Goal: Task Accomplishment & Management: Use online tool/utility

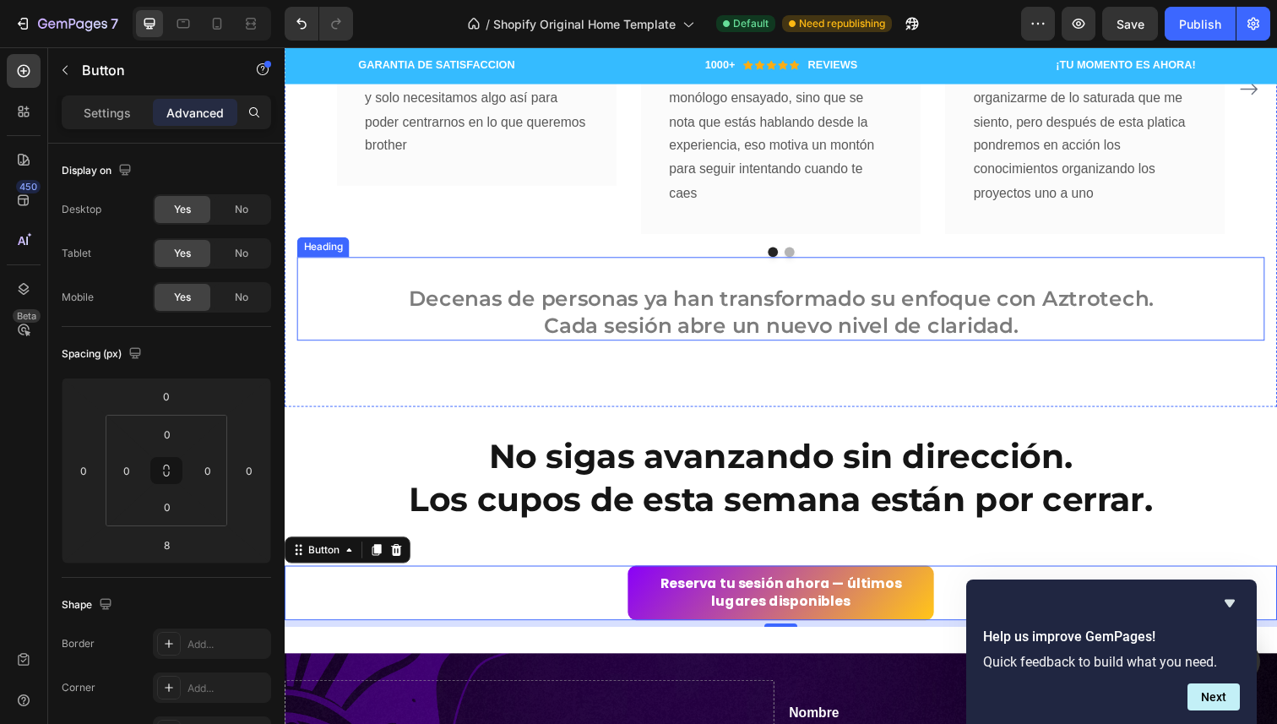
scroll to position [3372, 0]
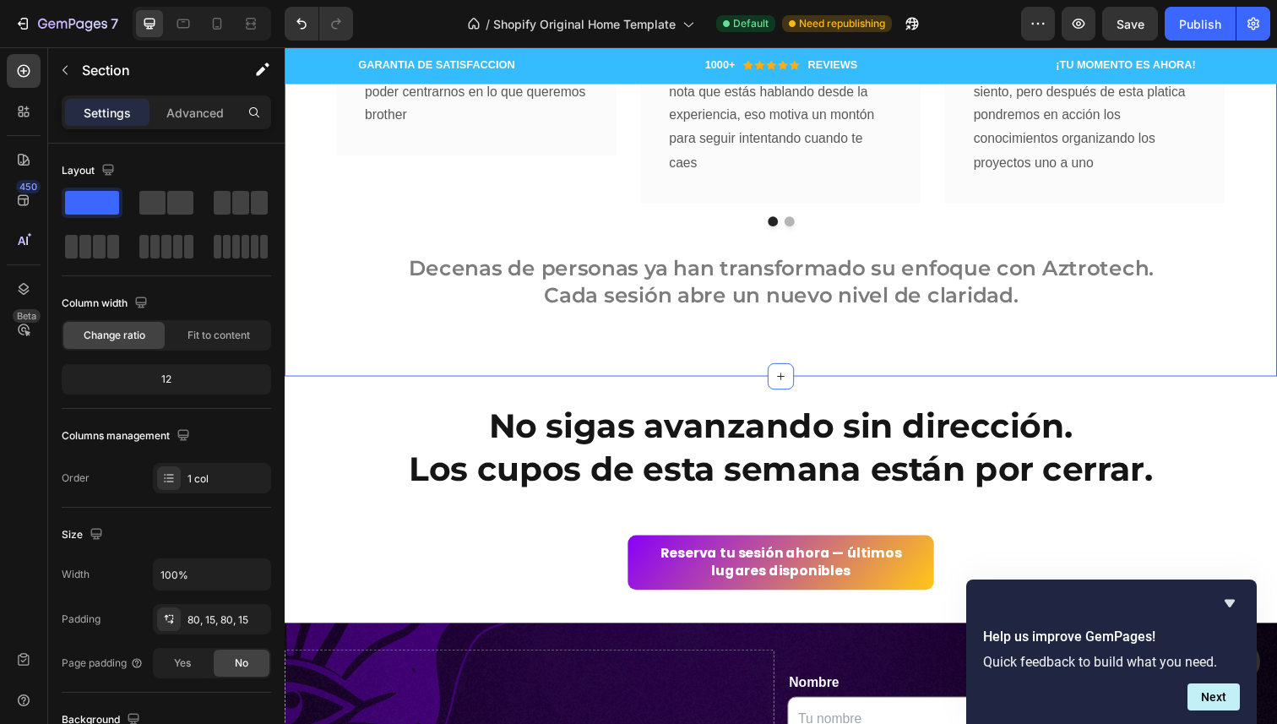
click at [730, 366] on div "Historias reales de personas que transformaron su enfoque en solo una sesión He…" at bounding box center [792, 27] width 1014 height 712
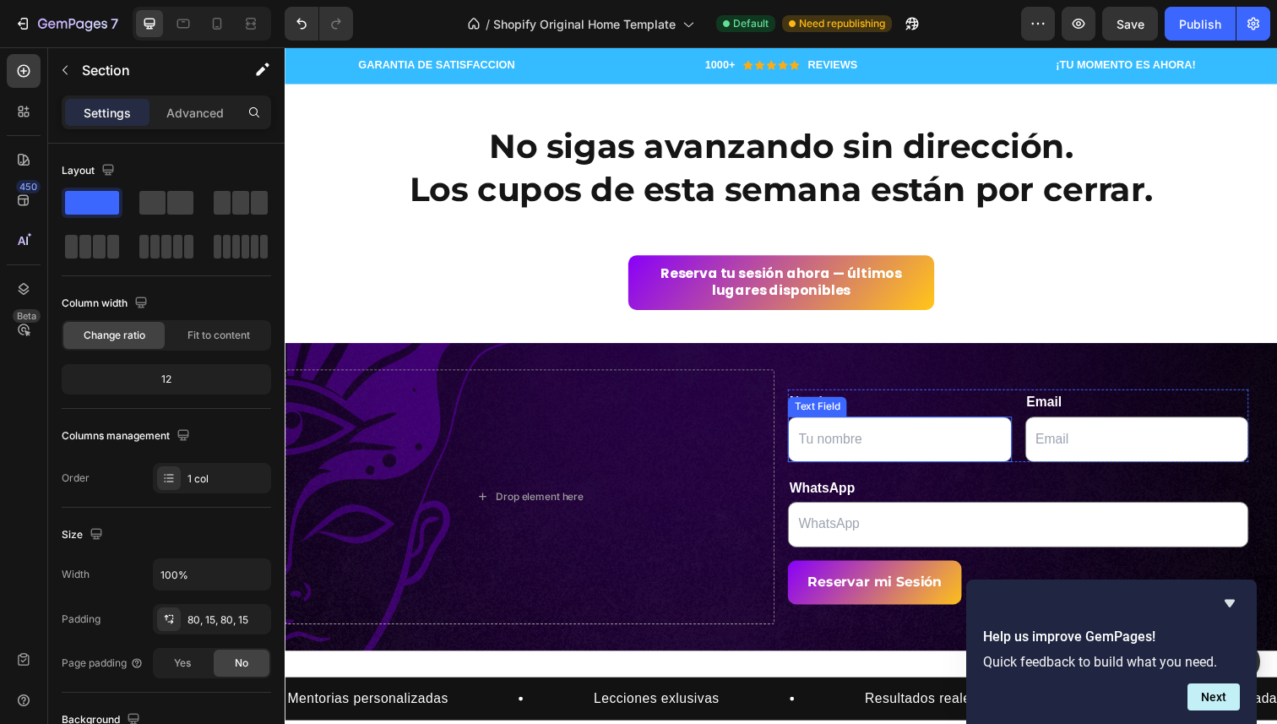
scroll to position [3665, 0]
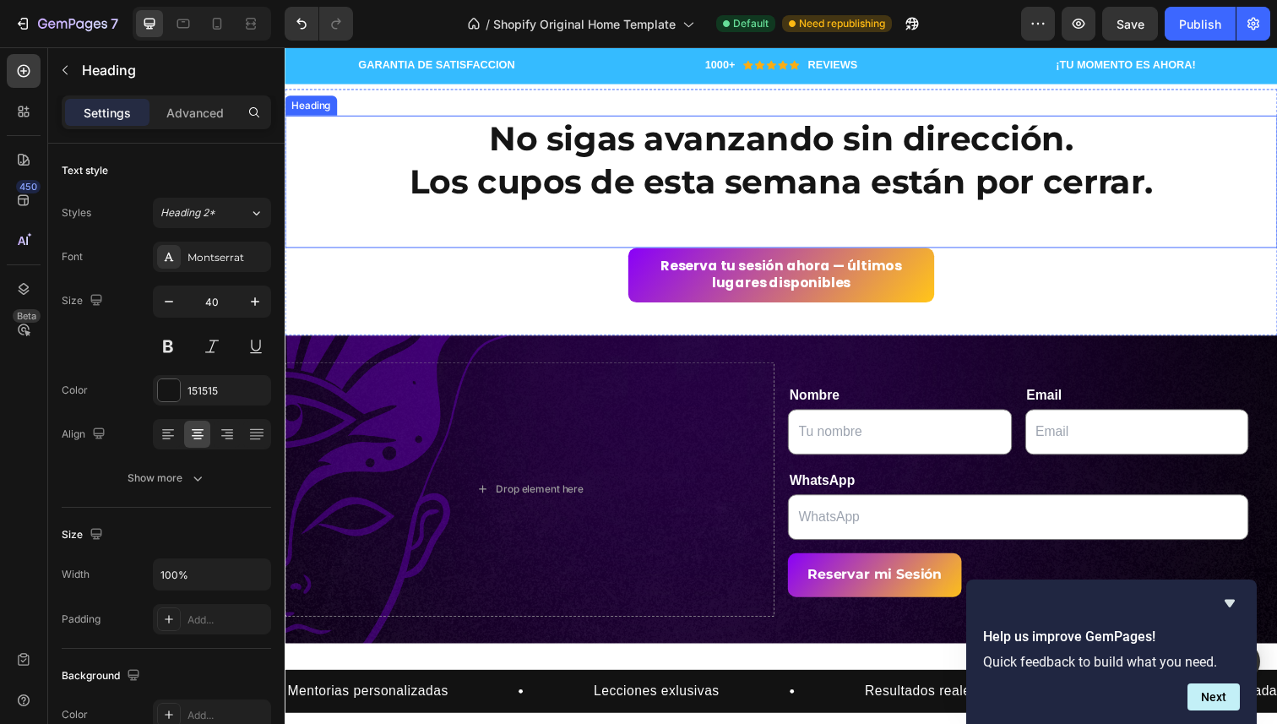
click at [811, 164] on h2 "No sigas avanzando sin dirección. Los cupos de esta semana están por cerrar." at bounding box center [792, 184] width 1014 height 135
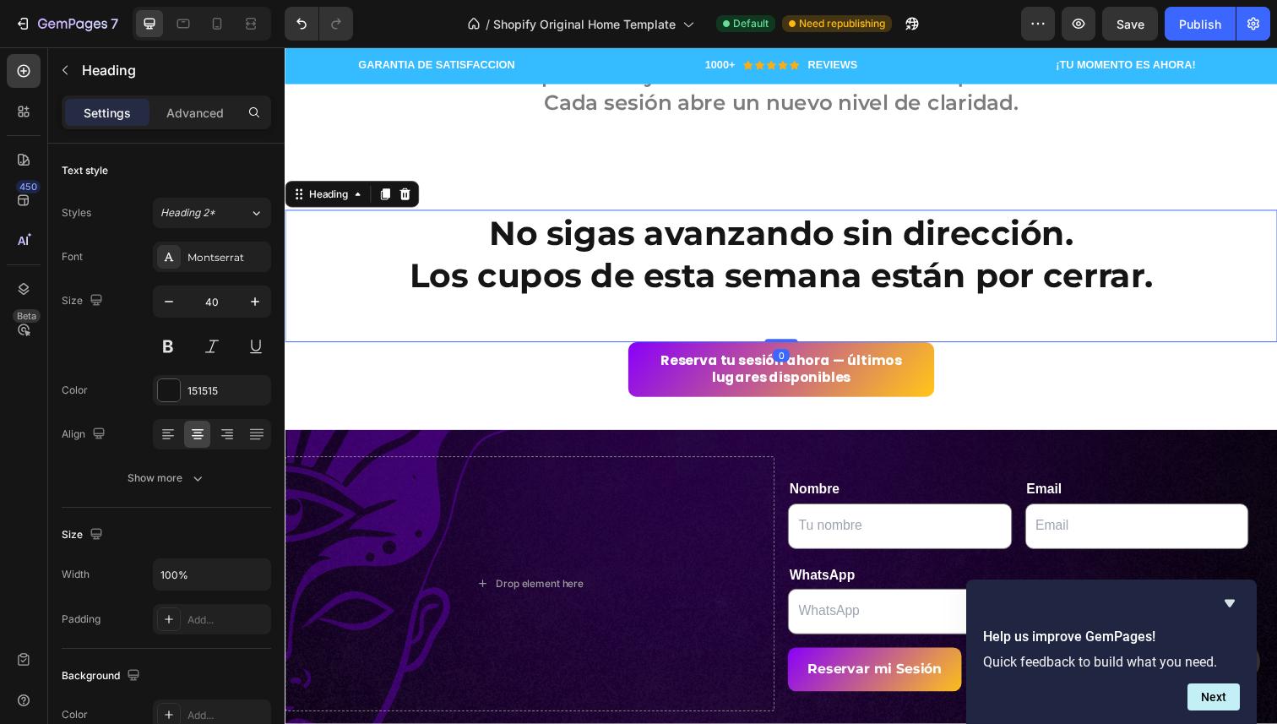
scroll to position [3566, 0]
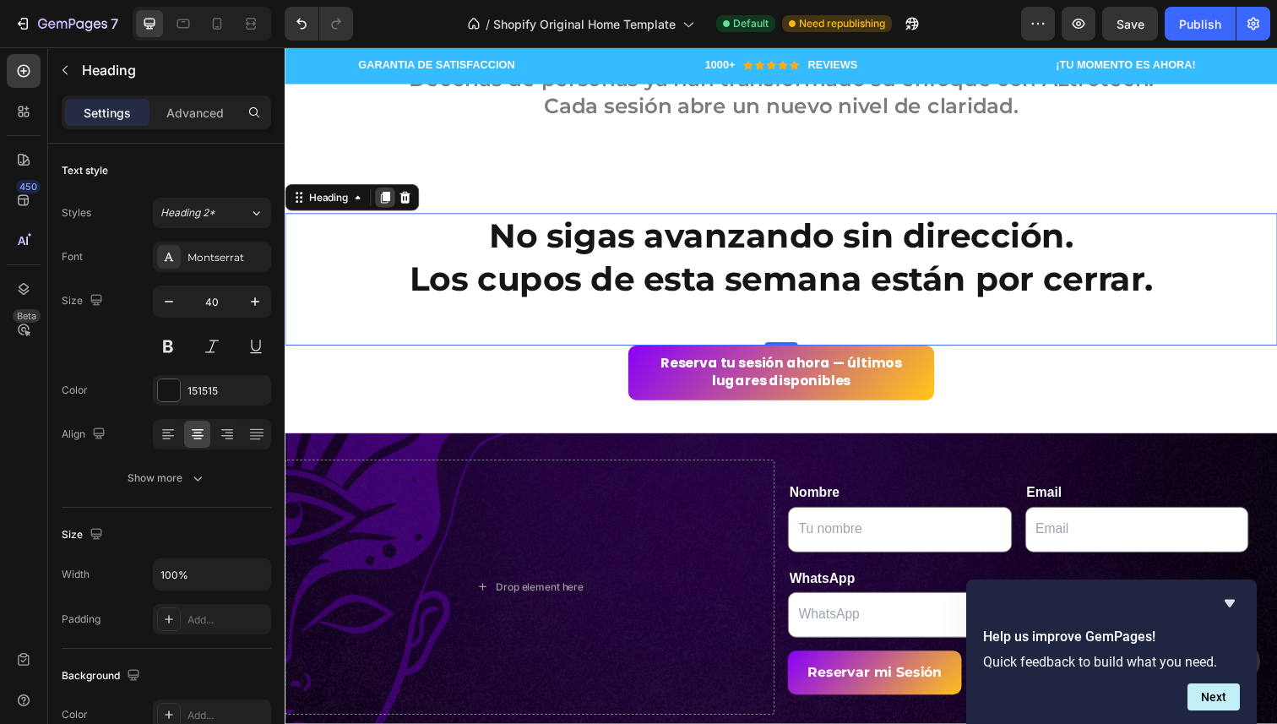
click at [386, 199] on icon at bounding box center [387, 202] width 9 height 12
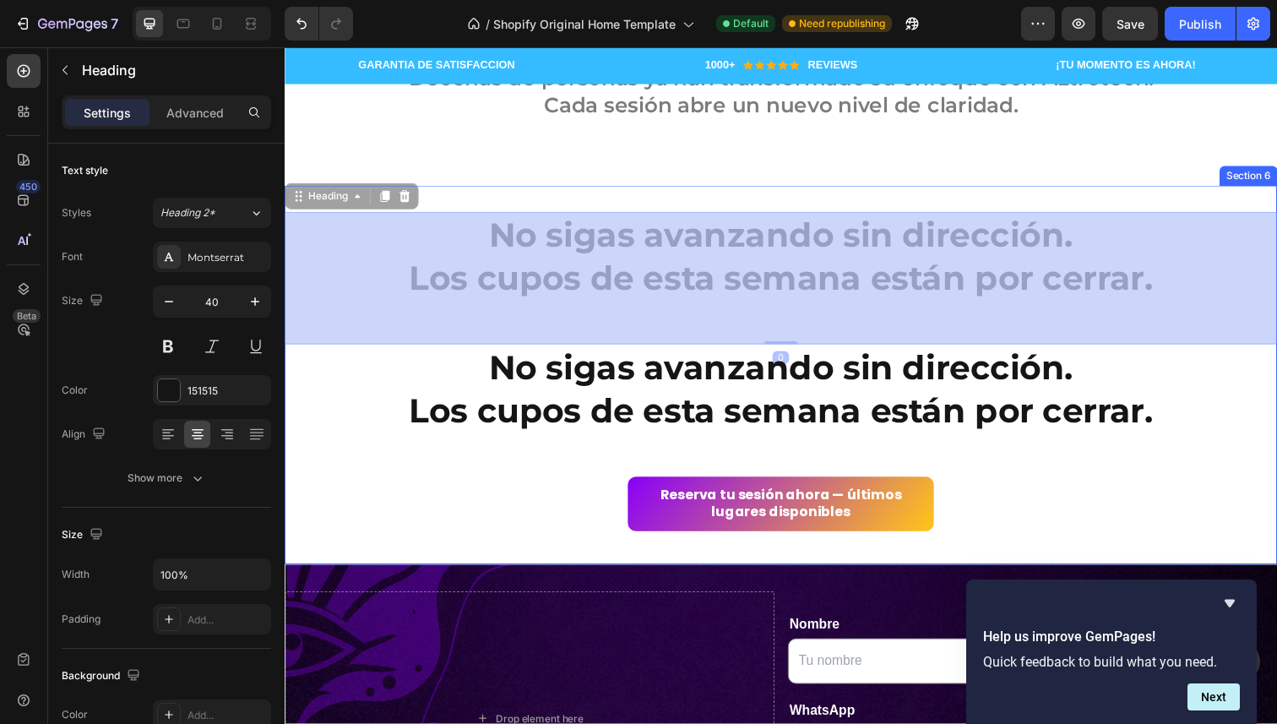
drag, startPoint x: 751, startPoint y: 318, endPoint x: 763, endPoint y: 266, distance: 52.9
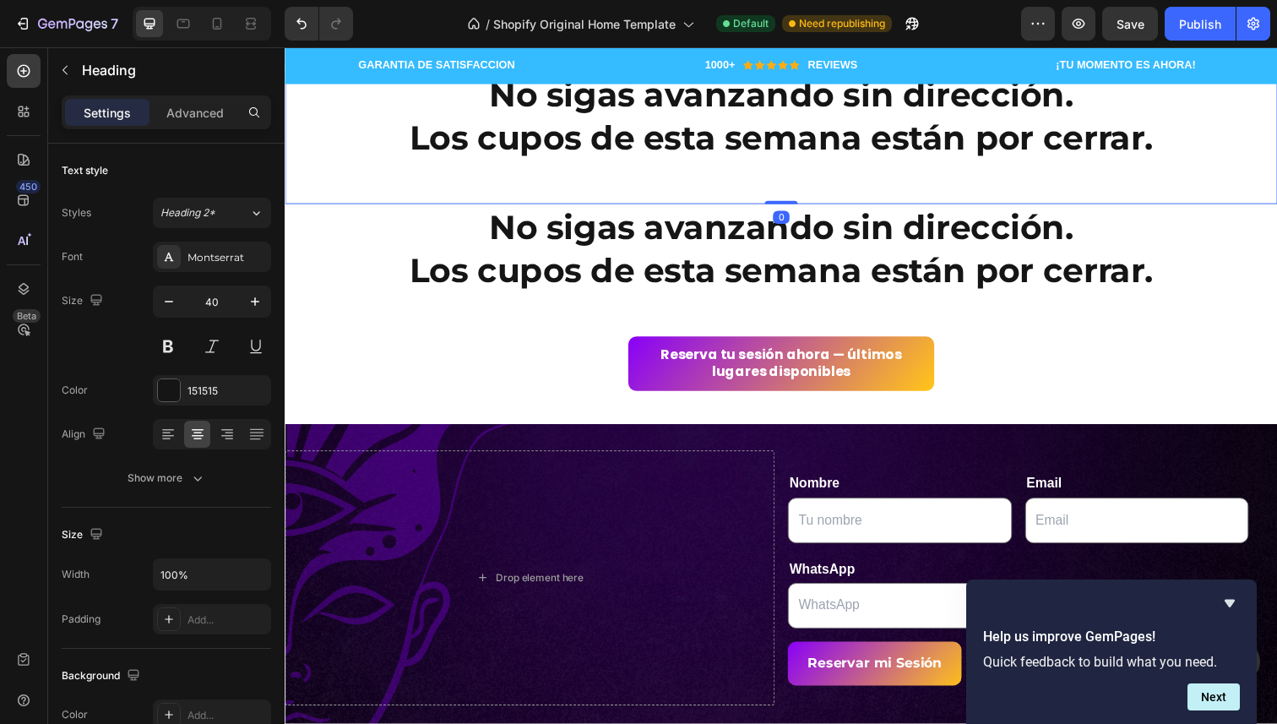
scroll to position [3713, 0]
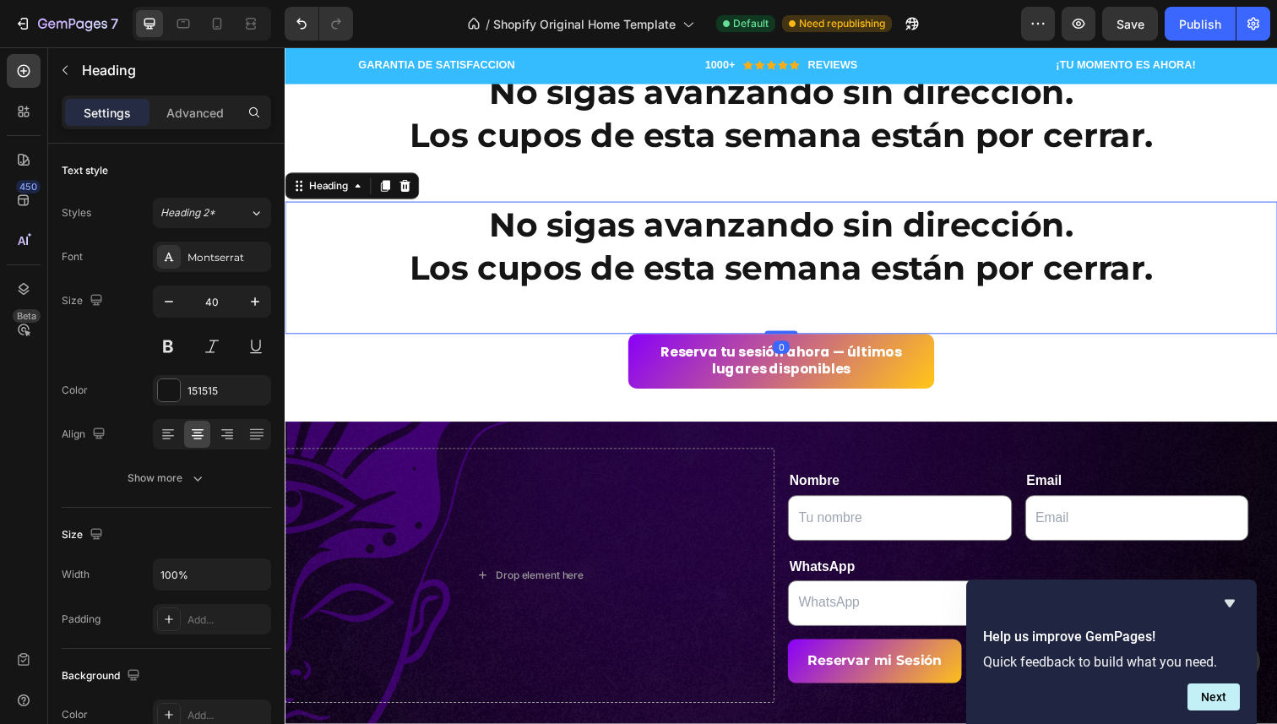
click at [775, 244] on h2 "No sigas avanzando sin dirección. Los cupos de esta semana están por cerrar." at bounding box center [792, 272] width 1014 height 135
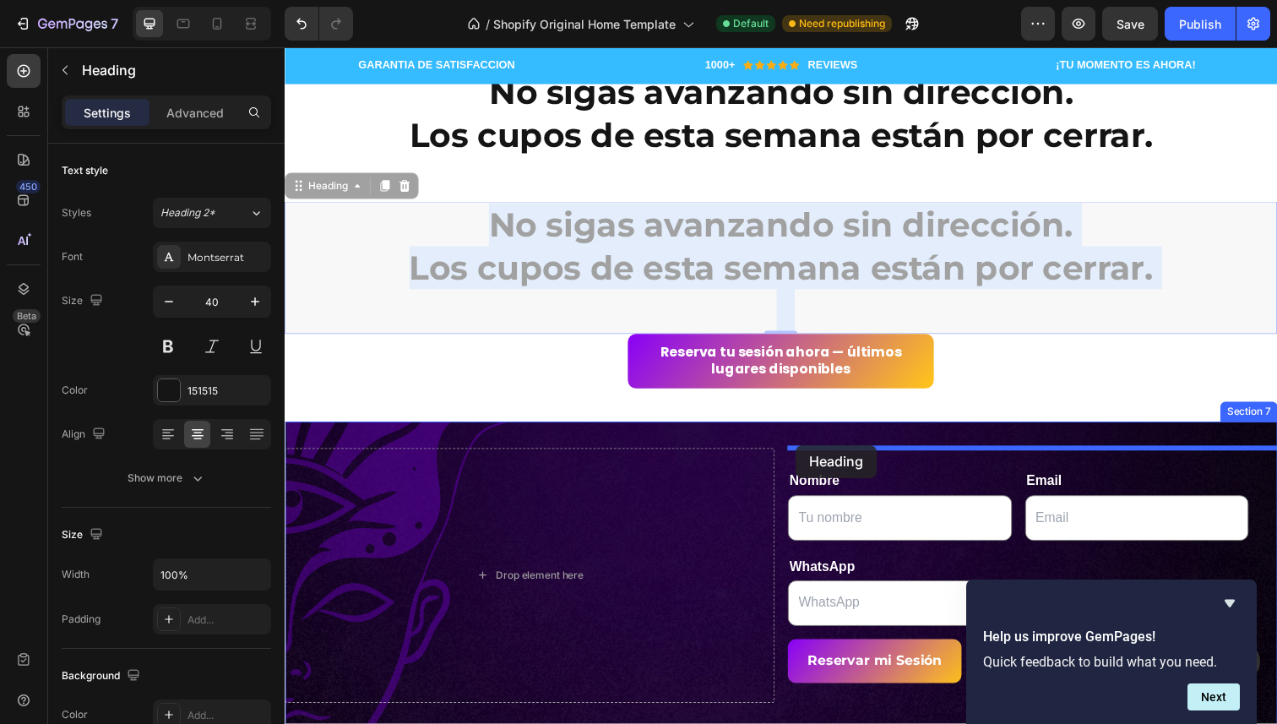
drag, startPoint x: 775, startPoint y: 244, endPoint x: 807, endPoint y: 454, distance: 211.8
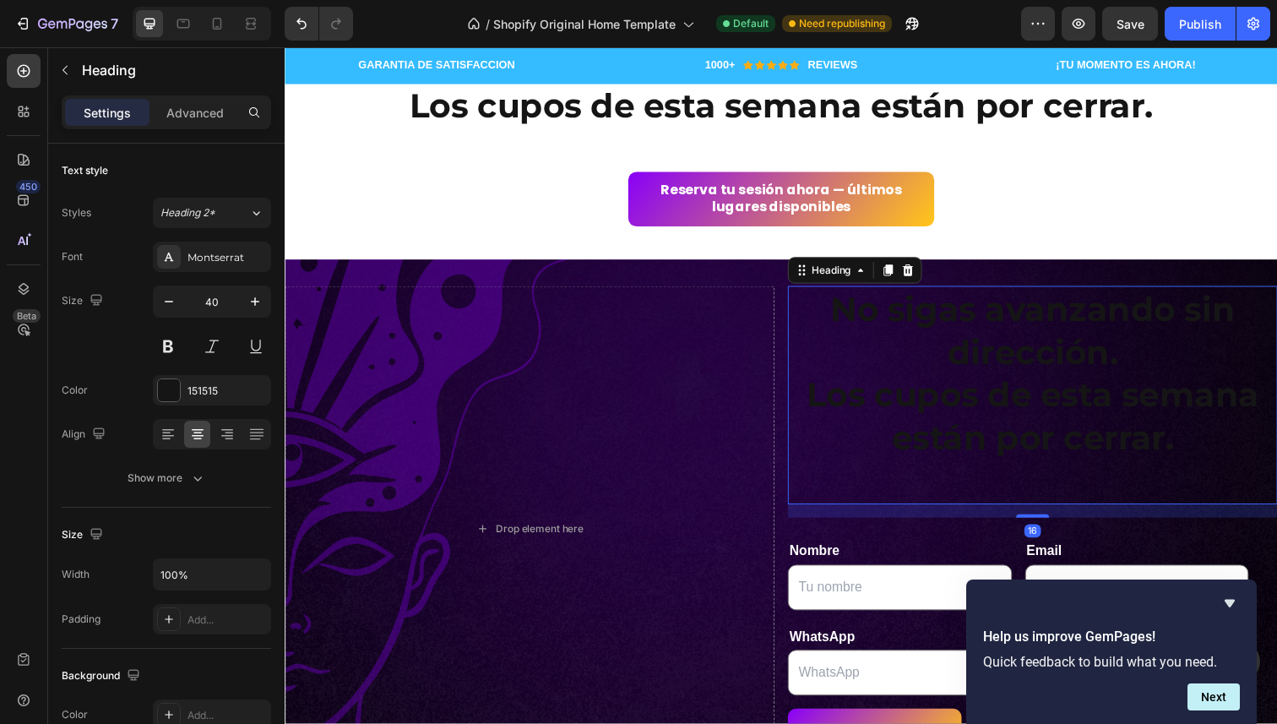
scroll to position [3762, 0]
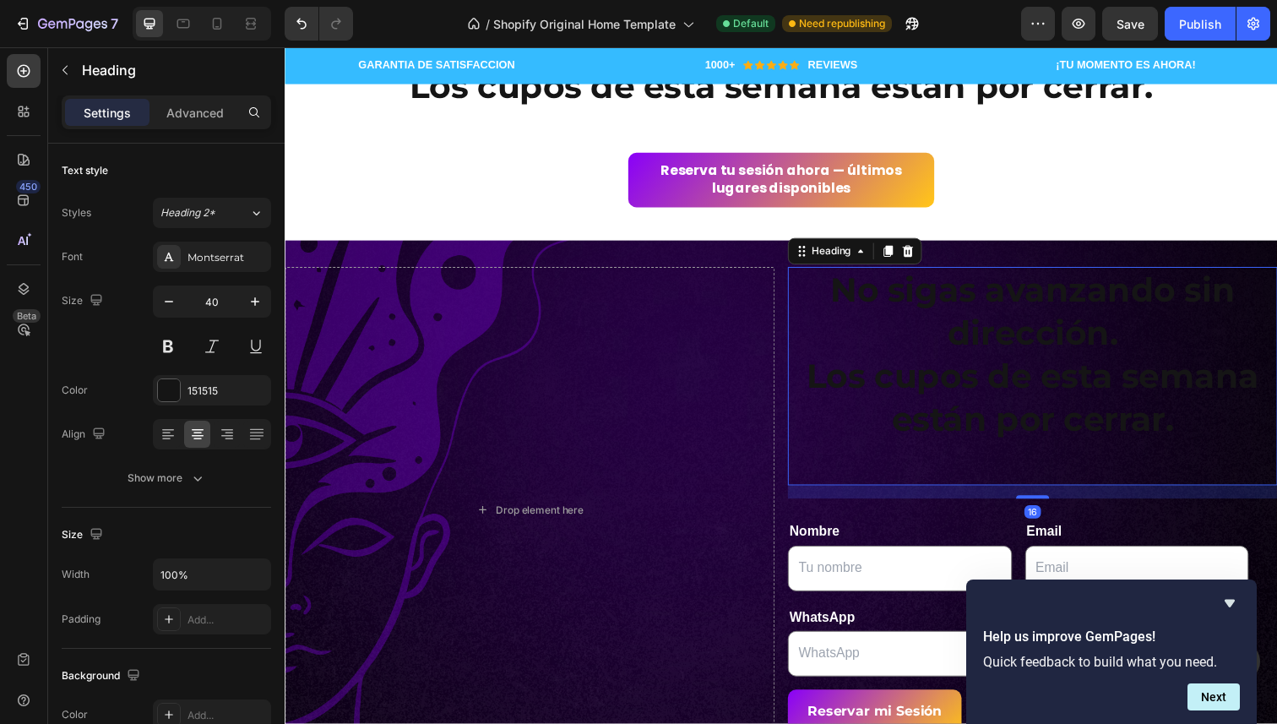
click at [851, 429] on h2 "No sigas avanzando sin dirección. Los cupos de esta semana están por cerrar." at bounding box center [1048, 383] width 500 height 223
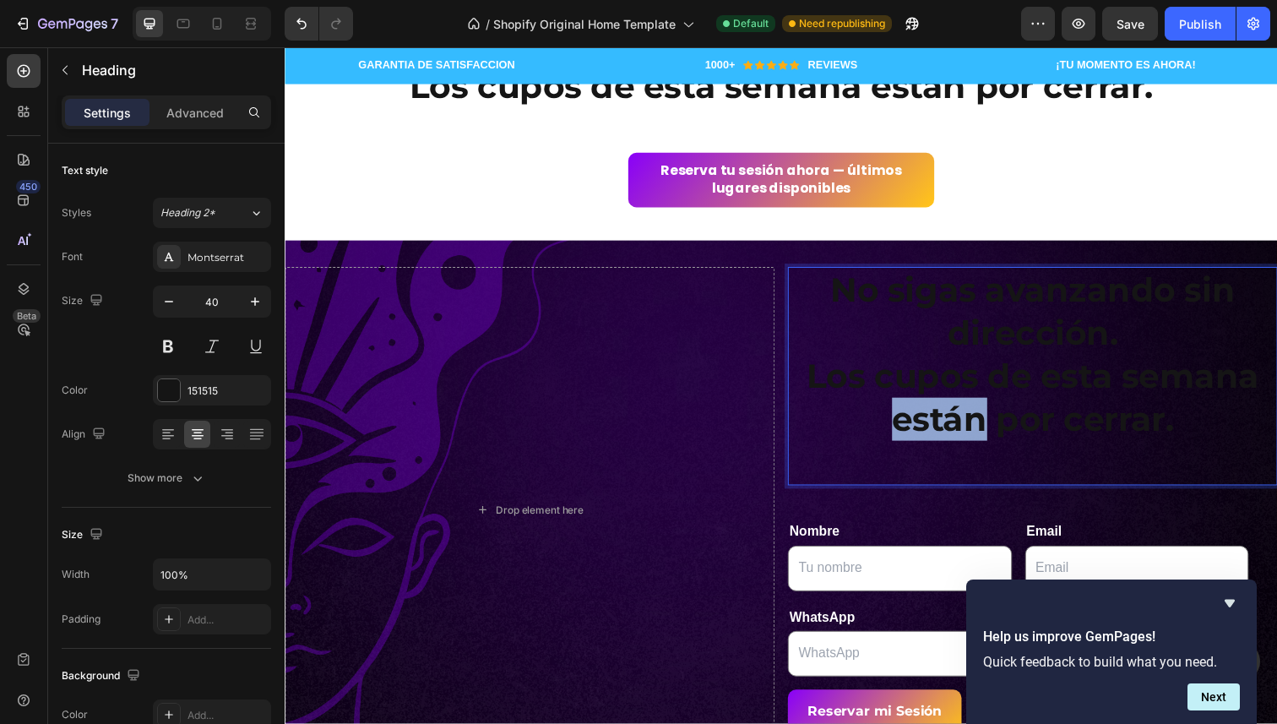
click at [851, 429] on p "No sigas avanzando sin dirección. Los cupos de esta semana están por cerrar." at bounding box center [1048, 384] width 497 height 220
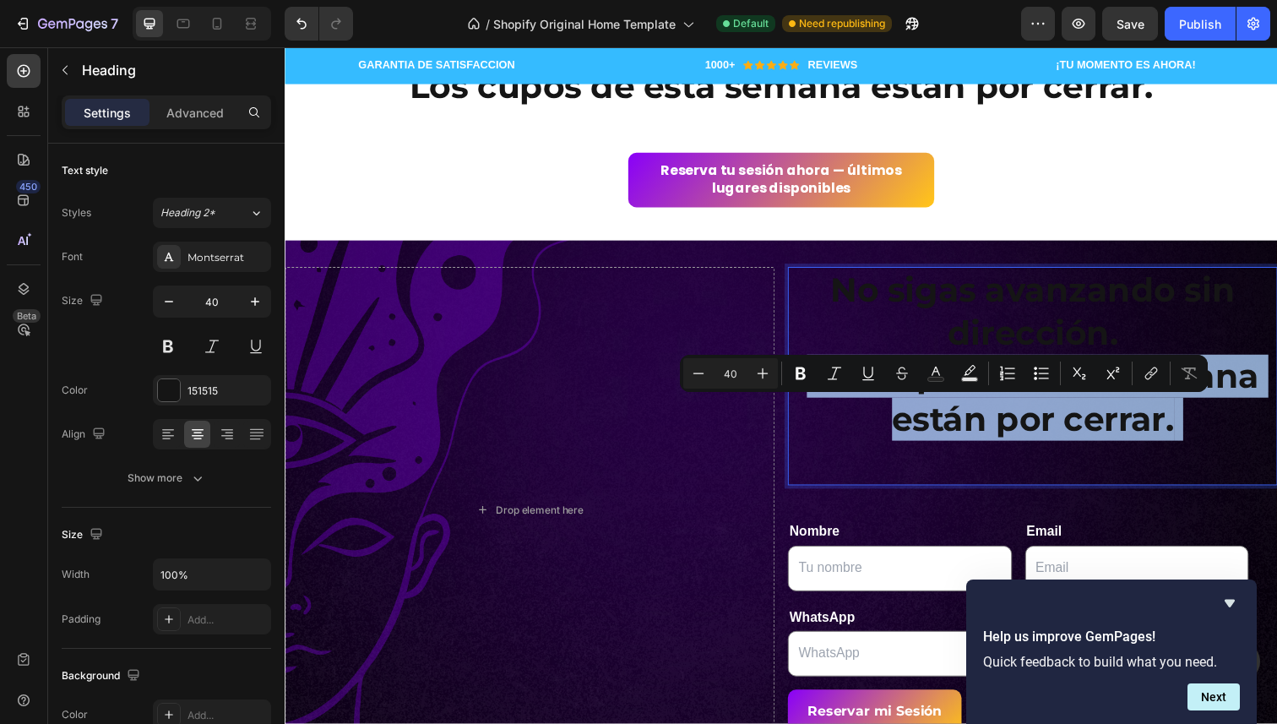
click at [851, 429] on p "No sigas avanzando sin dirección. Los cupos de esta semana están por cerrar." at bounding box center [1048, 384] width 497 height 220
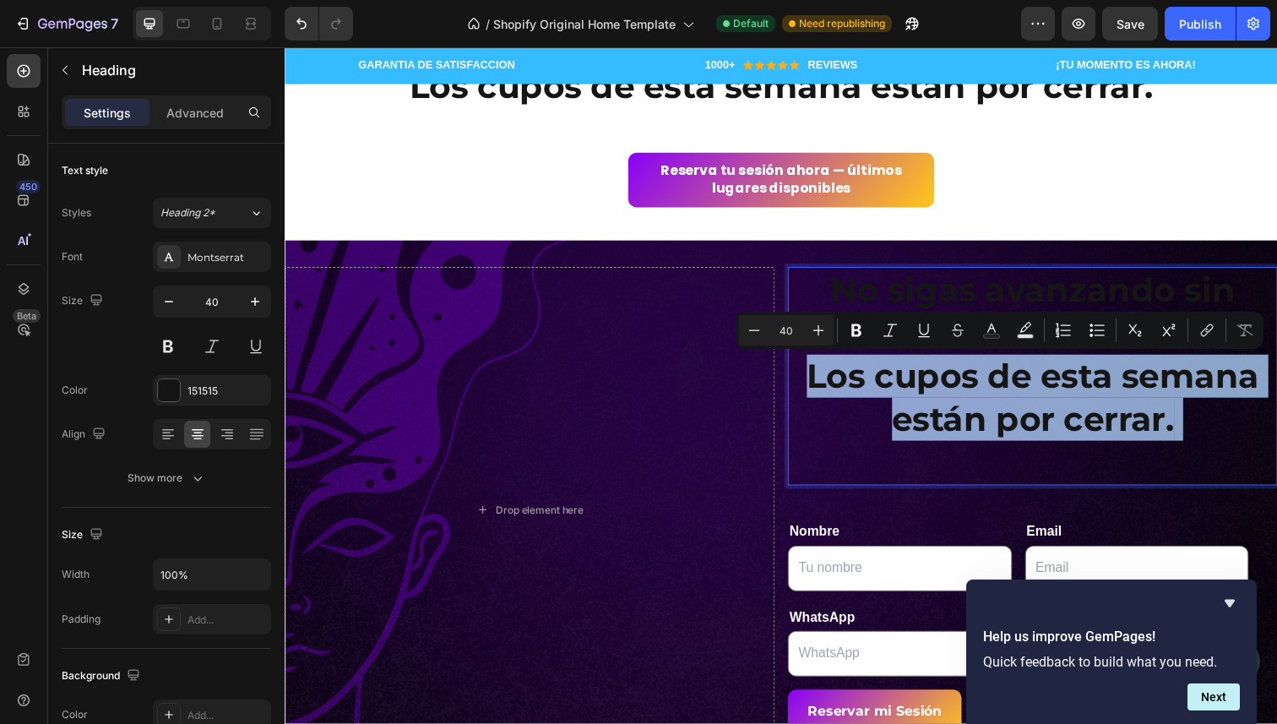
click at [851, 429] on p "No sigas avanzando sin dirección. Los cupos de esta semana están por cerrar." at bounding box center [1048, 384] width 497 height 220
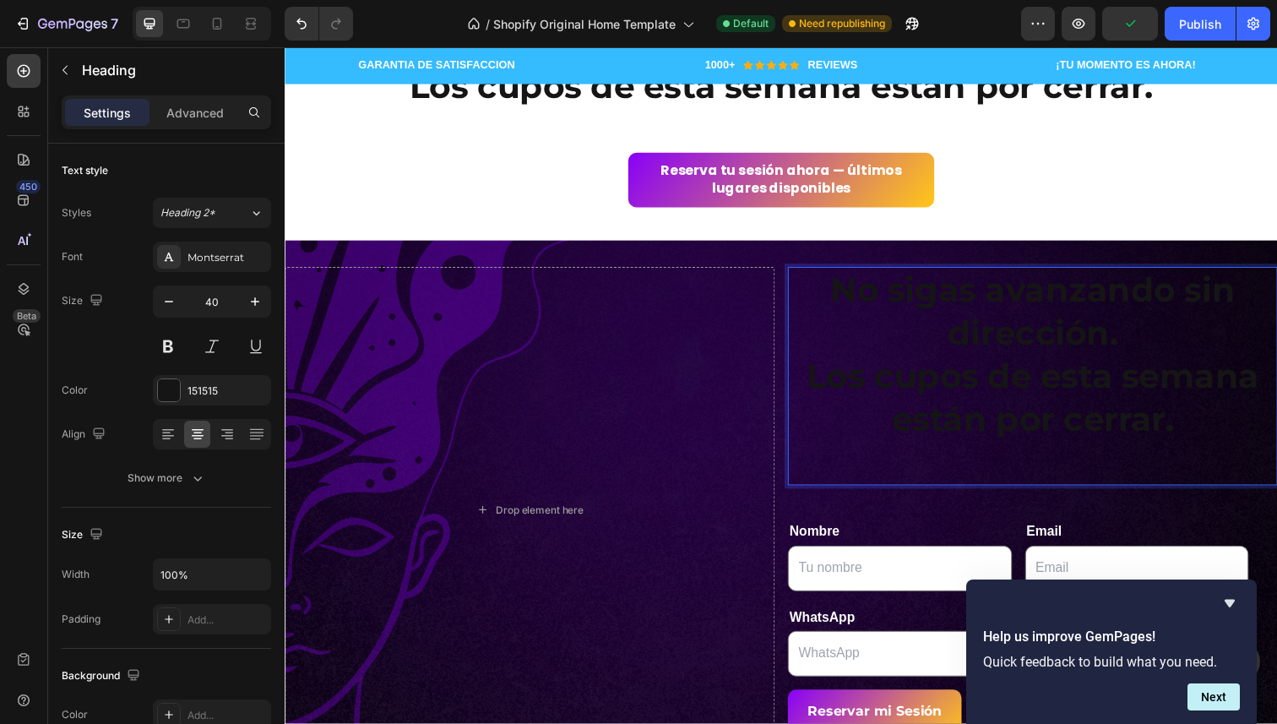
click at [853, 286] on p "No sigas avanzando sin dirección. Los cupos de esta semana están por cerrar." at bounding box center [1048, 384] width 497 height 220
click at [756, 294] on div "Drop element here" at bounding box center [535, 520] width 500 height 497
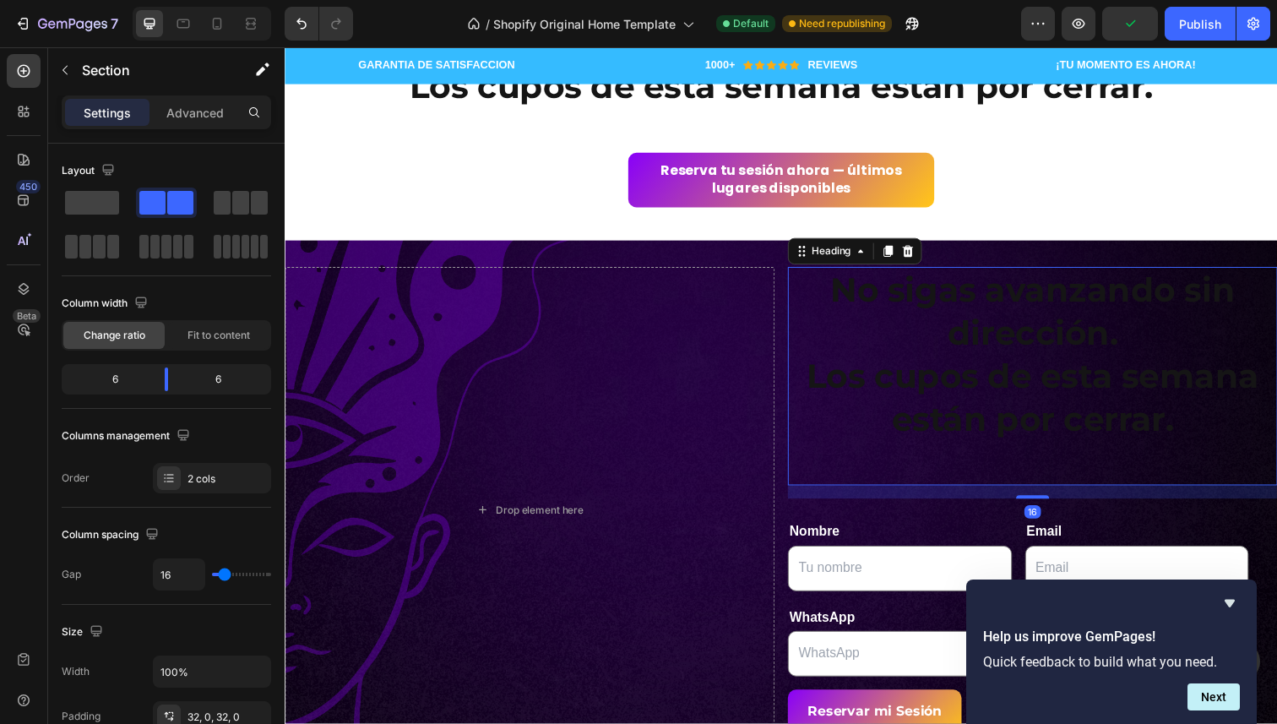
click at [862, 311] on p "No sigas avanzando sin dirección. Los cupos de esta semana están por cerrar." at bounding box center [1048, 384] width 497 height 220
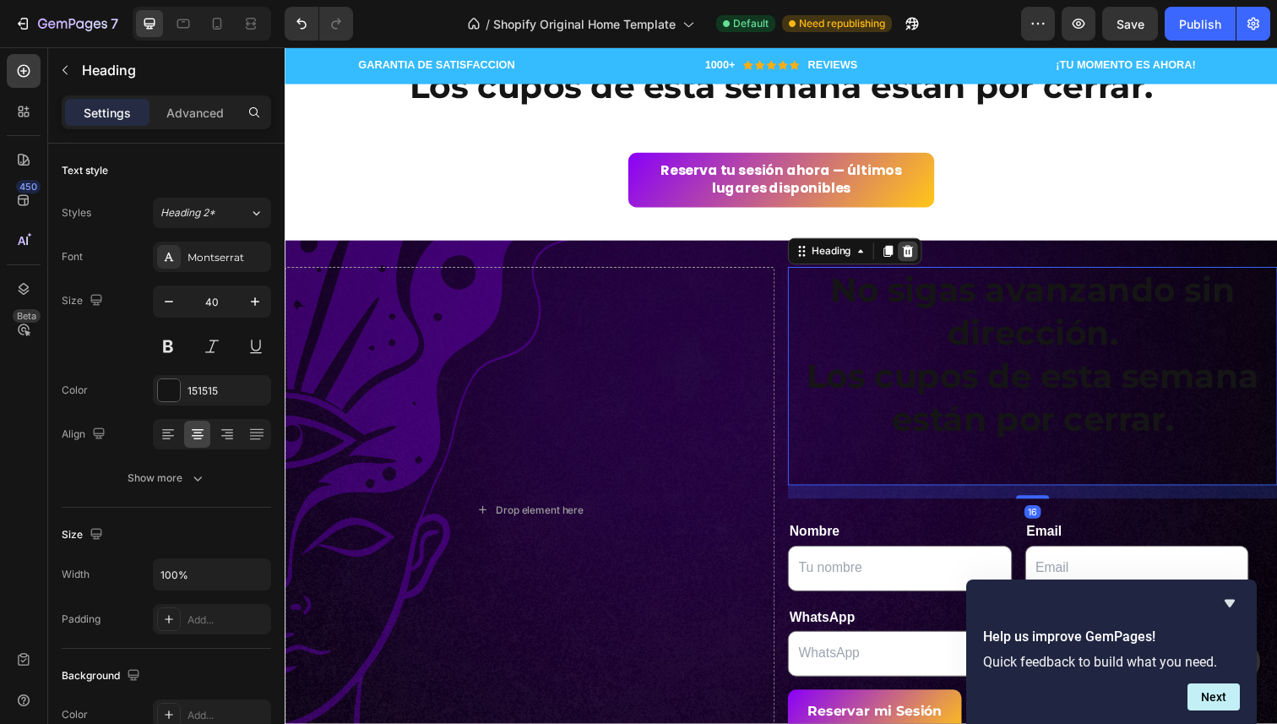
click at [917, 253] on icon at bounding box center [921, 256] width 14 height 14
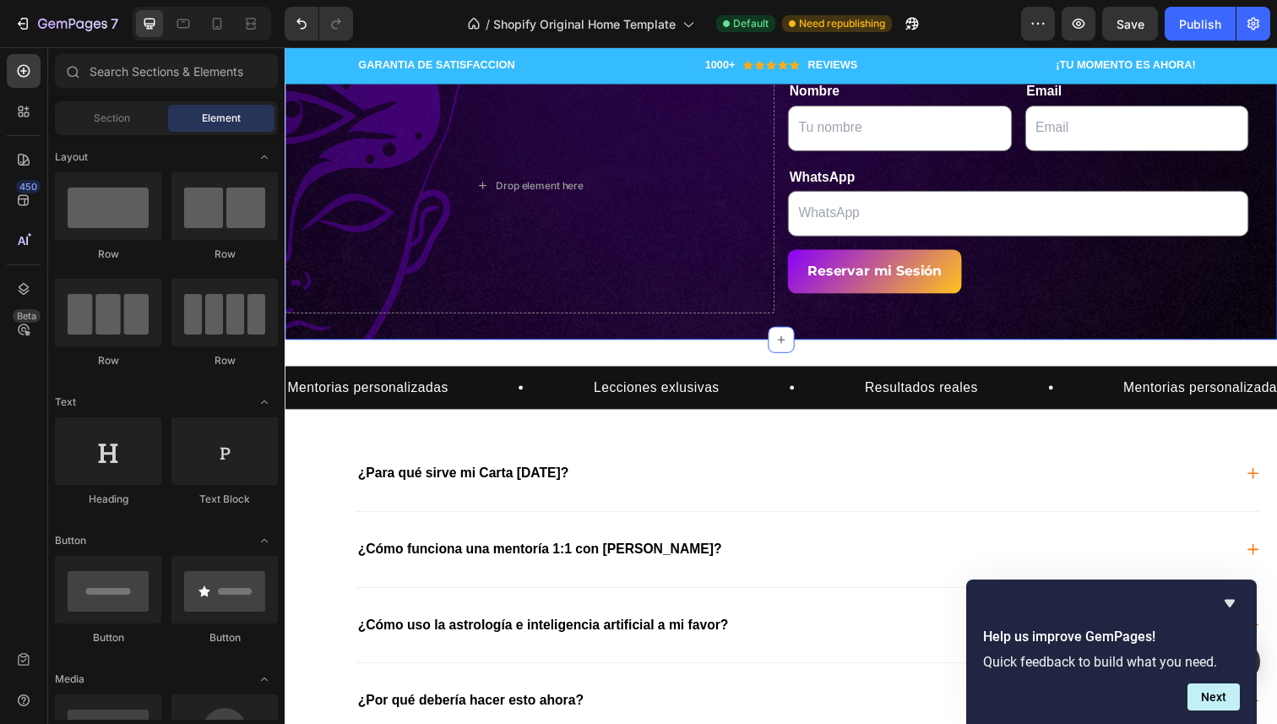
scroll to position [3992, 0]
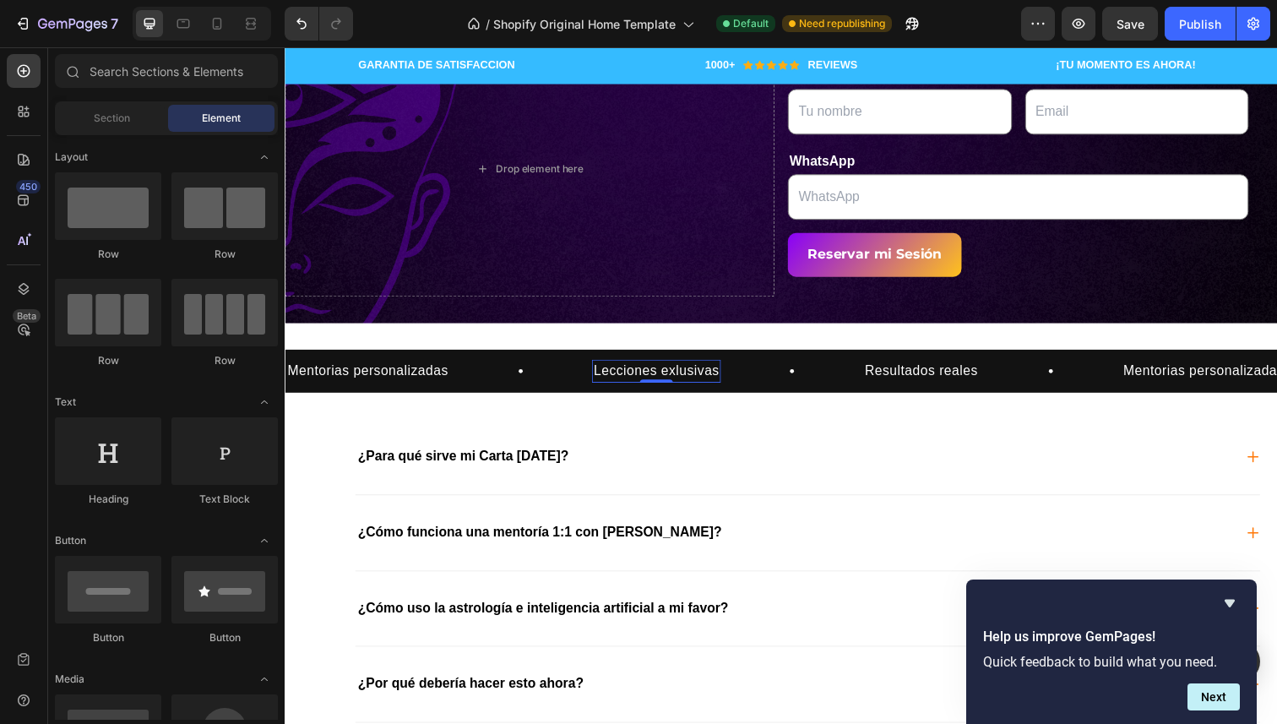
click at [710, 381] on p "Lecciones exlusivas" at bounding box center [664, 378] width 128 height 20
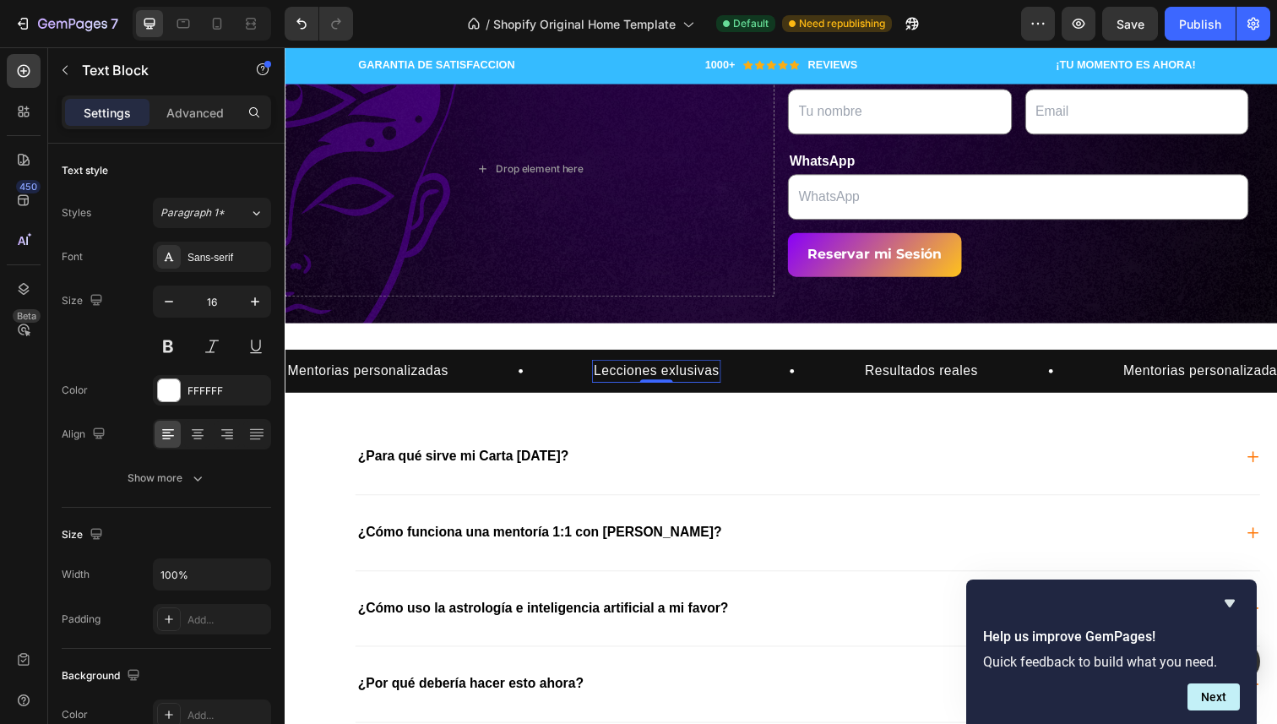
click at [710, 381] on p "Lecciones exlusivas" at bounding box center [664, 378] width 128 height 20
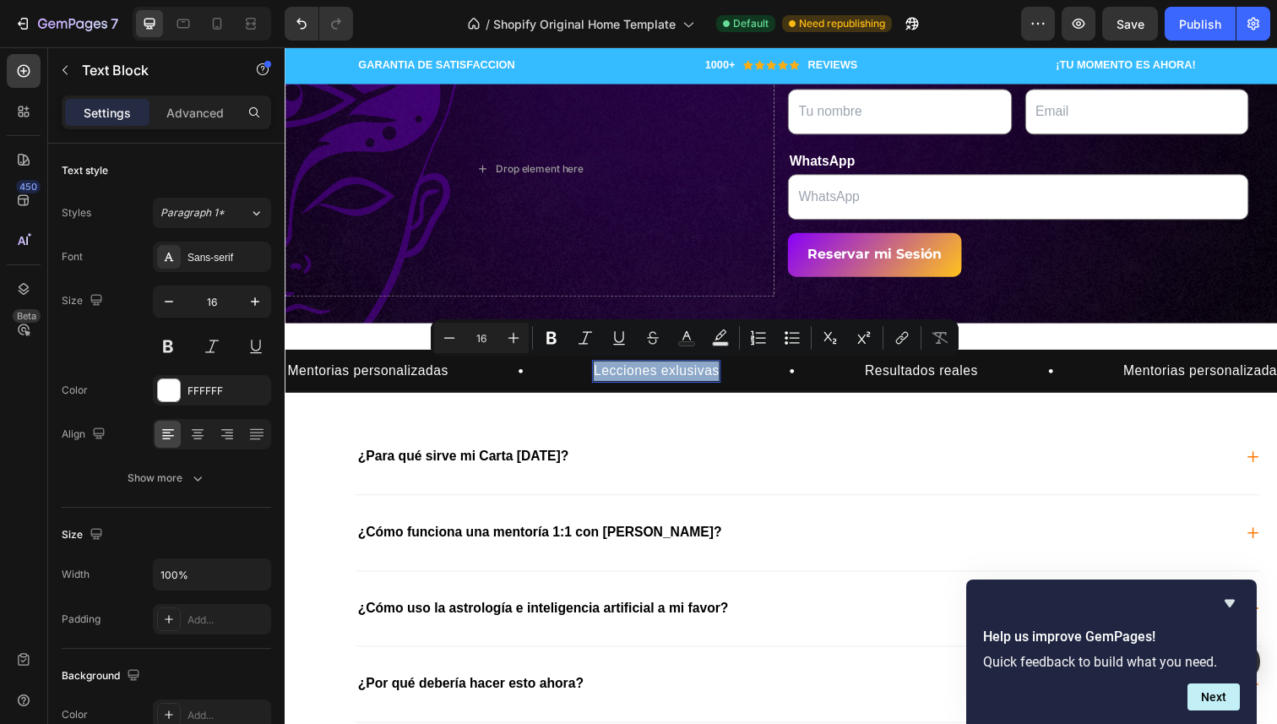
click at [710, 381] on p "Lecciones exlusivas" at bounding box center [664, 378] width 128 height 20
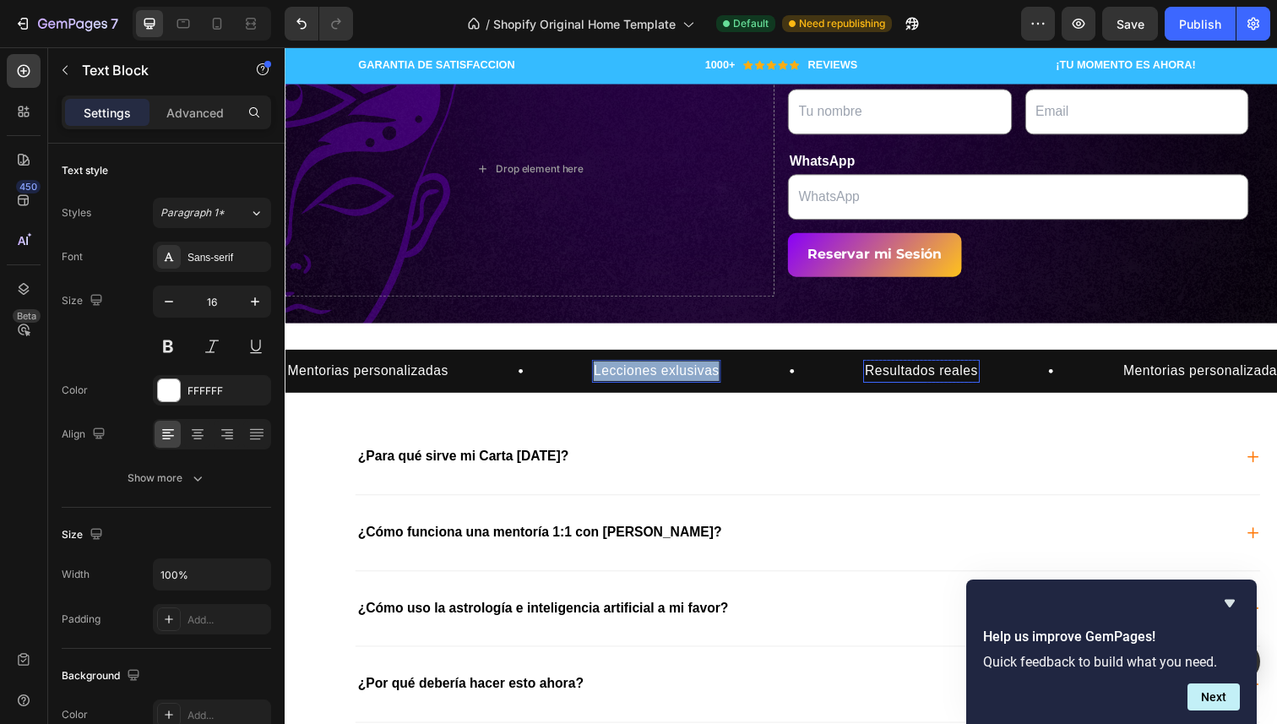
click at [904, 377] on p "Resultados reales" at bounding box center [935, 378] width 116 height 20
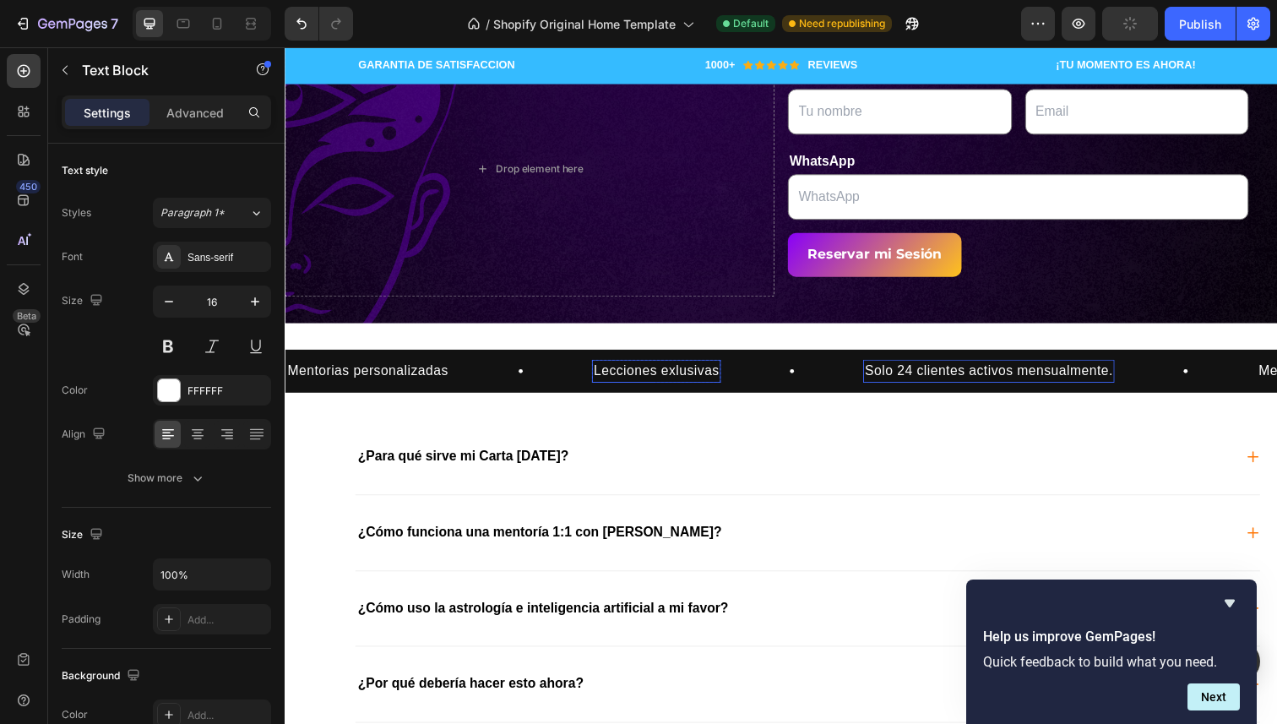
click at [618, 381] on p "Lecciones exlusivas" at bounding box center [664, 378] width 128 height 20
click at [432, 384] on p "Mentorias personalizadas" at bounding box center [369, 378] width 164 height 20
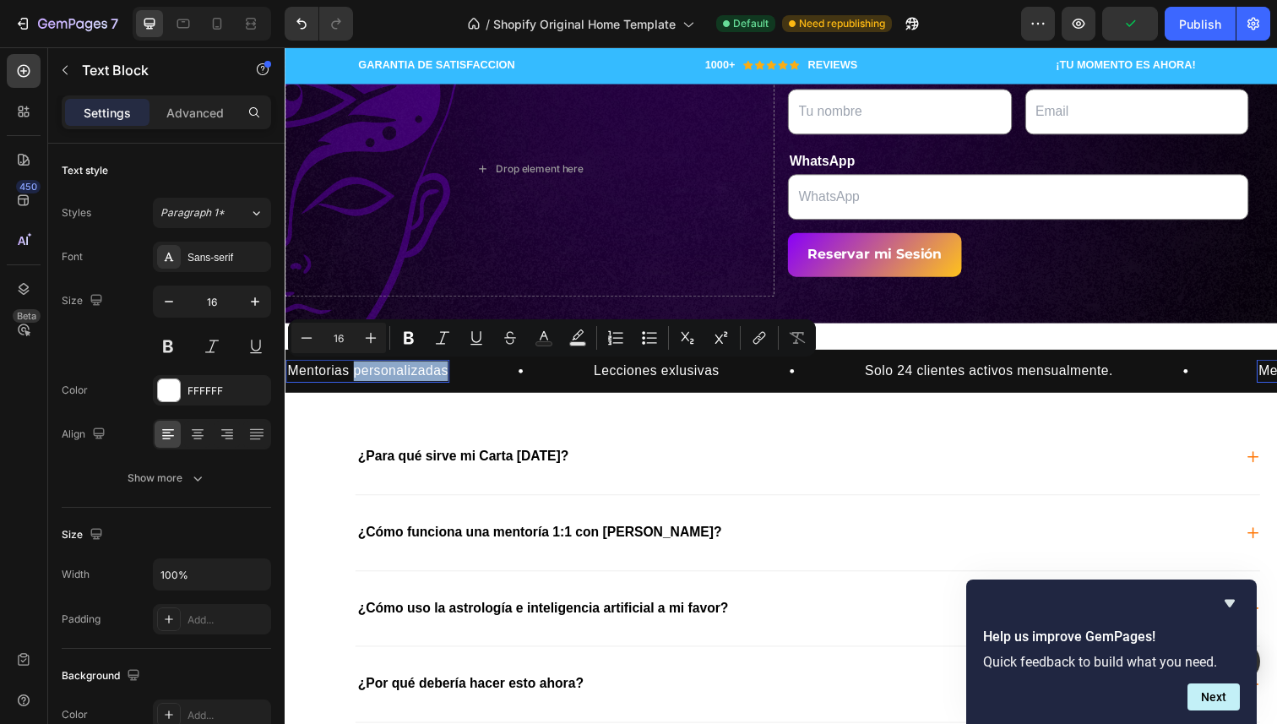
click at [285, 47] on lt-div at bounding box center [285, 47] width 0 height 0
click at [372, 378] on p "Mentorias personalizadas" at bounding box center [369, 378] width 164 height 20
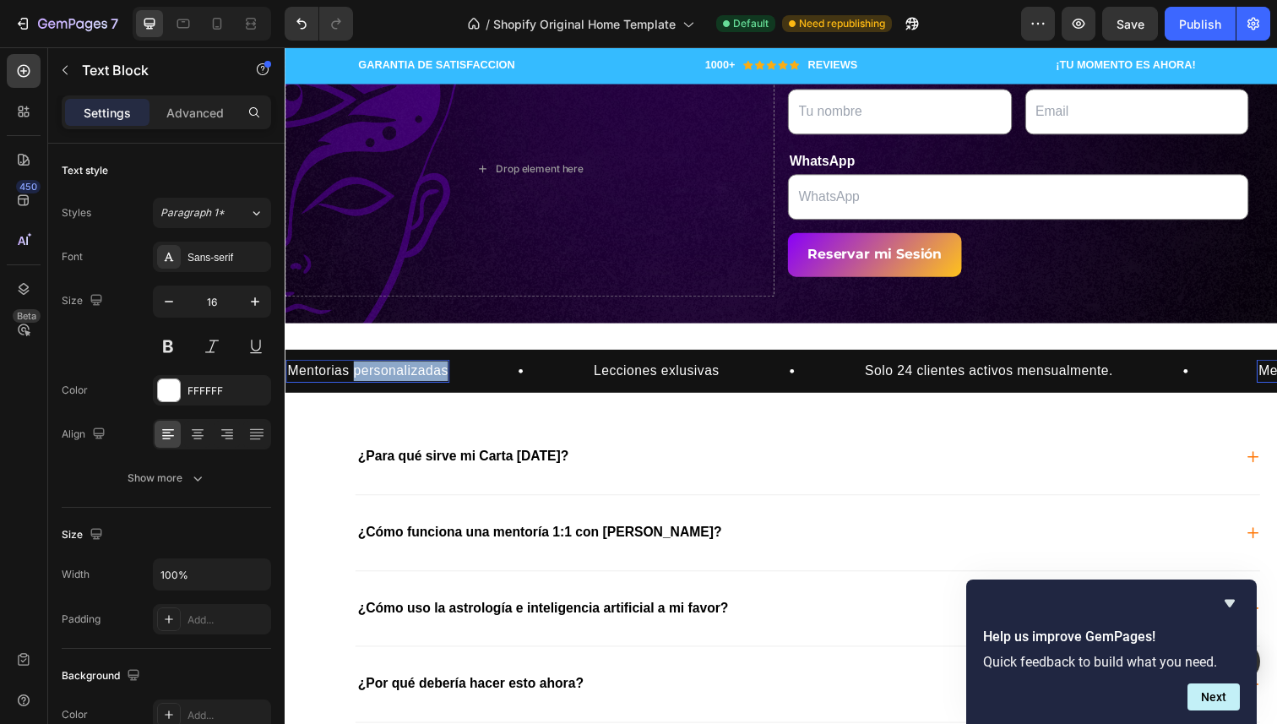
click at [372, 378] on p "Mentorias personalizadas" at bounding box center [369, 378] width 164 height 20
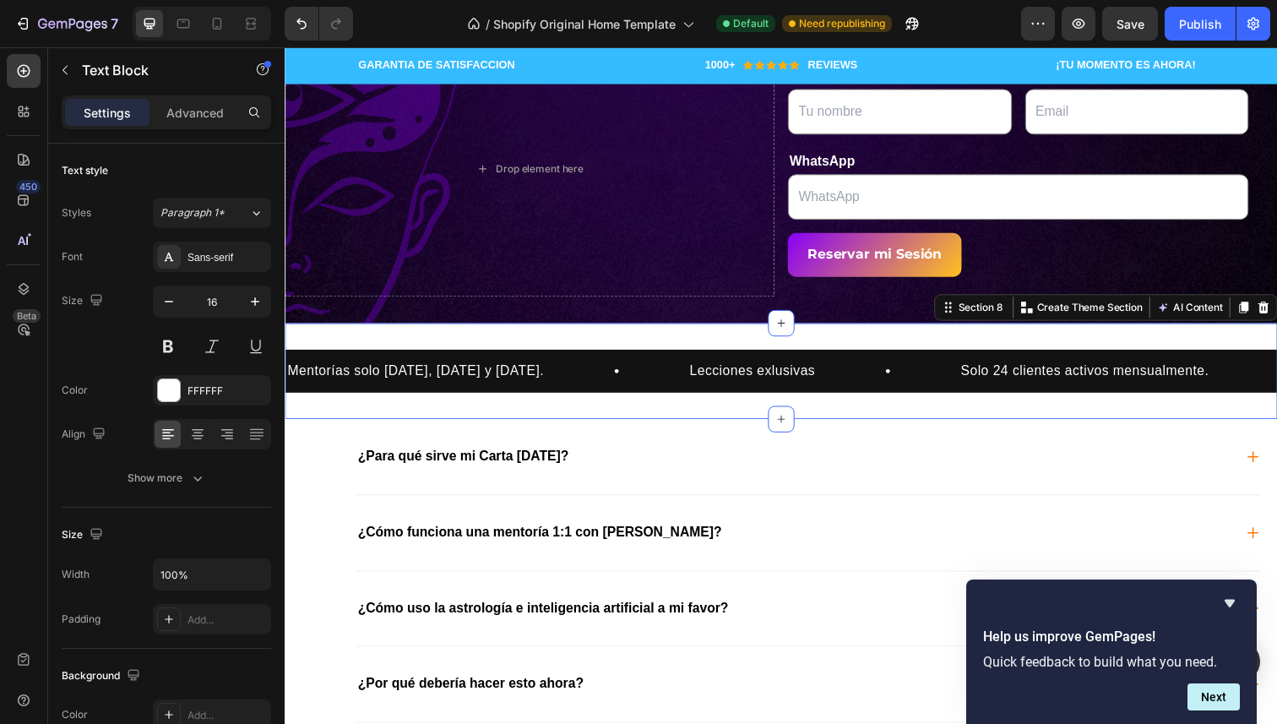
click at [588, 419] on div "Mentorías solo martes, miércoles y sábado. Text Block Row Lecciones exlusivas T…" at bounding box center [792, 378] width 1014 height 98
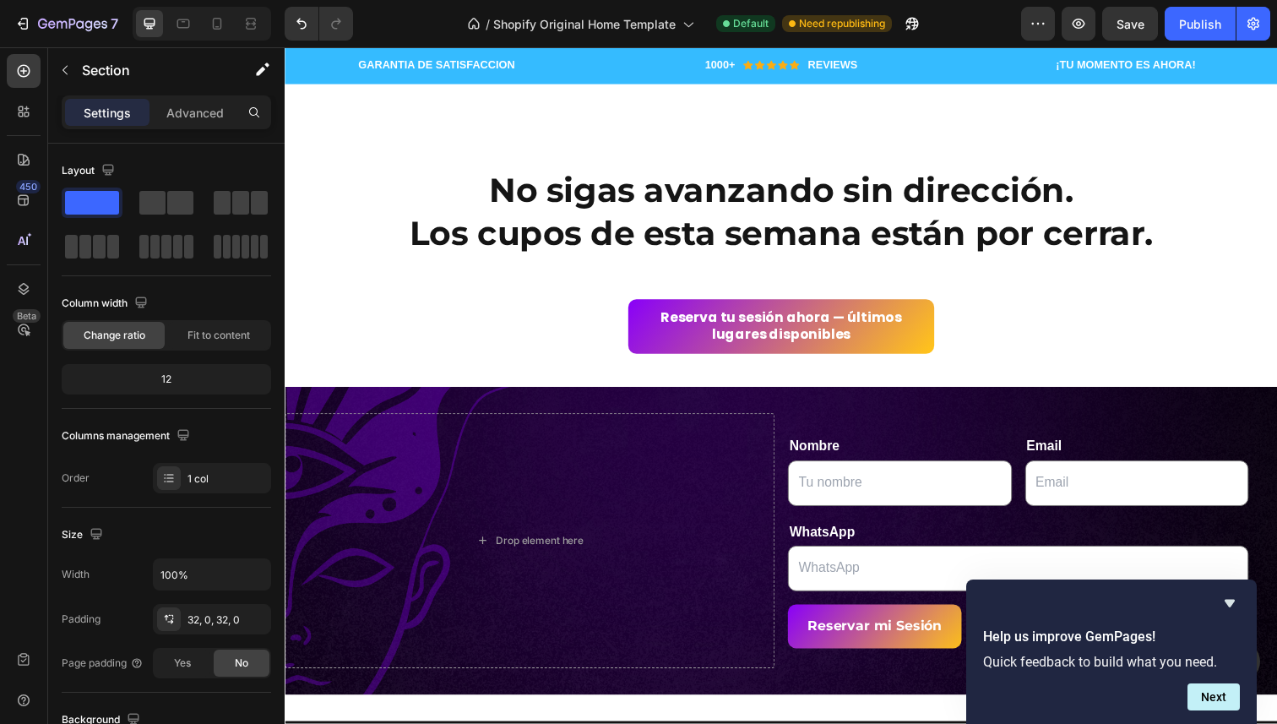
scroll to position [3603, 0]
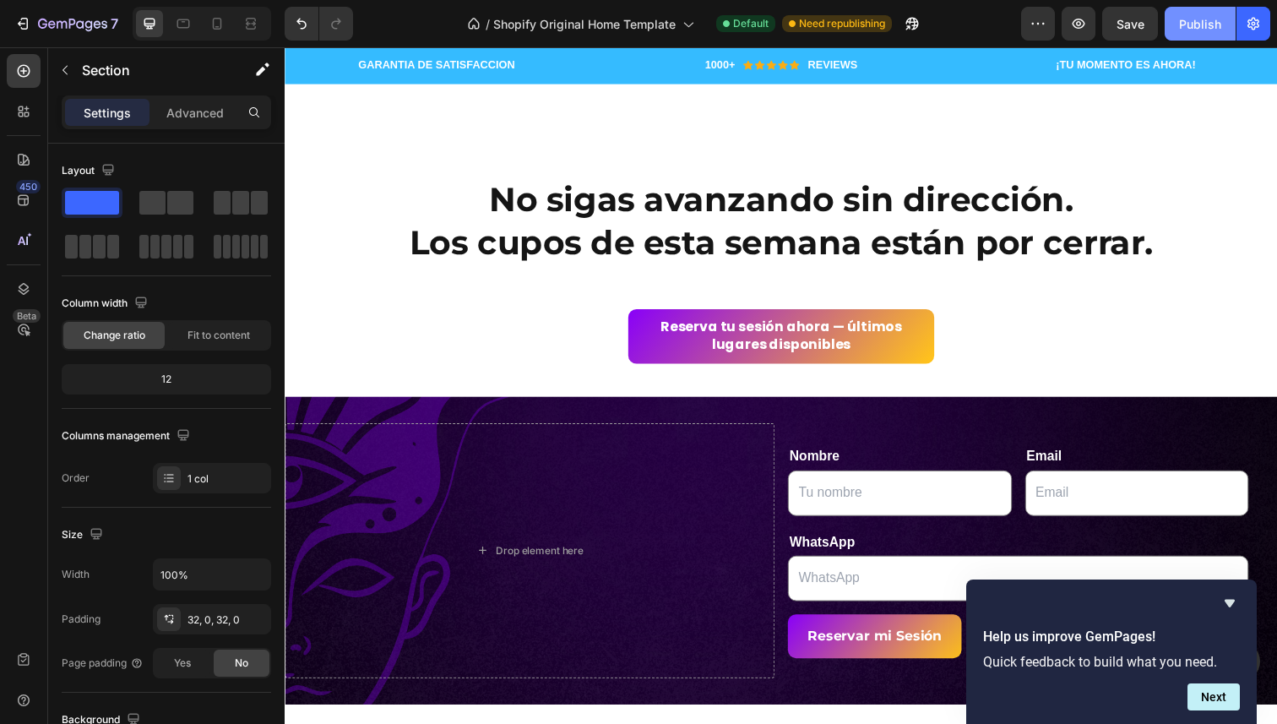
click at [1191, 25] on div "Publish" at bounding box center [1200, 24] width 42 height 18
click at [659, 76] on div "GARANTIA DE SATISFACCION Heading Row 1000+ Heading Icon Icon Icon Icon Icon Ico…" at bounding box center [792, 66] width 1014 height 38
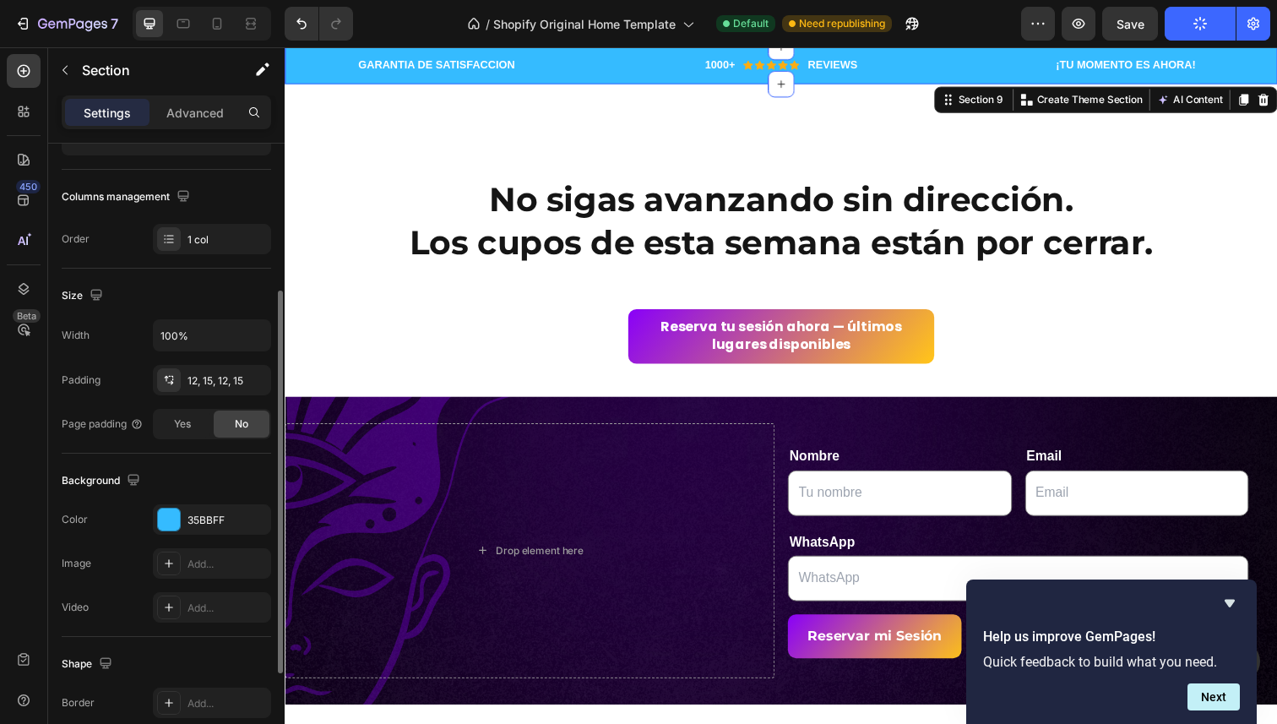
scroll to position [240, 0]
click at [177, 514] on div at bounding box center [169, 519] width 22 height 22
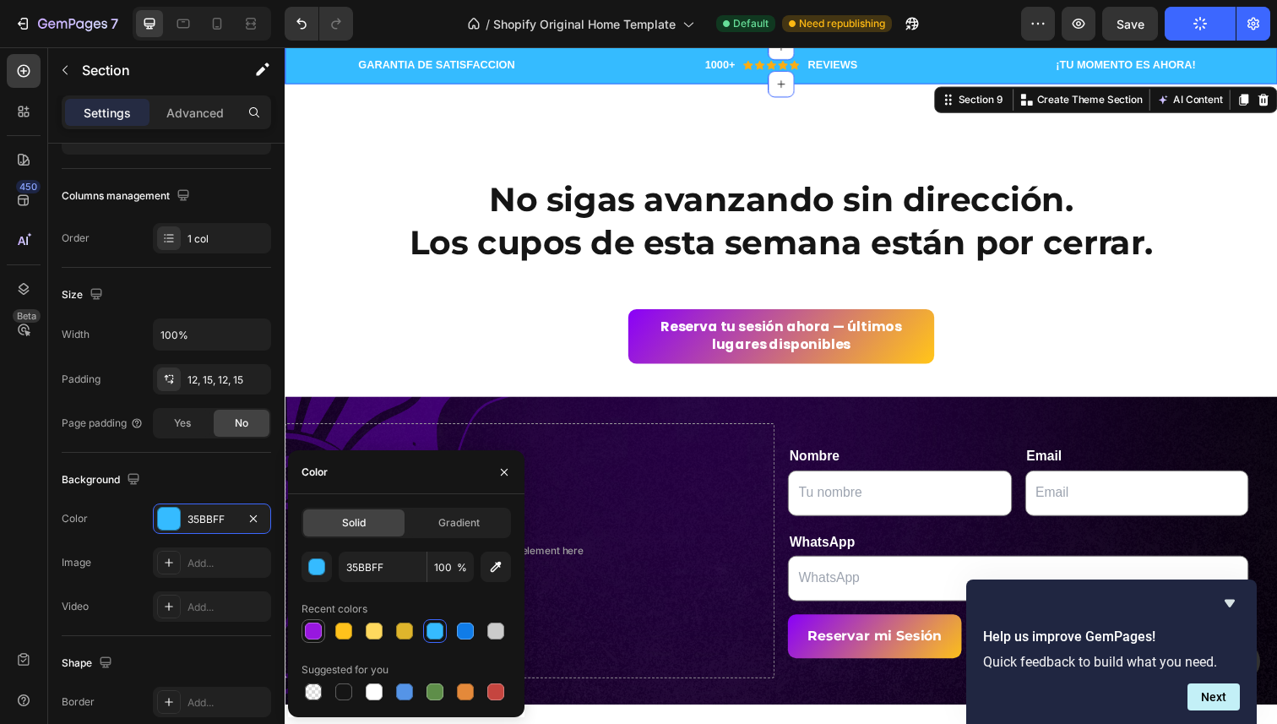
click at [314, 626] on div at bounding box center [313, 631] width 17 height 17
type input "9817DF"
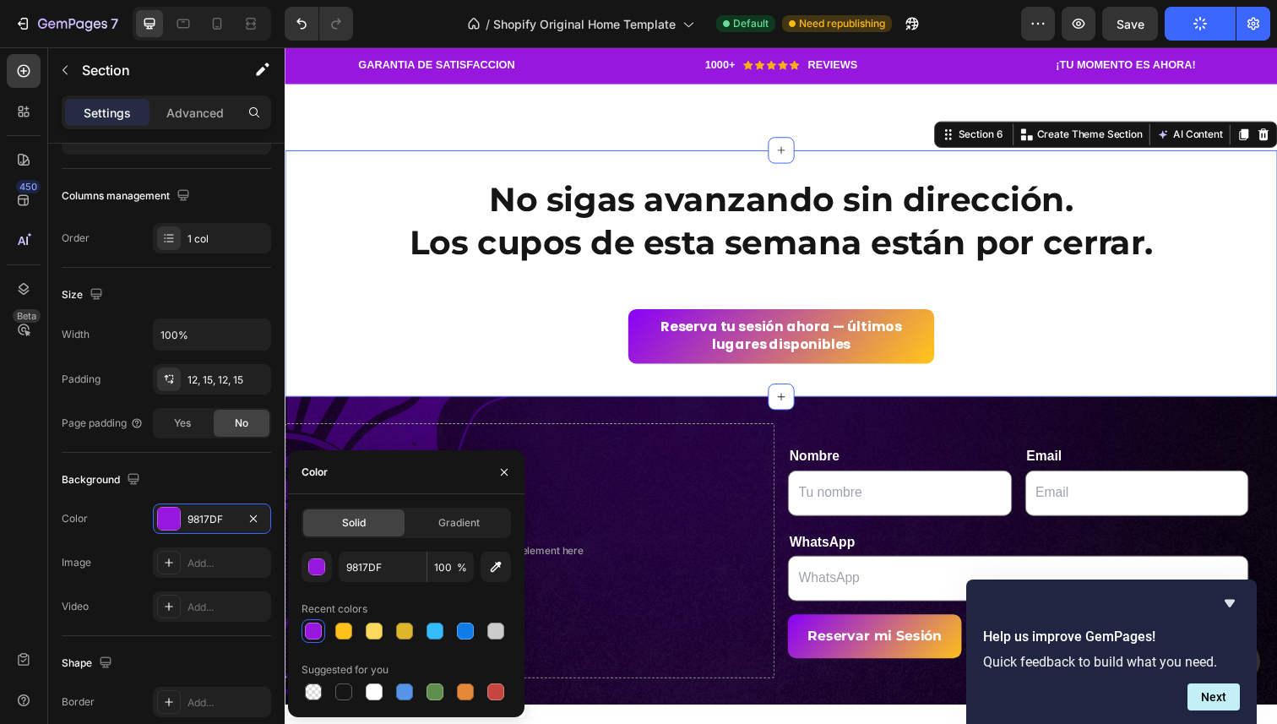
click at [411, 388] on div "No sigas avanzando sin dirección. Los cupos de esta semana están por cerrar. He…" at bounding box center [792, 279] width 1014 height 252
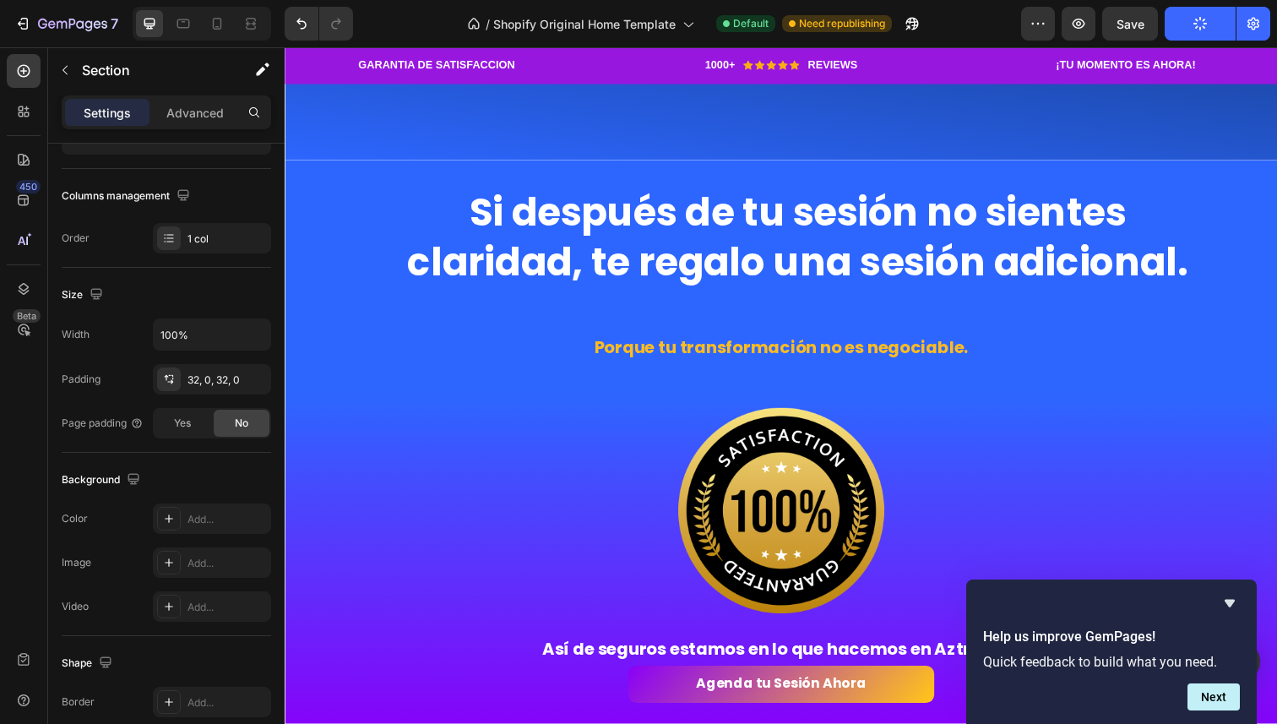
scroll to position [2261, 0]
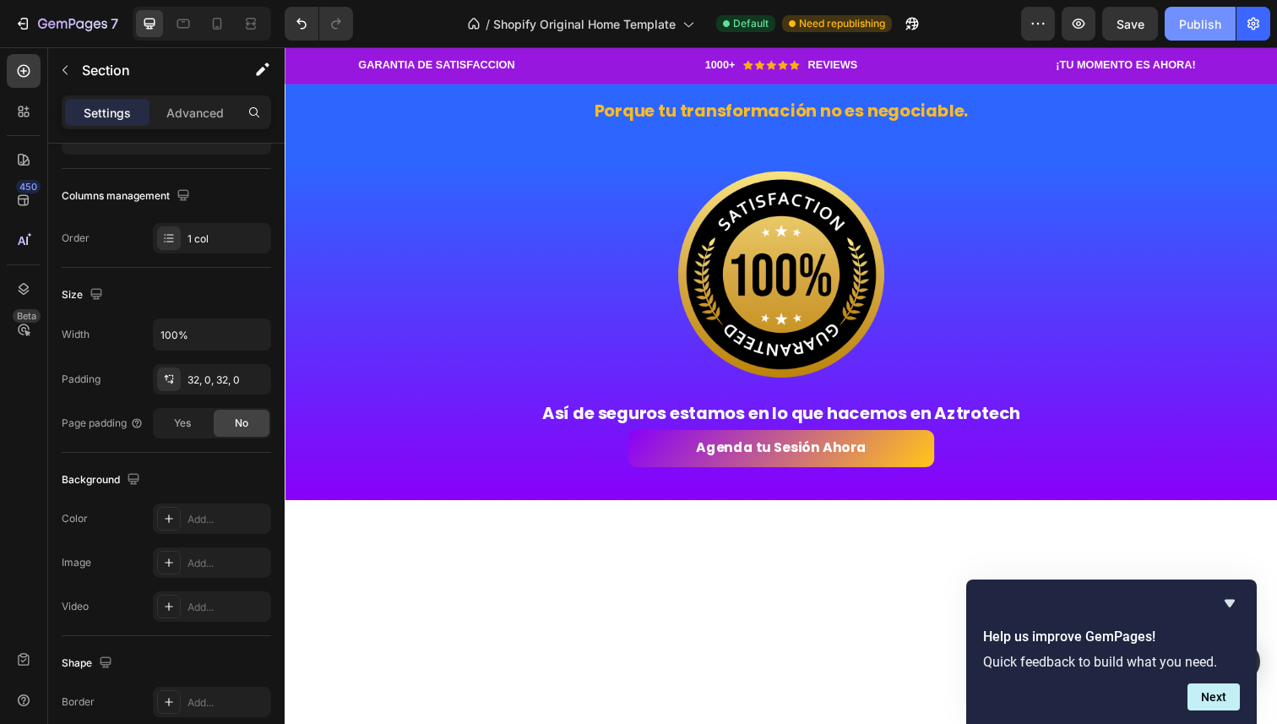
click at [1205, 21] on div "Publish" at bounding box center [1200, 24] width 42 height 18
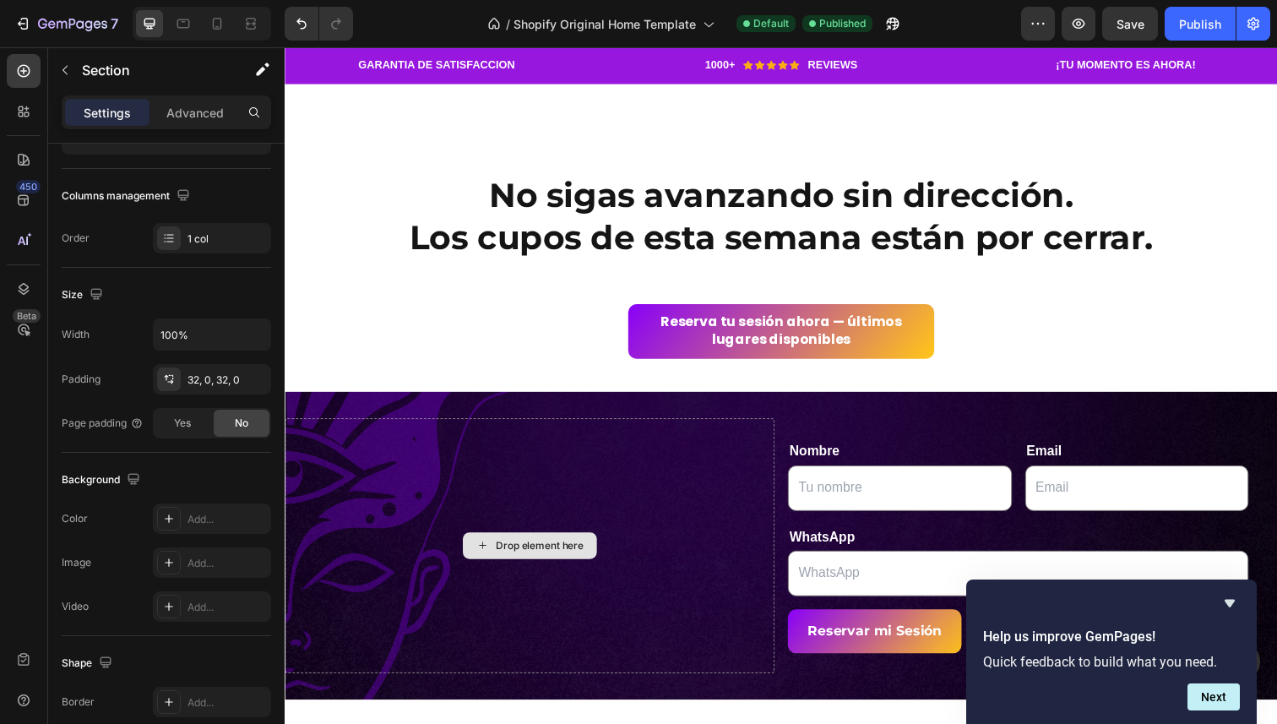
scroll to position [3596, 0]
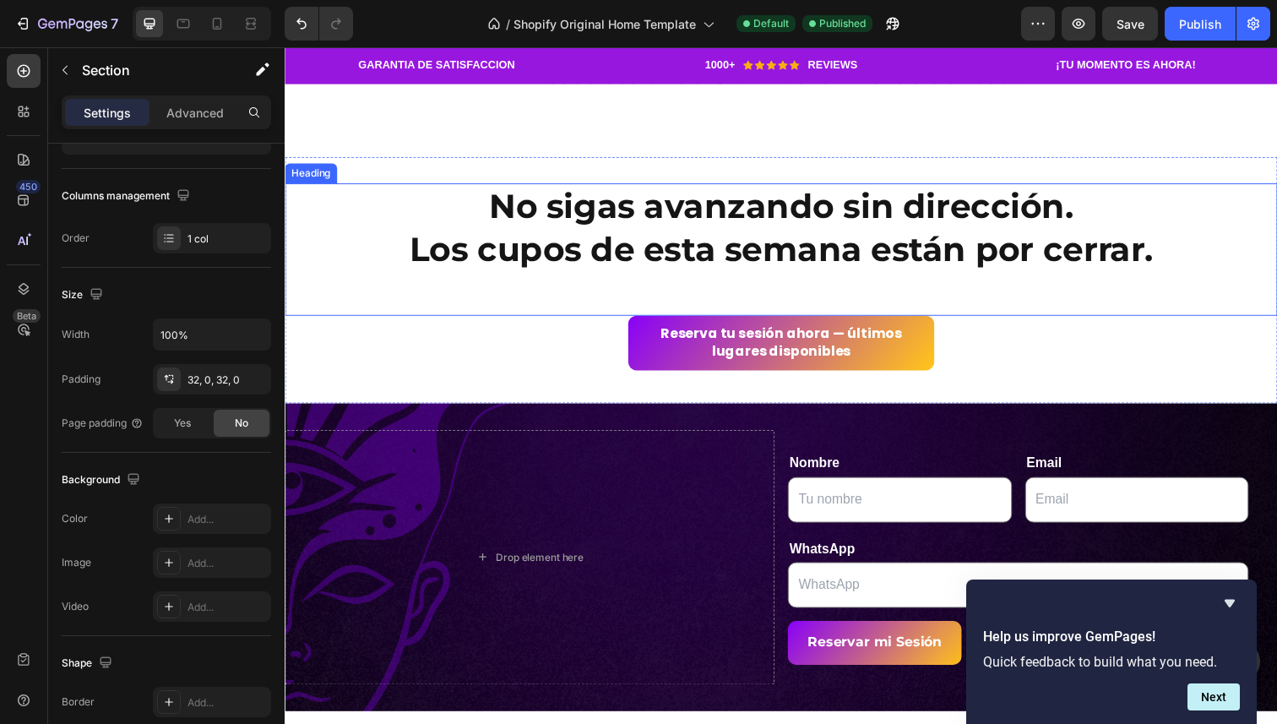
click at [671, 250] on h2 "No sigas avanzando sin dirección. Los cupos de esta semana están por cerrar." at bounding box center [792, 254] width 1014 height 135
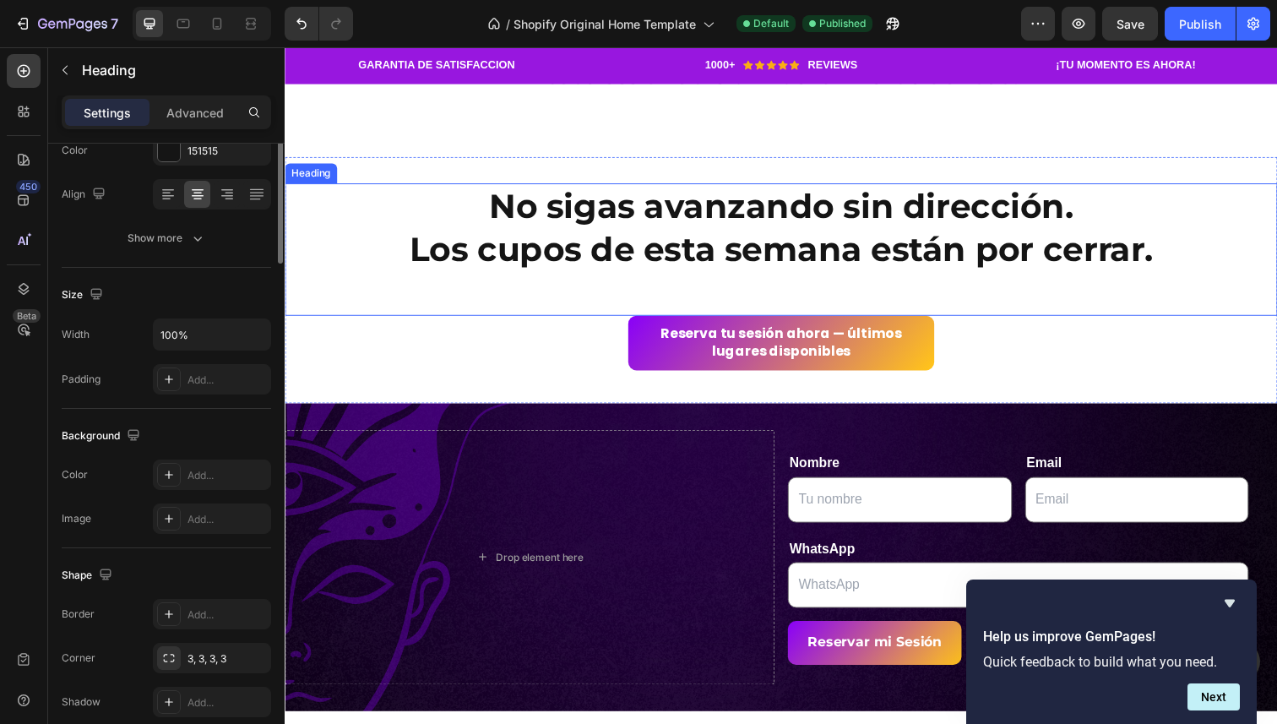
scroll to position [0, 0]
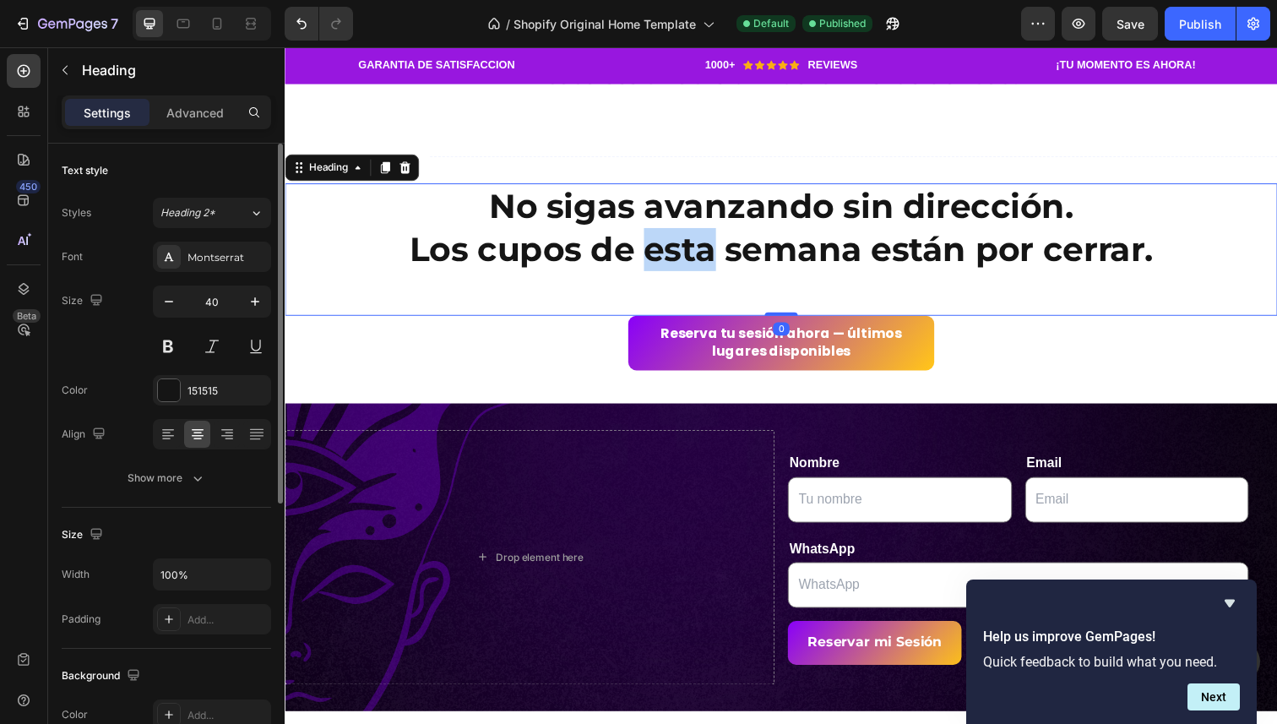
click at [671, 250] on h2 "No sigas avanzando sin dirección. Los cupos de esta semana están por cerrar." at bounding box center [792, 254] width 1014 height 135
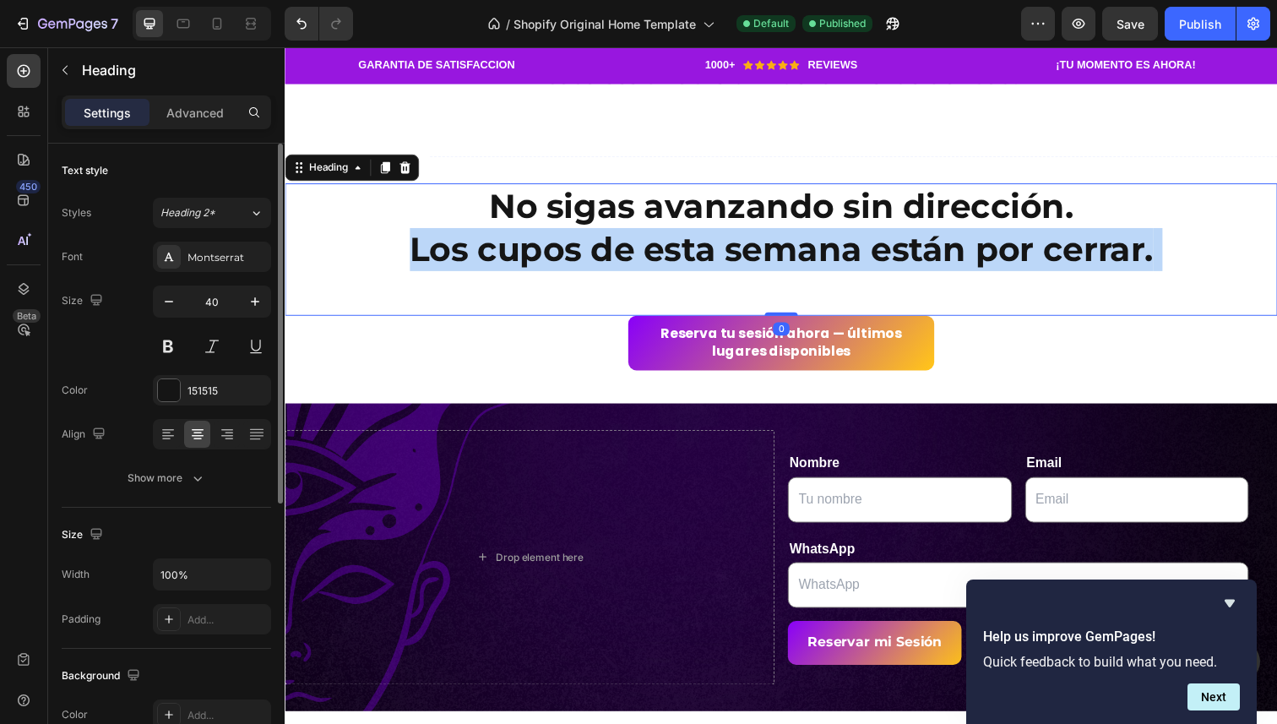
click at [671, 250] on p "No sigas avanzando sin dirección. Los cupos de esta semana están por cerrar." at bounding box center [791, 254] width 1010 height 132
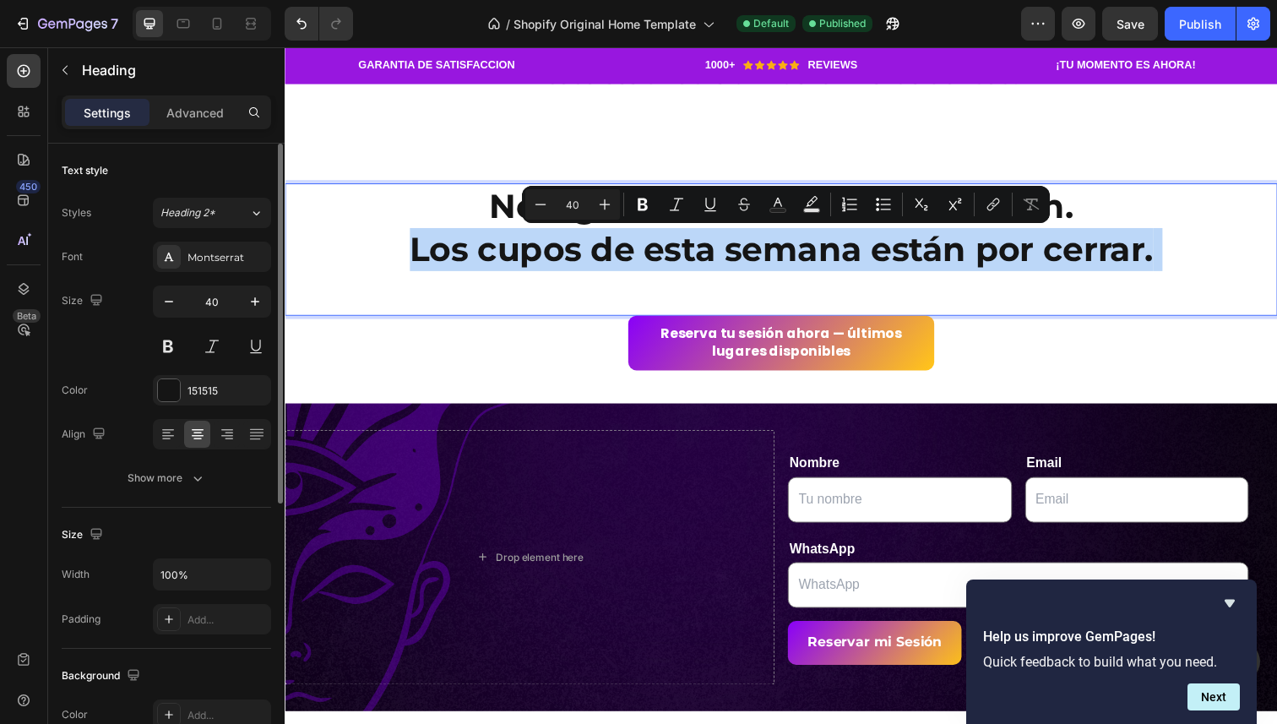
click at [754, 249] on p "No sigas avanzando sin dirección. Los cupos de esta semana están por cerrar." at bounding box center [791, 254] width 1010 height 132
click at [1093, 245] on p "No sigas avanzando sin dirección. Los cupos de esta semana están por cerrar." at bounding box center [791, 254] width 1010 height 132
click at [1177, 258] on p "No sigas avanzando sin dirección. Los cupos de esta semana están por cerrar." at bounding box center [791, 254] width 1010 height 132
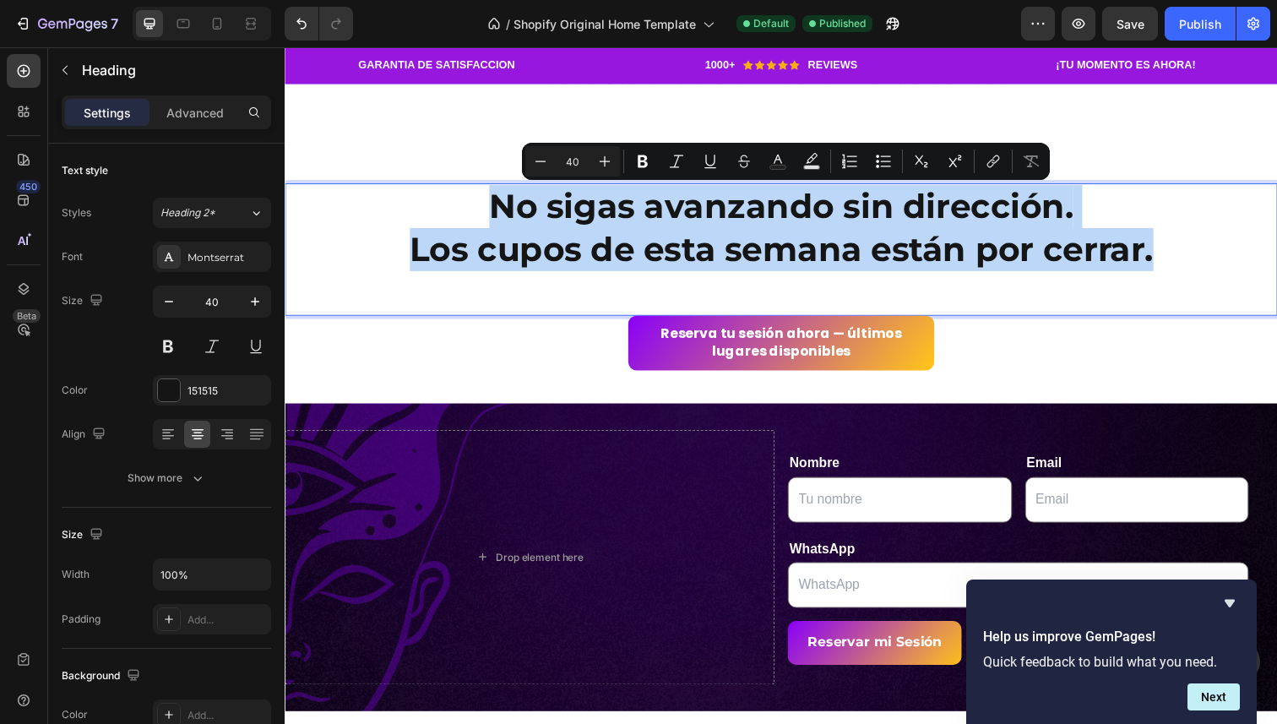
drag, startPoint x: 1182, startPoint y: 260, endPoint x: 494, endPoint y: 207, distance: 689.7
click at [494, 207] on p "No sigas avanzando sin dirección. Los cupos de esta semana están por cerrar." at bounding box center [791, 254] width 1010 height 132
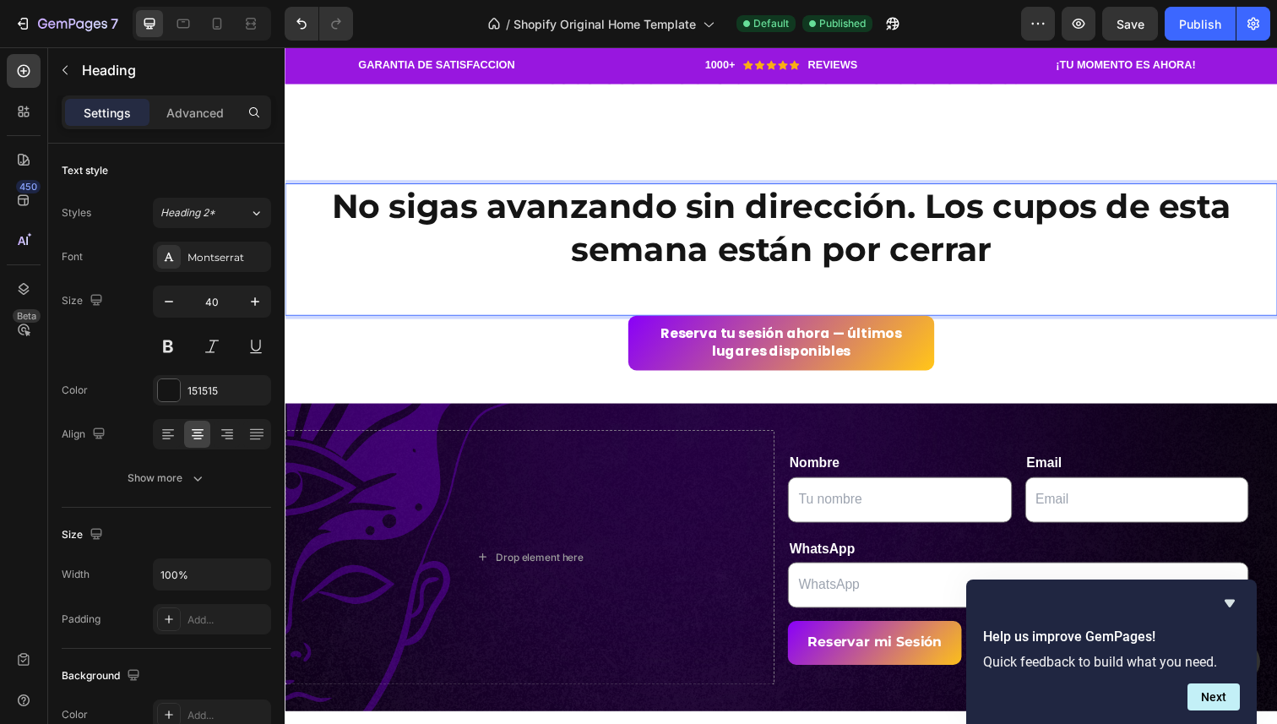
click at [943, 206] on p "No sigas avanzando sin dirección. Los cupos de esta semana están por cerrar" at bounding box center [791, 254] width 1010 height 132
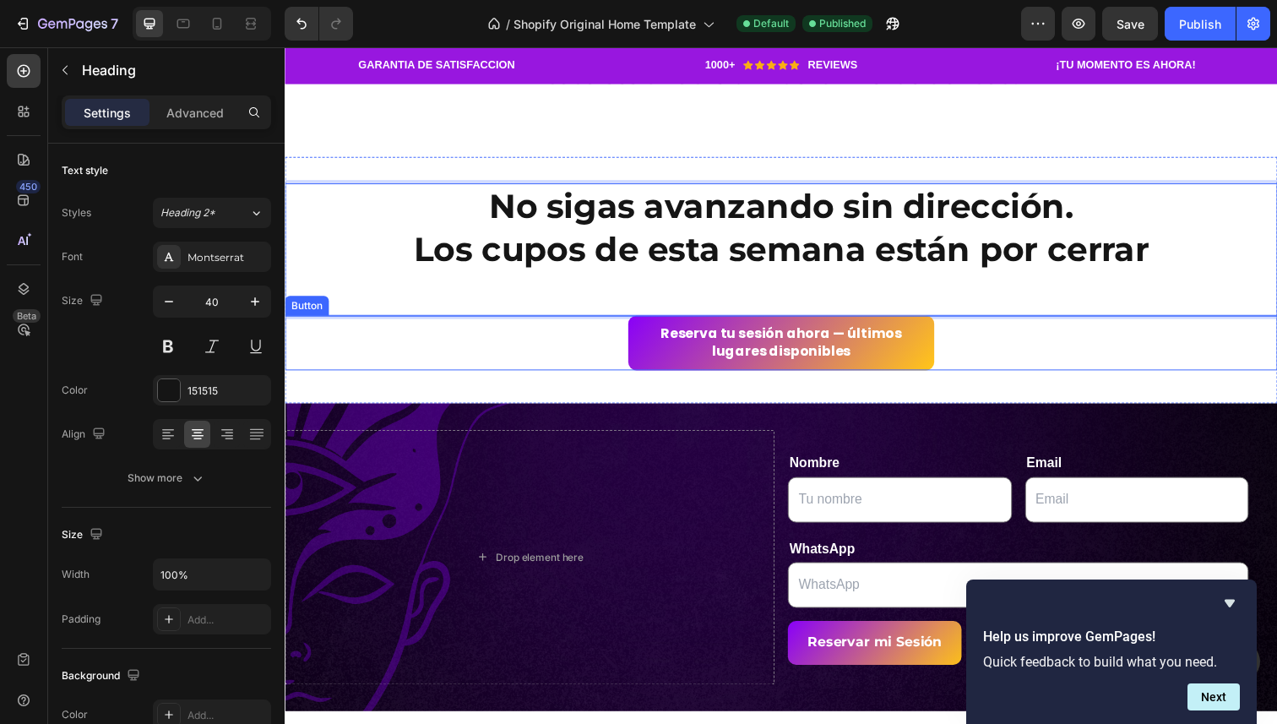
click at [1042, 338] on div "Reserva tu sesión ahora — últimos lugares disponibles Button" at bounding box center [792, 350] width 1014 height 56
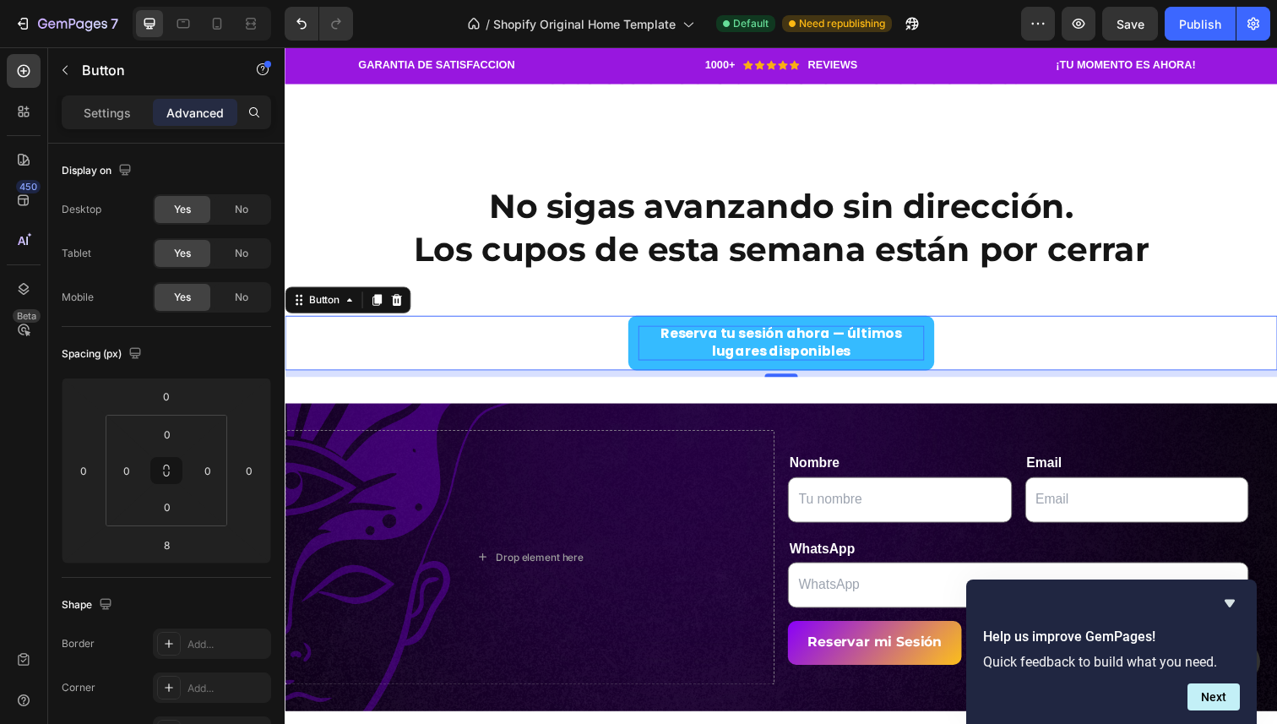
click at [784, 346] on p "Reserva tu sesión ahora — últimos lugares disponibles" at bounding box center [791, 349] width 292 height 35
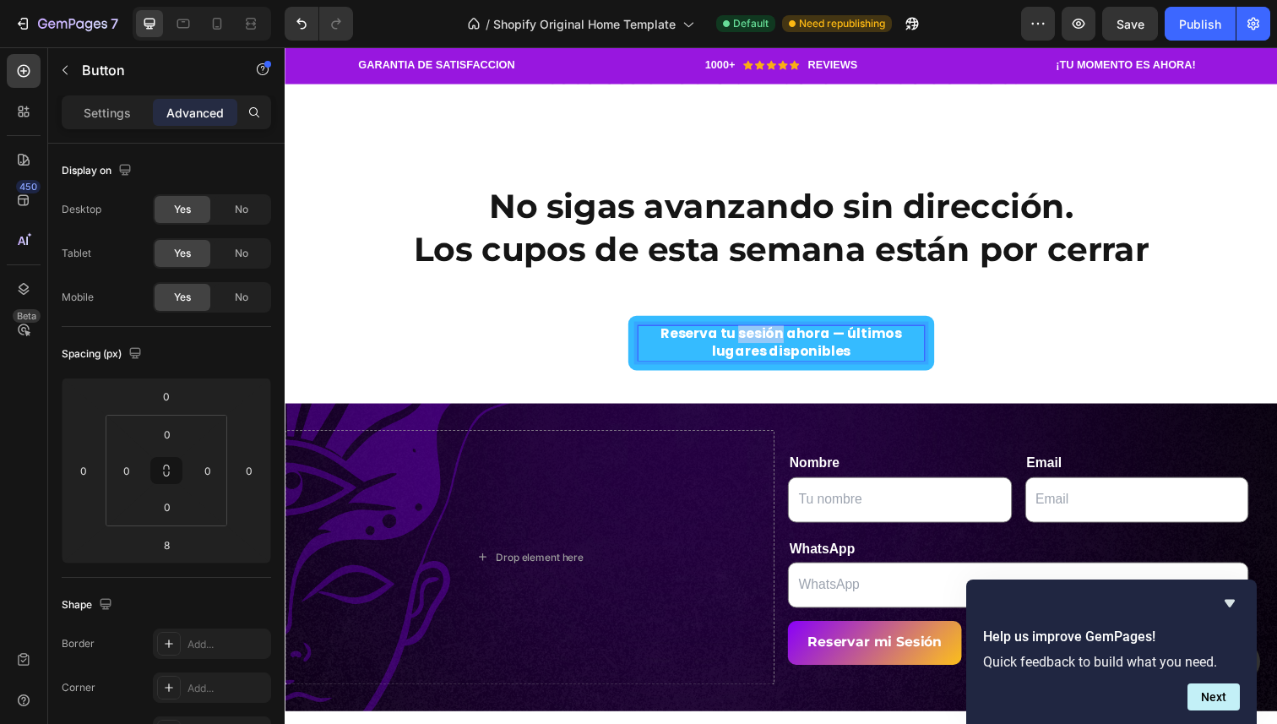
click at [784, 346] on p "Reserva tu sesión ahora — últimos lugares disponibles" at bounding box center [791, 349] width 292 height 35
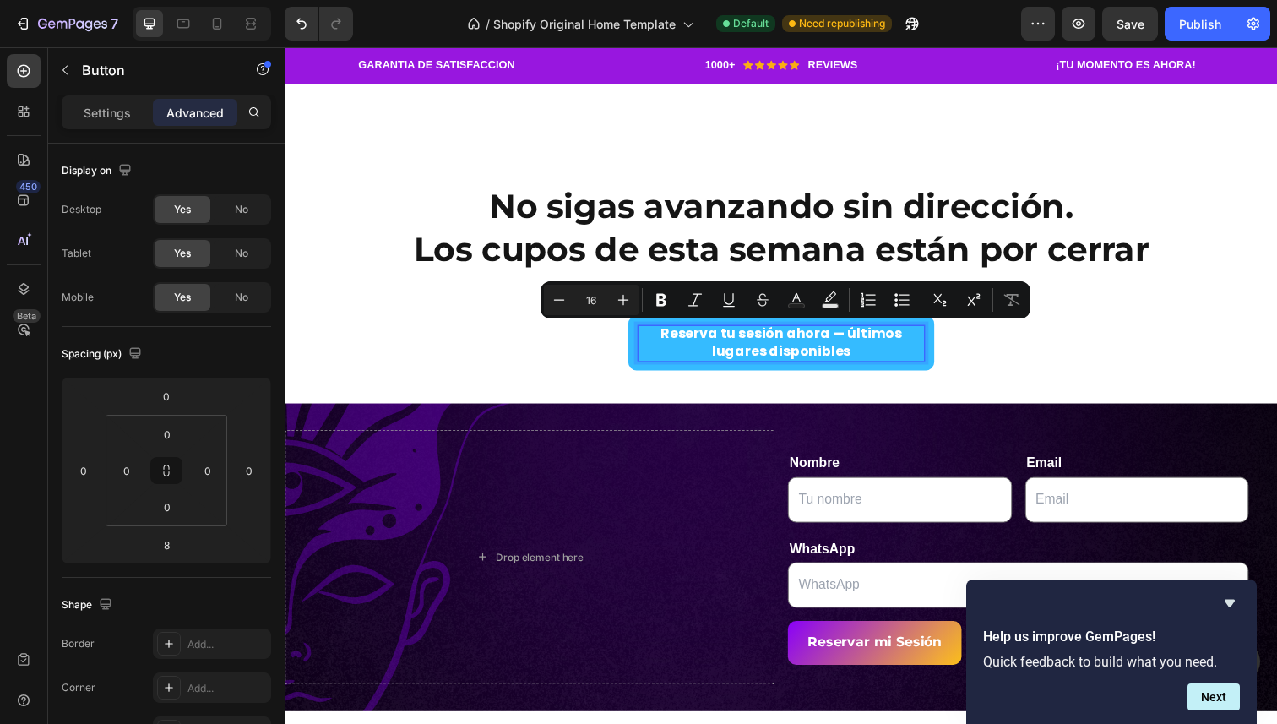
scroll to position [1, 0]
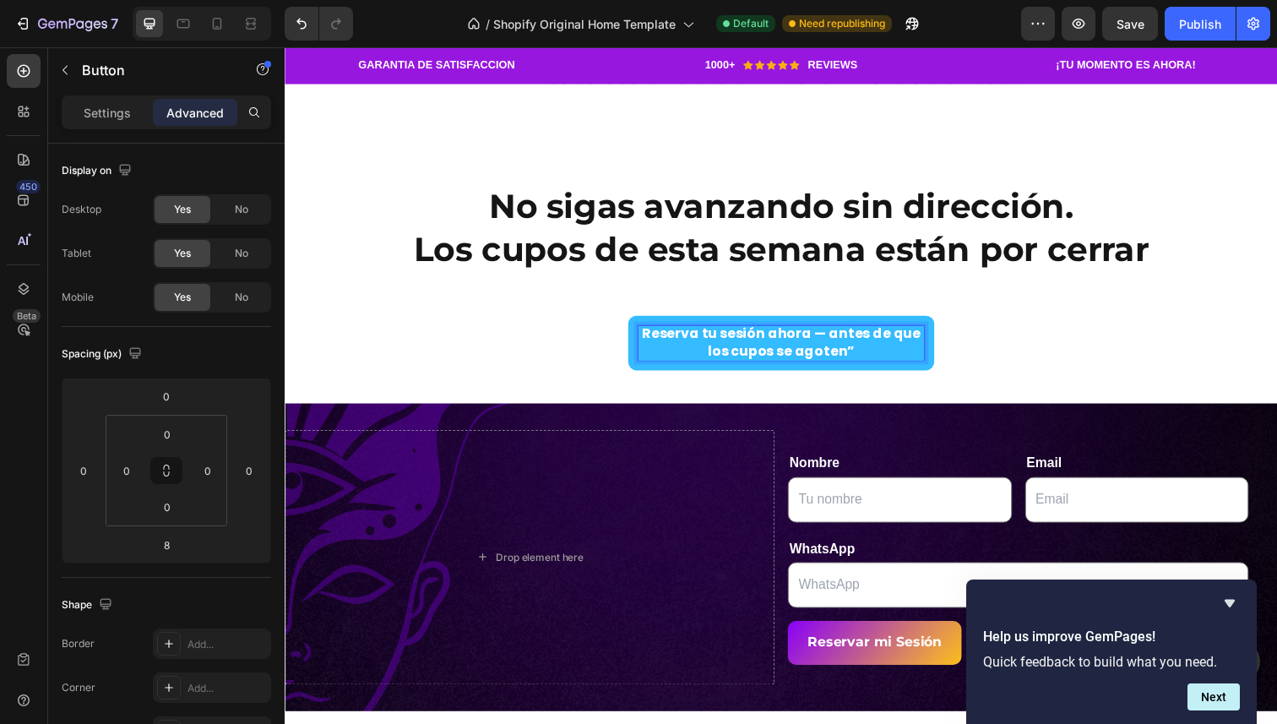
click at [980, 360] on div "Reserva tu sesión ahora — antes de que los cupos se agoten” Button 8" at bounding box center [792, 350] width 1014 height 56
click at [880, 356] on p "Reserva tu sesión ahora — antes de que los cupos se agoten”" at bounding box center [791, 349] width 292 height 35
click at [996, 378] on div "Reserva tu sesión ahora — antes de que los cupos se agoten Button 8" at bounding box center [792, 353] width 1014 height 63
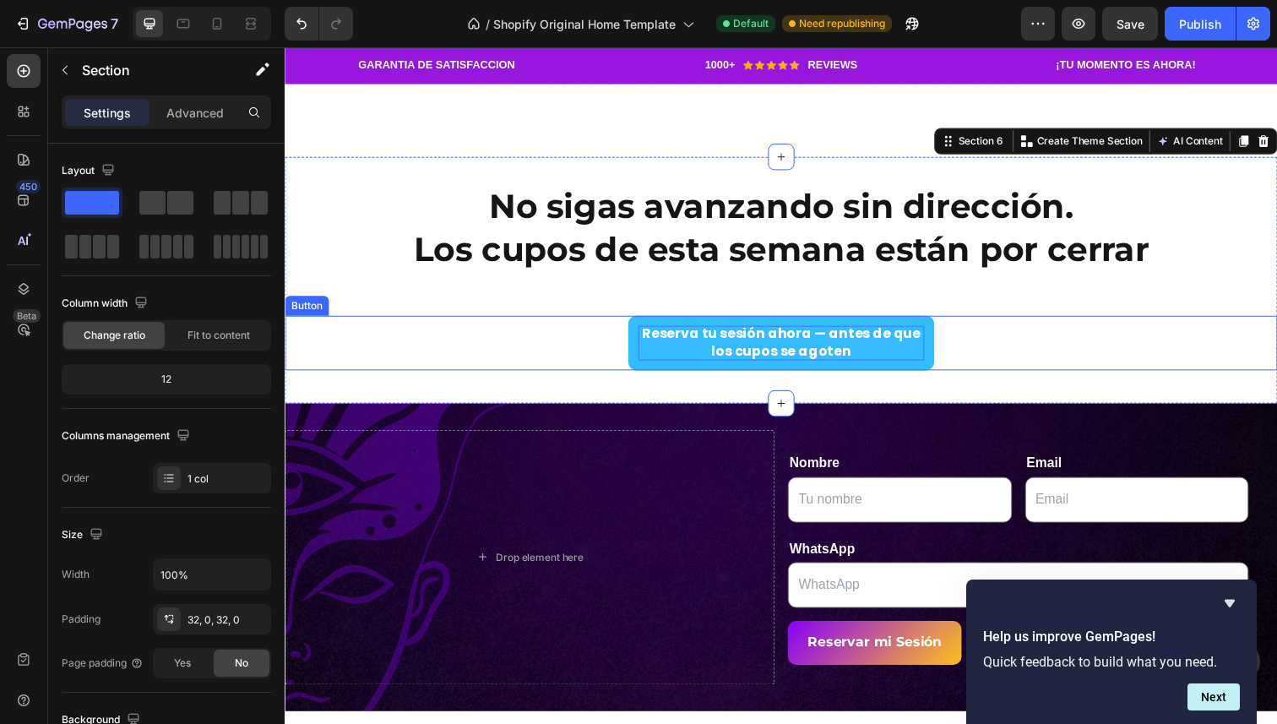
click at [838, 340] on p "Reserva tu sesión ahora — antes de que los cupos se agoten" at bounding box center [791, 349] width 292 height 35
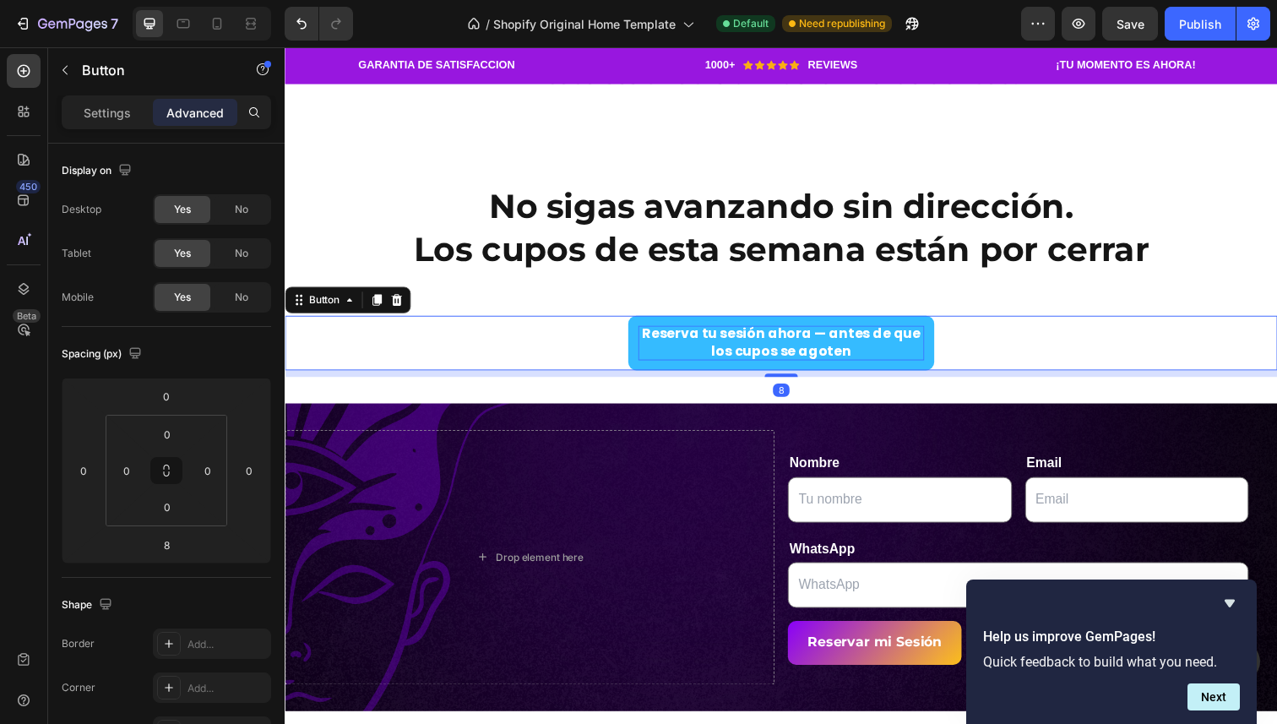
scroll to position [0, 0]
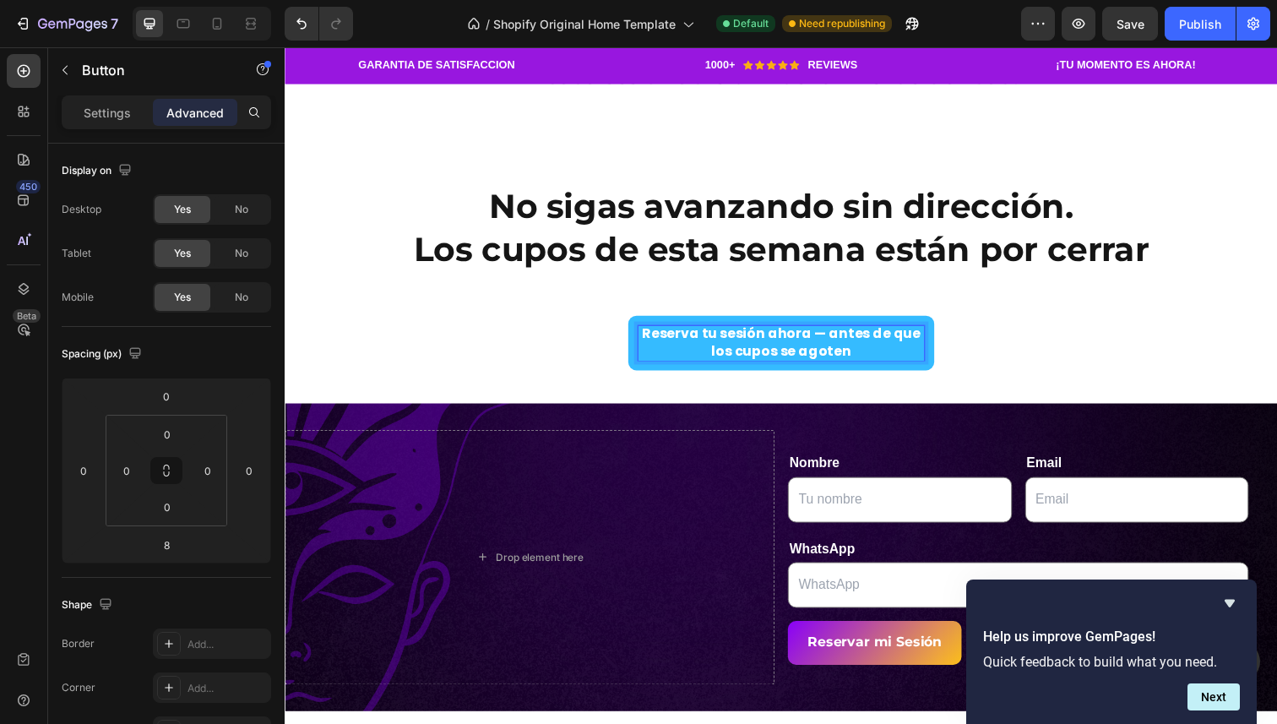
click at [799, 296] on p "No sigas avanzando sin dirección. Los cupos de esta semana están por cerrar" at bounding box center [791, 254] width 1010 height 132
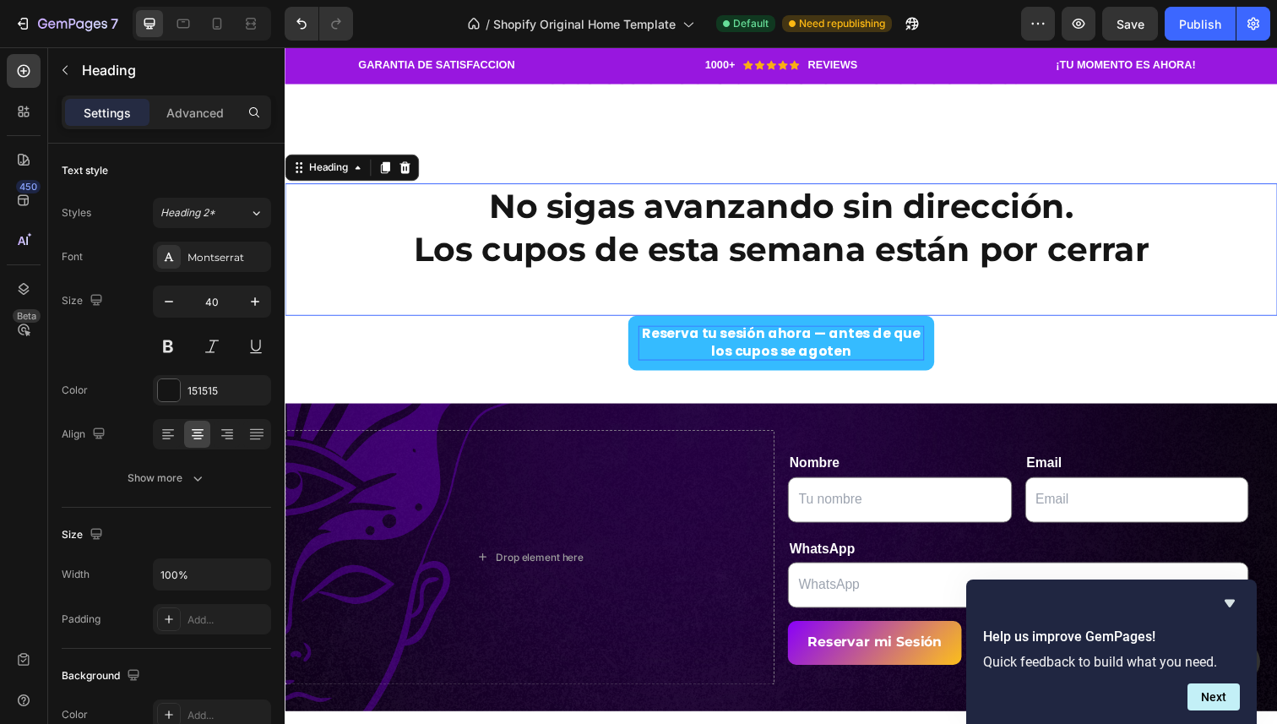
click at [791, 351] on p "Reserva tu sesión ahora — antes de que los cupos se agoten" at bounding box center [791, 349] width 292 height 35
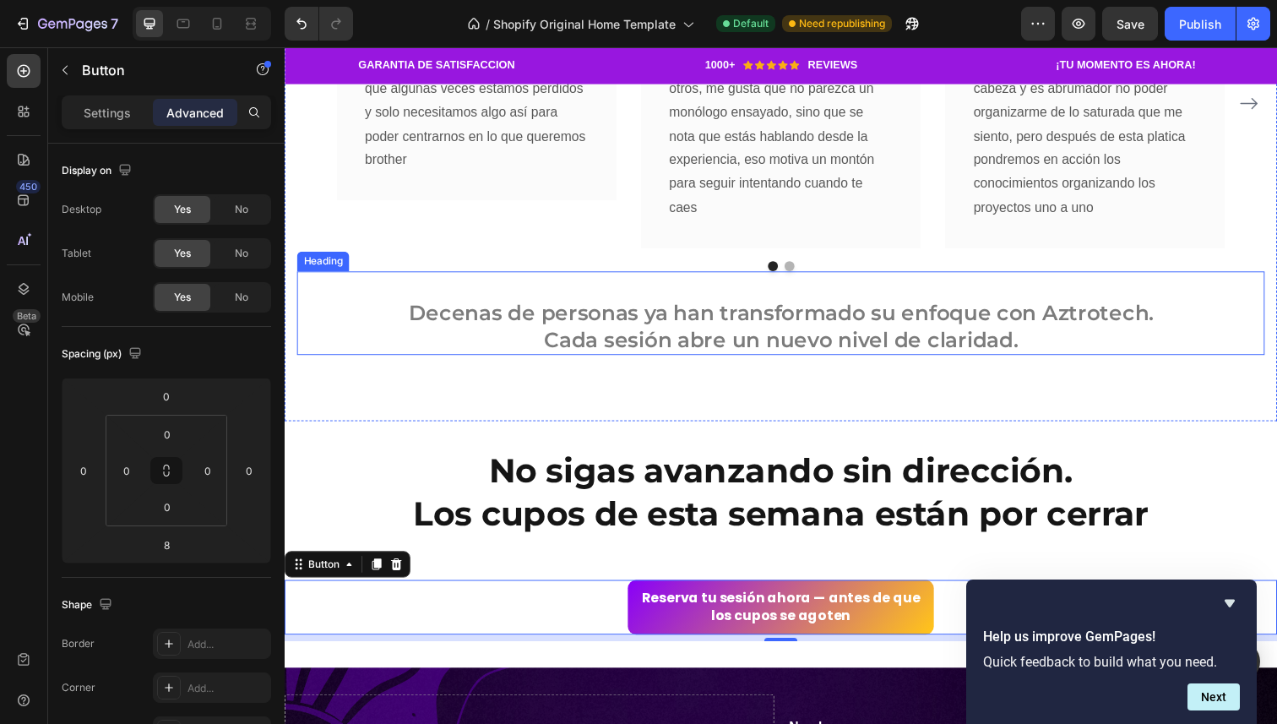
click at [764, 336] on h2 "Decenas de personas ya han transformado su enfoque con Aztrotech. Cada sesión a…" at bounding box center [791, 319] width 988 height 86
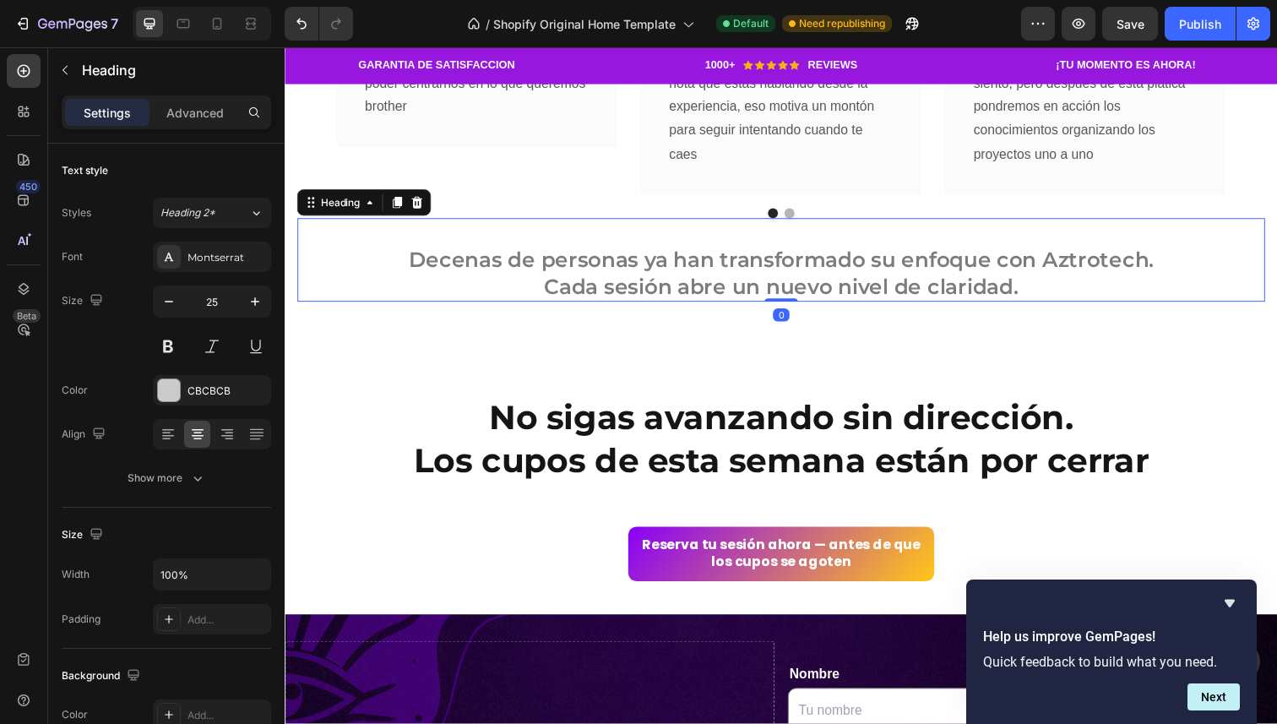
scroll to position [3407, 0]
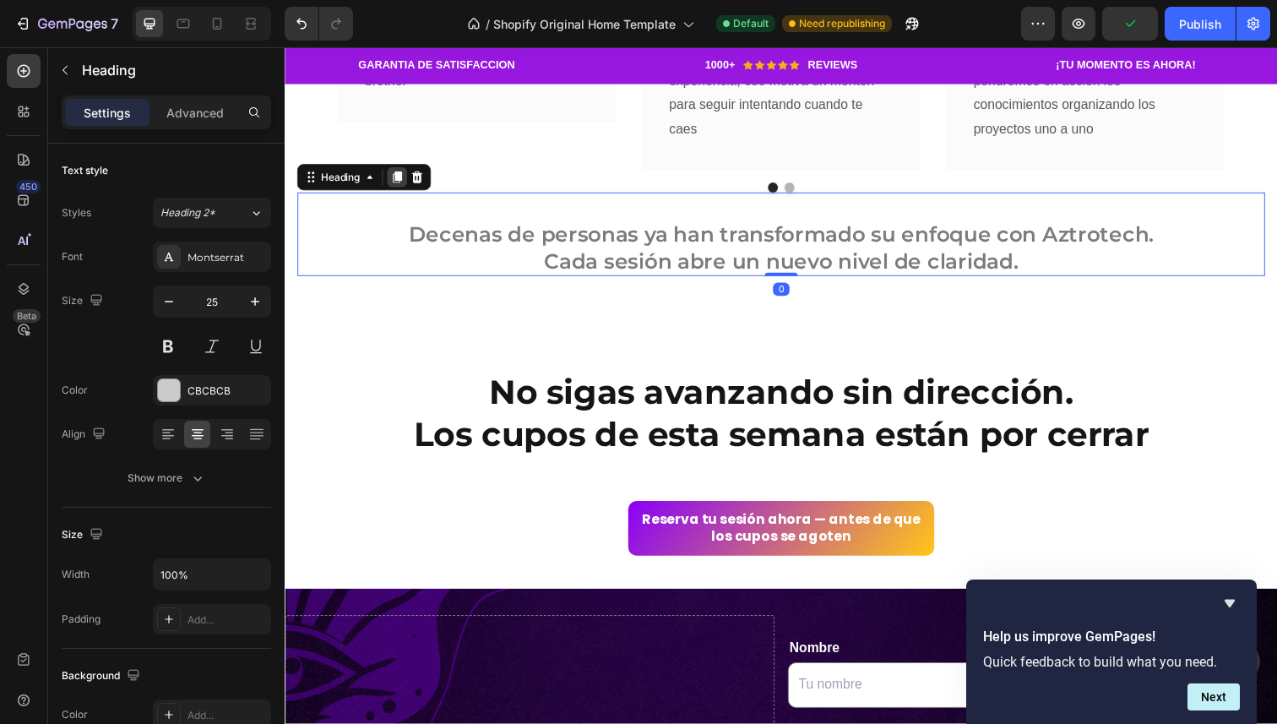
click at [399, 180] on icon at bounding box center [399, 180] width 9 height 12
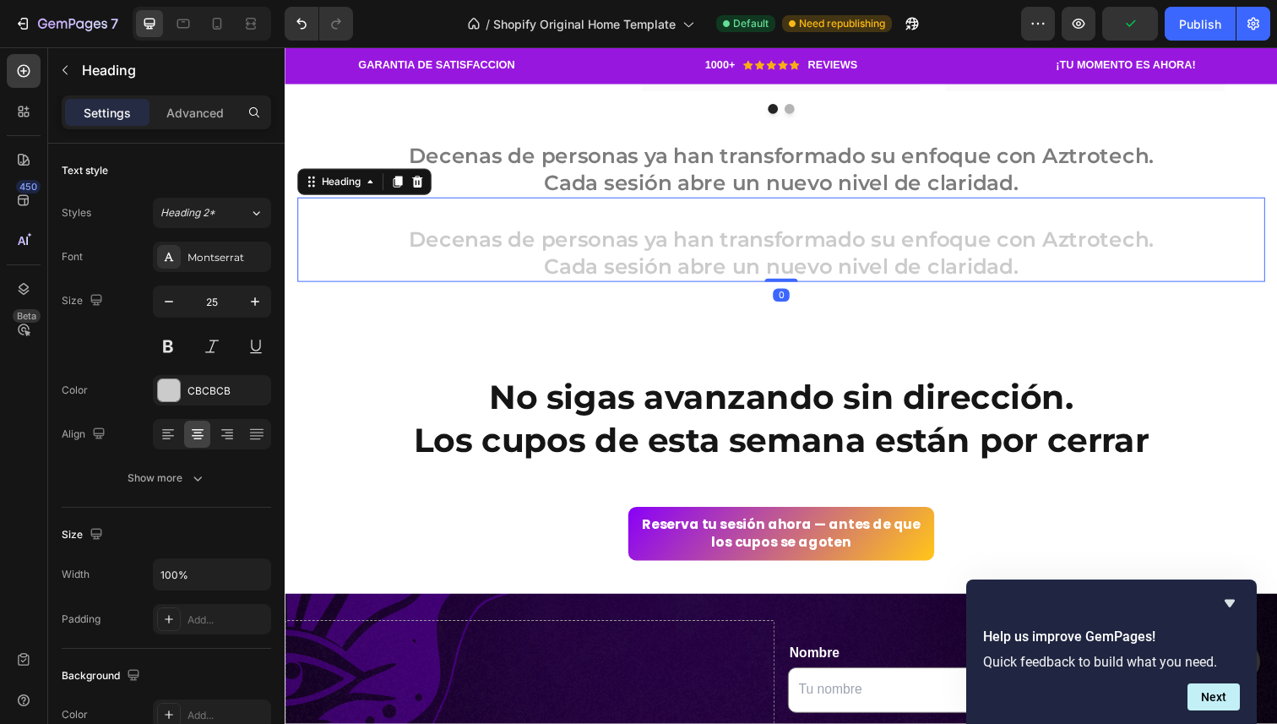
scroll to position [3517, 0]
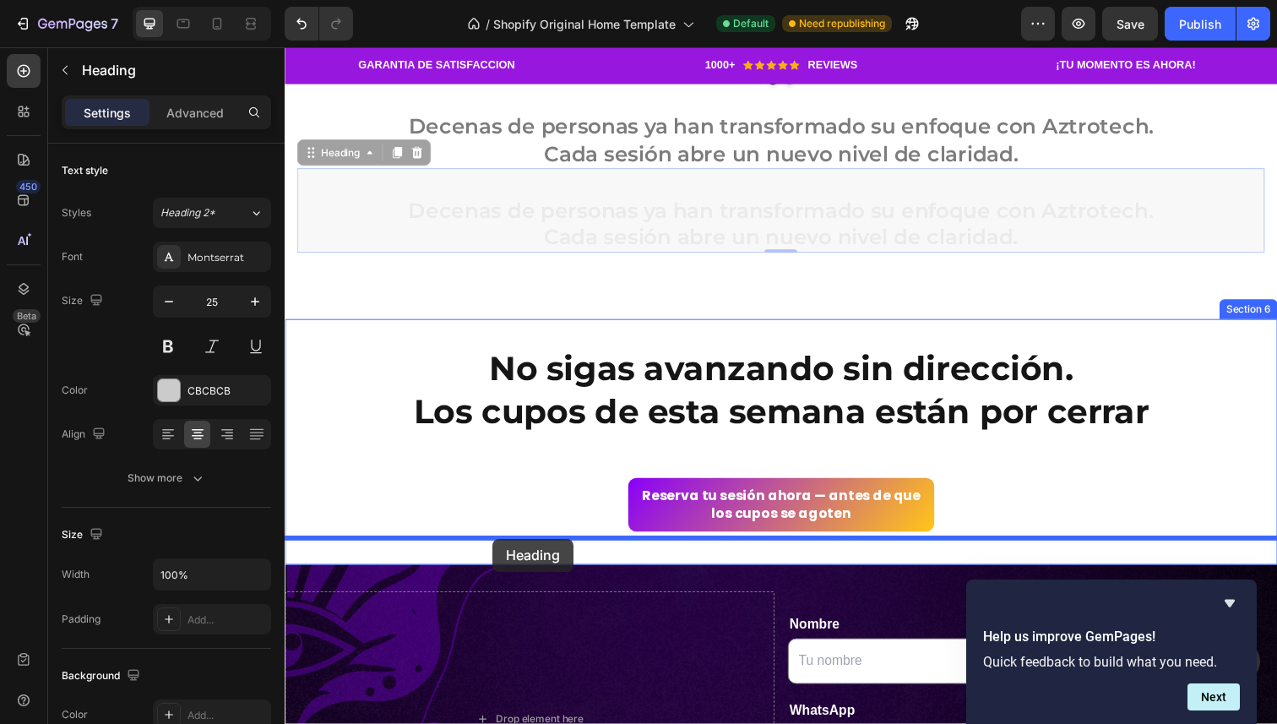
drag, startPoint x: 330, startPoint y: 155, endPoint x: 497, endPoint y: 549, distance: 428.2
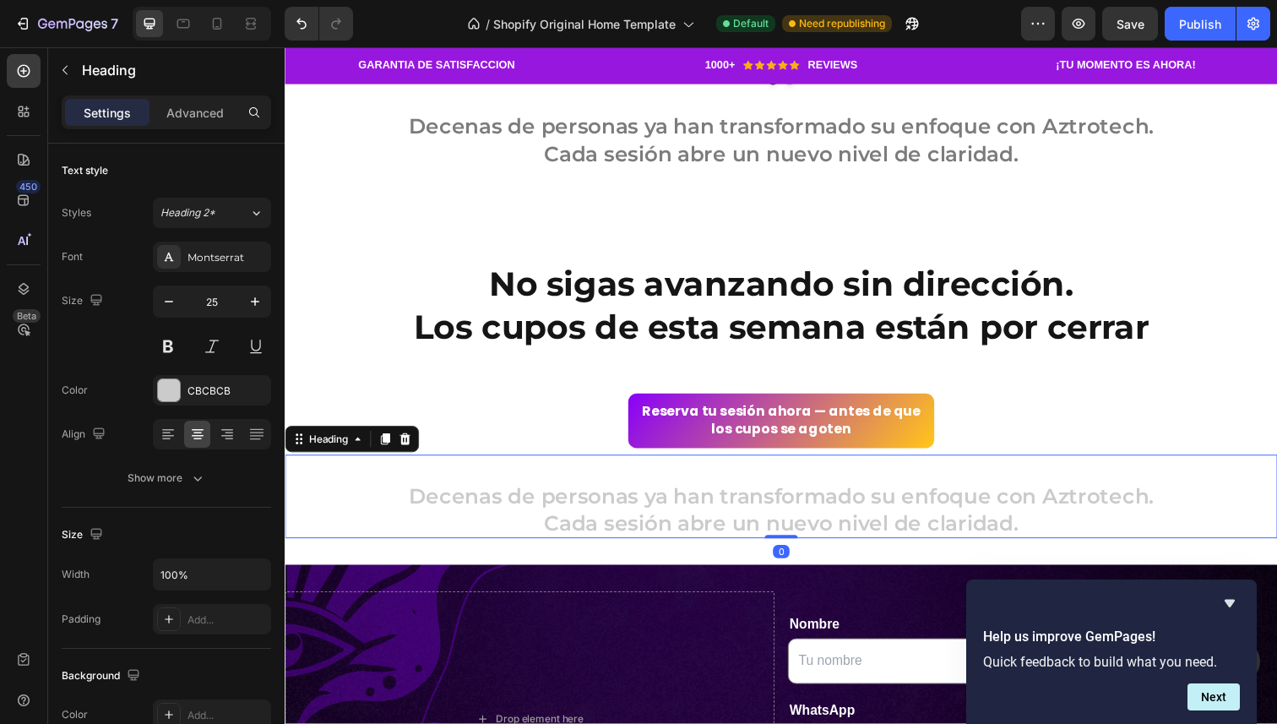
click at [536, 507] on h2 "Decenas de personas ya han transformado su enfoque con Aztrotech. Cada sesión a…" at bounding box center [792, 507] width 1014 height 86
click at [171, 293] on icon "button" at bounding box center [169, 301] width 17 height 17
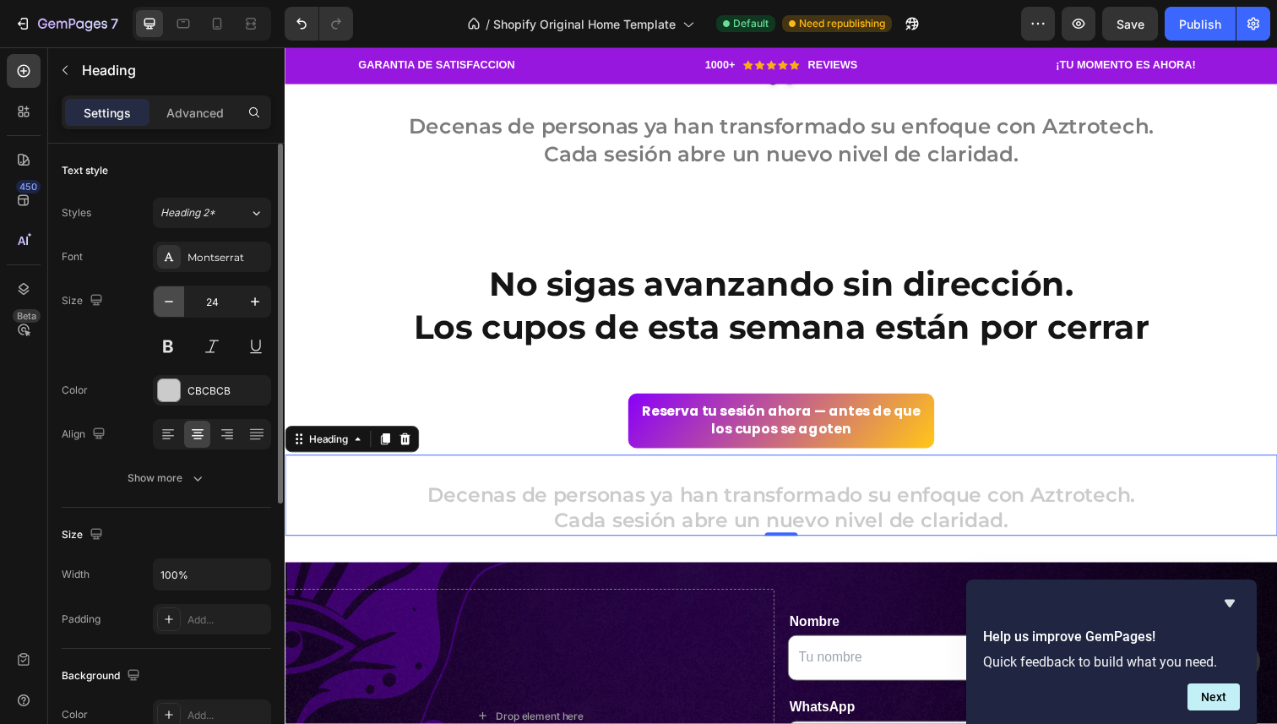
click at [171, 293] on icon "button" at bounding box center [169, 301] width 17 height 17
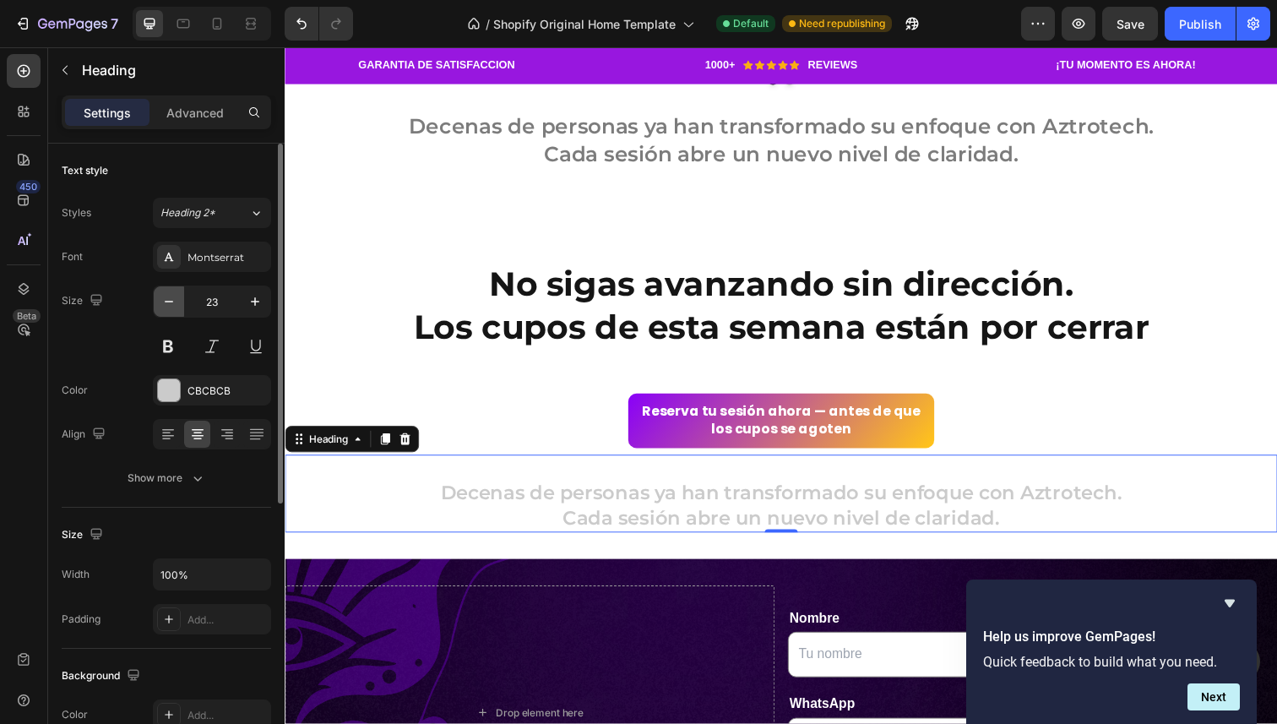
click at [171, 293] on icon "button" at bounding box center [169, 301] width 17 height 17
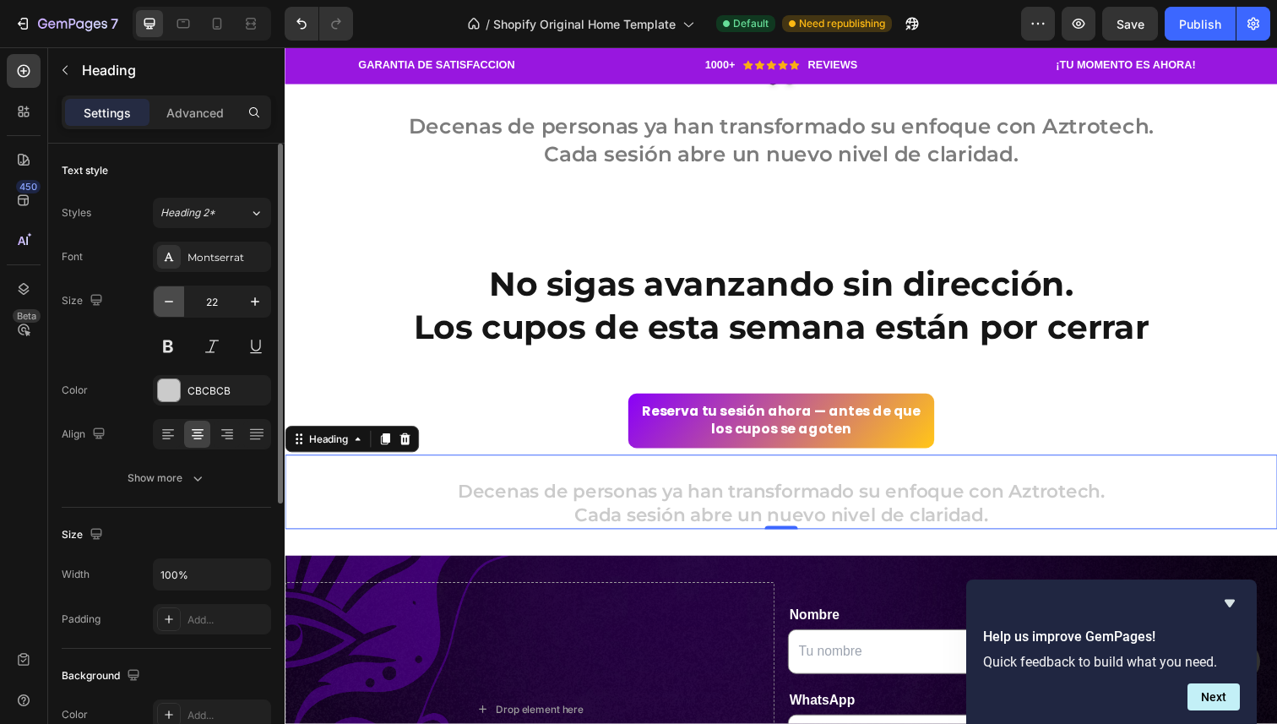
click at [171, 293] on icon "button" at bounding box center [169, 301] width 17 height 17
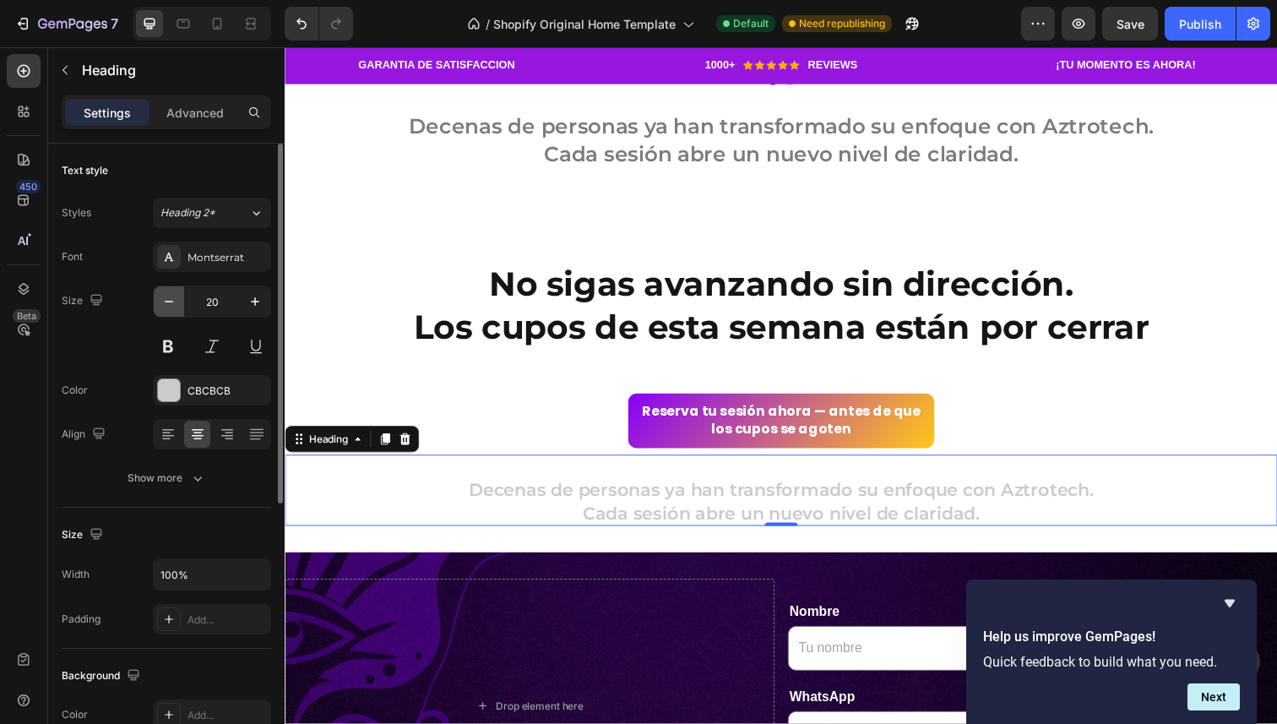
click at [171, 293] on icon "button" at bounding box center [169, 301] width 17 height 17
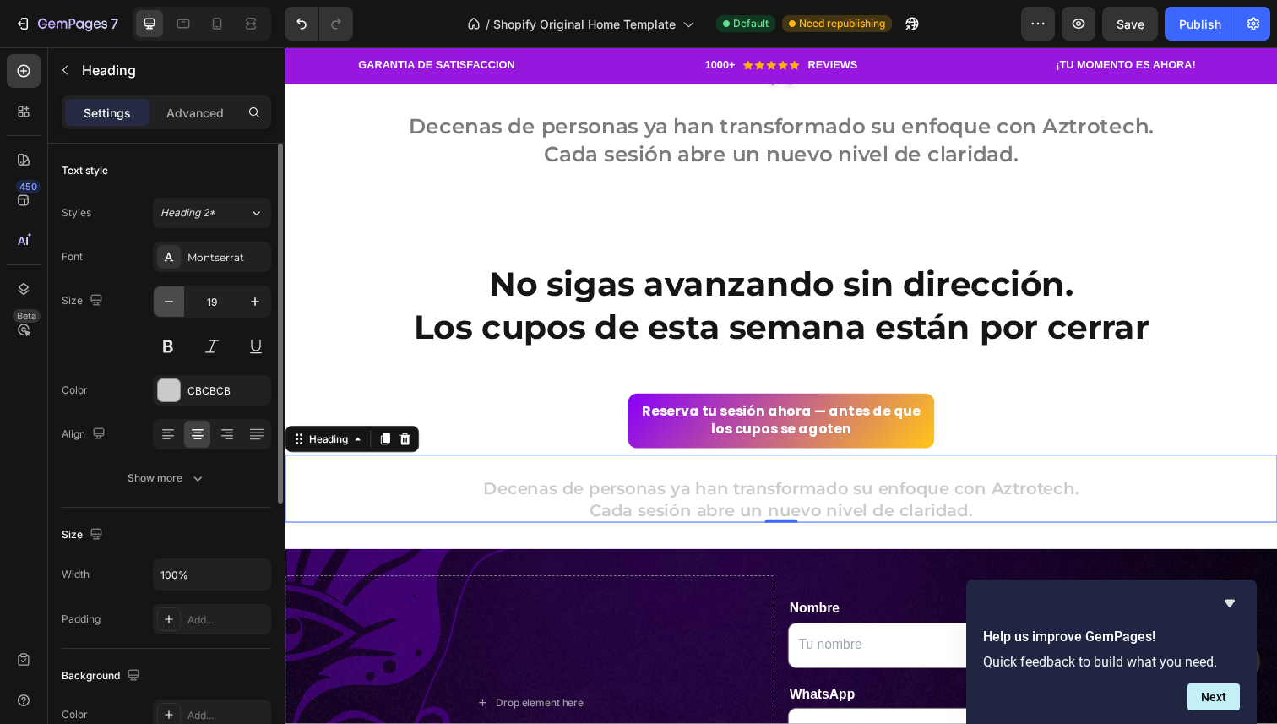
click at [171, 293] on icon "button" at bounding box center [169, 301] width 17 height 17
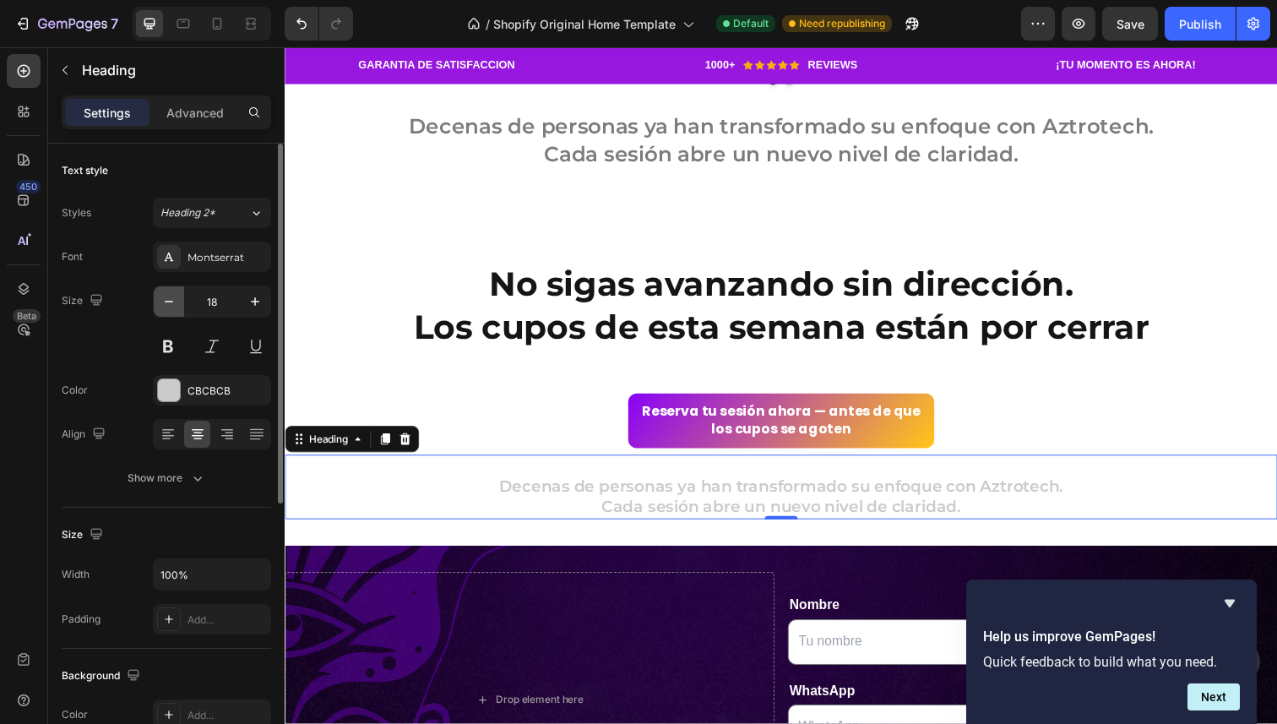
click at [171, 293] on icon "button" at bounding box center [169, 301] width 17 height 17
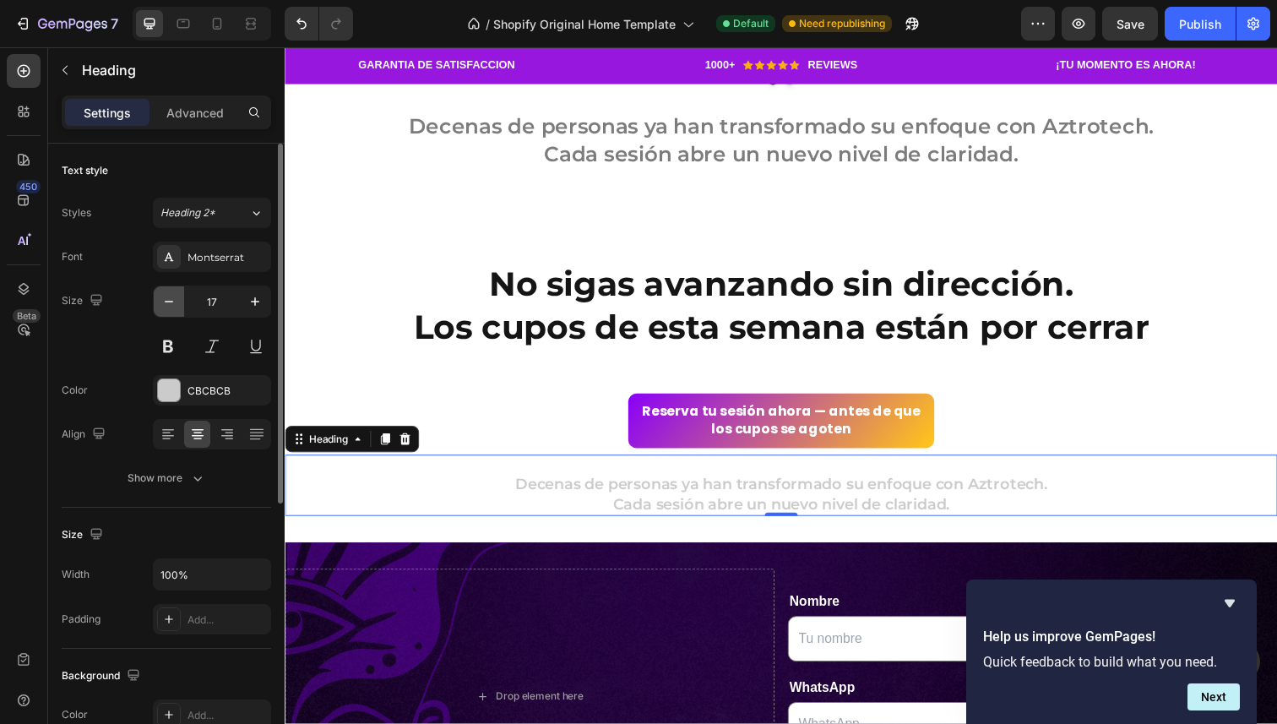
click at [171, 293] on icon "button" at bounding box center [169, 301] width 17 height 17
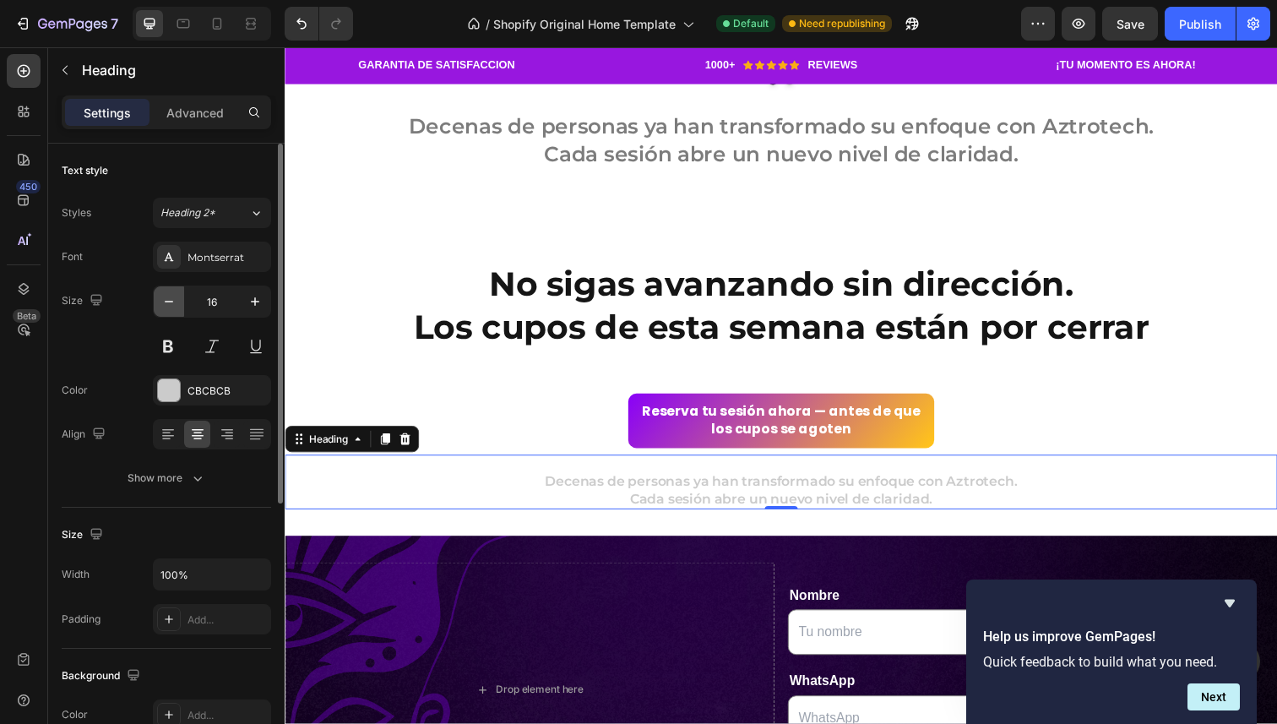
click at [171, 293] on icon "button" at bounding box center [169, 301] width 17 height 17
type input "15"
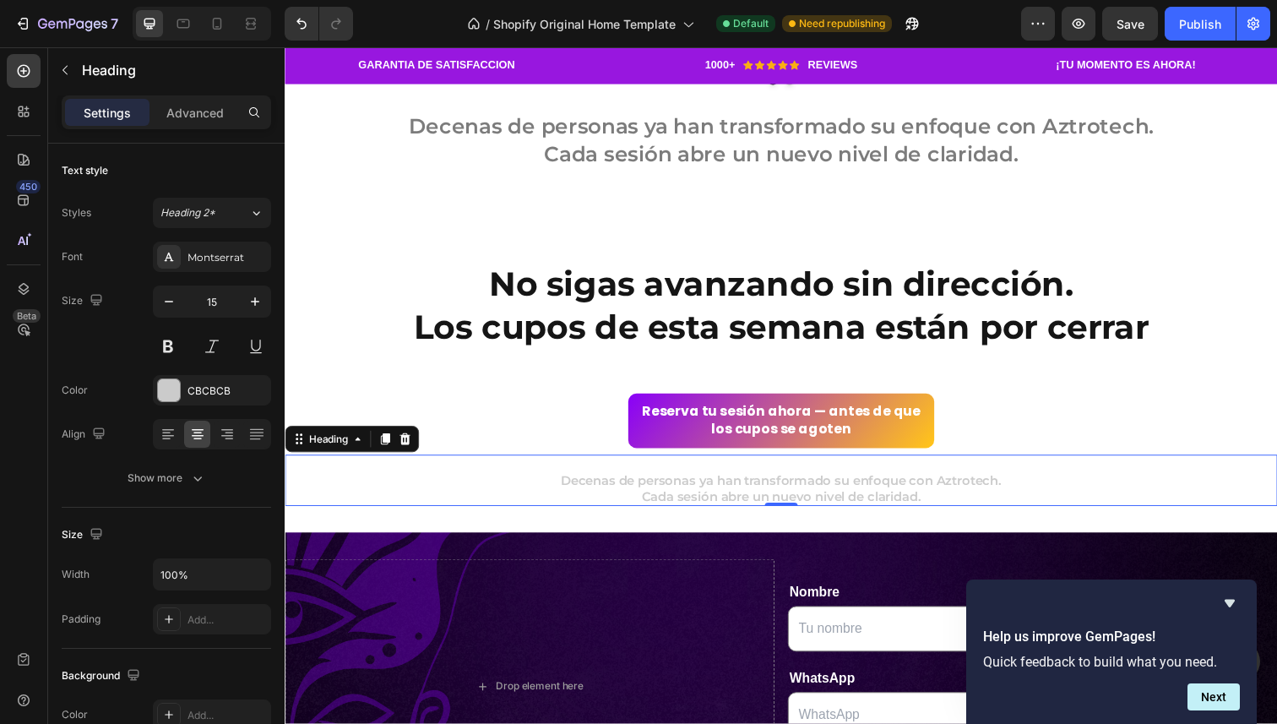
click at [690, 495] on p "⁠⁠⁠⁠⁠⁠⁠ Decenas de personas ya han transformado su enfoque con Aztrotech. Cada …" at bounding box center [791, 490] width 1010 height 50
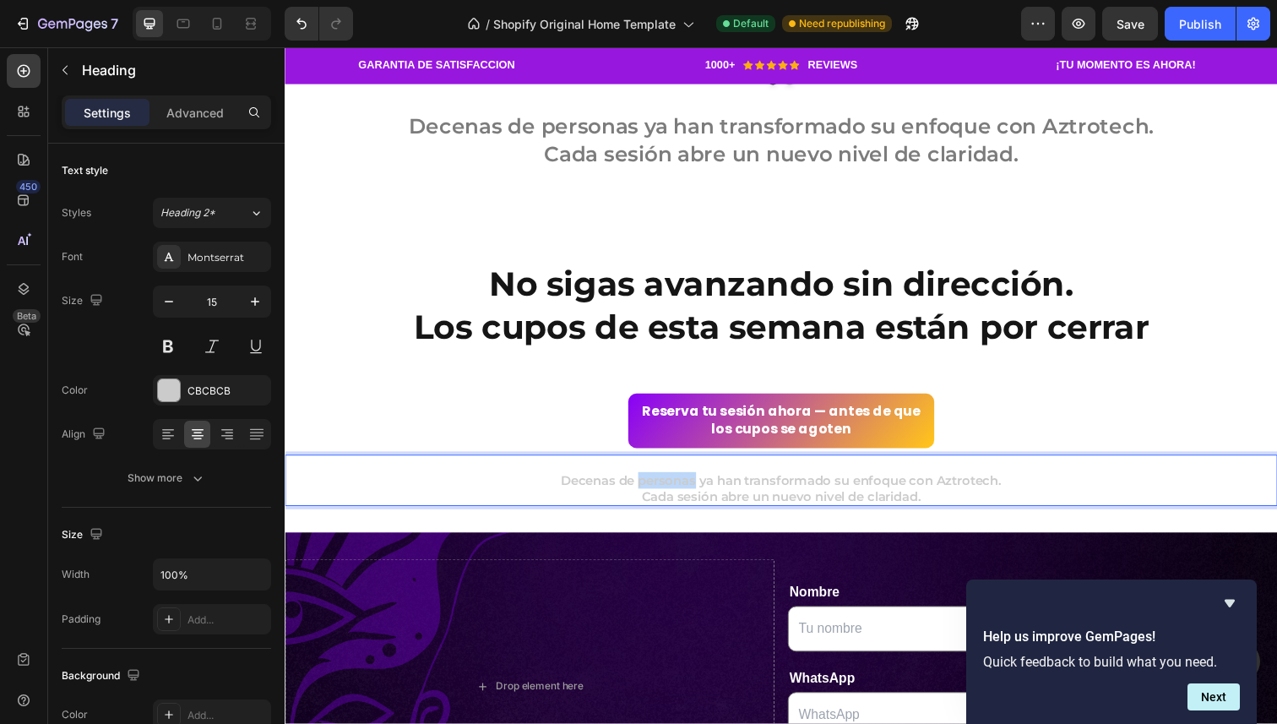
click at [690, 495] on p "Decenas de personas ya han transformado su enfoque con Aztrotech. Cada sesión a…" at bounding box center [791, 490] width 1010 height 50
click at [815, 505] on p "Decenas de personas ya han transformado su enfoque con Aztrotech. Cada sesión a…" at bounding box center [791, 490] width 1010 height 50
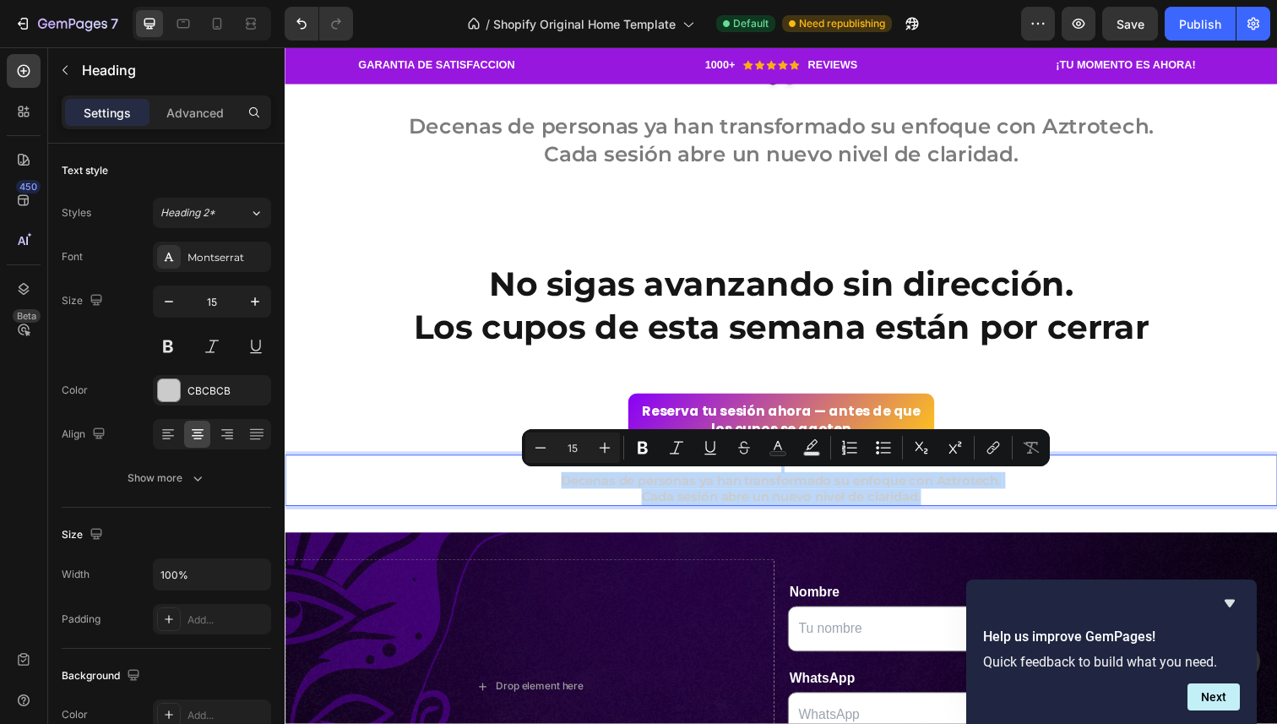
drag, startPoint x: 956, startPoint y: 507, endPoint x: 465, endPoint y: 471, distance: 492.1
click at [465, 471] on p "Decenas de personas ya han transformado su enfoque con Aztrotech. Cada sesión a…" at bounding box center [791, 490] width 1010 height 50
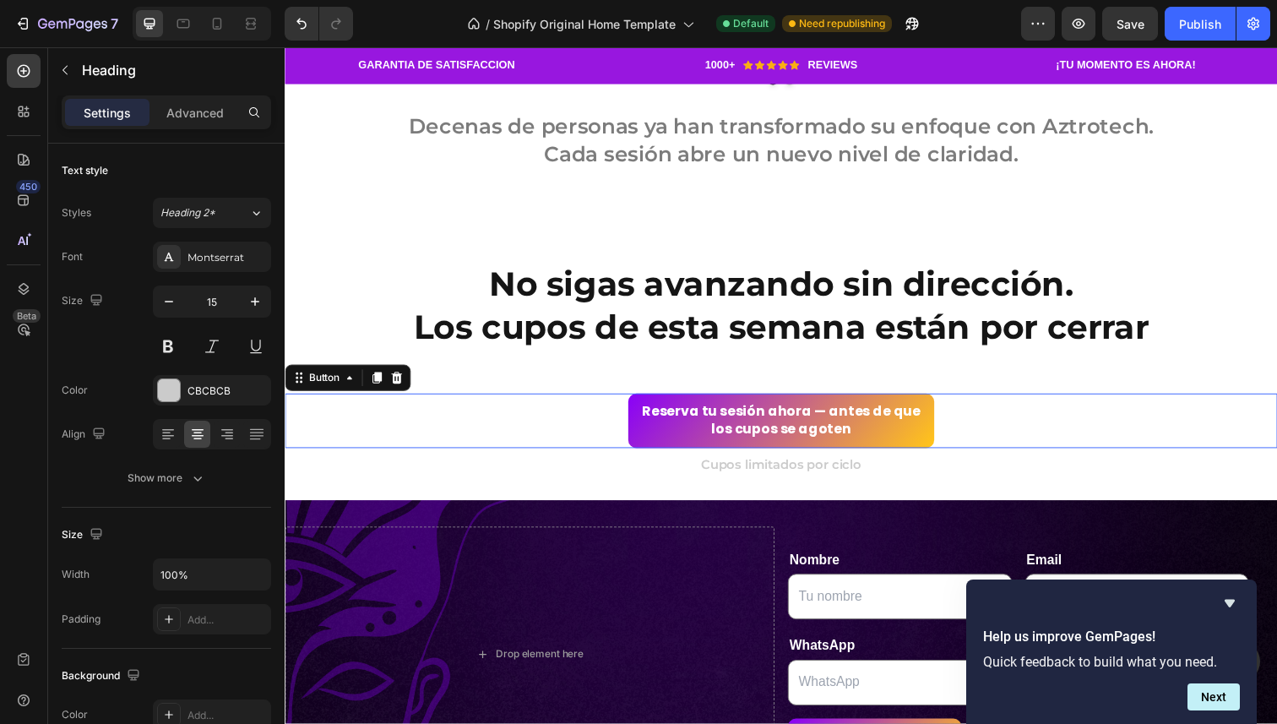
click at [594, 445] on div "Reserva tu sesión ahora — antes de que los cupos se agoten Button 0" at bounding box center [792, 429] width 1014 height 56
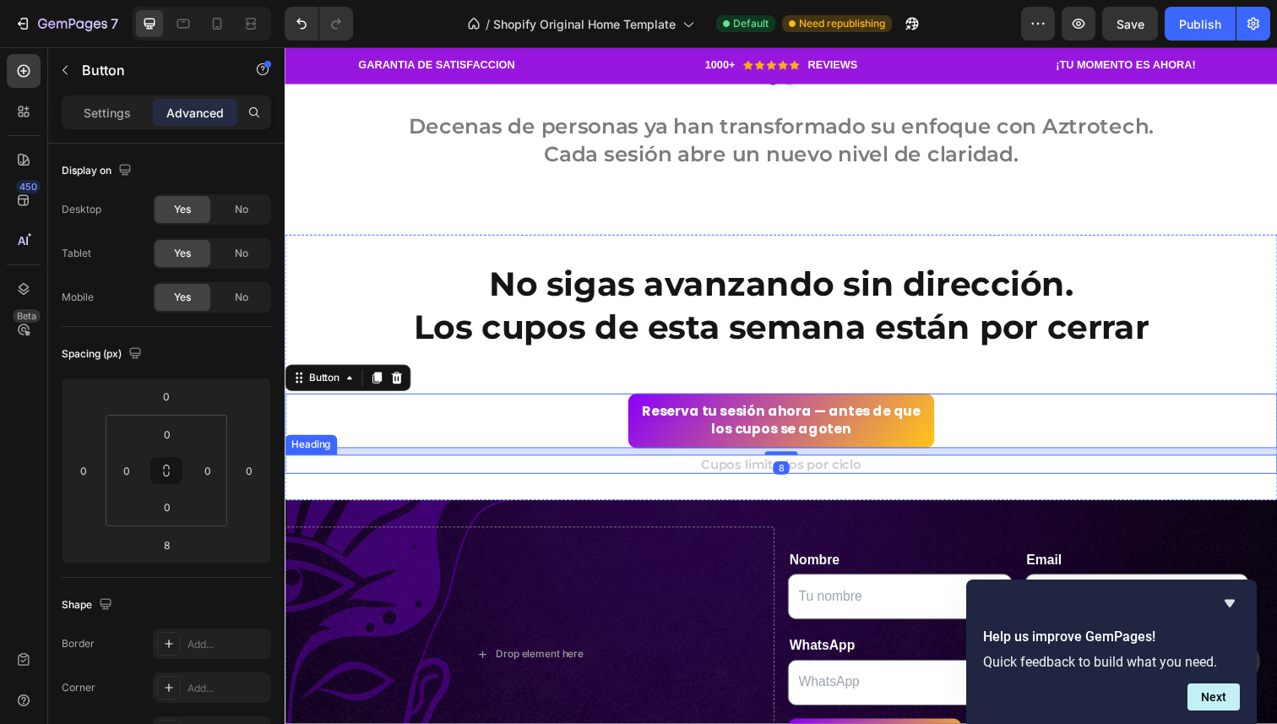
click at [683, 481] on p "Cupos limitados por ciclo" at bounding box center [791, 473] width 1010 height 17
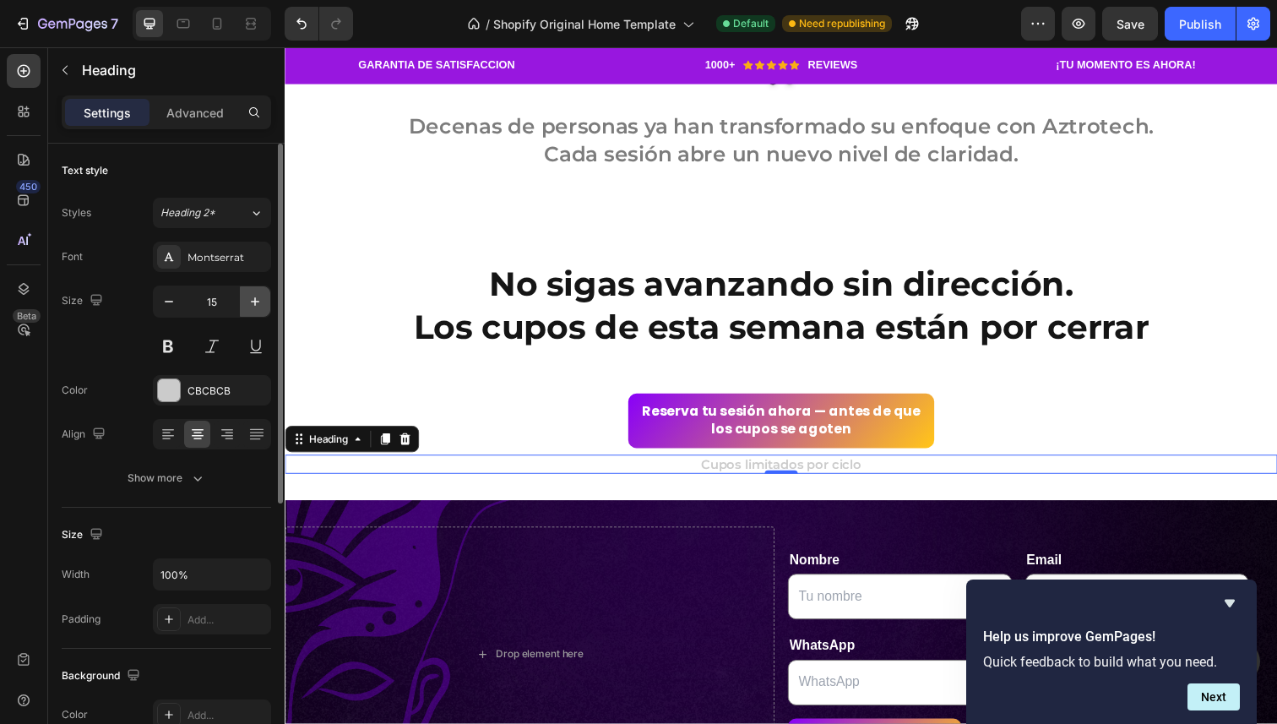
click at [248, 302] on icon "button" at bounding box center [255, 301] width 17 height 17
type input "16"
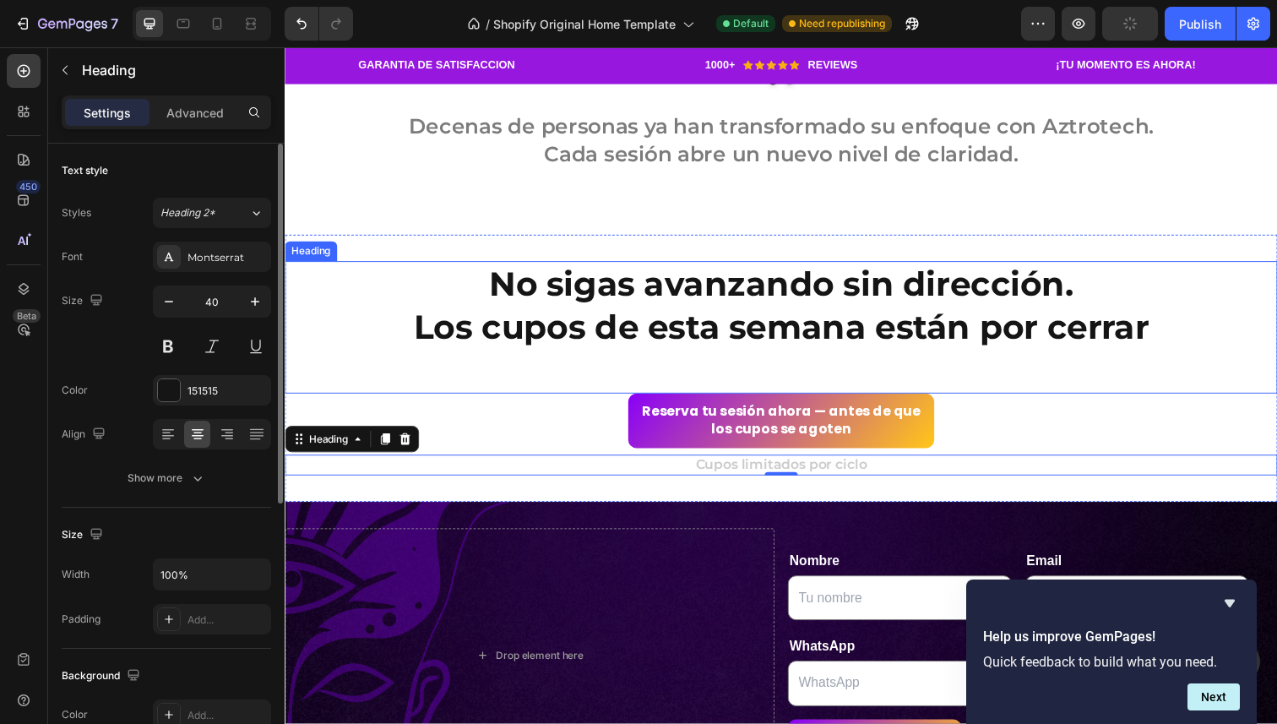
click at [378, 392] on p "No sigas avanzando sin dirección. Los cupos de esta semana están por cerrar" at bounding box center [791, 334] width 1010 height 132
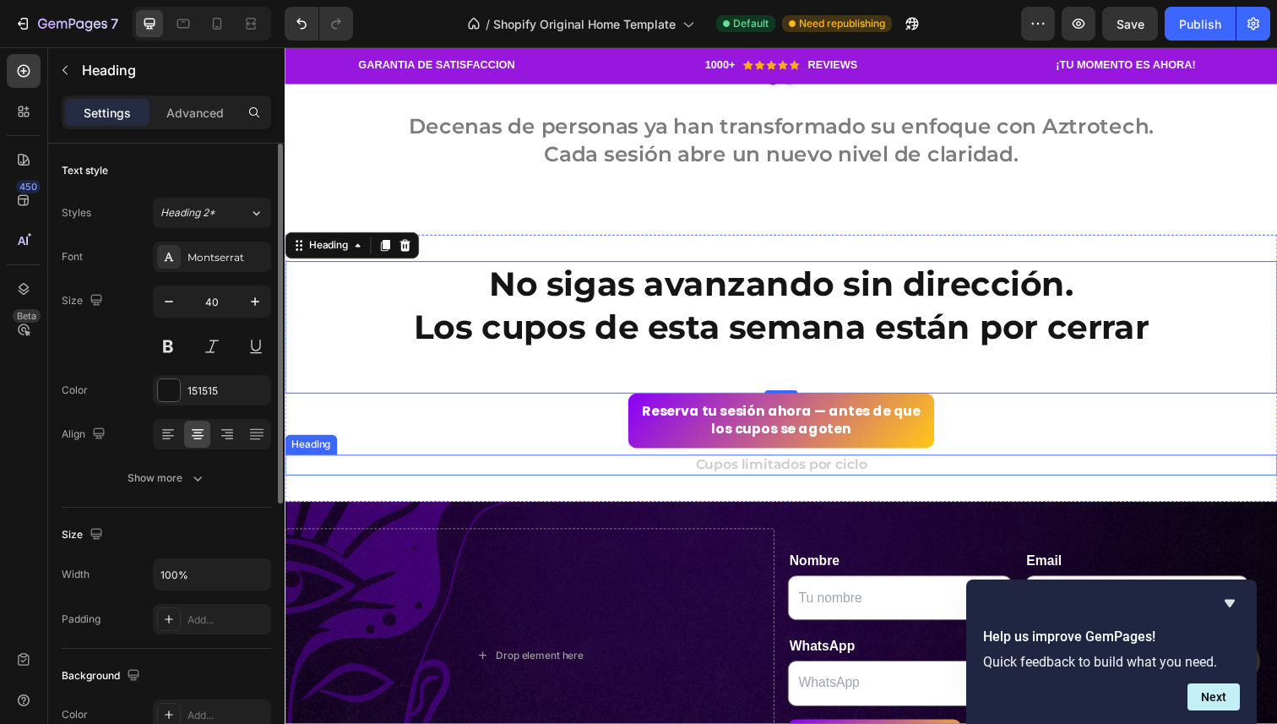
click at [756, 477] on p "Cupos limitados por ciclo" at bounding box center [791, 474] width 1010 height 18
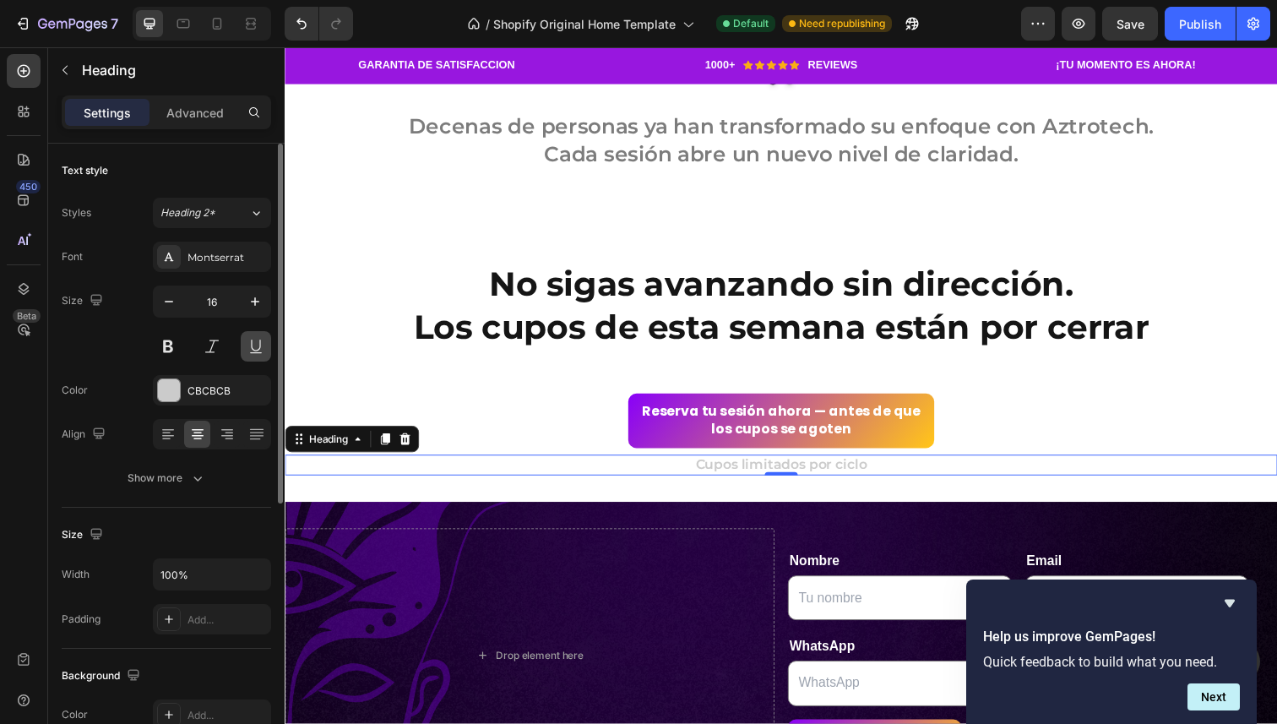
click at [258, 343] on button at bounding box center [256, 346] width 30 height 30
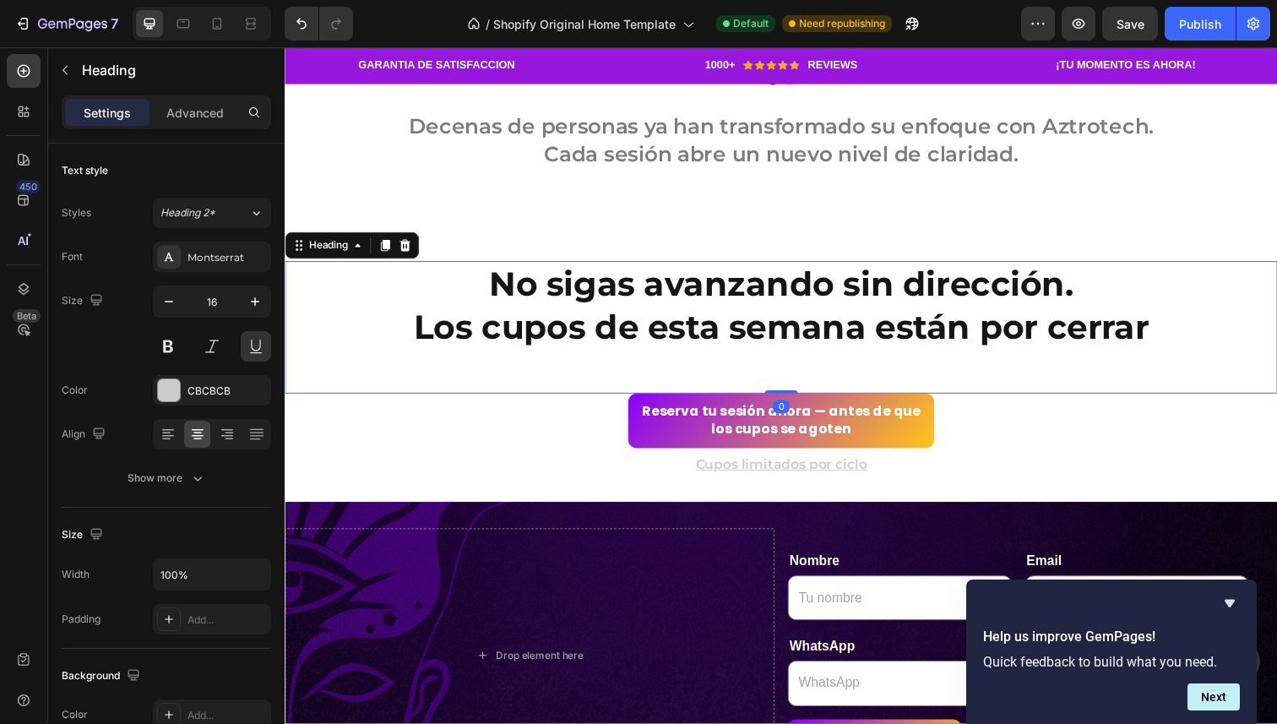
click at [567, 400] on h2 "No sigas avanzando sin dirección. Los cupos de esta semana están por cerrar" at bounding box center [792, 333] width 1014 height 135
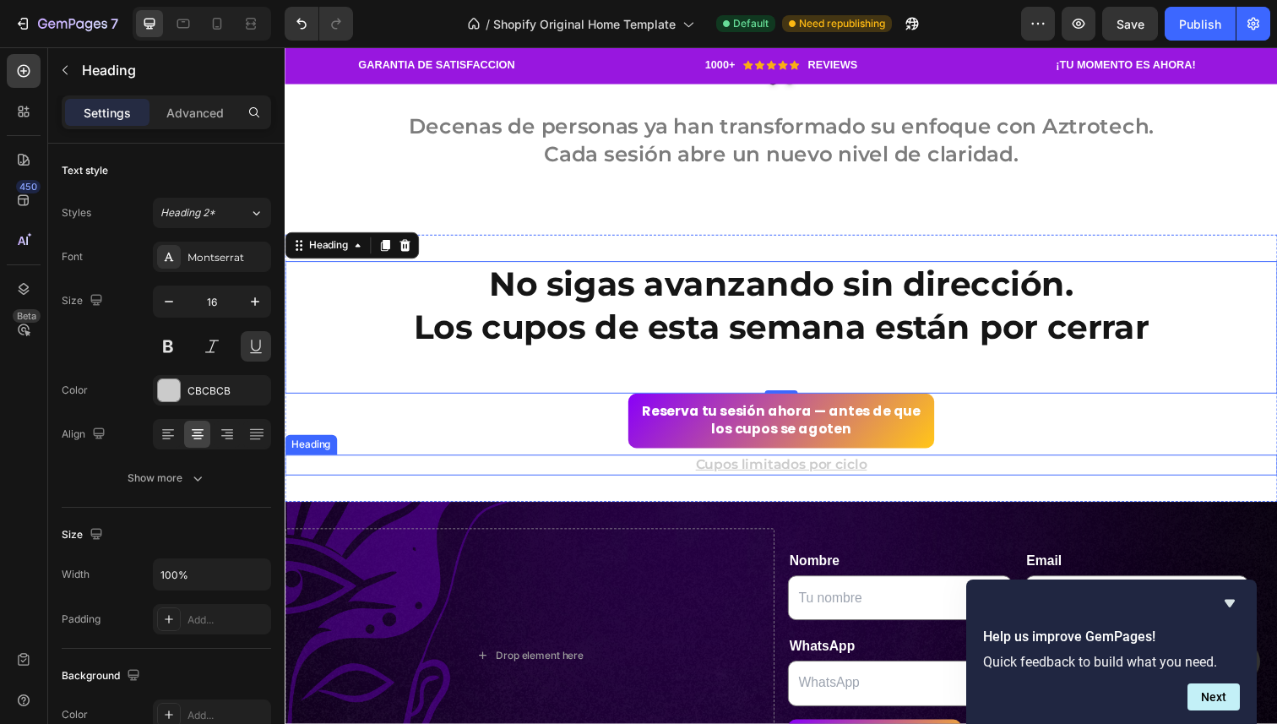
click at [604, 465] on p "Cupos limitados por ciclo" at bounding box center [791, 474] width 1010 height 18
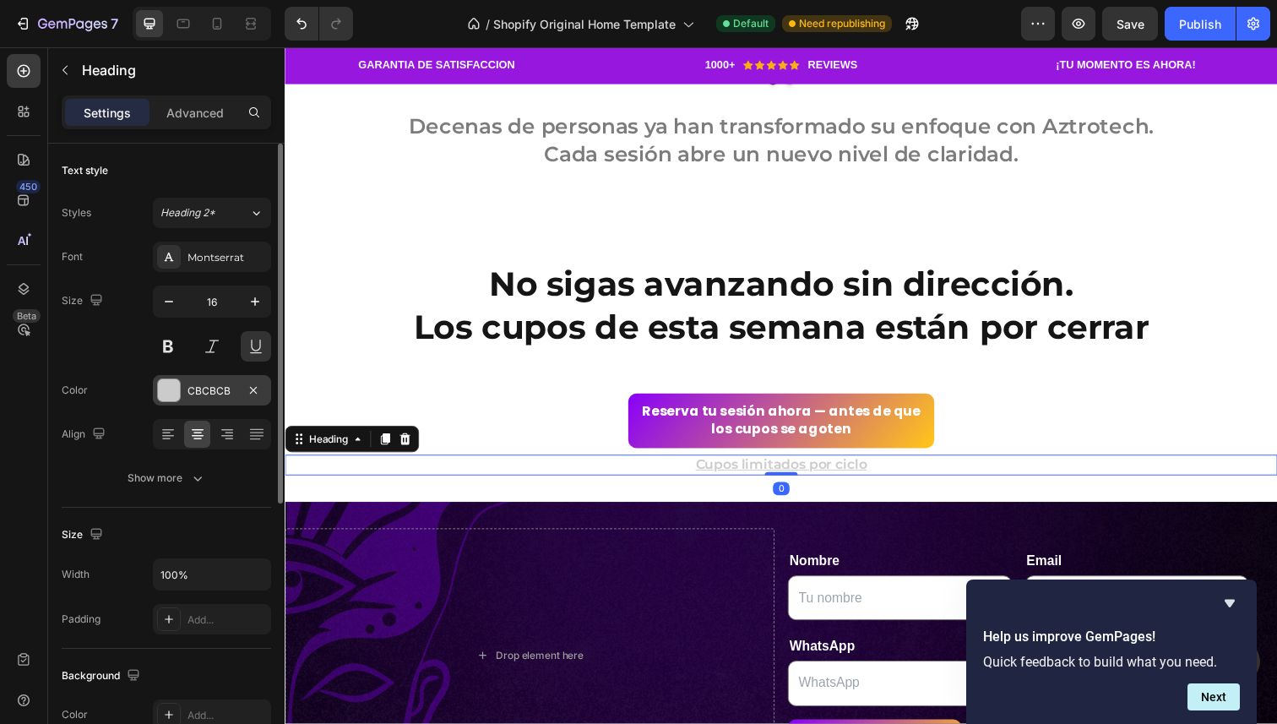
click at [178, 382] on div at bounding box center [169, 390] width 22 height 22
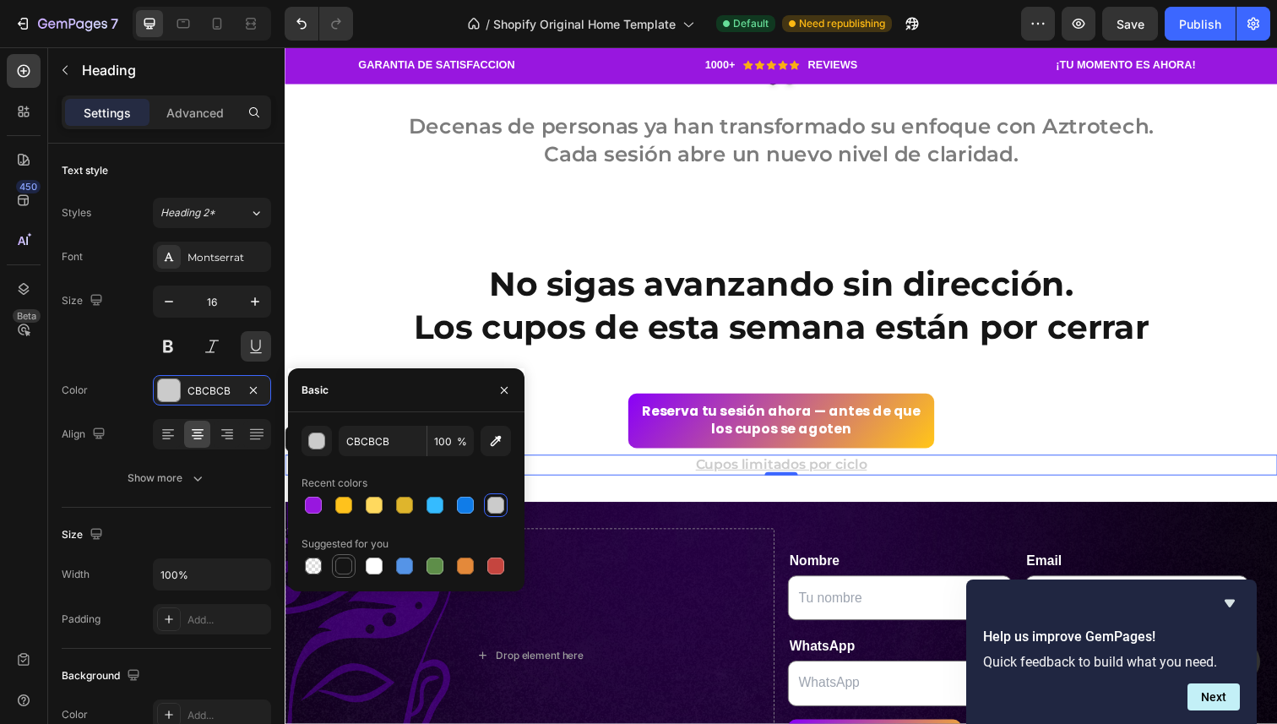
click at [342, 571] on div at bounding box center [343, 566] width 17 height 17
type input "151515"
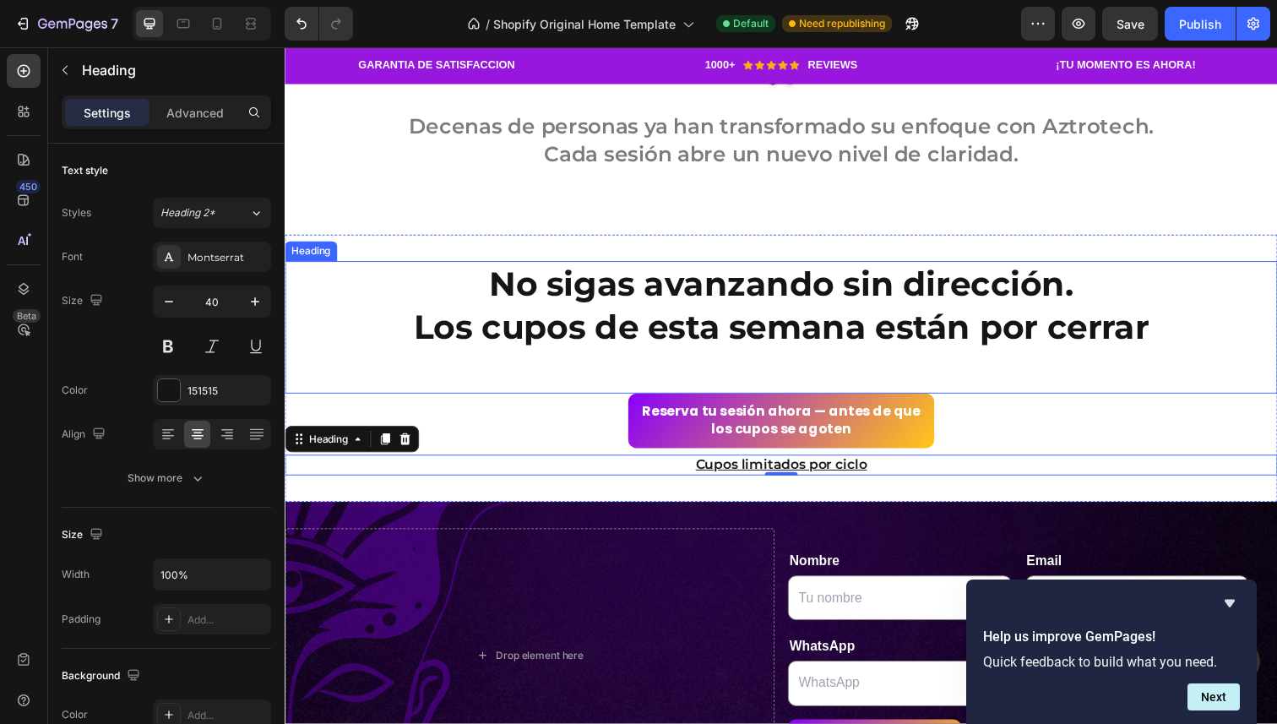
click at [493, 373] on p "No sigas avanzando sin dirección. Los cupos de esta semana están por cerrar" at bounding box center [791, 334] width 1010 height 132
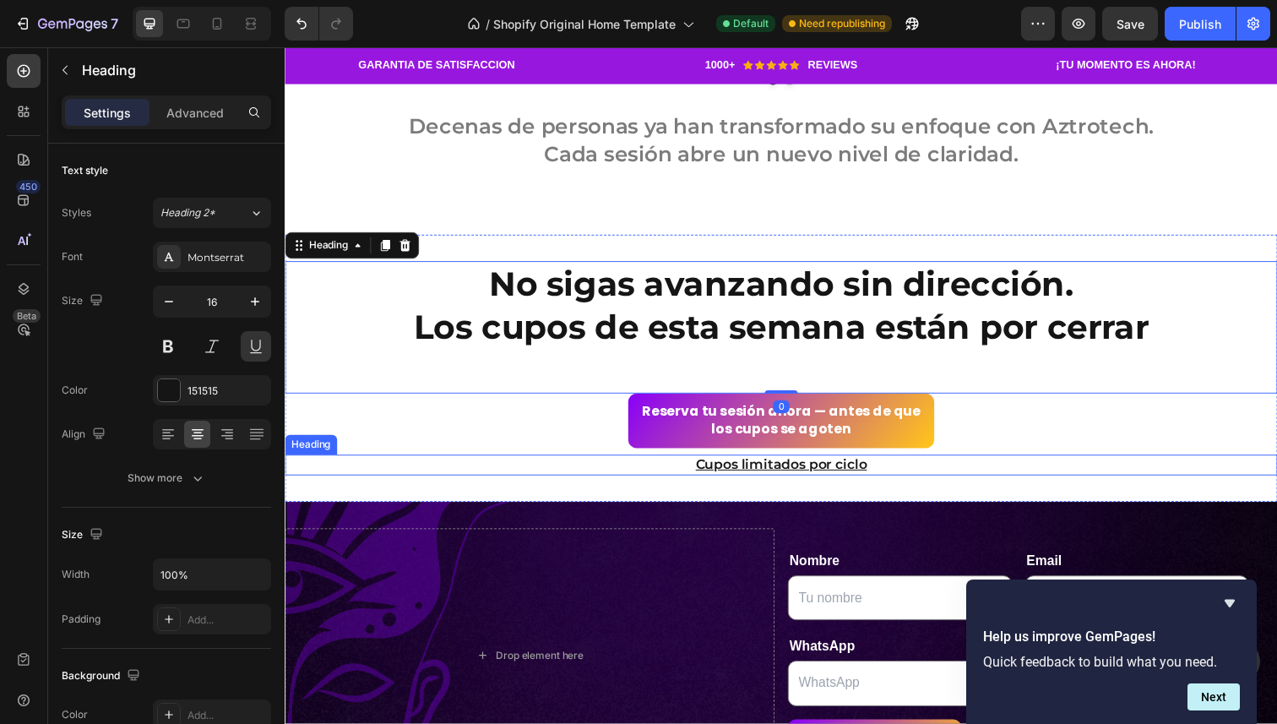
click at [552, 465] on p "Cupos limitados por ciclo" at bounding box center [791, 474] width 1010 height 18
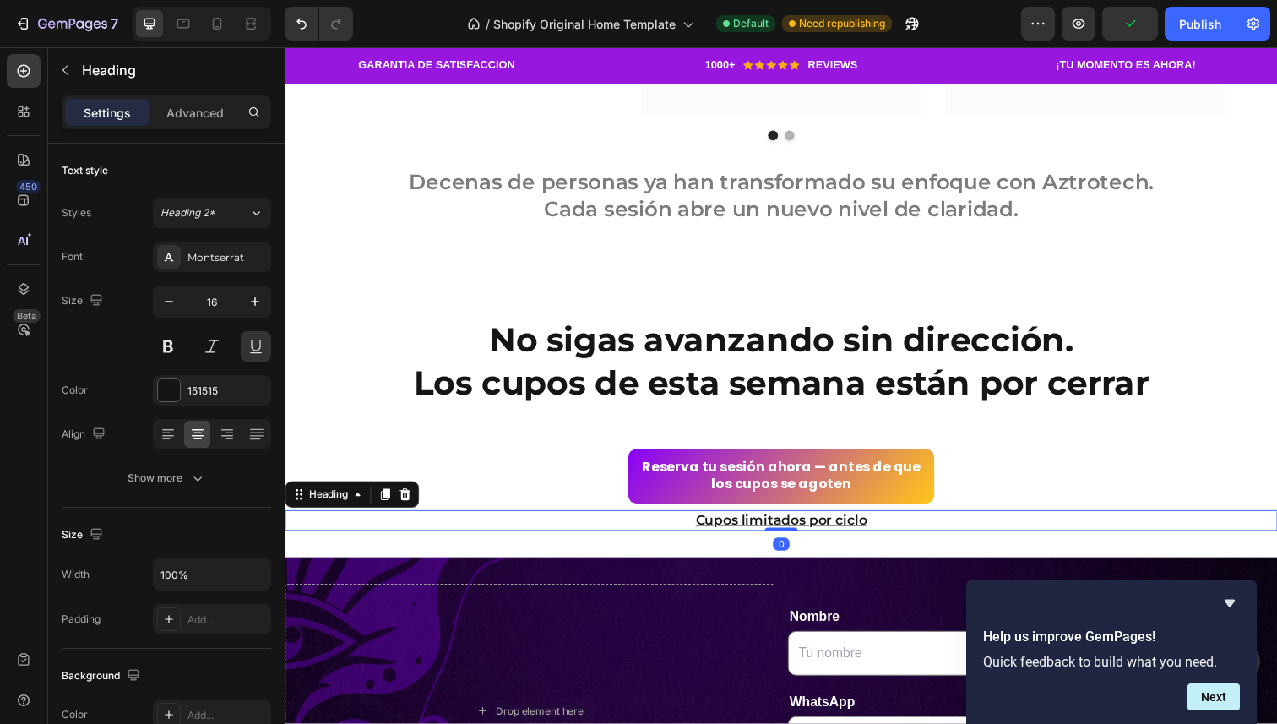
scroll to position [3458, 0]
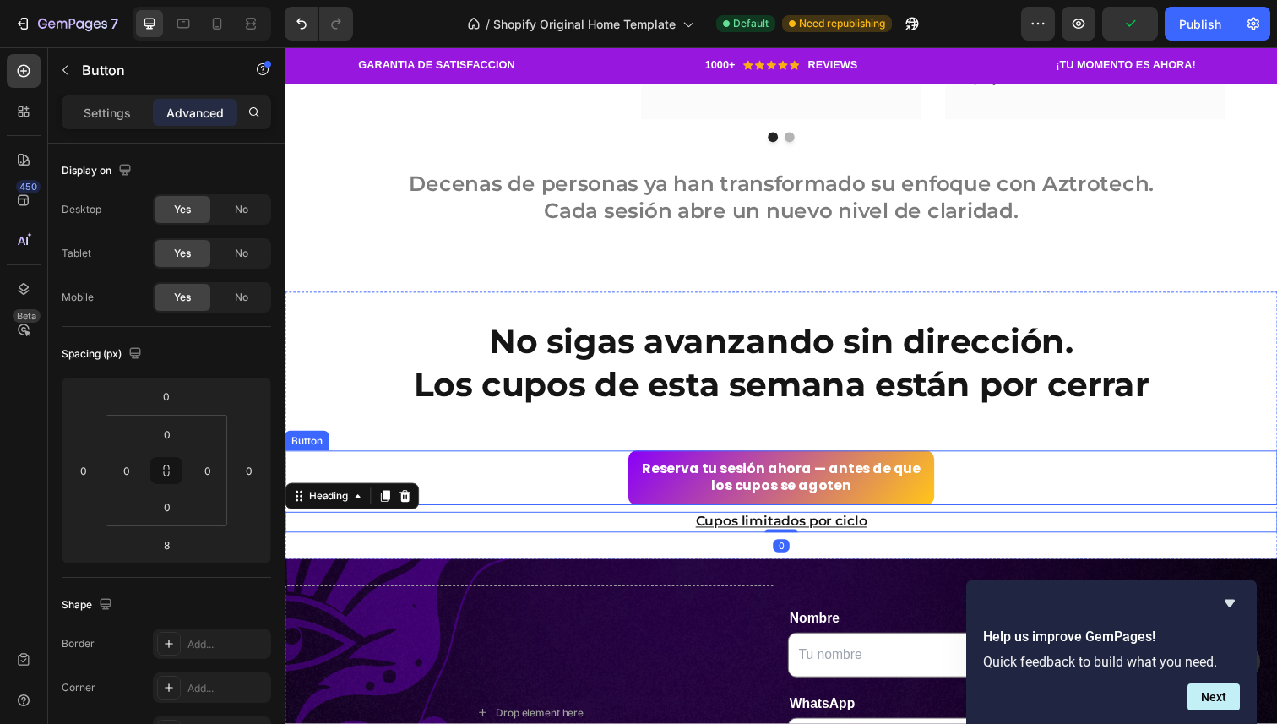
click at [573, 482] on div "Reserva tu sesión ahora — antes de que los cupos se agoten Button" at bounding box center [792, 488] width 1014 height 56
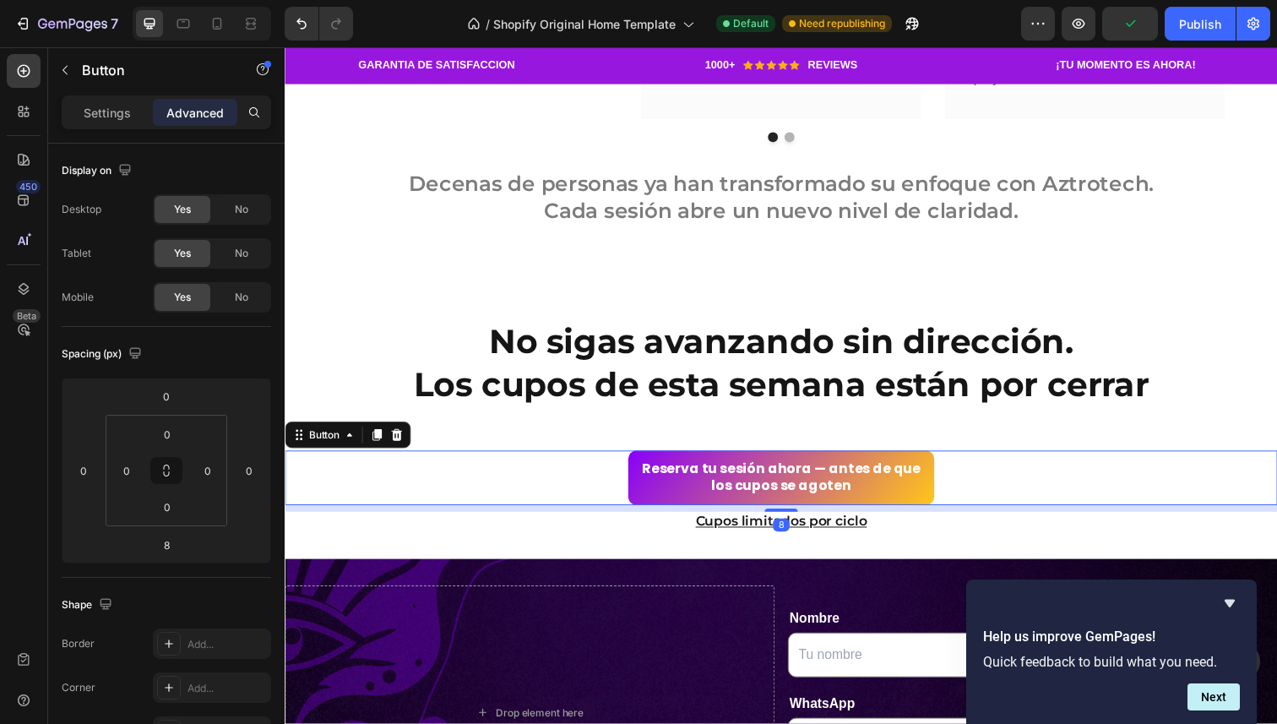
click at [567, 492] on div "Reserva tu sesión ahora — antes de que los cupos se agoten Button 8" at bounding box center [792, 488] width 1014 height 56
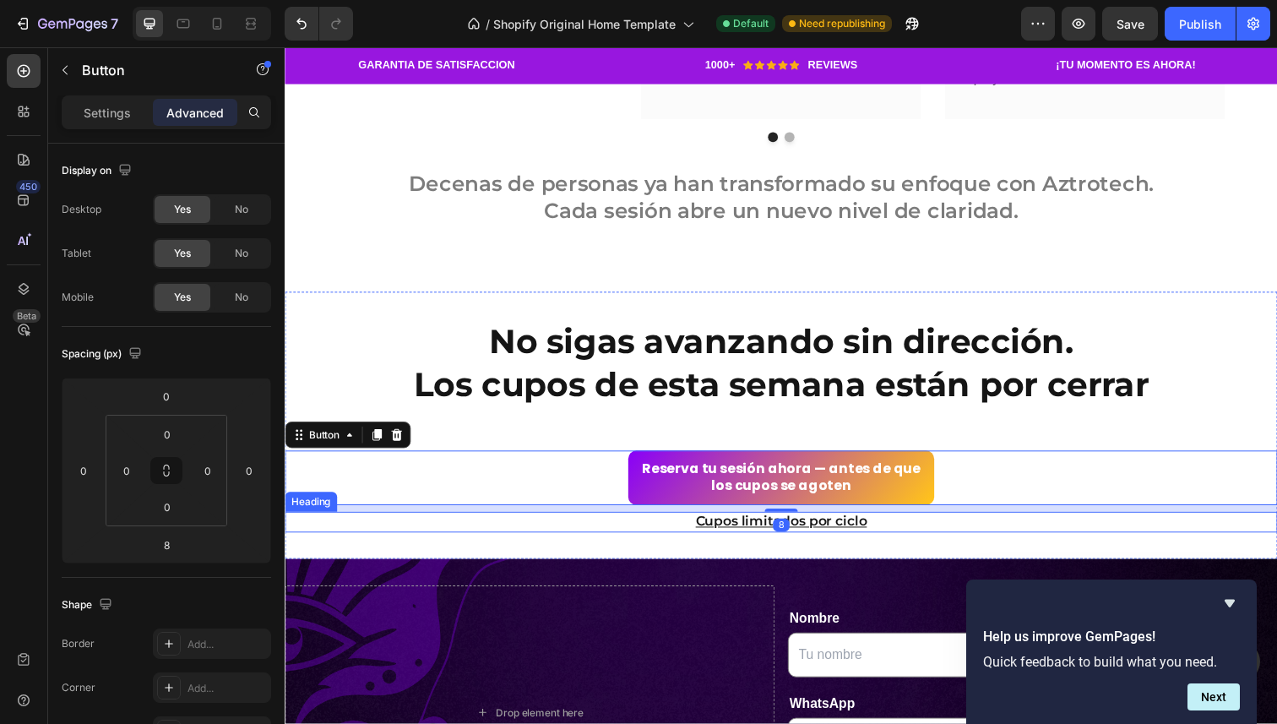
click at [609, 537] on p "Cupos limitados por ciclo" at bounding box center [791, 533] width 1010 height 18
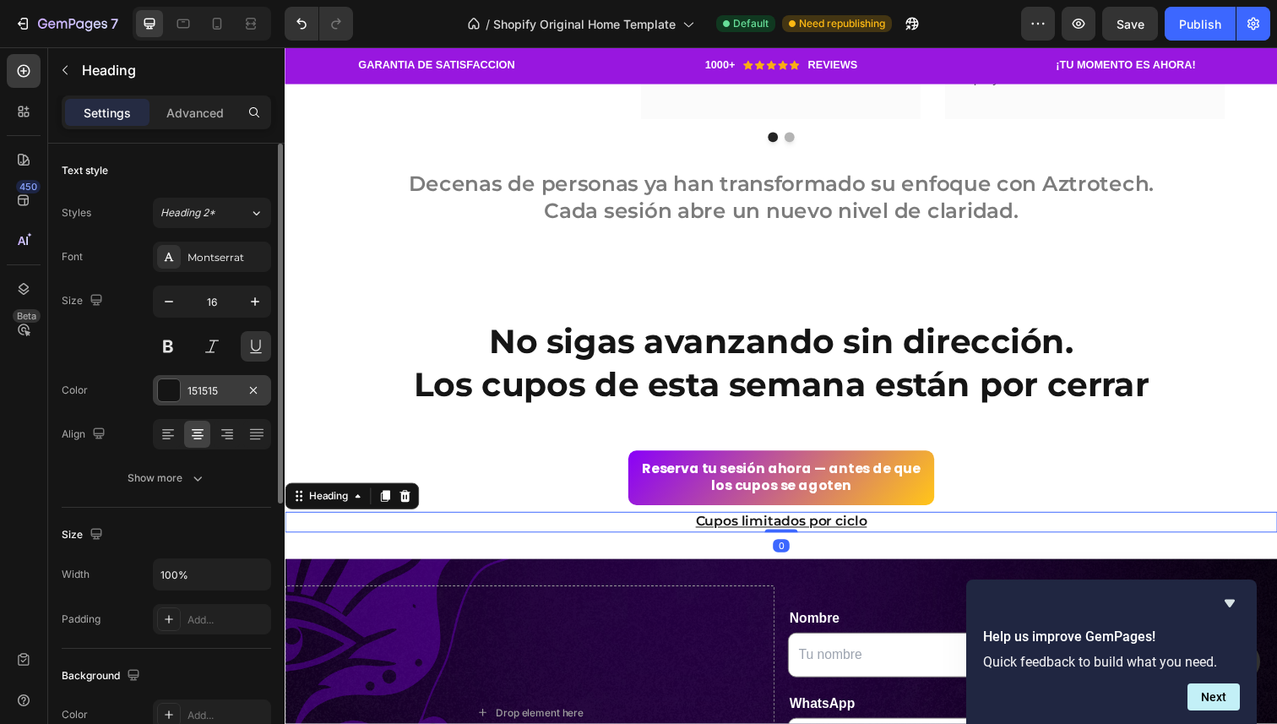
click at [209, 392] on div "151515" at bounding box center [212, 391] width 49 height 15
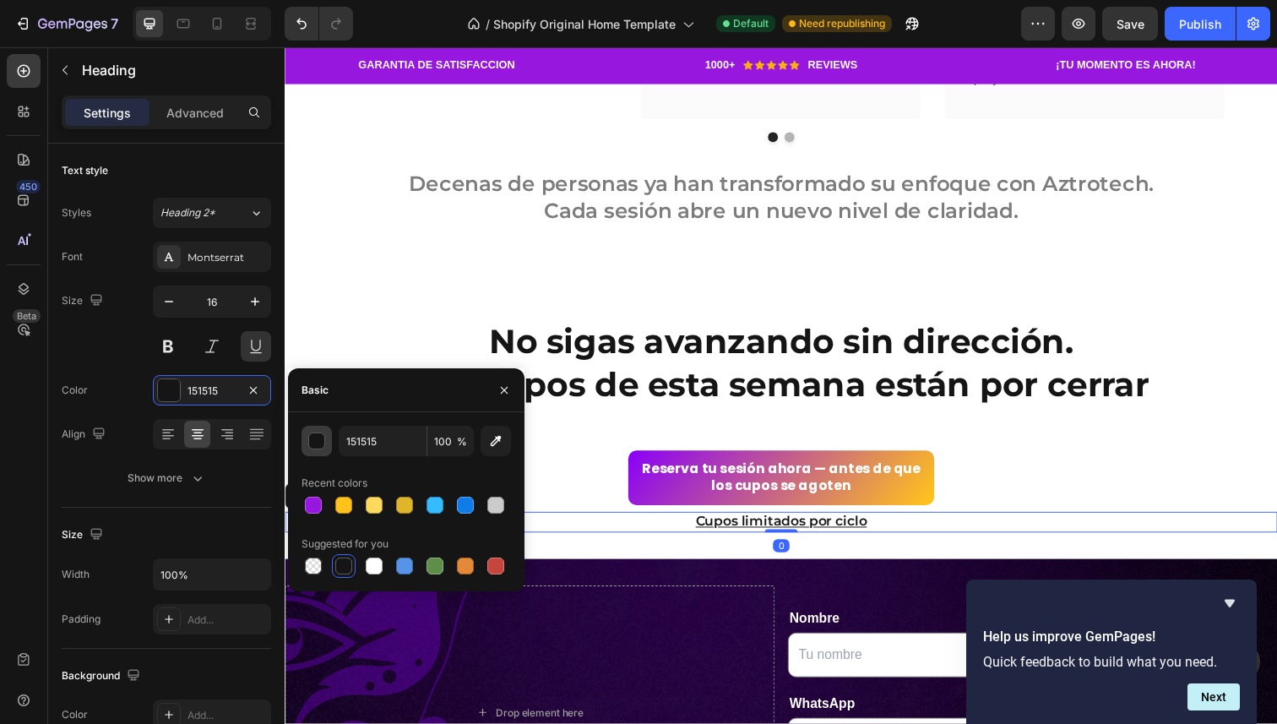
click at [318, 440] on div "button" at bounding box center [317, 441] width 17 height 17
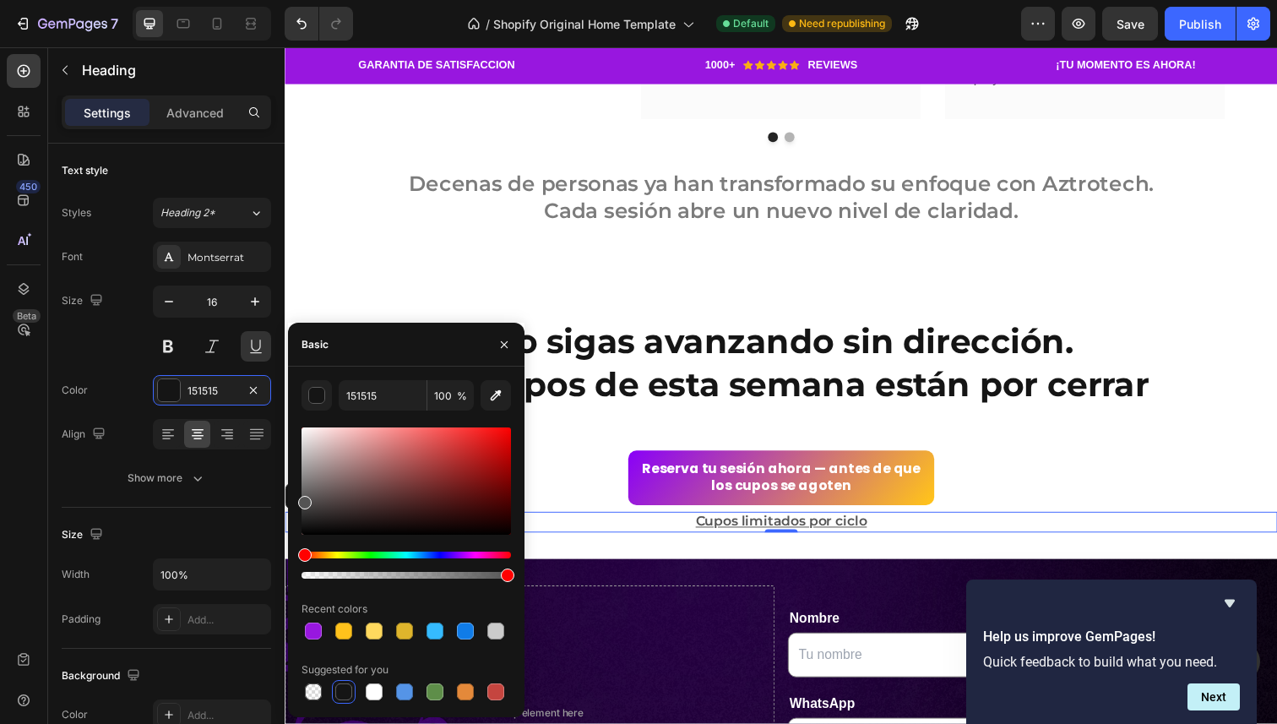
drag, startPoint x: 302, startPoint y: 520, endPoint x: 290, endPoint y: 499, distance: 24.2
click at [290, 499] on div "151515 100 % Recent colors Suggested for you" at bounding box center [406, 542] width 237 height 324
type input "545454"
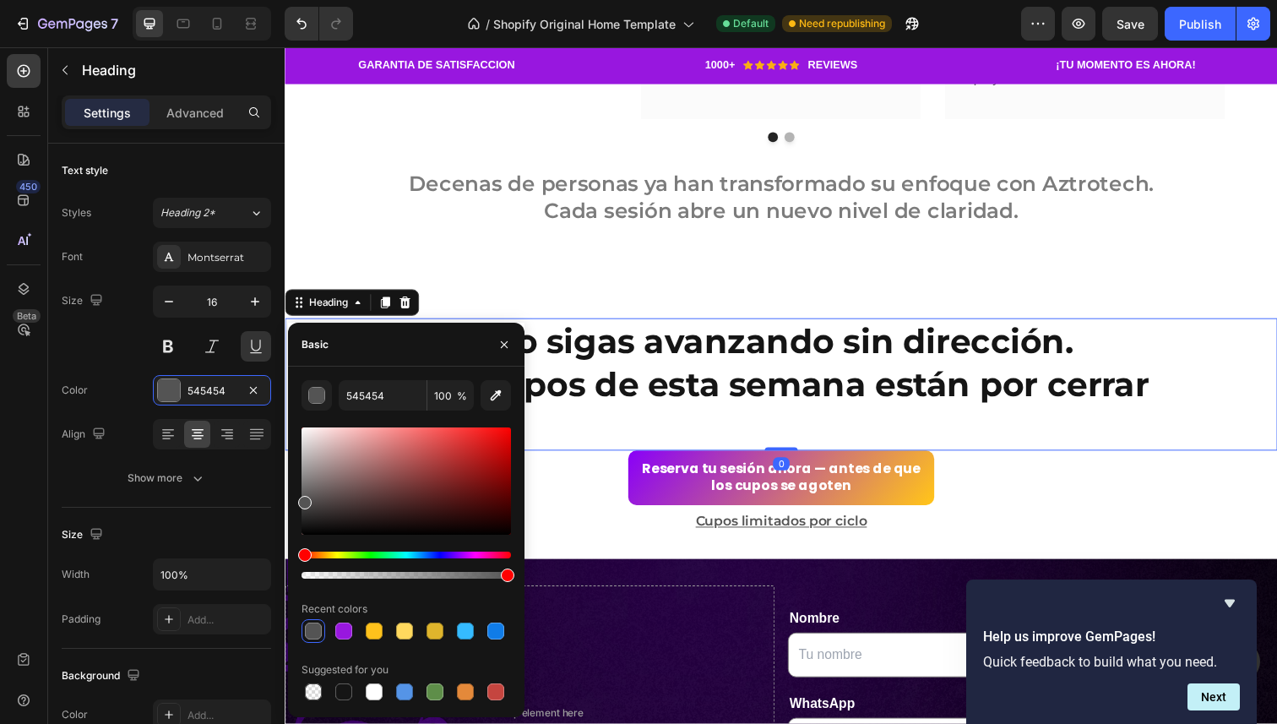
click at [660, 435] on p "No sigas avanzando sin dirección. Los cupos de esta semana están por cerrar" at bounding box center [791, 392] width 1010 height 132
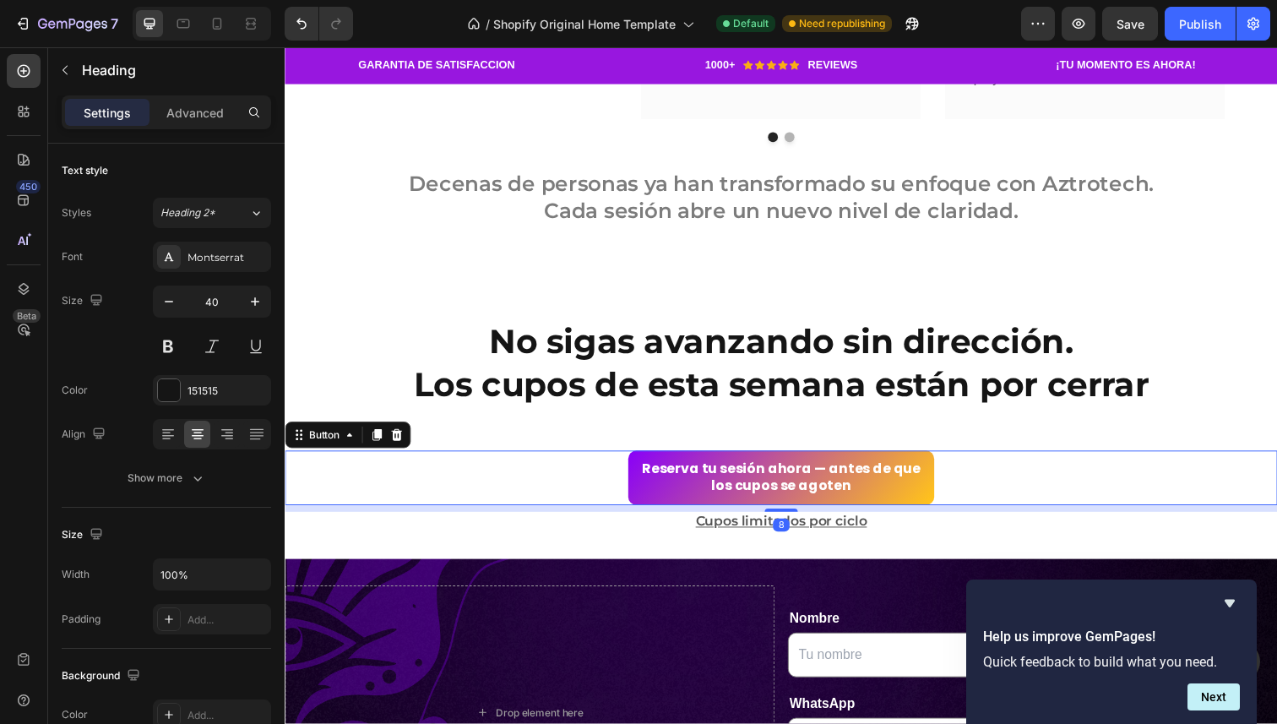
click at [584, 484] on div "Reserva tu sesión ahora — antes de que los cupos se agoten Button 8" at bounding box center [792, 488] width 1014 height 56
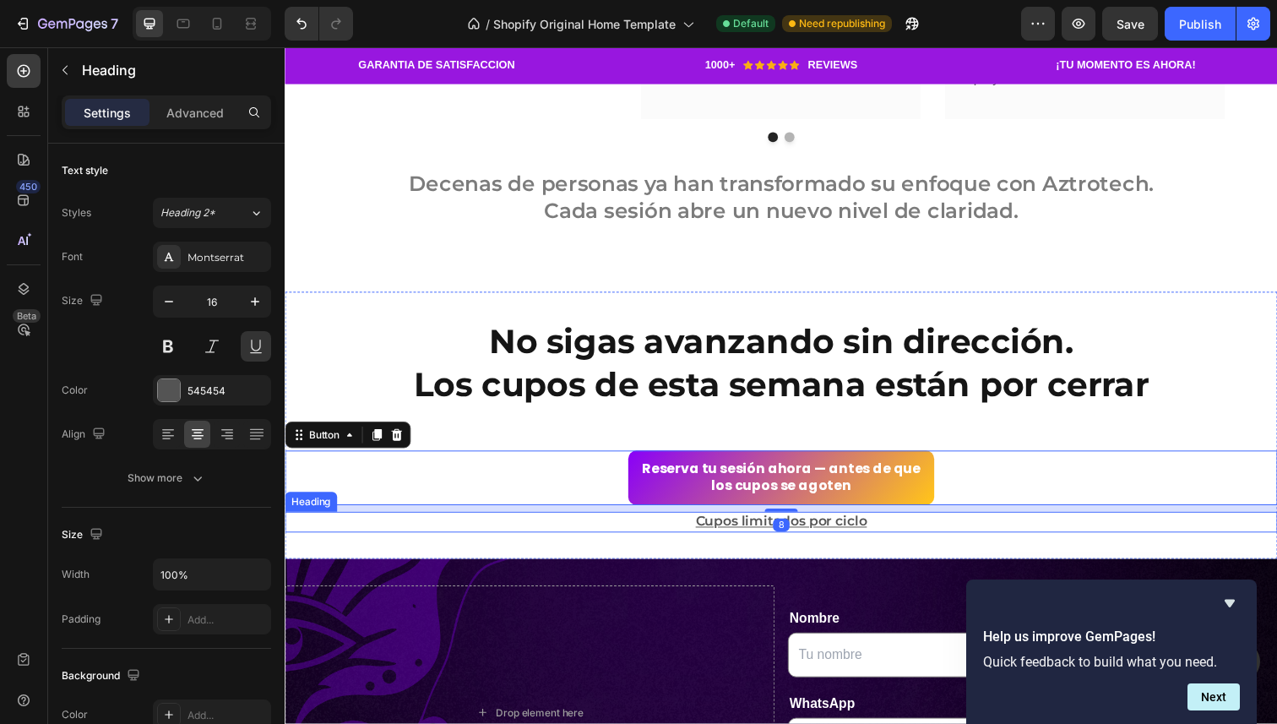
click at [558, 526] on p "Cupos limitados por ciclo" at bounding box center [791, 533] width 1010 height 18
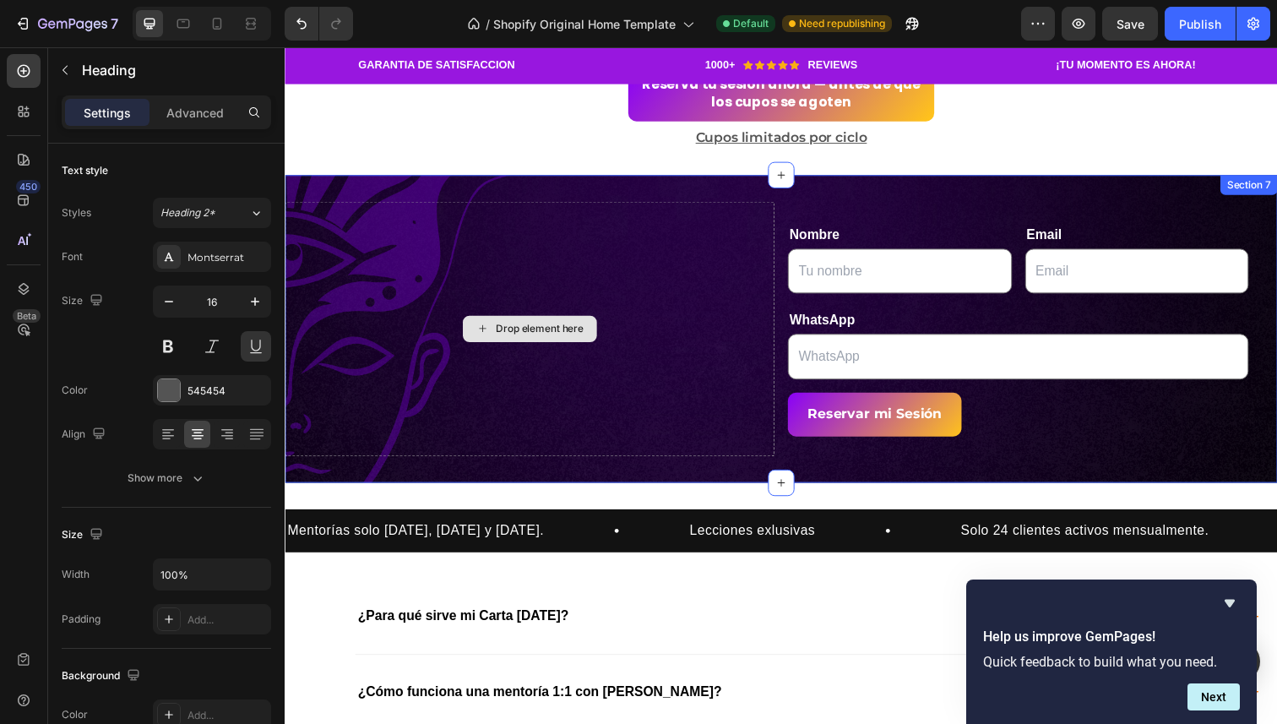
scroll to position [3838, 0]
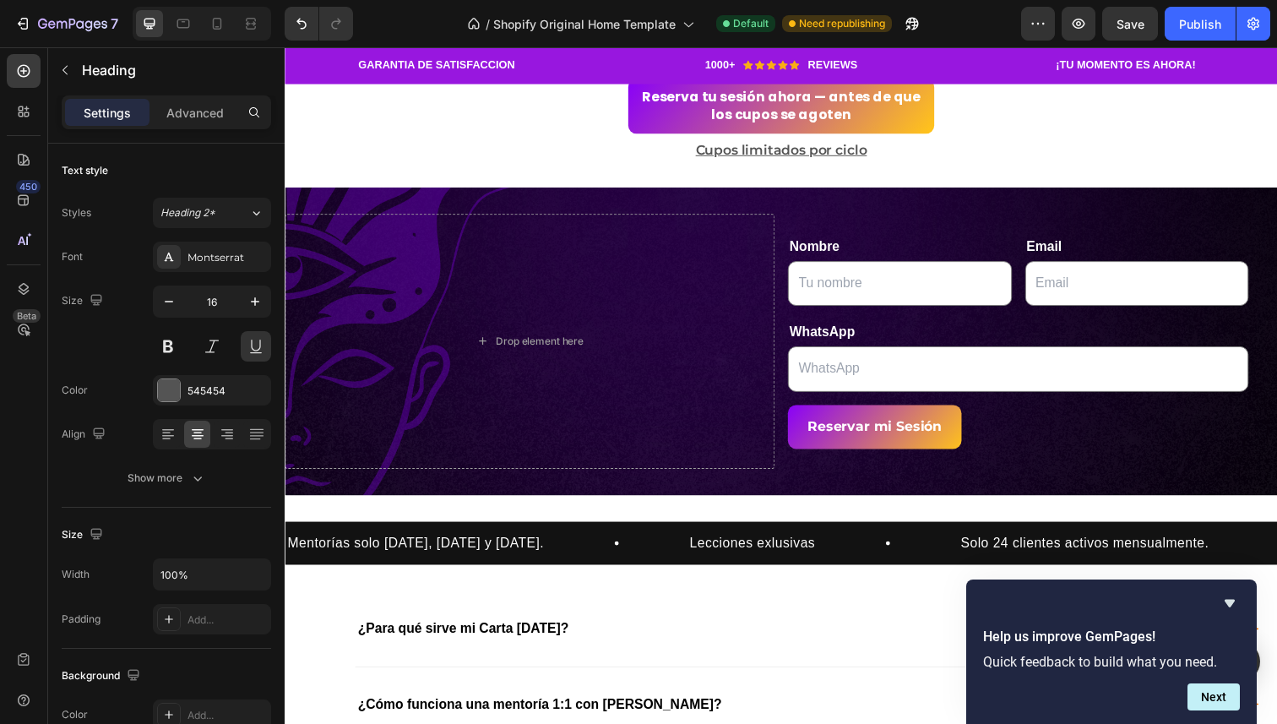
click at [813, 155] on h2 "Cupos limitados por ciclo" at bounding box center [792, 153] width 1014 height 21
click at [890, 155] on p "Cupos limitados por ciclo" at bounding box center [791, 153] width 1010 height 18
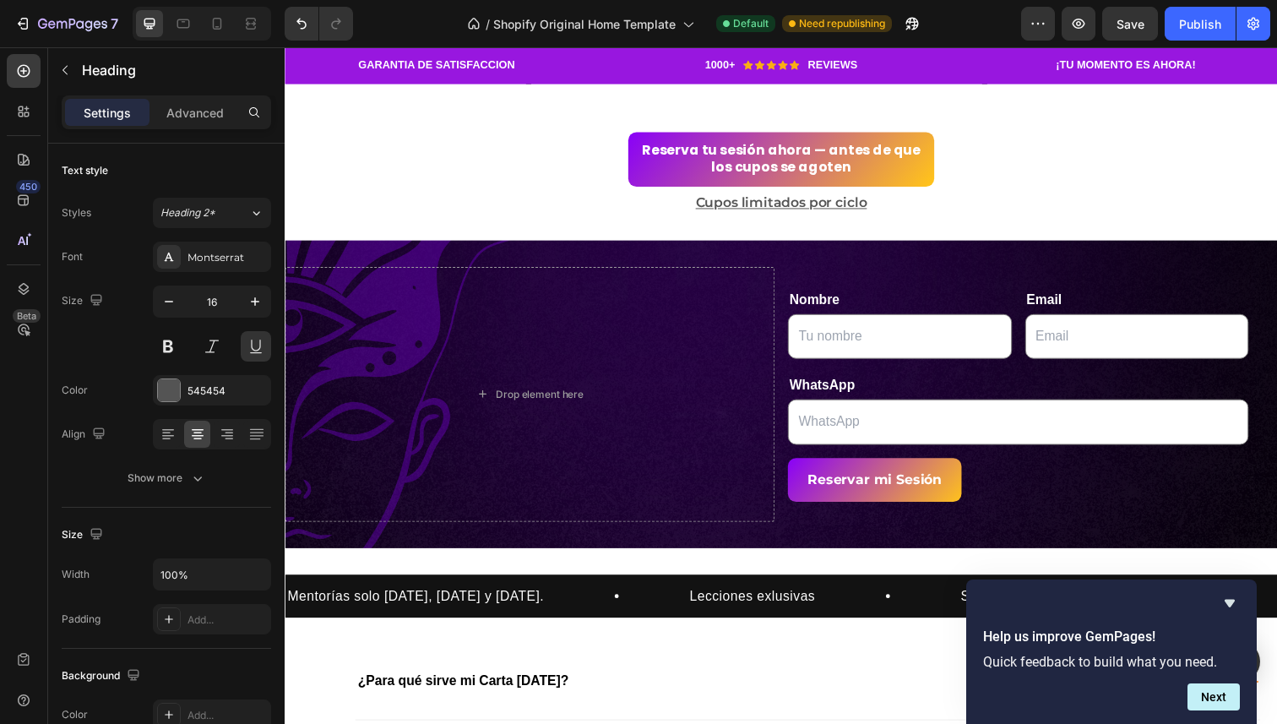
scroll to position [3772, 0]
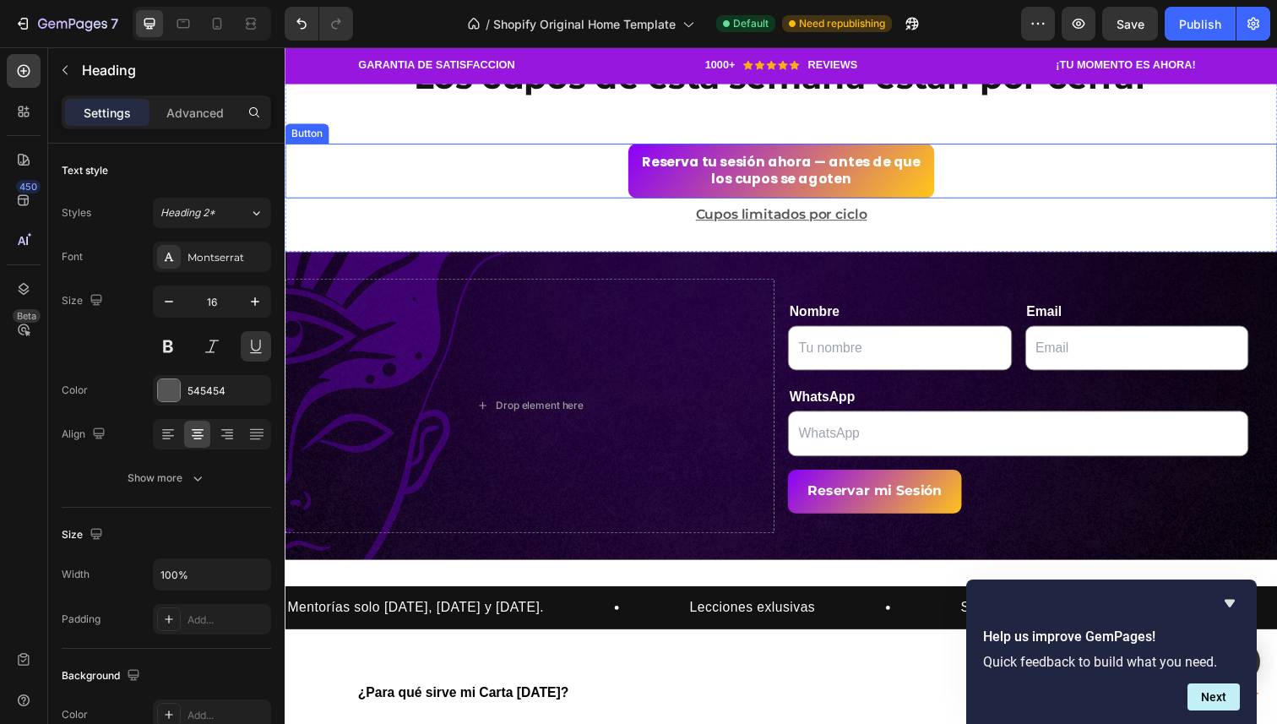
click at [985, 178] on div "Reserva tu sesión ahora — antes de que los cupos se agoten Button" at bounding box center [792, 174] width 1014 height 56
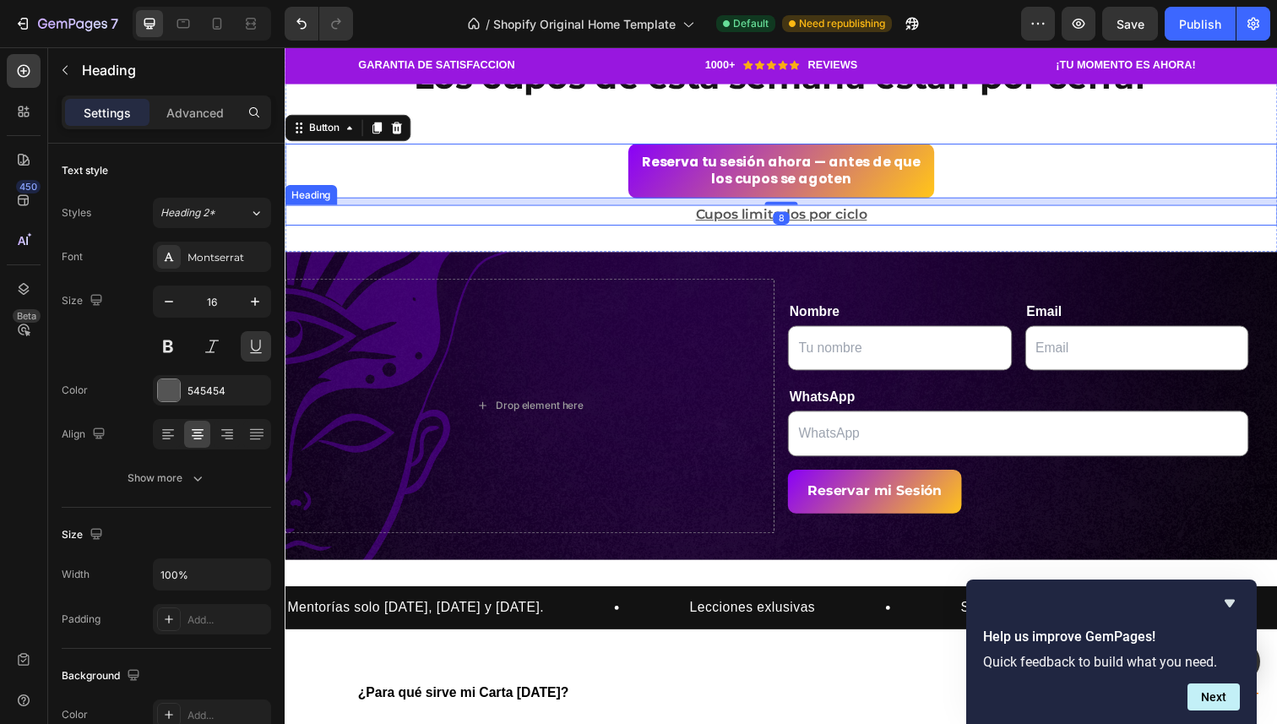
click at [893, 220] on p "Cupos limitados por ciclo" at bounding box center [791, 219] width 1010 height 18
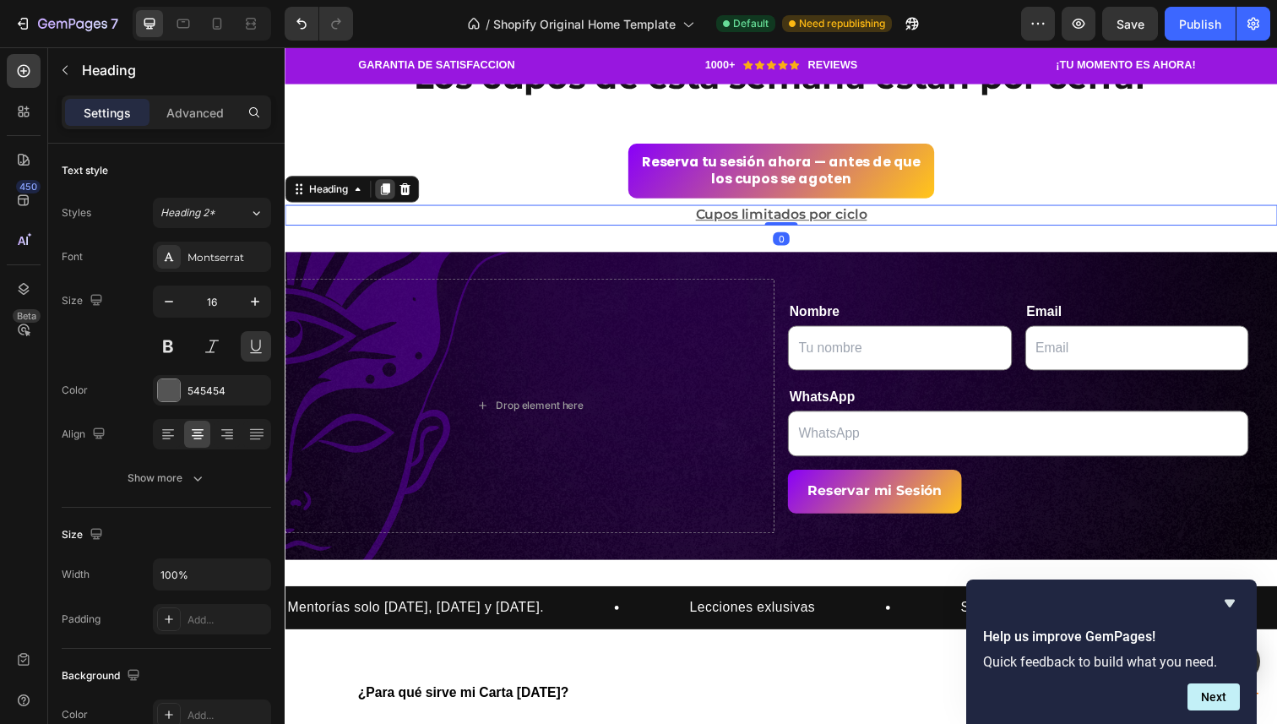
click at [383, 196] on icon at bounding box center [387, 193] width 14 height 14
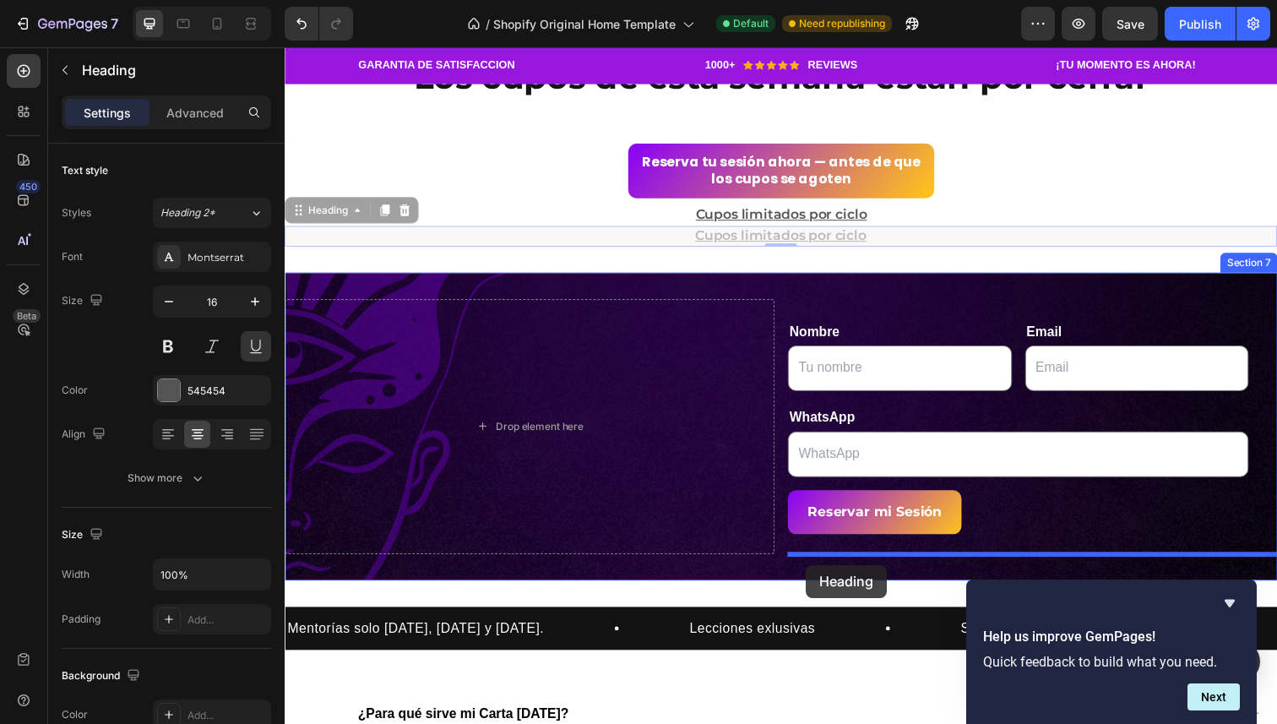
drag, startPoint x: 302, startPoint y: 220, endPoint x: 817, endPoint y: 576, distance: 625.9
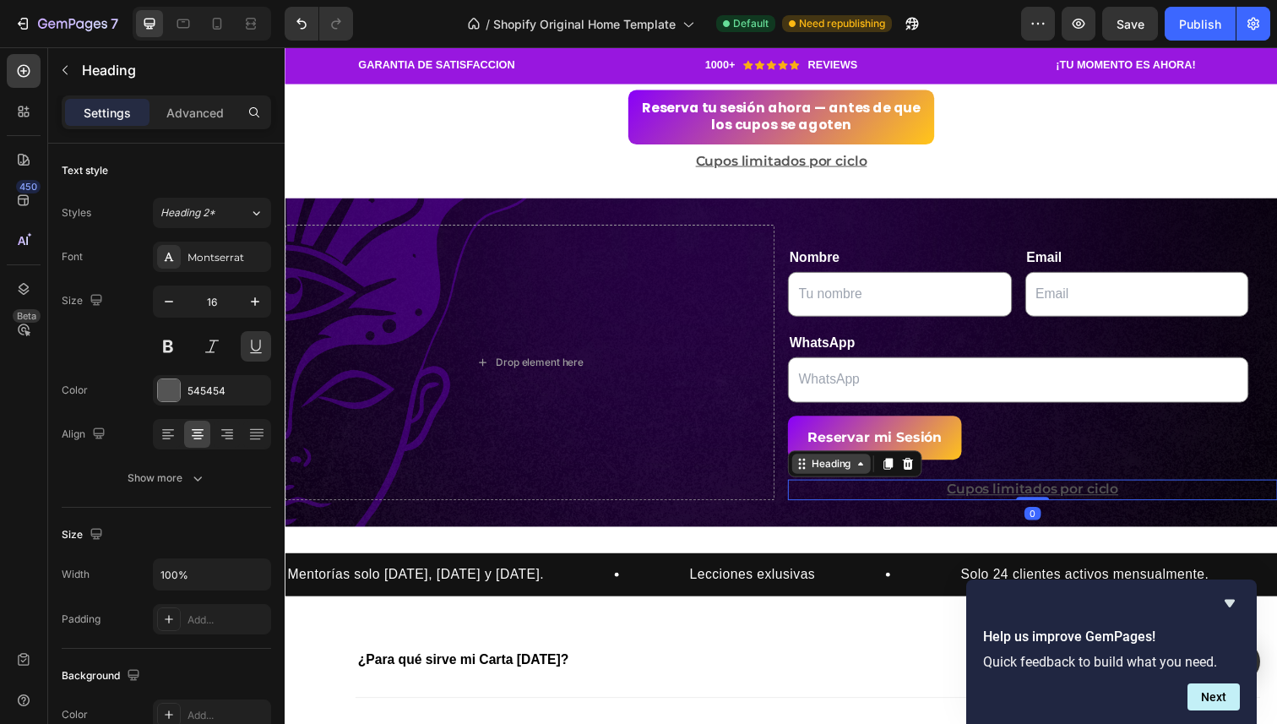
scroll to position [3831, 0]
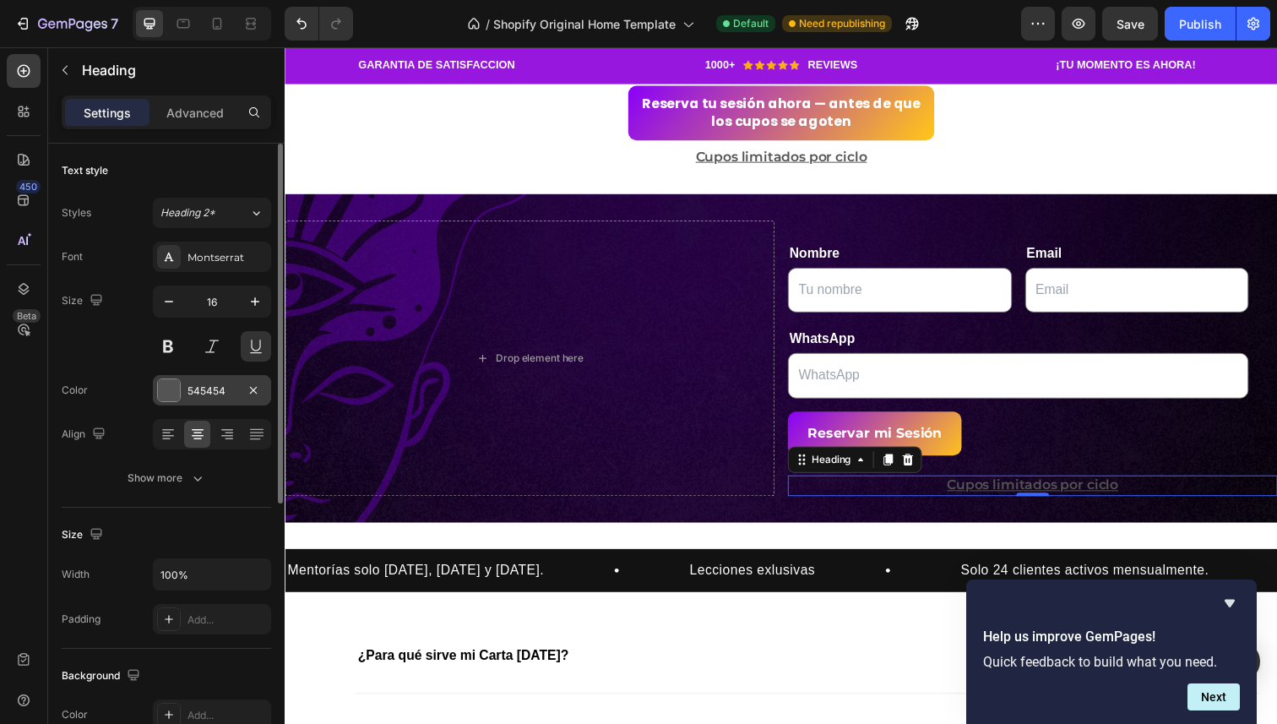
click at [182, 389] on div "545454" at bounding box center [212, 390] width 118 height 30
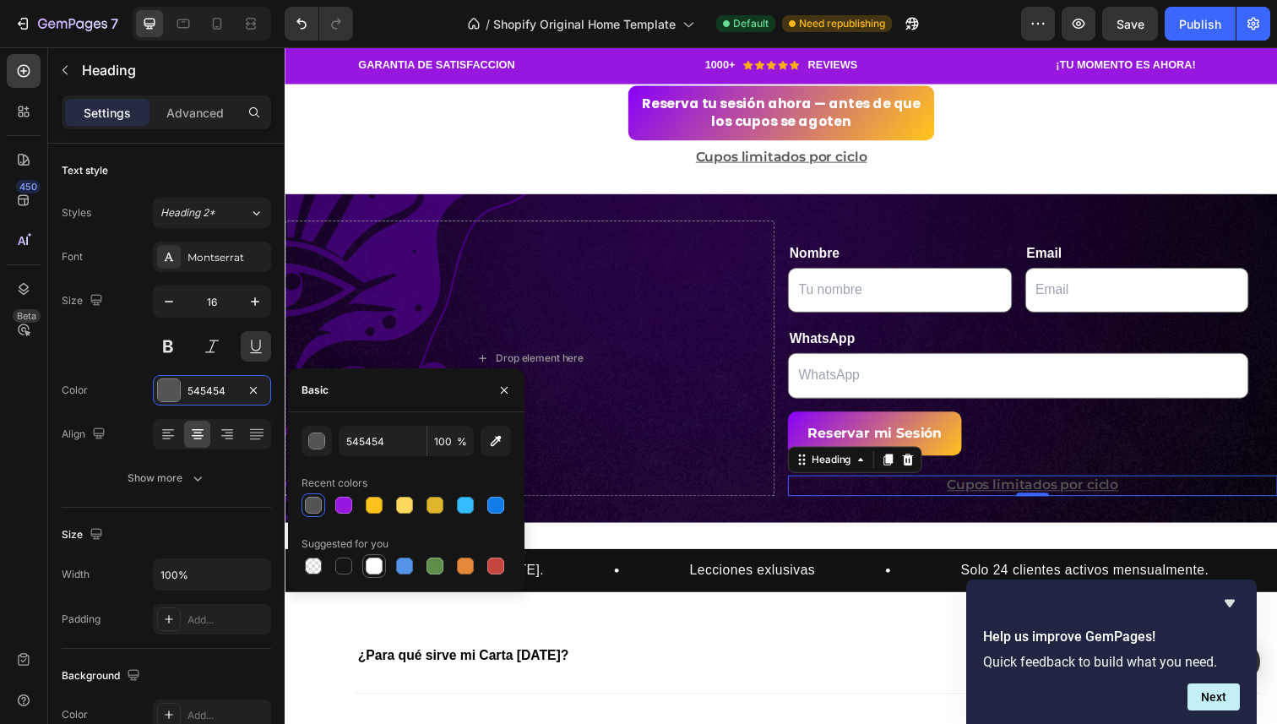
click at [372, 573] on div at bounding box center [374, 566] width 17 height 17
type input "FFFFFF"
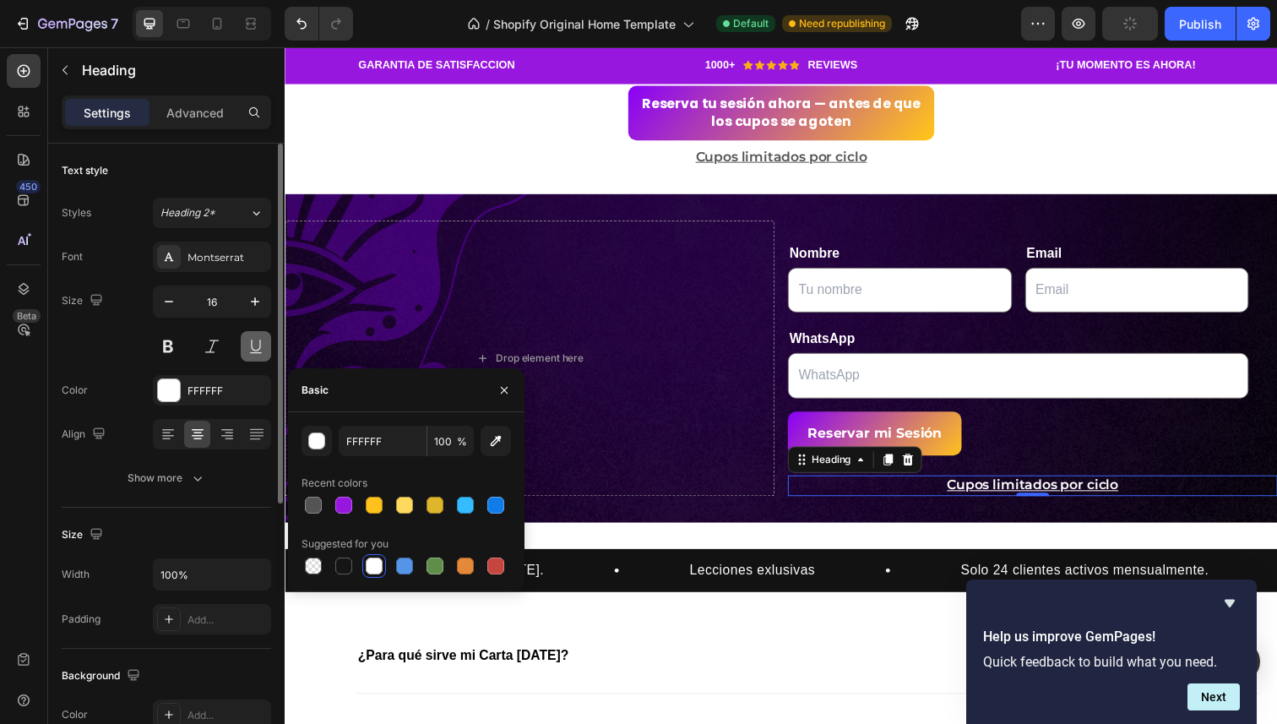
click at [251, 342] on button at bounding box center [256, 346] width 30 height 30
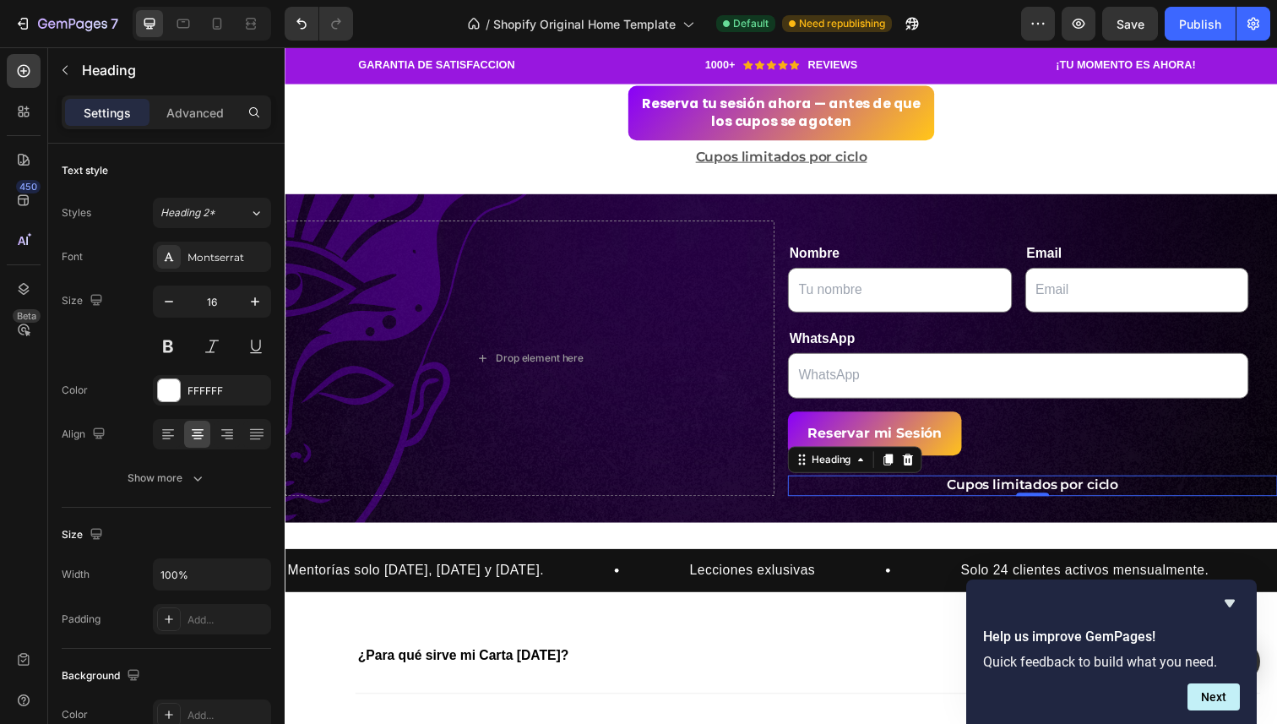
click at [947, 493] on h2 "Cupos limitados por ciclo" at bounding box center [1048, 495] width 500 height 21
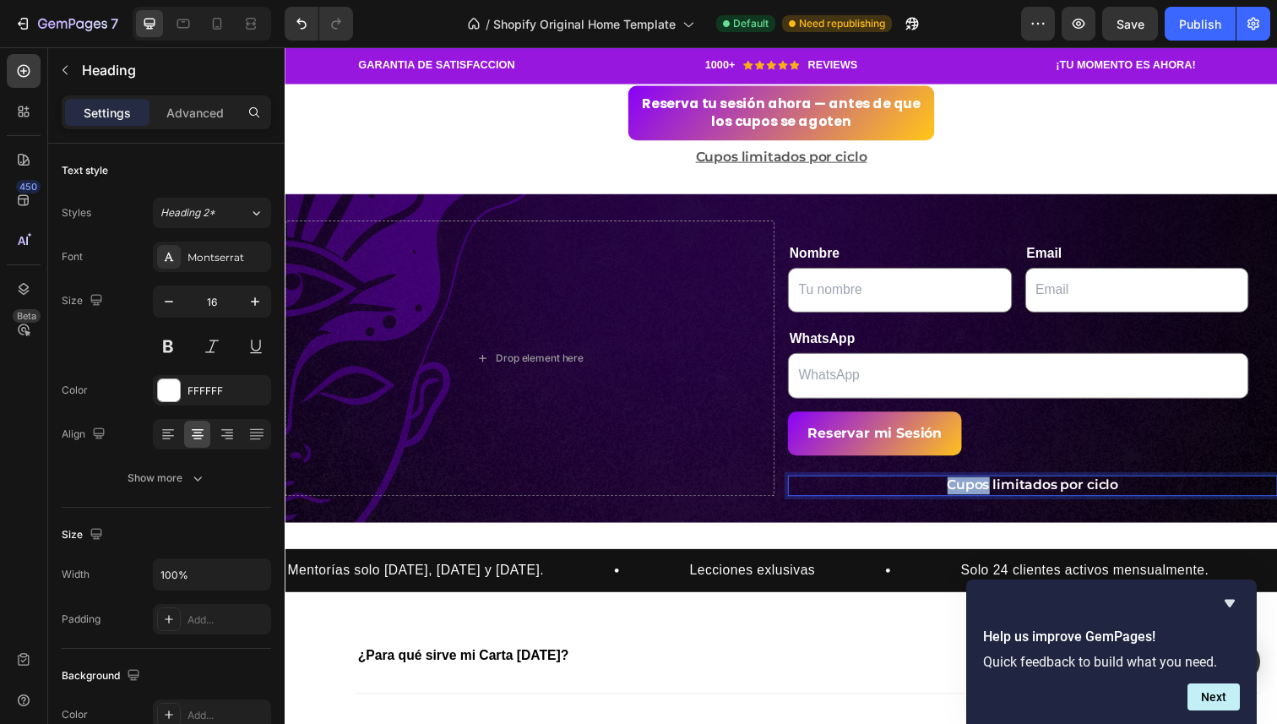
click at [947, 493] on p "Cupos limitados por ciclo" at bounding box center [1048, 496] width 497 height 18
click at [944, 492] on p "Solo 3 espacios disponibles esta semana" at bounding box center [1048, 496] width 497 height 18
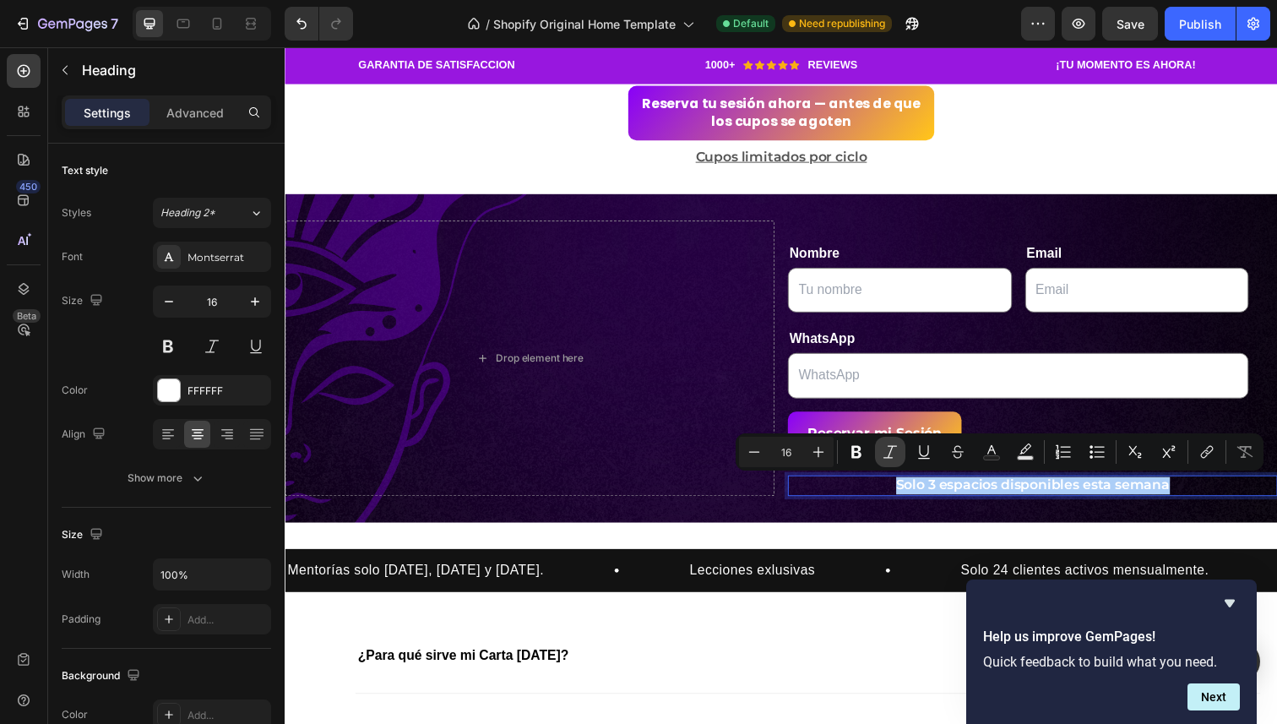
click at [891, 454] on icon "Editor contextual toolbar" at bounding box center [890, 451] width 17 height 17
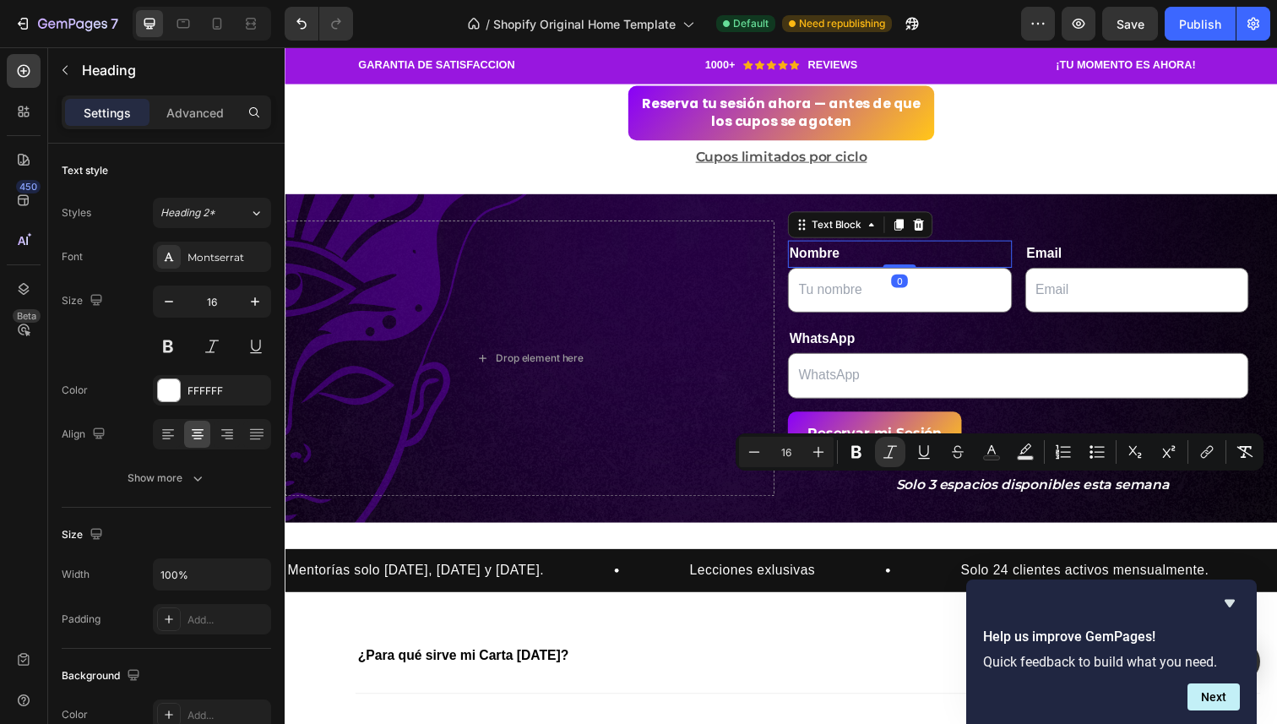
click at [971, 245] on div "Nombre" at bounding box center [912, 259] width 229 height 28
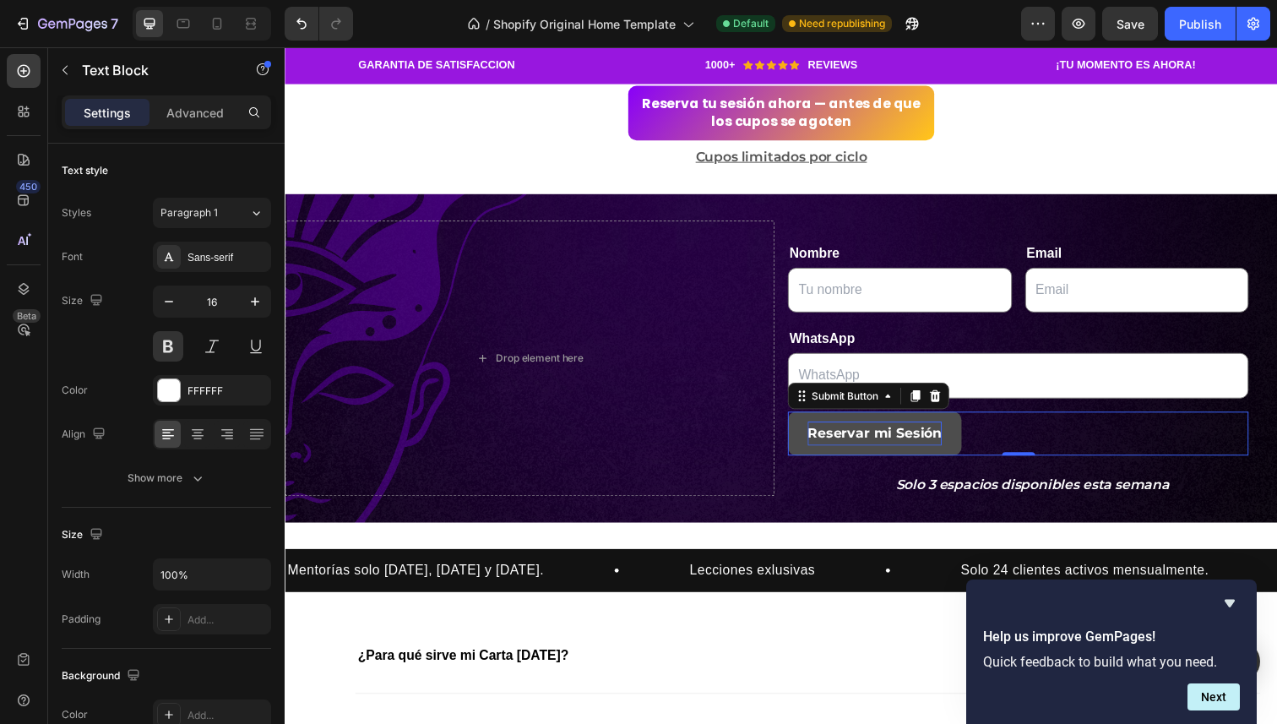
click at [933, 433] on div "Reservar mi Sesión" at bounding box center [887, 442] width 137 height 24
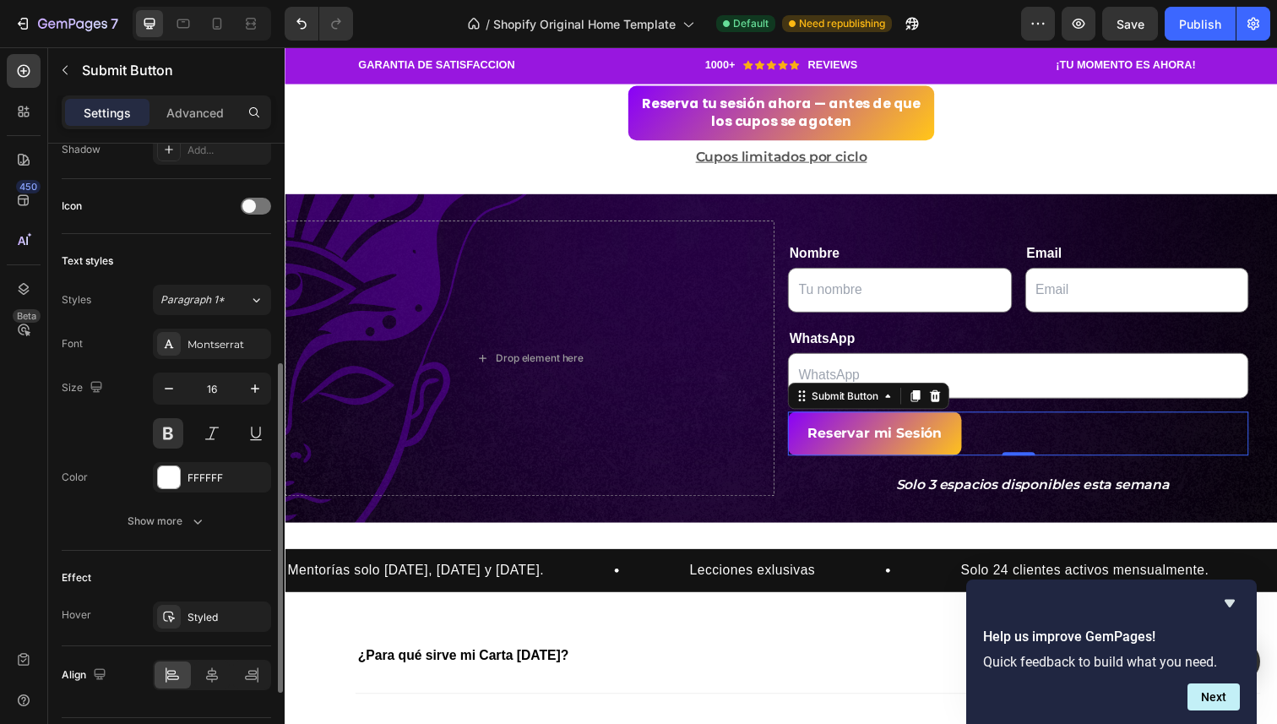
scroll to position [569, 0]
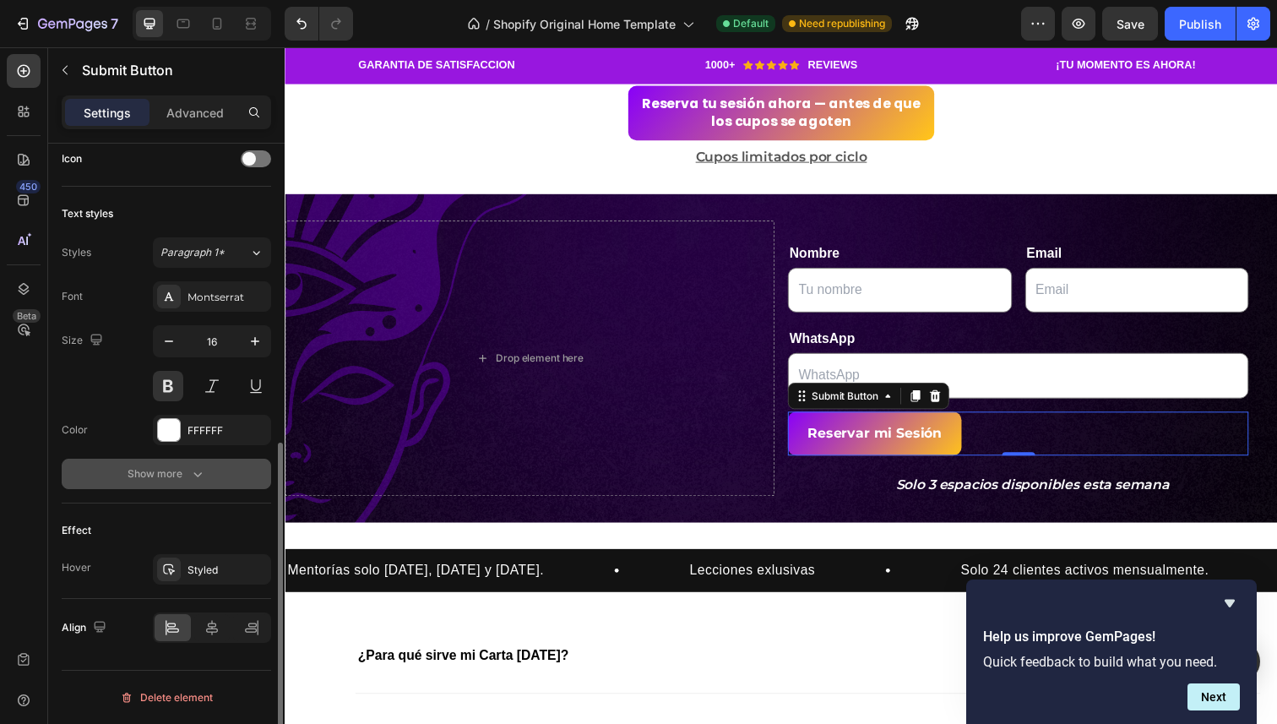
click at [192, 467] on icon "button" at bounding box center [197, 473] width 17 height 17
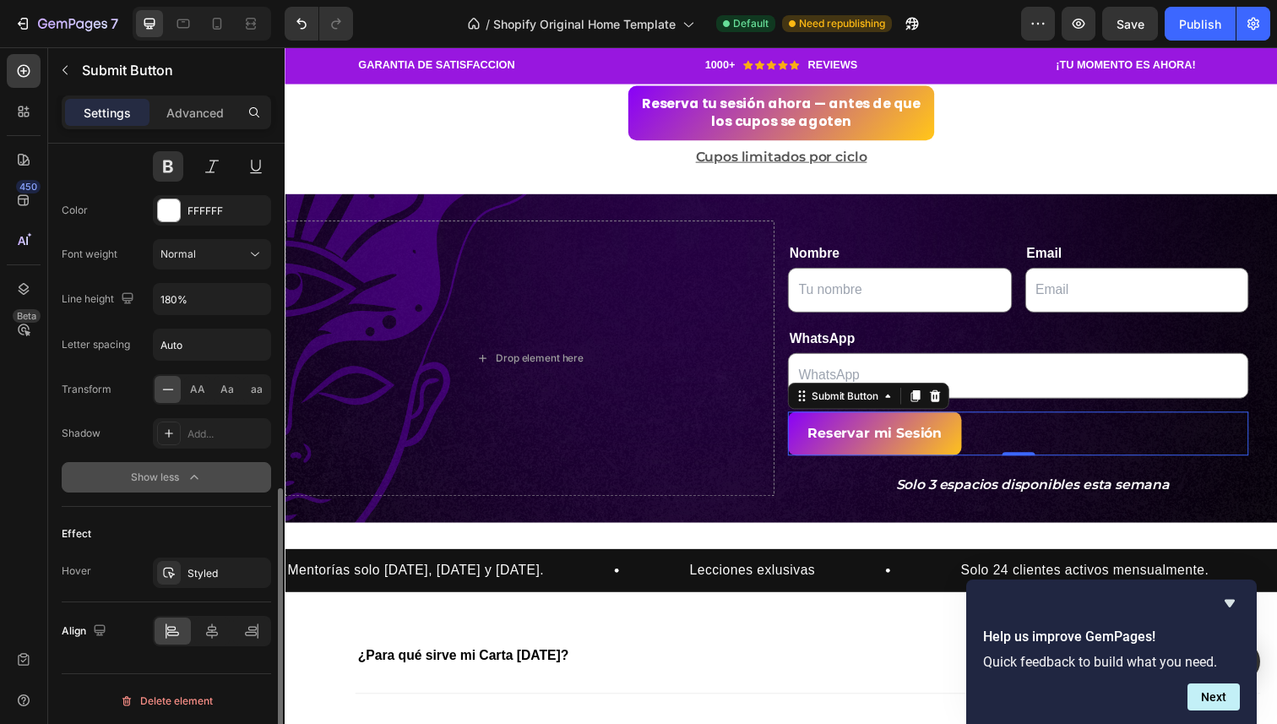
scroll to position [792, 0]
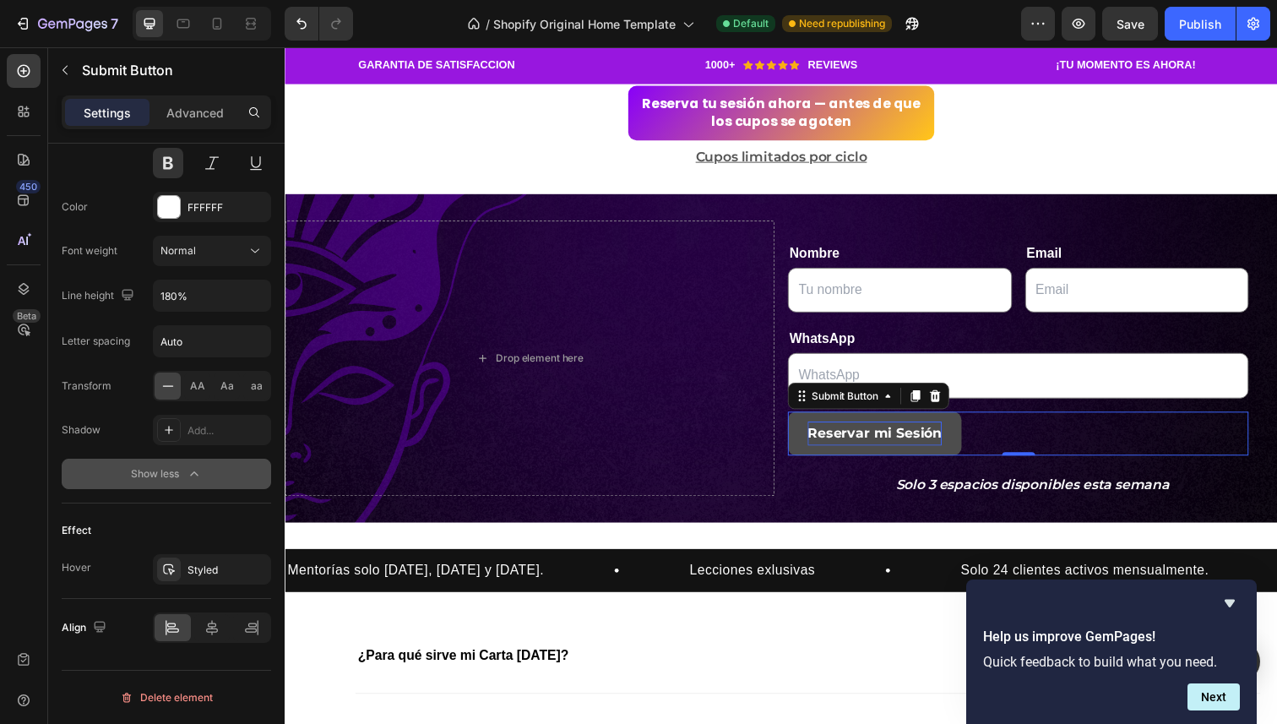
click at [884, 433] on div "Reservar mi Sesión" at bounding box center [887, 442] width 137 height 24
click at [846, 422] on button "Reservar mi Sesión" at bounding box center [886, 442] width 177 height 45
click at [841, 422] on button "Reservar mi Sesión" at bounding box center [886, 442] width 177 height 45
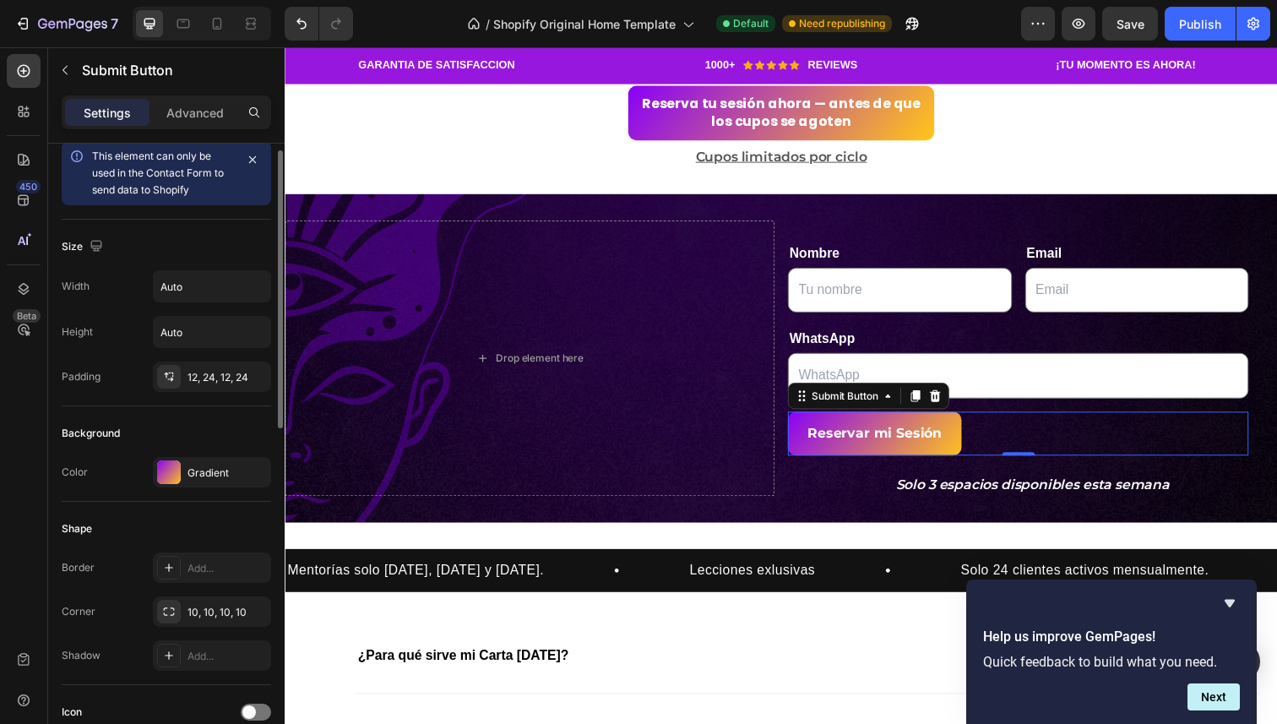
scroll to position [0, 0]
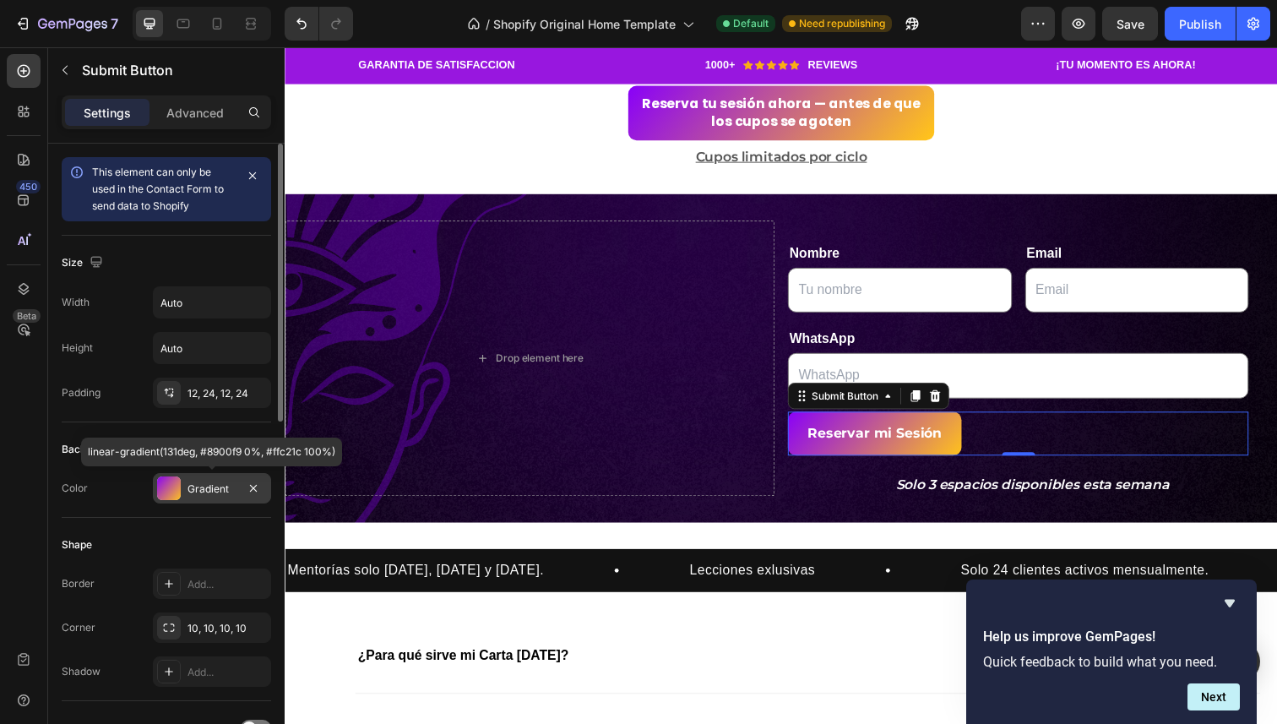
click at [193, 493] on div "Gradient" at bounding box center [212, 489] width 49 height 15
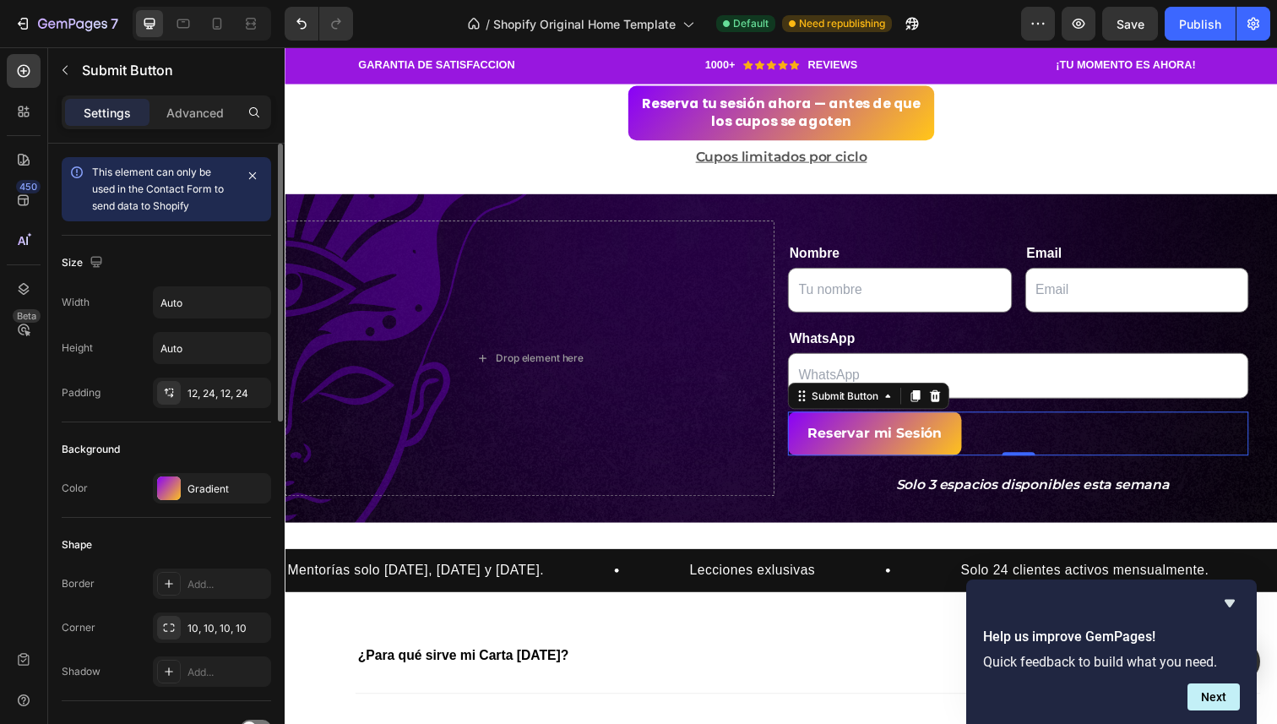
click at [180, 525] on div "Shape Border Add... Corner 10, 10, 10, 10 Shadow Add..." at bounding box center [166, 609] width 209 height 183
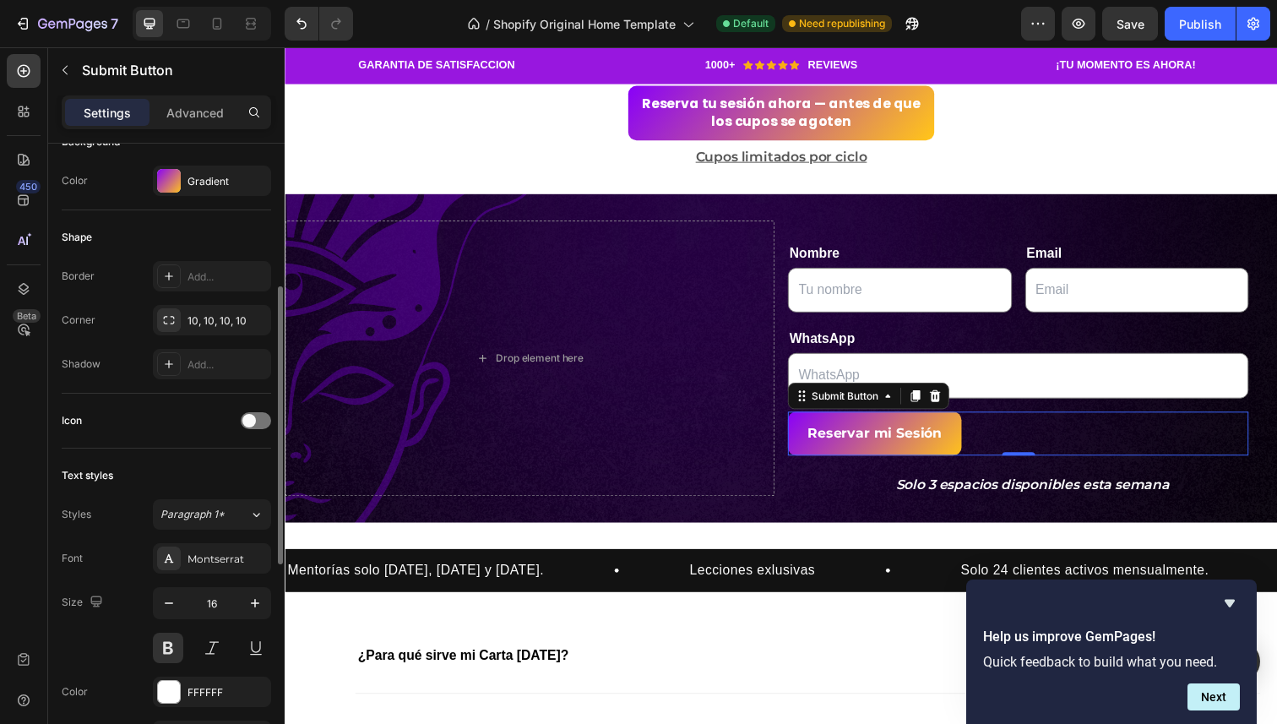
scroll to position [315, 0]
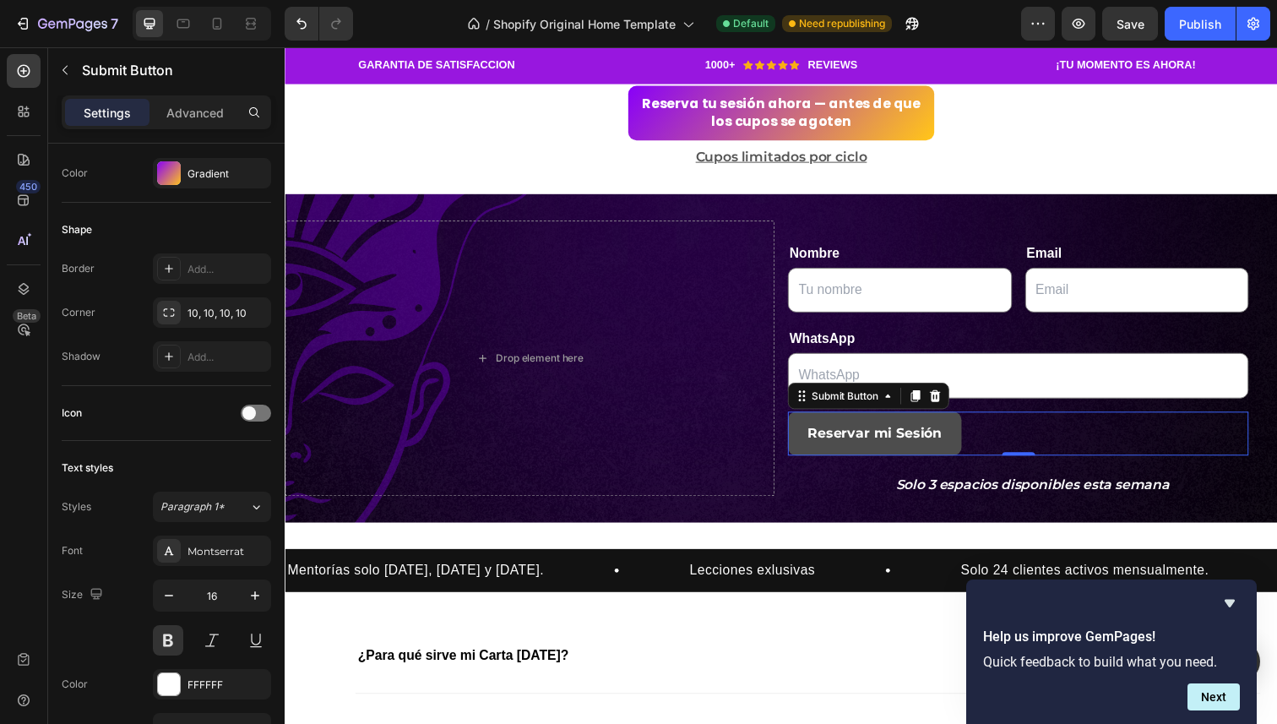
click at [910, 462] on button "Reservar mi Sesión" at bounding box center [886, 442] width 177 height 45
click at [1051, 451] on div "Reservar mi Sesión Submit Button 0" at bounding box center [1033, 442] width 471 height 45
click at [1032, 458] on div "Reservar mi Sesión Submit Button 0" at bounding box center [1033, 442] width 471 height 45
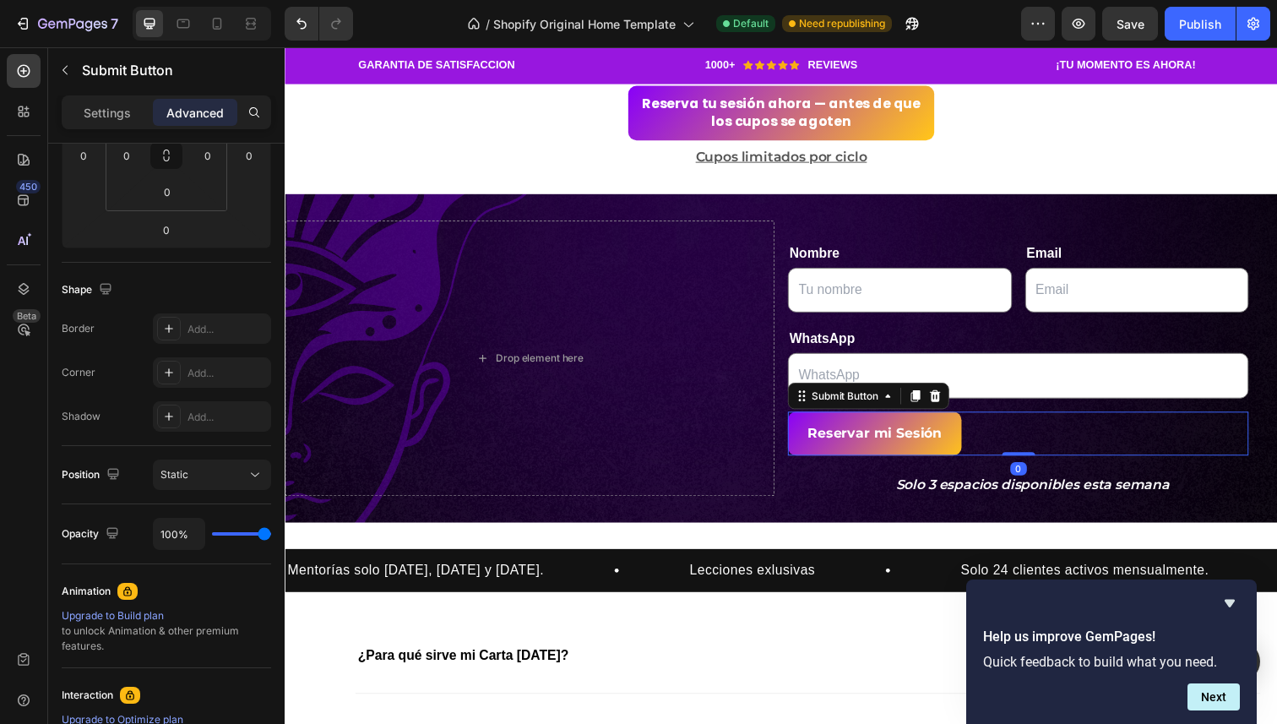
click at [1044, 435] on div "Reservar mi Sesión Submit Button 0" at bounding box center [1033, 442] width 471 height 45
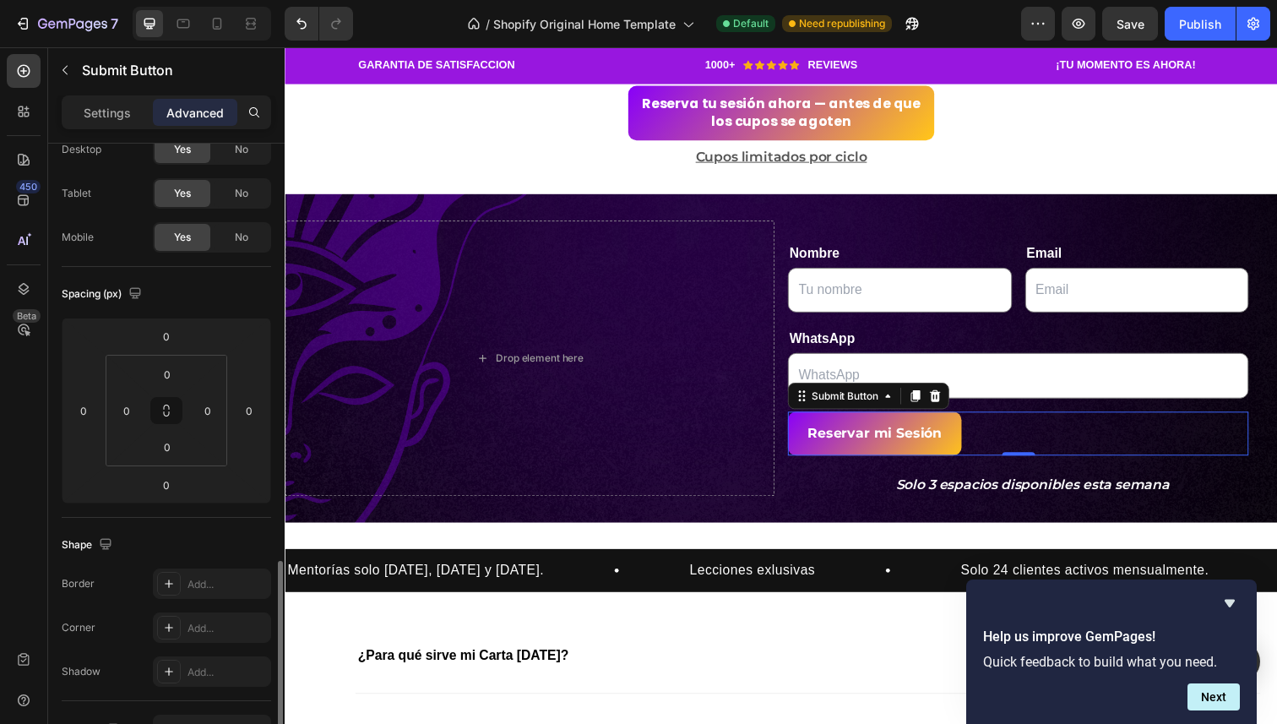
scroll to position [0, 0]
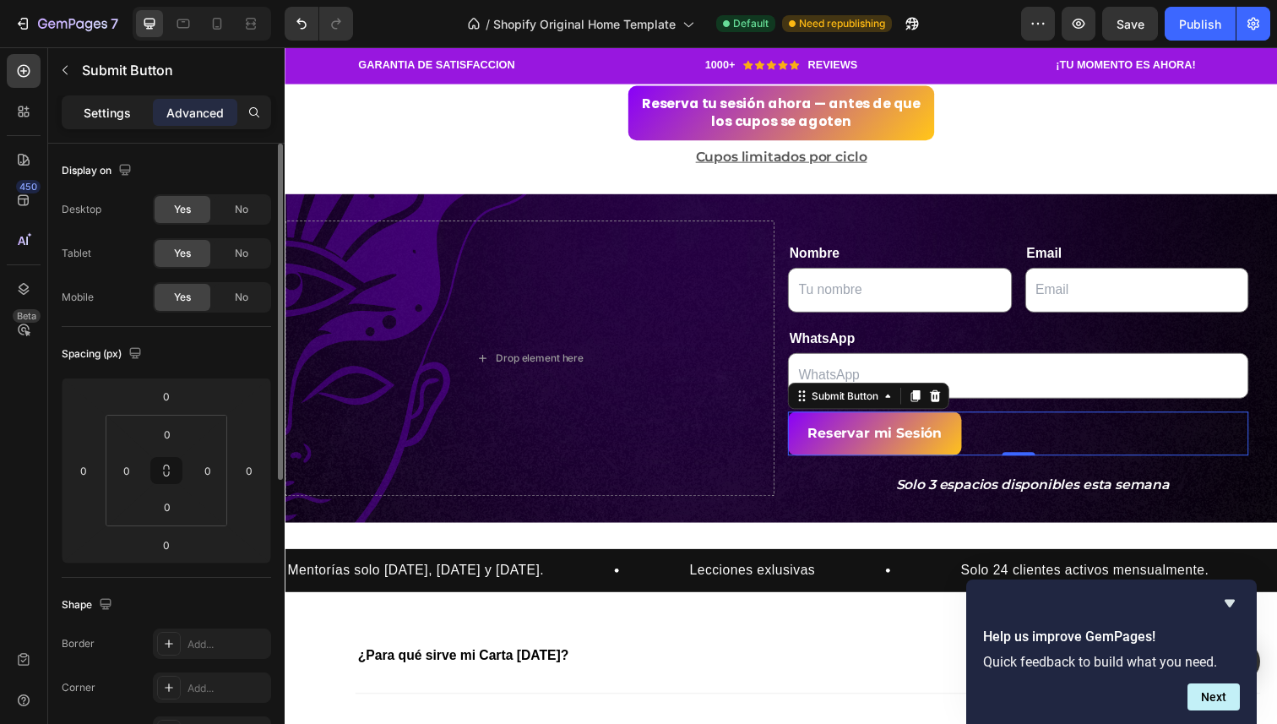
click at [119, 117] on p "Settings" at bounding box center [107, 113] width 47 height 18
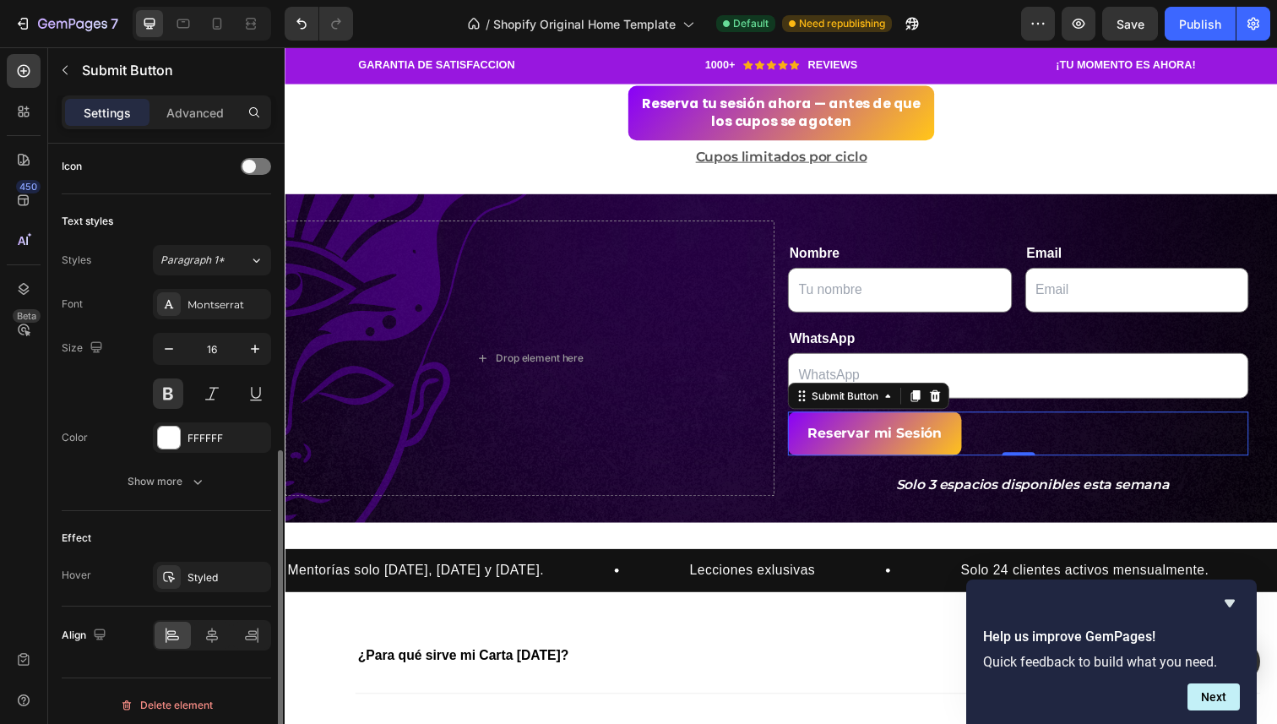
scroll to position [569, 0]
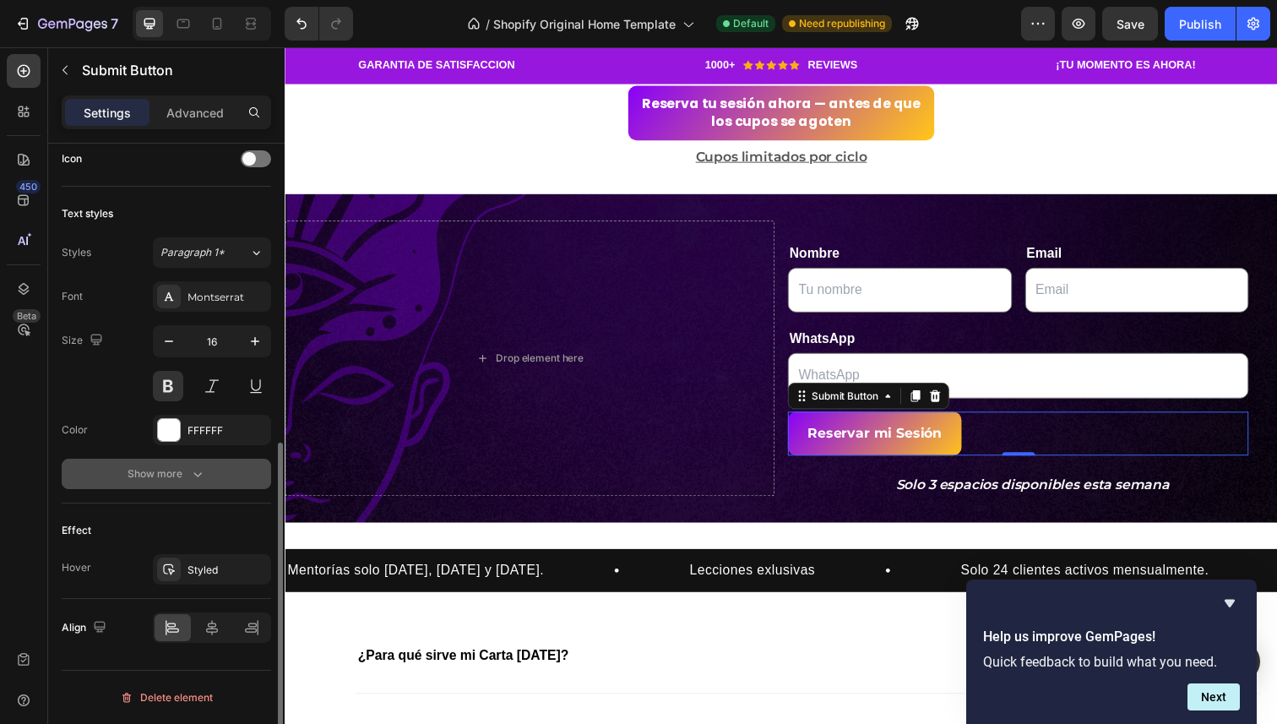
click at [198, 476] on icon "button" at bounding box center [197, 474] width 8 height 5
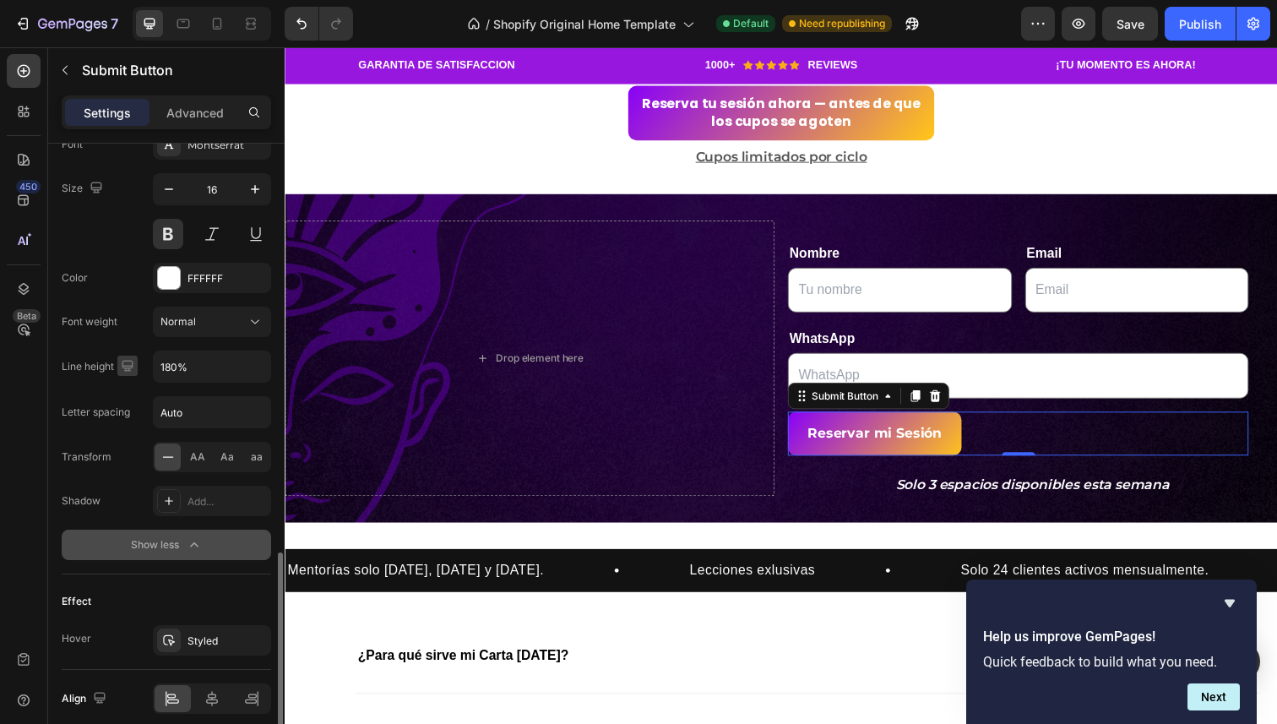
scroll to position [792, 0]
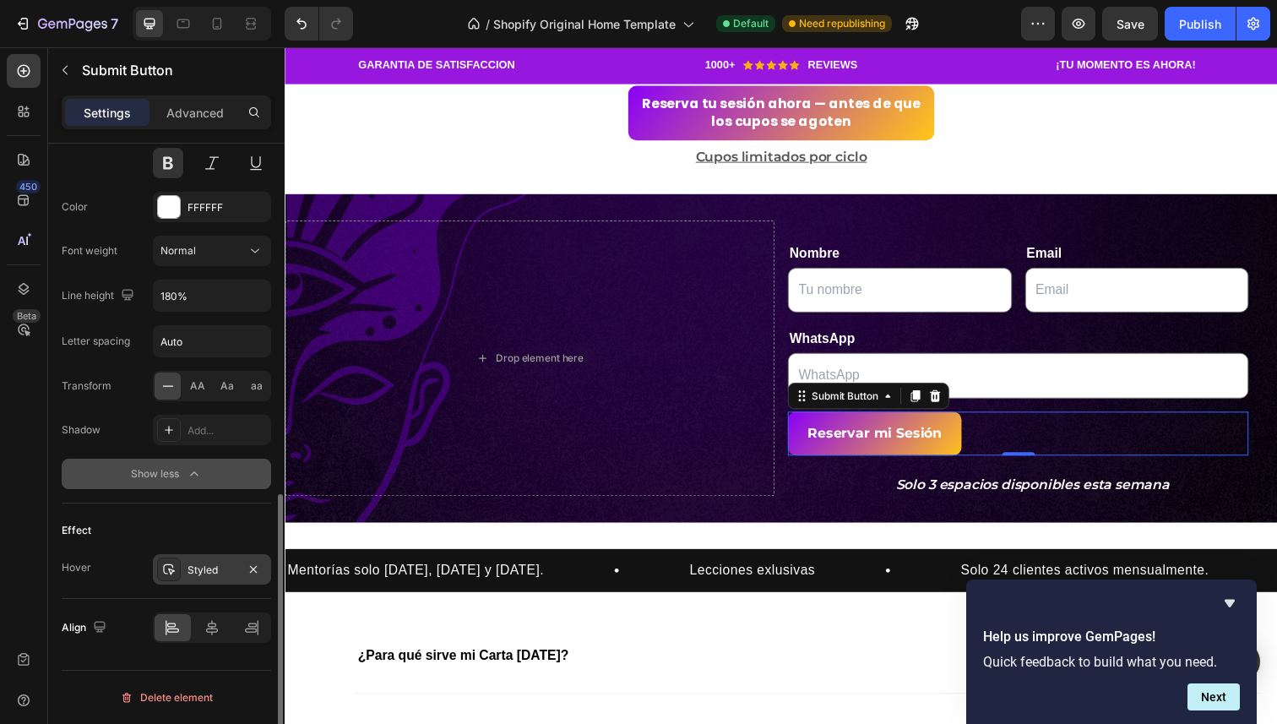
click at [210, 575] on div "Styled" at bounding box center [212, 570] width 49 height 15
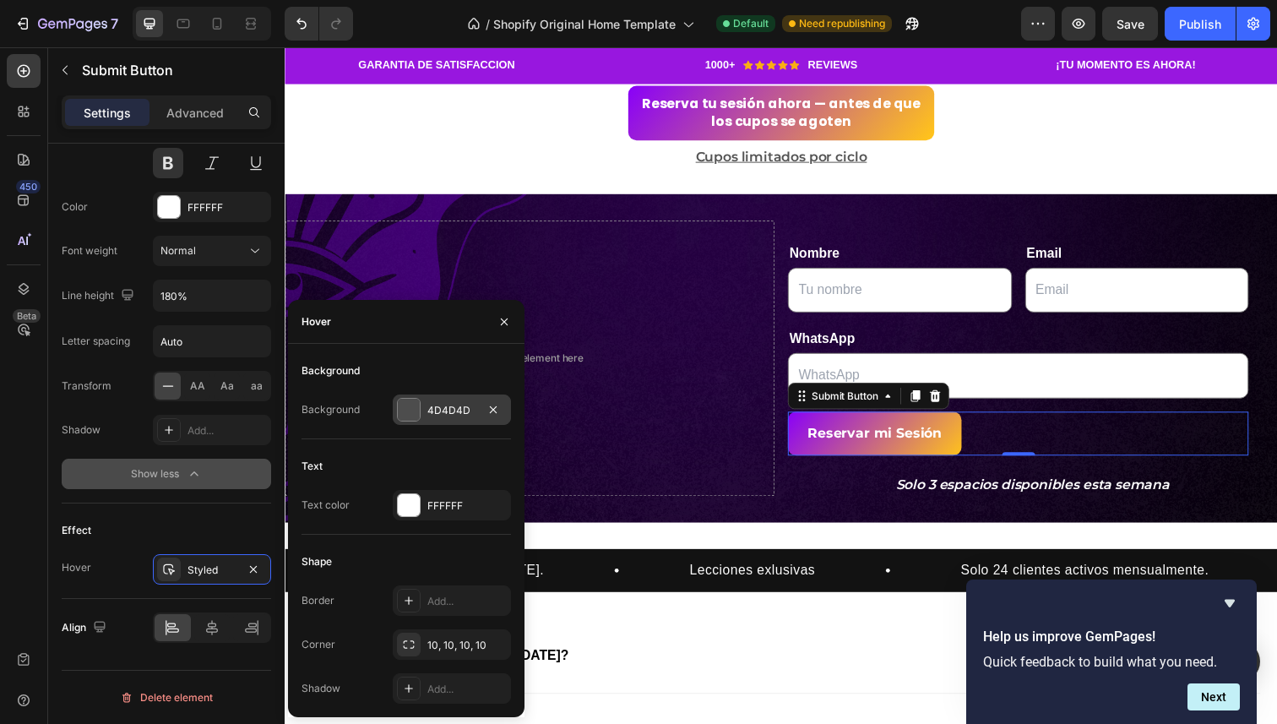
click at [443, 404] on div "4D4D4D" at bounding box center [451, 410] width 49 height 15
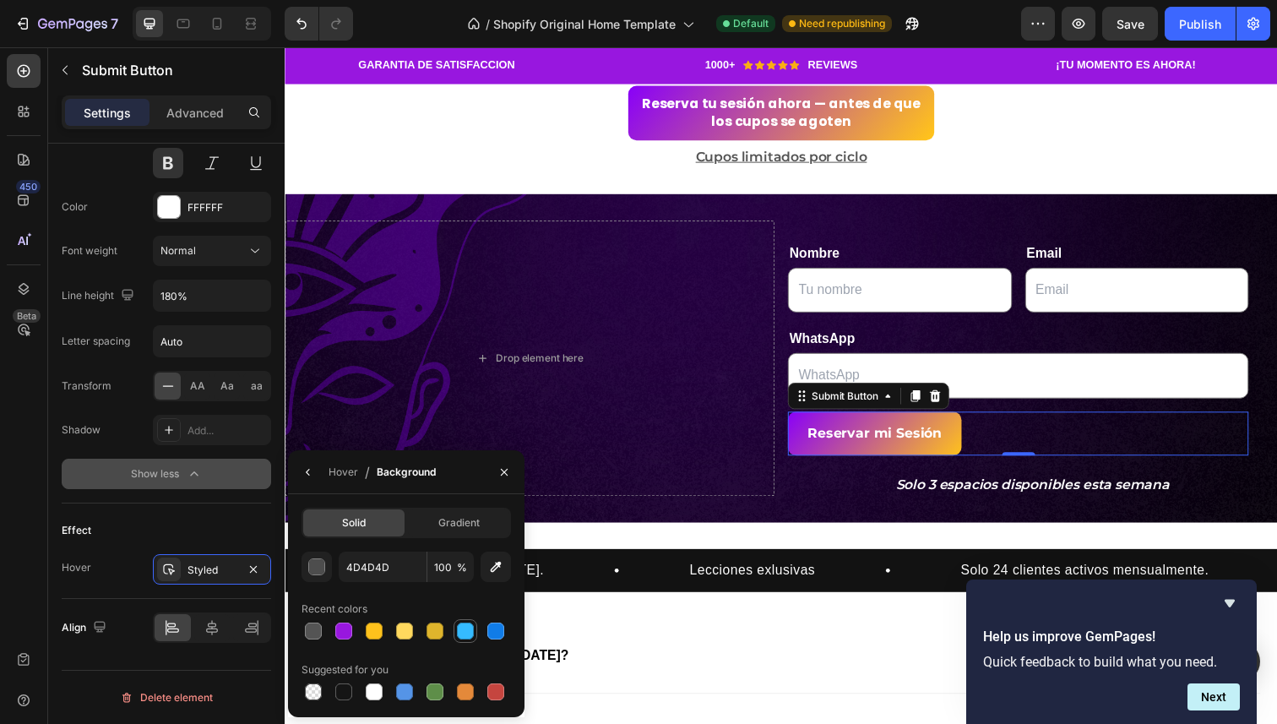
click at [473, 635] on div at bounding box center [465, 631] width 17 height 17
type input "35BBFF"
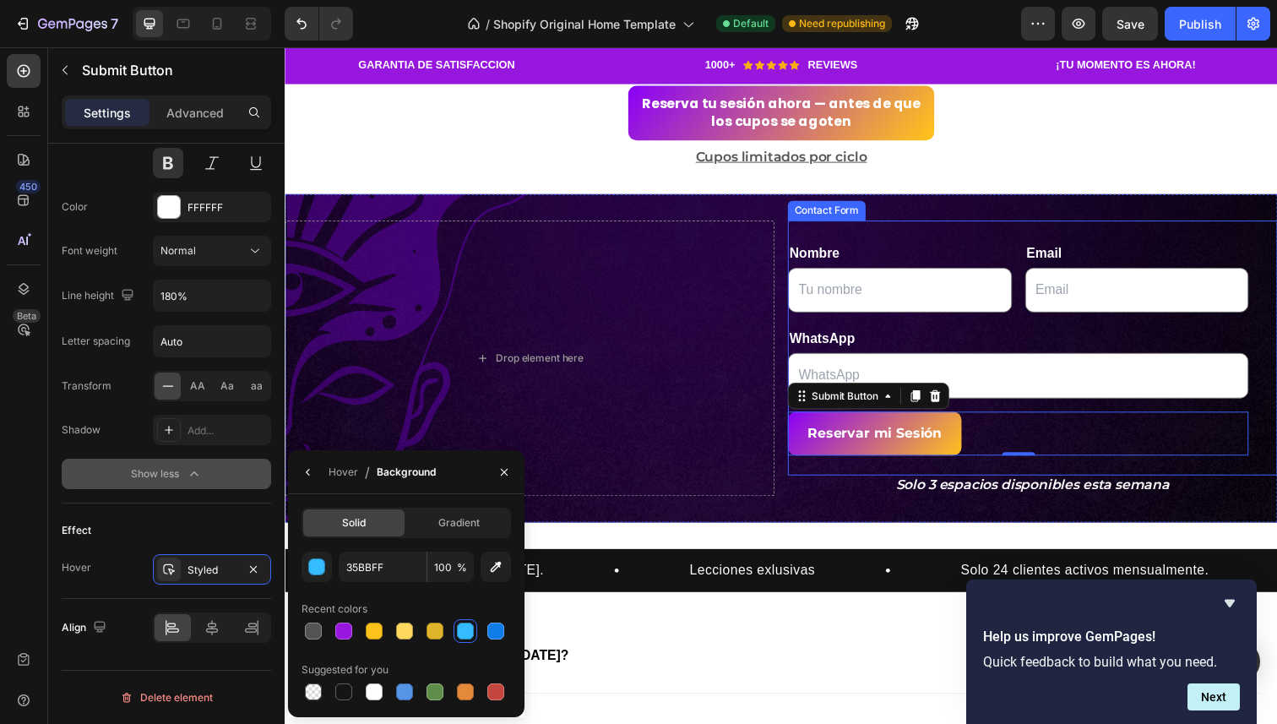
click at [851, 509] on div "Drop element here Nombre Text Block Text Field Email Text Block Email Field Row…" at bounding box center [792, 365] width 1014 height 335
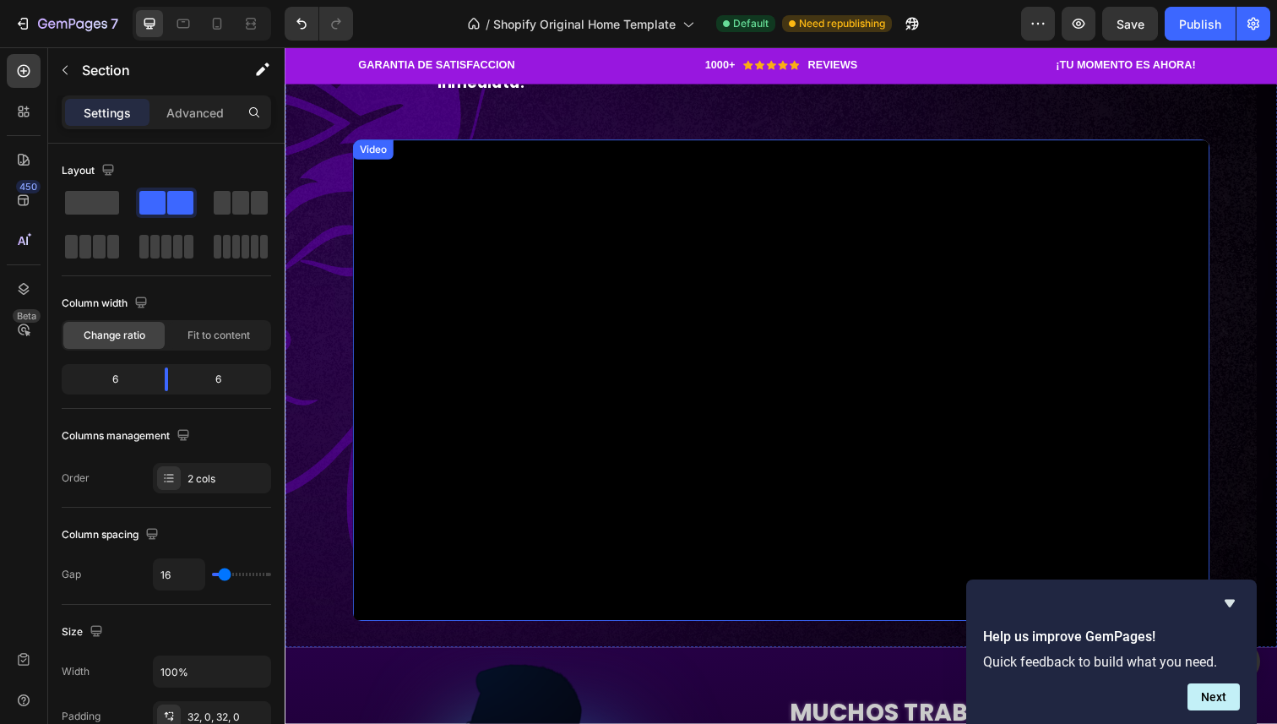
scroll to position [378, 0]
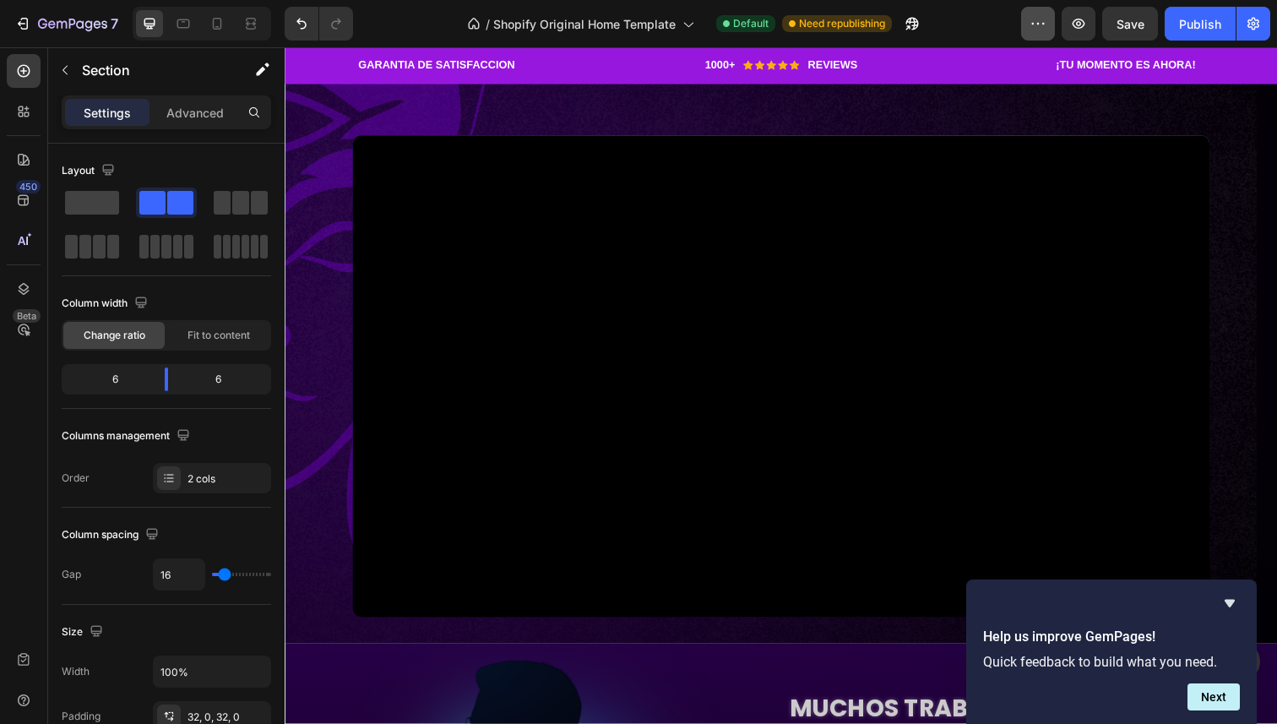
click at [1022, 33] on button "button" at bounding box center [1038, 24] width 34 height 34
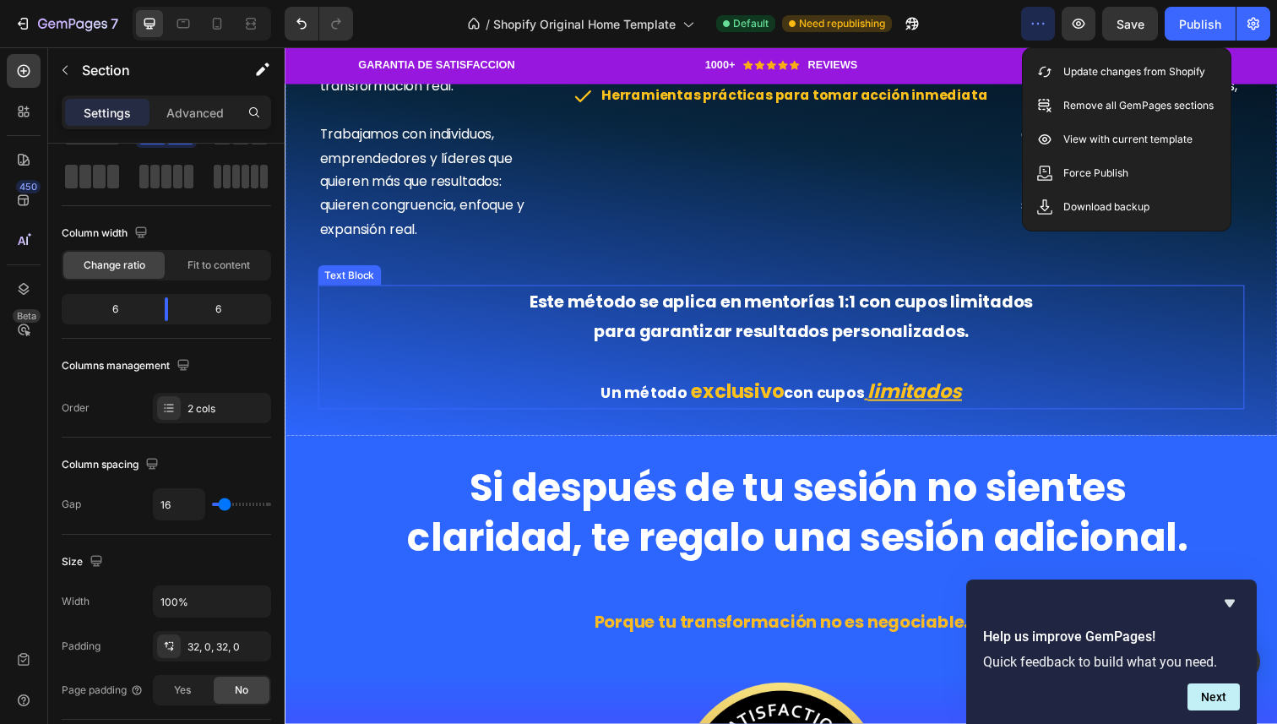
scroll to position [1685, 0]
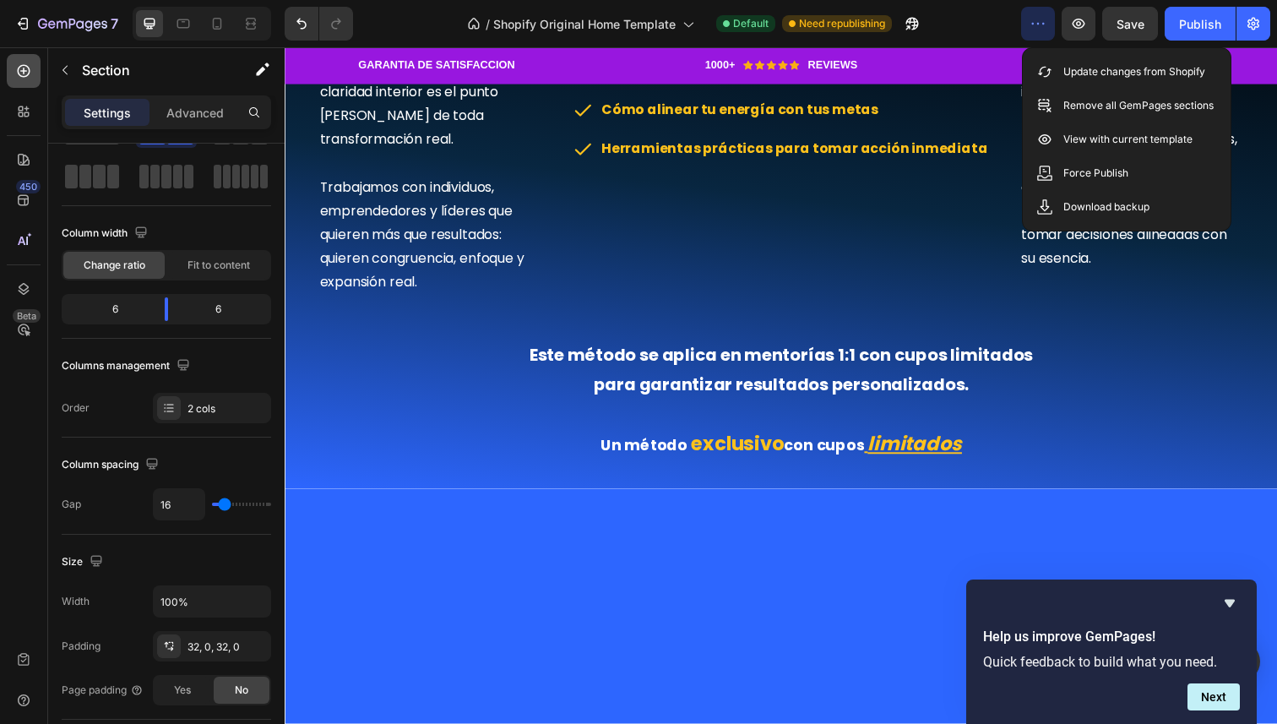
click at [19, 66] on icon at bounding box center [24, 71] width 13 height 13
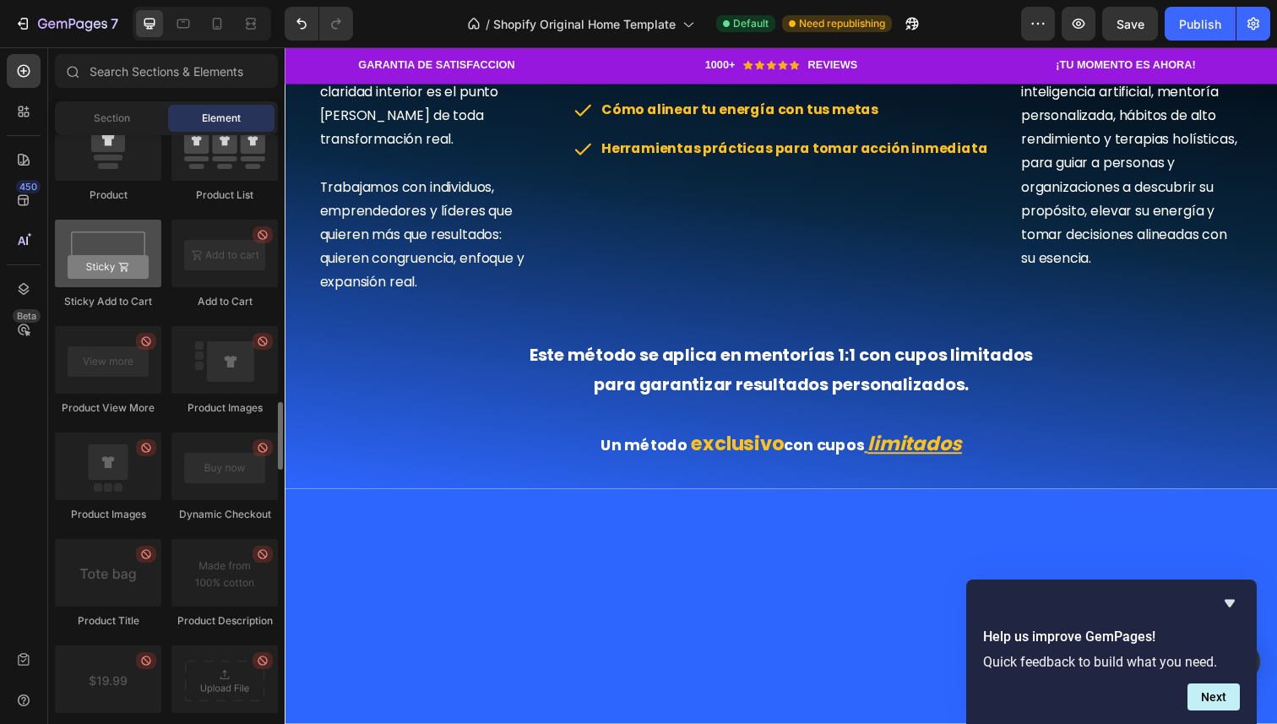
scroll to position [2317, 0]
click at [106, 270] on div at bounding box center [108, 253] width 106 height 68
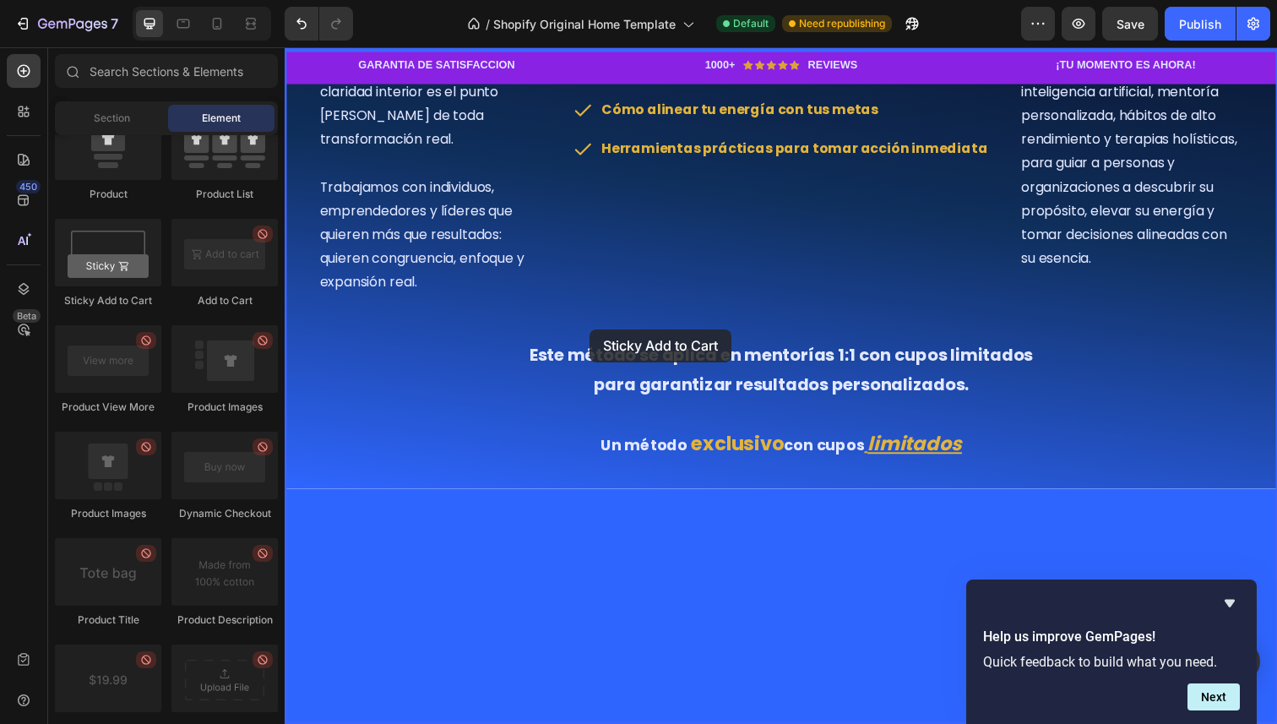
drag, startPoint x: 390, startPoint y: 318, endPoint x: 596, endPoint y: 335, distance: 206.9
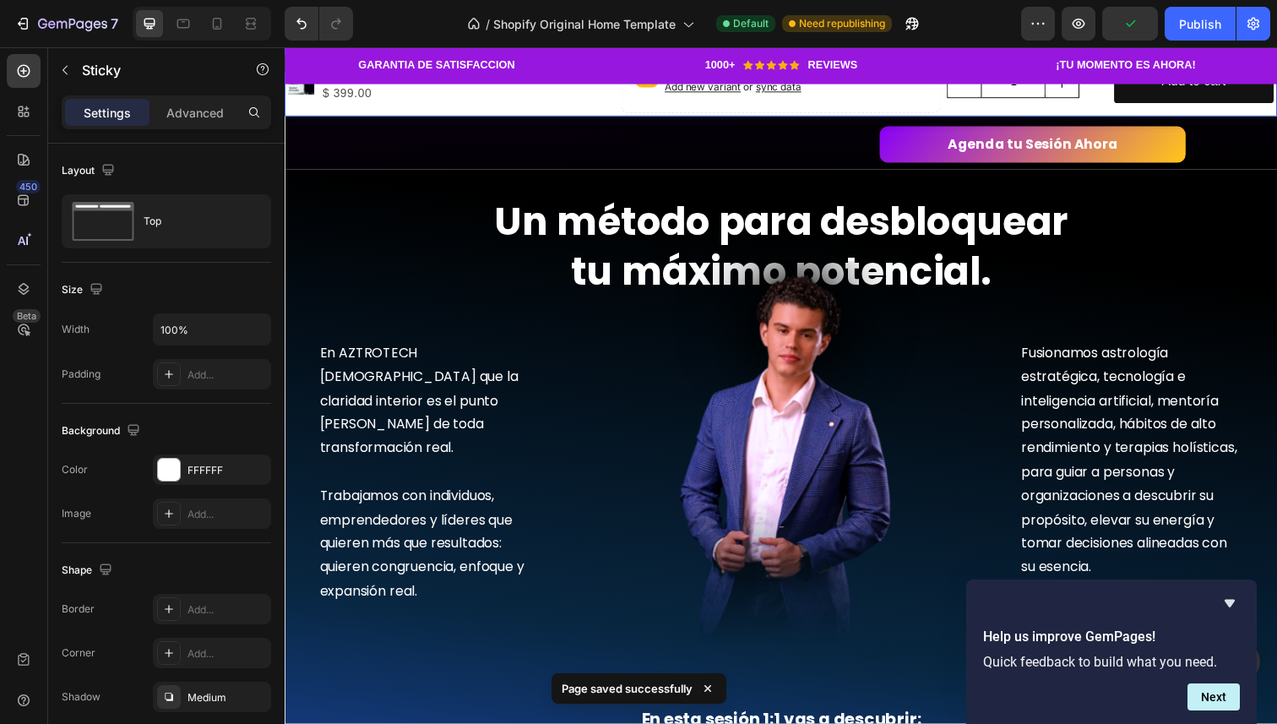
scroll to position [1447, 0]
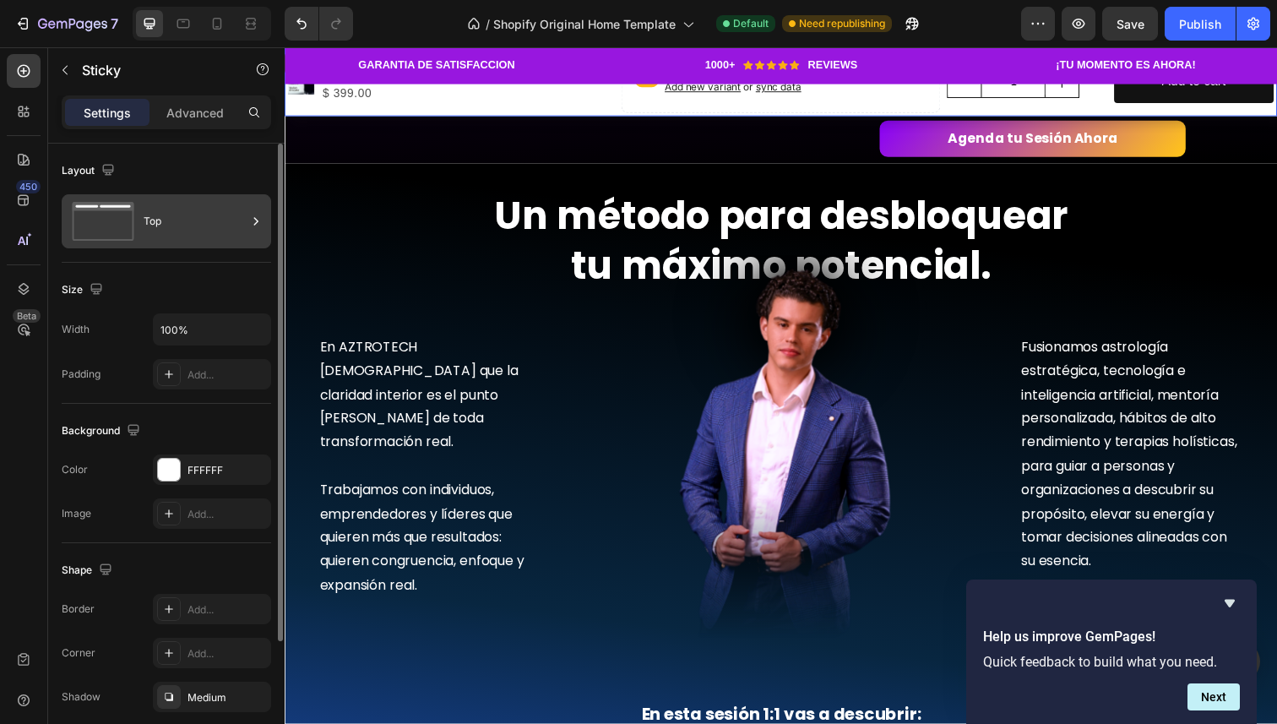
click at [212, 221] on div "Top" at bounding box center [195, 221] width 103 height 39
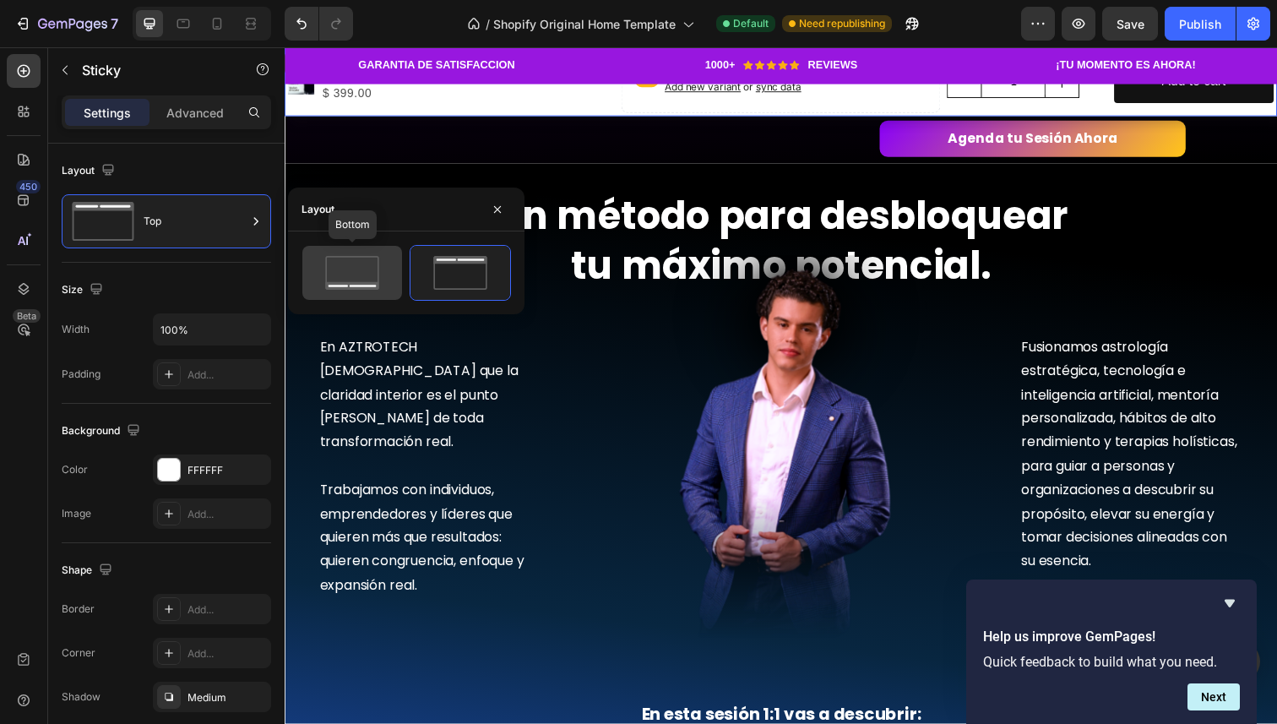
click at [369, 292] on div at bounding box center [352, 273] width 100 height 54
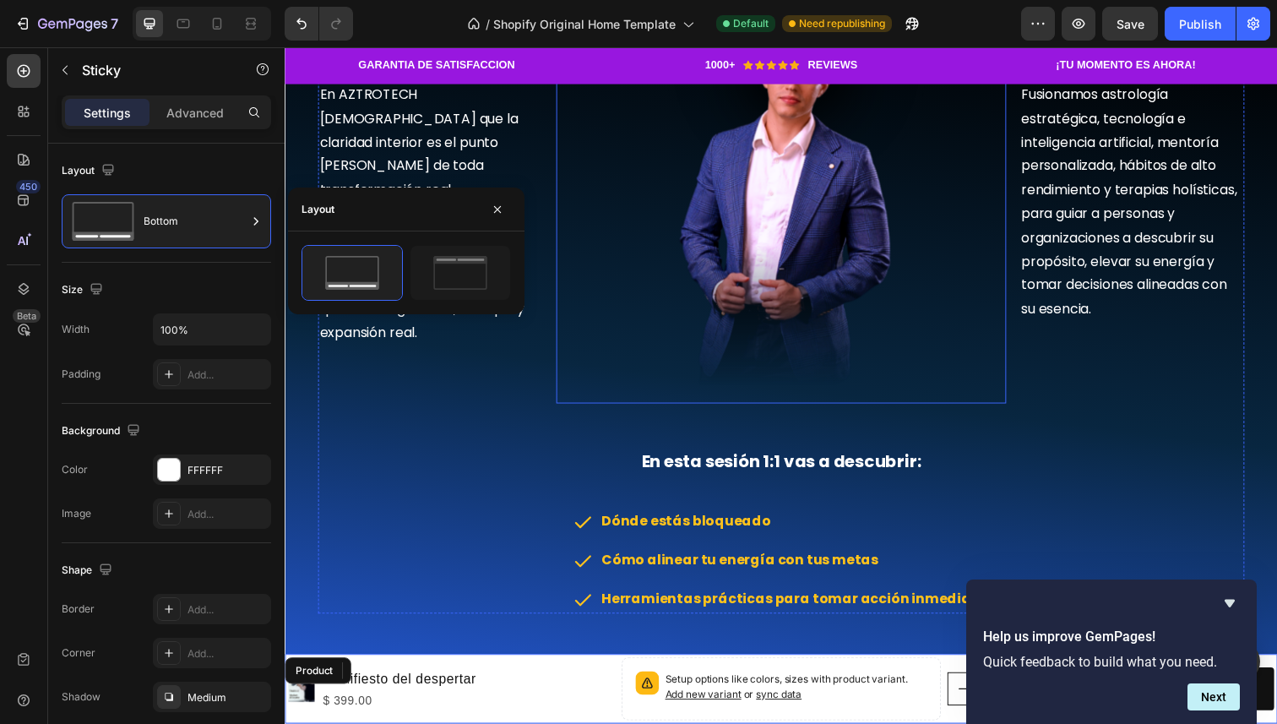
scroll to position [1637, 0]
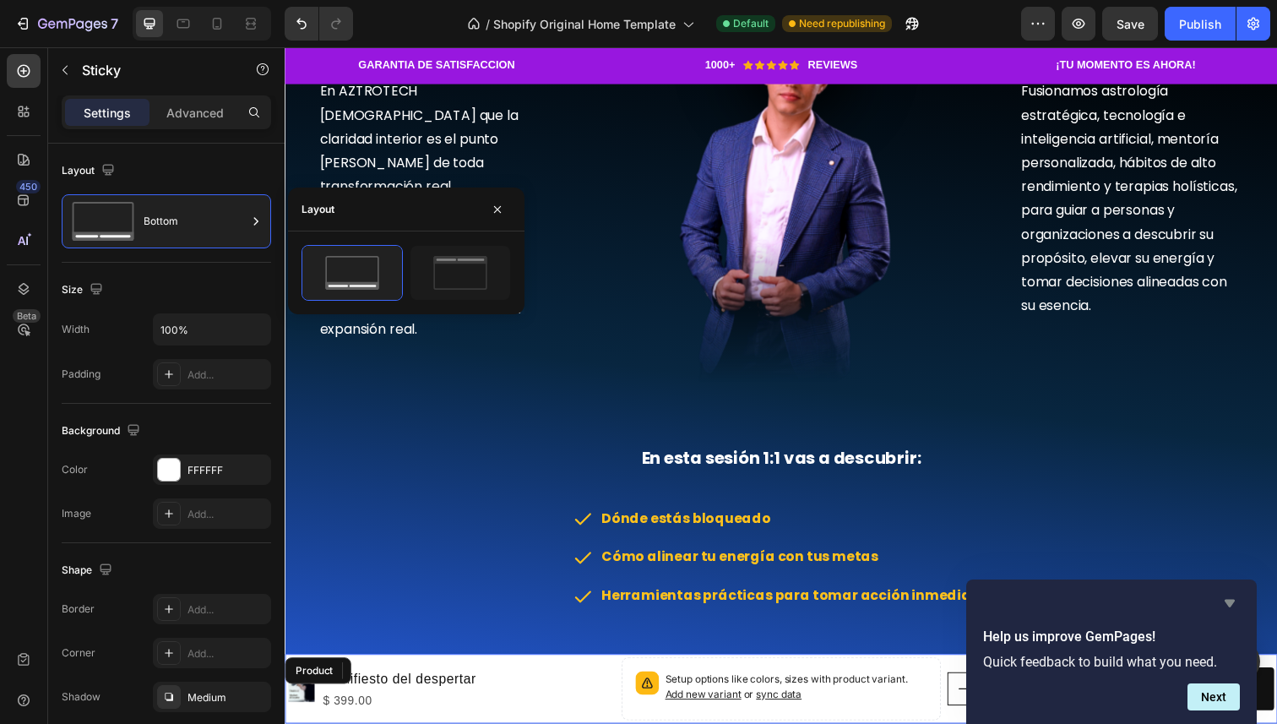
click at [1231, 604] on icon "Hide survey" at bounding box center [1230, 604] width 10 height 8
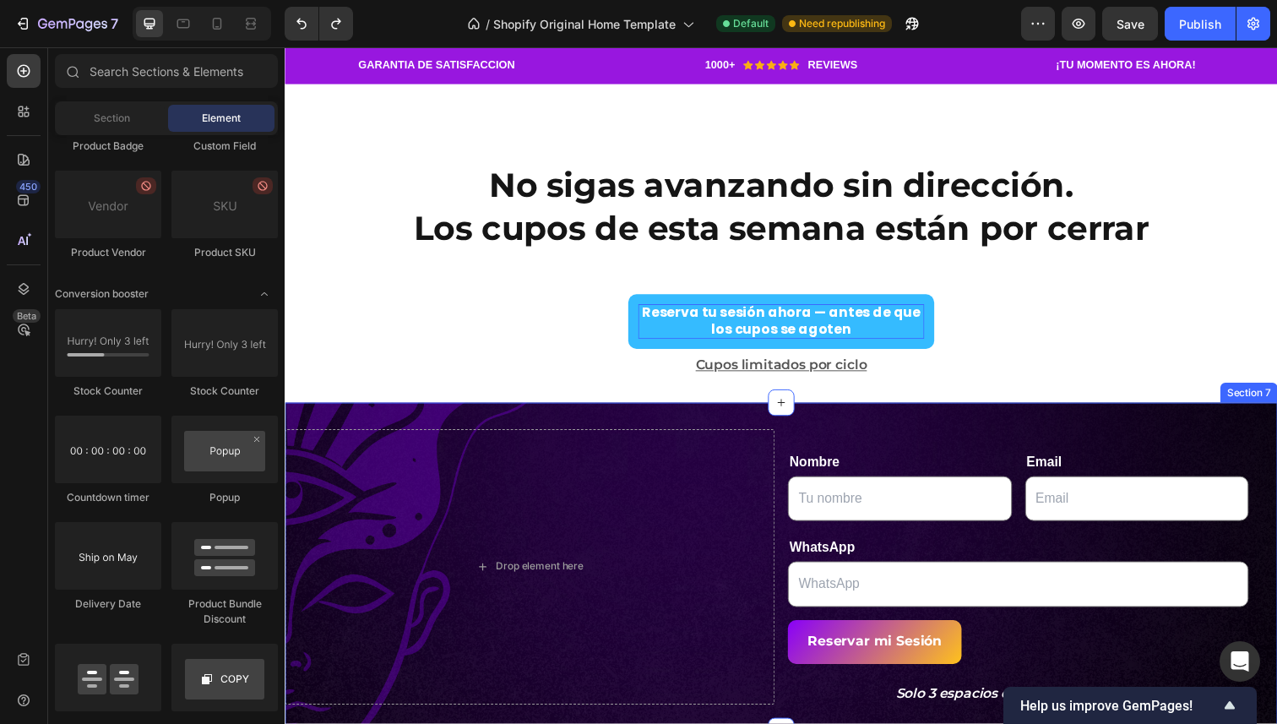
scroll to position [3567, 0]
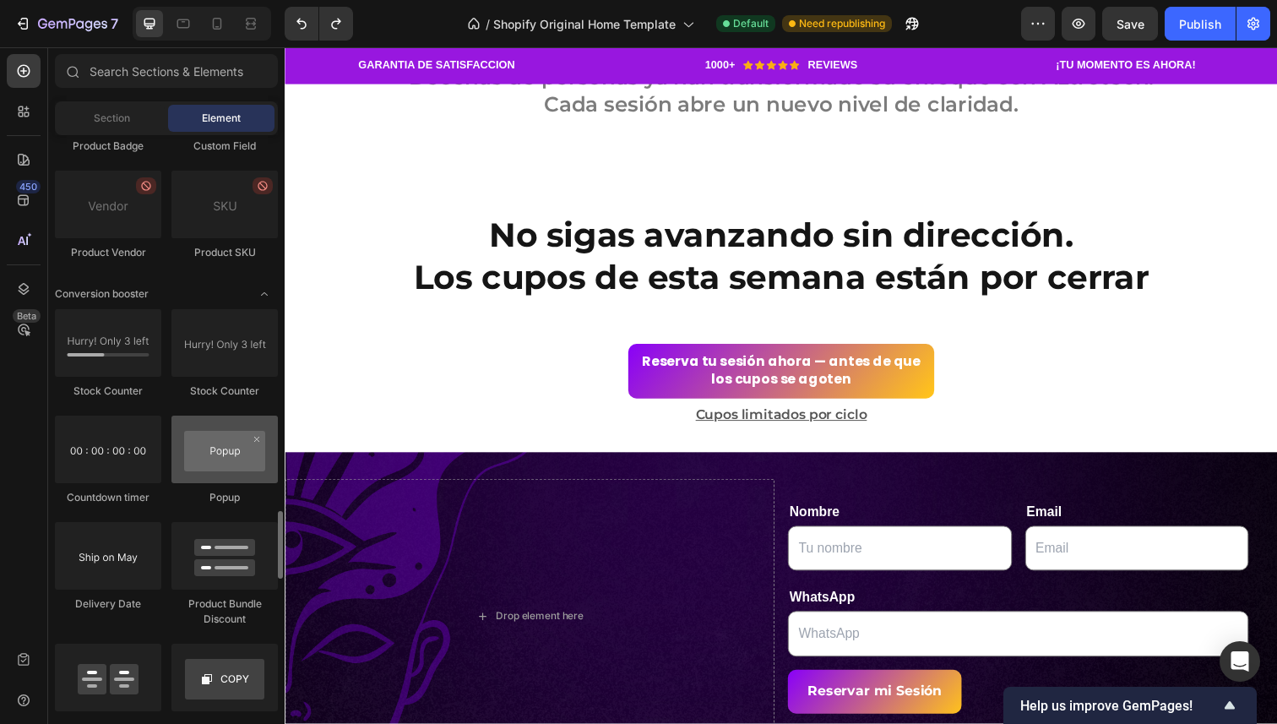
click at [209, 470] on div at bounding box center [224, 450] width 106 height 68
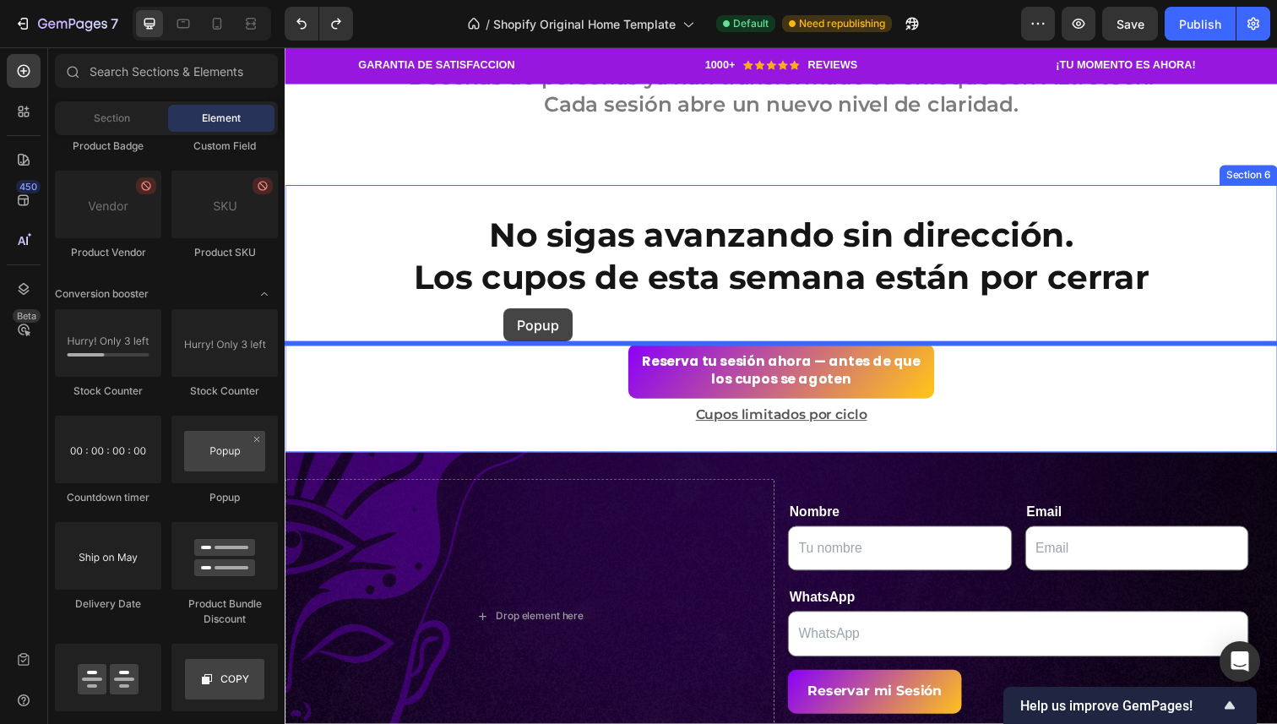
drag, startPoint x: 490, startPoint y: 503, endPoint x: 509, endPoint y: 314, distance: 190.1
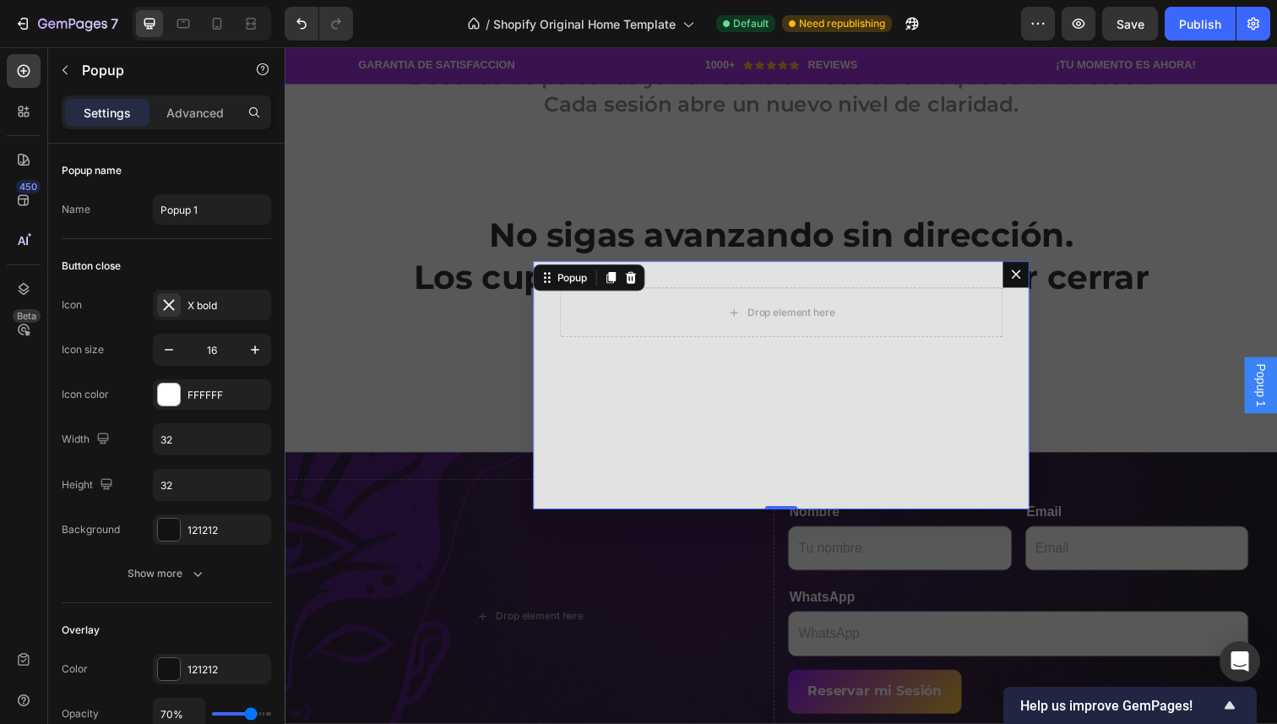
click at [1028, 281] on icon "Dialog content" at bounding box center [1031, 279] width 9 height 9
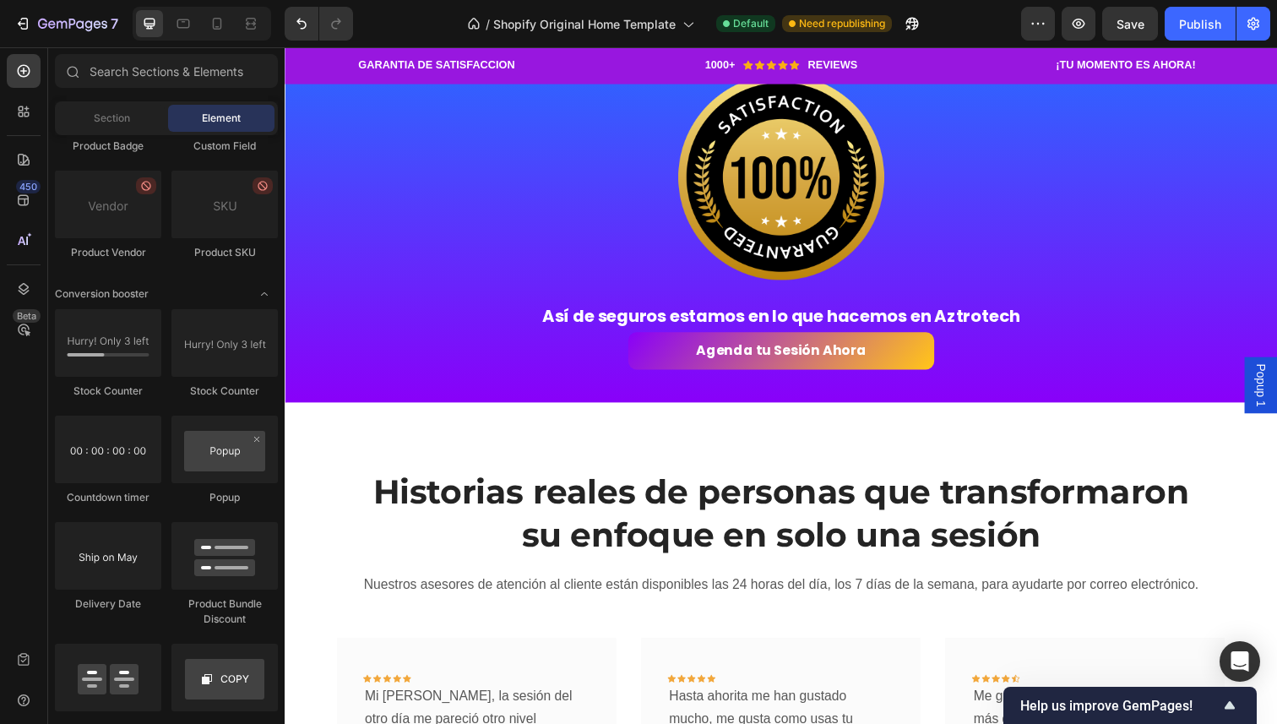
scroll to position [2638, 0]
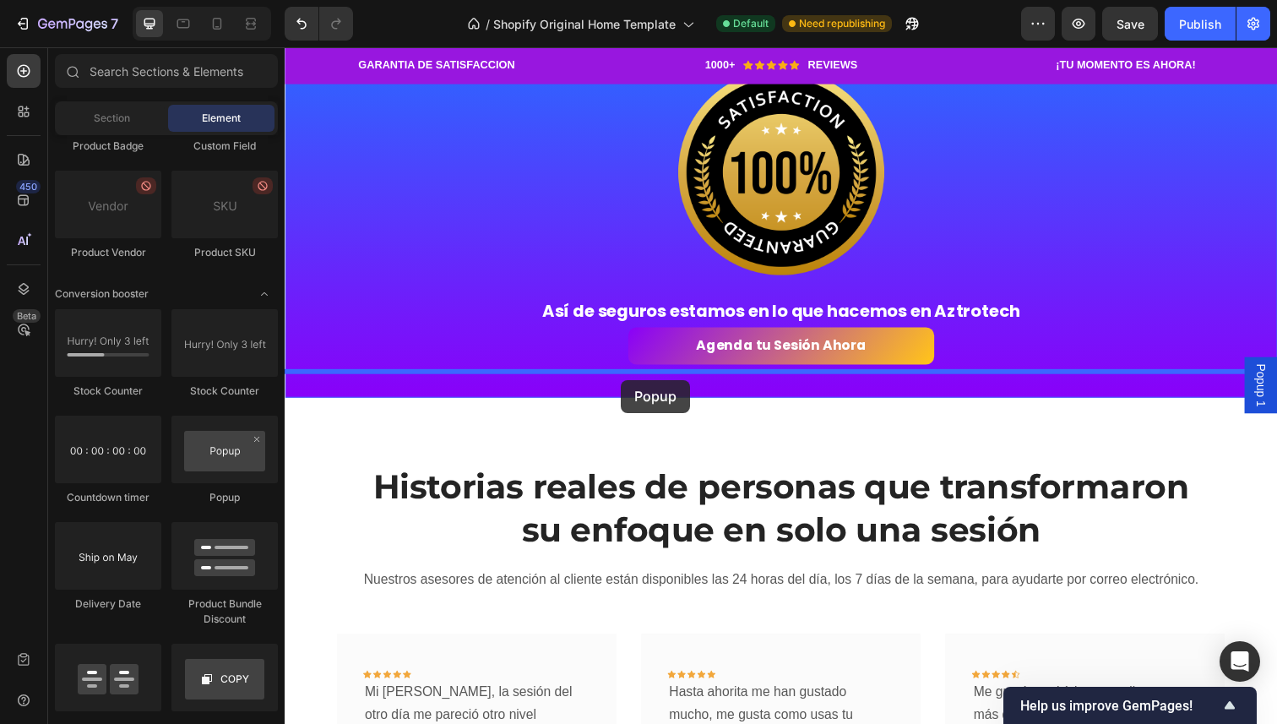
drag, startPoint x: 513, startPoint y: 505, endPoint x: 628, endPoint y: 386, distance: 165.5
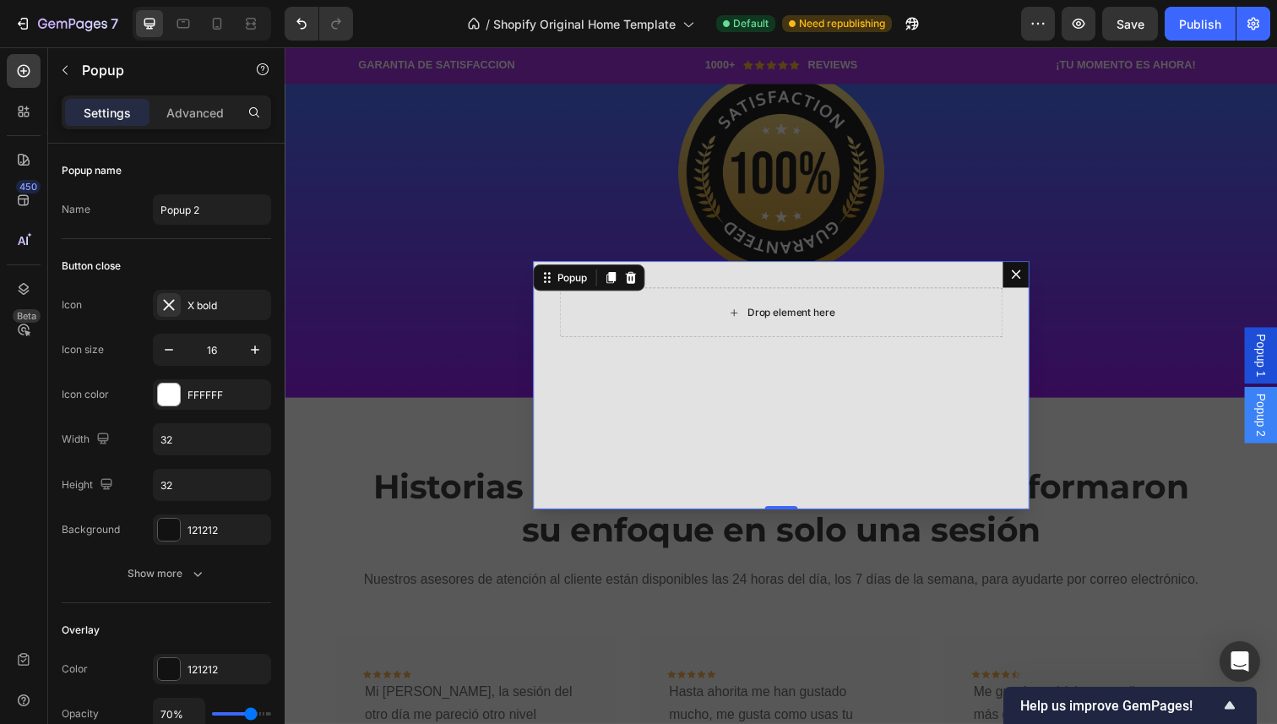
click at [714, 319] on div "Drop element here" at bounding box center [791, 318] width 453 height 51
click at [63, 67] on icon "button" at bounding box center [65, 70] width 14 height 14
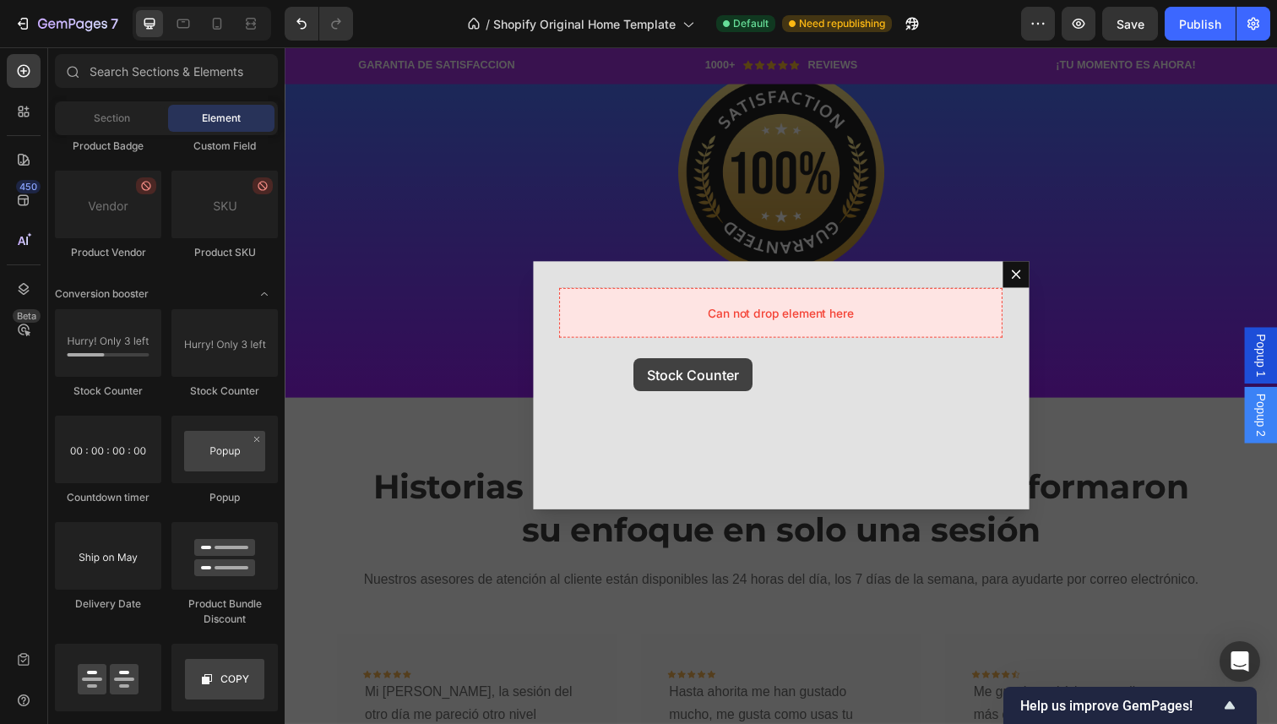
drag, startPoint x: 402, startPoint y: 410, endPoint x: 641, endPoint y: 365, distance: 243.2
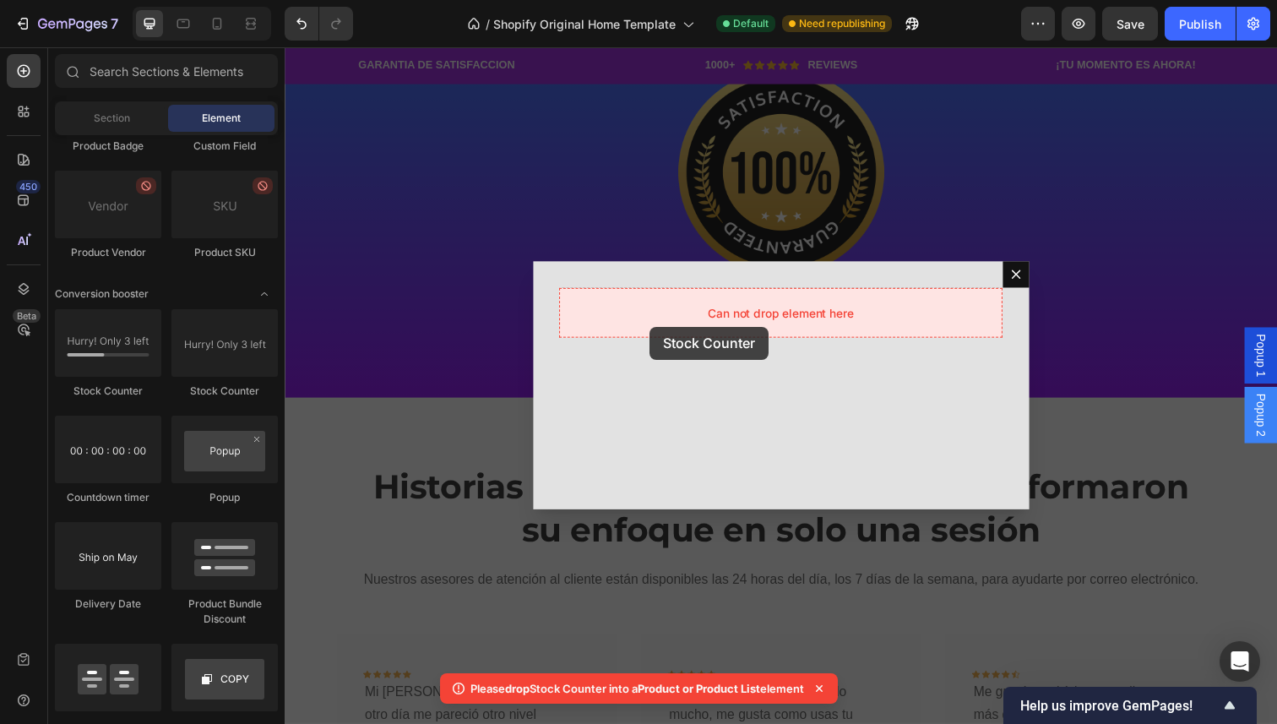
drag, startPoint x: 503, startPoint y: 406, endPoint x: 657, endPoint y: 333, distance: 170.4
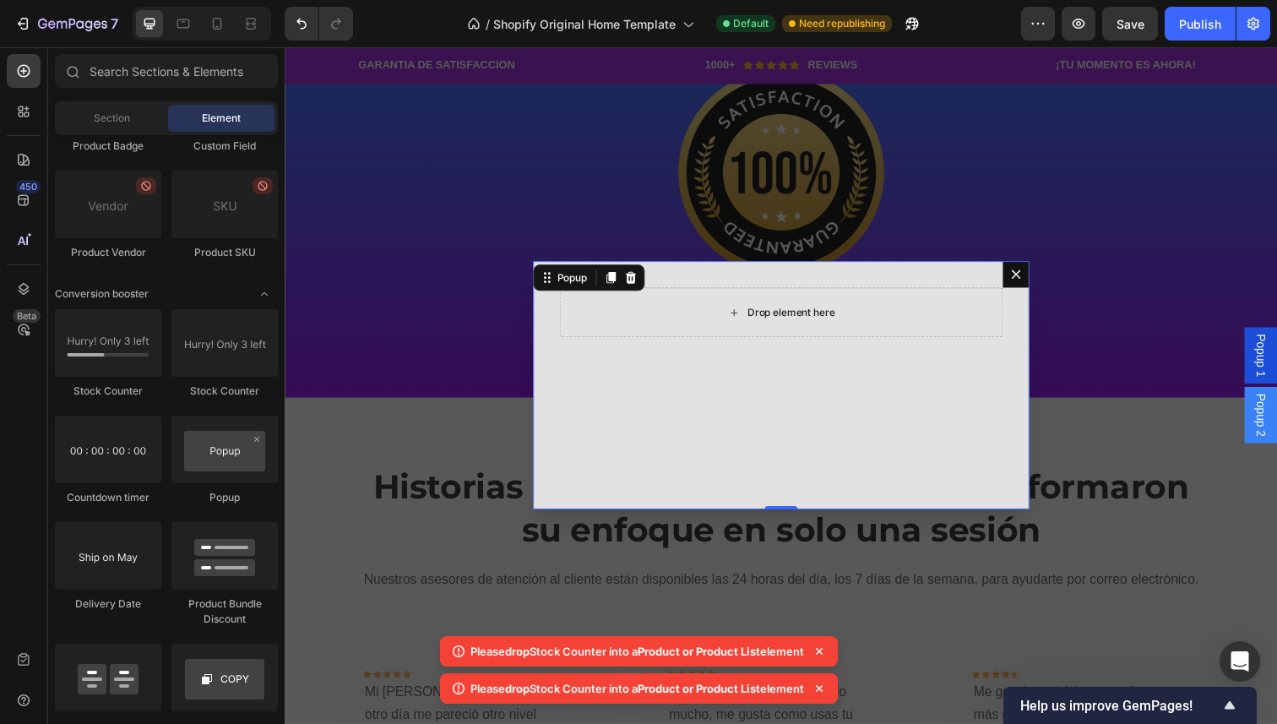
click at [732, 335] on div "Drop element here" at bounding box center [791, 318] width 453 height 51
click at [751, 322] on div "Drop element here" at bounding box center [791, 318] width 137 height 27
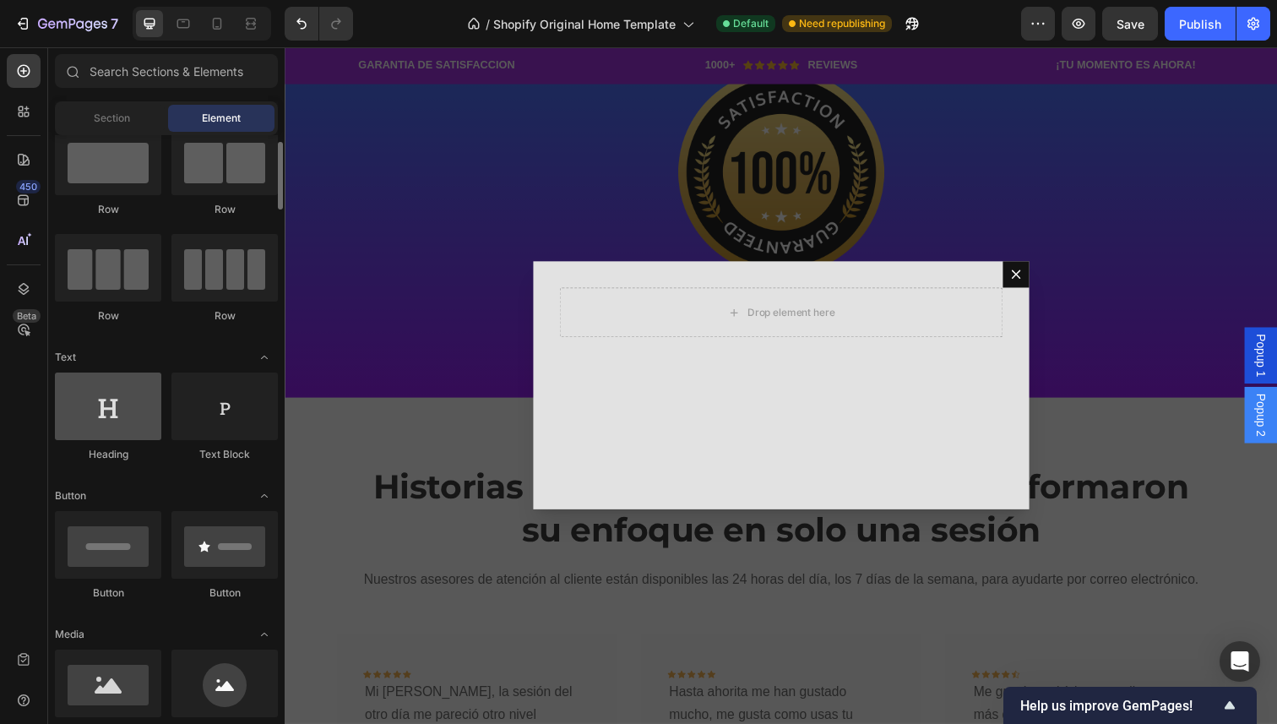
scroll to position [46, 0]
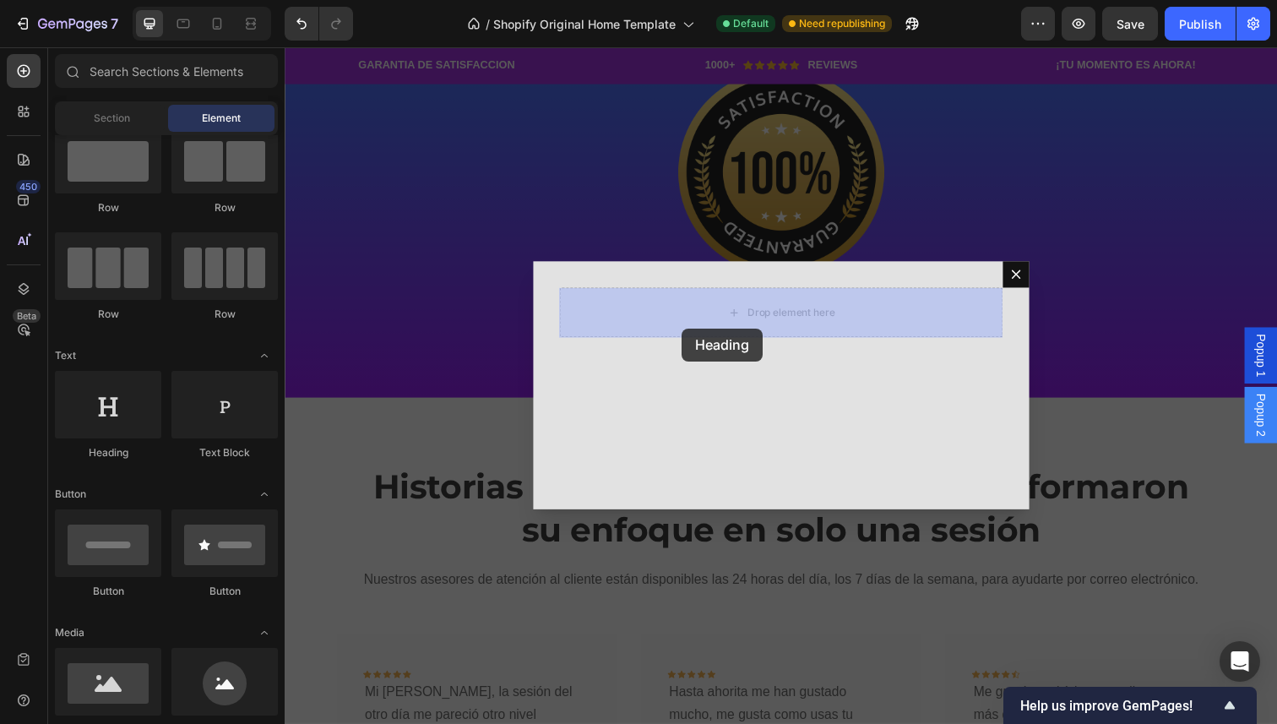
drag, startPoint x: 411, startPoint y: 455, endPoint x: 689, endPoint y: 324, distance: 308.0
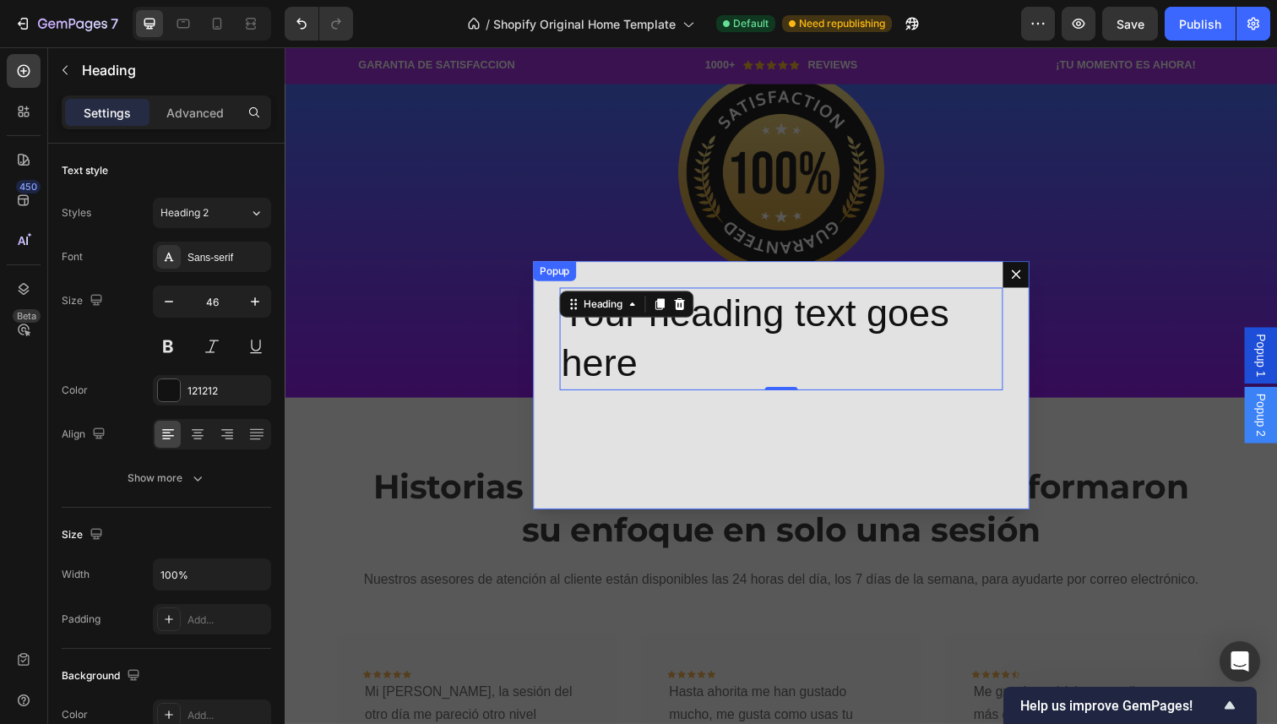
click at [1035, 285] on icon "Dialog content" at bounding box center [1032, 280] width 14 height 14
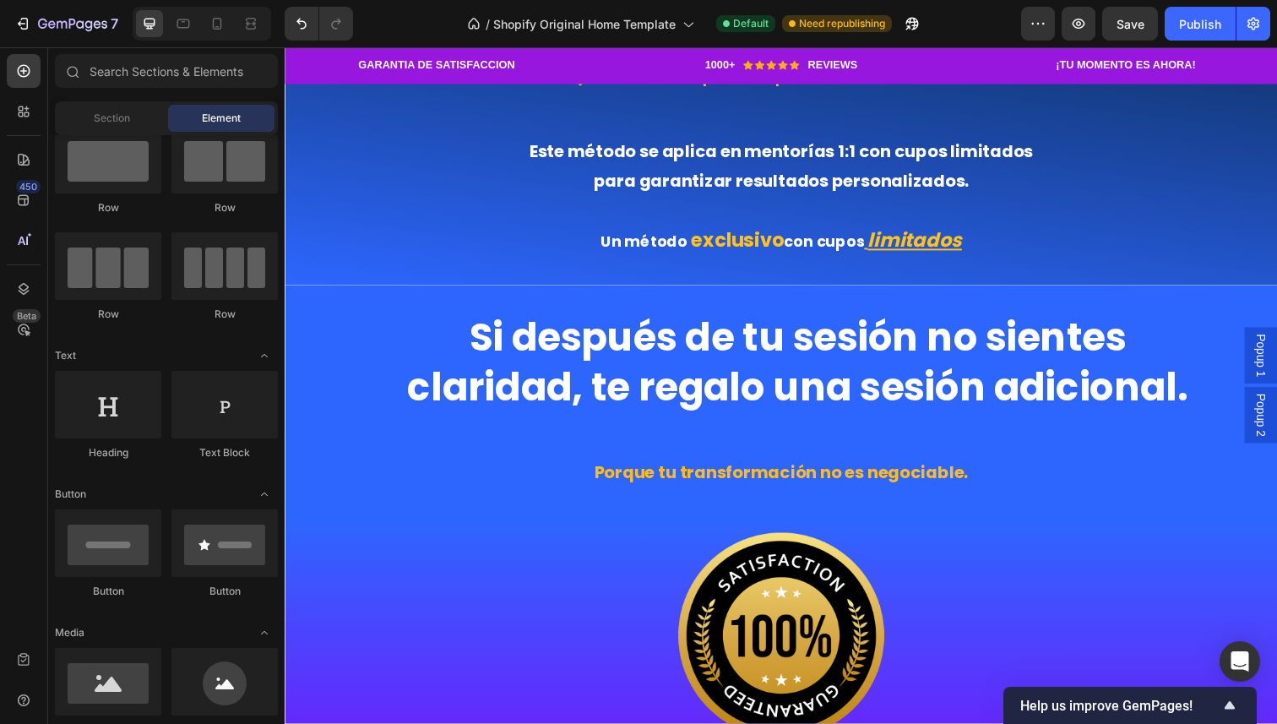
scroll to position [2029, 0]
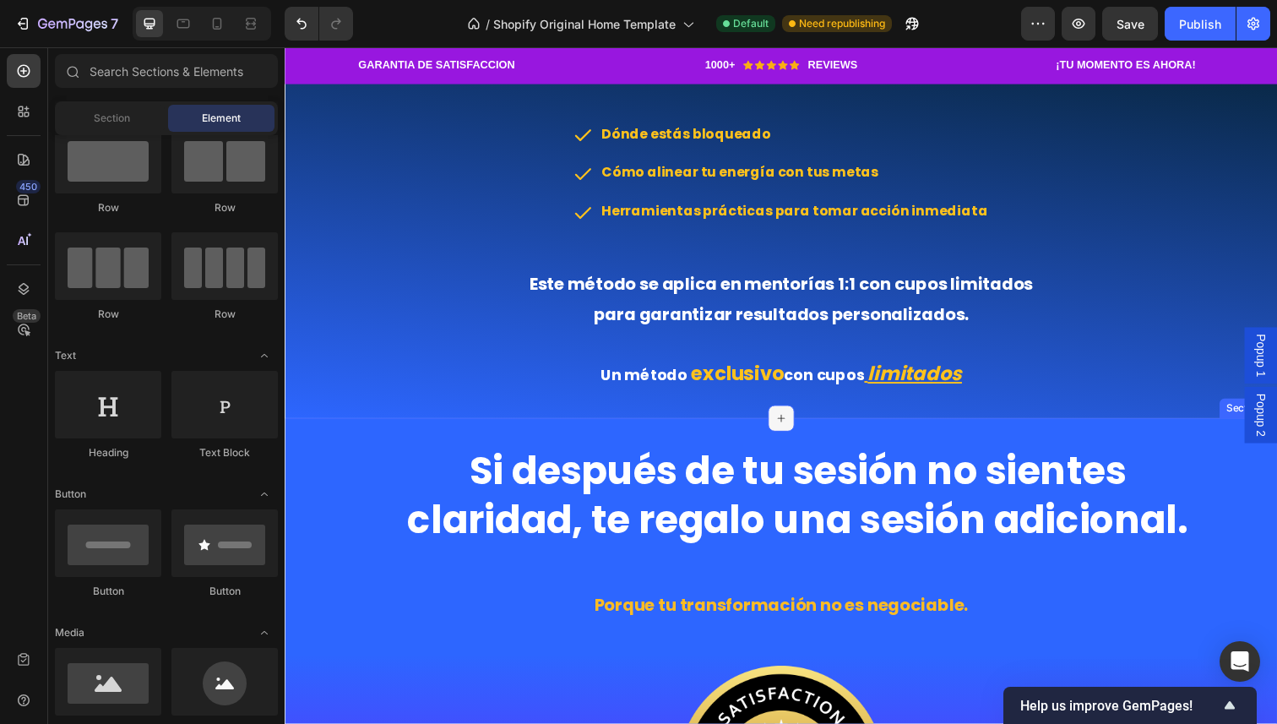
click at [783, 427] on div at bounding box center [791, 426] width 27 height 27
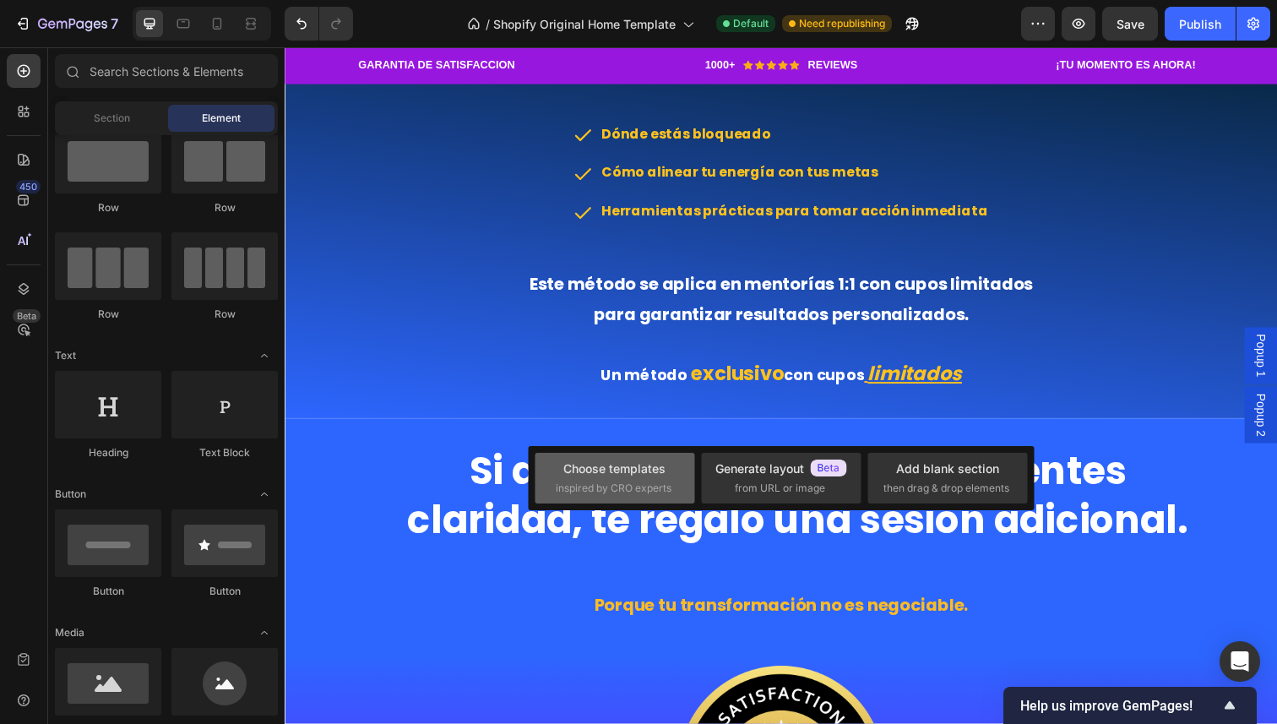
click at [646, 460] on div "Choose templates" at bounding box center [614, 469] width 102 height 18
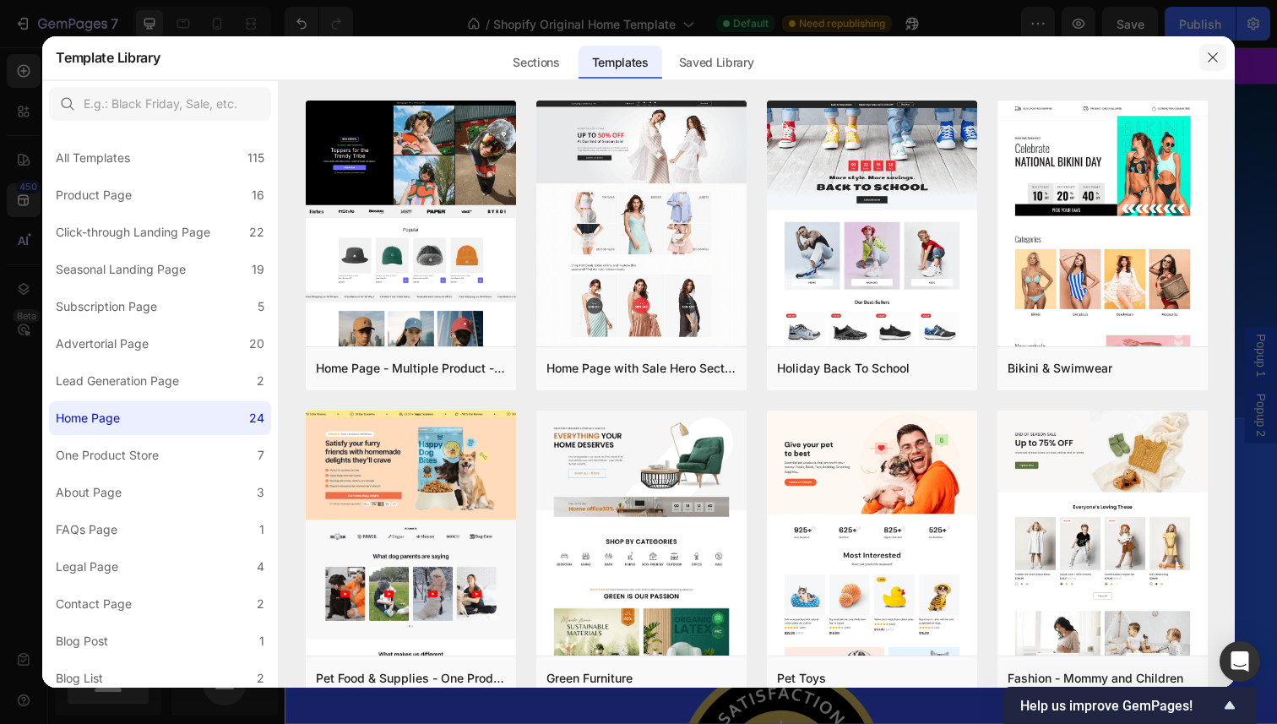
click at [1220, 47] on button "button" at bounding box center [1213, 57] width 27 height 27
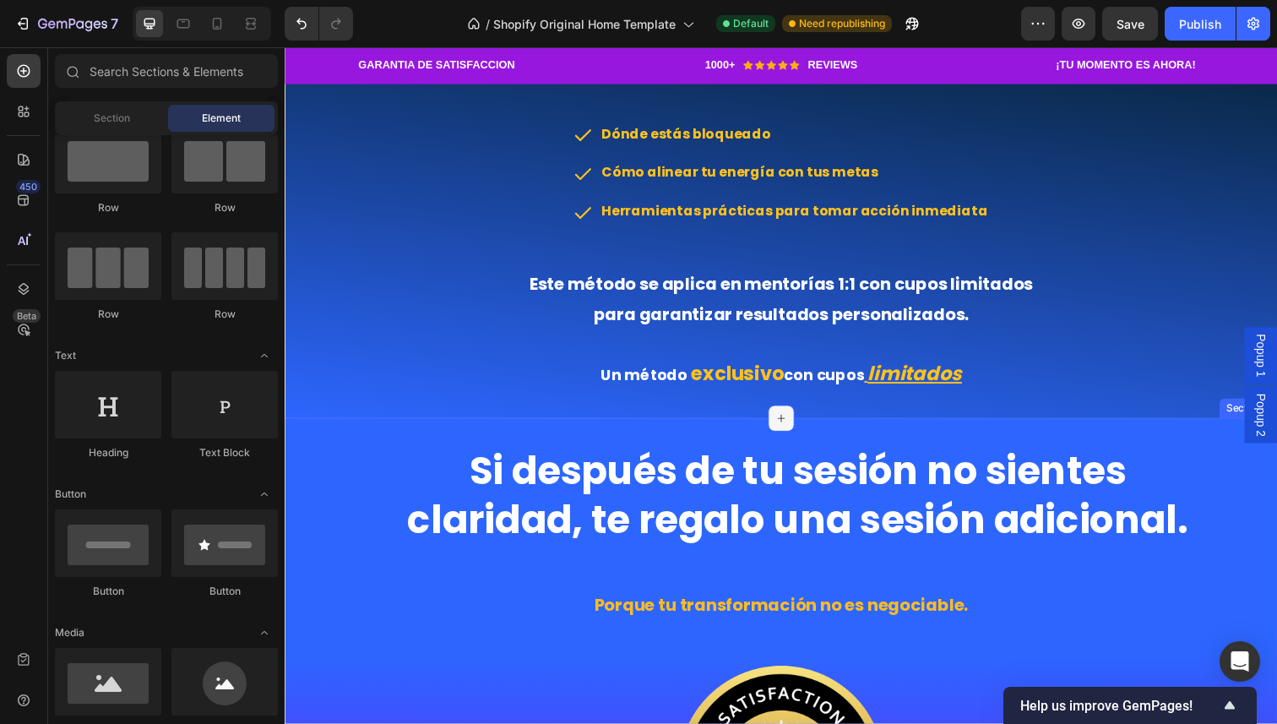
click at [781, 426] on div at bounding box center [791, 426] width 27 height 27
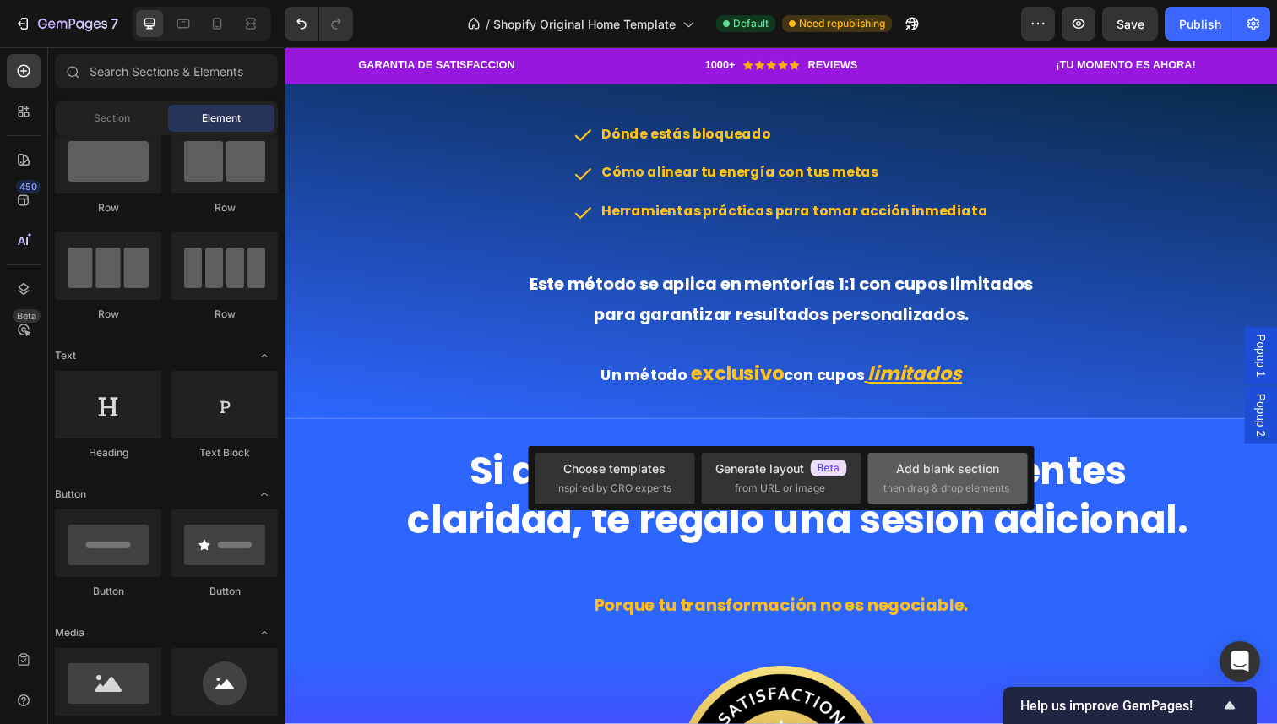
click at [911, 467] on div "Add blank section" at bounding box center [947, 469] width 103 height 18
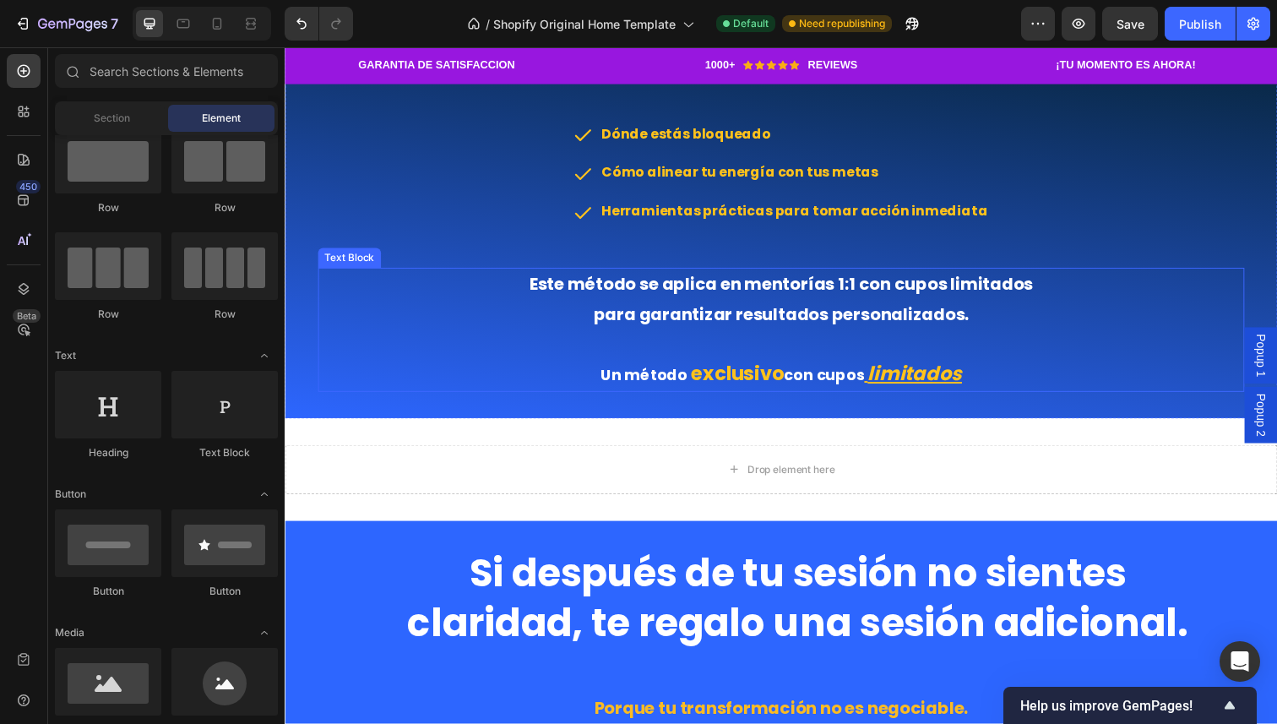
click at [705, 361] on p at bounding box center [791, 350] width 943 height 30
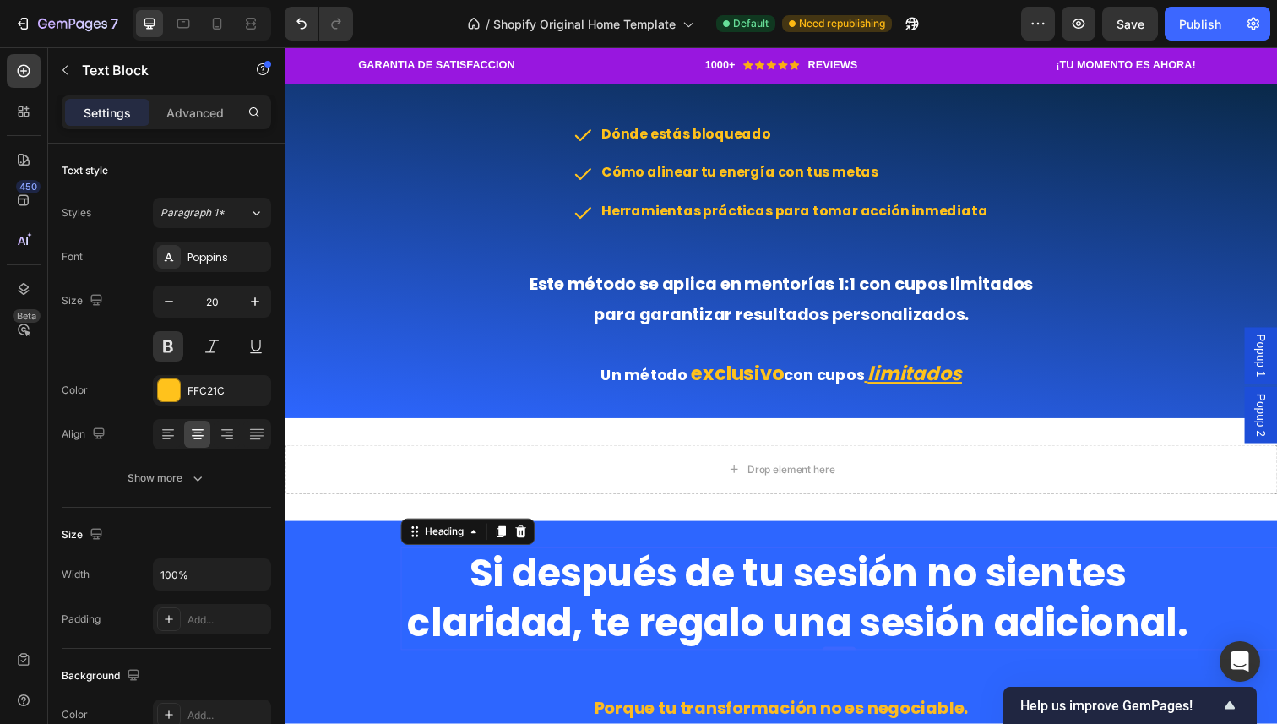
click at [592, 574] on h2 "Si después de tu sesión no sientes claridad, te regalo una sesión adicional." at bounding box center [808, 610] width 811 height 105
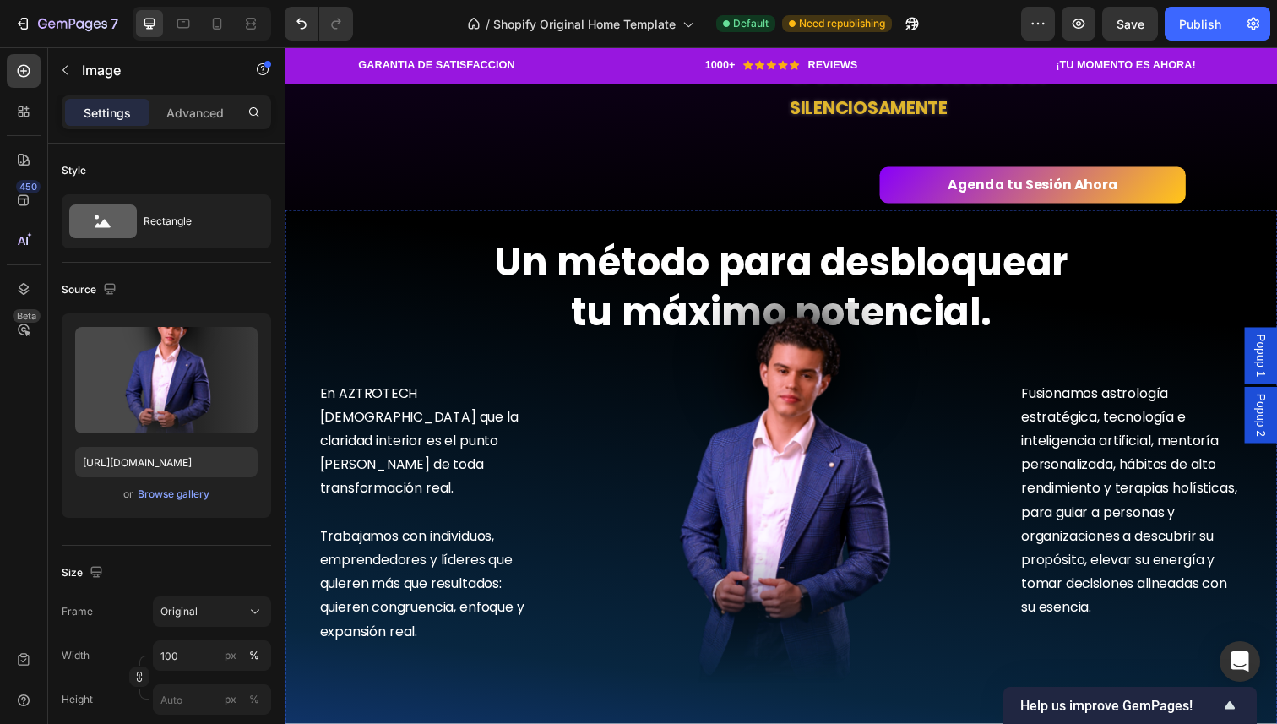
click at [637, 312] on img at bounding box center [792, 511] width 460 height 409
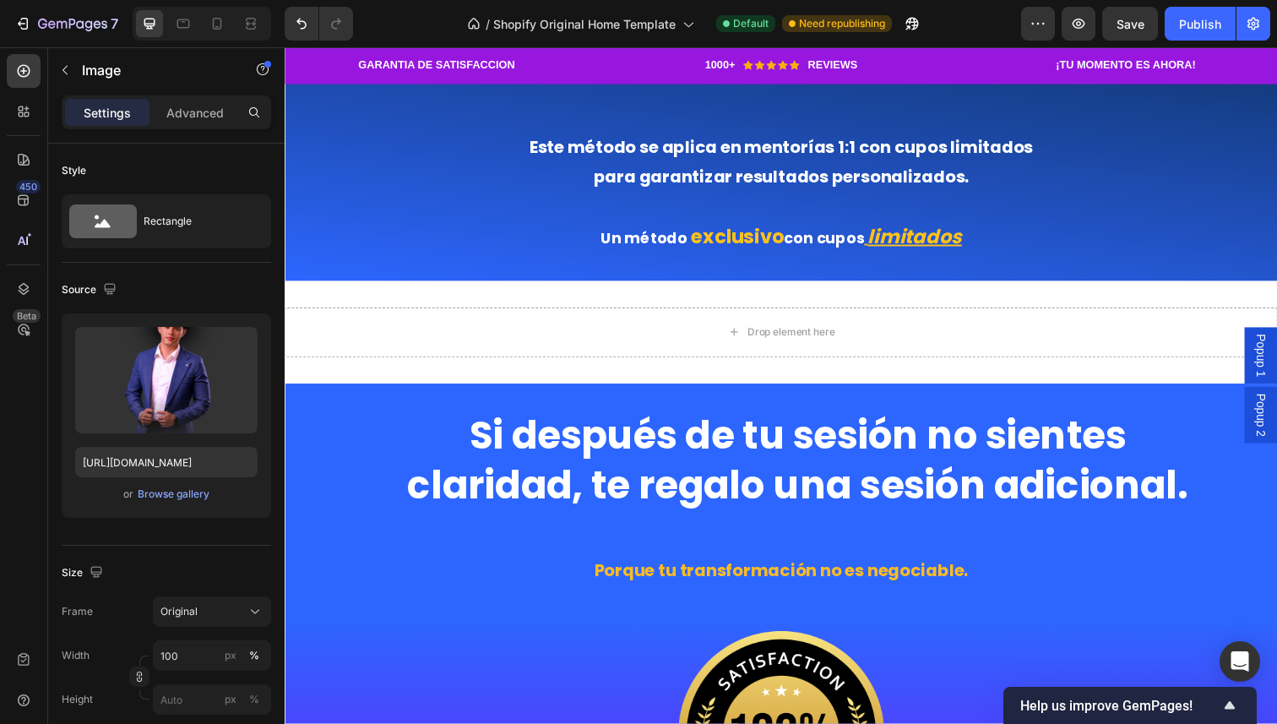
scroll to position [2187, 0]
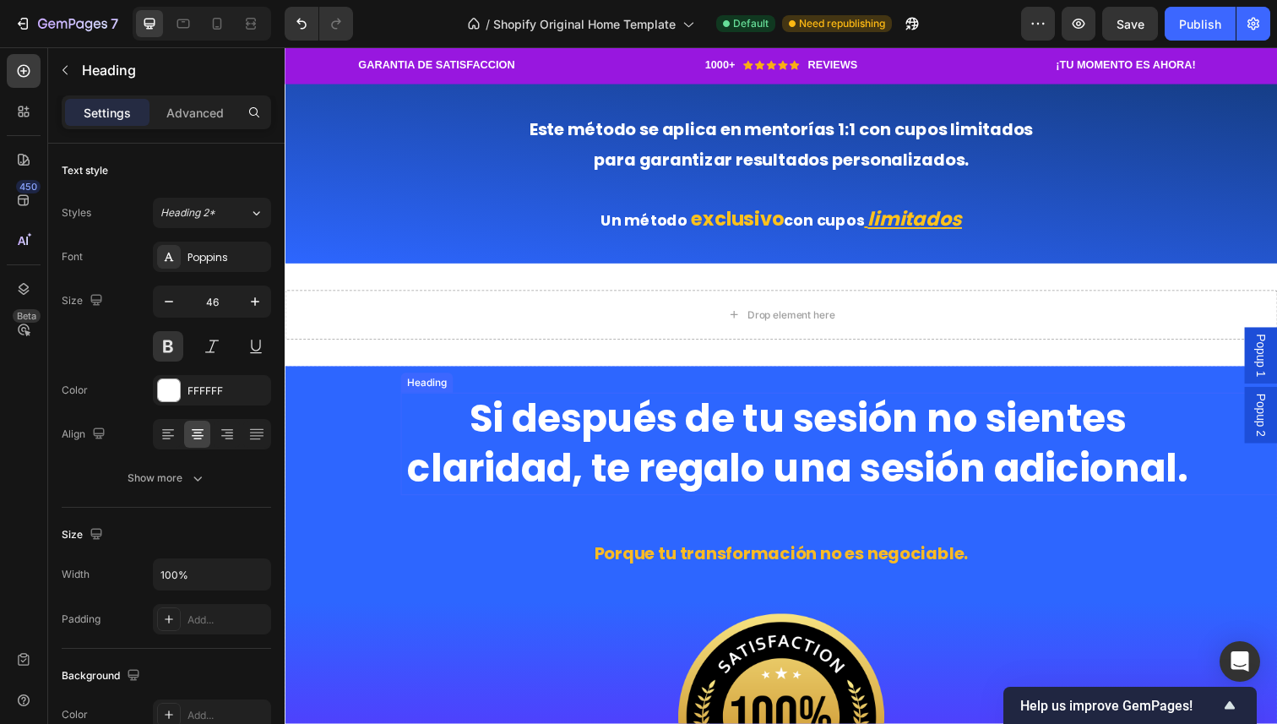
click at [596, 471] on h2 "Si después de tu sesión no sientes claridad, te regalo una sesión adicional." at bounding box center [808, 452] width 811 height 105
click at [503, 381] on icon at bounding box center [505, 384] width 9 height 12
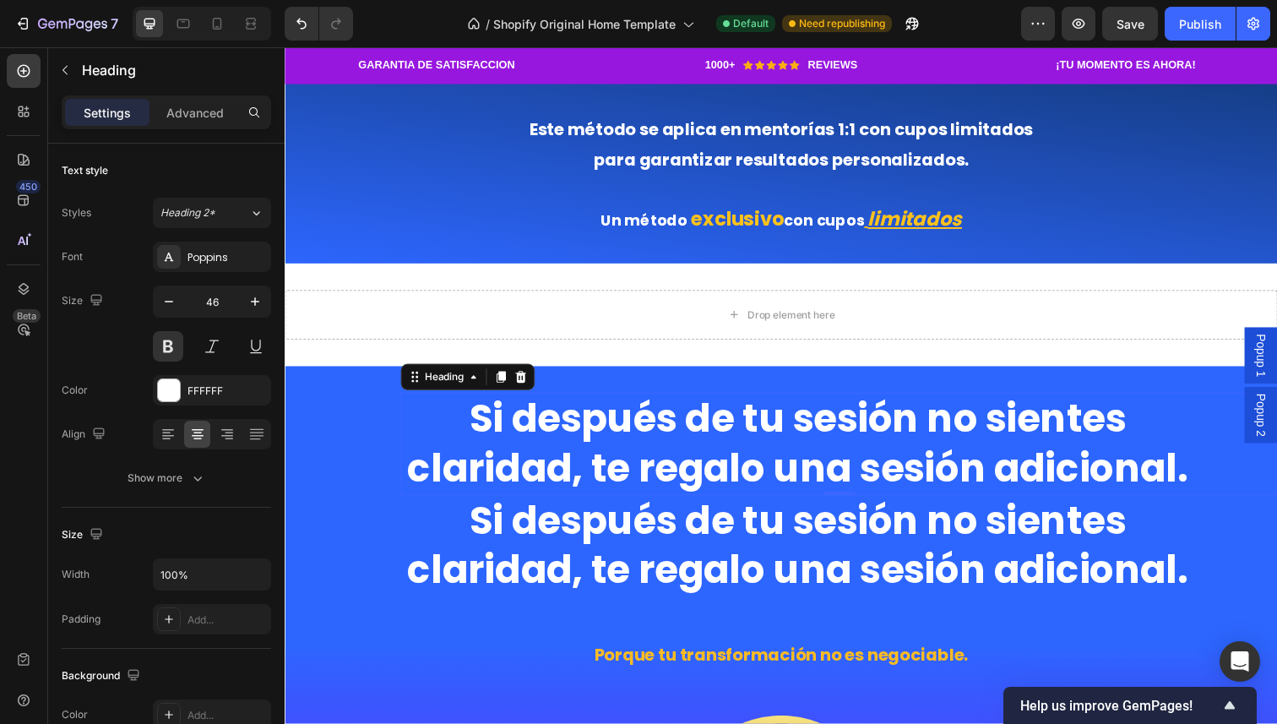
click at [561, 465] on h2 "Si después de tu sesión no sientes claridad, te regalo una sesión adicional." at bounding box center [808, 452] width 811 height 105
click at [556, 527] on h2 "Si después de tu sesión no sientes claridad, te regalo una sesión adicional." at bounding box center [808, 557] width 811 height 105
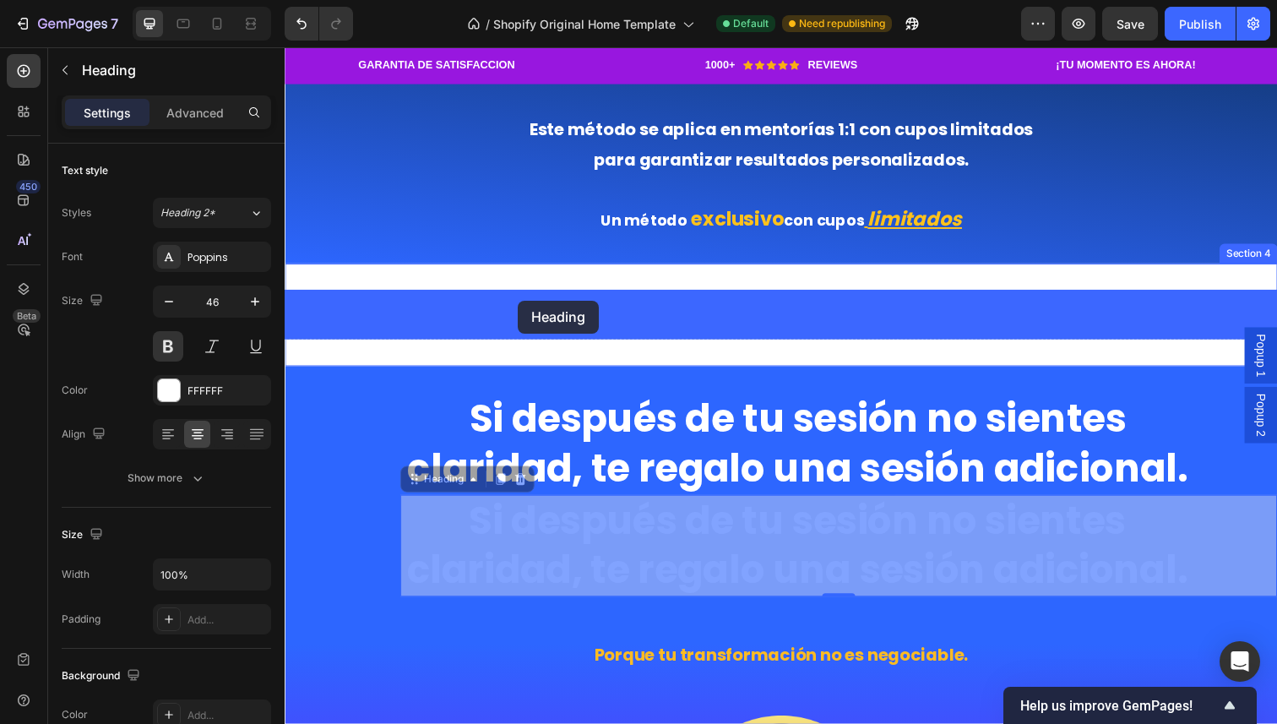
drag, startPoint x: 440, startPoint y: 498, endPoint x: 522, endPoint y: 306, distance: 209.3
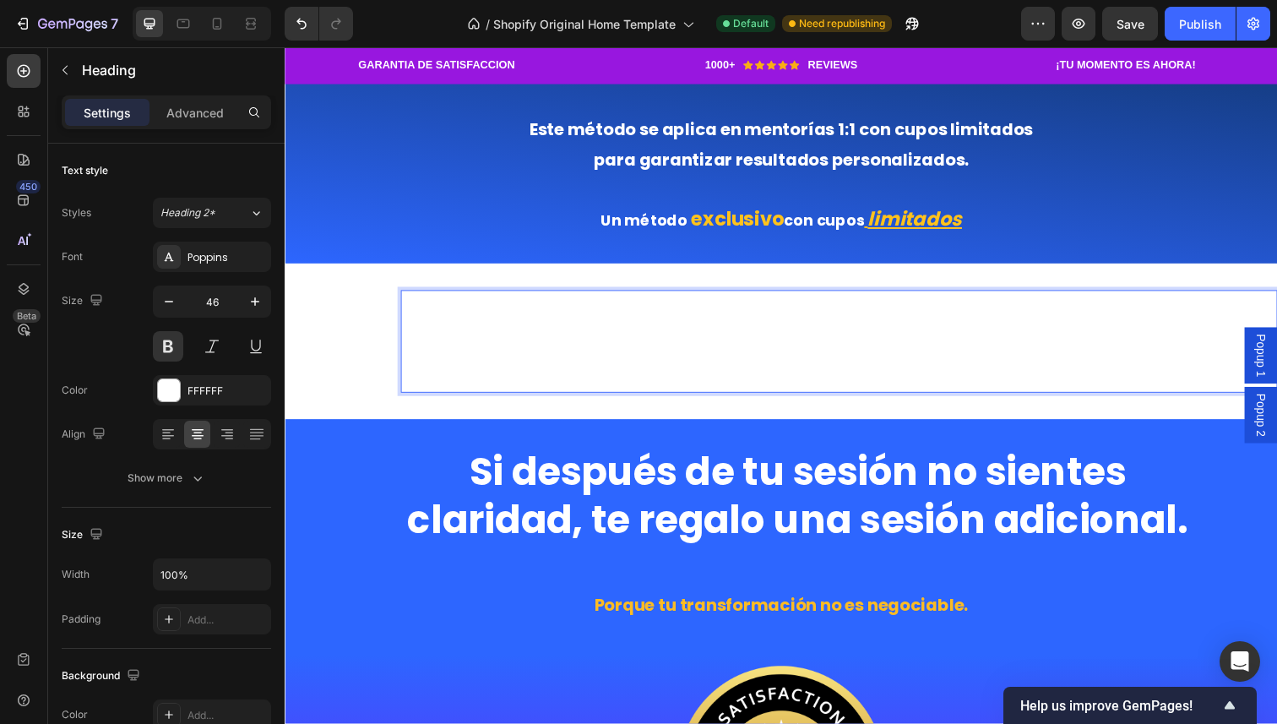
click at [551, 333] on h2 "Si después de tu sesión no sientes claridad, te regalo una sesión adicional." at bounding box center [808, 348] width 811 height 105
click at [551, 333] on p "Si después de tu sesión no sientes claridad, te regalo una sesión adicional." at bounding box center [809, 347] width 808 height 101
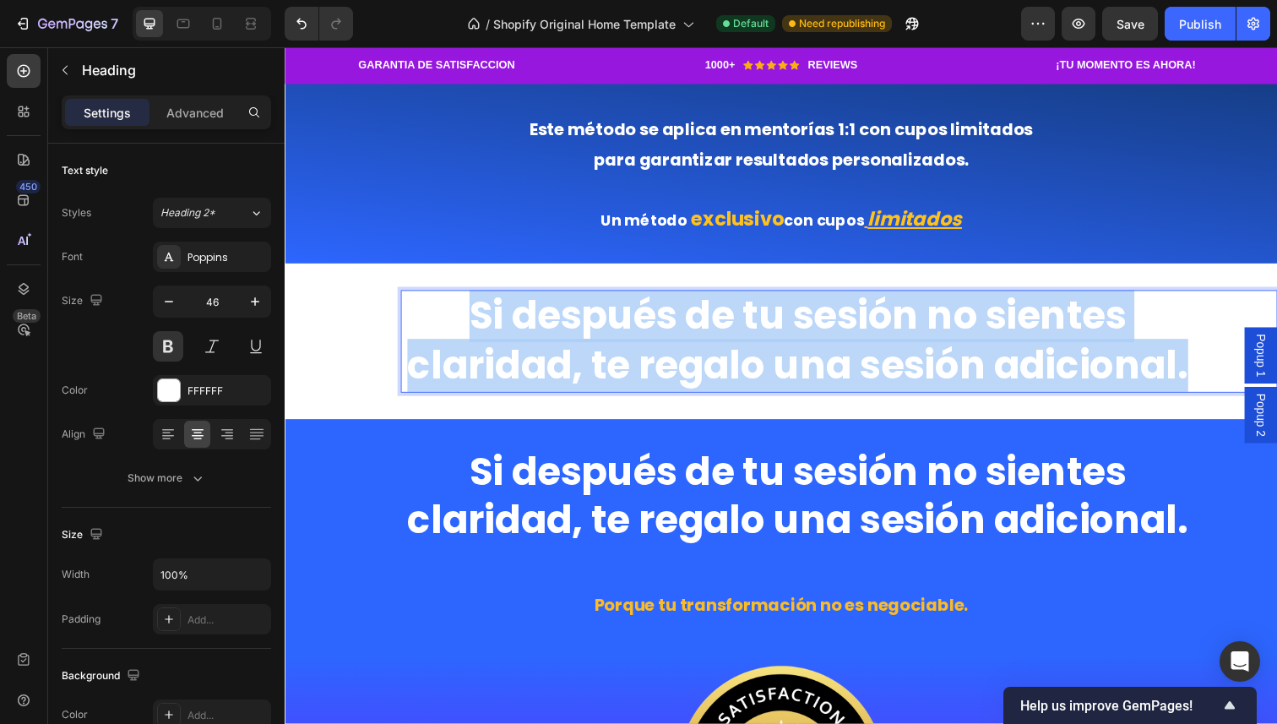
click at [551, 333] on p "Si después de tu sesión no sientes claridad, te regalo una sesión adicional." at bounding box center [809, 347] width 808 height 101
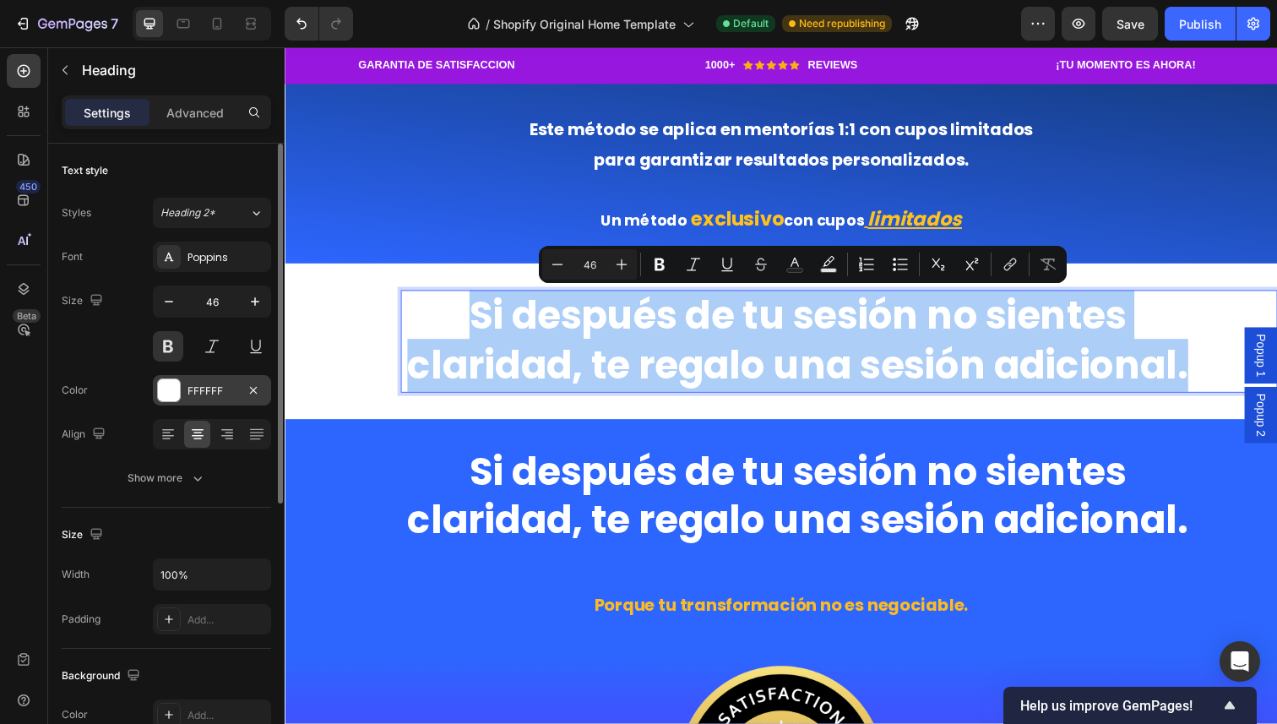
click at [173, 394] on div at bounding box center [169, 390] width 22 height 22
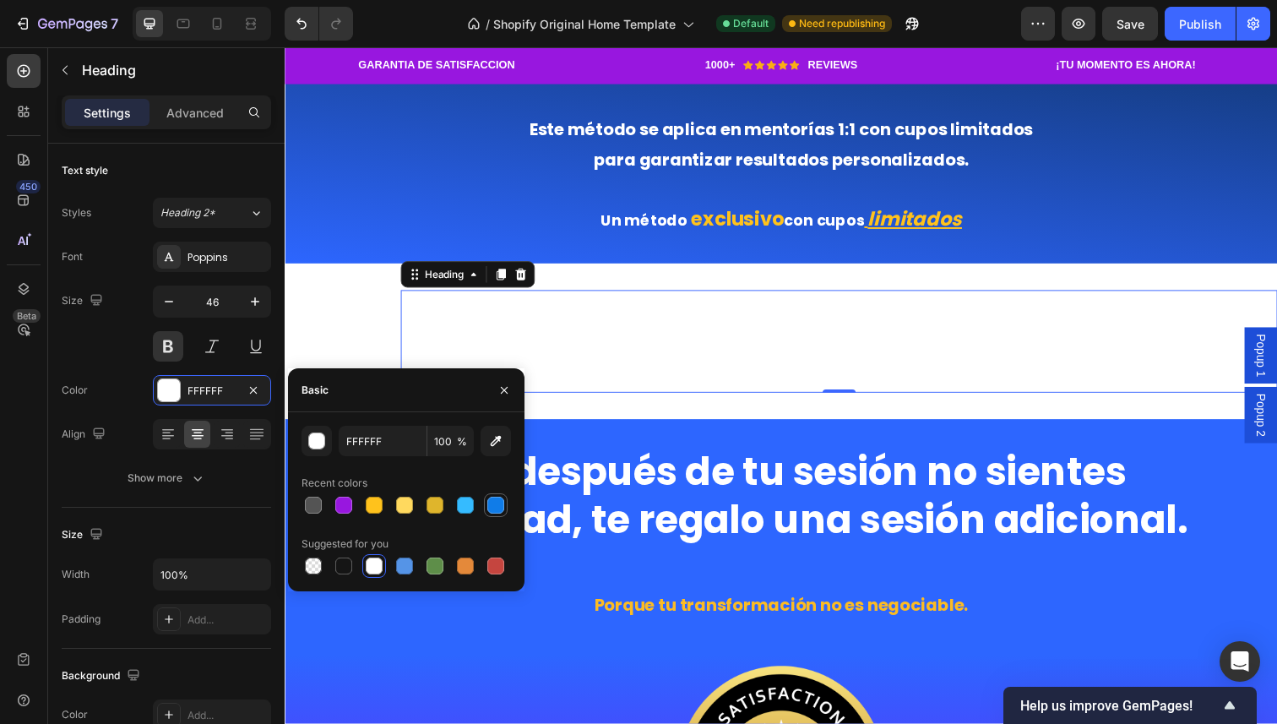
click at [492, 508] on div at bounding box center [495, 505] width 17 height 17
type input "107CE8"
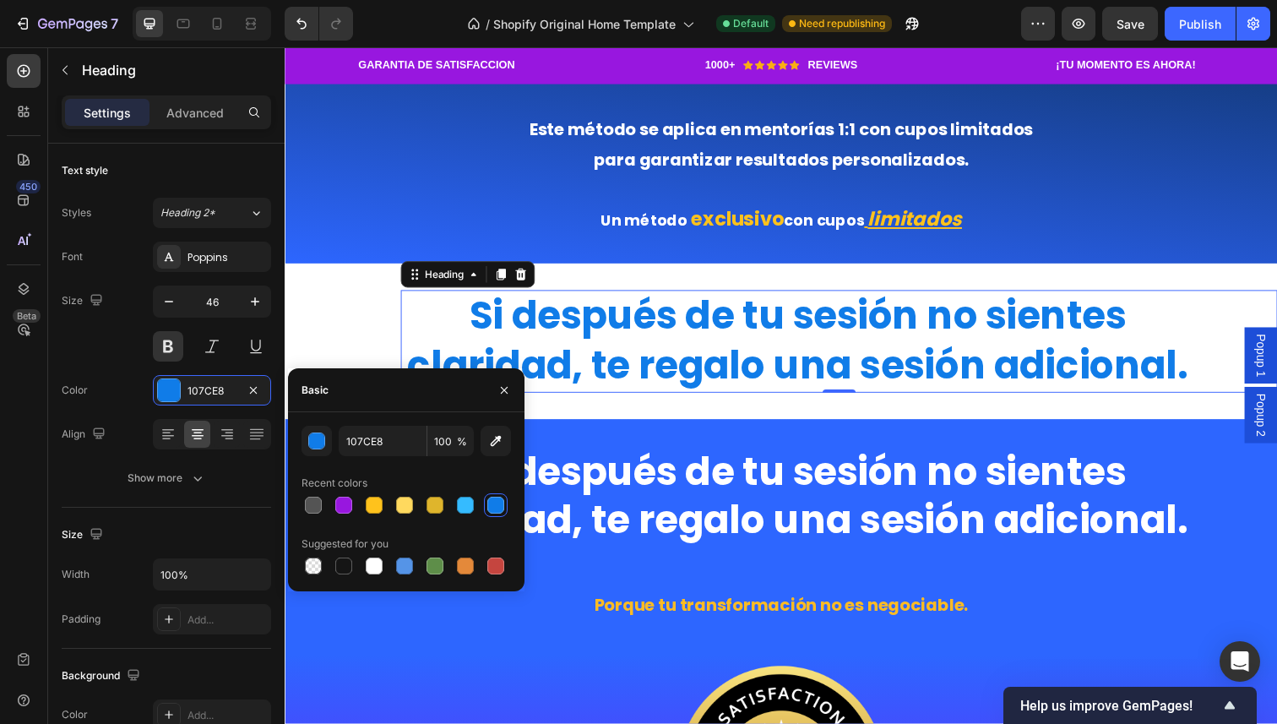
click at [846, 409] on div "0" at bounding box center [850, 414] width 17 height 14
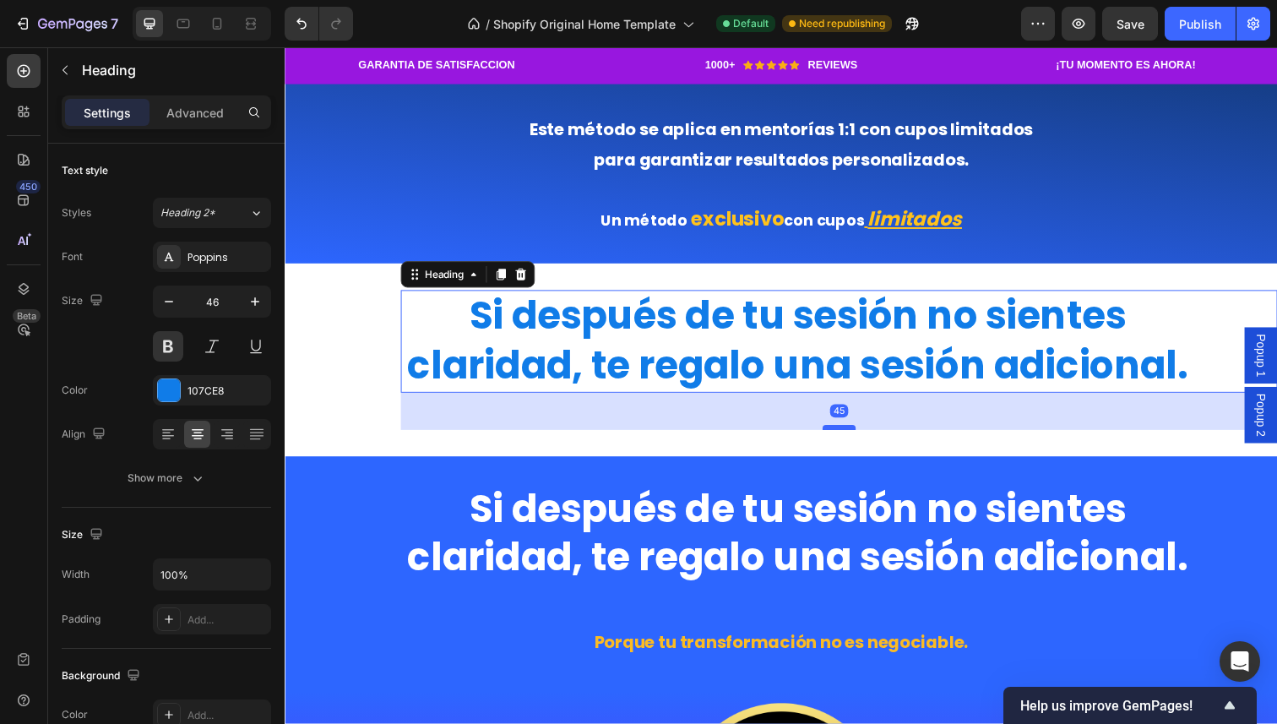
drag, startPoint x: 851, startPoint y: 398, endPoint x: 851, endPoint y: 443, distance: 45.6
click at [851, 438] on div at bounding box center [851, 435] width 34 height 5
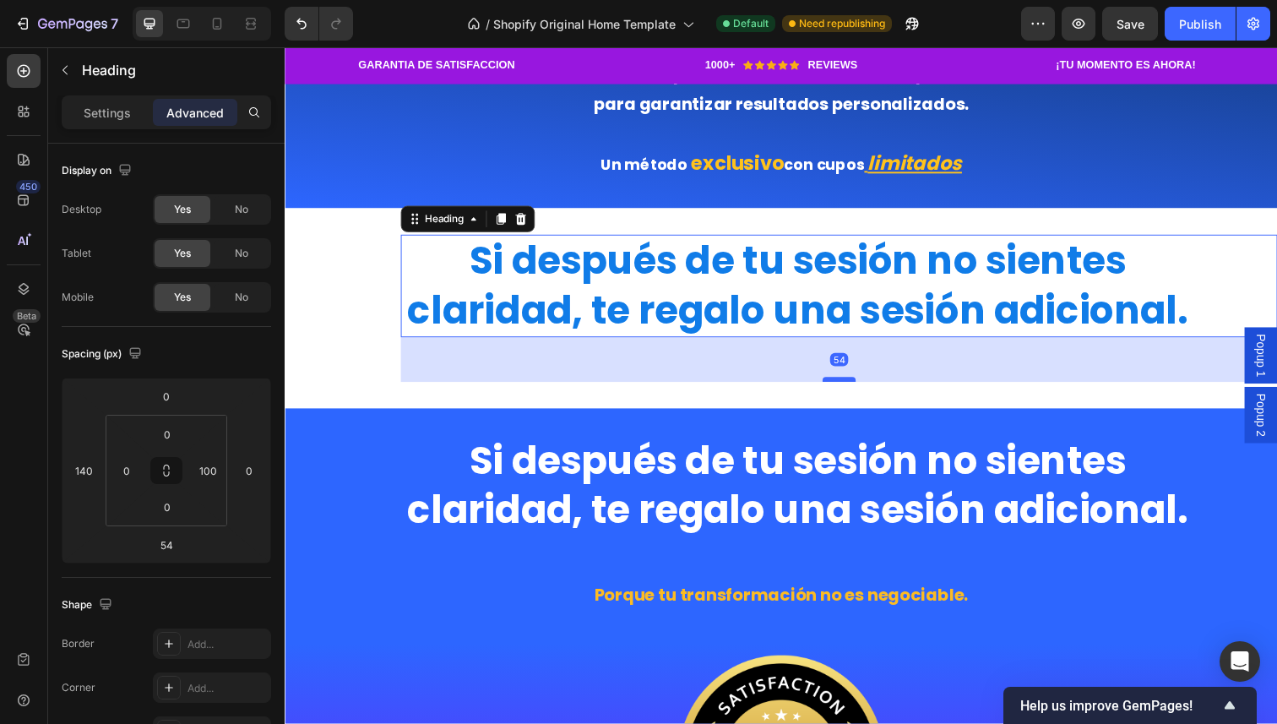
scroll to position [2241, 0]
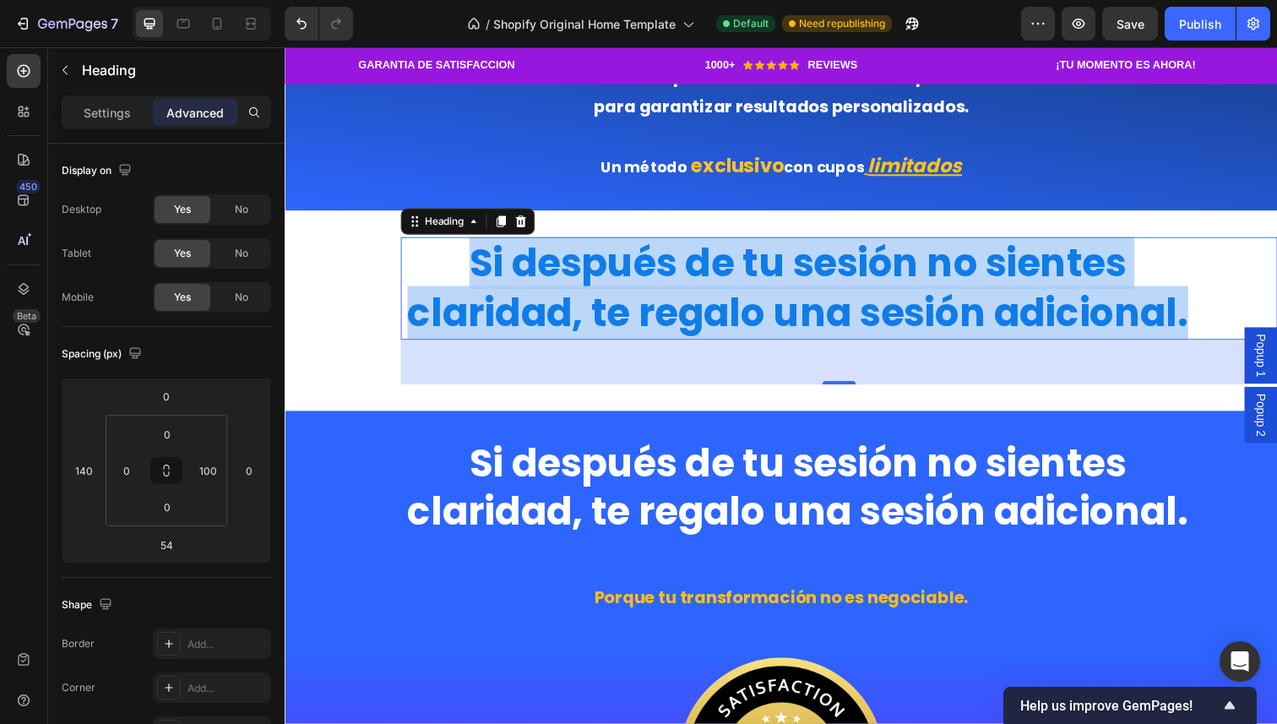
click at [770, 283] on p "Si después de tu sesión no sientes claridad, te regalo una sesión adicional." at bounding box center [809, 293] width 808 height 101
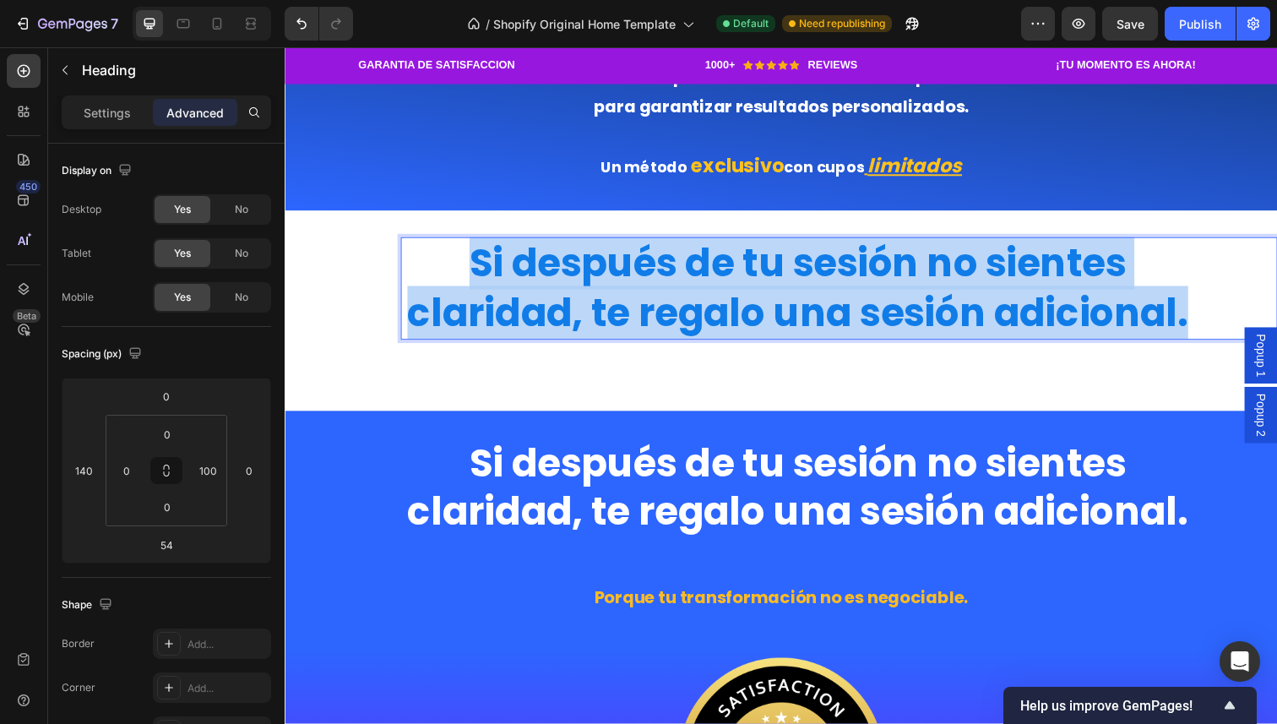
click at [770, 283] on p "Si después de tu sesión no sientes claridad, te regalo una sesión adicional." at bounding box center [809, 293] width 808 height 101
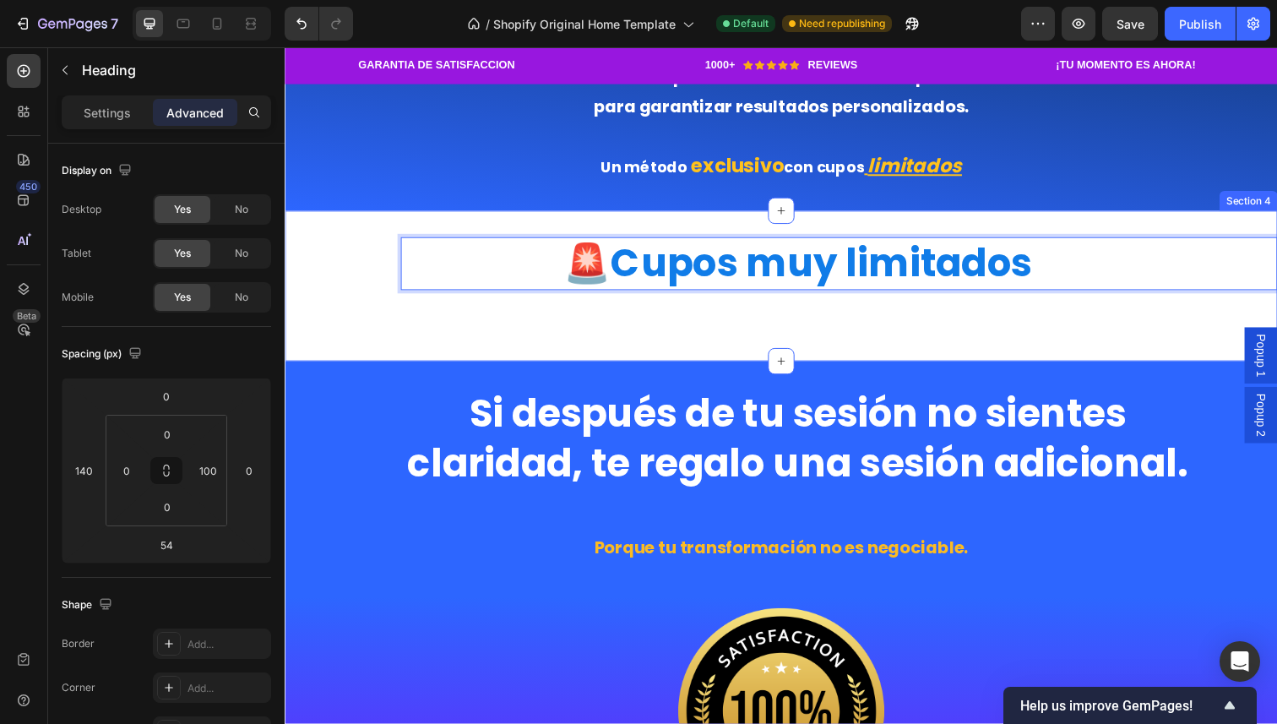
click at [812, 327] on div "🚨 Cupos muy limitados Heading 54" at bounding box center [792, 292] width 1014 height 100
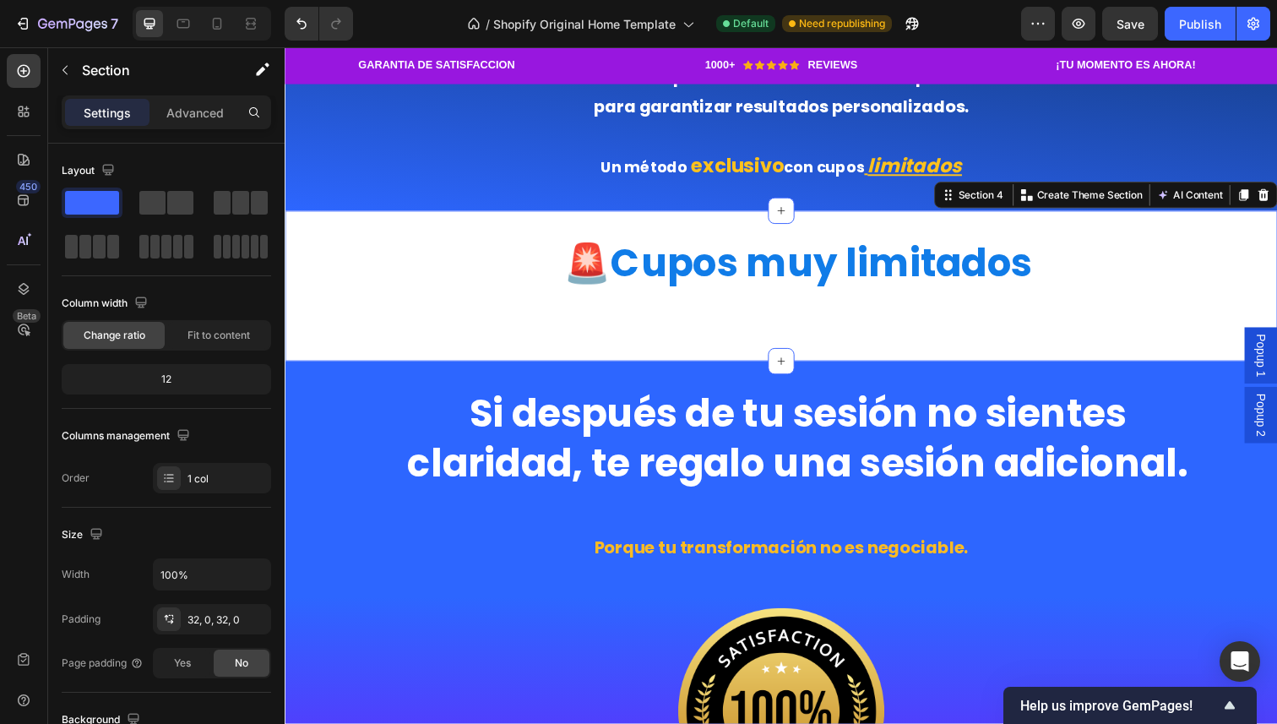
click at [868, 353] on div "🚨 Cupos muy limitados Heading Section 4 You can create reusable sections Create…" at bounding box center [792, 292] width 1014 height 154
click at [351, 268] on div "🚨 Cupos muy limitados Heading" at bounding box center [792, 292] width 1014 height 100
click at [791, 219] on icon at bounding box center [792, 215] width 14 height 14
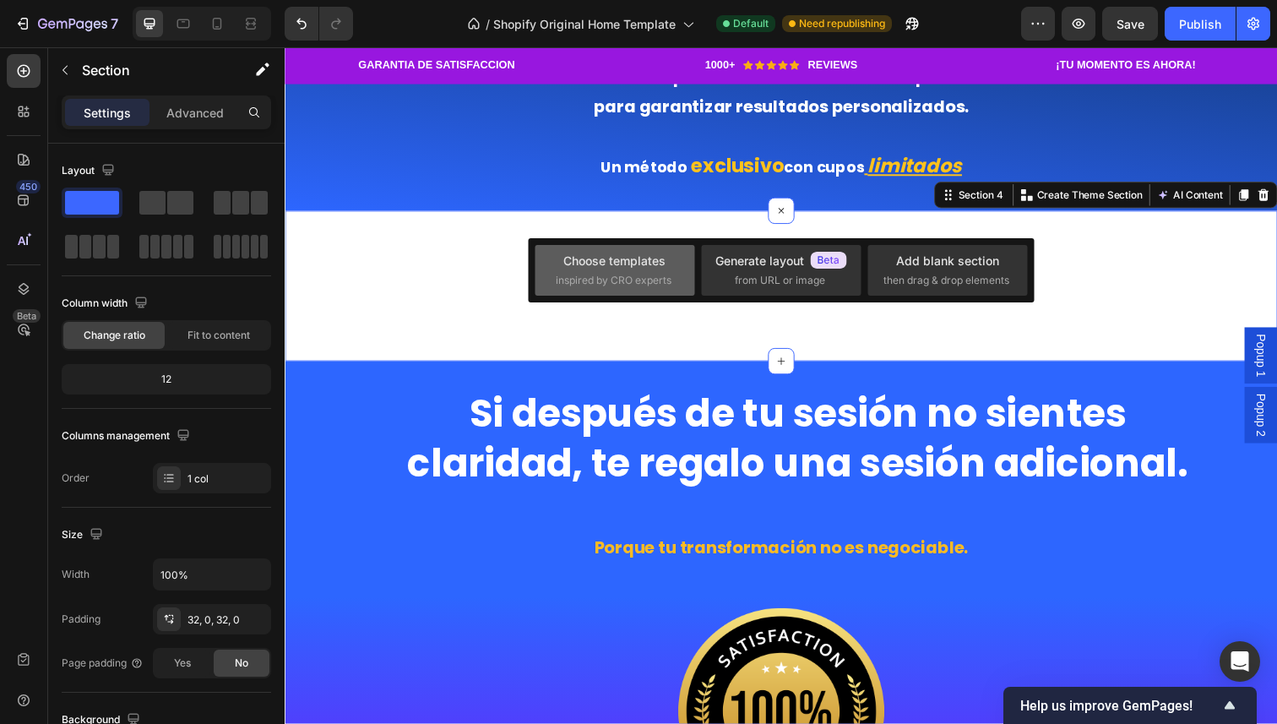
click at [624, 263] on div "Choose templates" at bounding box center [614, 261] width 102 height 18
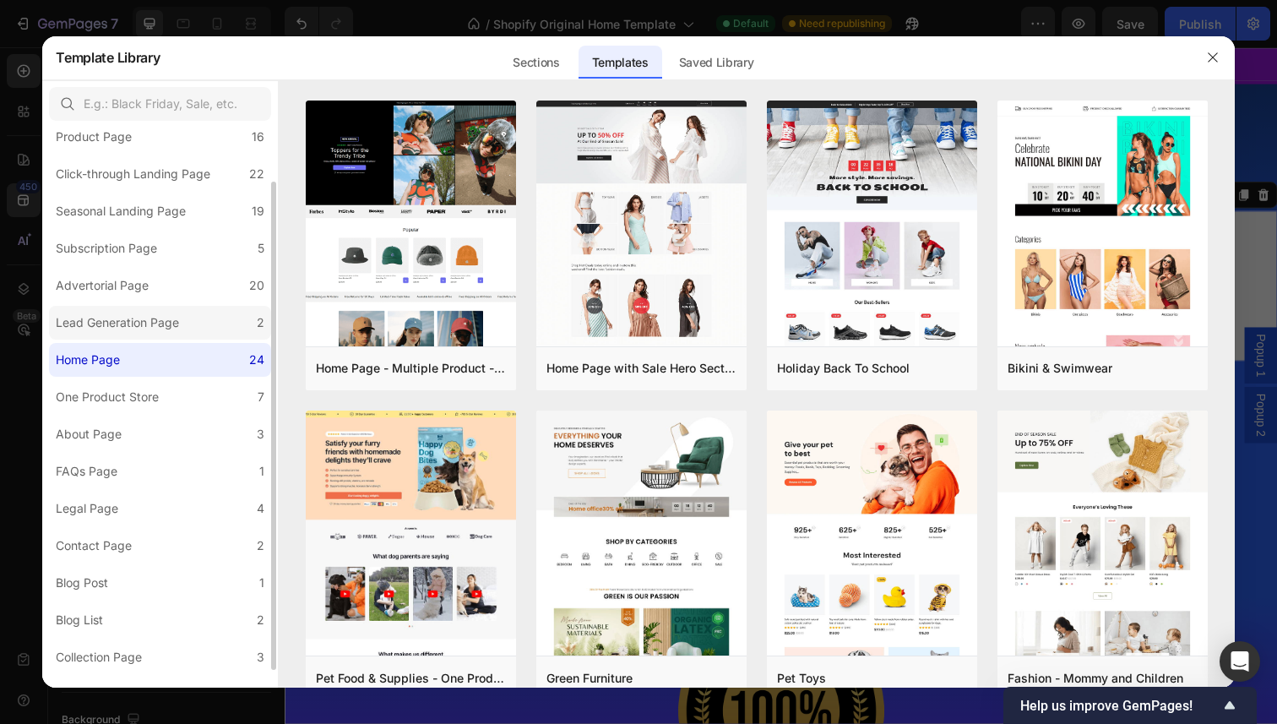
scroll to position [81, 0]
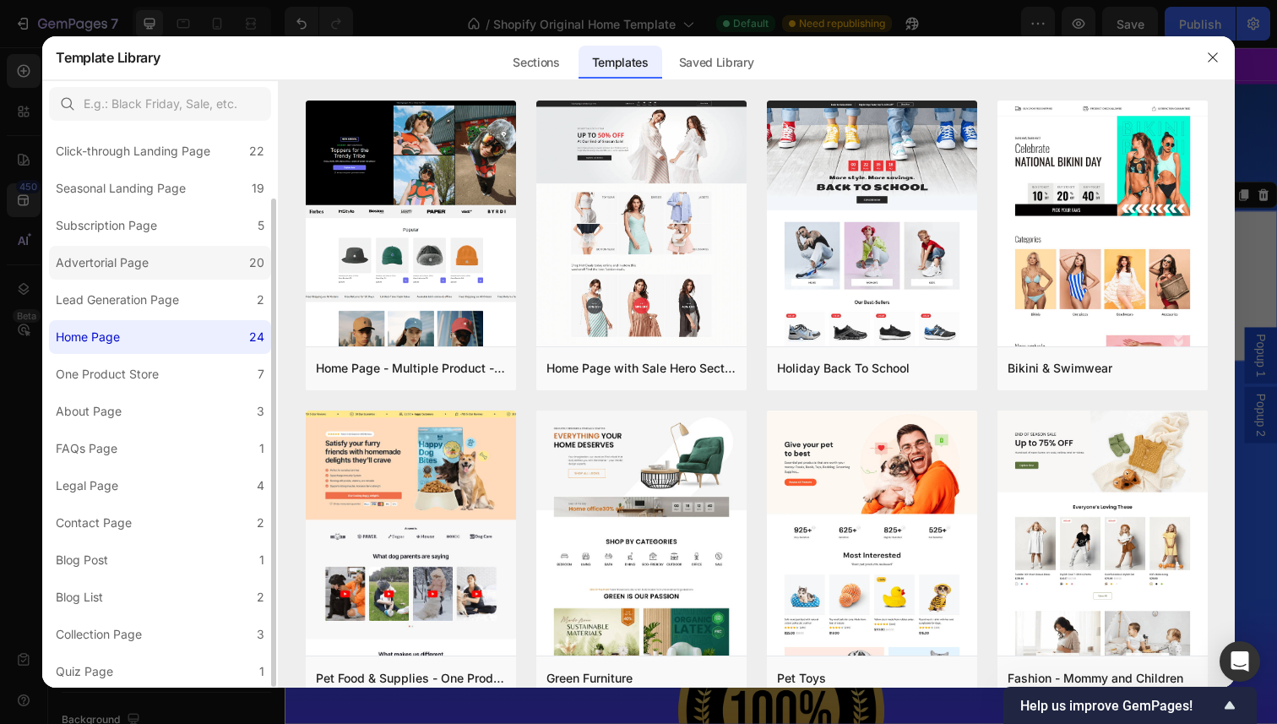
click at [186, 262] on label "Advertorial Page 20" at bounding box center [160, 263] width 222 height 34
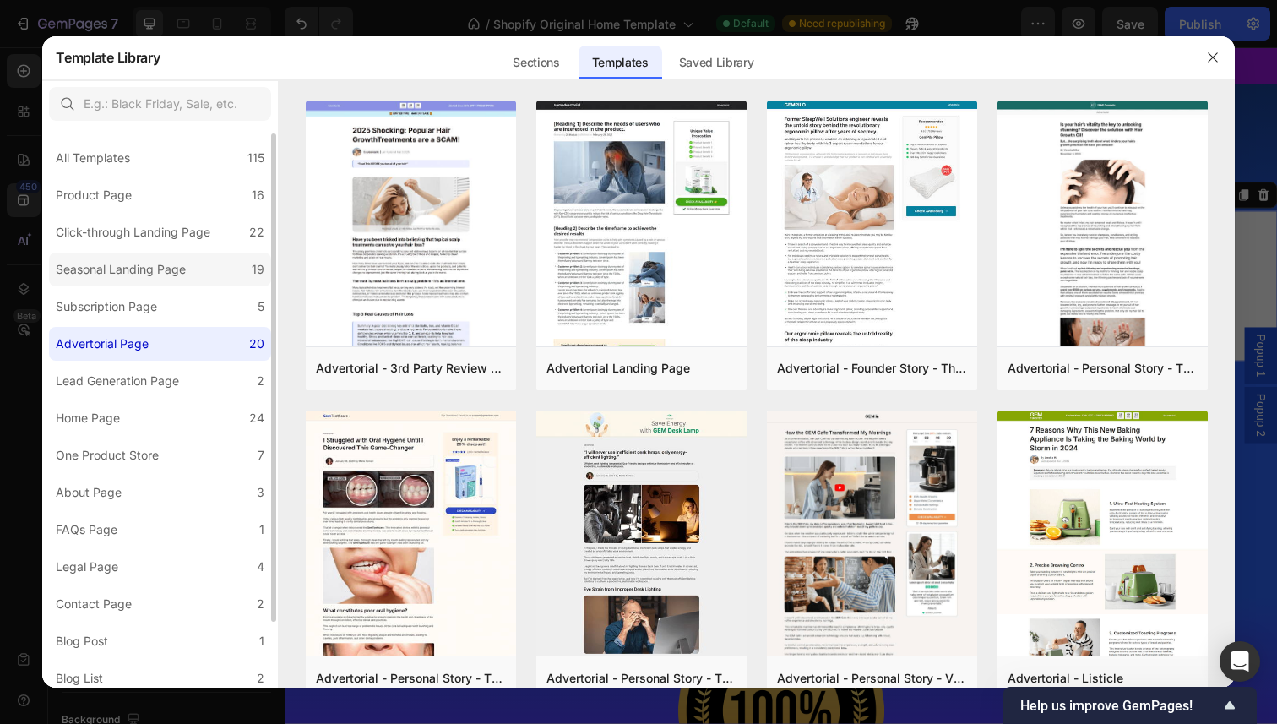
scroll to position [14, 0]
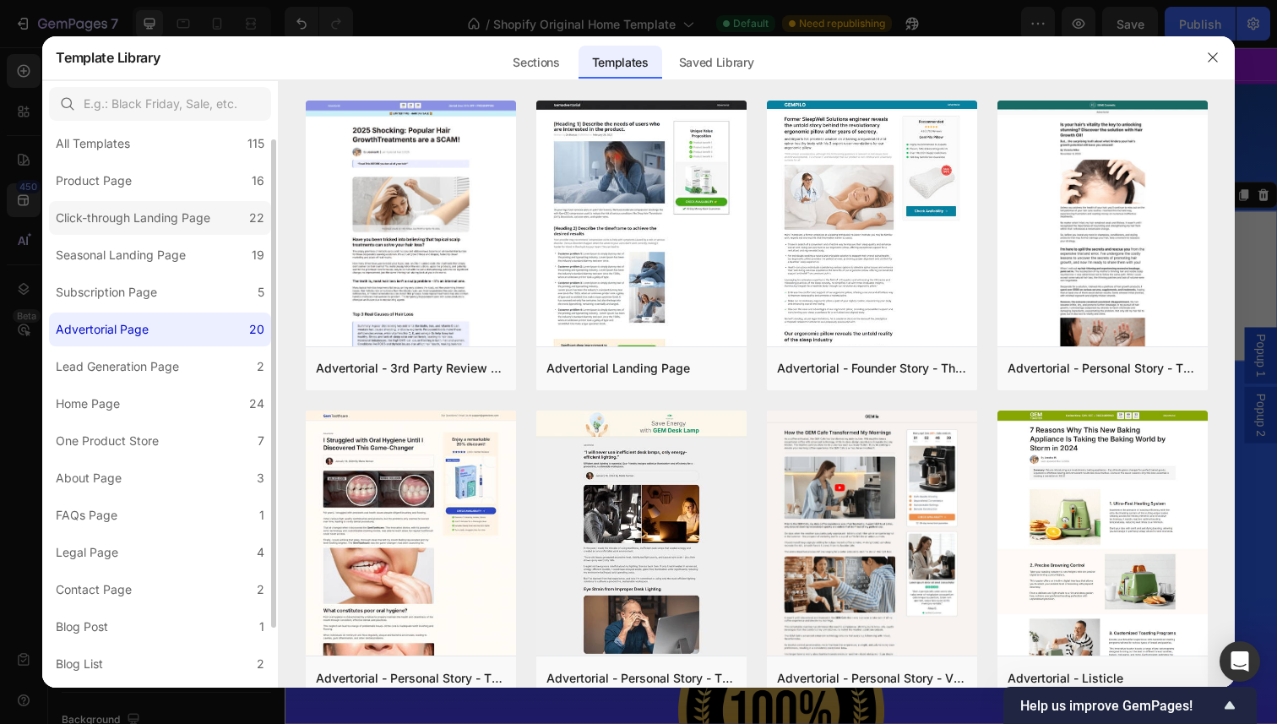
click at [189, 213] on div "Click-through Landing Page" at bounding box center [133, 218] width 155 height 20
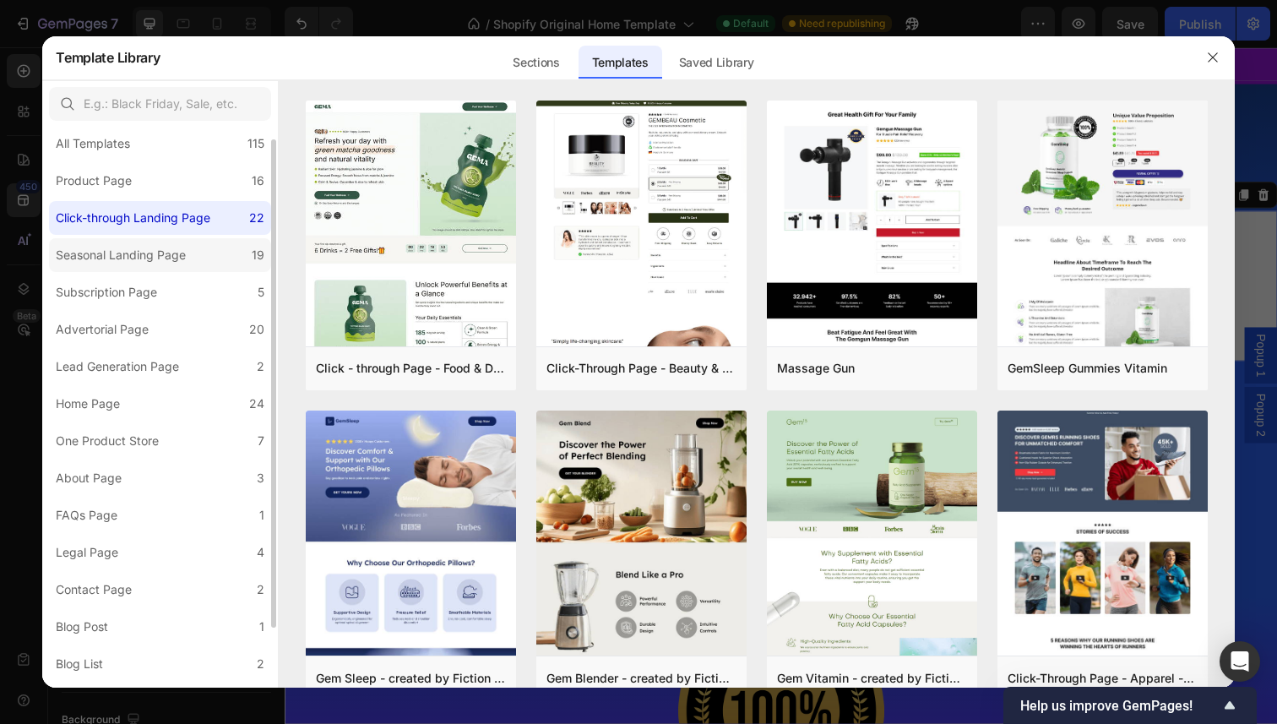
click at [179, 261] on div "Seasonal Landing Page" at bounding box center [121, 255] width 130 height 20
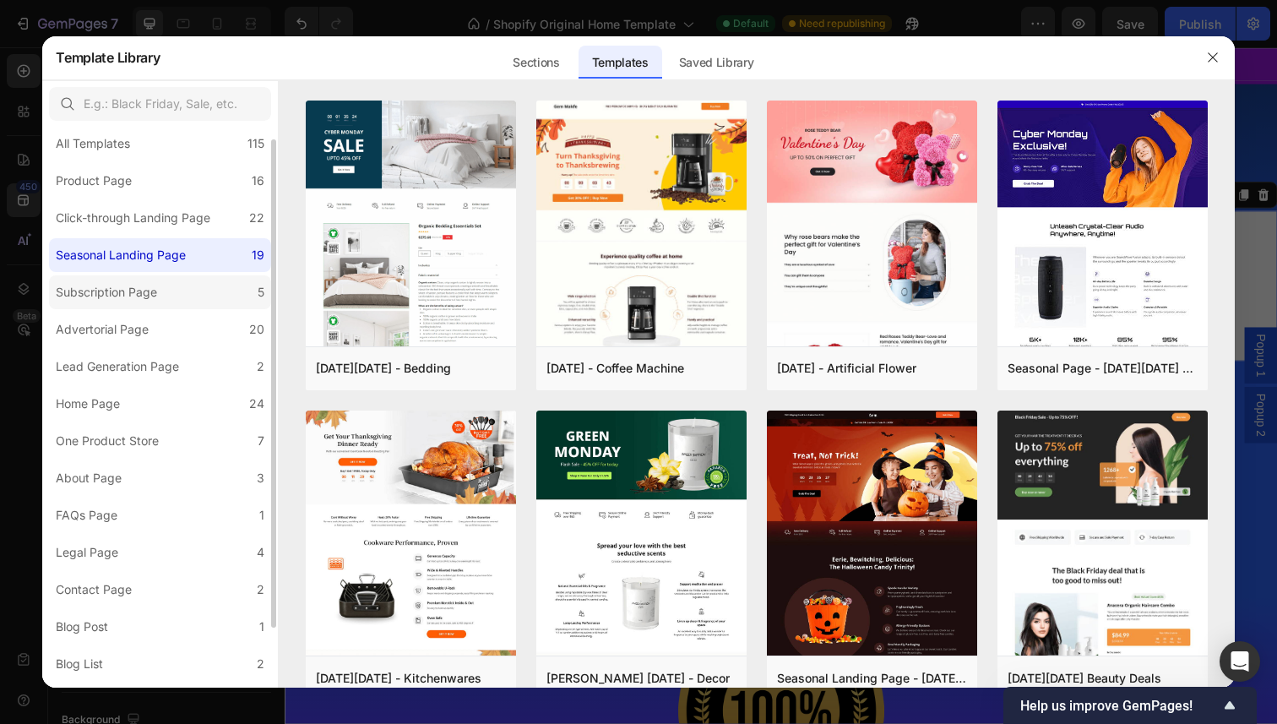
click at [177, 299] on label "Subscription Page 5" at bounding box center [160, 292] width 222 height 34
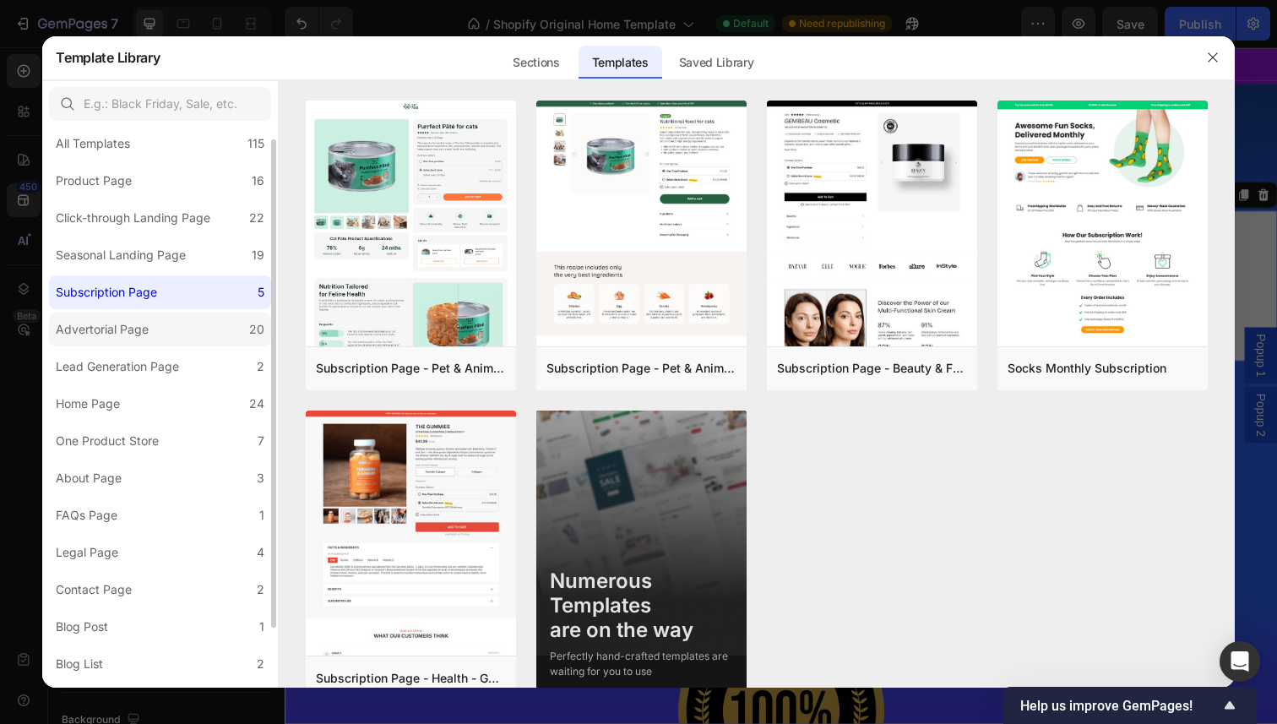
click at [166, 345] on label "Advertorial Page 20" at bounding box center [160, 330] width 222 height 34
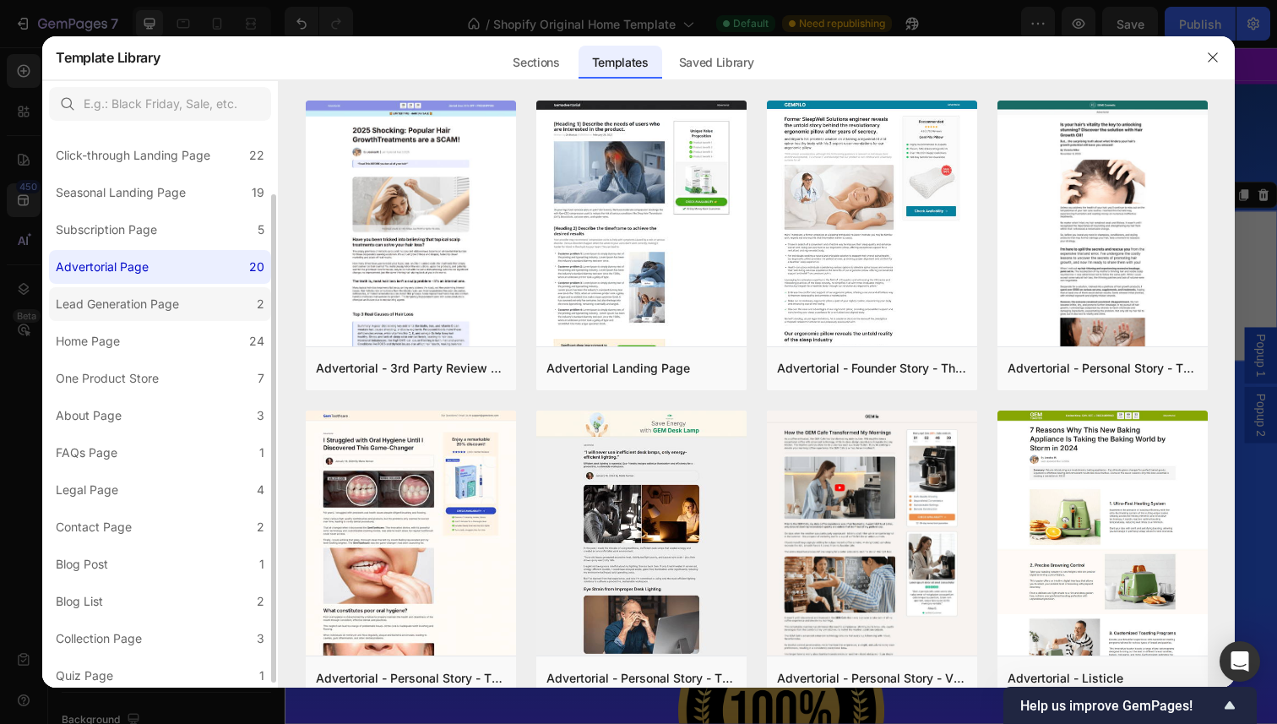
click at [169, 306] on div "Lead Generation Page" at bounding box center [117, 304] width 123 height 20
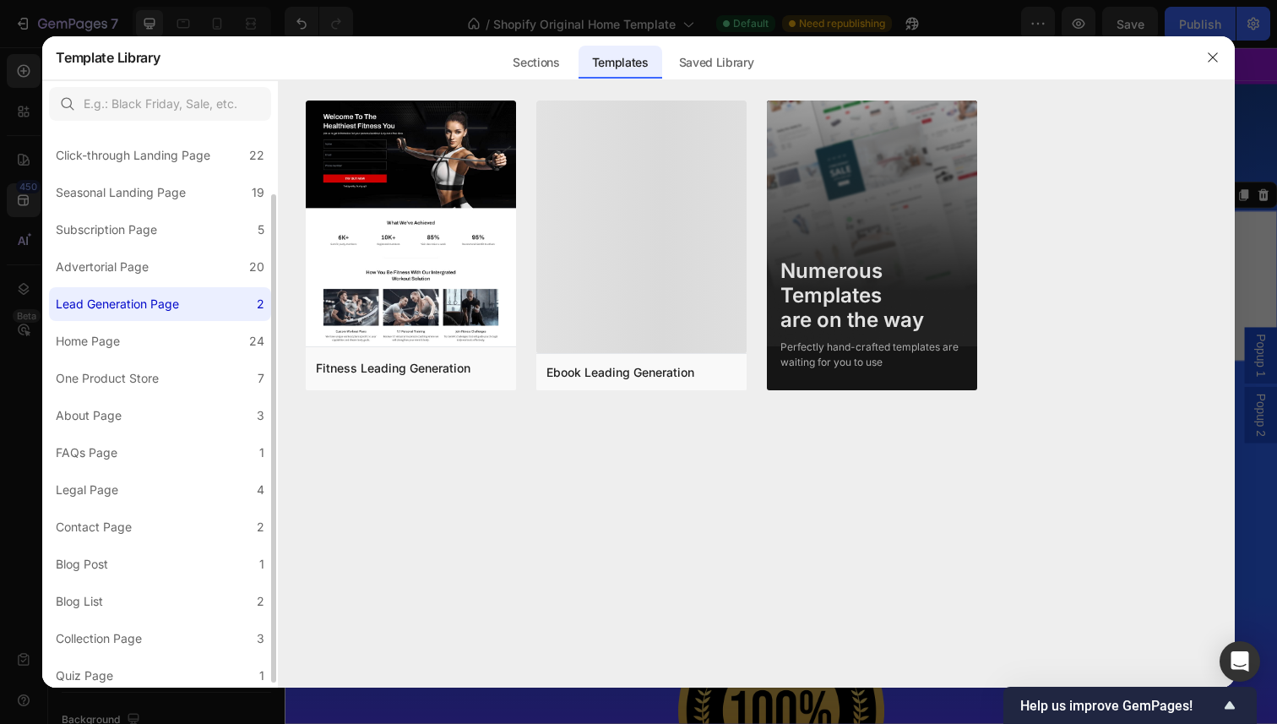
scroll to position [81, 0]
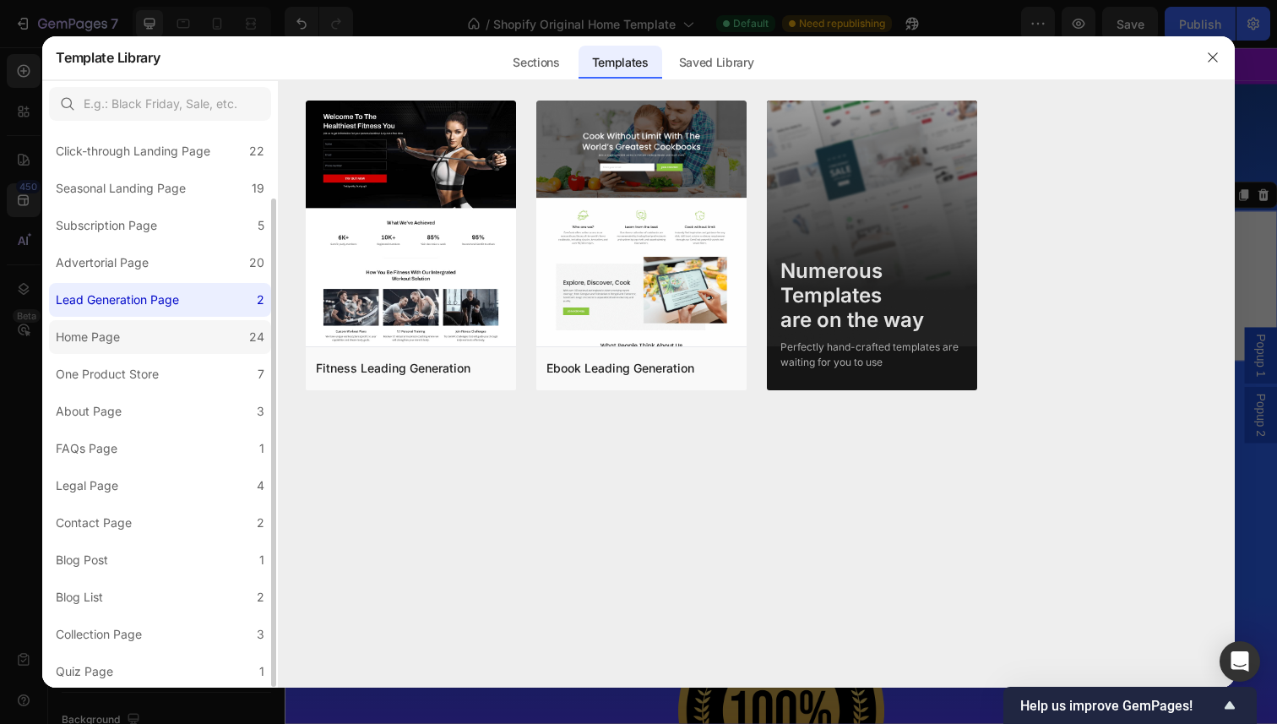
click at [165, 324] on label "Home Page 24" at bounding box center [160, 337] width 222 height 34
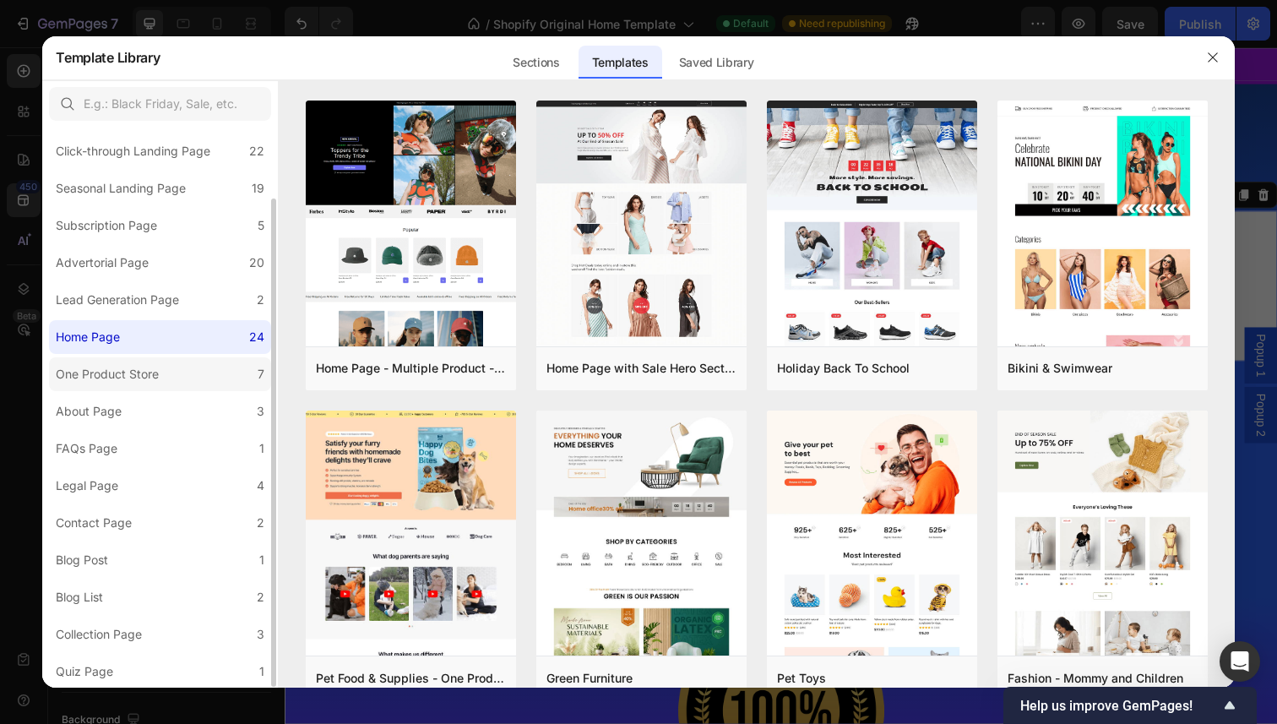
click at [174, 373] on label "One Product Store 7" at bounding box center [160, 374] width 222 height 34
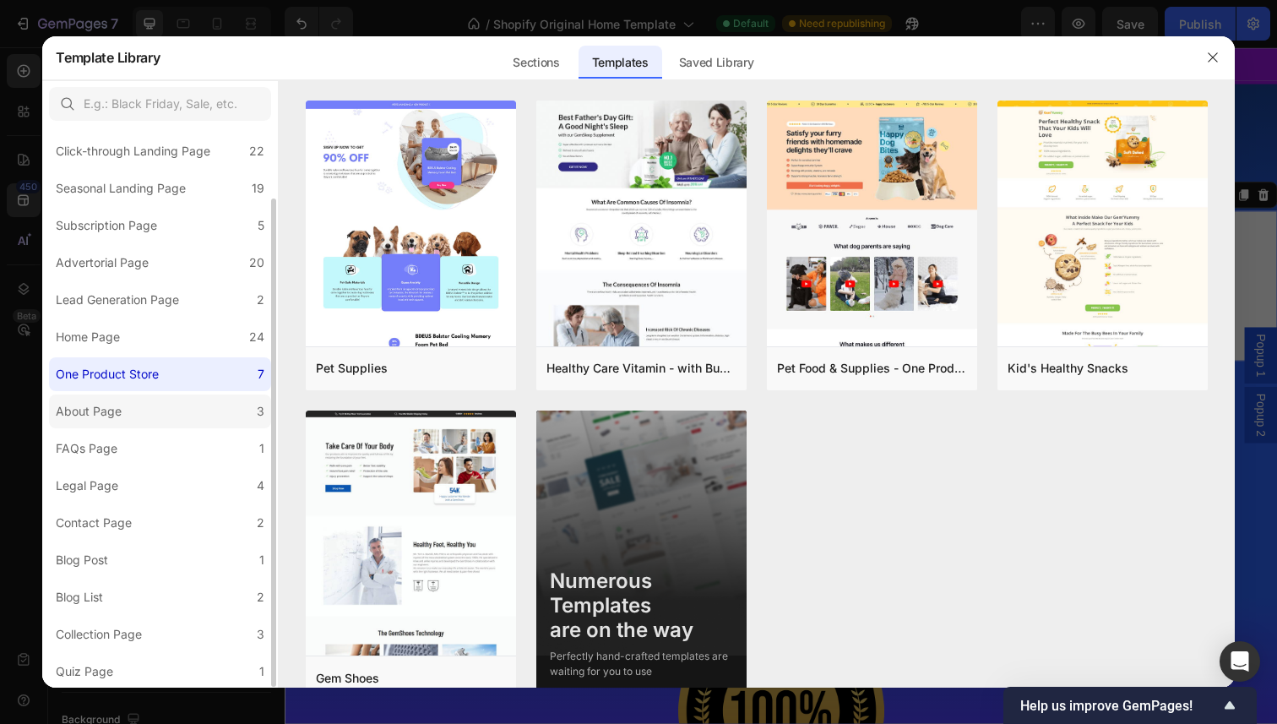
click at [168, 416] on label "About Page 3" at bounding box center [160, 411] width 222 height 34
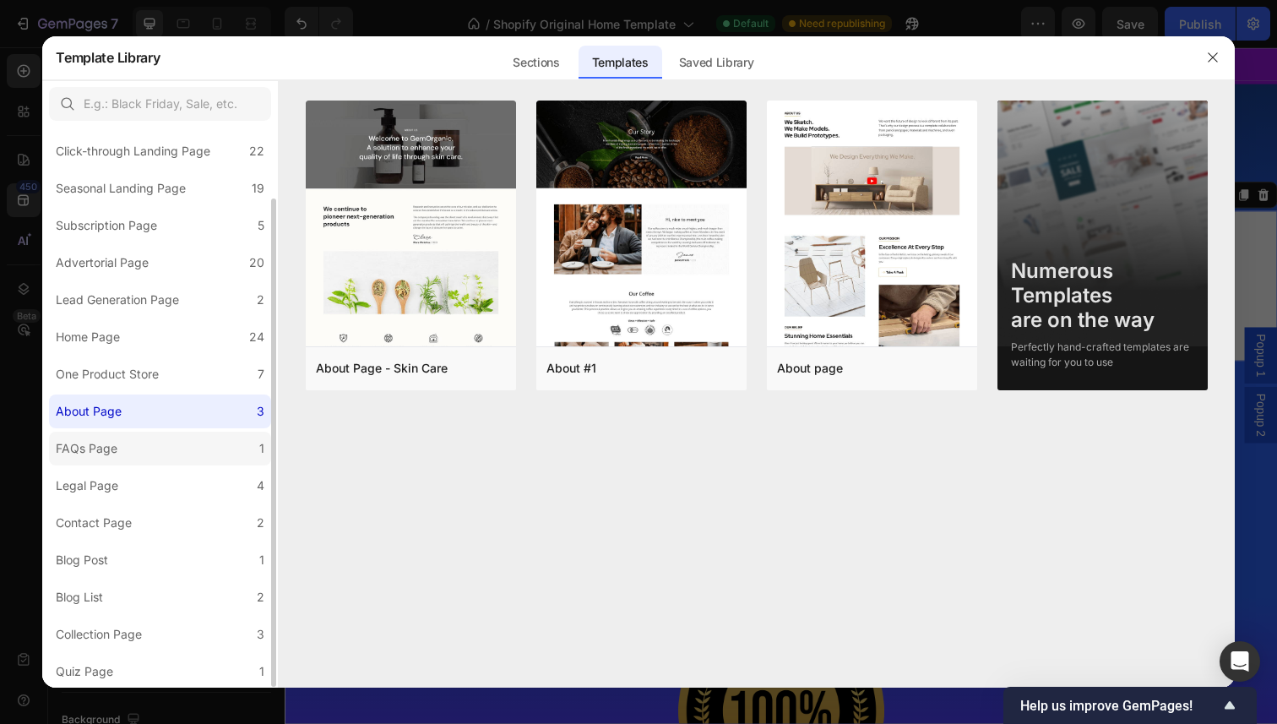
click at [155, 453] on label "FAQs Page 1" at bounding box center [160, 449] width 222 height 34
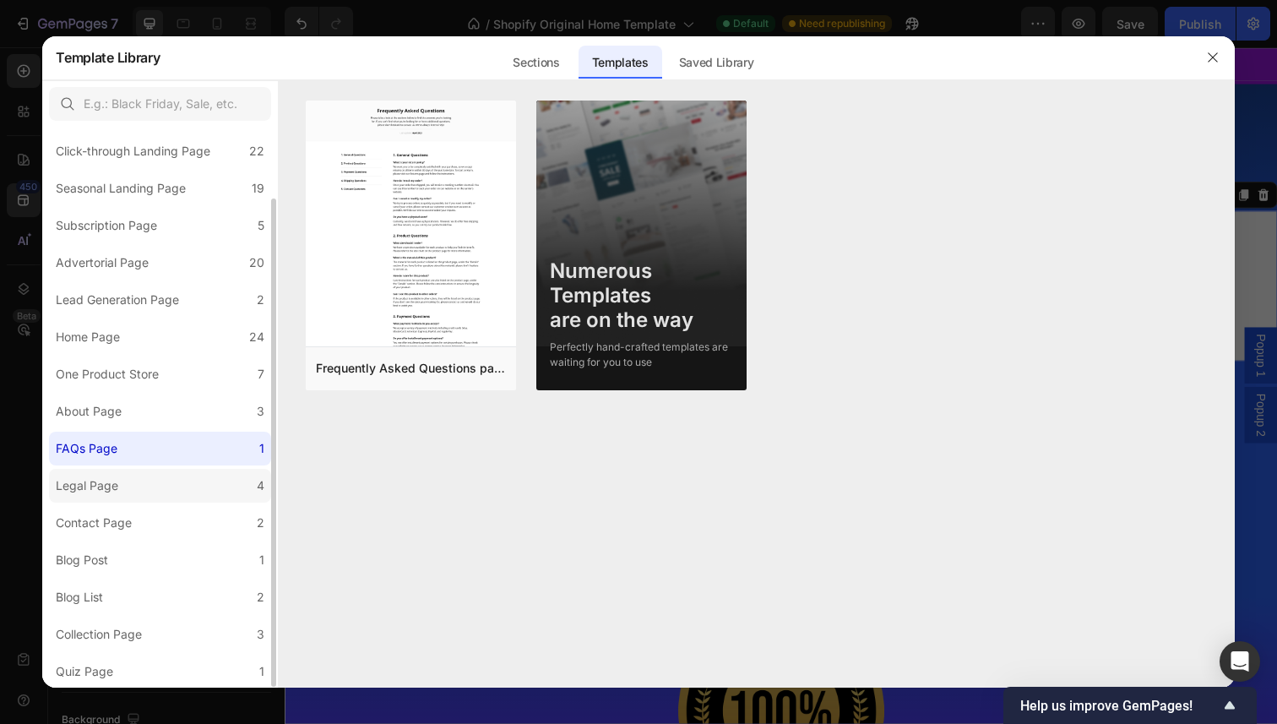
click at [156, 481] on label "Legal Page 4" at bounding box center [160, 486] width 222 height 34
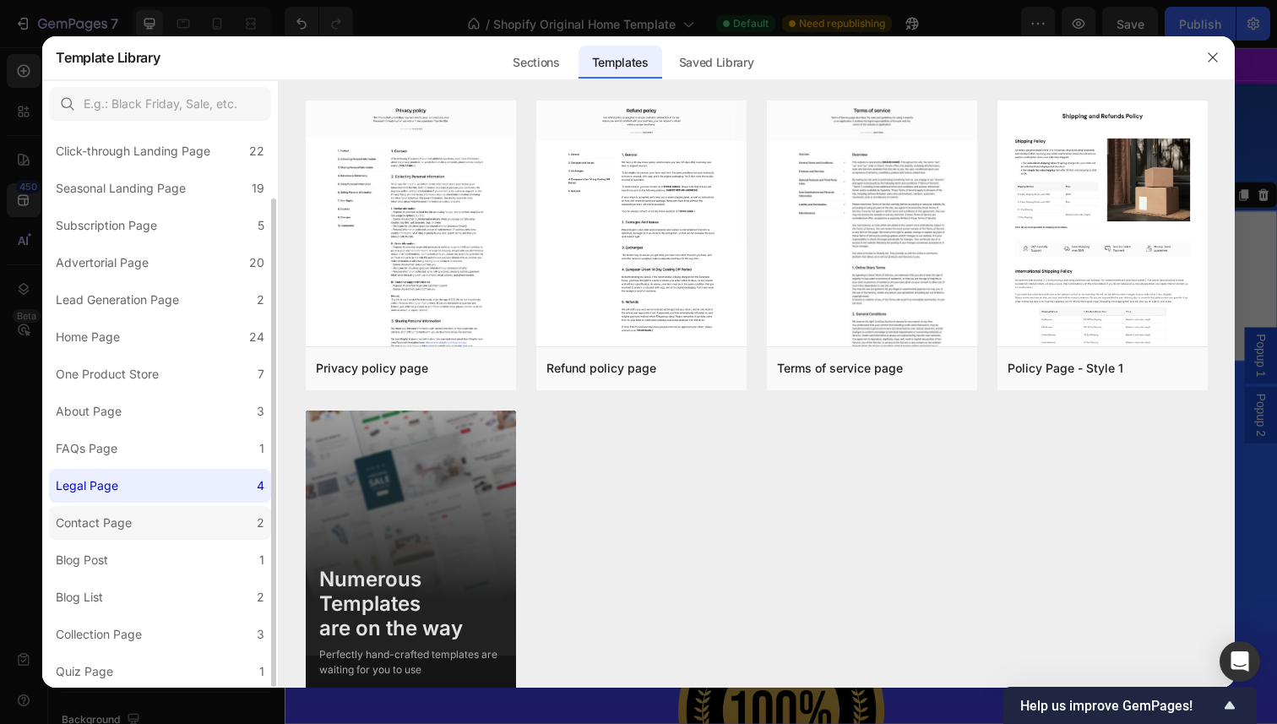
click at [156, 520] on label "Contact Page 2" at bounding box center [160, 523] width 222 height 34
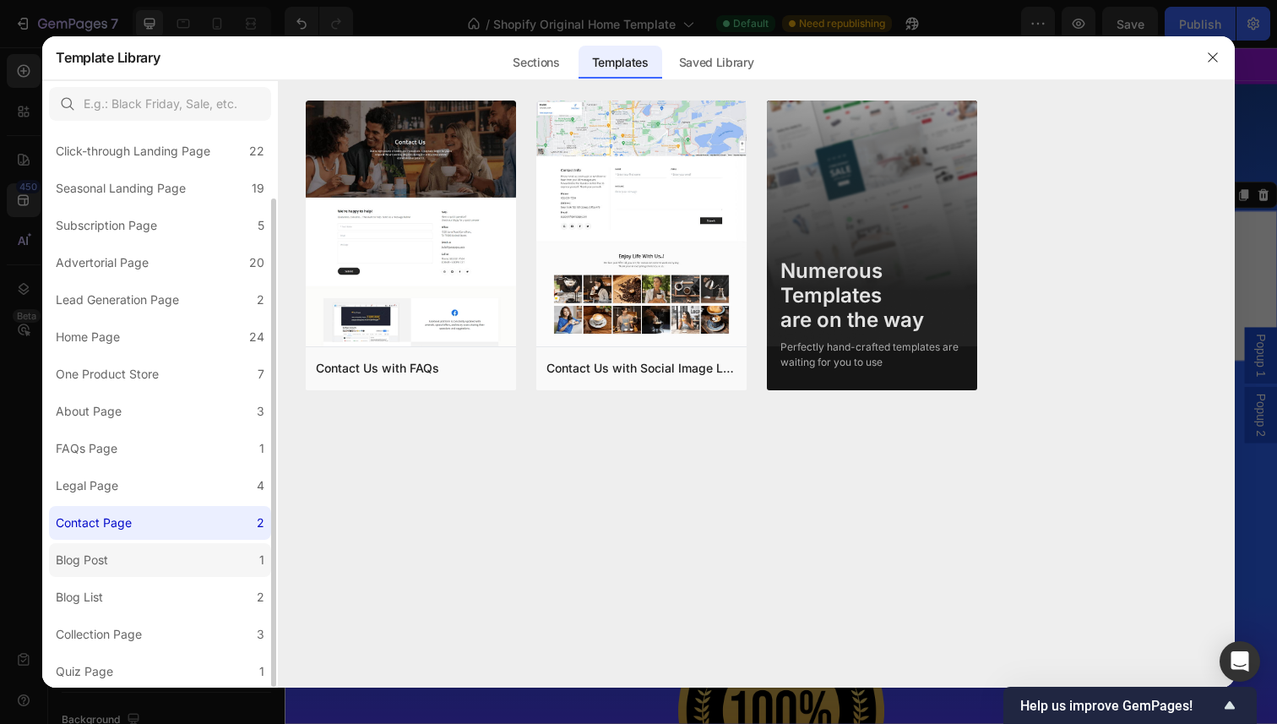
click at [159, 549] on label "Blog Post 1" at bounding box center [160, 560] width 222 height 34
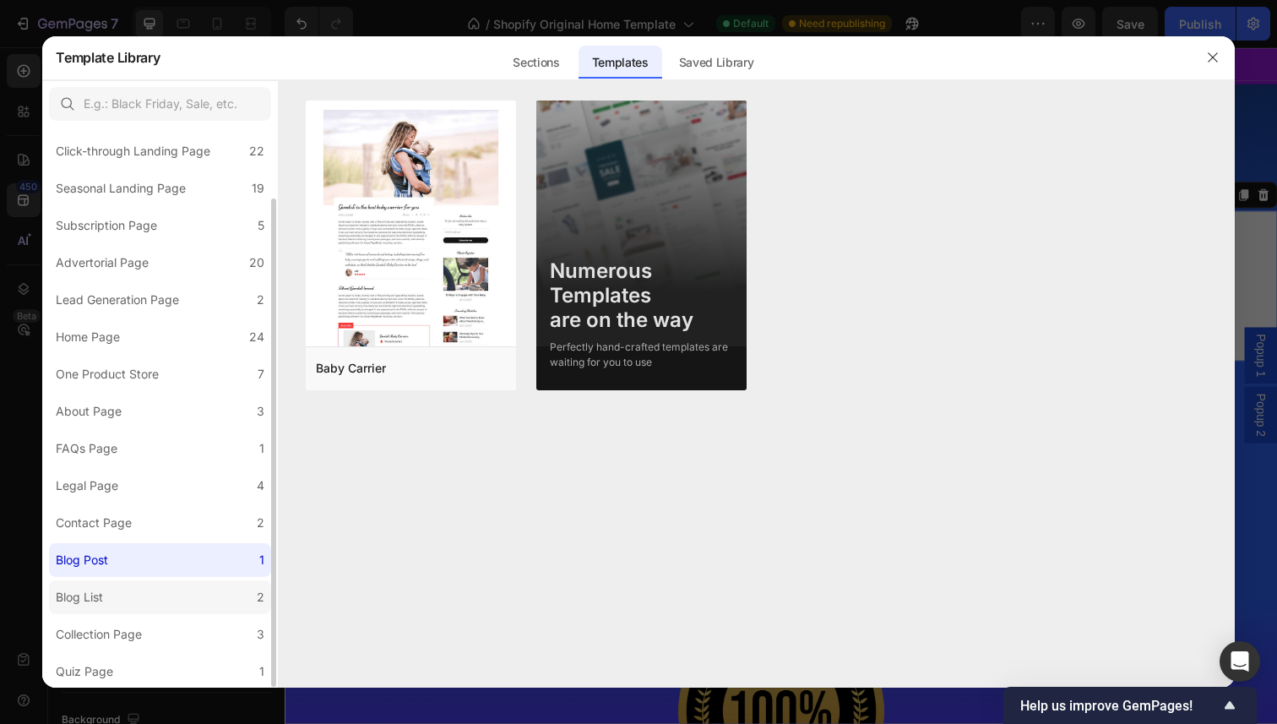
click at [160, 591] on label "Blog List 2" at bounding box center [160, 597] width 222 height 34
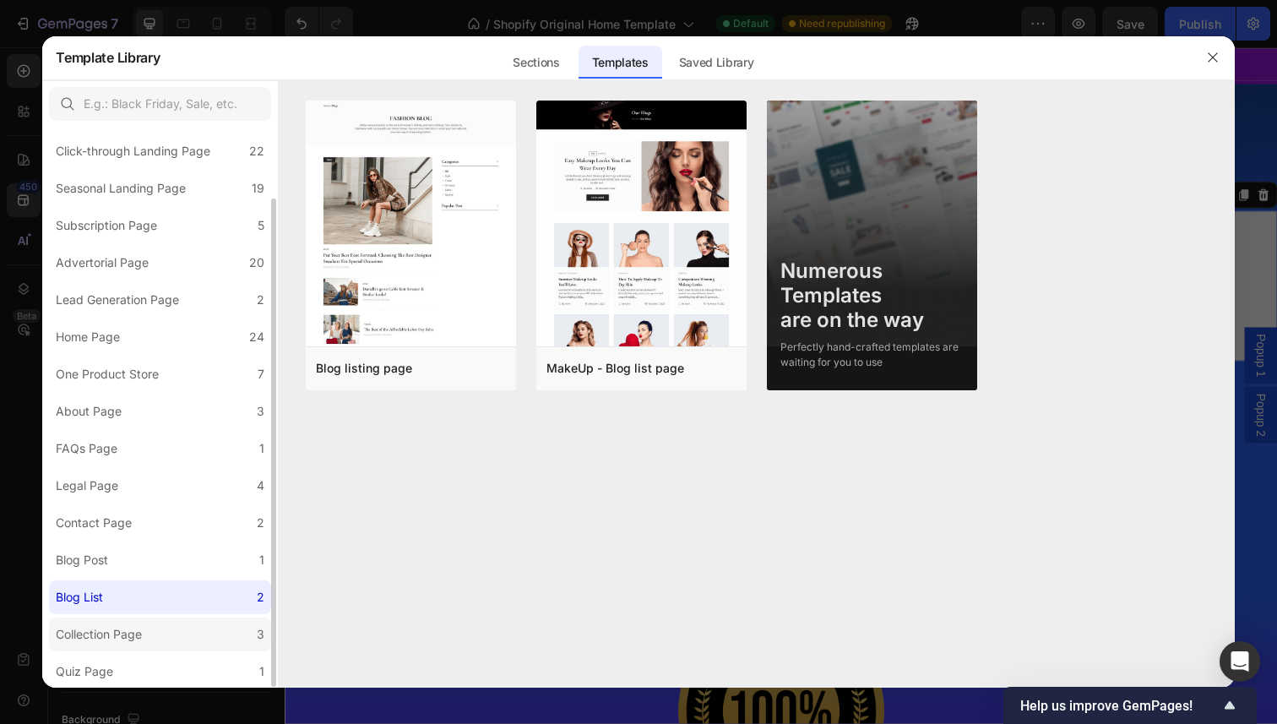
click at [161, 628] on label "Collection Page 3" at bounding box center [160, 635] width 222 height 34
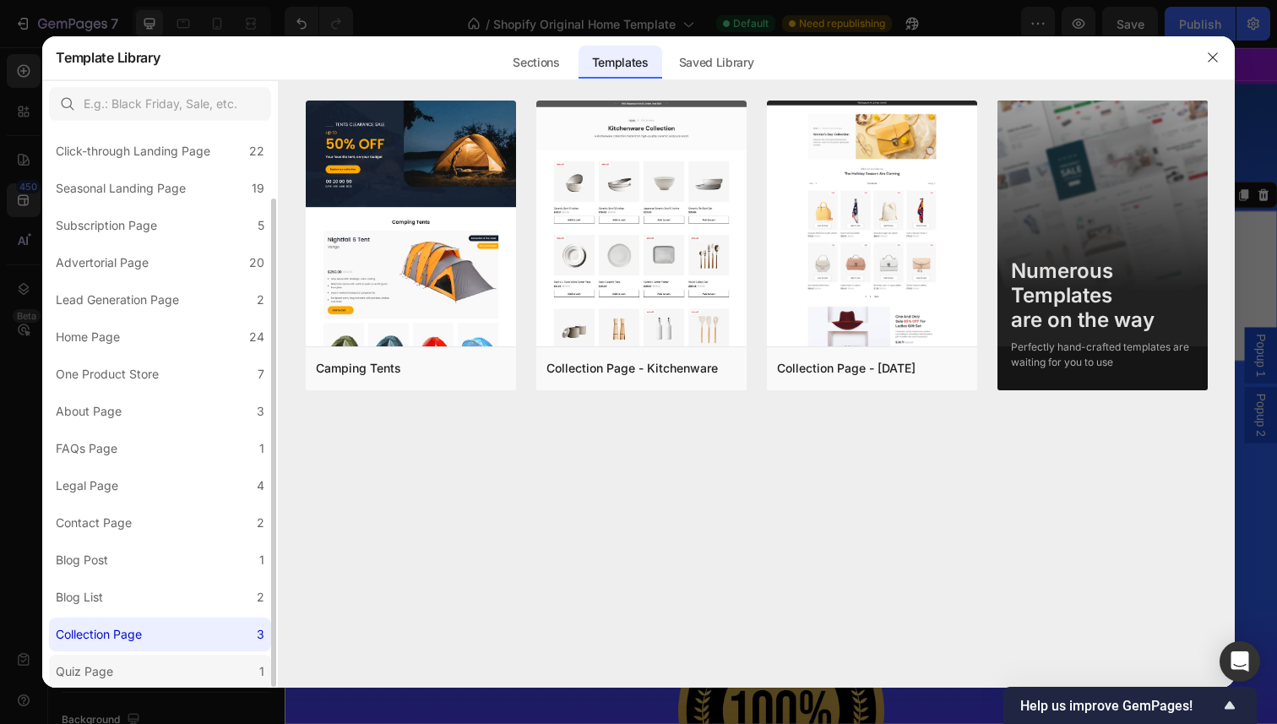
click at [161, 670] on label "Quiz Page 1" at bounding box center [160, 672] width 222 height 34
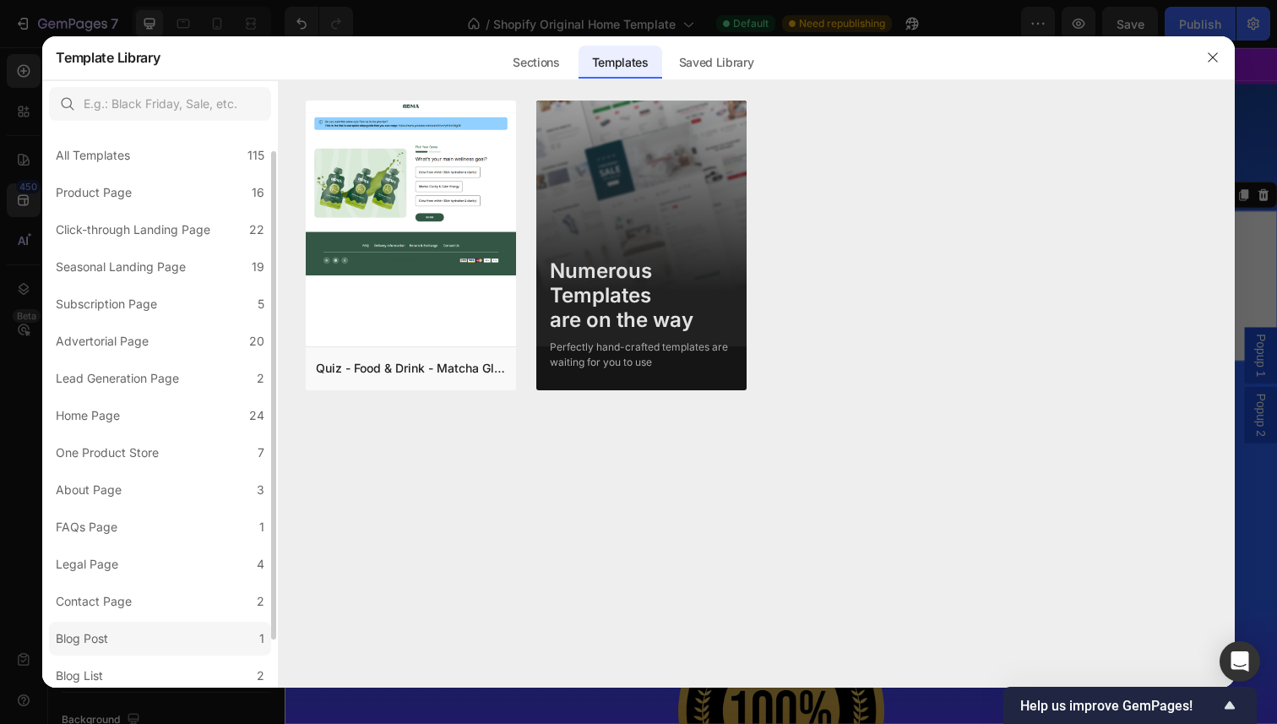
scroll to position [0, 0]
click at [213, 159] on div "All Templates 115" at bounding box center [160, 158] width 222 height 34
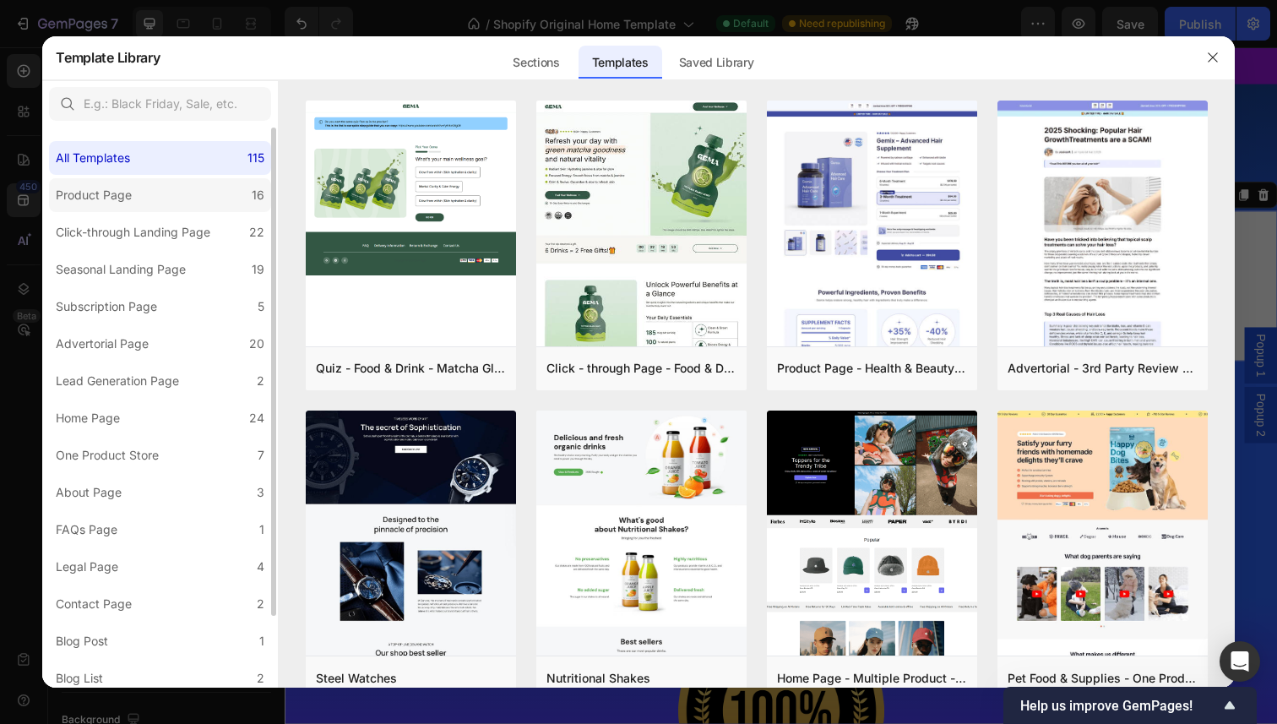
click at [143, 197] on label "Product Page 16" at bounding box center [160, 195] width 222 height 34
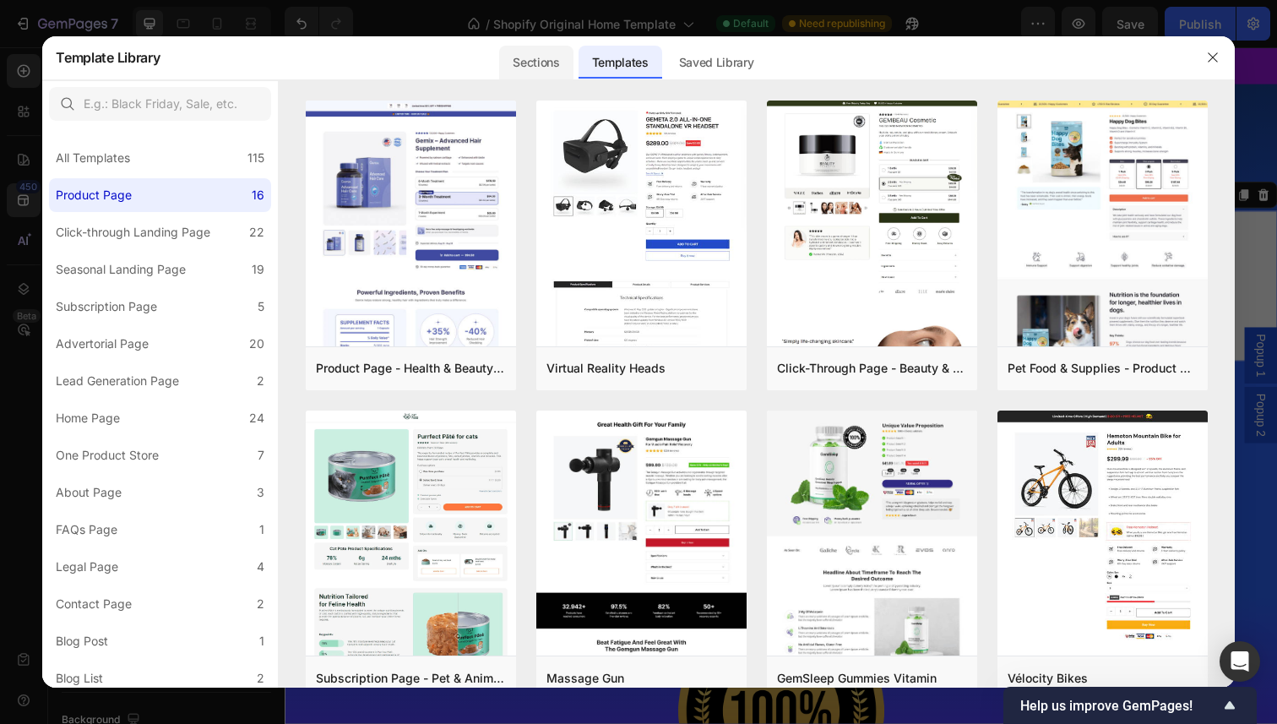
click at [547, 73] on div "Sections" at bounding box center [535, 63] width 73 height 34
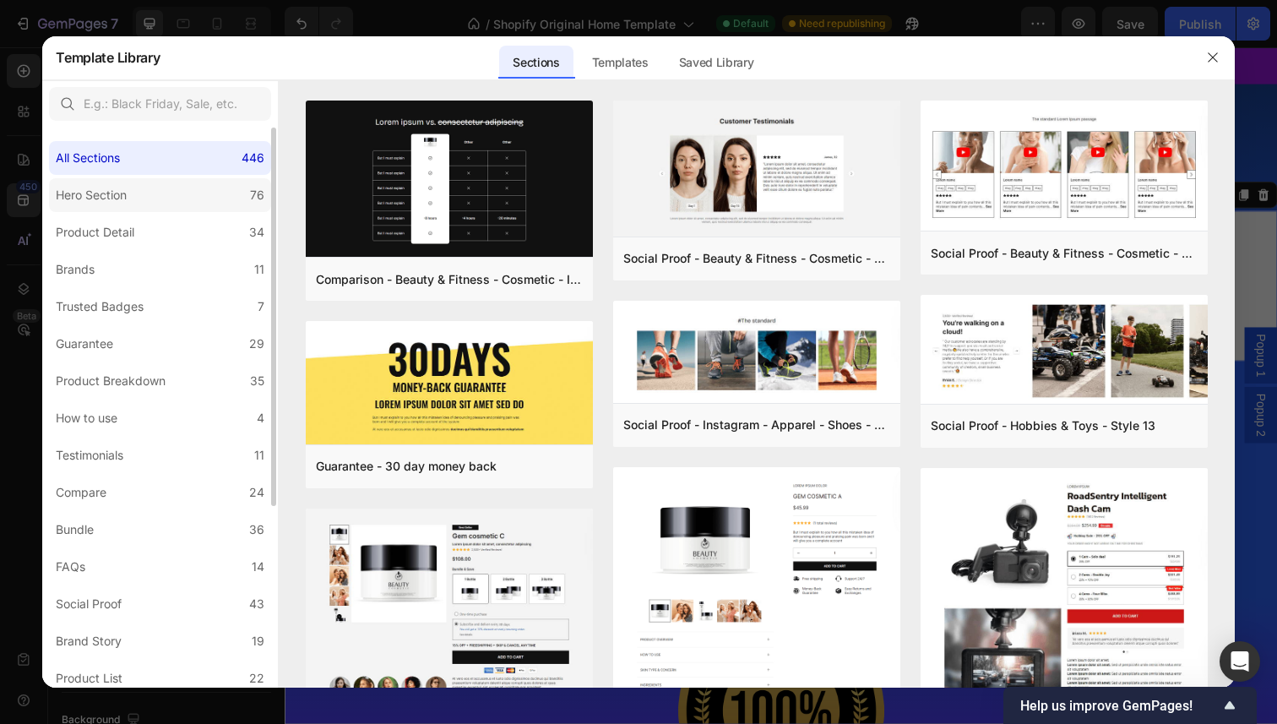
click at [165, 195] on label "Hero Section 76" at bounding box center [160, 195] width 222 height 34
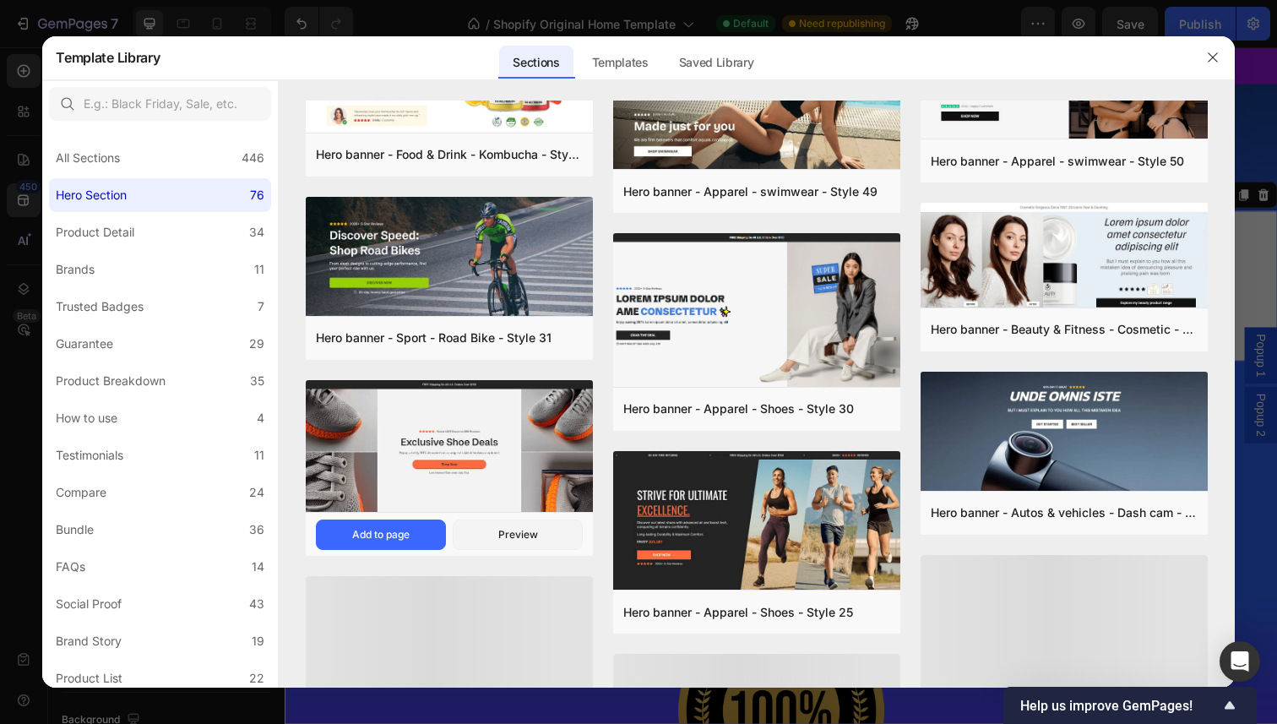
scroll to position [319, 0]
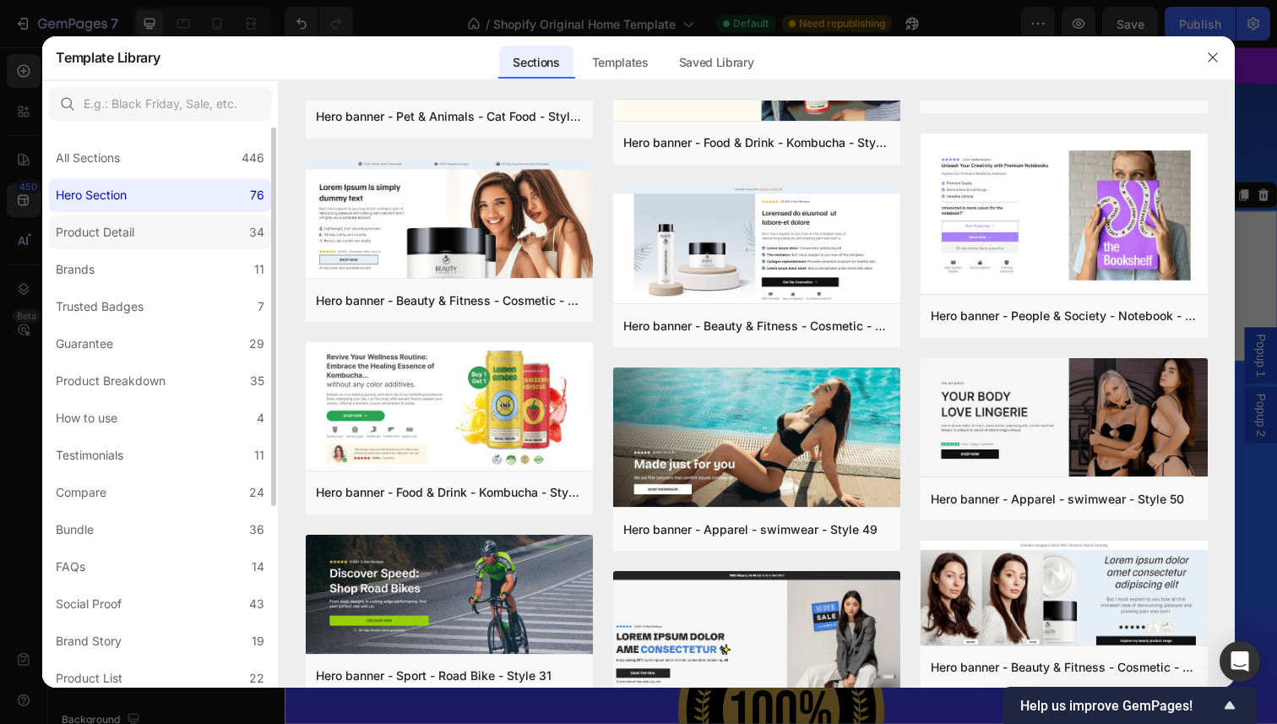
click at [139, 227] on div "Product Detail" at bounding box center [98, 232] width 85 height 20
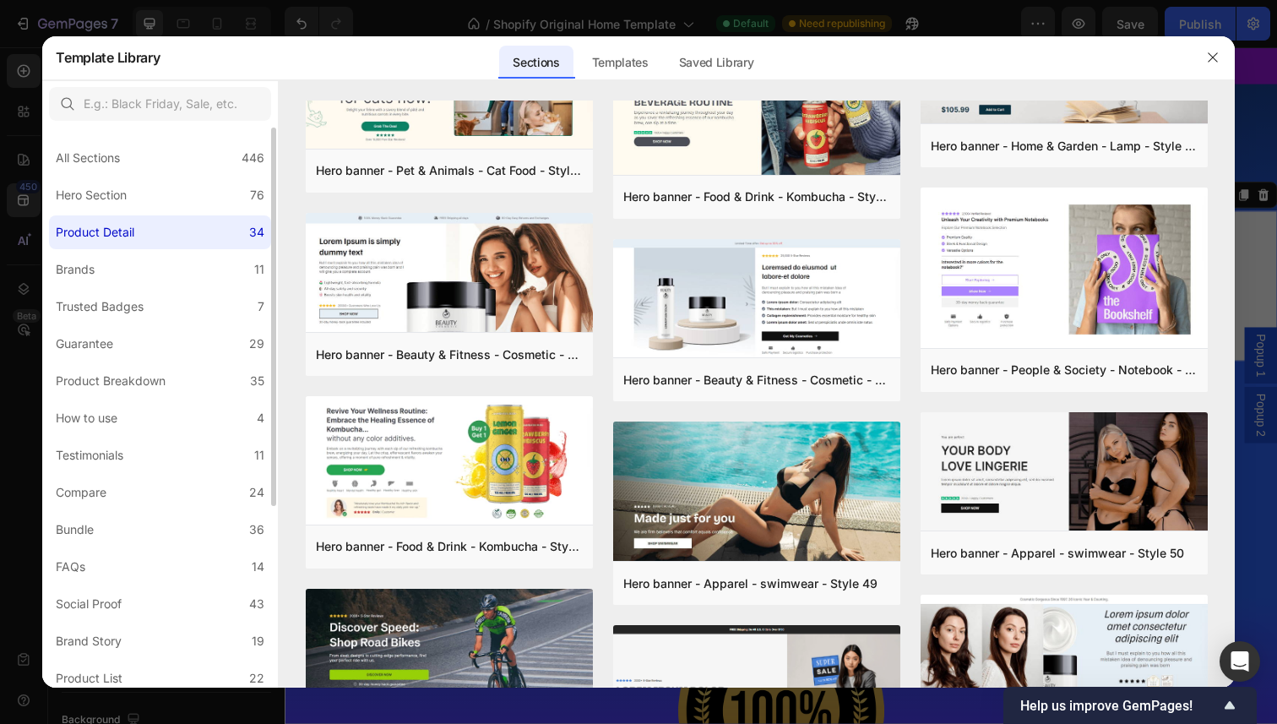
scroll to position [0, 0]
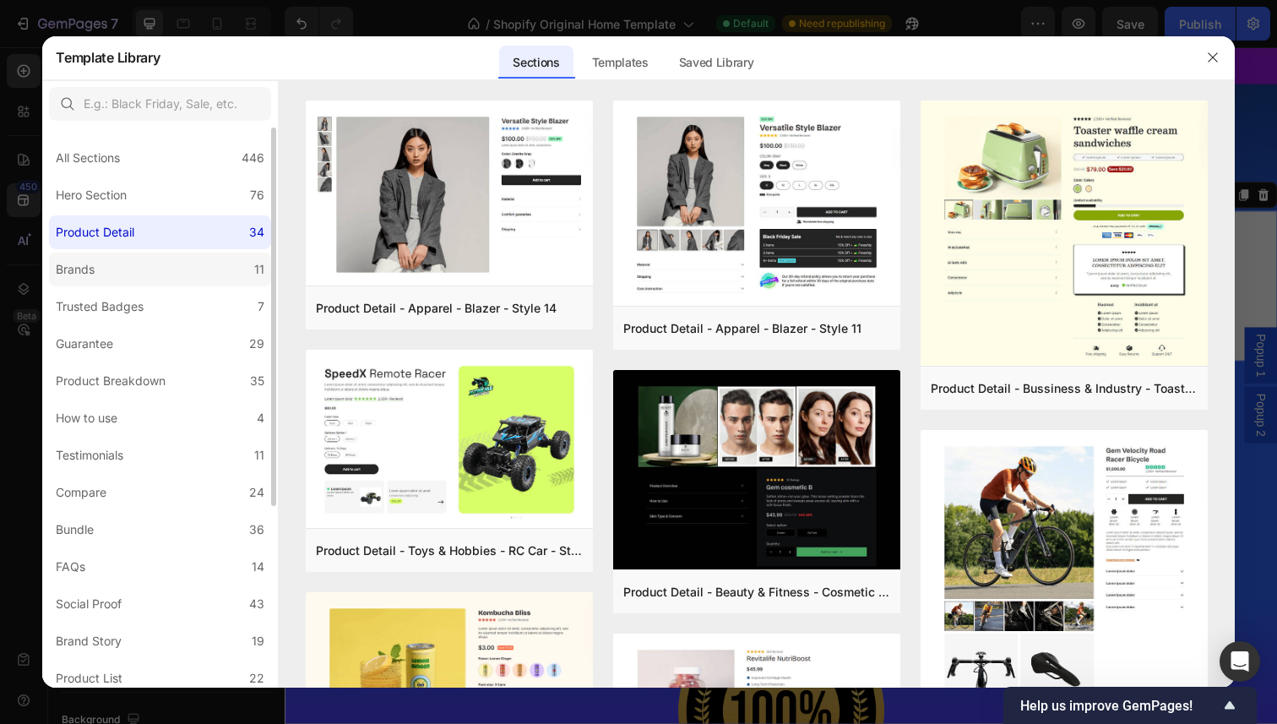
click at [135, 264] on label "Brands 11" at bounding box center [160, 270] width 222 height 34
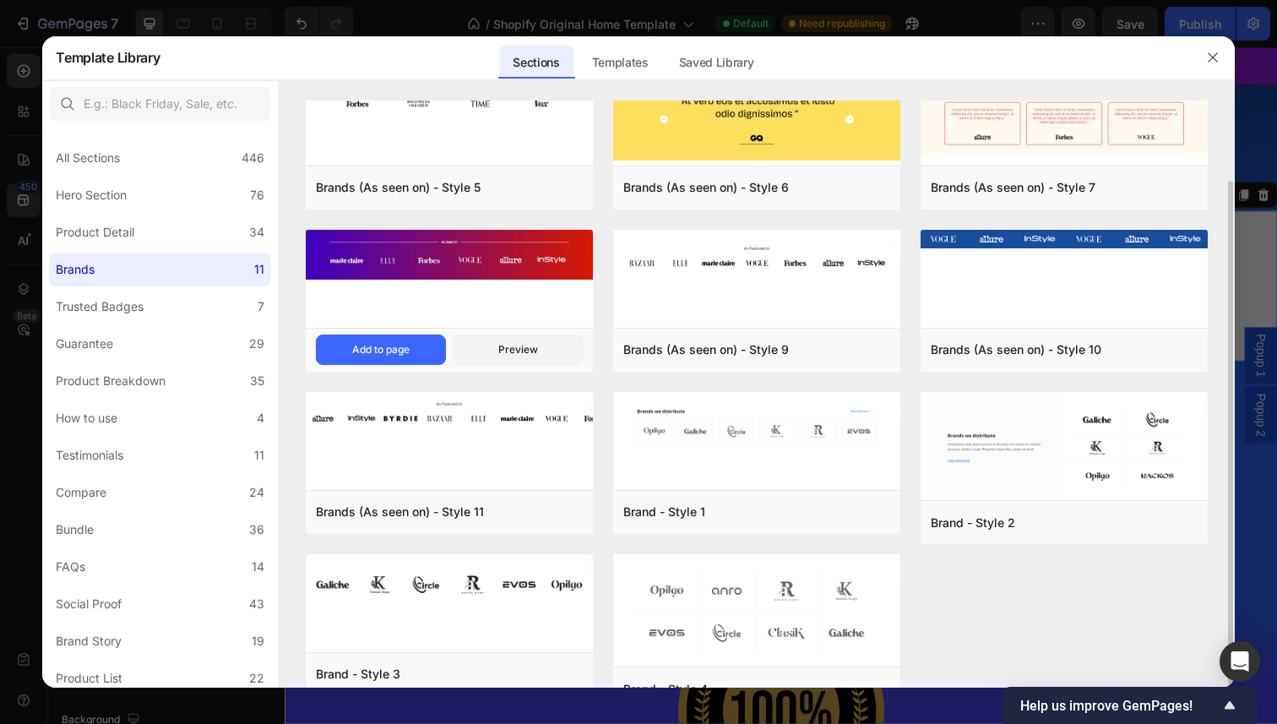
scroll to position [75, 0]
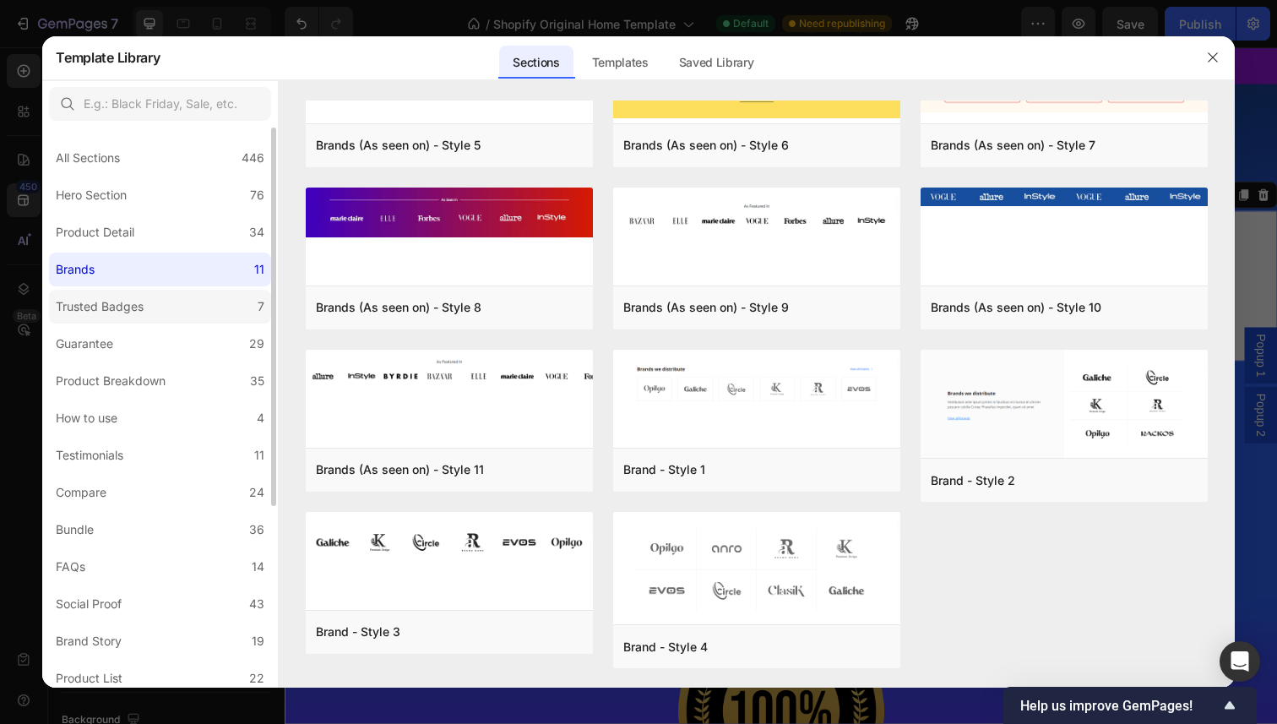
click at [134, 306] on div "Trusted Badges" at bounding box center [100, 307] width 88 height 20
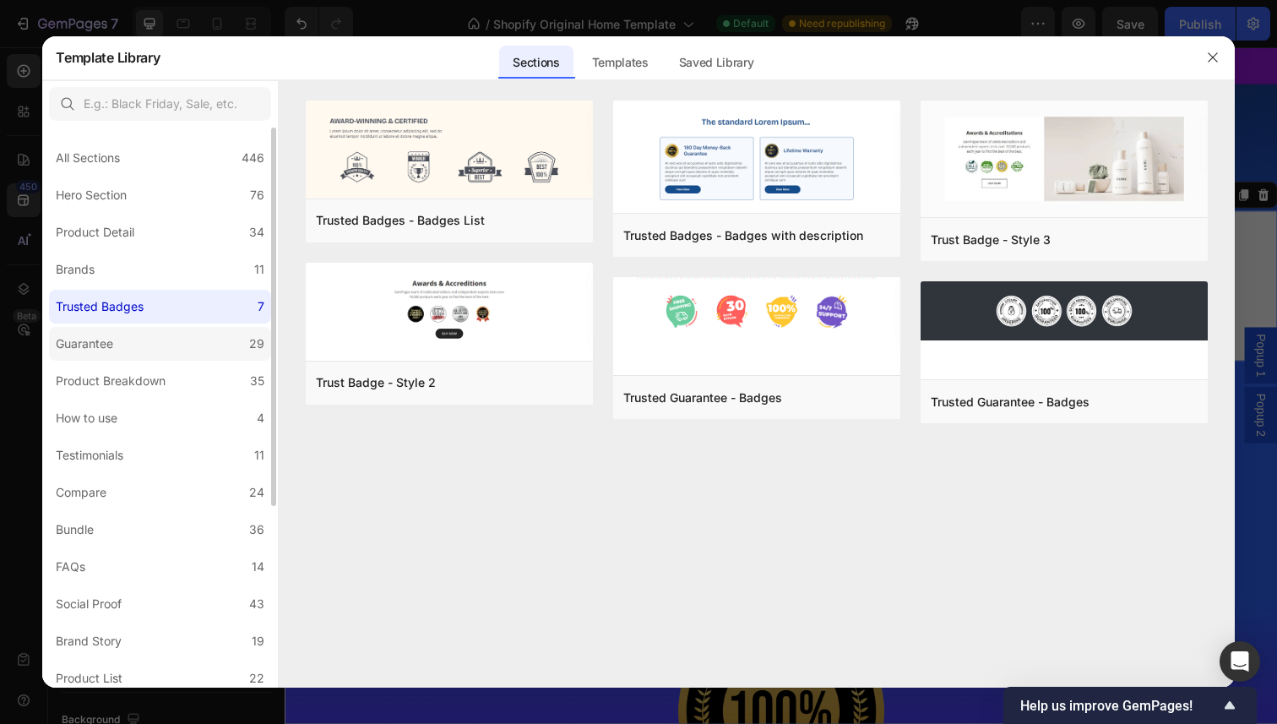
click at [155, 345] on label "Guarantee 29" at bounding box center [160, 344] width 222 height 34
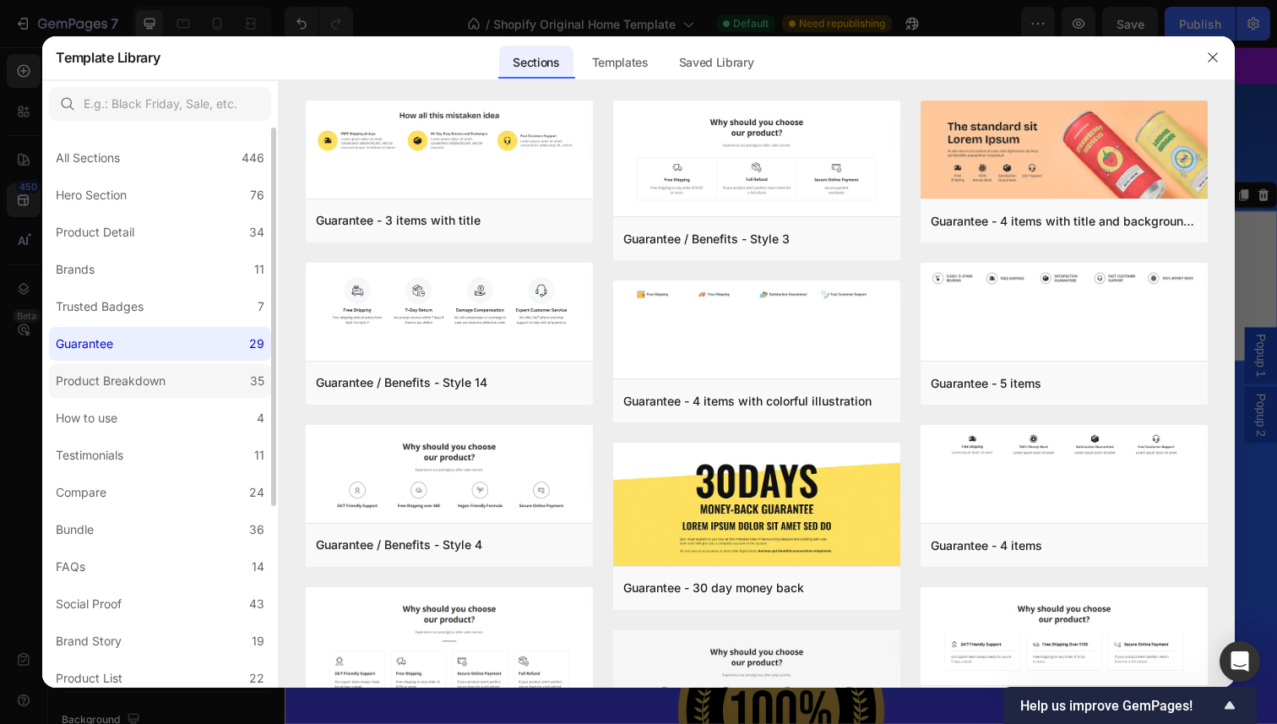
click at [155, 386] on div "Product Breakdown" at bounding box center [111, 381] width 110 height 20
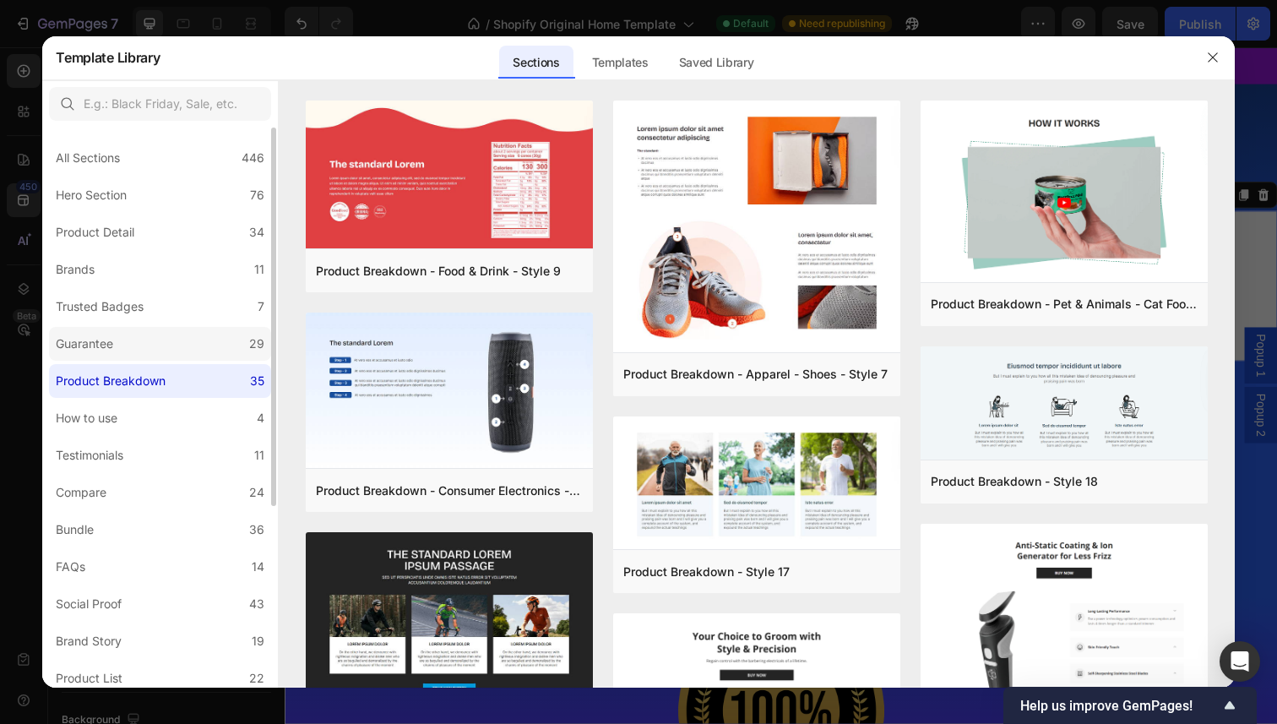
click at [155, 339] on label "Guarantee 29" at bounding box center [160, 344] width 222 height 34
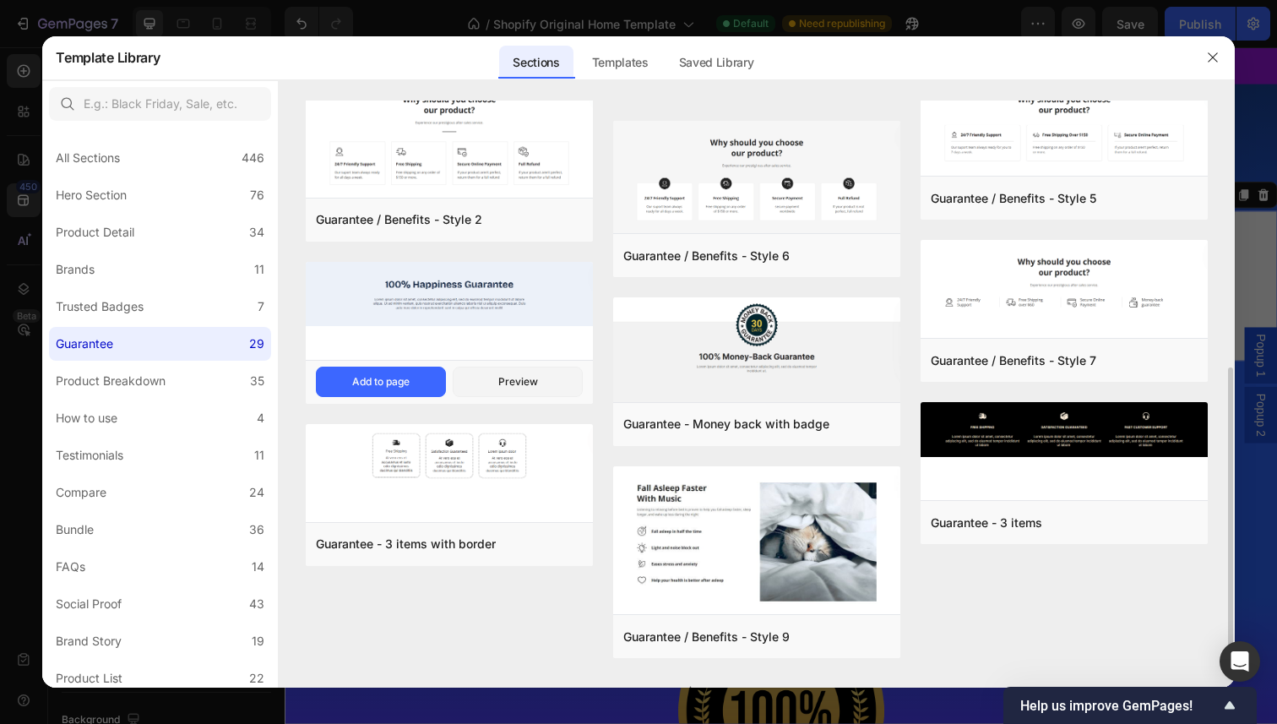
scroll to position [171, 0]
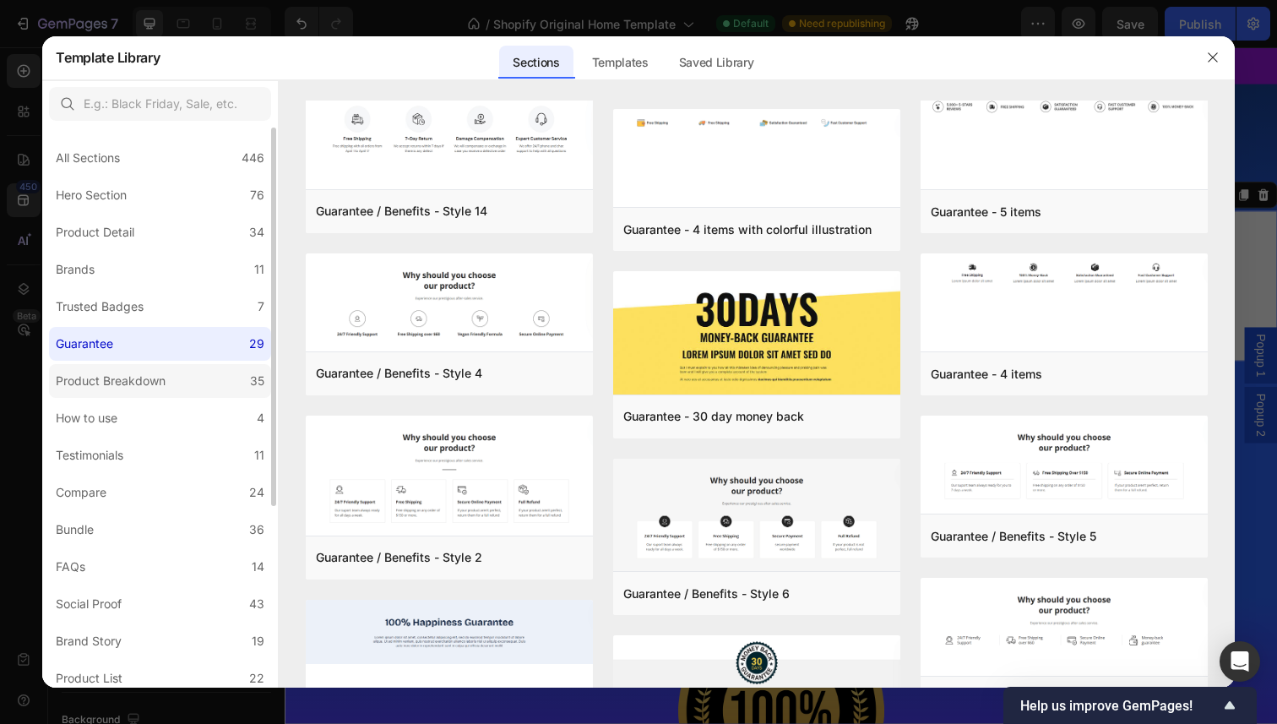
click at [140, 382] on div "Product Breakdown" at bounding box center [111, 381] width 110 height 20
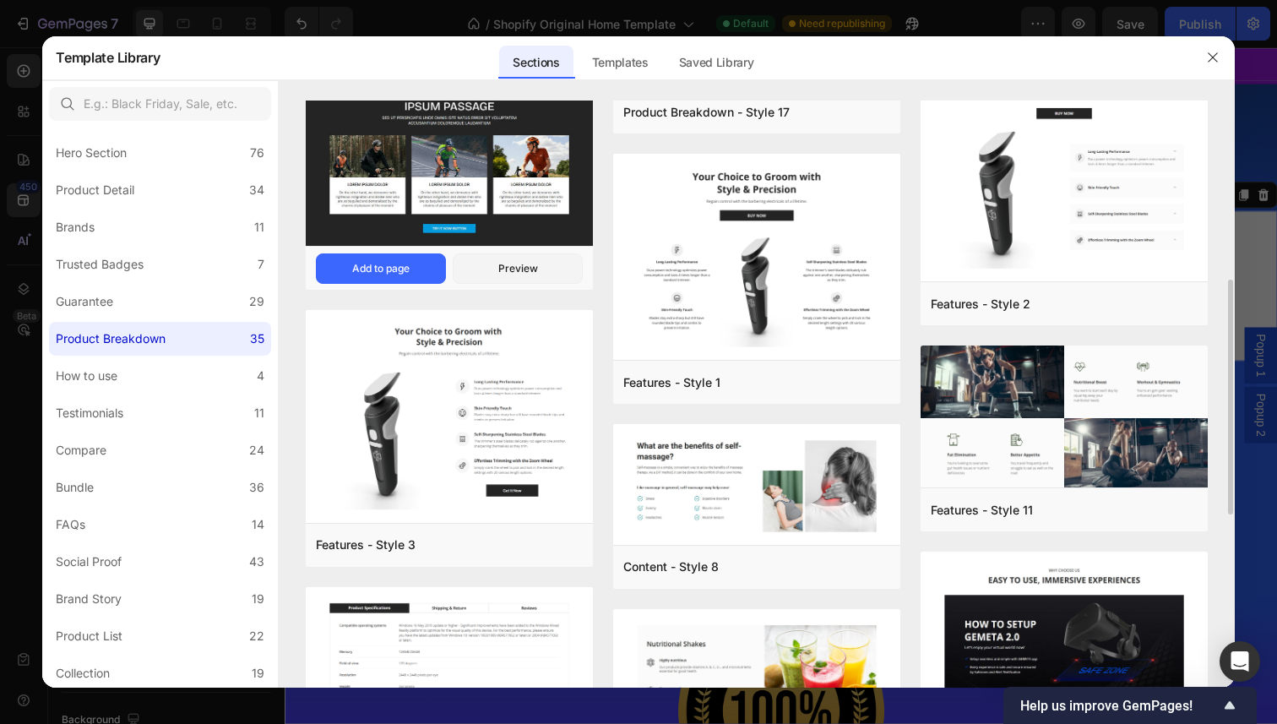
scroll to position [473, 0]
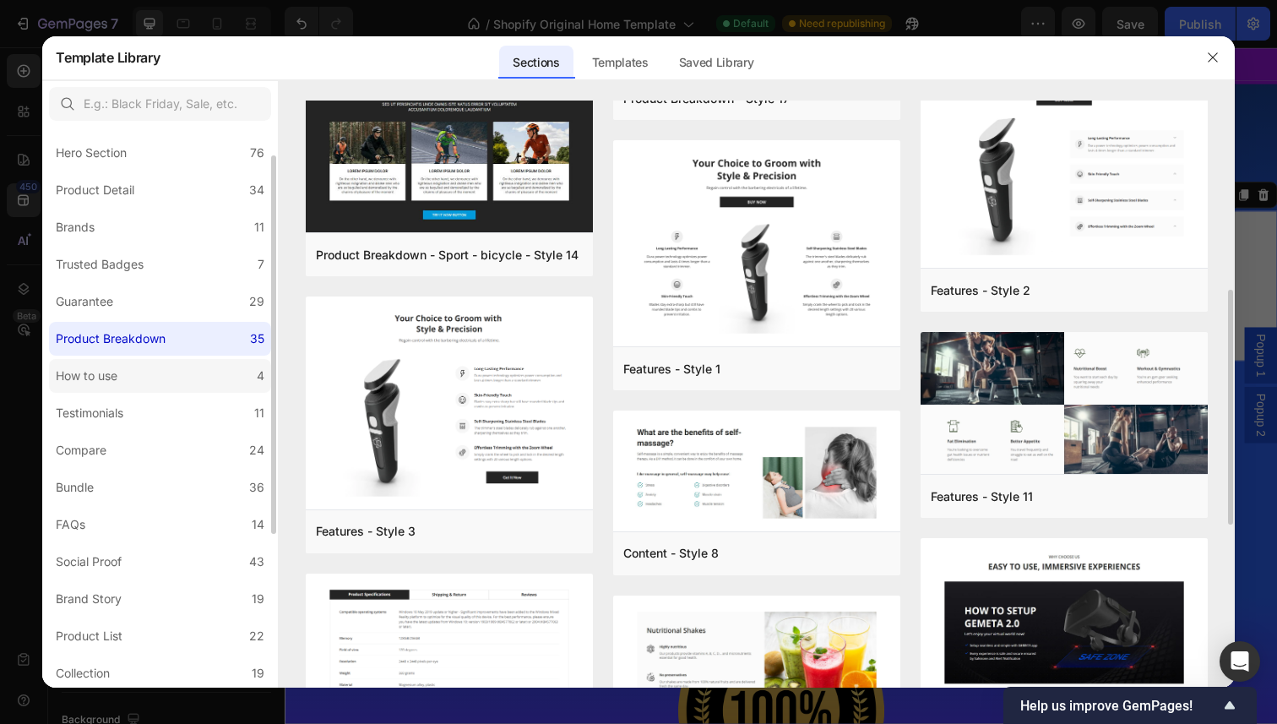
click at [168, 371] on label "How to use 4" at bounding box center [160, 376] width 222 height 34
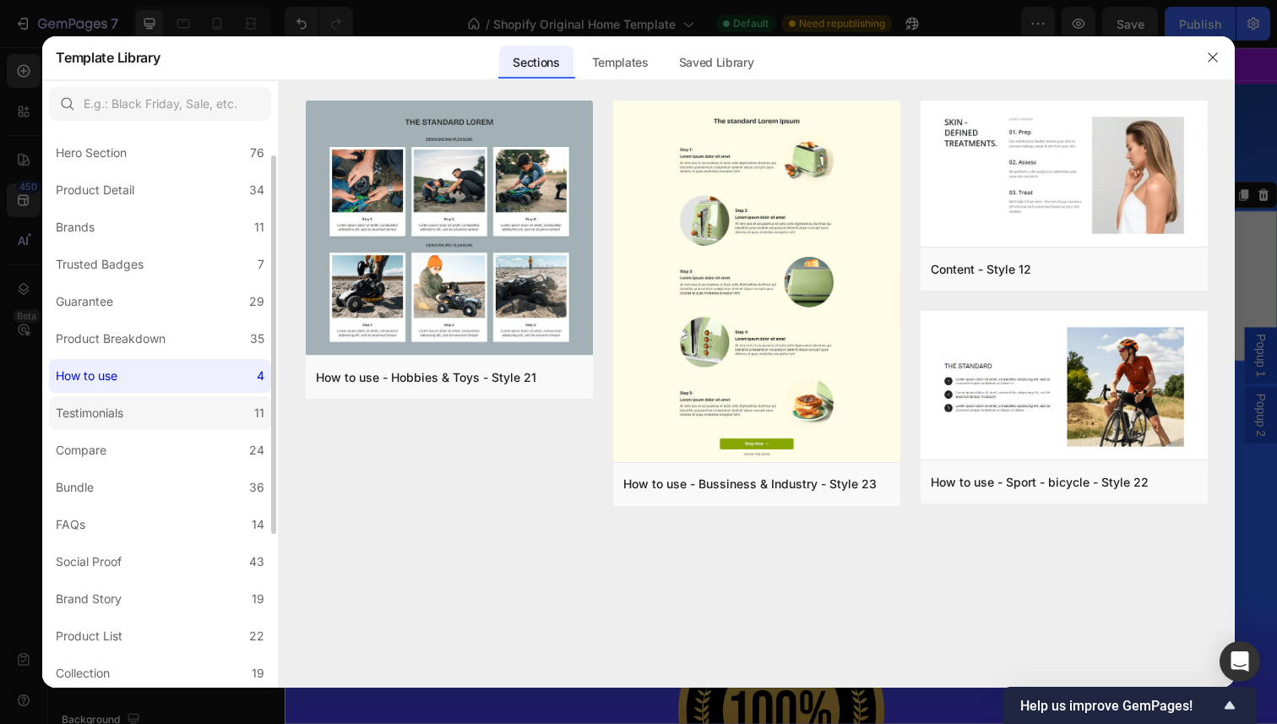
click at [150, 411] on label "Testimonials 11" at bounding box center [160, 413] width 222 height 34
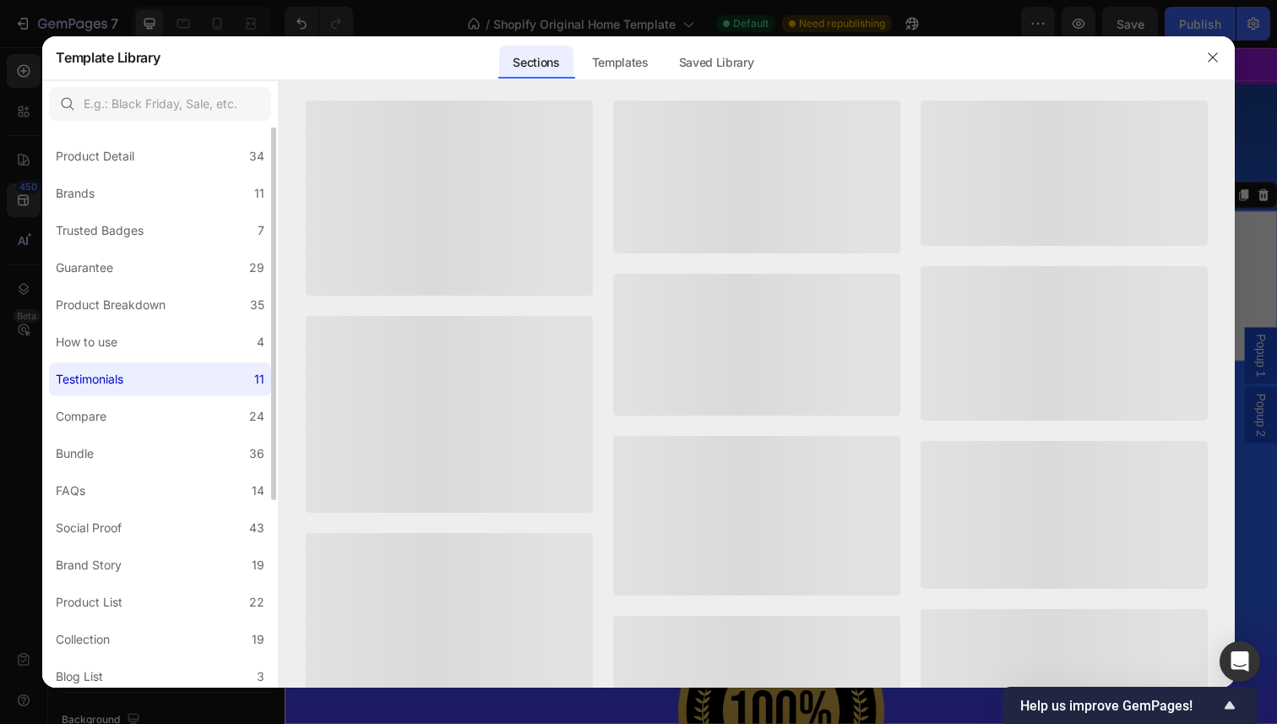
scroll to position [85, 0]
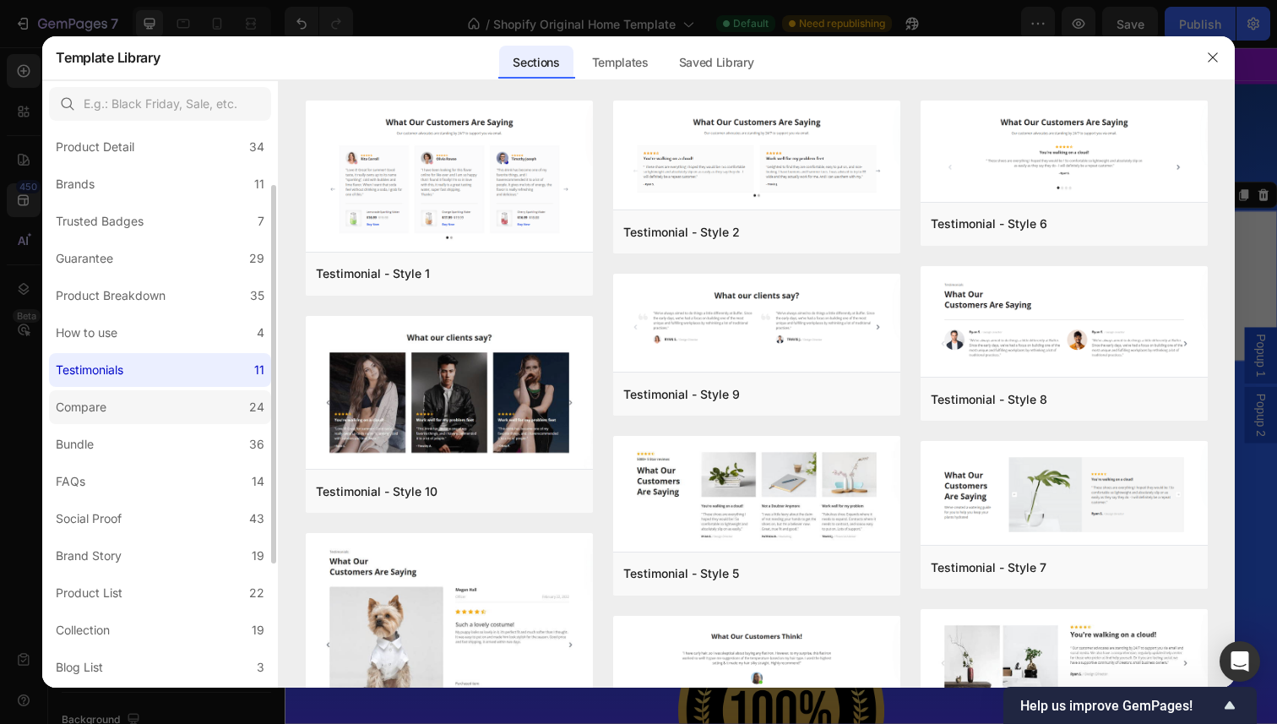
click at [150, 411] on label "Compare 24" at bounding box center [160, 407] width 222 height 34
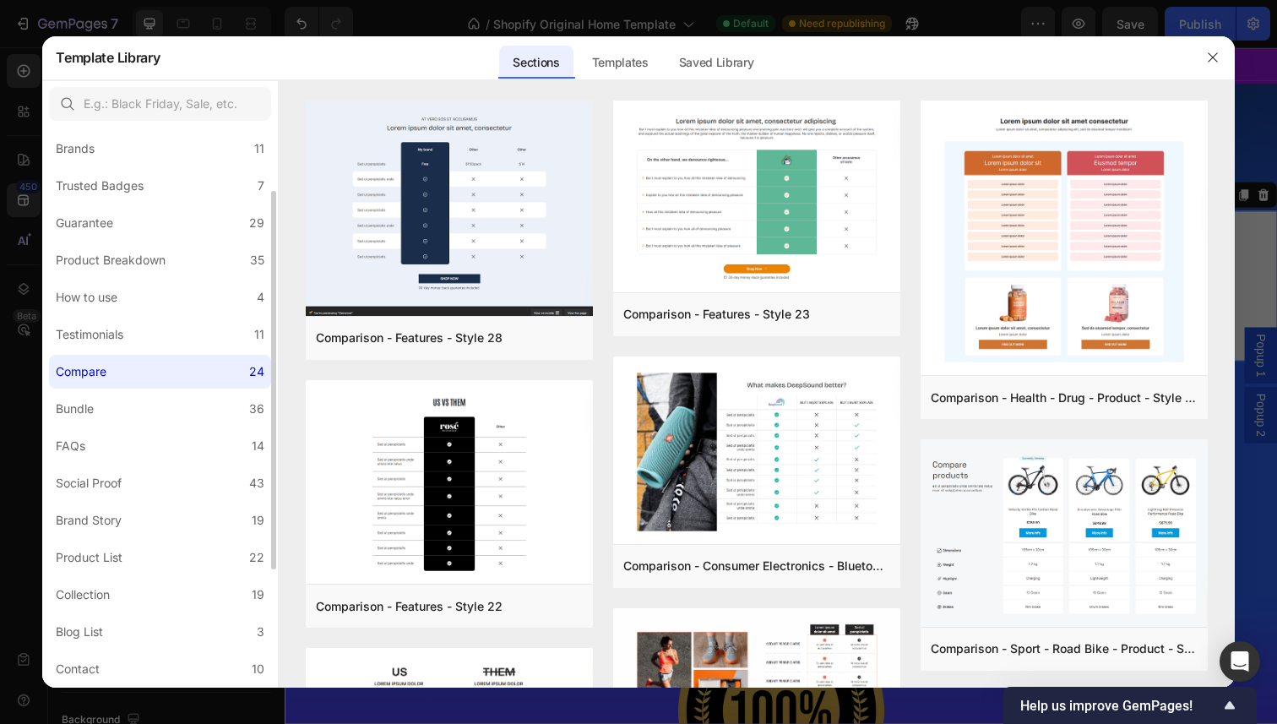
scroll to position [122, 0]
click at [150, 411] on label "Bundle 36" at bounding box center [160, 407] width 222 height 34
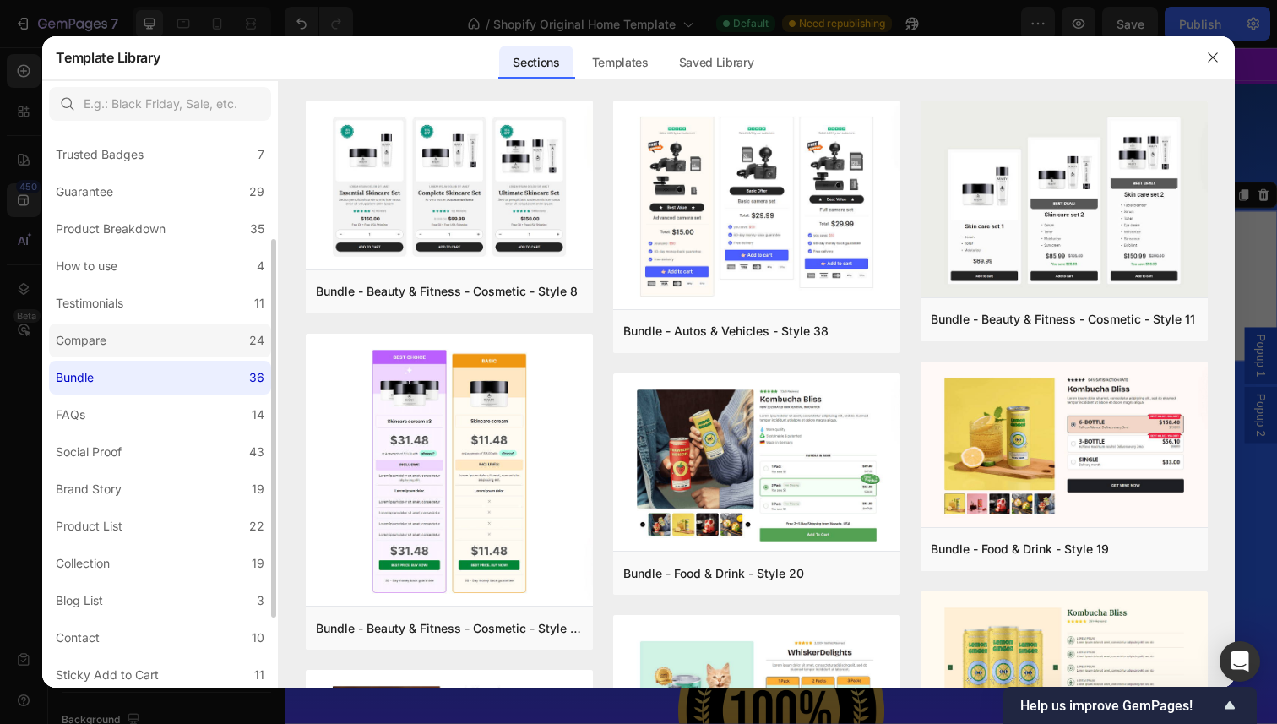
scroll to position [160, 0]
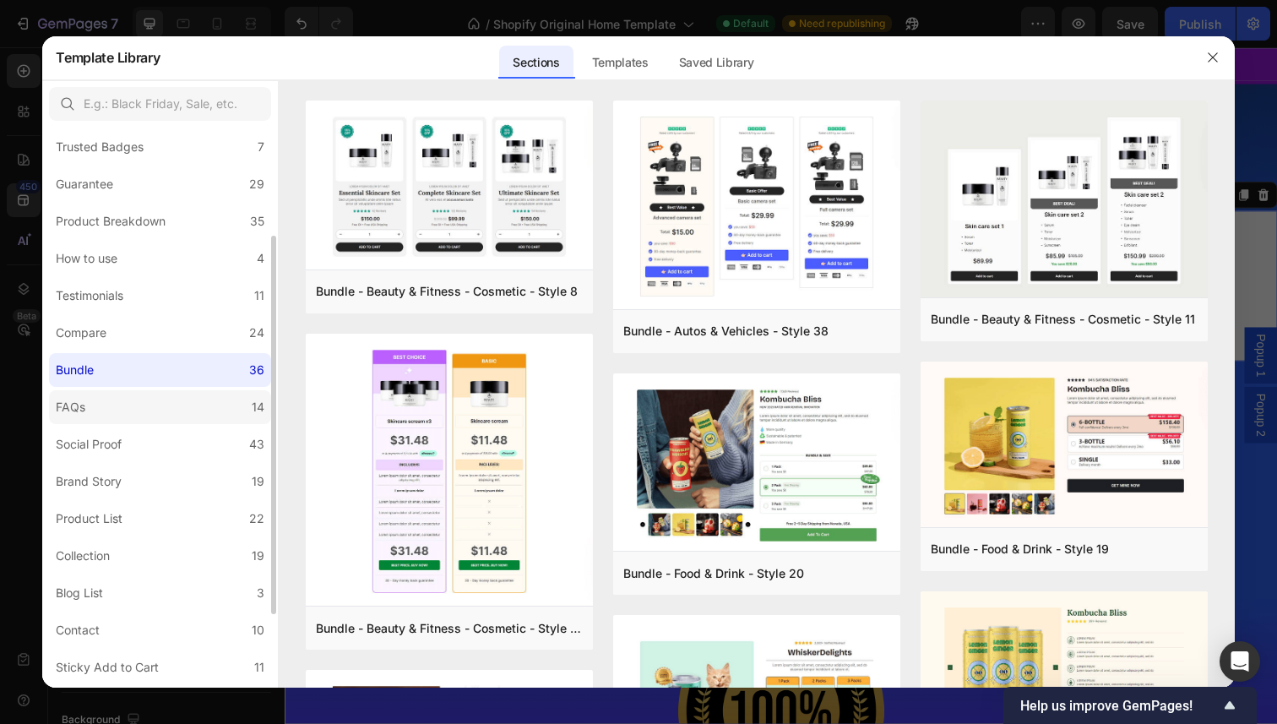
click at [150, 411] on label "FAQs 14" at bounding box center [160, 407] width 222 height 34
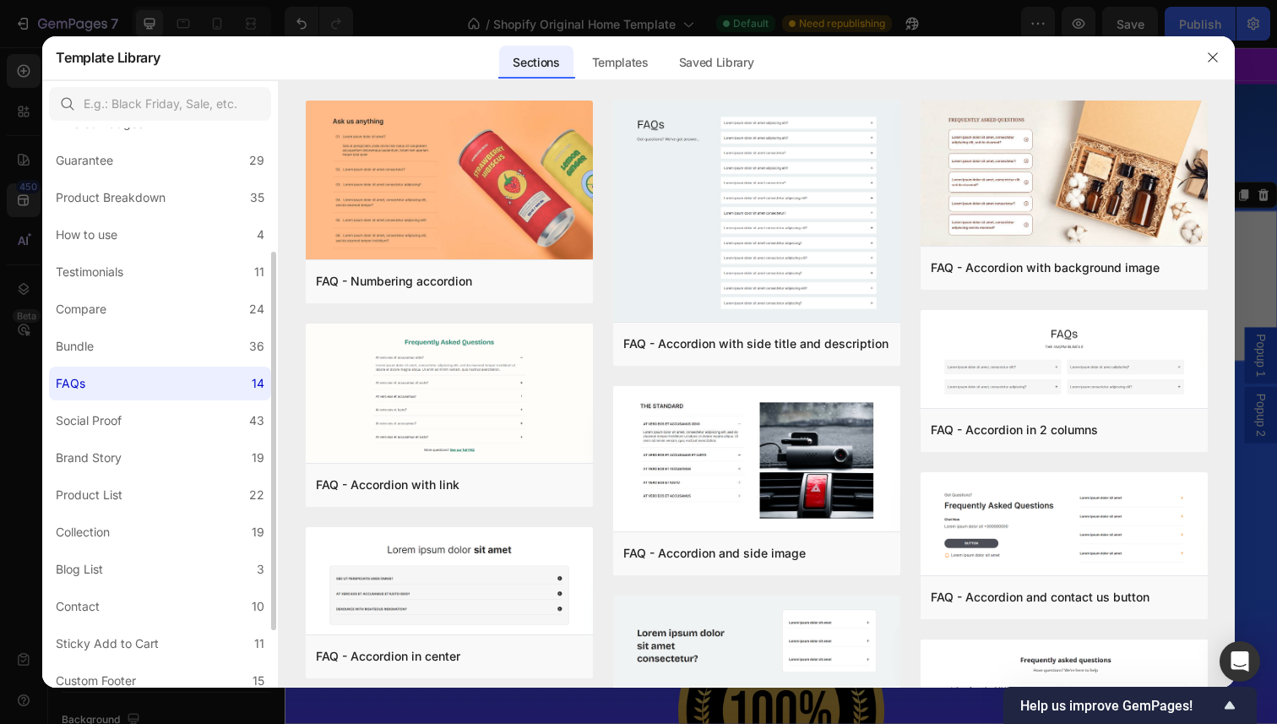
click at [150, 411] on label "Social Proof 43" at bounding box center [160, 421] width 222 height 34
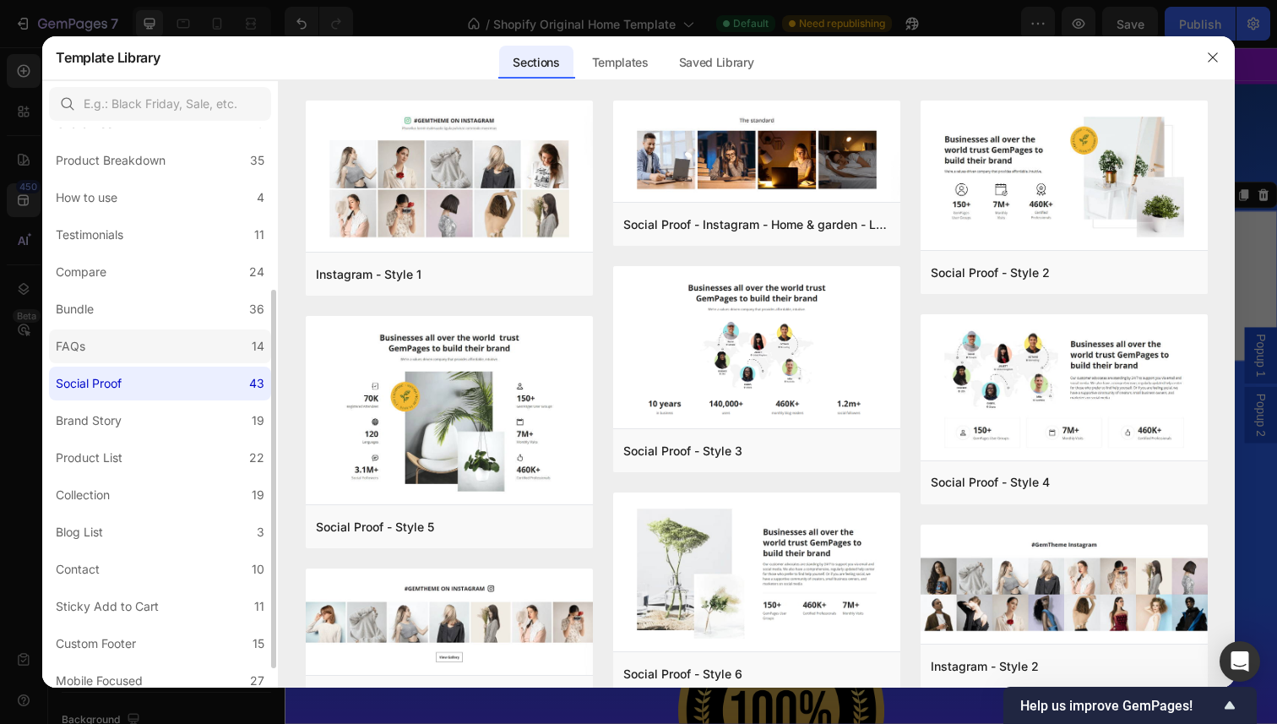
scroll to position [231, 0]
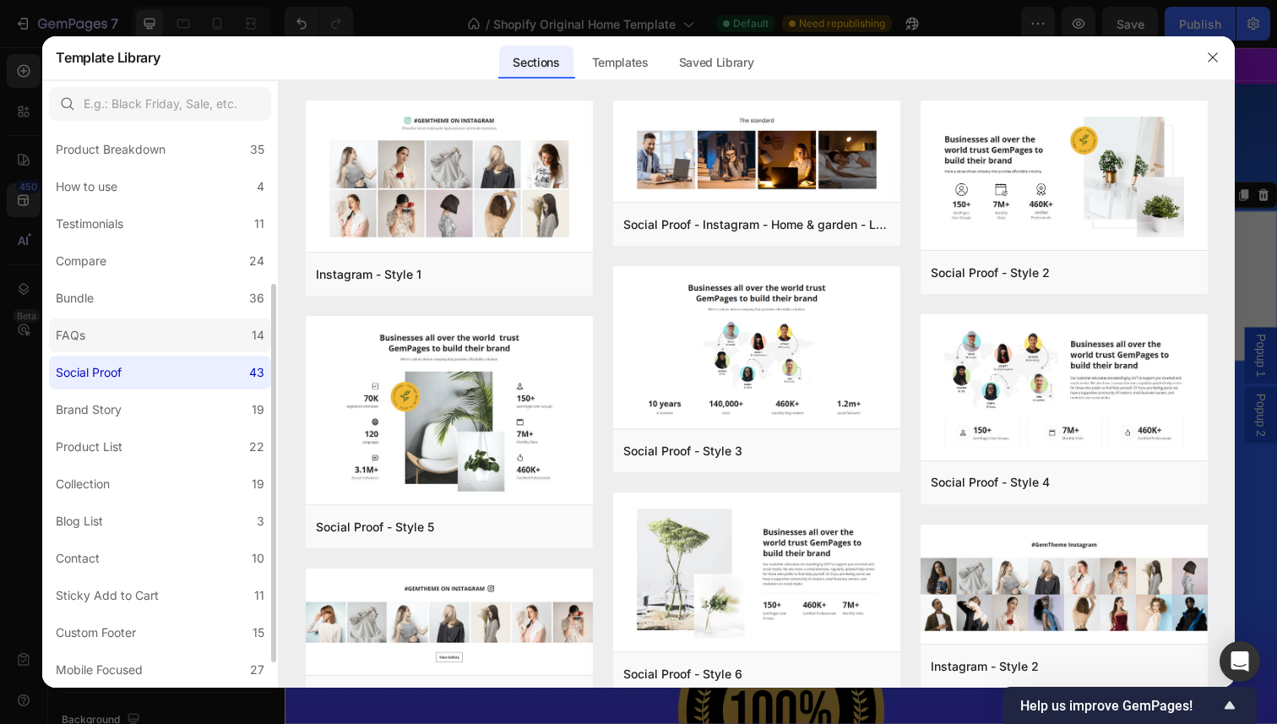
click at [150, 411] on label "Brand Story 19" at bounding box center [160, 410] width 222 height 34
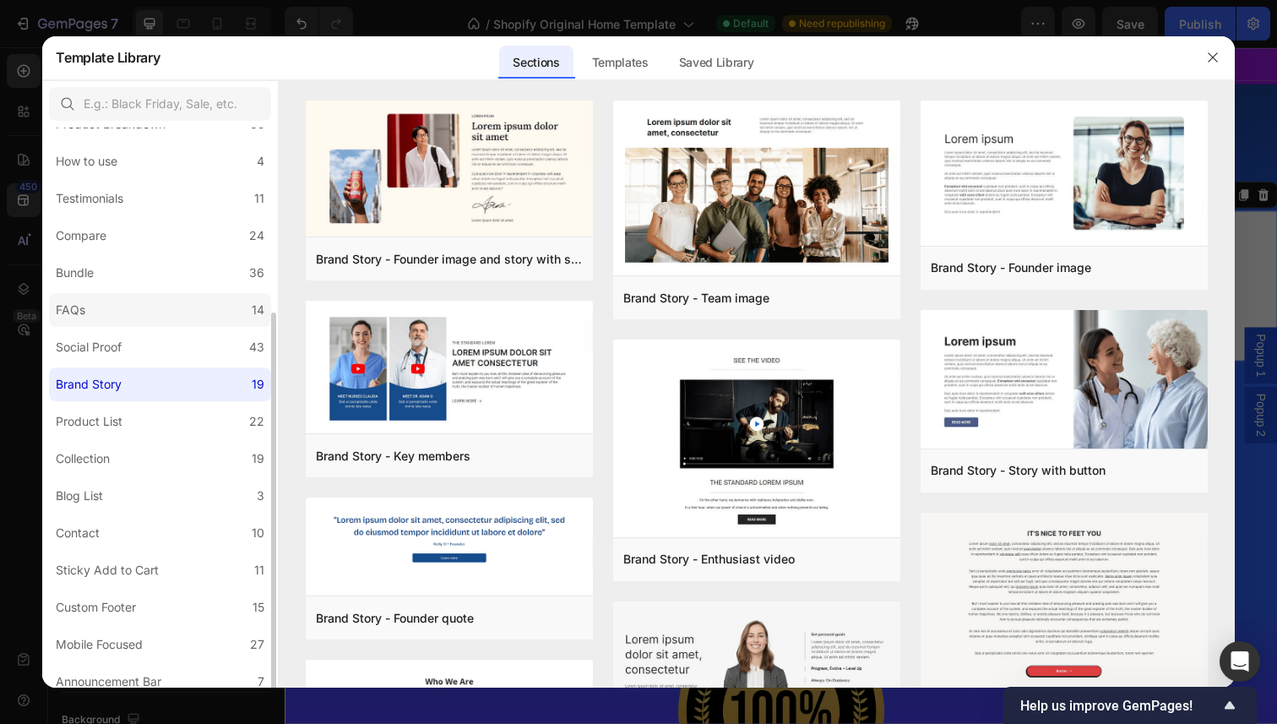
scroll to position [267, 0]
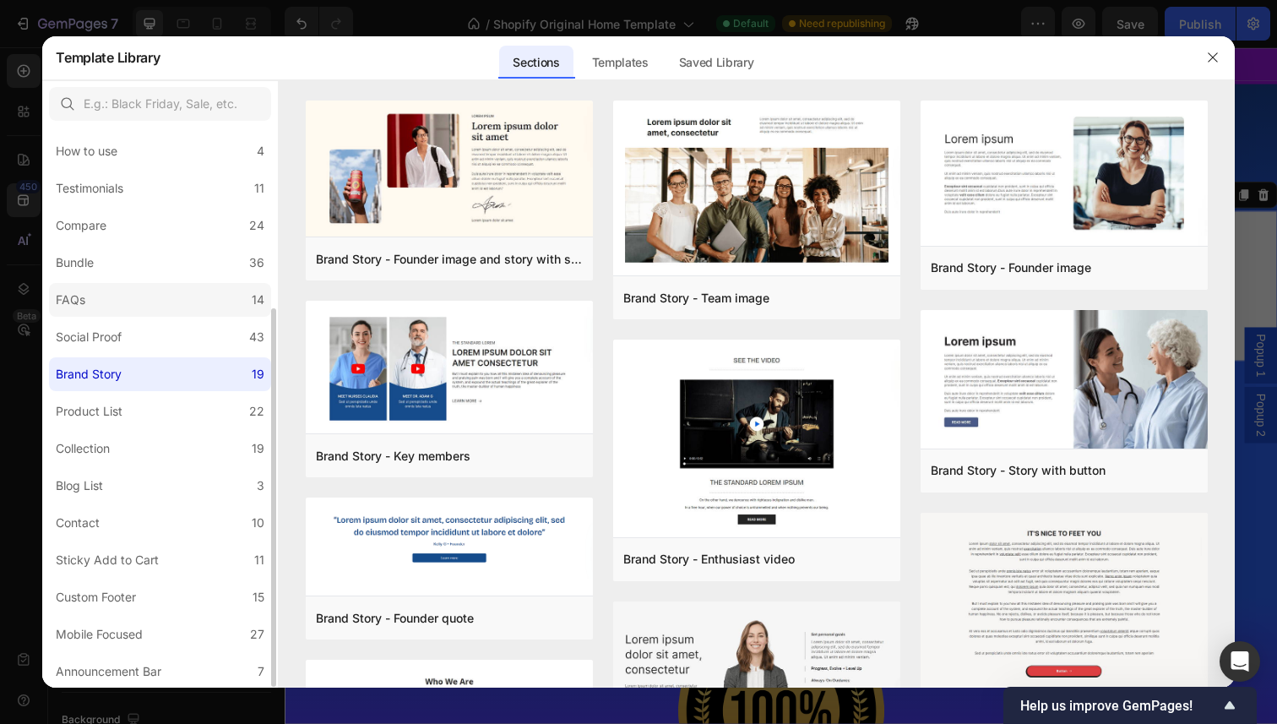
click at [150, 411] on label "Product List 22" at bounding box center [160, 411] width 222 height 34
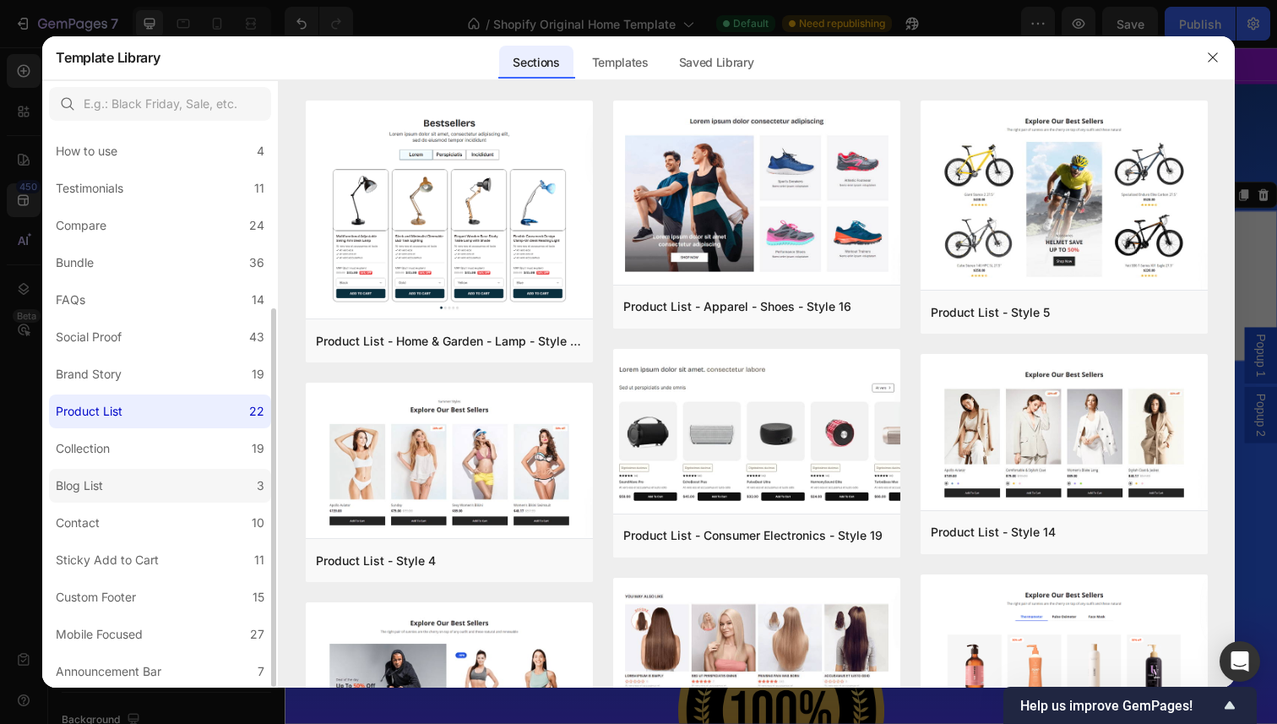
click at [128, 481] on label "Blog List 3" at bounding box center [160, 486] width 222 height 34
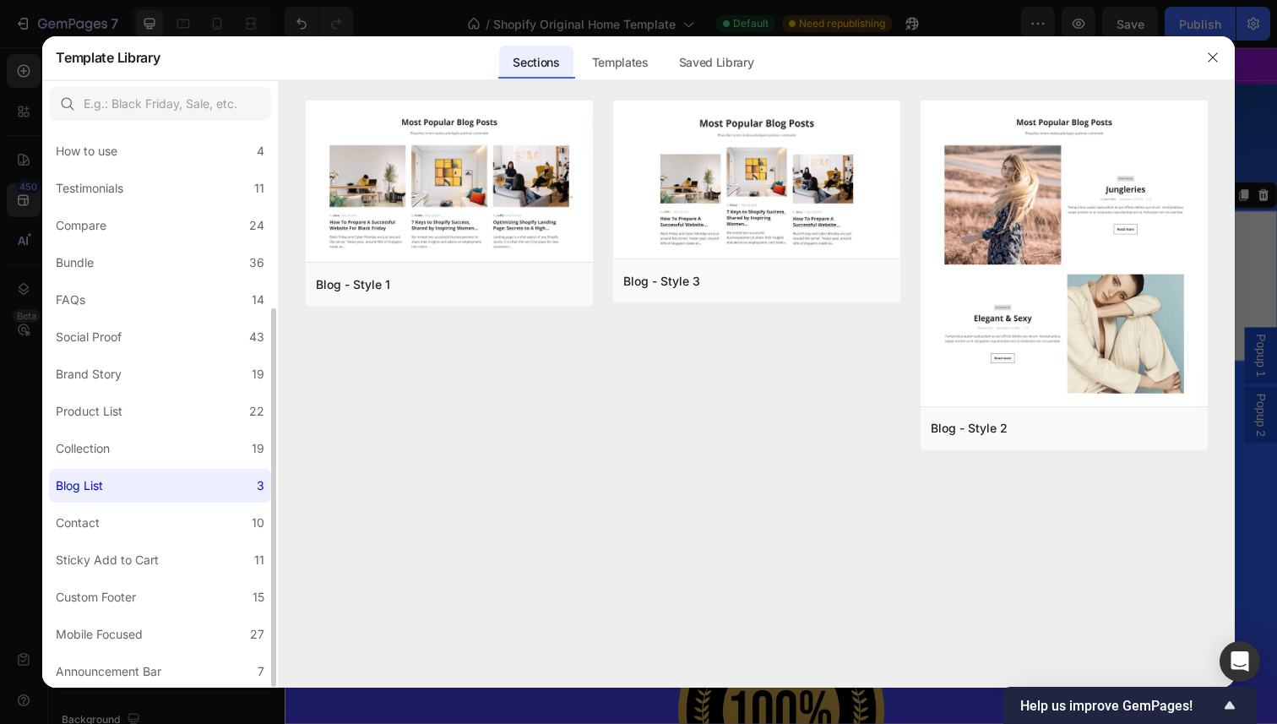
click at [136, 503] on div "All Sections 446 Hero Section 76 Product Detail 34 Brands 11 Trusted Badges 7 G…" at bounding box center [160, 275] width 236 height 828
click at [136, 515] on label "Contact 10" at bounding box center [160, 523] width 222 height 34
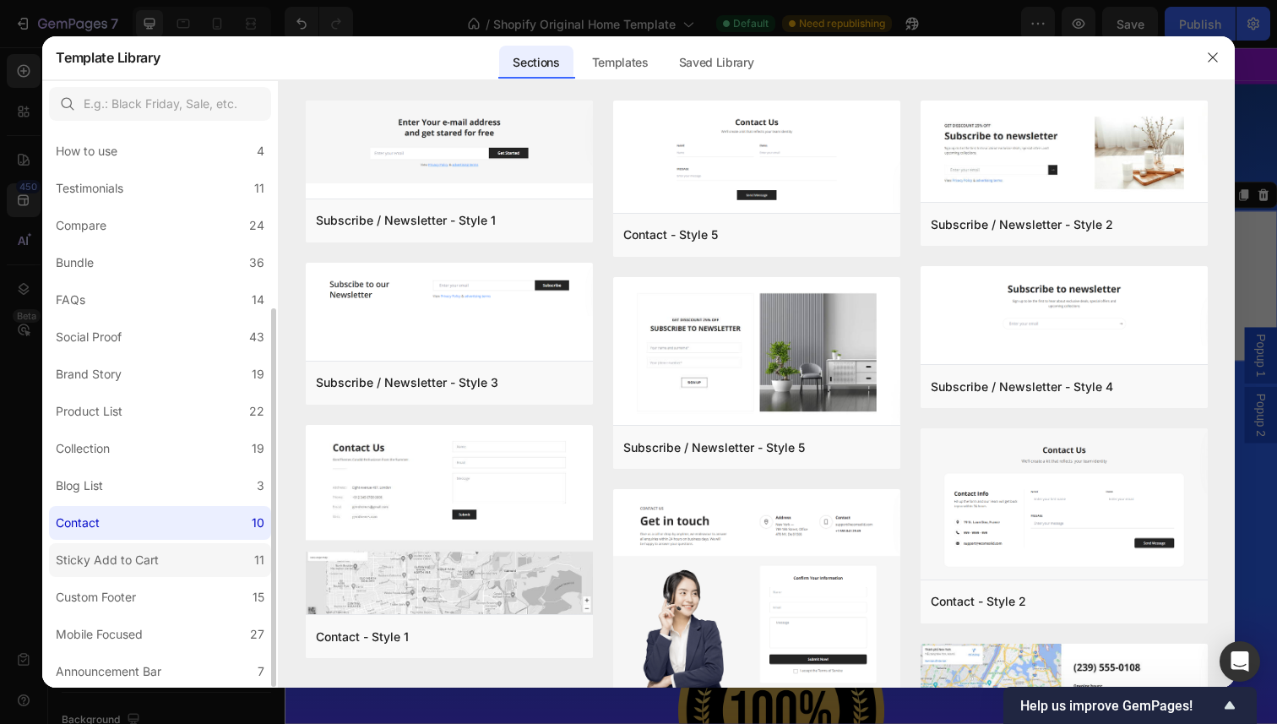
click at [144, 569] on div "Sticky Add to Cart" at bounding box center [107, 560] width 103 height 20
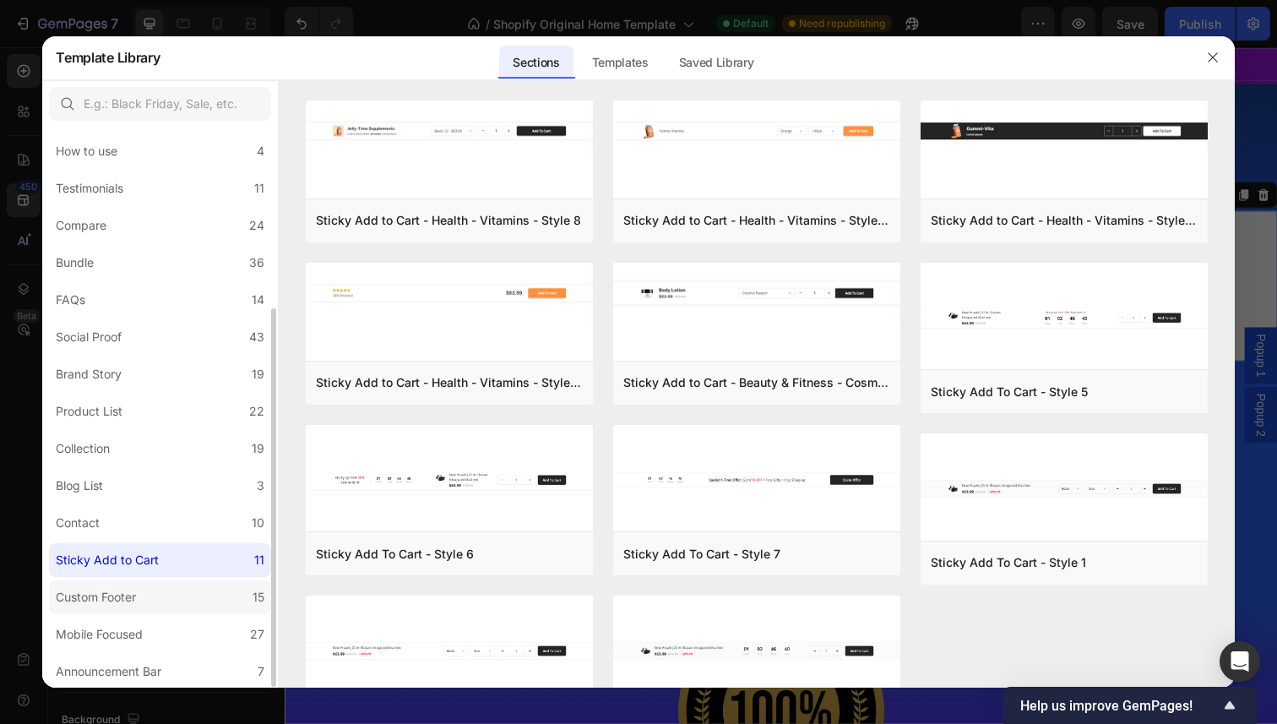
click at [144, 610] on label "Custom Footer 15" at bounding box center [160, 597] width 222 height 34
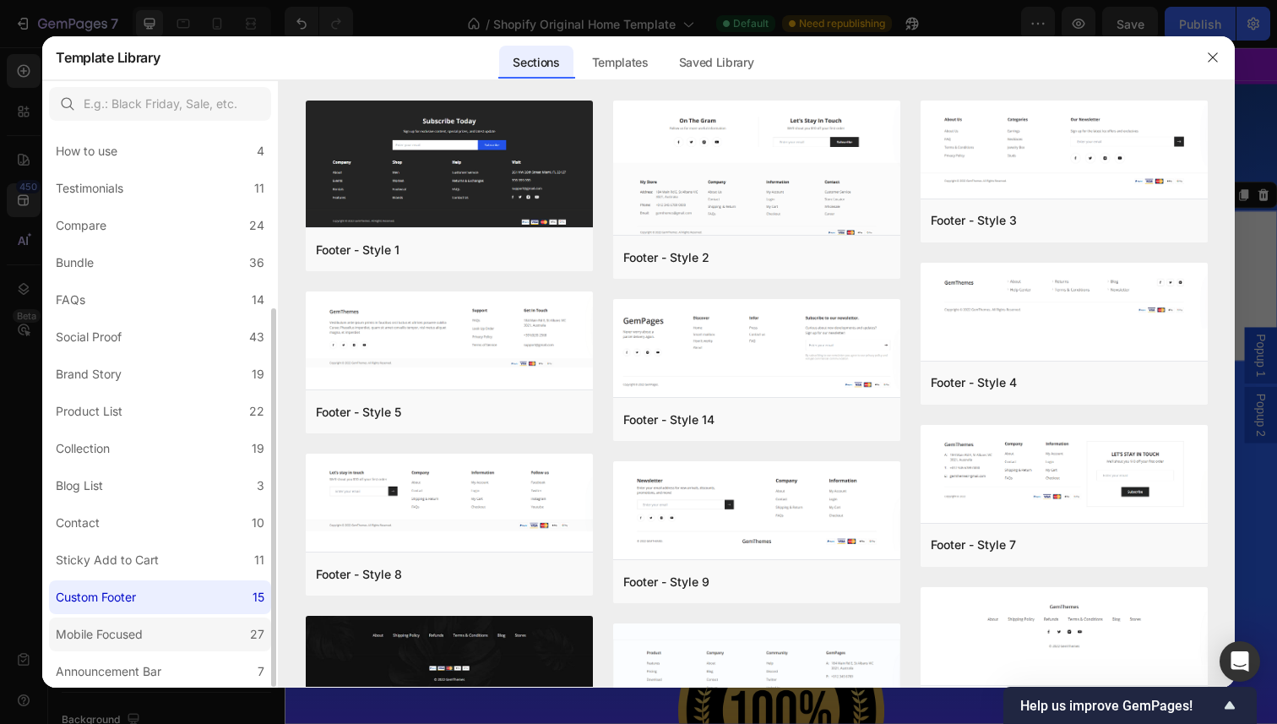
click at [150, 640] on div "Mobile Focused" at bounding box center [103, 634] width 94 height 20
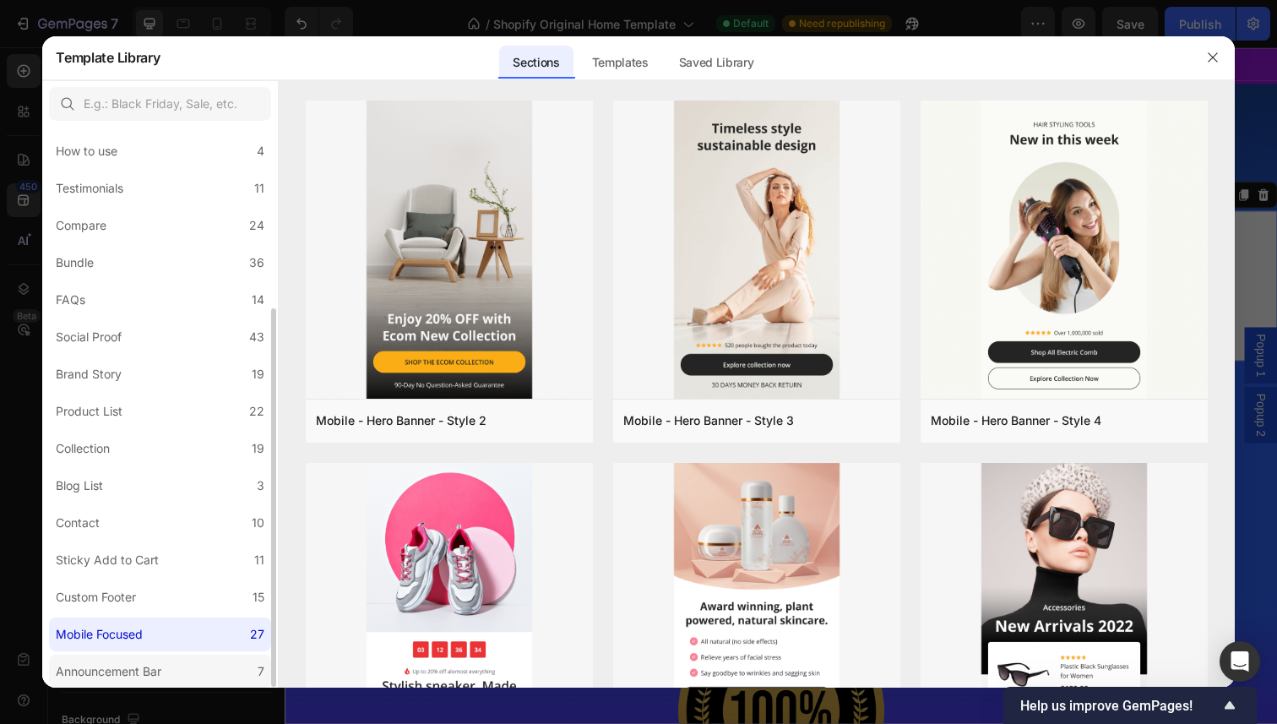
click at [164, 658] on label "Announcement Bar 7" at bounding box center [160, 672] width 222 height 34
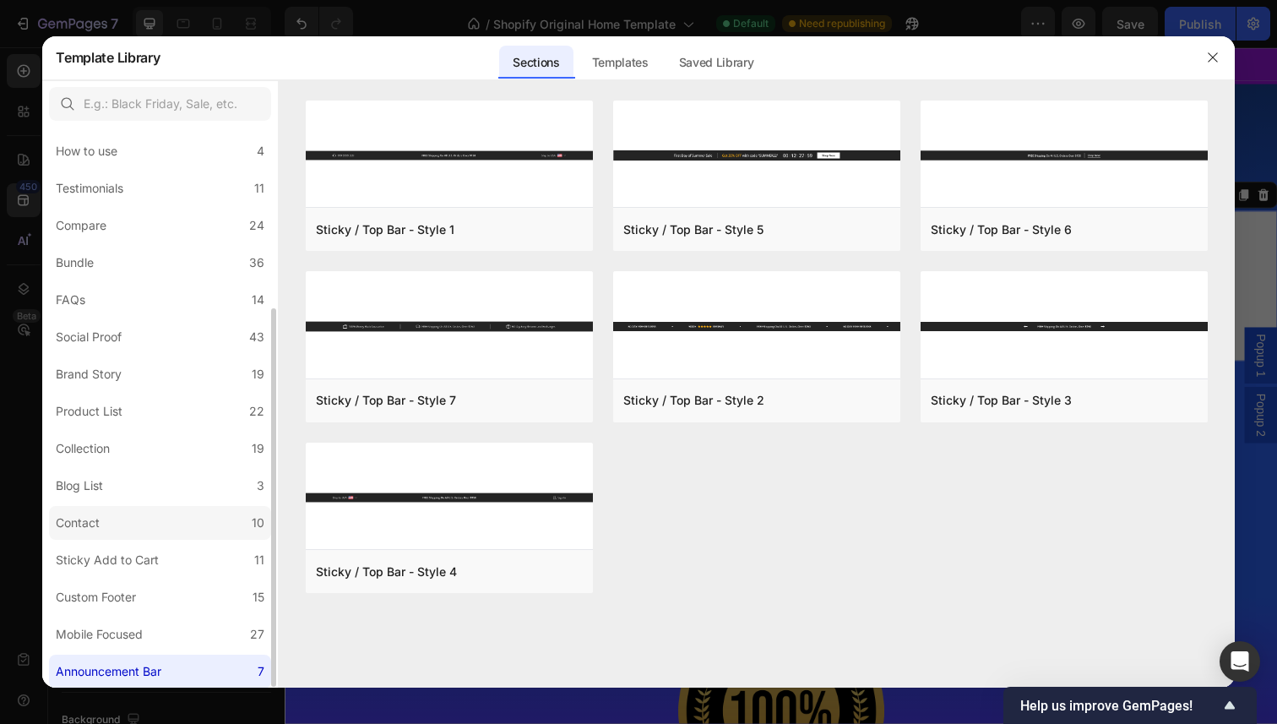
scroll to position [0, 0]
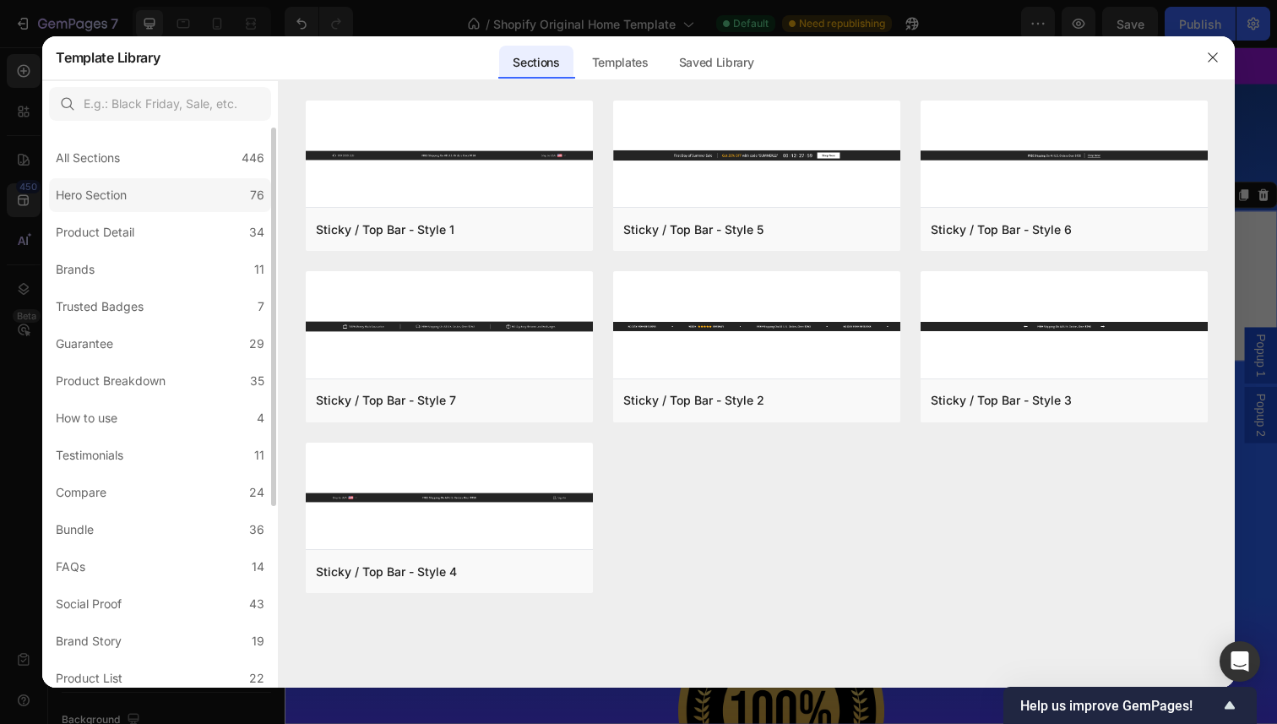
click at [144, 179] on label "Hero Section 76" at bounding box center [160, 195] width 222 height 34
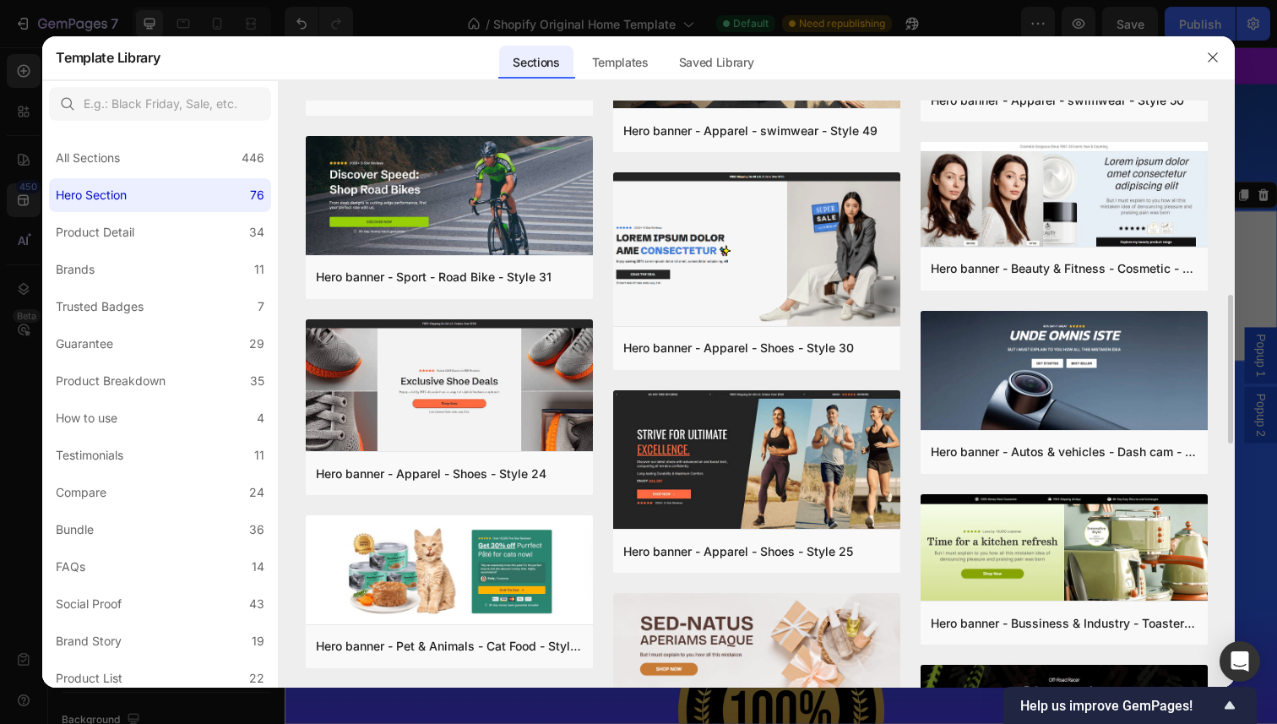
scroll to position [704, 0]
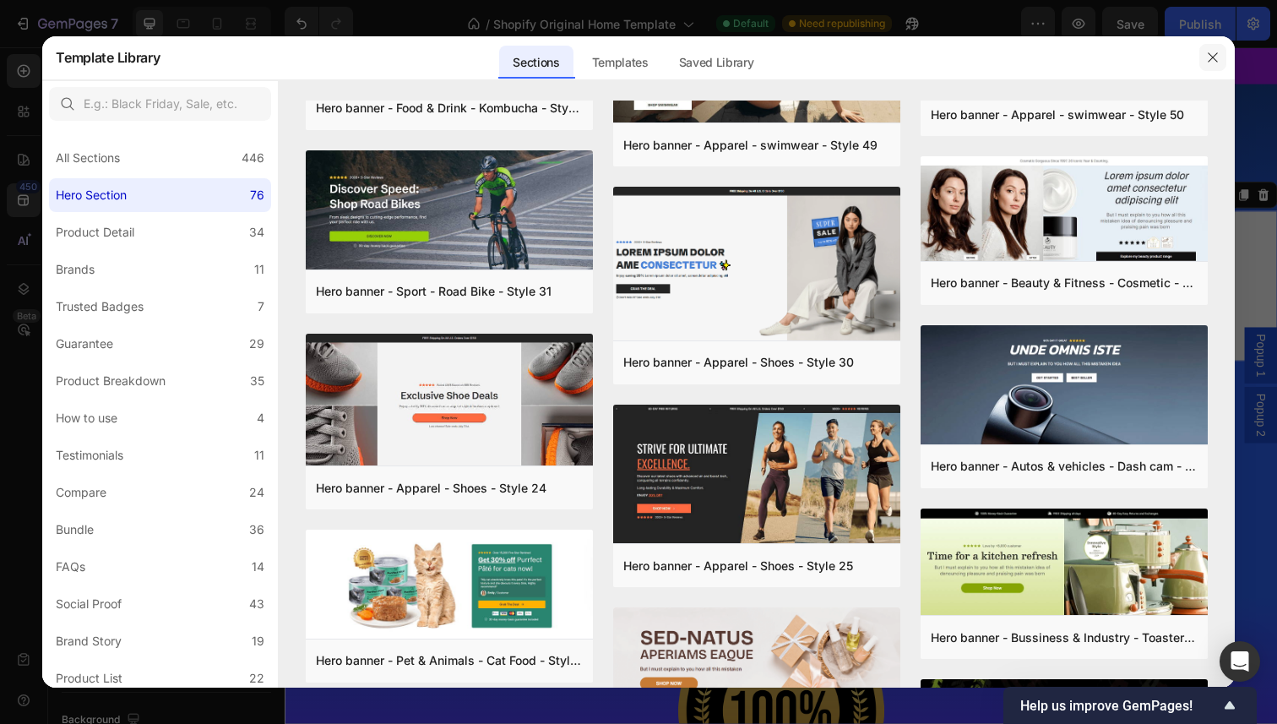
click at [1213, 59] on icon "button" at bounding box center [1213, 58] width 14 height 14
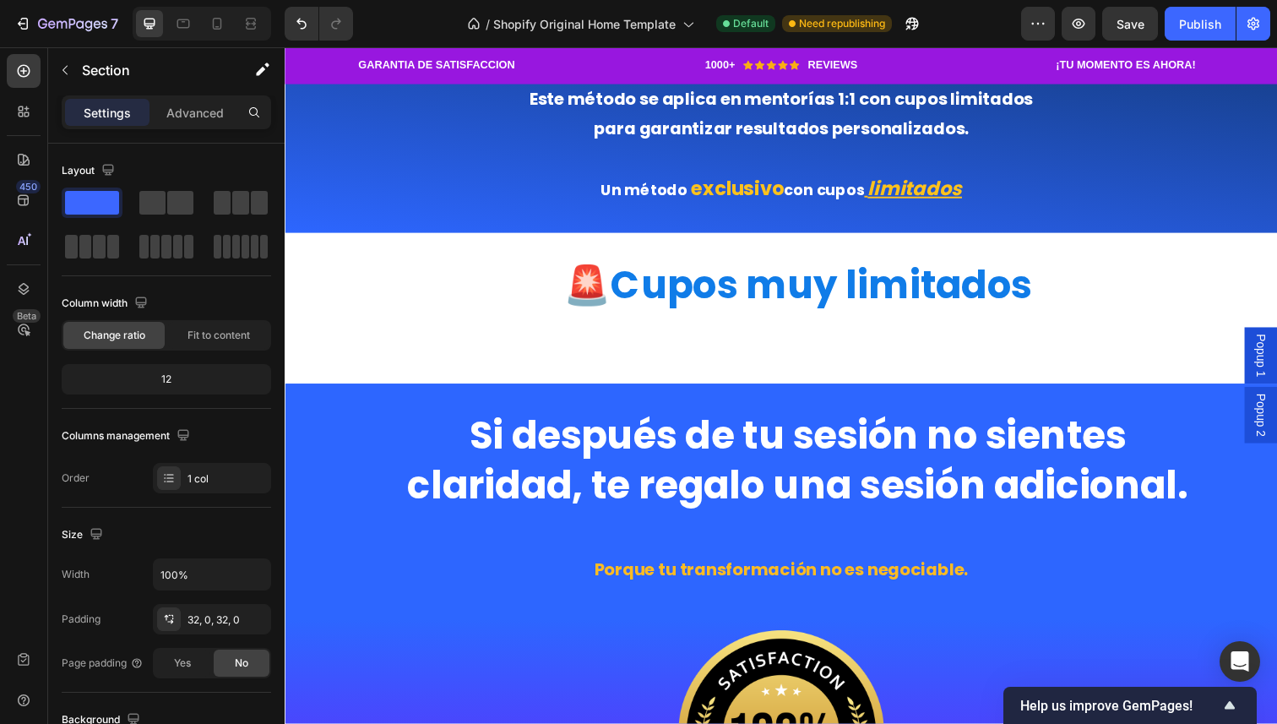
scroll to position [2195, 0]
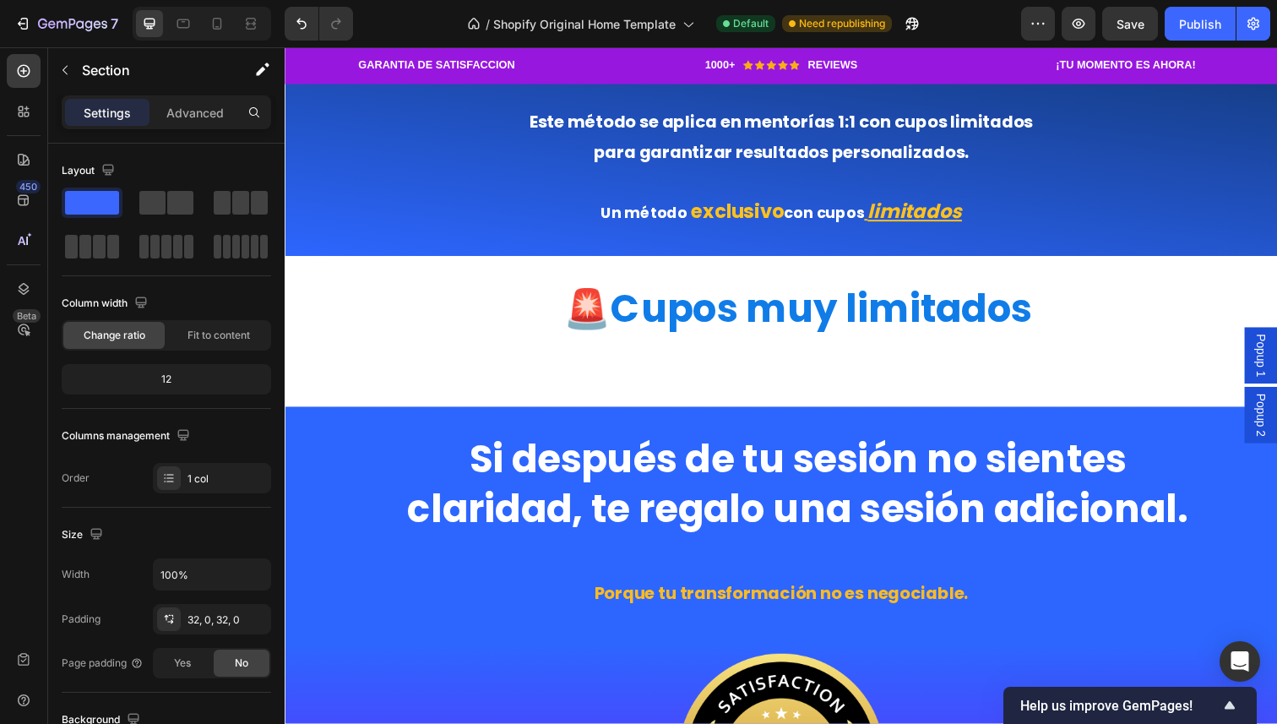
click at [537, 364] on div "🚨 Cupos muy limitados Heading" at bounding box center [792, 338] width 1014 height 100
click at [807, 406] on div "🚨 Cupos muy limitados Heading Section 4" at bounding box center [792, 338] width 1014 height 154
click at [790, 258] on icon at bounding box center [792, 261] width 14 height 14
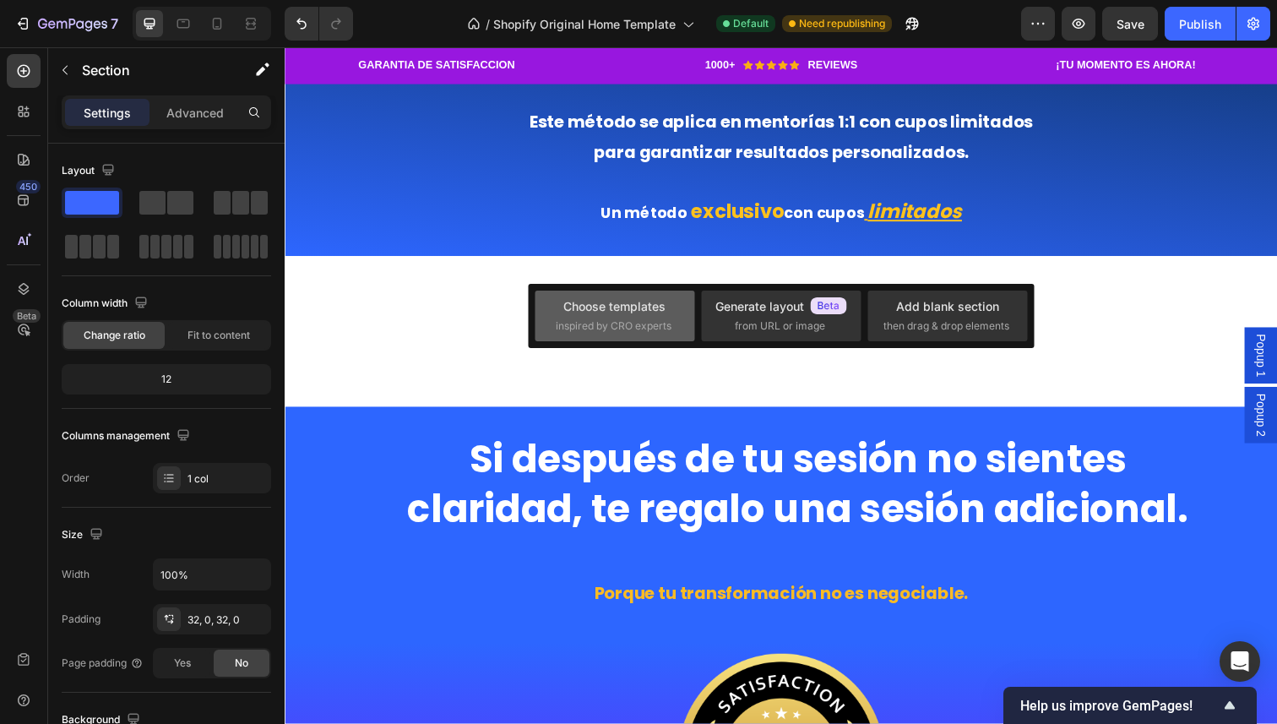
click at [644, 307] on div "Choose templates" at bounding box center [614, 306] width 102 height 18
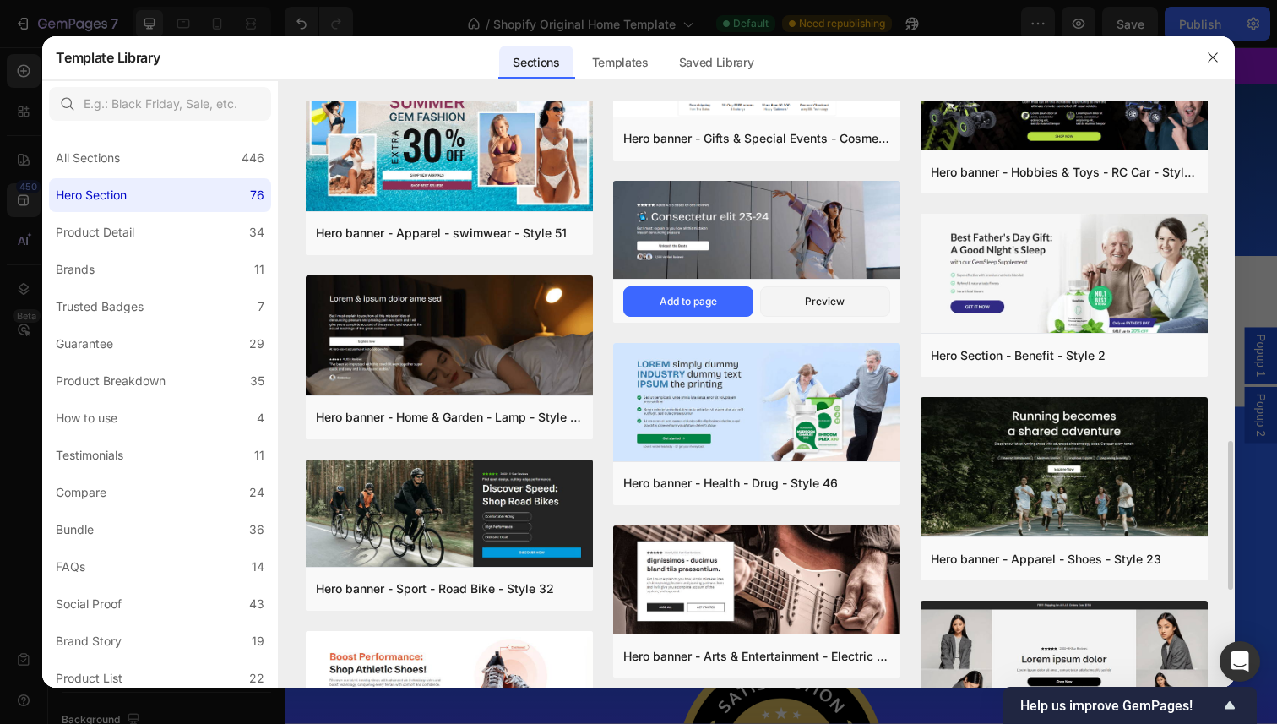
scroll to position [1333, 0]
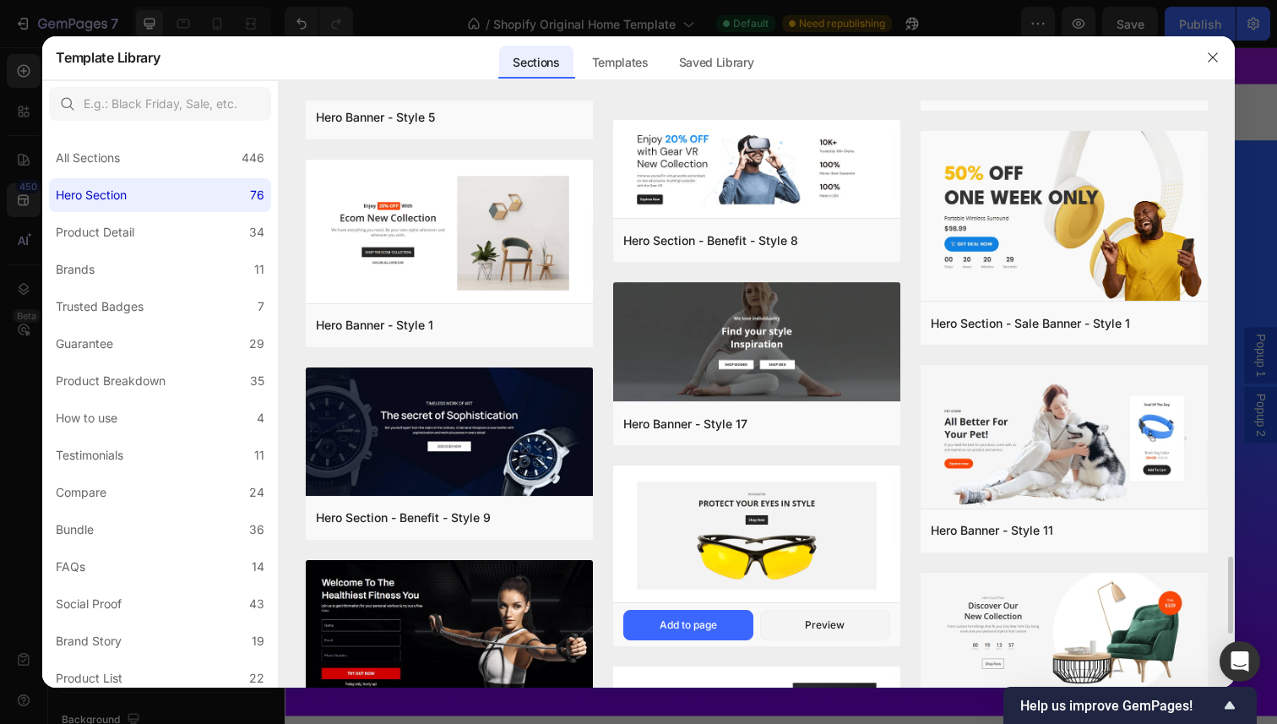
scroll to position [3490, 0]
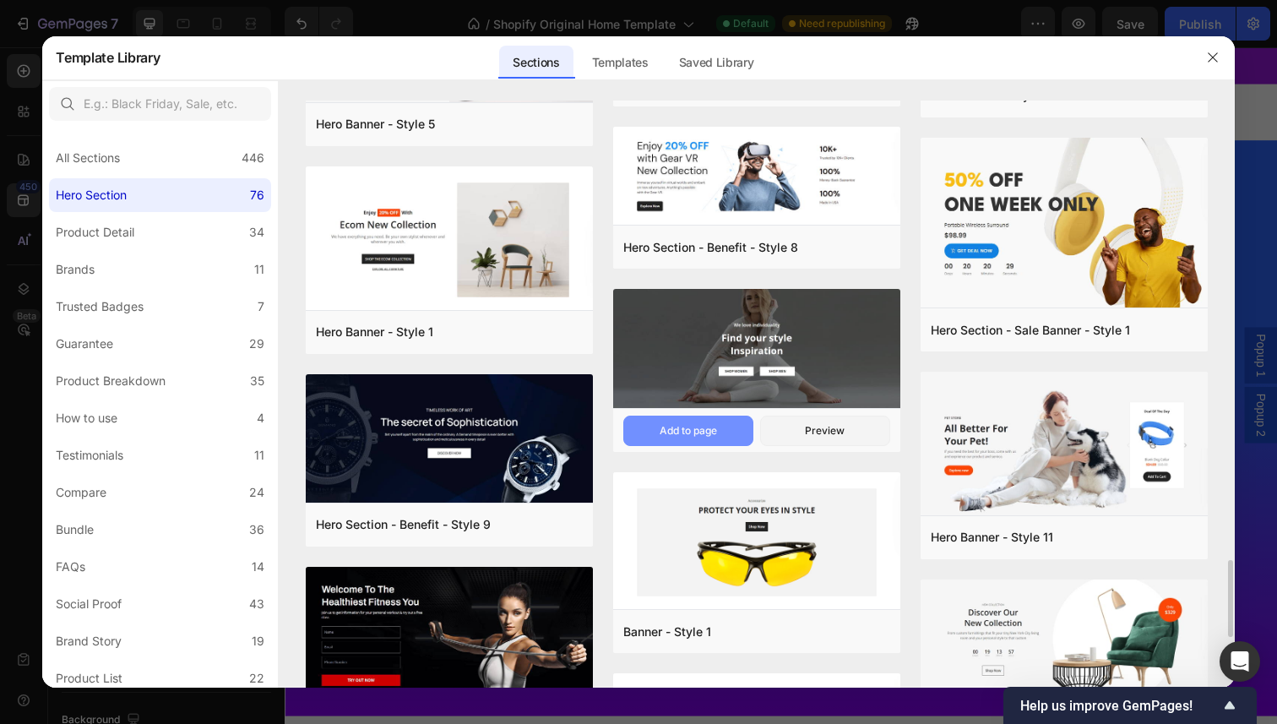
click at [706, 424] on div "Add to page" at bounding box center [688, 430] width 57 height 15
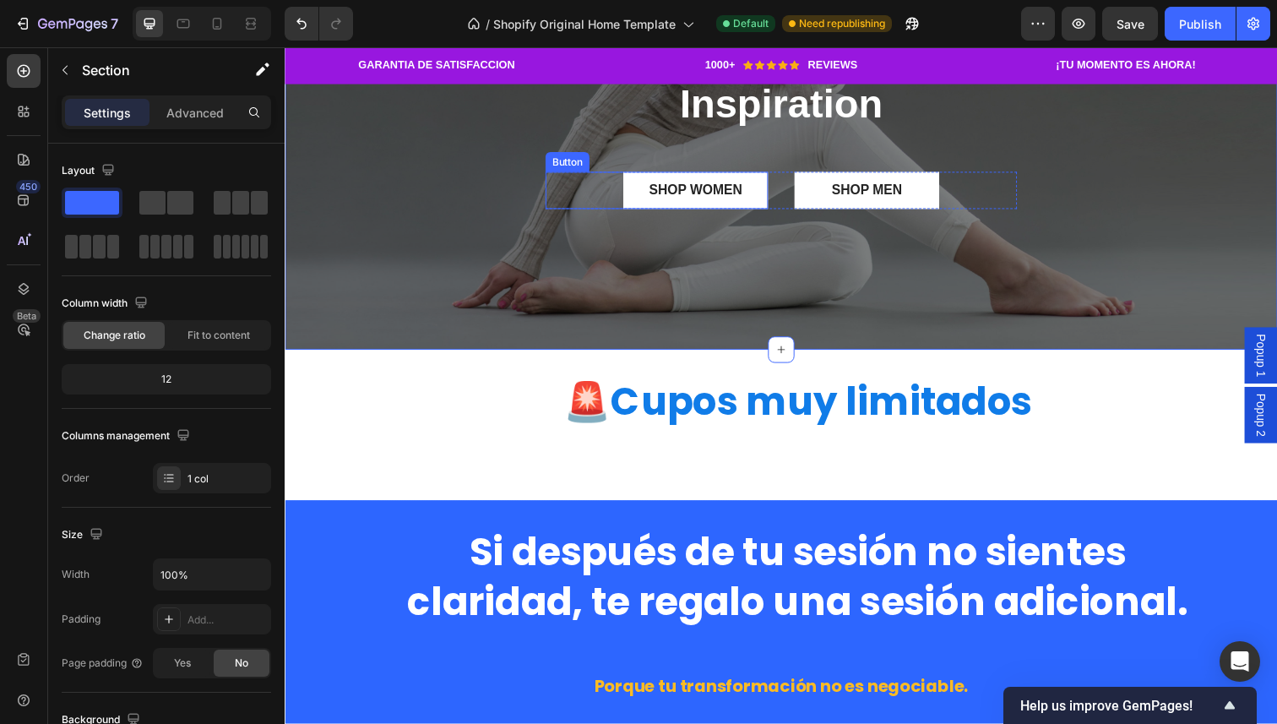
scroll to position [2596, 0]
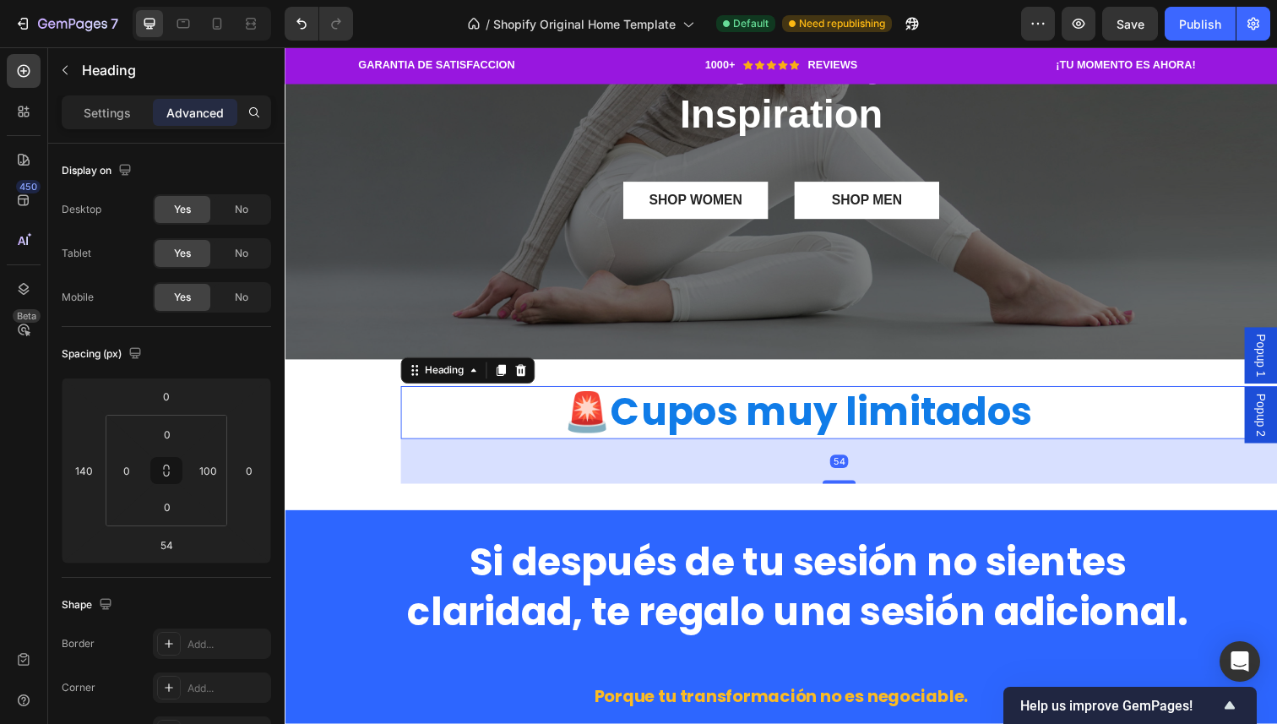
click at [767, 417] on strong "Cupos muy limitados" at bounding box center [833, 420] width 430 height 54
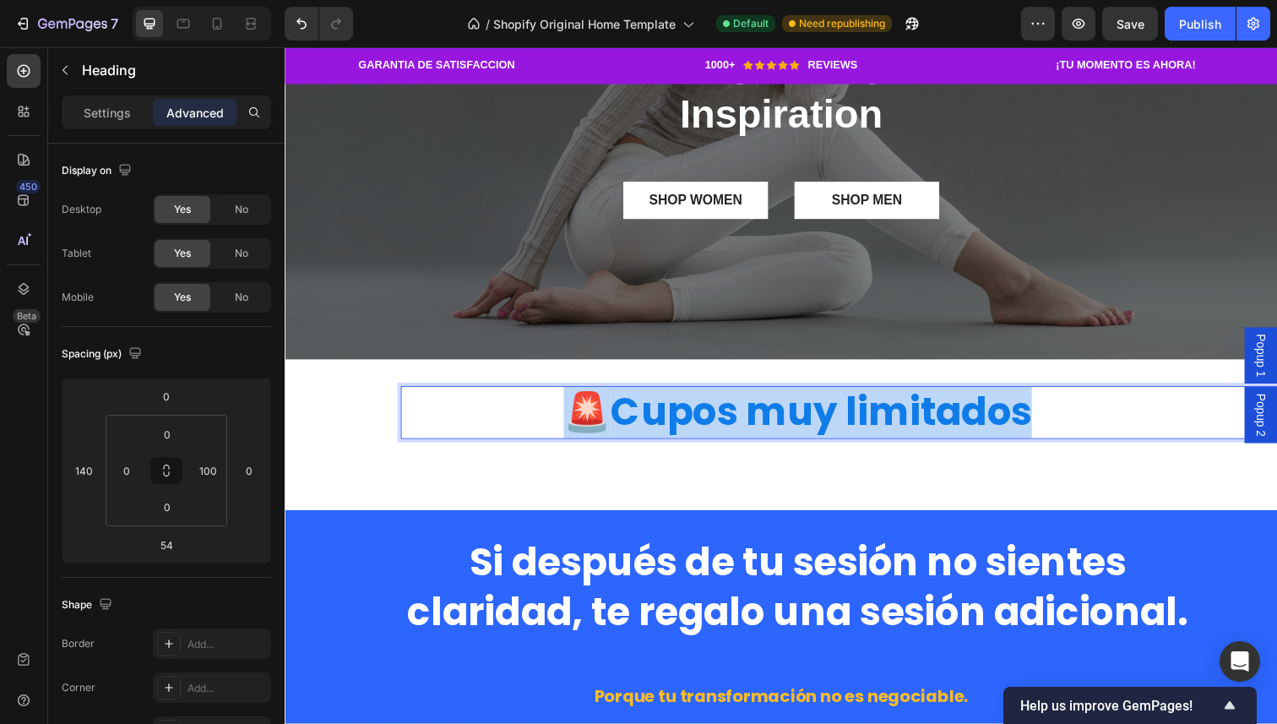
click at [767, 417] on strong "Cupos muy limitados" at bounding box center [833, 420] width 430 height 54
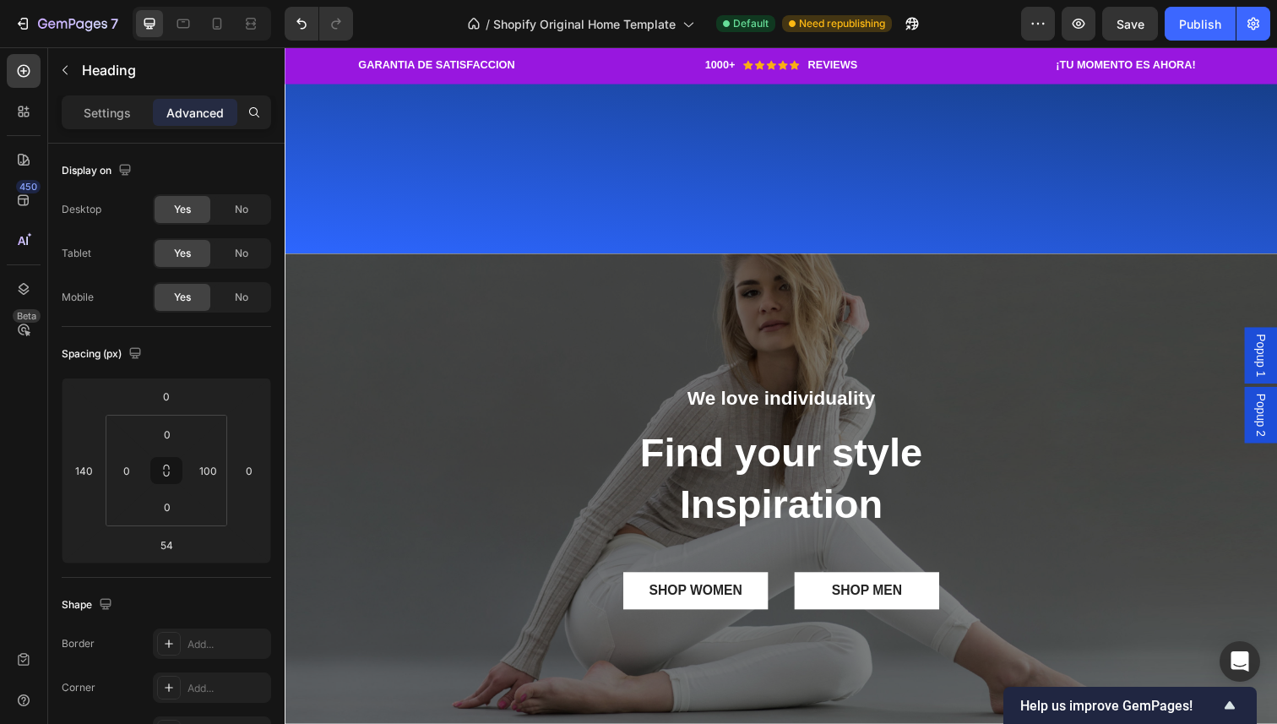
scroll to position [2186, 0]
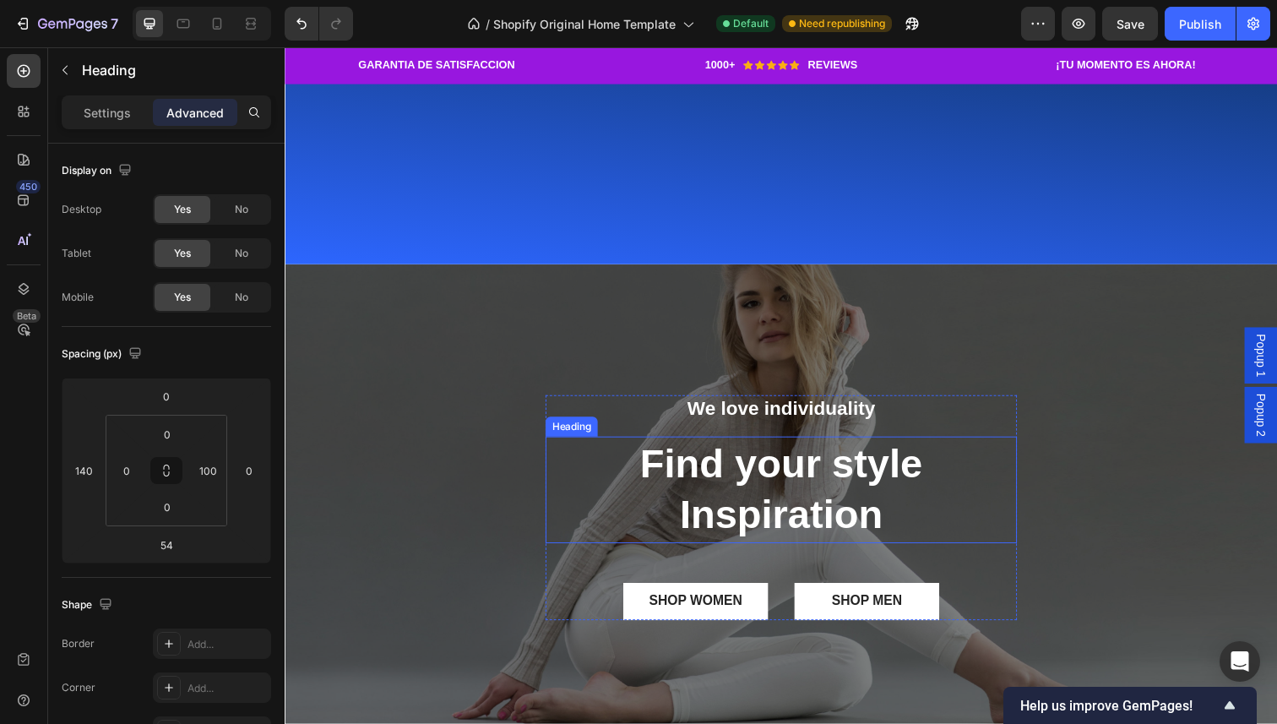
click at [760, 464] on p "Find your style Inspiration" at bounding box center [791, 500] width 478 height 106
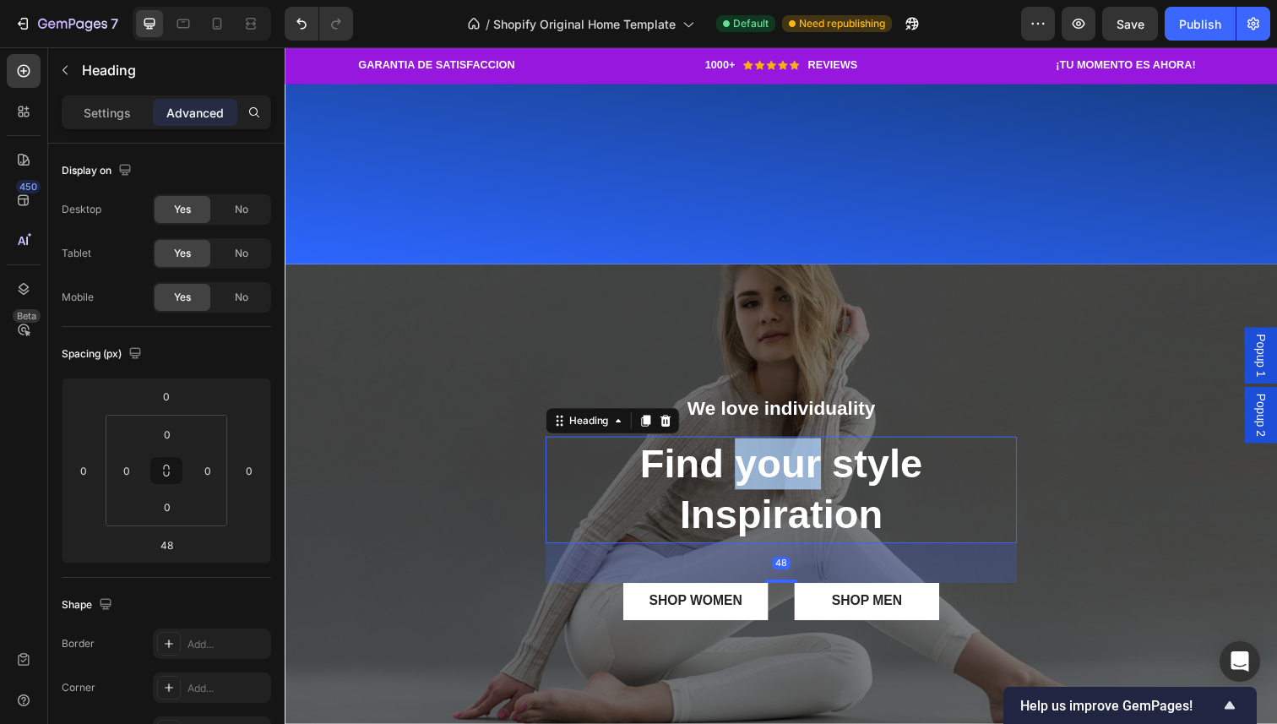
click at [760, 464] on p "Find your style Inspiration" at bounding box center [791, 500] width 478 height 106
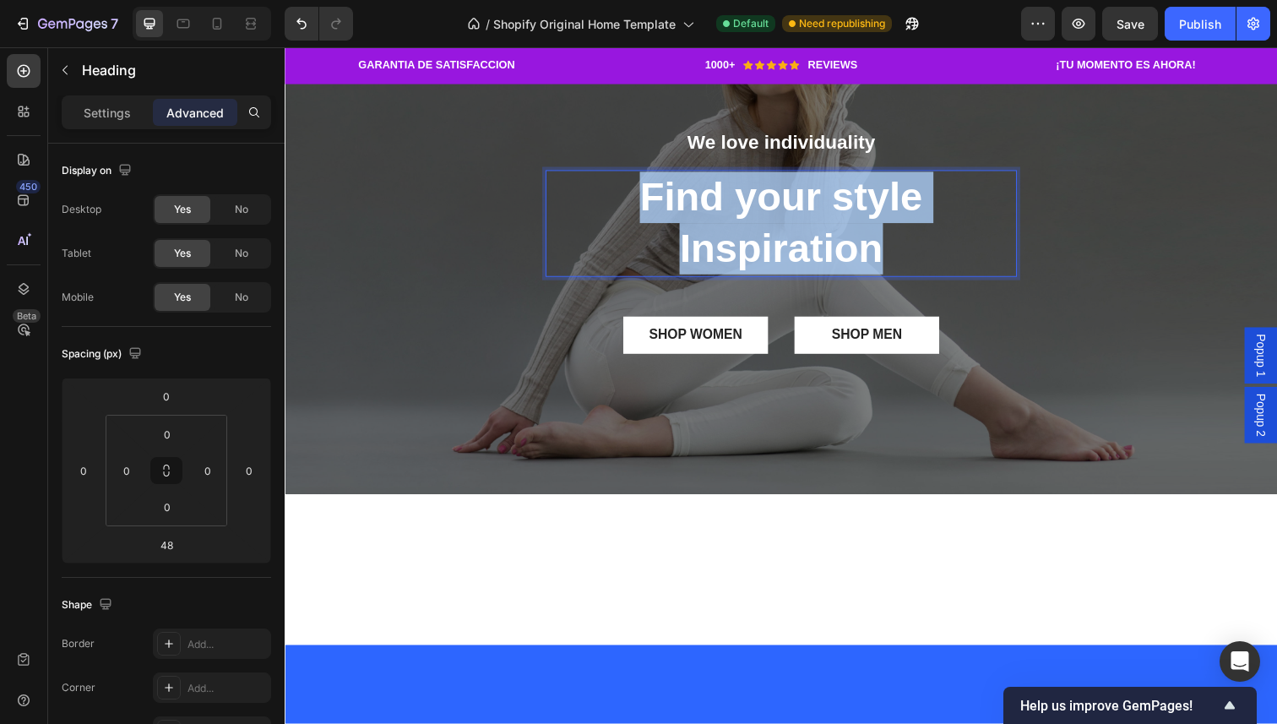
click at [760, 280] on p "Find your style Inspiration" at bounding box center [791, 228] width 478 height 106
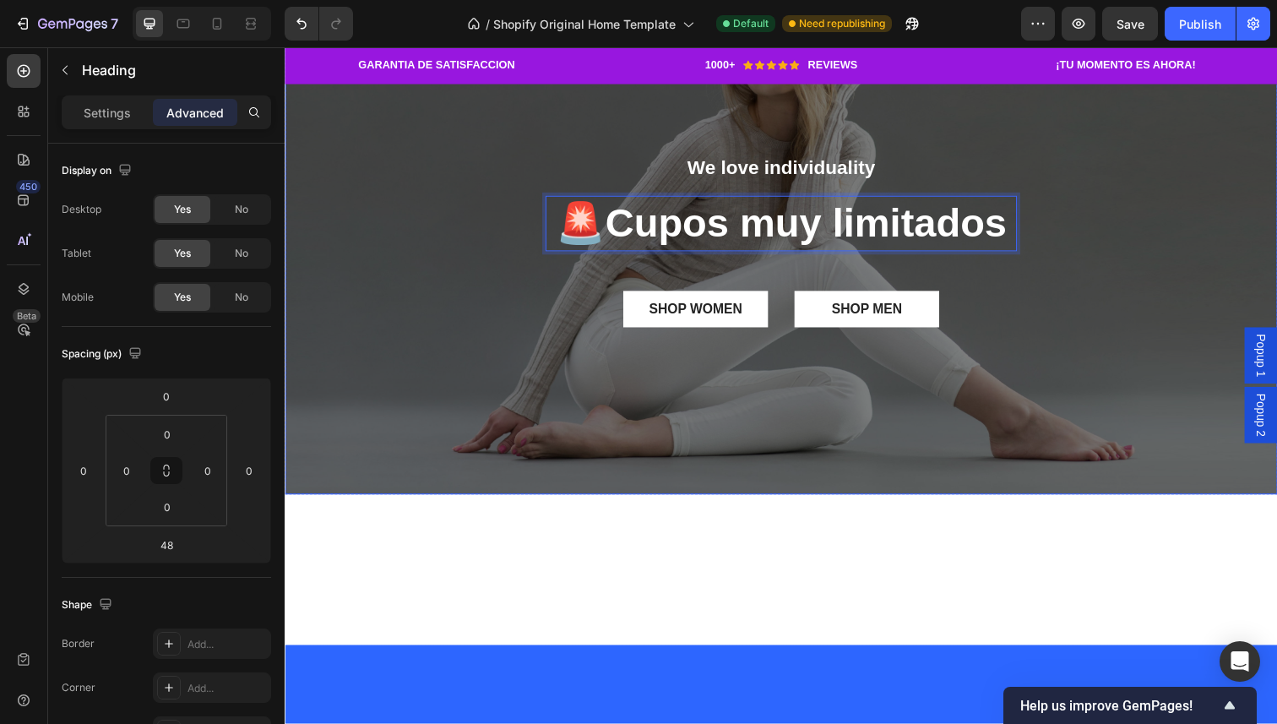
click at [940, 331] on div "Overlay" at bounding box center [792, 250] width 1014 height 507
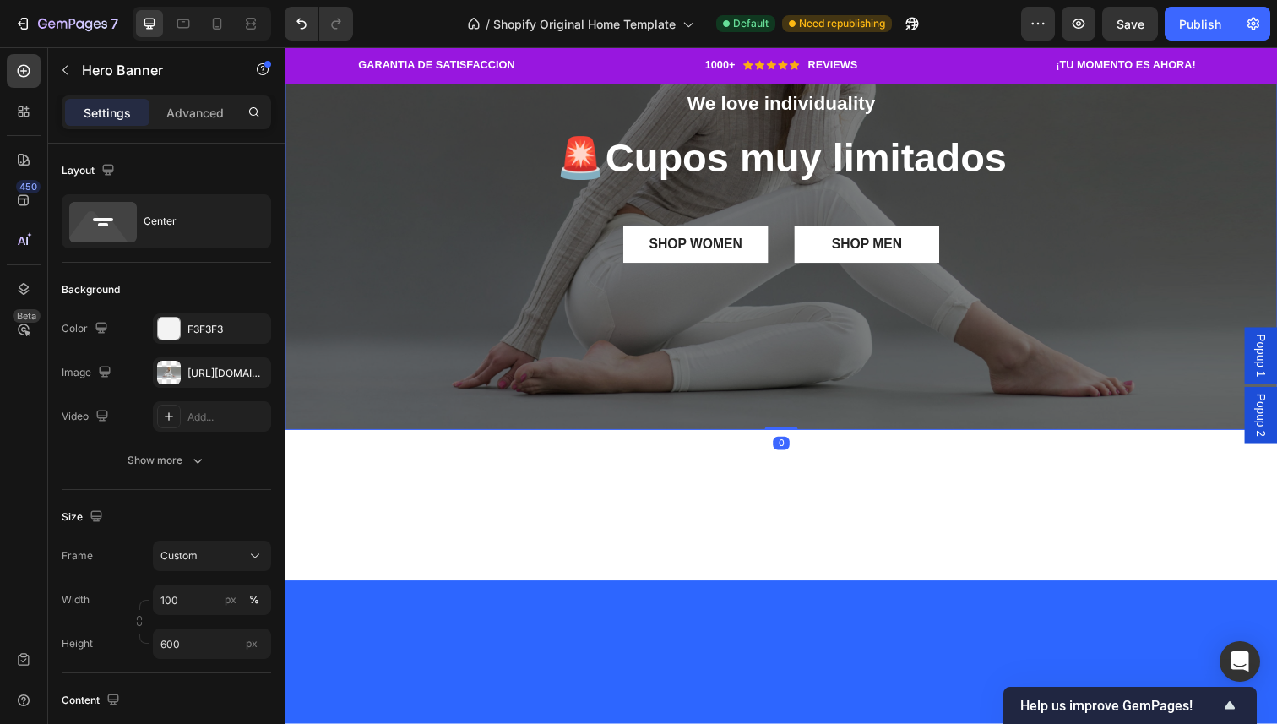
scroll to position [2269, 0]
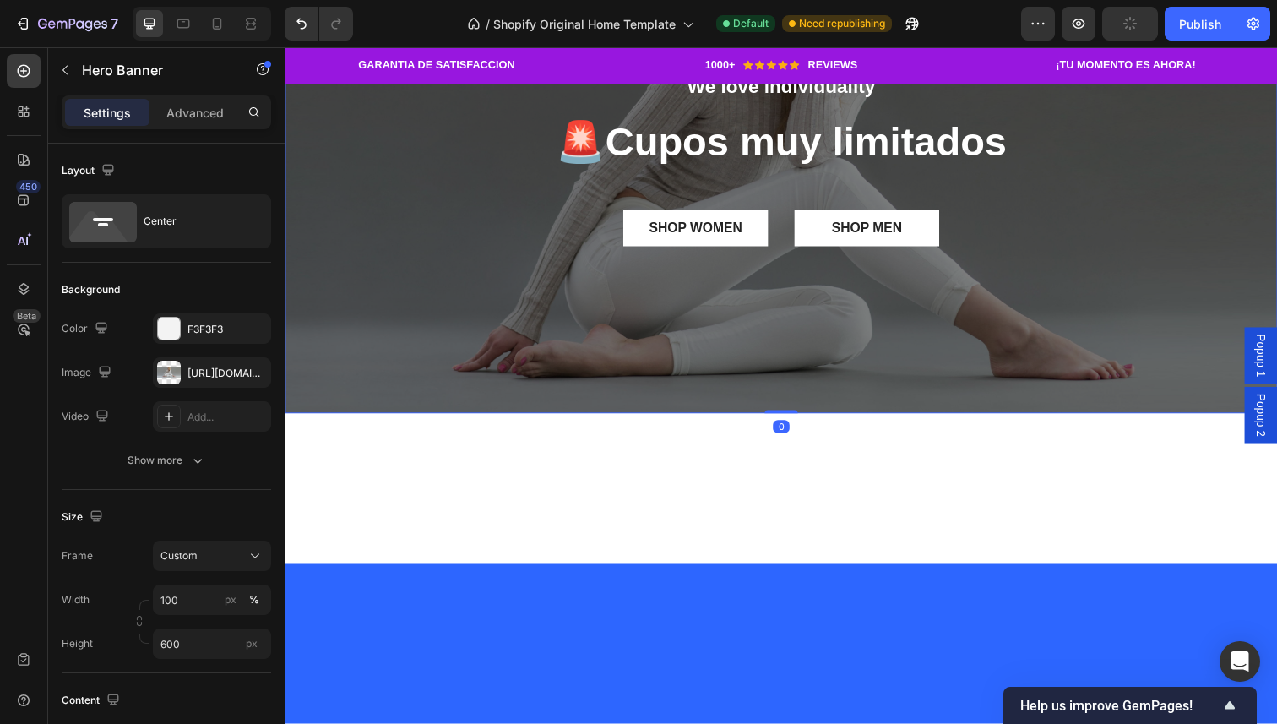
click at [633, 303] on div "Overlay" at bounding box center [792, 168] width 1014 height 507
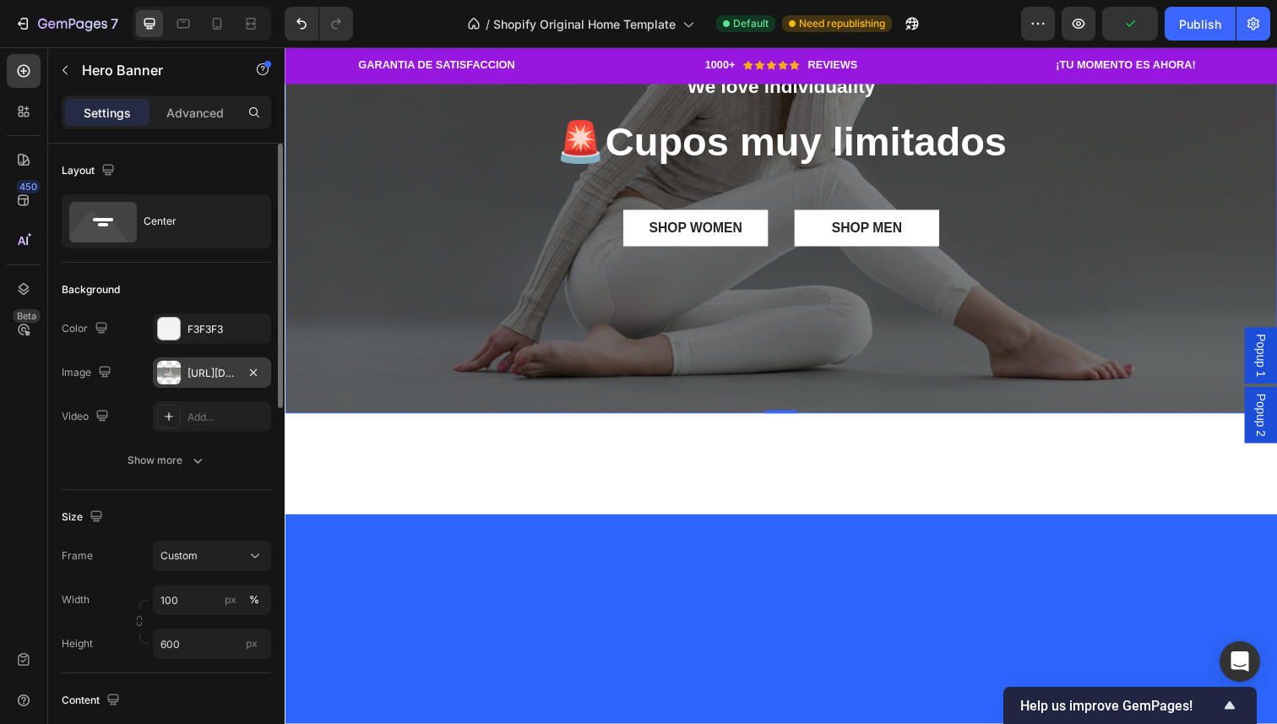
click at [199, 381] on div "https://ucarecdn.com/93878b8e-b463-409b-aed7-49e9f8b570b8/-/format/auto/" at bounding box center [212, 372] width 118 height 30
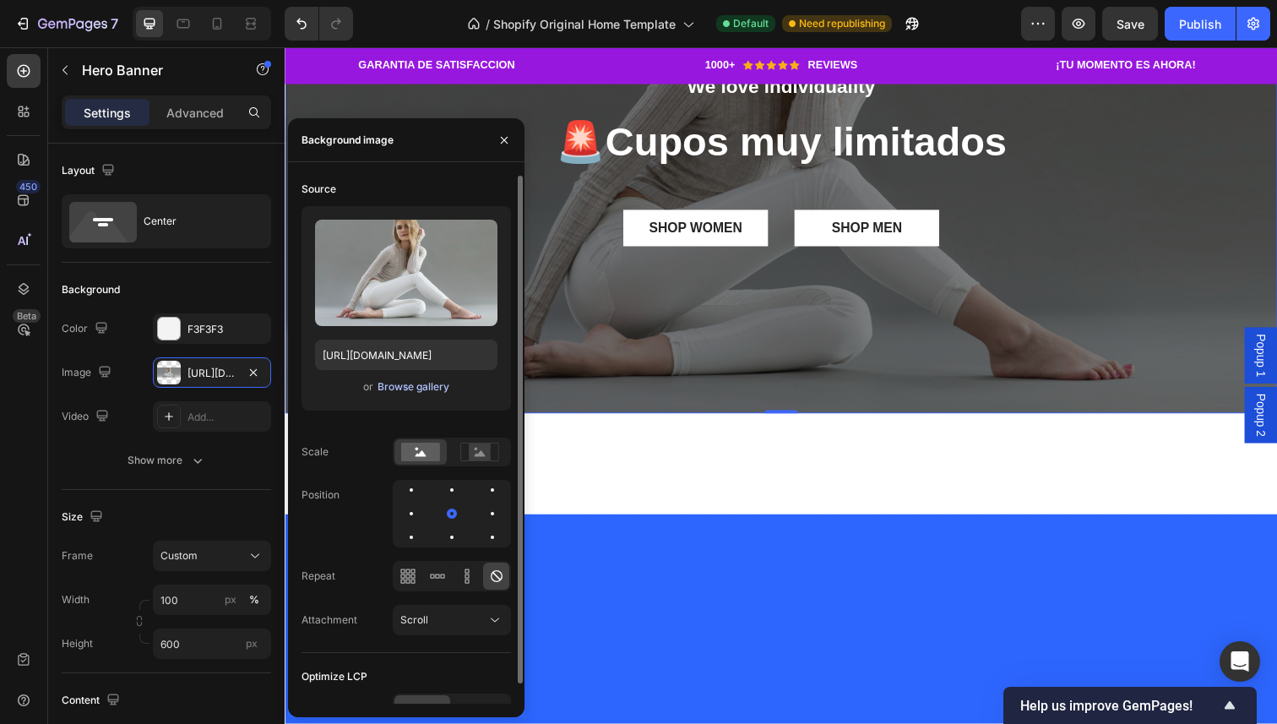
click at [433, 393] on div "Browse gallery" at bounding box center [414, 386] width 72 height 15
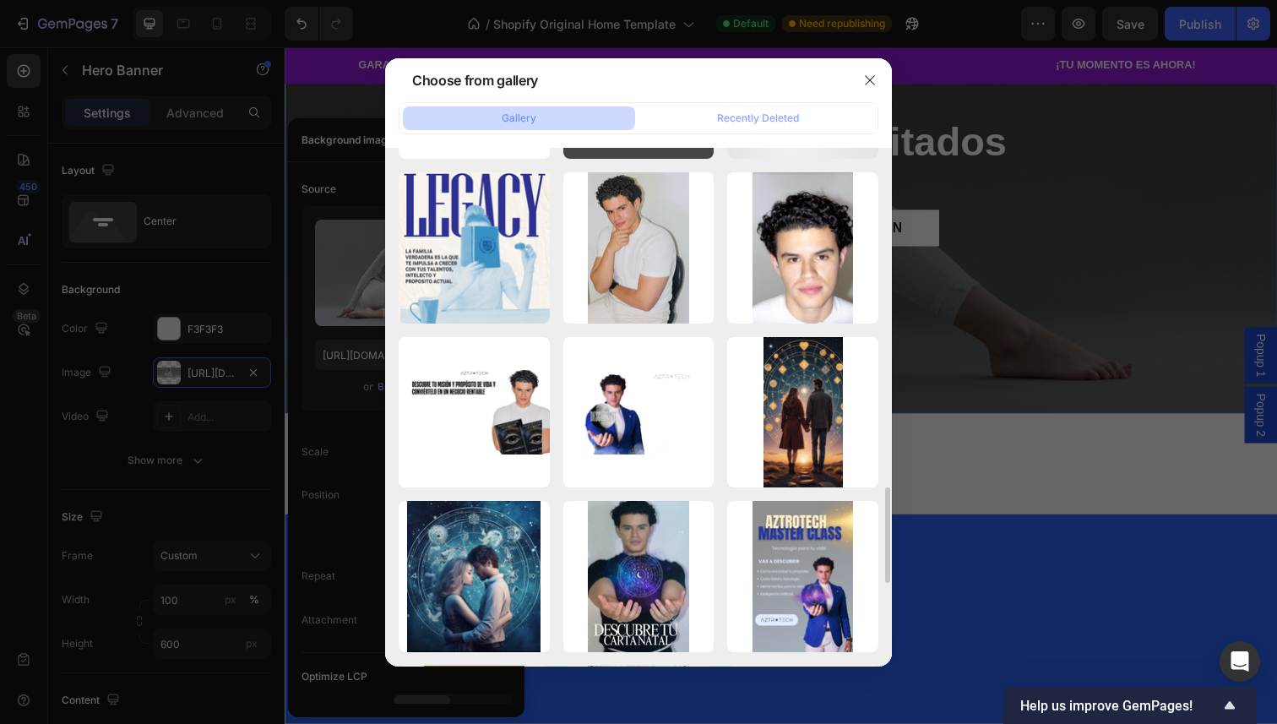
scroll to position [1809, 0]
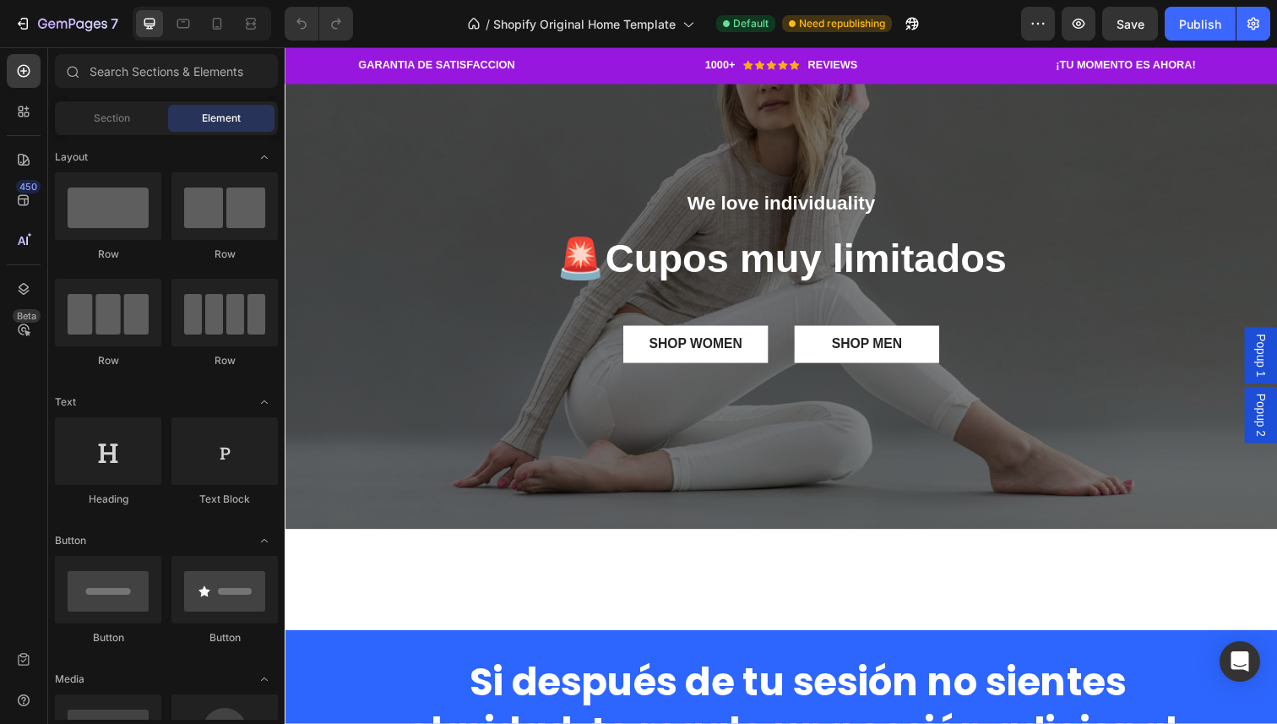
scroll to position [2130, 0]
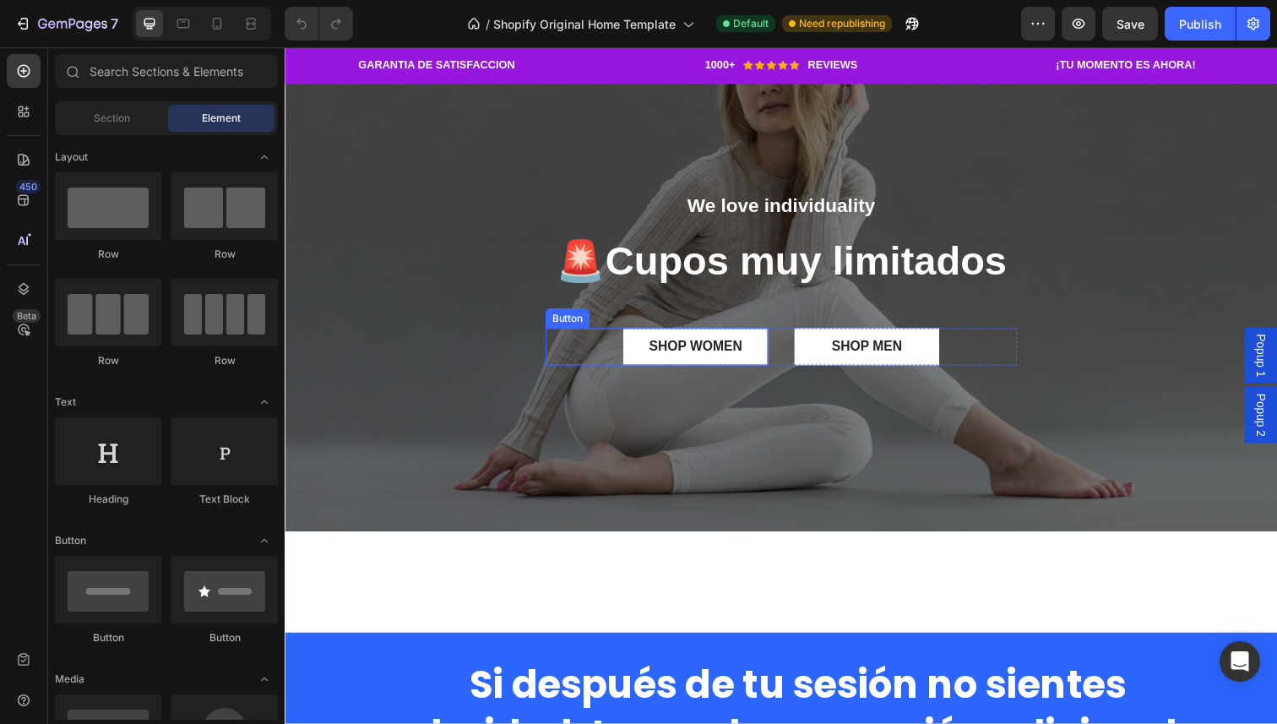
click at [530, 356] on div "We love individuality Text Block 🚨 Cupos muy limitados Heading SHOP WOMEN Butto…" at bounding box center [792, 289] width 1014 height 187
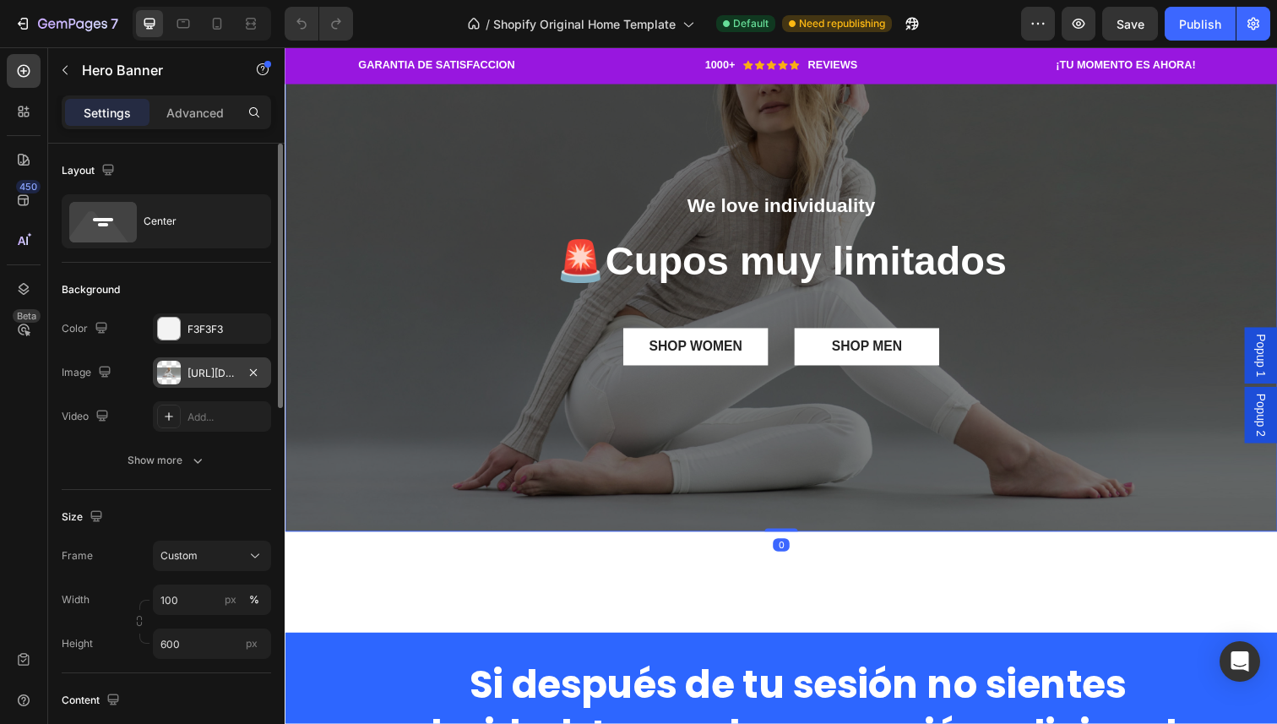
click at [194, 378] on div "https://ucarecdn.com/93878b8e-b463-409b-aed7-49e9f8b570b8/-/format/auto/" at bounding box center [212, 373] width 49 height 15
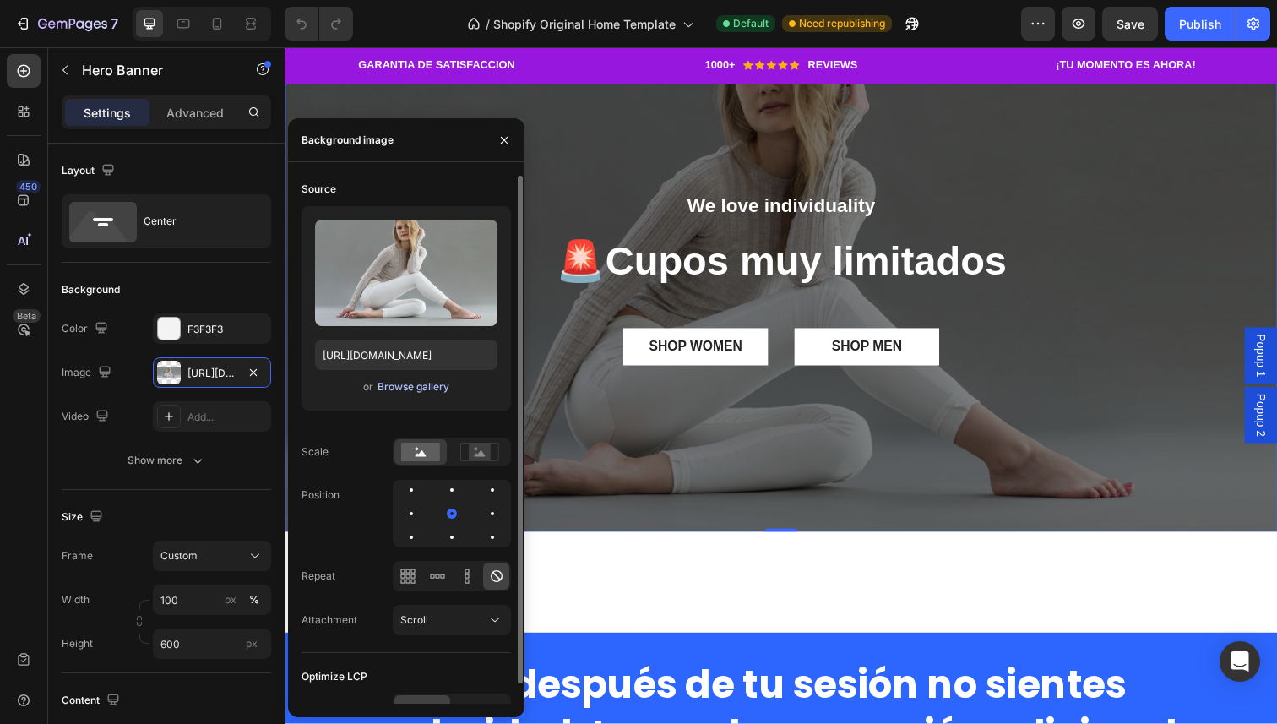
click at [402, 384] on div "Browse gallery" at bounding box center [414, 386] width 72 height 15
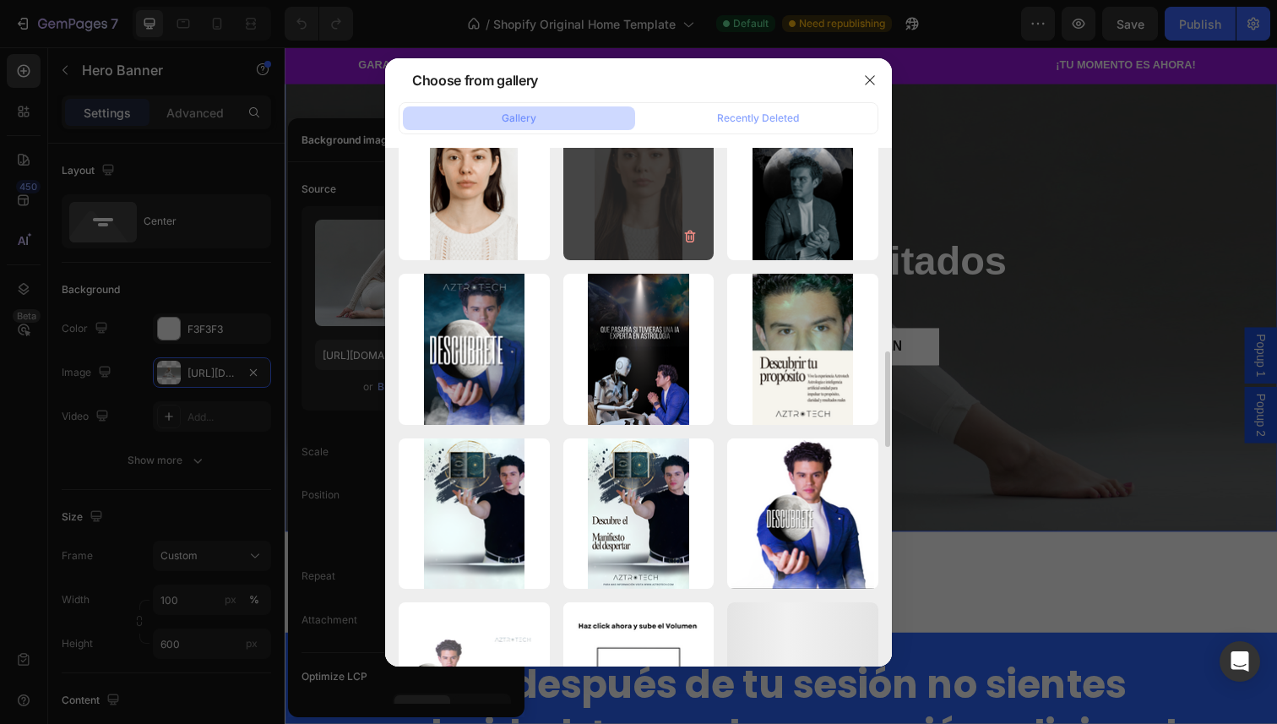
scroll to position [1254, 0]
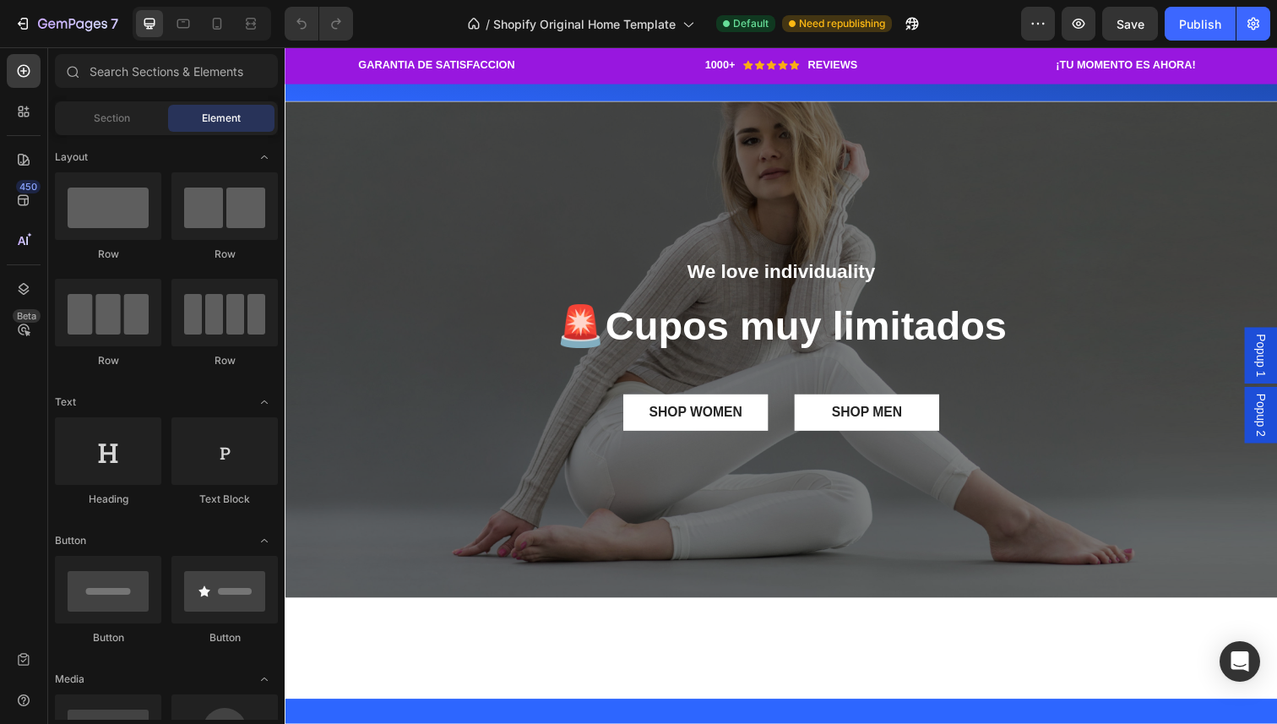
scroll to position [2084, 0]
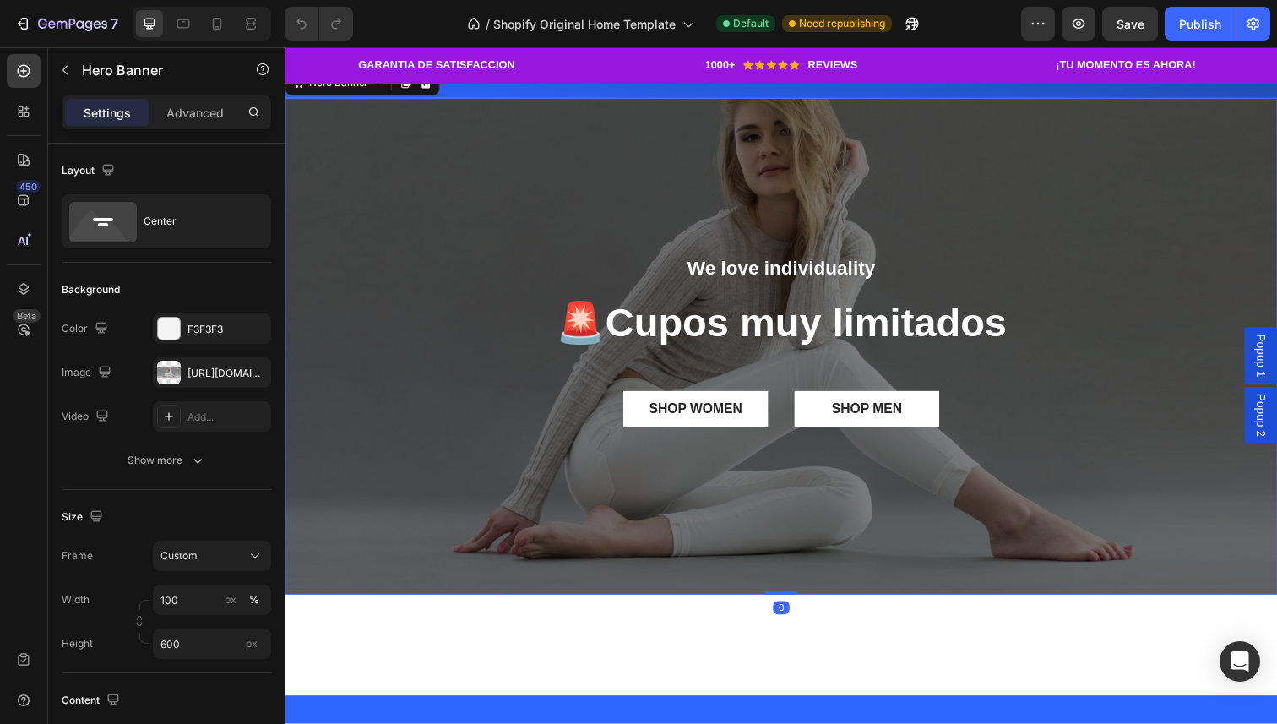
click at [609, 411] on div "Overlay" at bounding box center [792, 353] width 1014 height 507
click at [188, 363] on div "https://ucarecdn.com/93878b8e-b463-409b-aed7-49e9f8b570b8/-/format/auto/" at bounding box center [212, 372] width 118 height 30
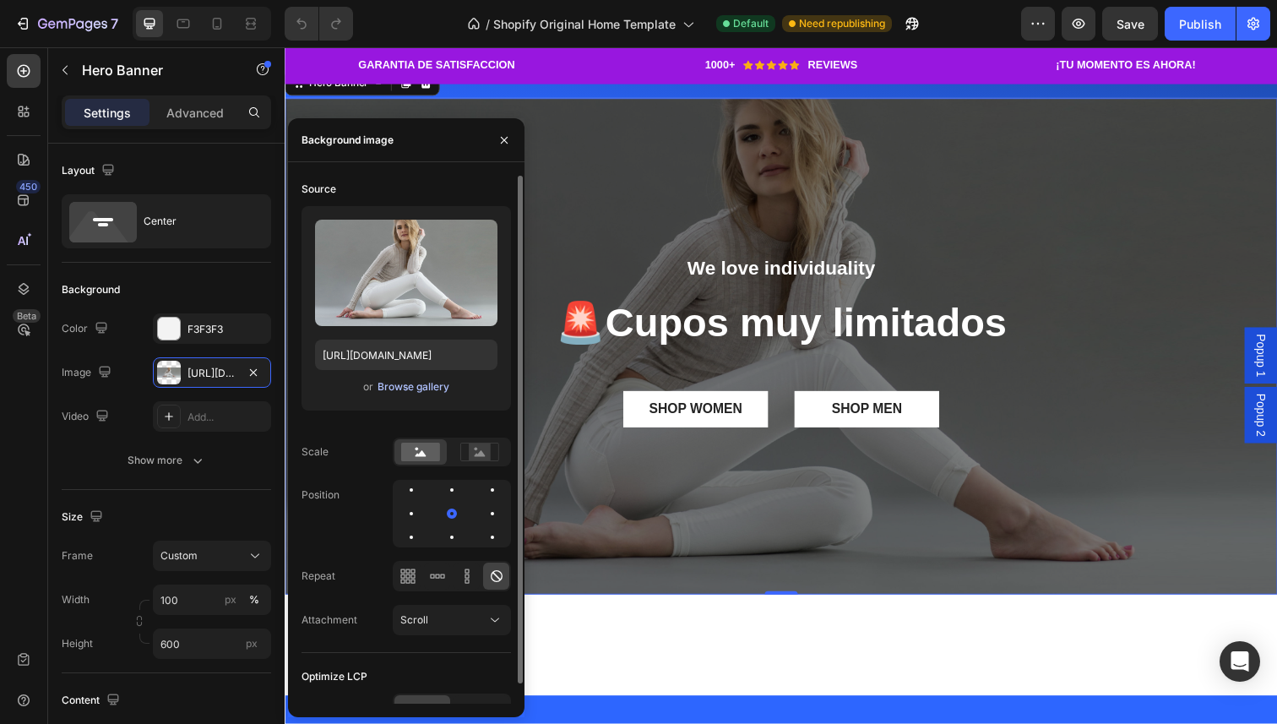
click at [405, 385] on div "Browse gallery" at bounding box center [414, 386] width 72 height 15
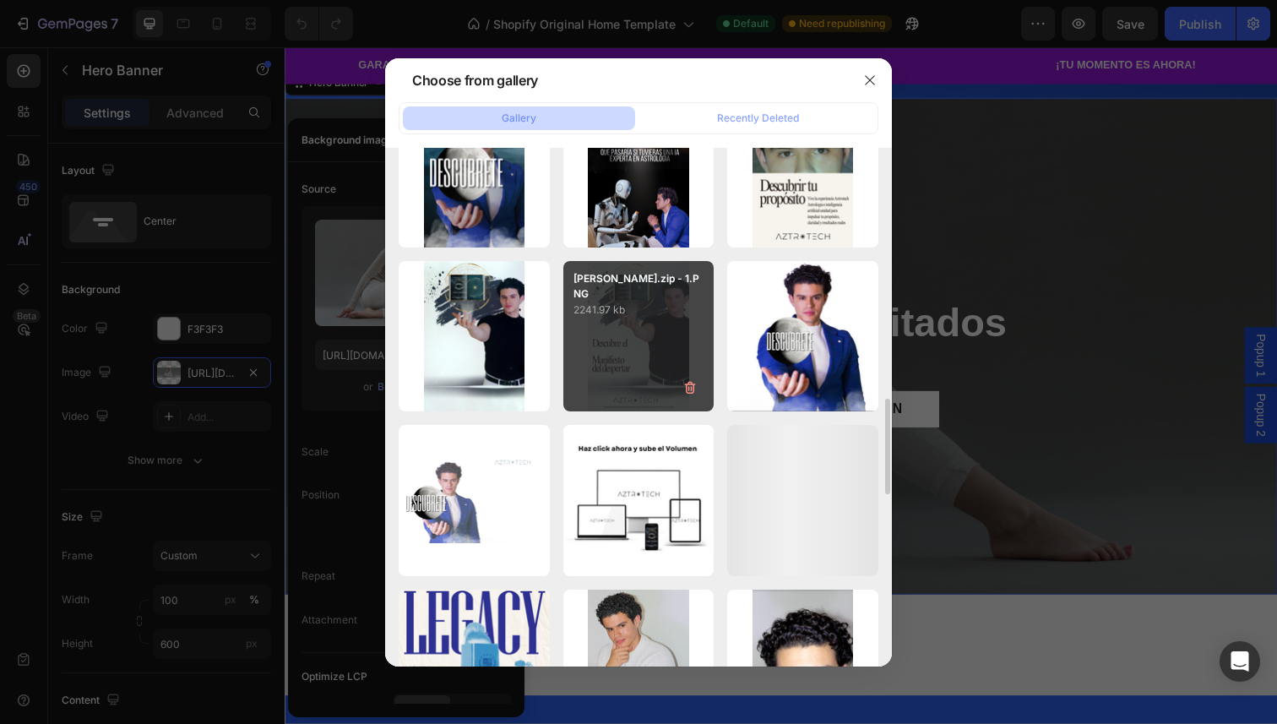
scroll to position [1390, 0]
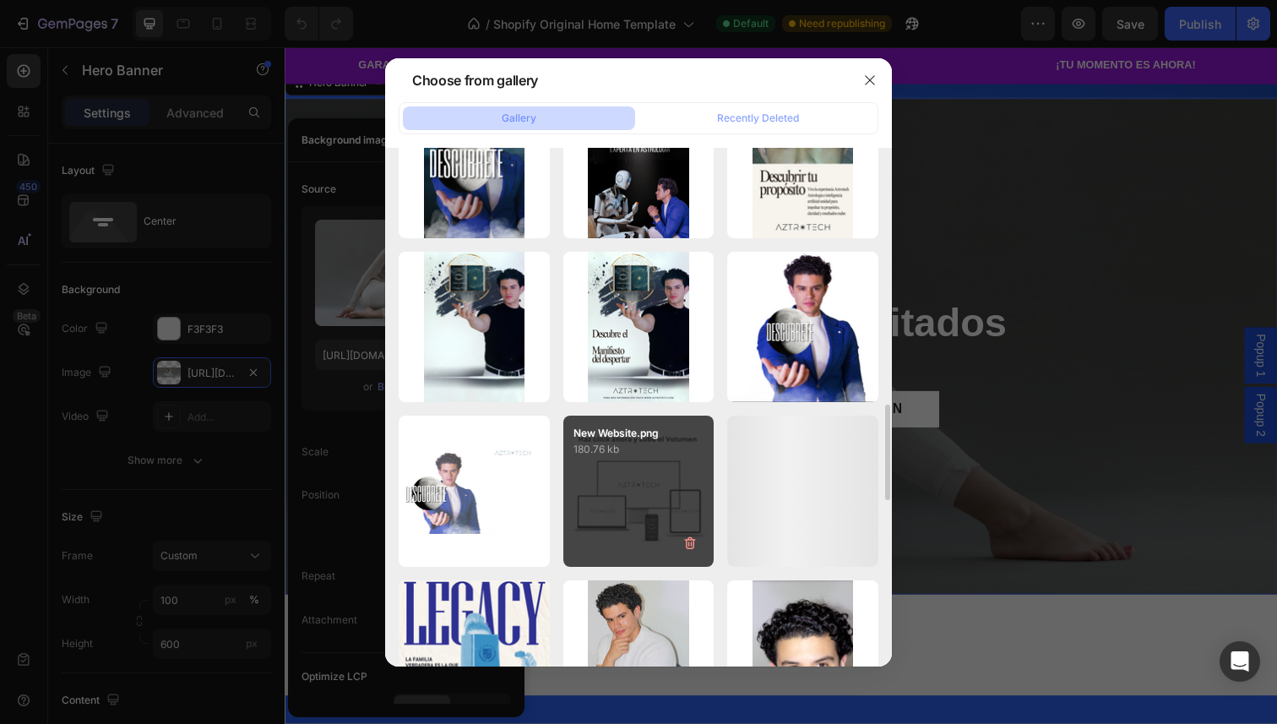
click at [632, 487] on div "New Website.png 180.76 kb" at bounding box center [638, 491] width 151 height 151
type input "https://cdn.shopify.com/s/files/1/0629/1203/6951/files/gempages_563472958970922…"
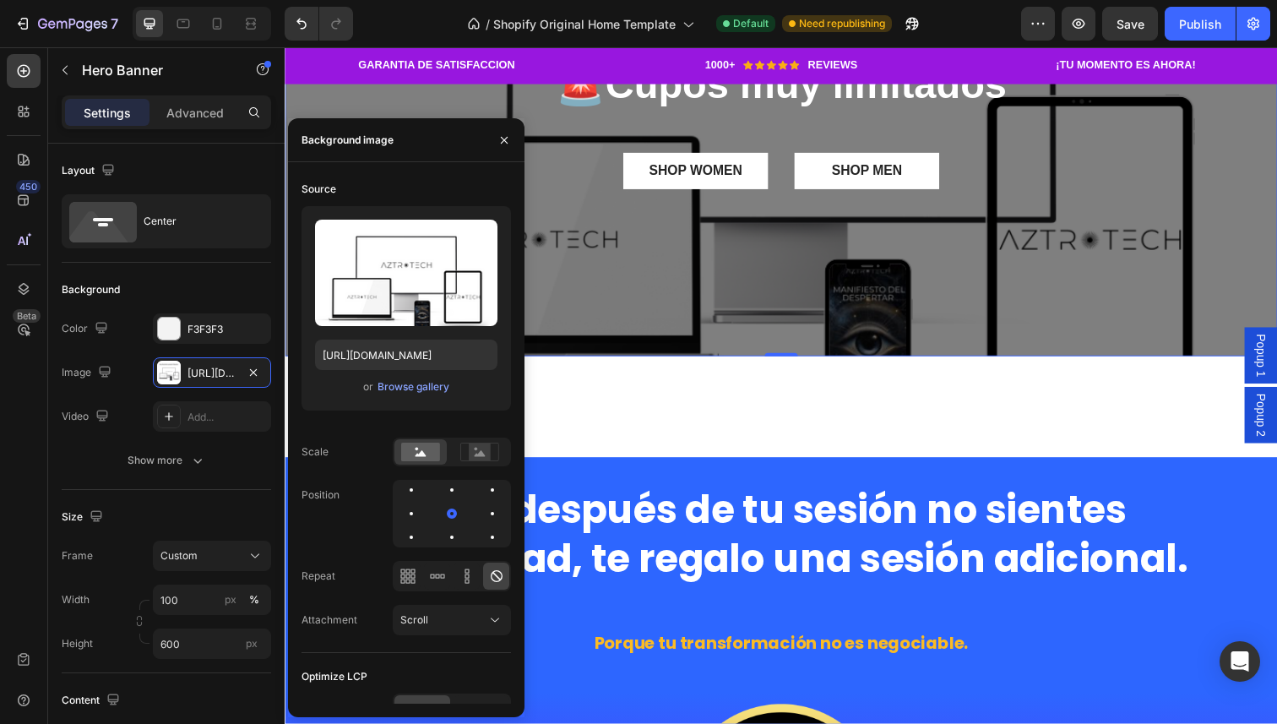
scroll to position [2301, 0]
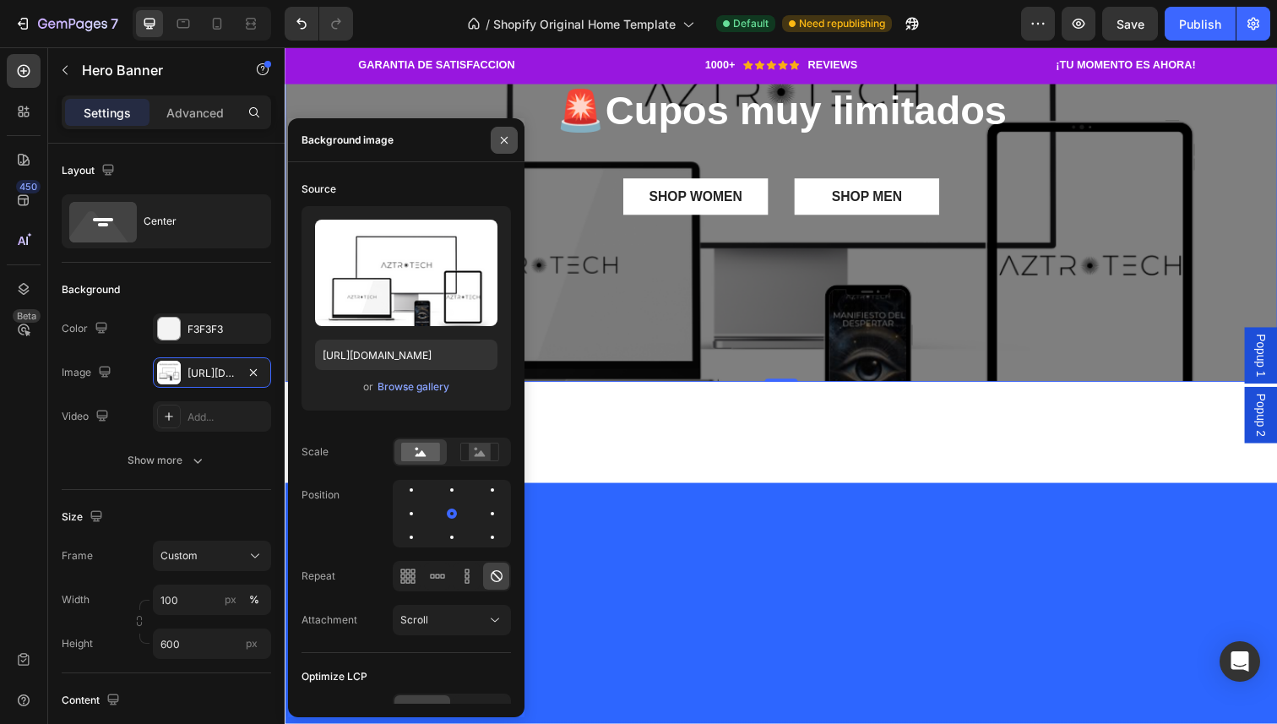
click at [503, 143] on icon "button" at bounding box center [505, 140] width 14 height 14
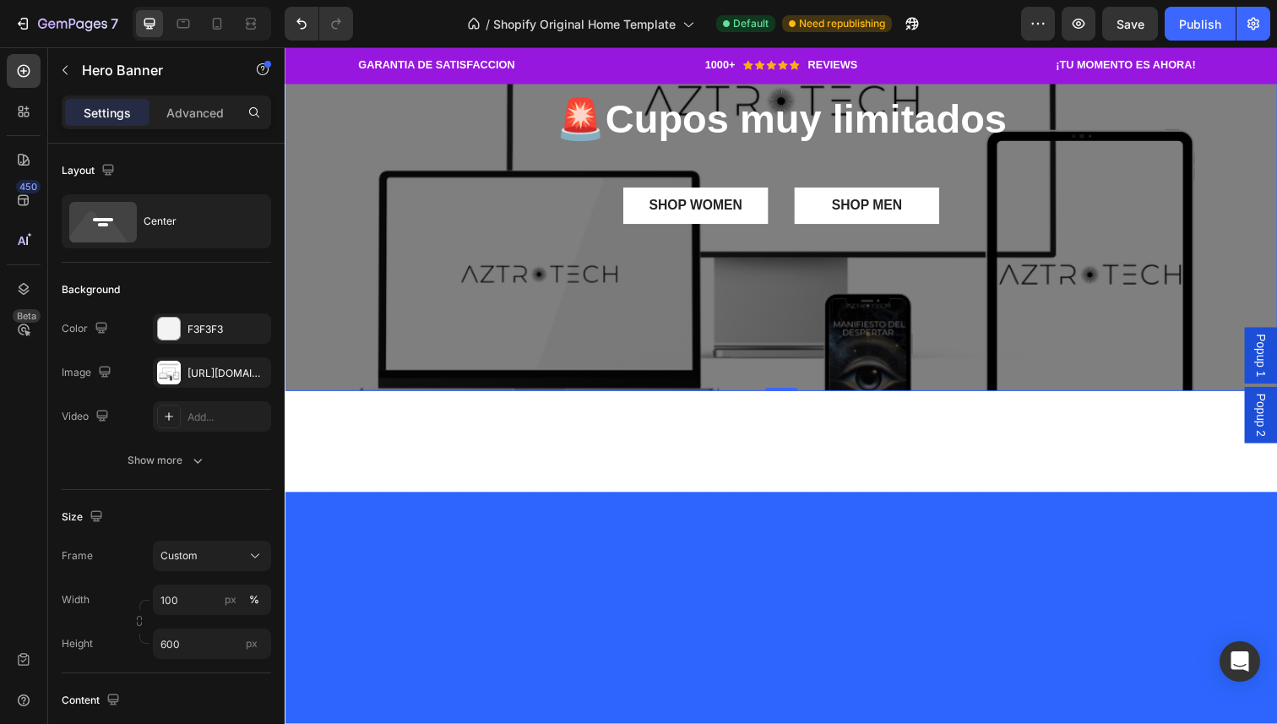
scroll to position [2288, 0]
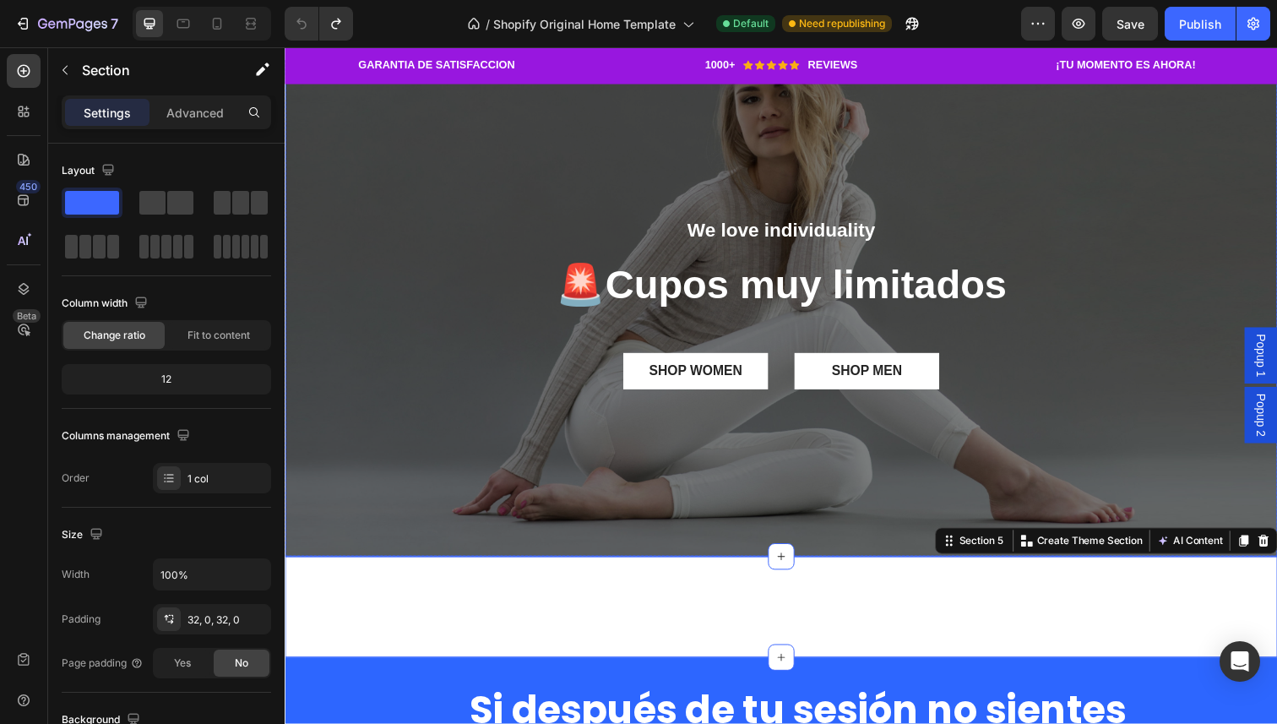
scroll to position [2393, 0]
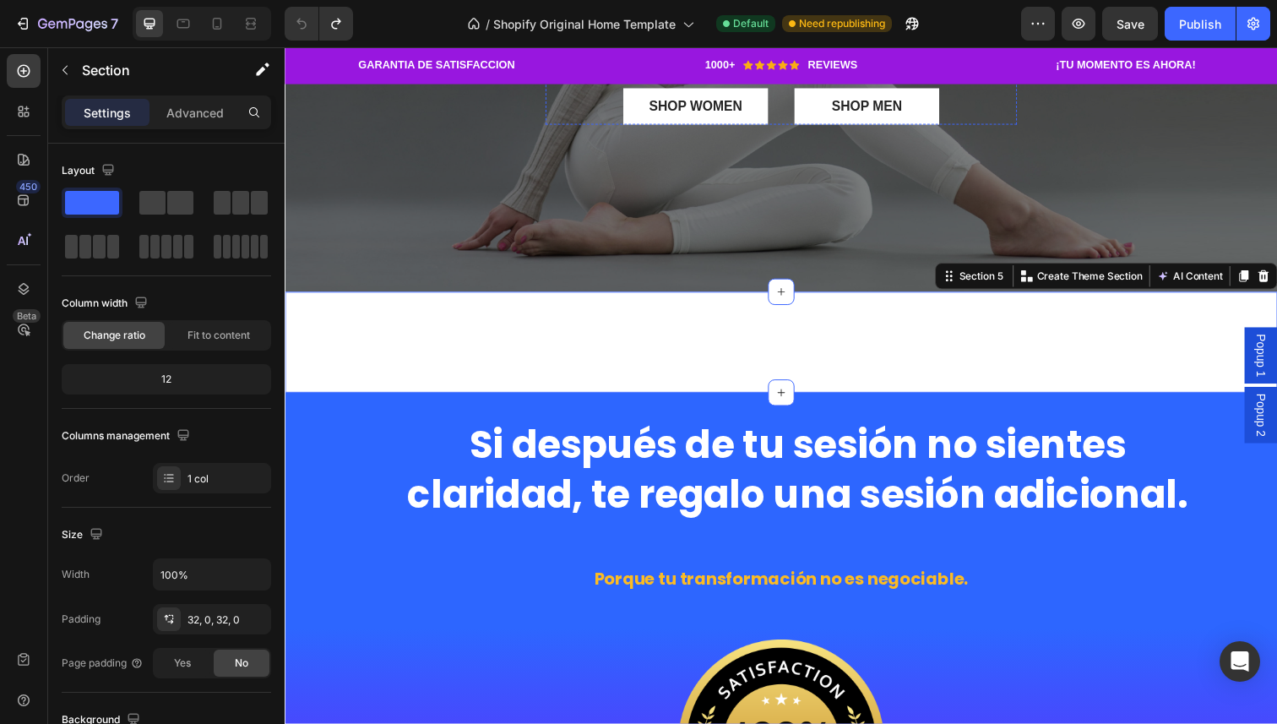
click at [713, 42] on strong "Cupos muy limitados" at bounding box center [817, 19] width 410 height 45
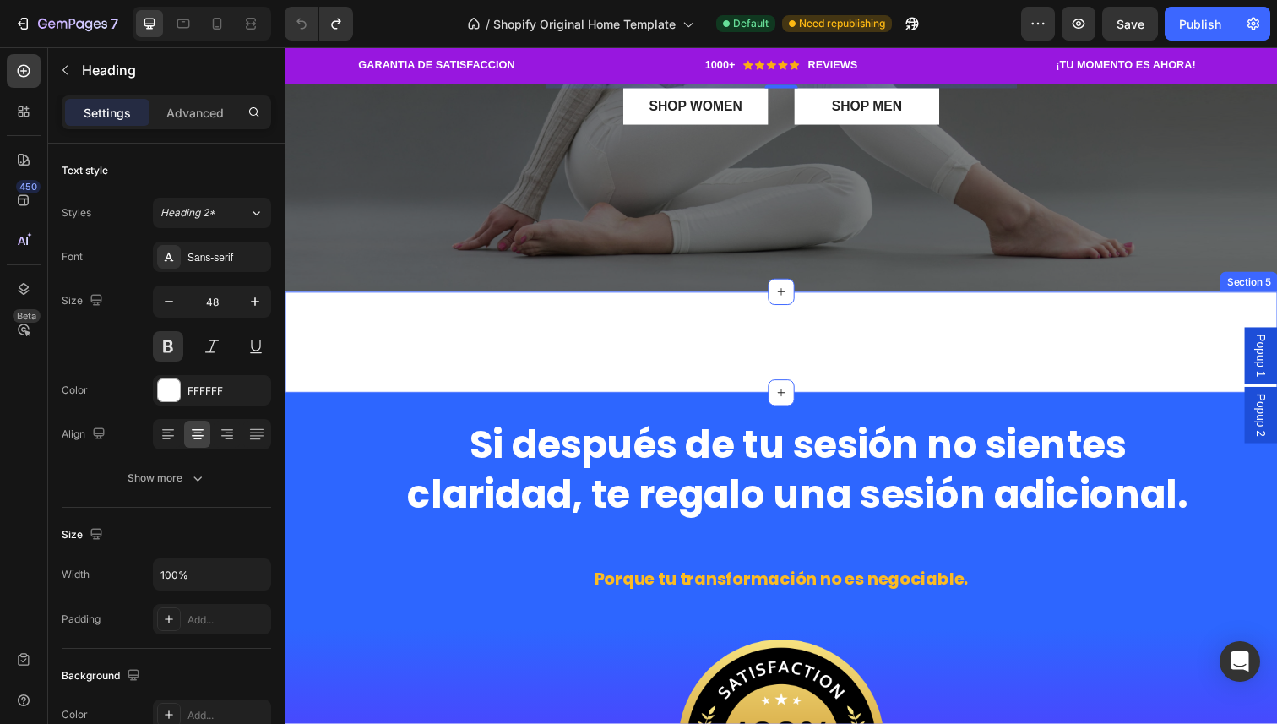
click at [647, 373] on div "Heading" at bounding box center [792, 348] width 1014 height 49
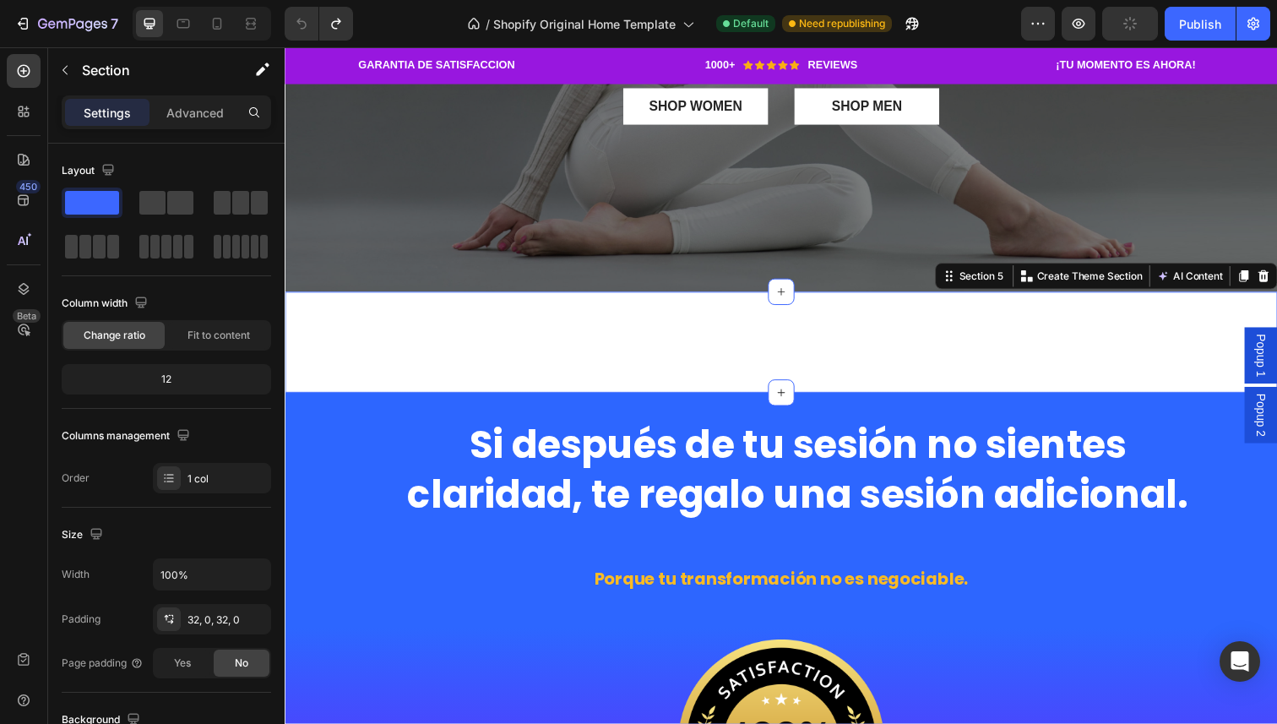
click at [645, 373] on div "Heading" at bounding box center [792, 348] width 1014 height 49
click at [635, 373] on div "Heading" at bounding box center [792, 348] width 1014 height 49
click at [698, 42] on strong "Cupos muy limitados" at bounding box center [817, 19] width 410 height 45
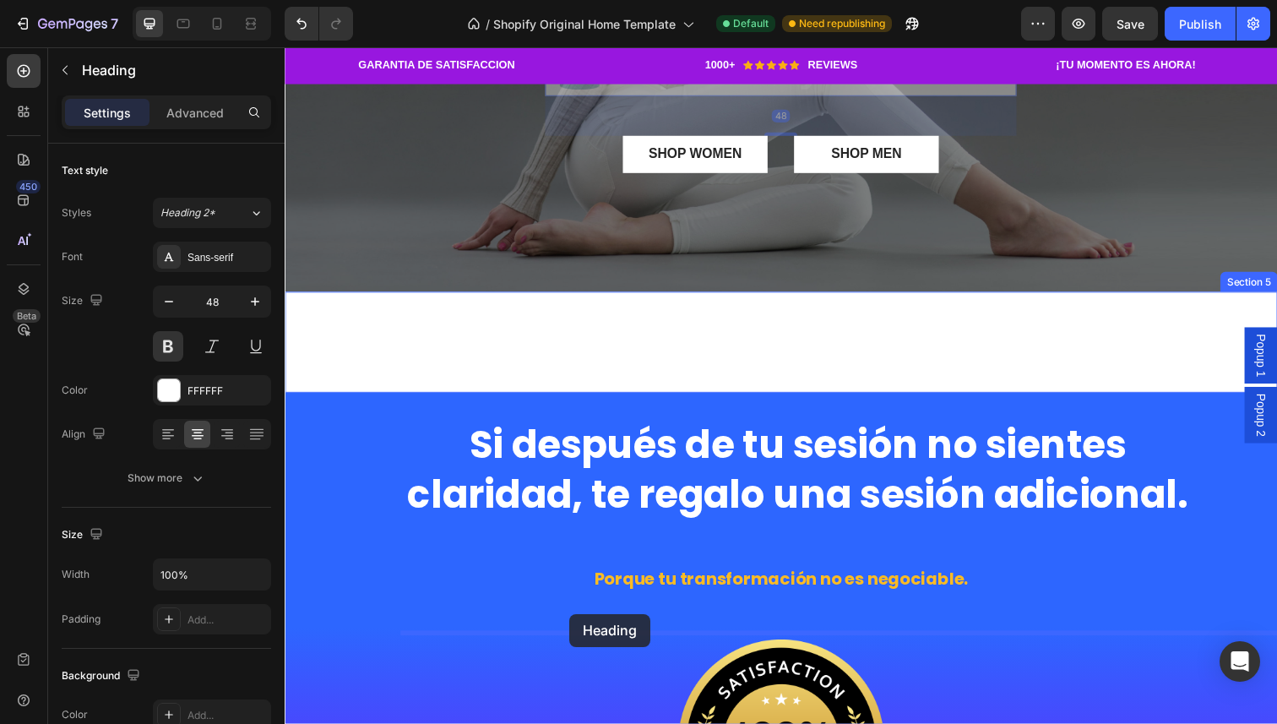
drag, startPoint x: 579, startPoint y: 294, endPoint x: 575, endPoint y: 626, distance: 332.0
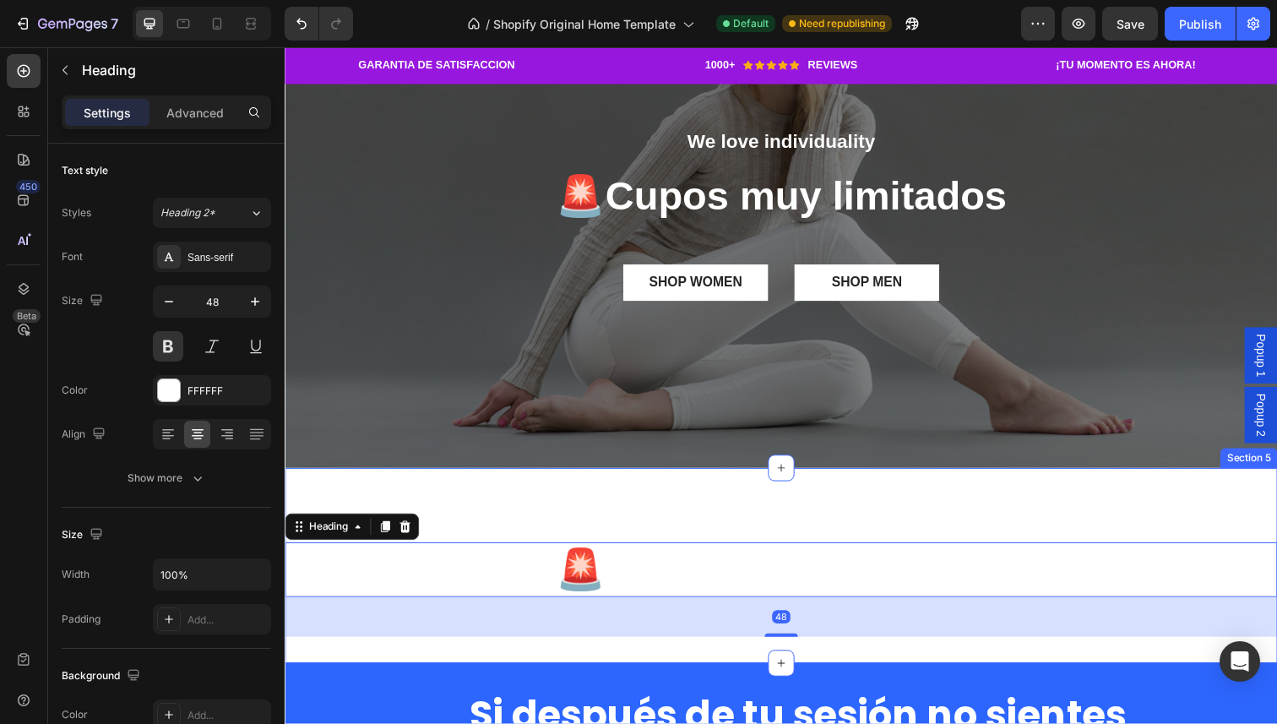
scroll to position [2486, 0]
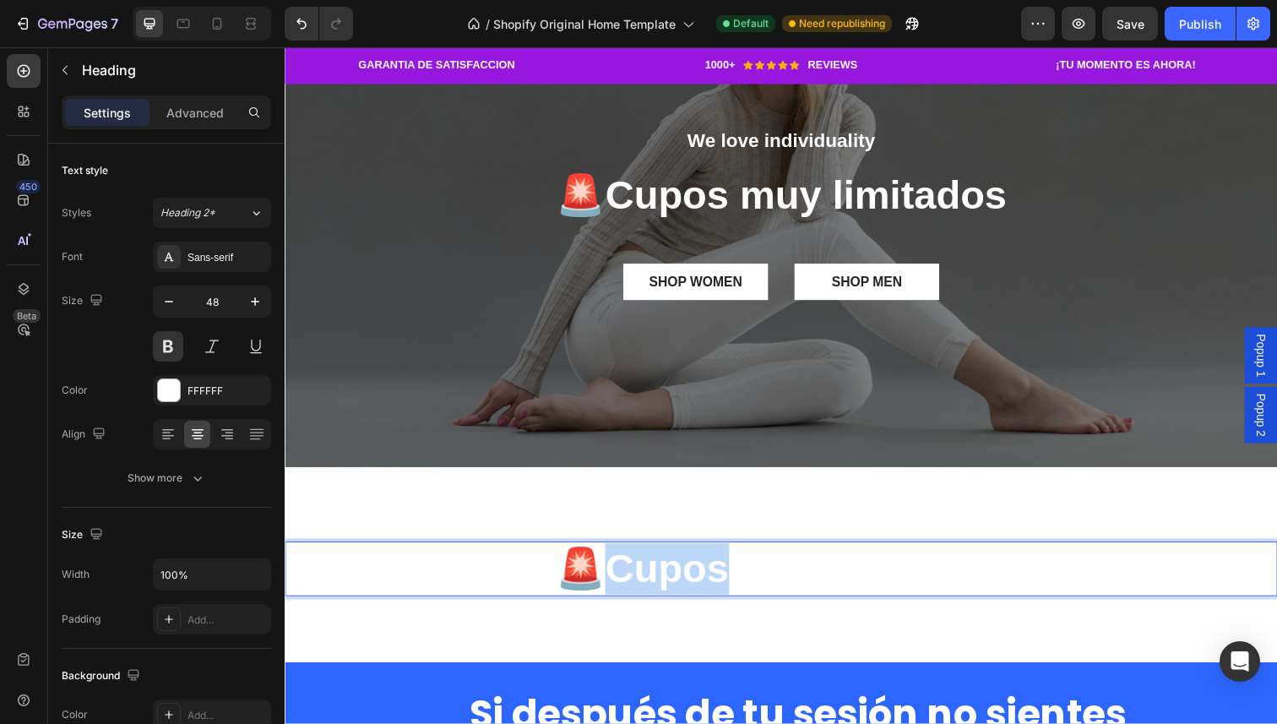
click at [640, 573] on strong "Cupos muy limitados" at bounding box center [817, 580] width 410 height 45
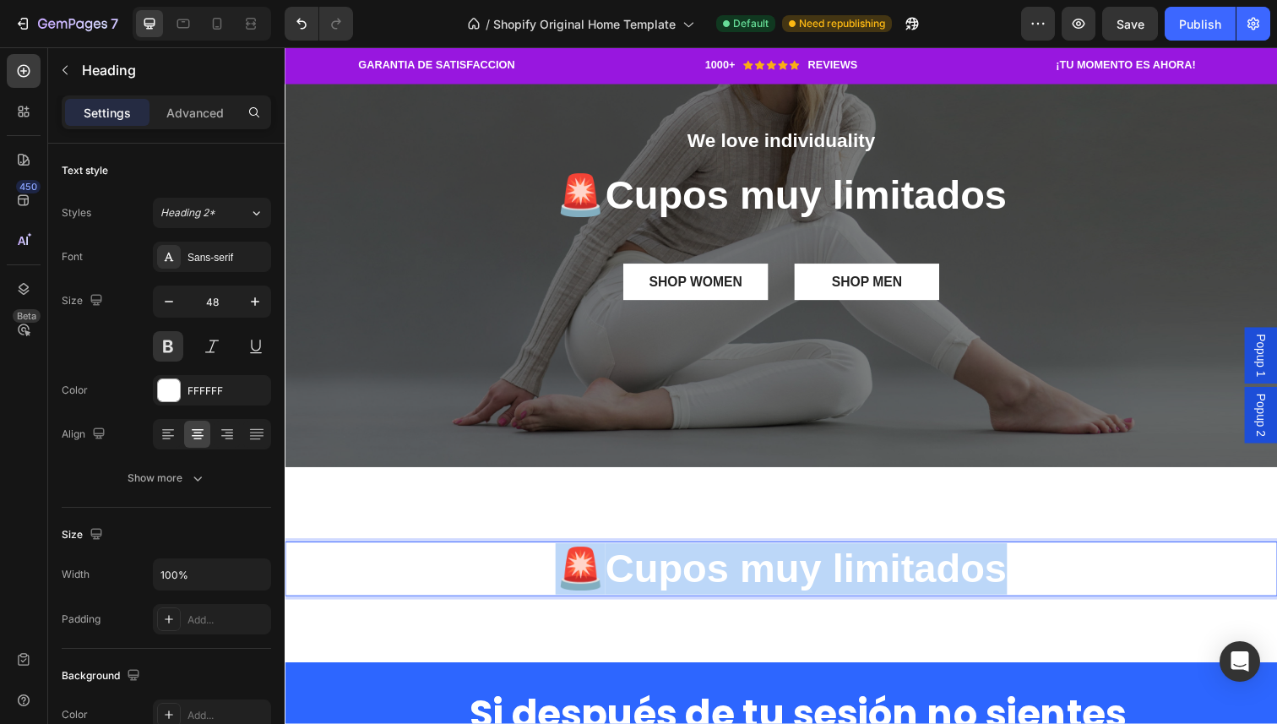
click at [640, 573] on strong "Cupos muy limitados" at bounding box center [817, 580] width 410 height 45
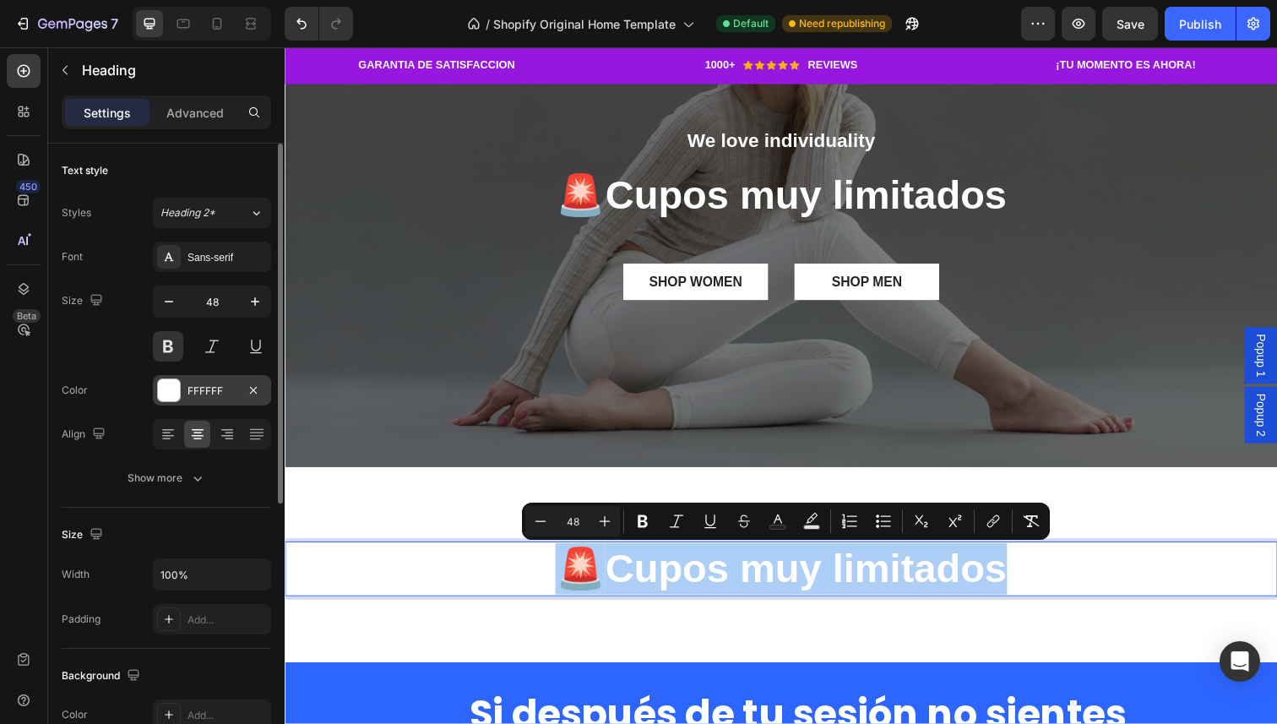
click at [176, 396] on div at bounding box center [169, 390] width 22 height 22
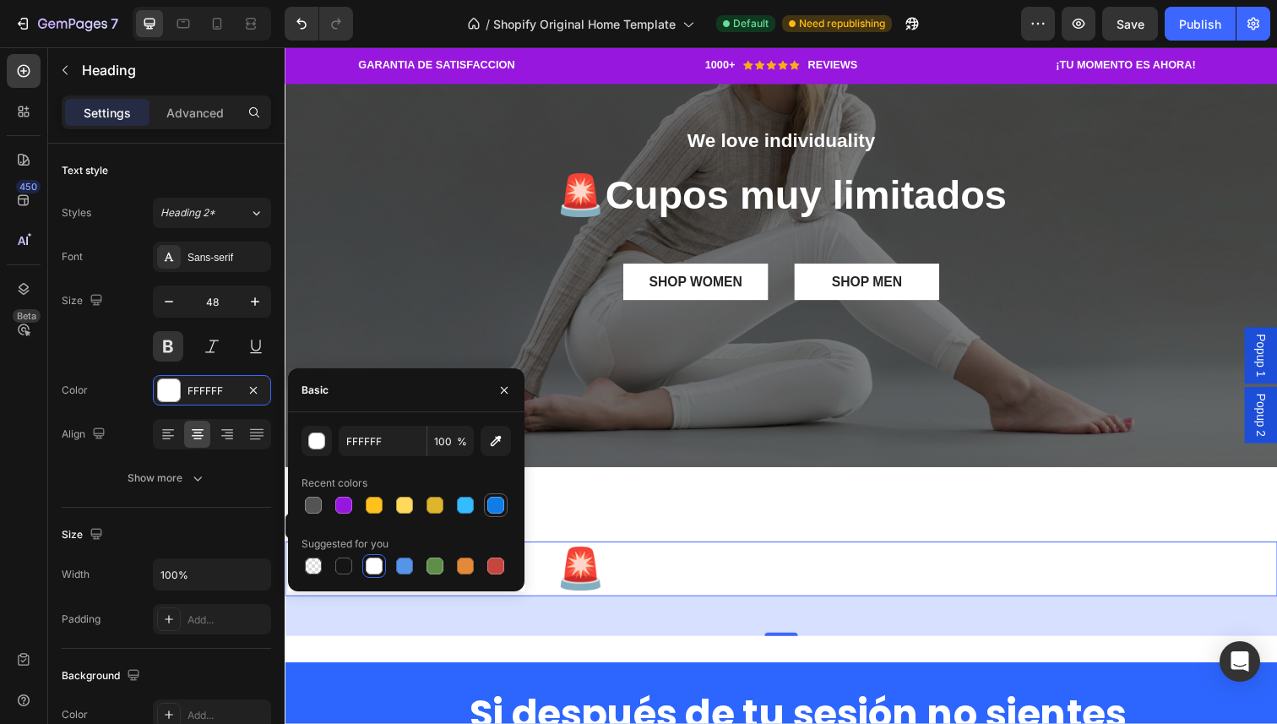
click at [496, 508] on div at bounding box center [495, 505] width 17 height 17
type input "107CE8"
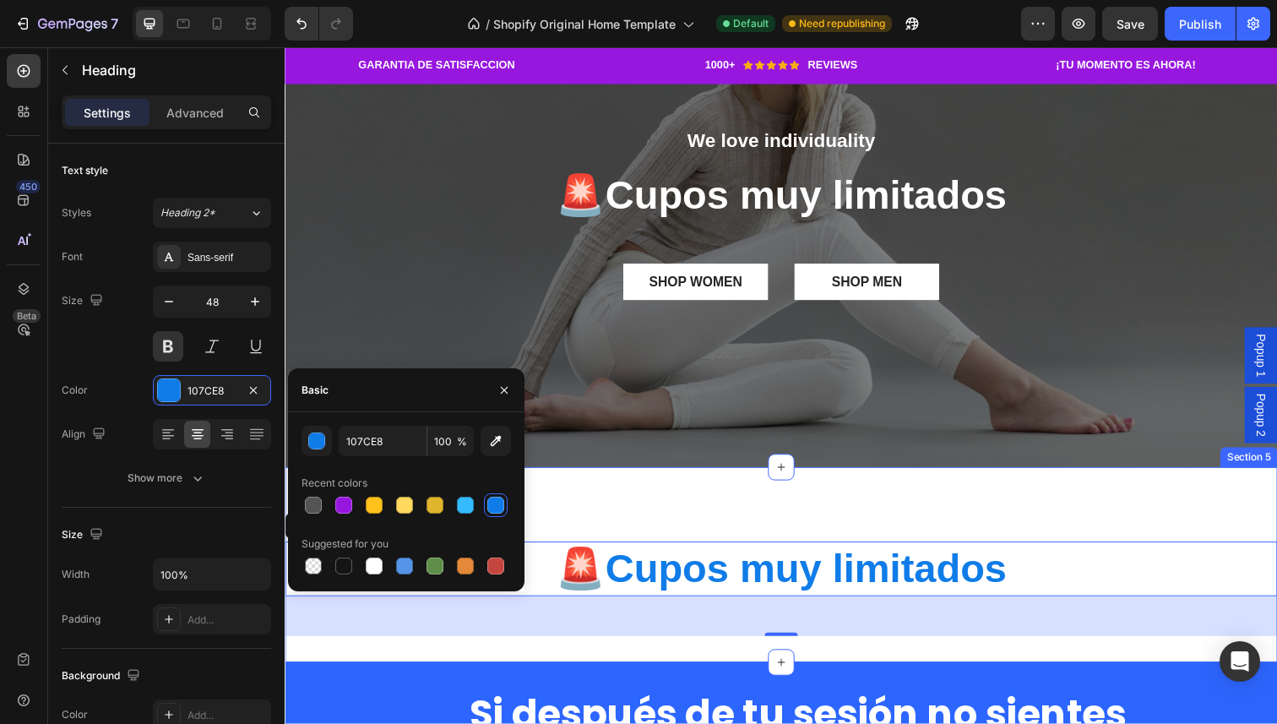
click at [656, 515] on div "Heading 🚨 Cupos muy limitados Heading 48" at bounding box center [792, 575] width 1014 height 145
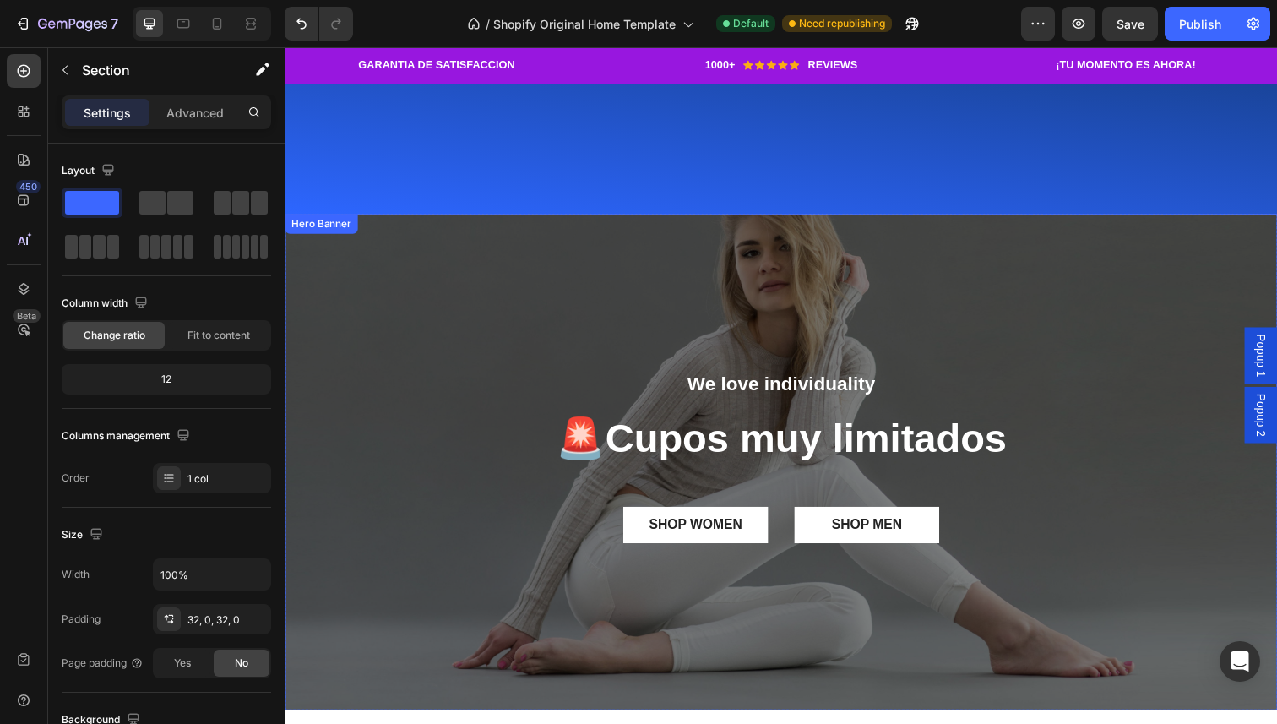
scroll to position [2220, 0]
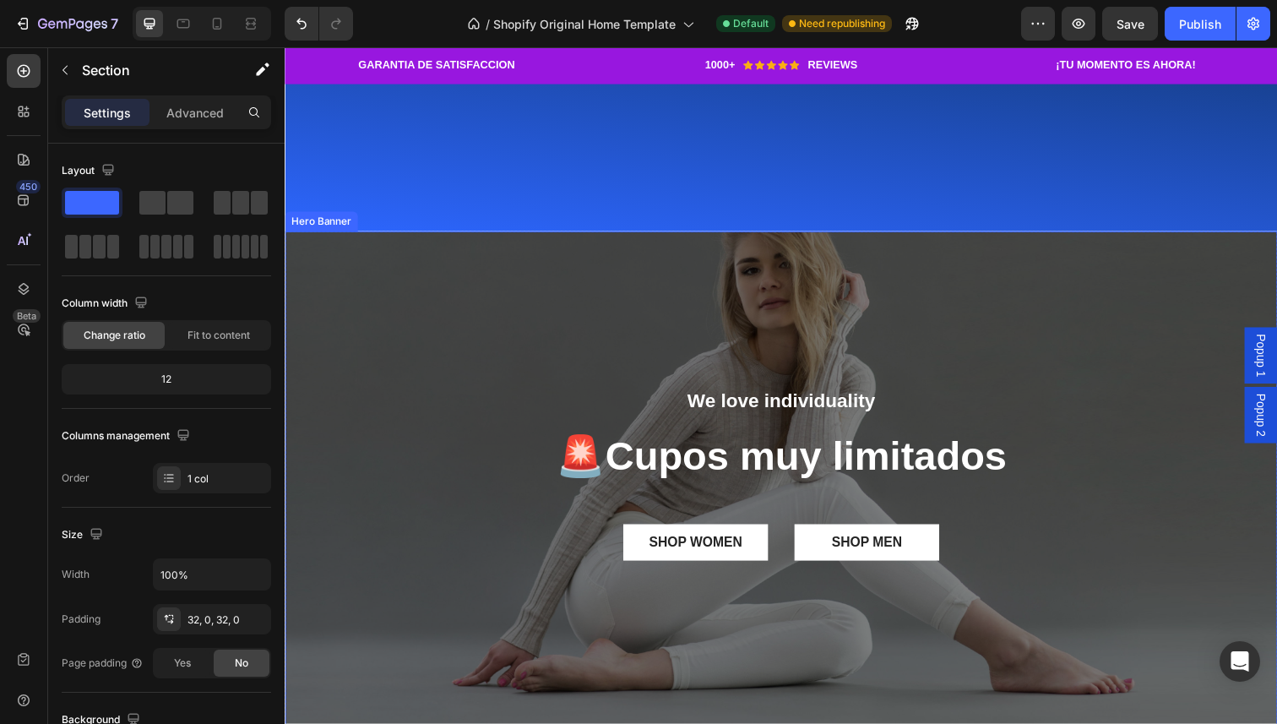
click at [701, 323] on div "Overlay" at bounding box center [792, 489] width 1014 height 507
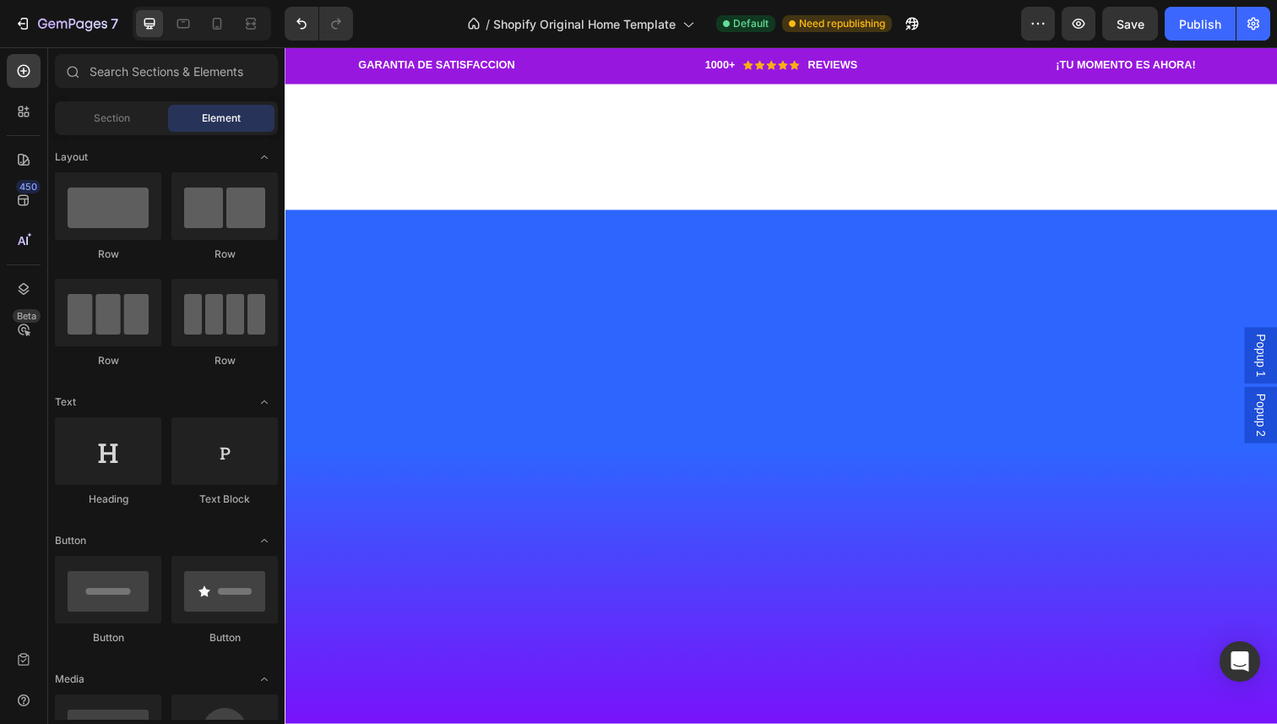
click at [707, 214] on div at bounding box center [792, 113] width 1014 height 199
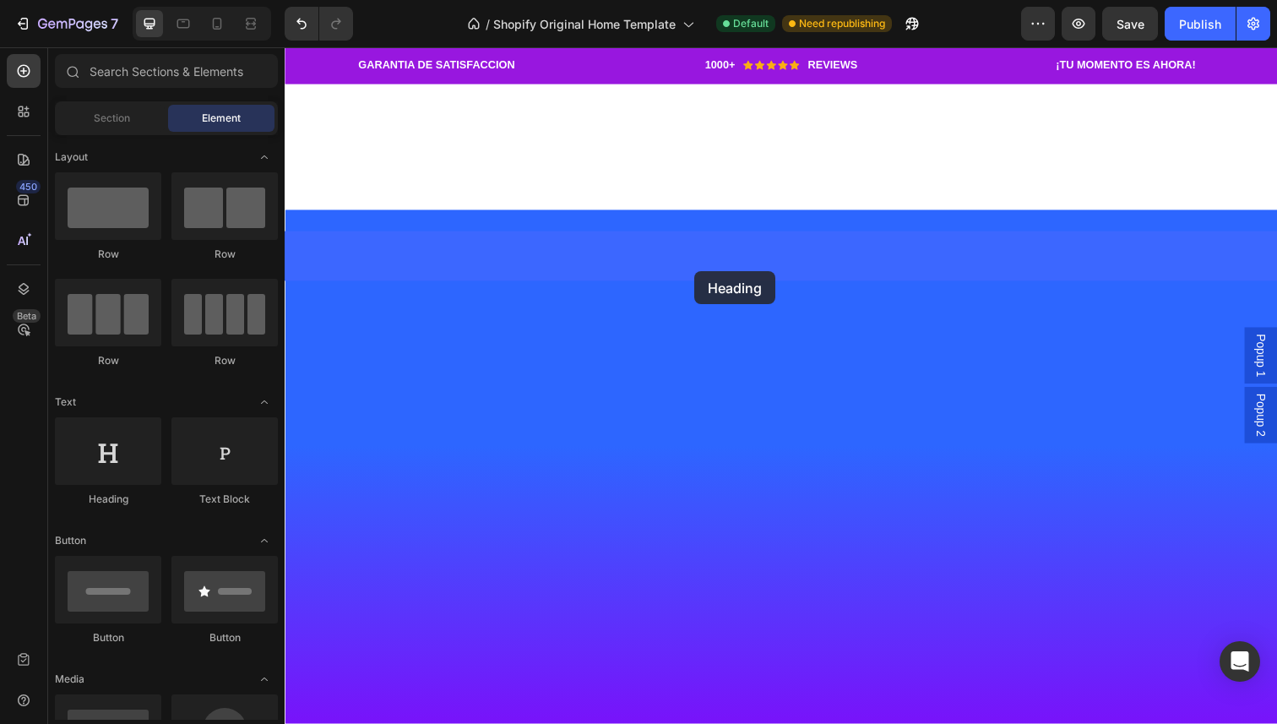
drag, startPoint x: 404, startPoint y: 500, endPoint x: 703, endPoint y: 276, distance: 373.5
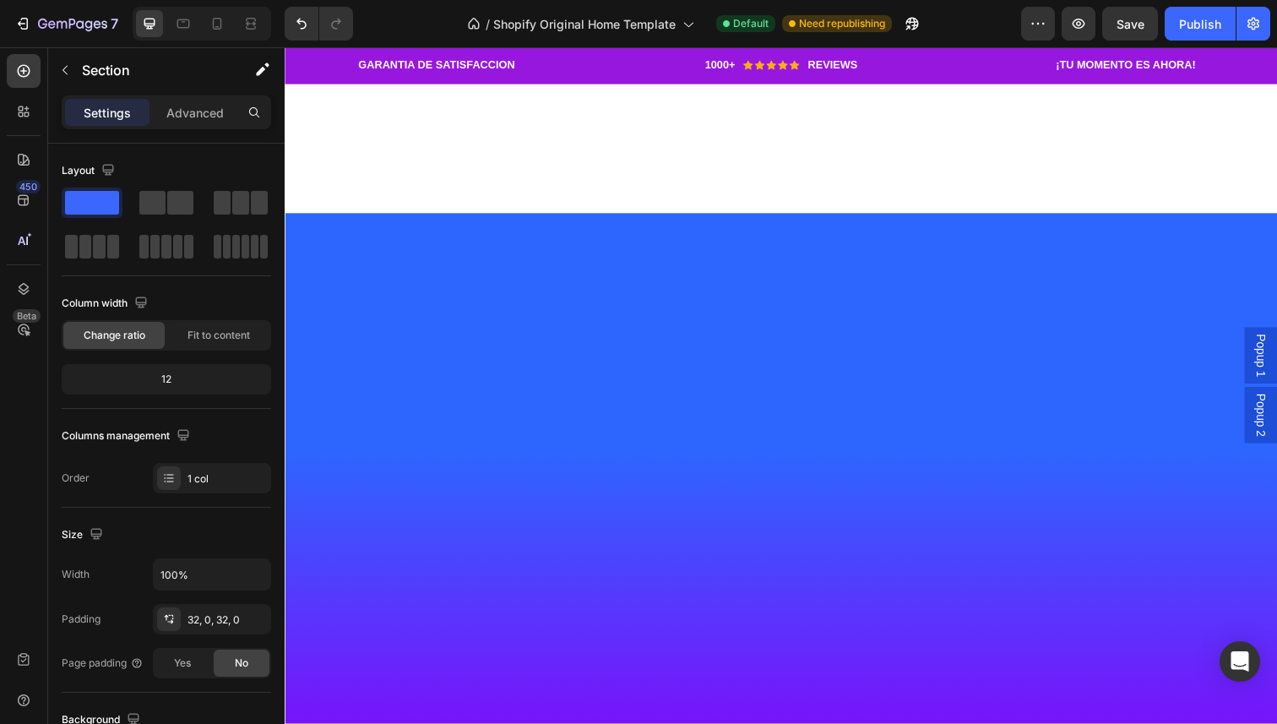
click at [709, 217] on div at bounding box center [792, 117] width 1014 height 199
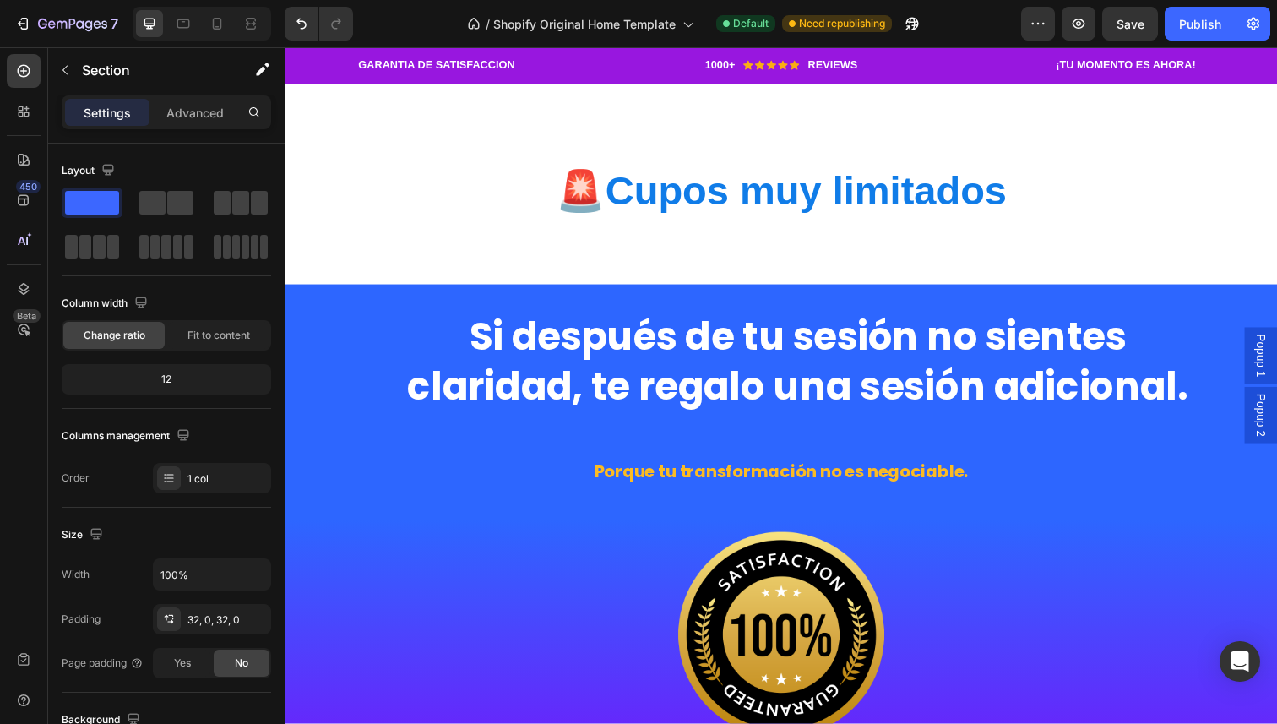
scroll to position [2138, 0]
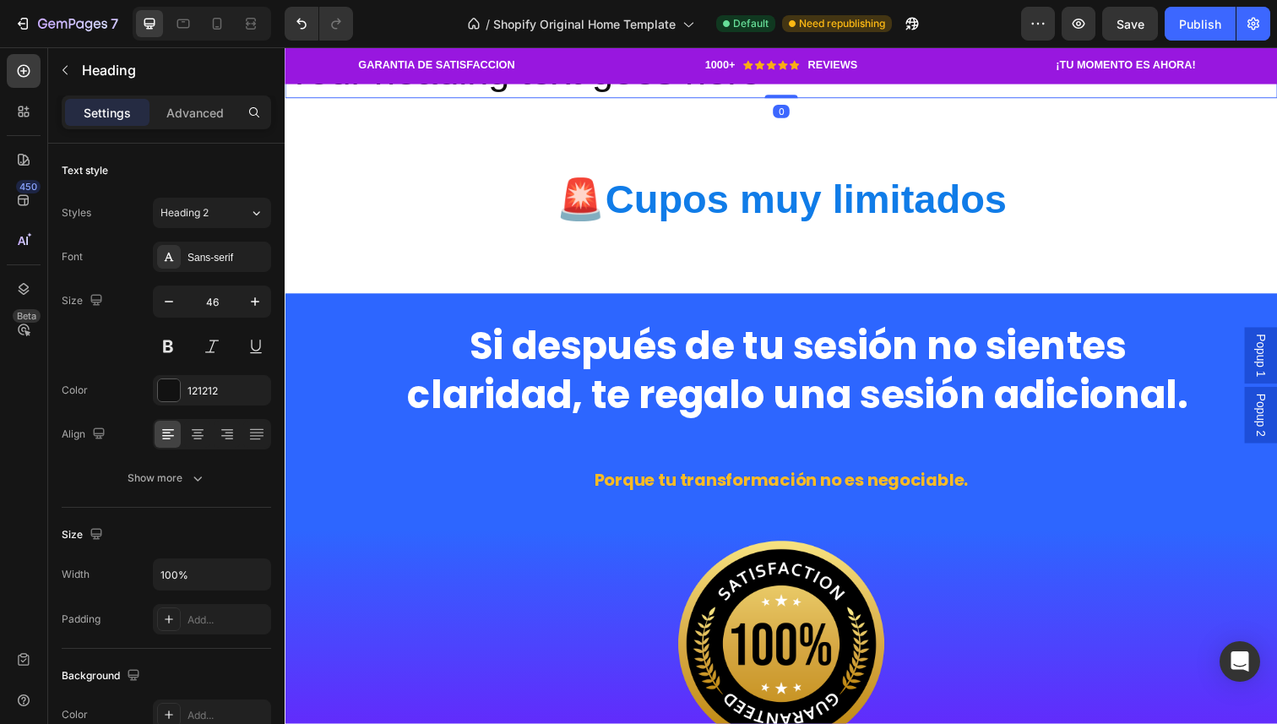
click at [709, 98] on p "Your heading text goes here" at bounding box center [791, 72] width 1010 height 51
click at [412, 36] on icon at bounding box center [407, 30] width 14 height 14
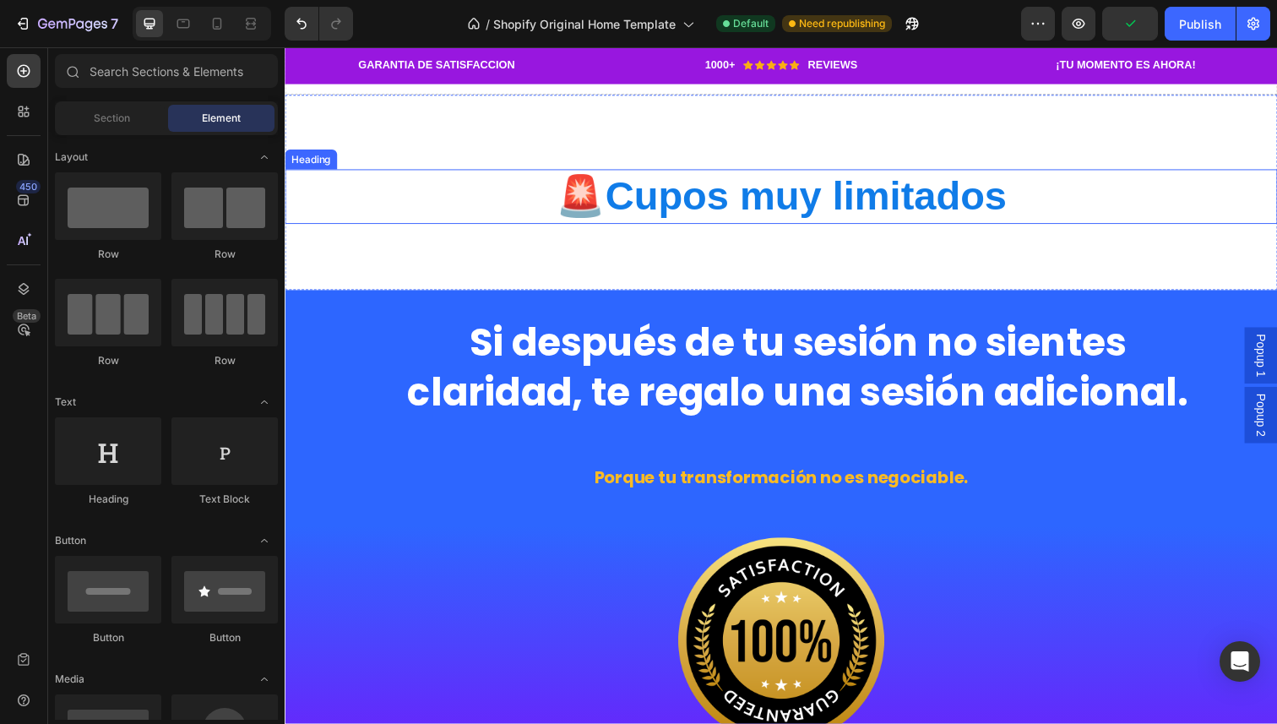
click at [711, 222] on strong "Cupos muy limitados" at bounding box center [817, 199] width 410 height 45
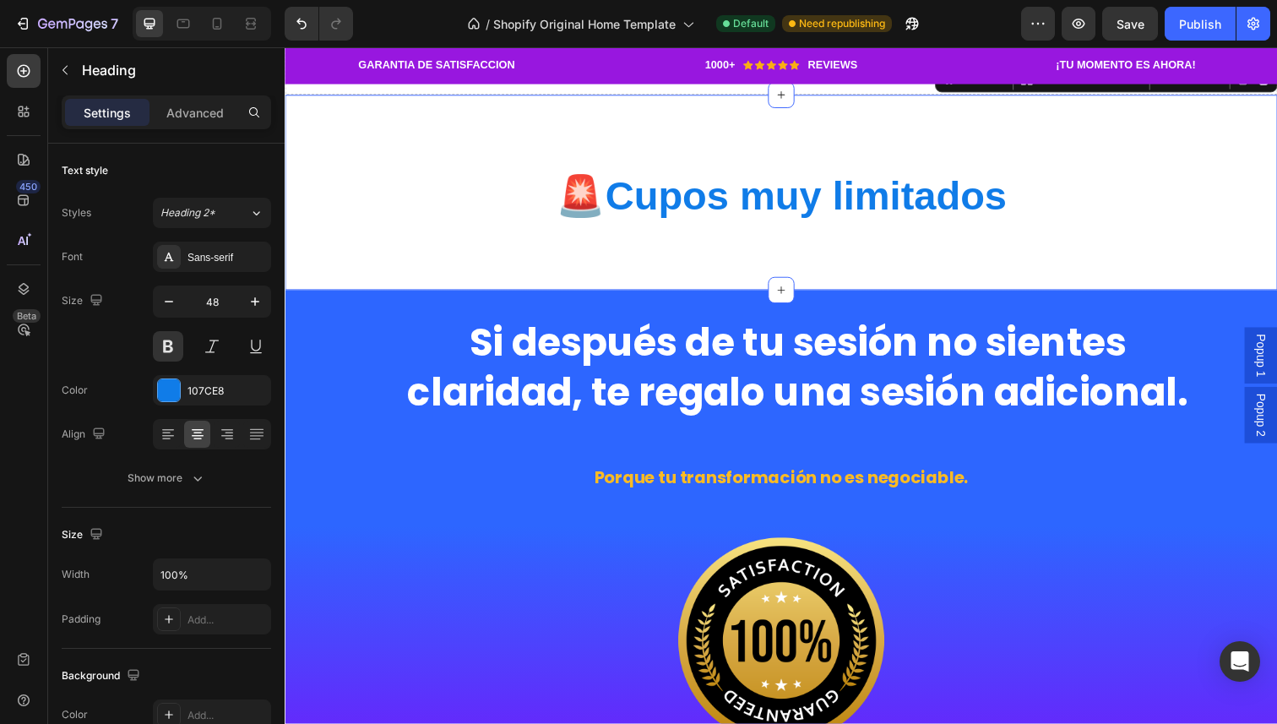
click at [715, 269] on div "Heading 🚨 Cupos muy limitados Heading" at bounding box center [792, 195] width 1014 height 145
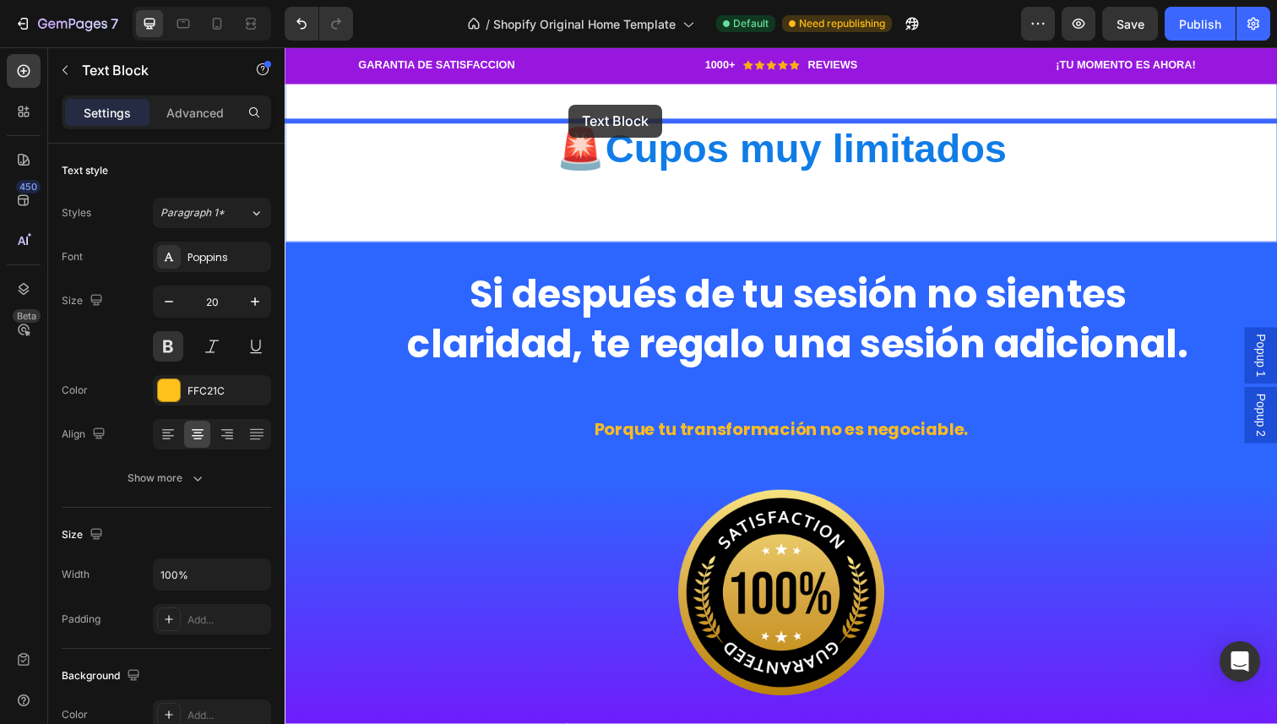
scroll to position [2564, 0]
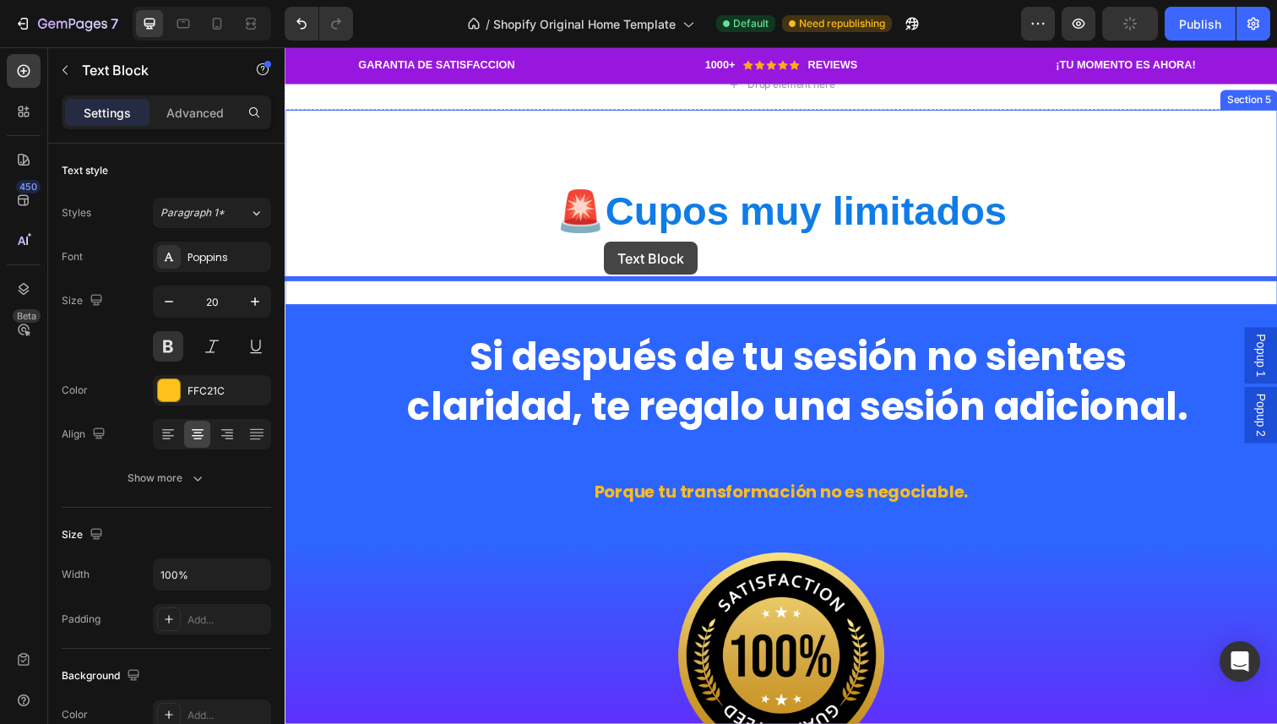
drag, startPoint x: 333, startPoint y: 318, endPoint x: 611, endPoint y: 247, distance: 287.0
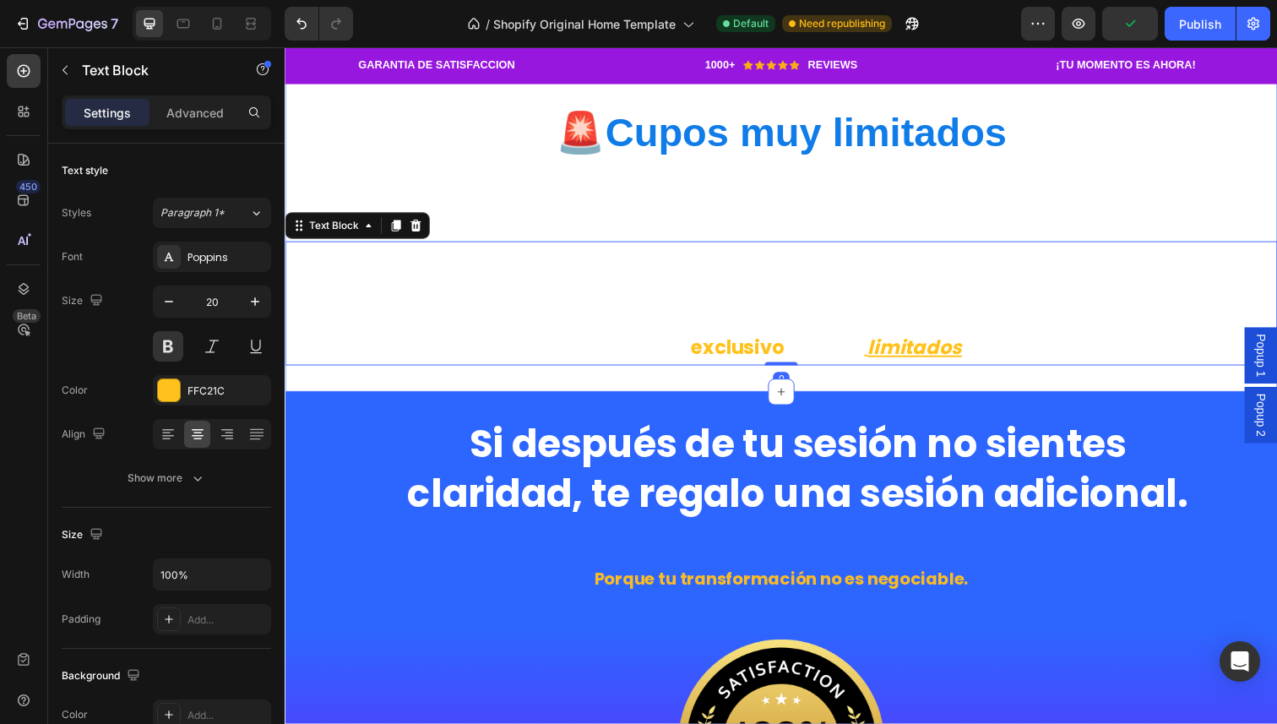
scroll to position [2456, 0]
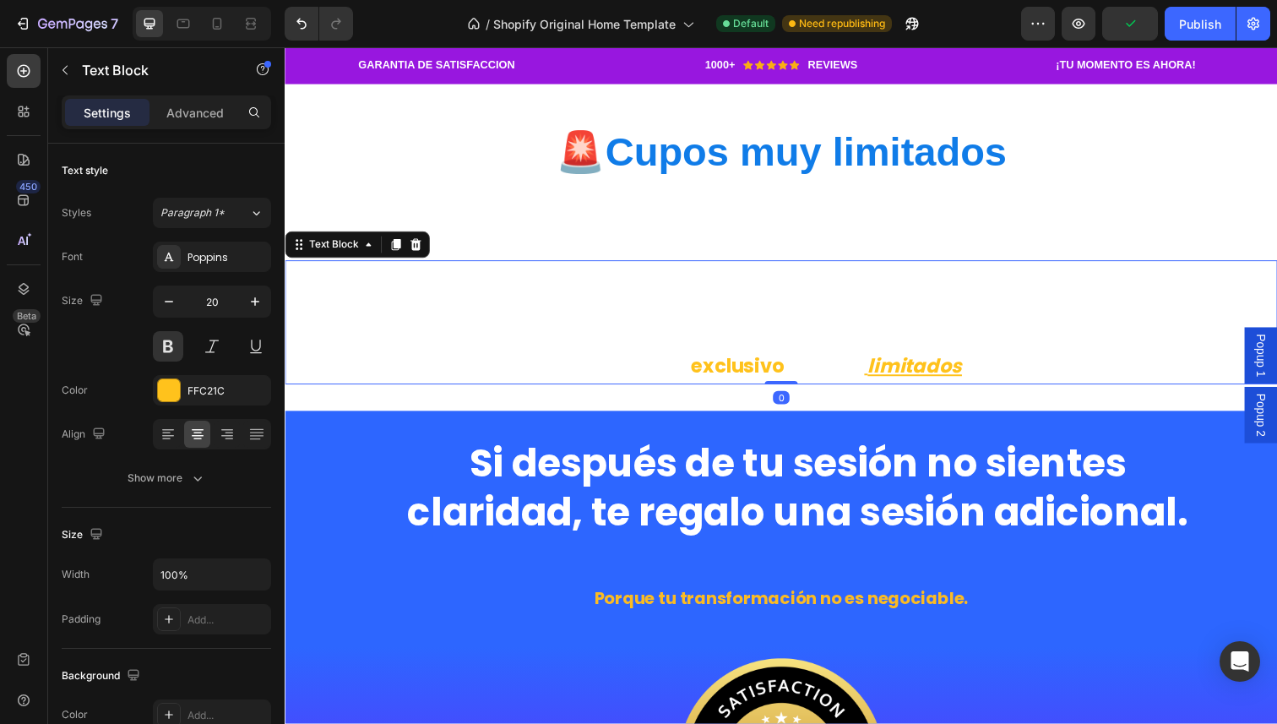
click at [757, 345] on p at bounding box center [791, 343] width 1010 height 30
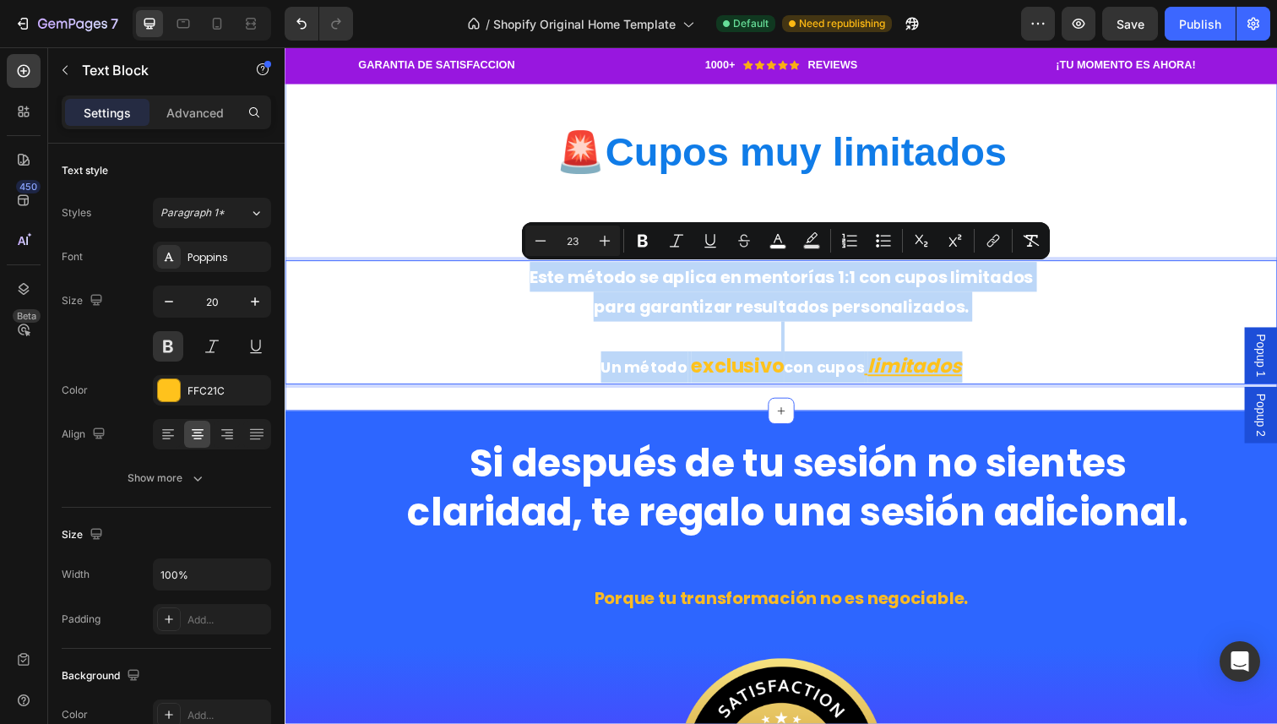
drag, startPoint x: 1023, startPoint y: 382, endPoint x: 541, endPoint y: 236, distance: 504.0
click at [541, 236] on div "Heading 🚨 Cupos muy limitados Heading Este método se aplica en mentorías 1:1 co…" at bounding box center [792, 235] width 1014 height 314
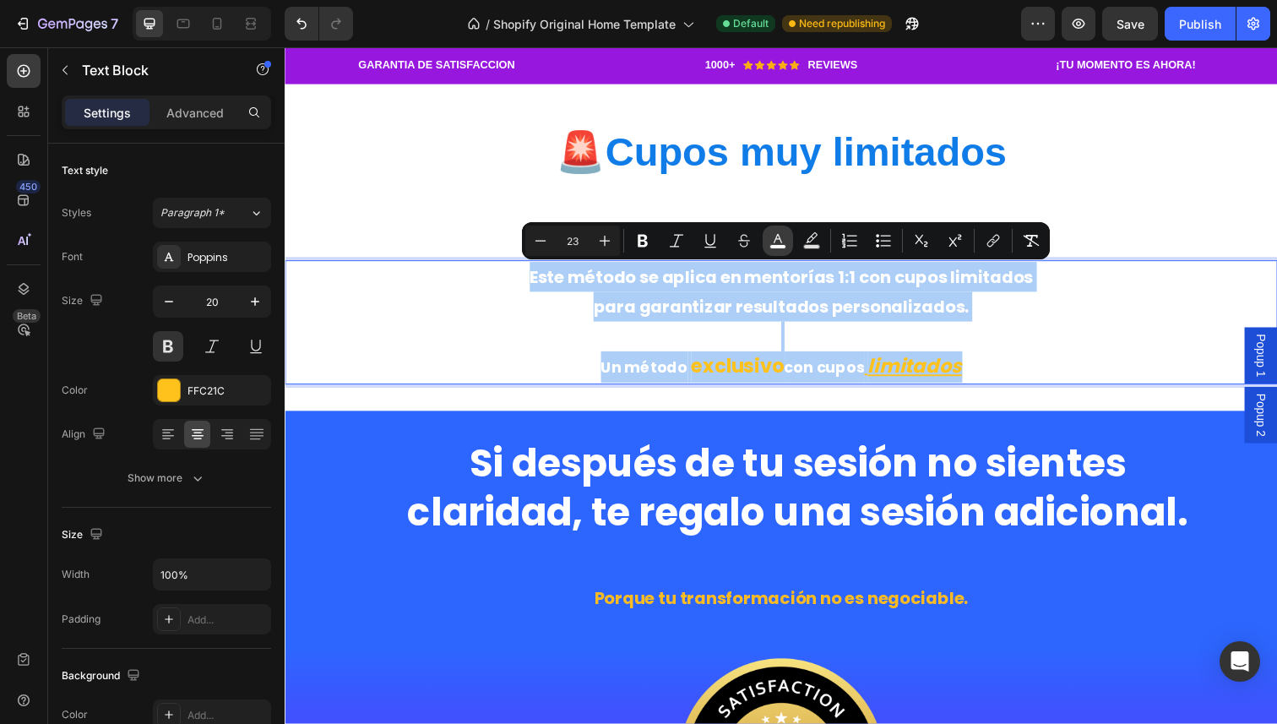
click at [770, 234] on icon "Editor contextual toolbar" at bounding box center [778, 240] width 17 height 17
type input "FFFFFF"
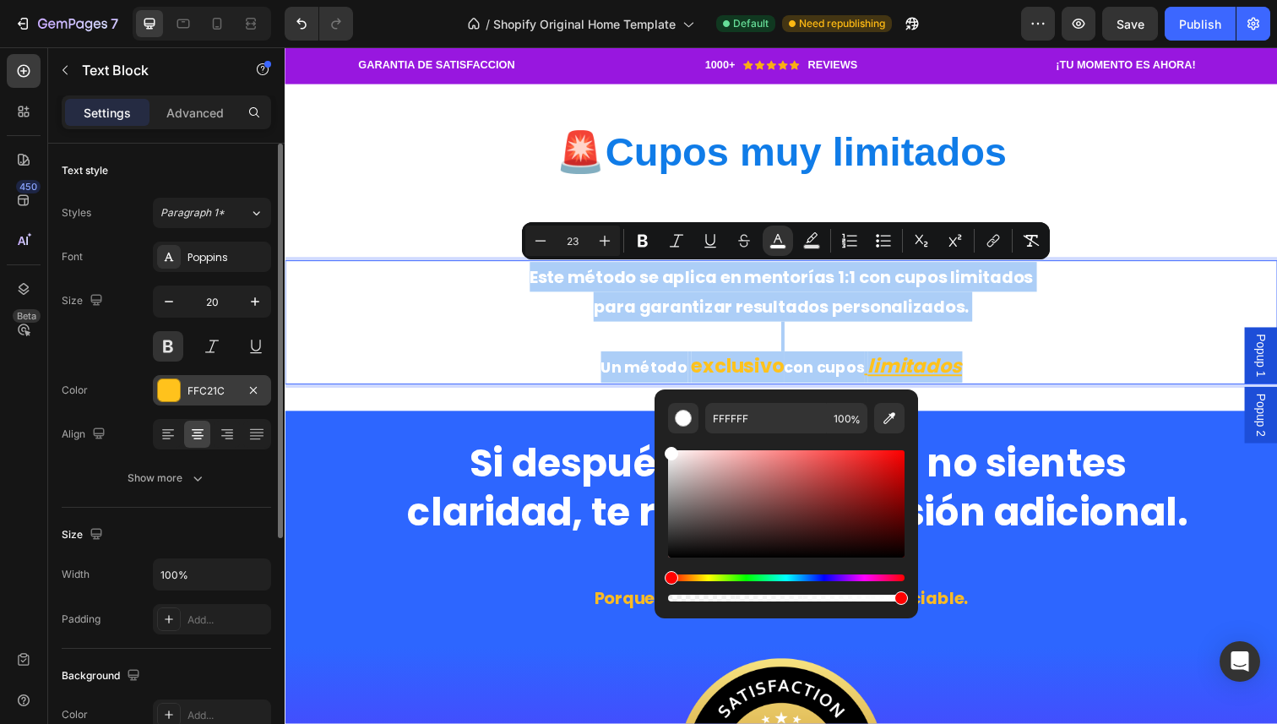
click at [191, 389] on div "FFC21C" at bounding box center [212, 391] width 49 height 15
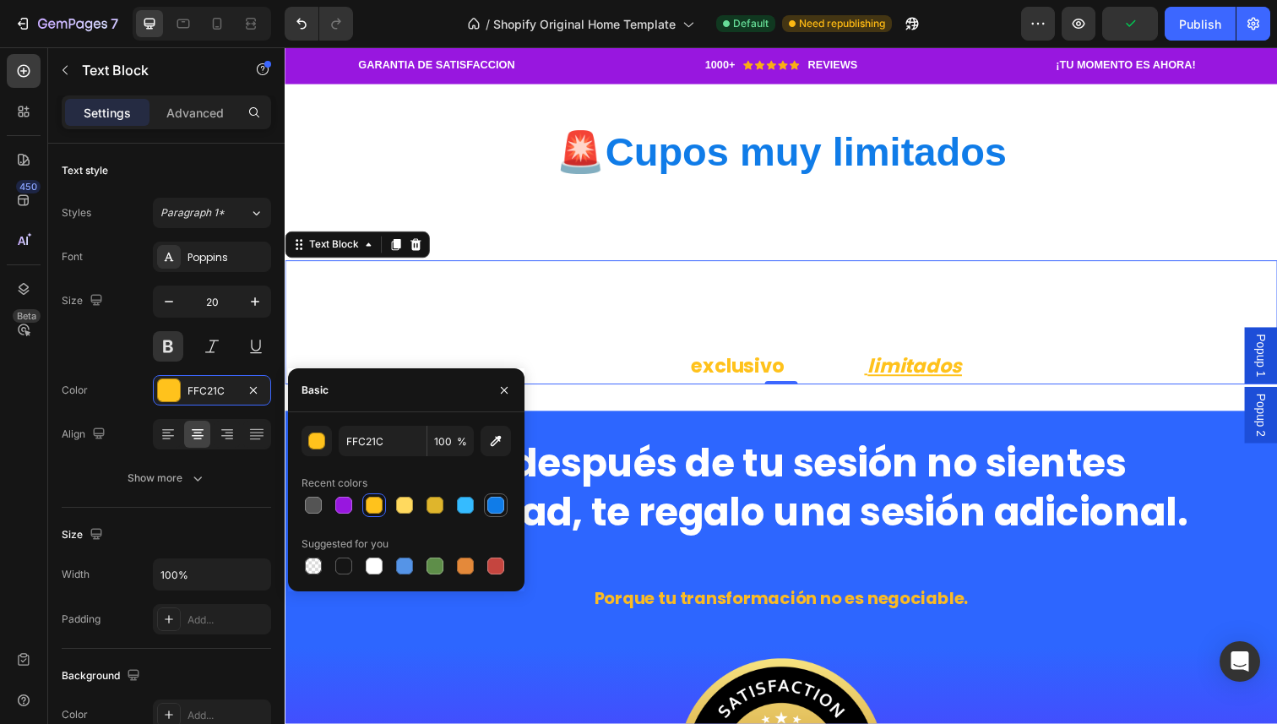
click at [489, 503] on div at bounding box center [495, 505] width 17 height 17
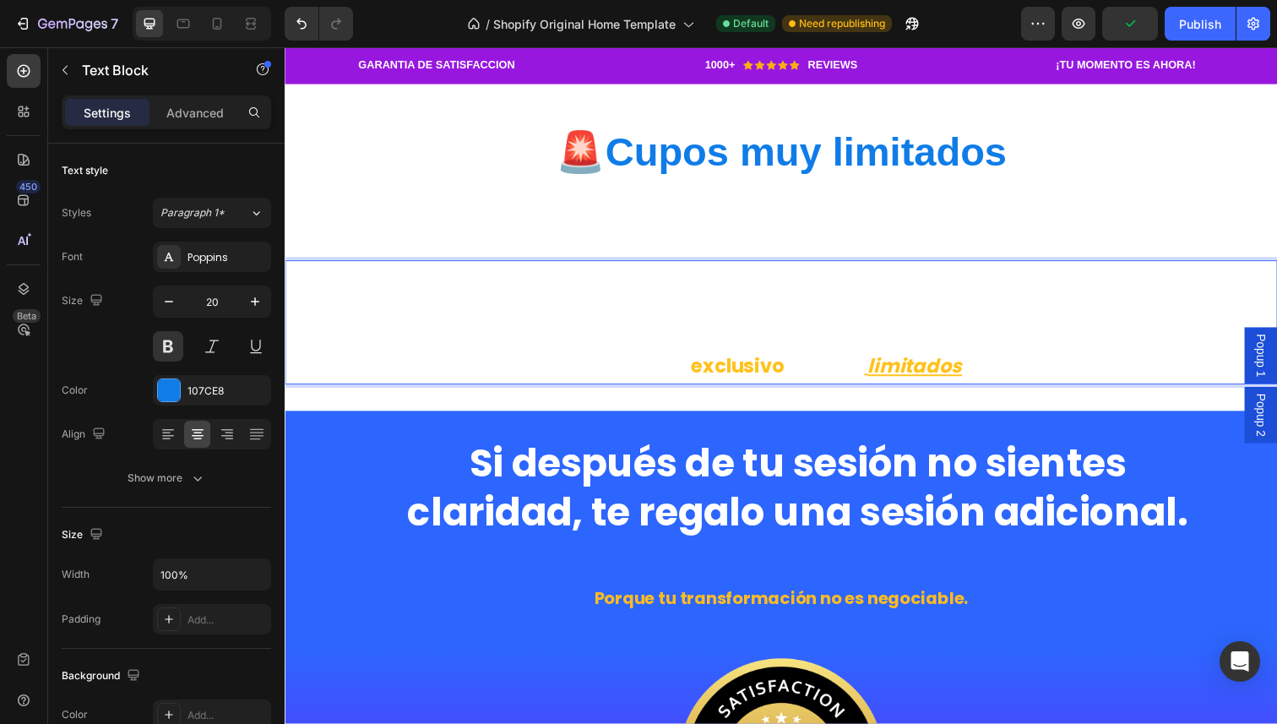
click at [797, 324] on p "para garantizar resultados personalizados." at bounding box center [791, 312] width 1010 height 30
click at [199, 390] on div "107CE8" at bounding box center [212, 391] width 49 height 15
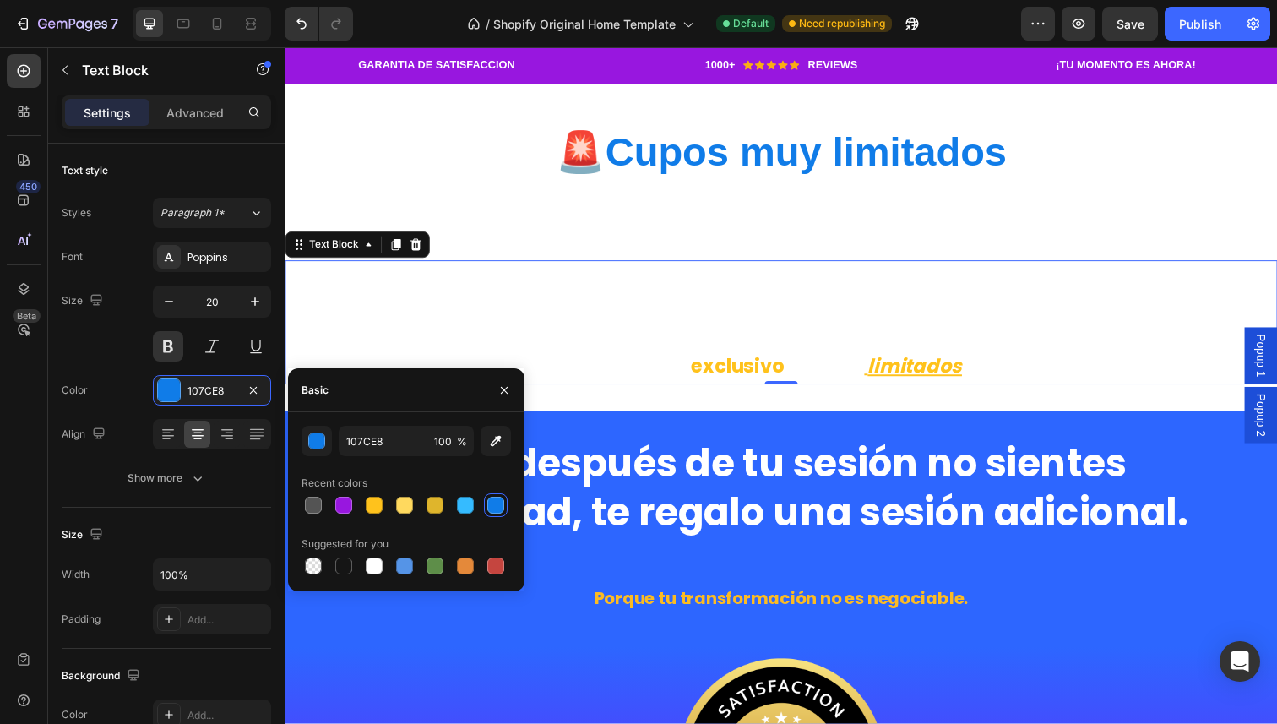
click at [478, 505] on div at bounding box center [406, 505] width 209 height 24
click at [476, 505] on div at bounding box center [466, 505] width 24 height 24
click at [503, 505] on div at bounding box center [495, 505] width 17 height 17
type input "107CE8"
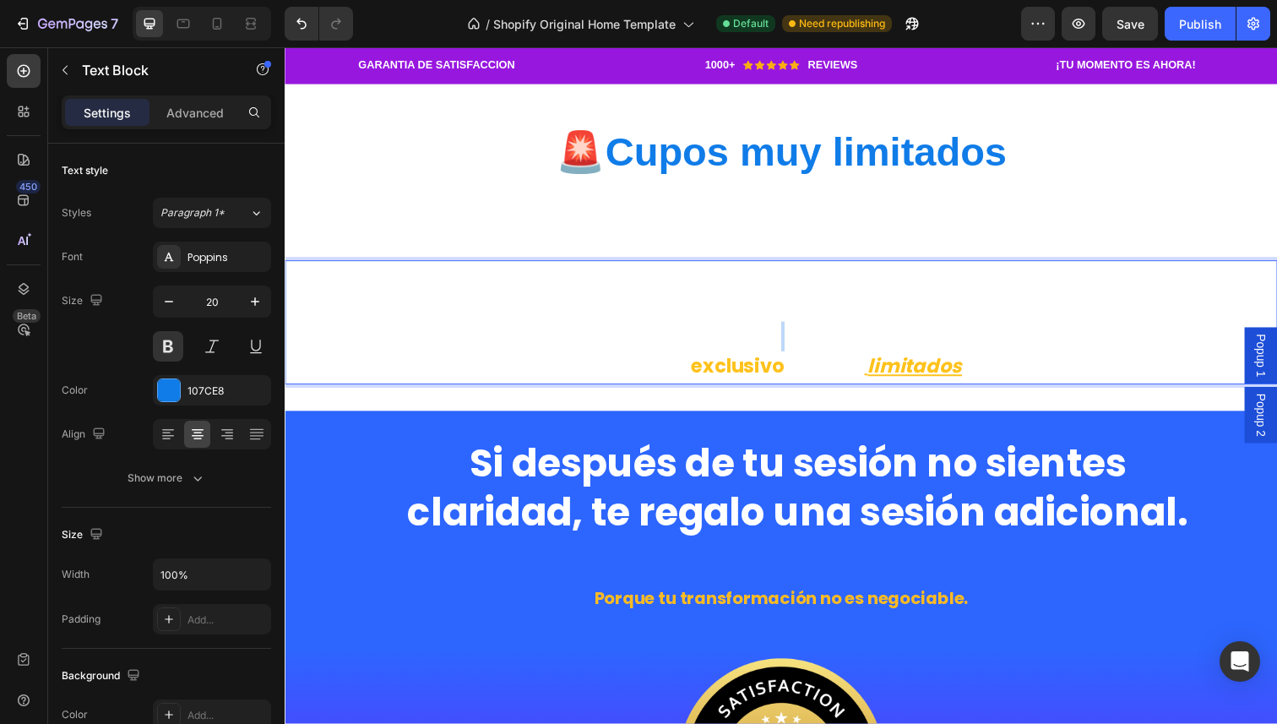
click at [909, 353] on p "Rich Text Editor. Editing area: main" at bounding box center [791, 343] width 1010 height 30
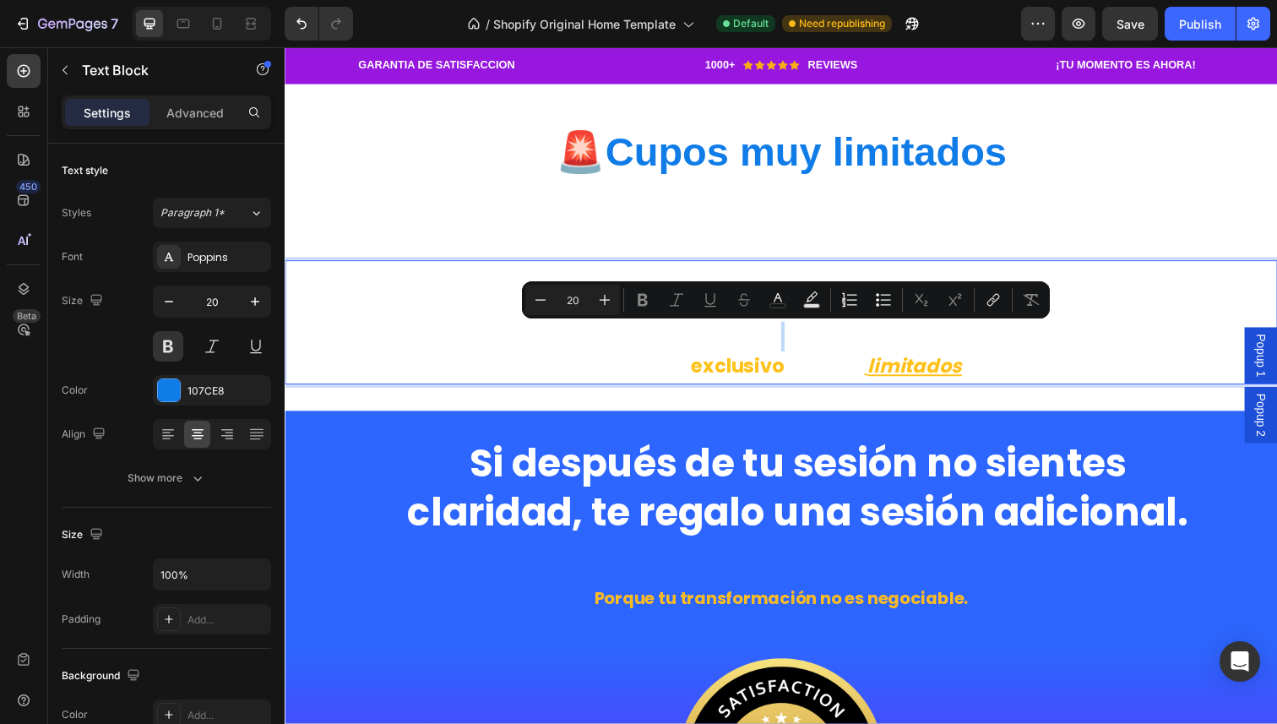
type input "23"
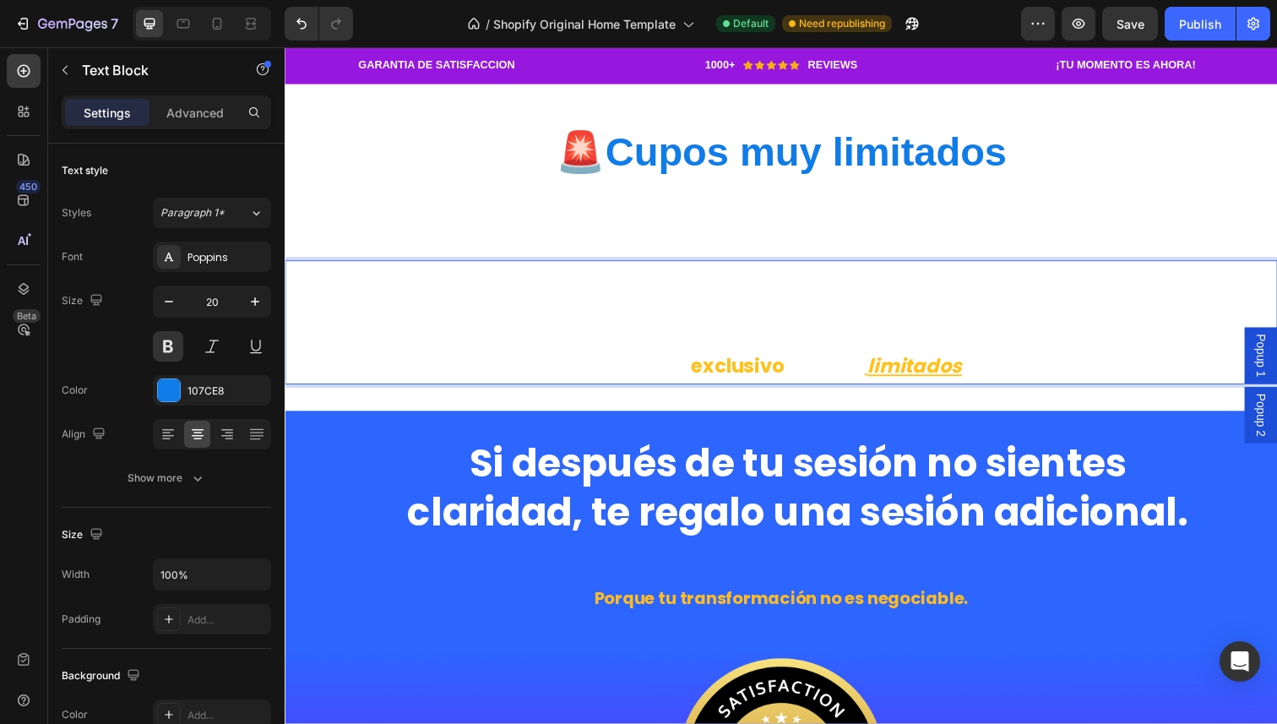
click at [971, 367] on u "limitados" at bounding box center [928, 373] width 96 height 27
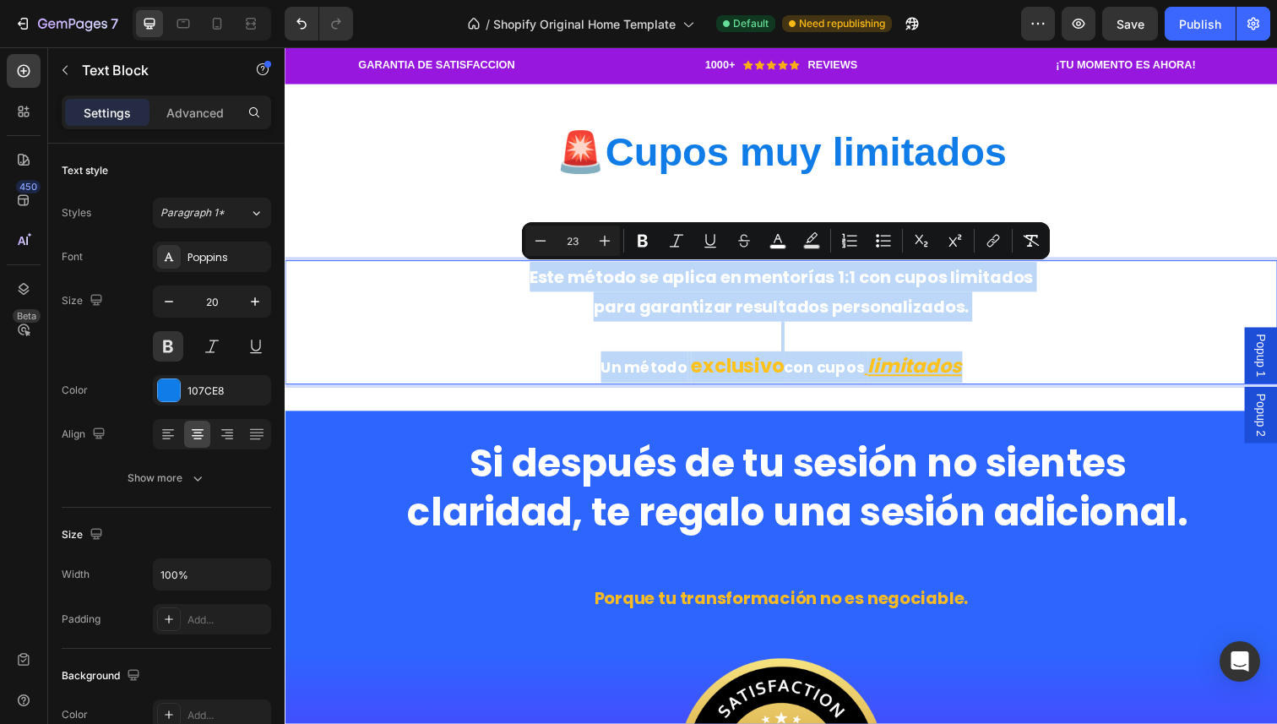
drag, startPoint x: 1025, startPoint y: 376, endPoint x: 491, endPoint y: 290, distance: 540.8
click at [491, 290] on div "Este método se aplica en mentorías 1:1 con cupos limitados para garantizar resu…" at bounding box center [792, 328] width 1014 height 127
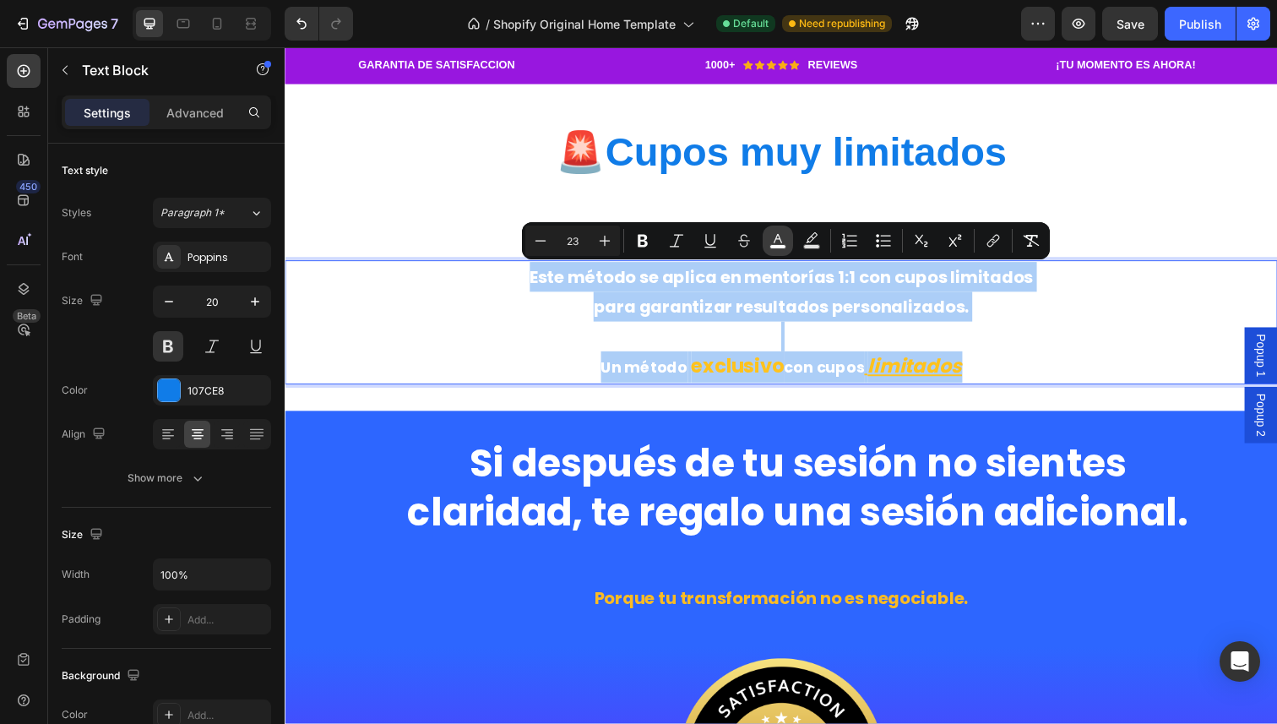
click at [779, 241] on icon "Editor contextual toolbar" at bounding box center [778, 240] width 17 height 17
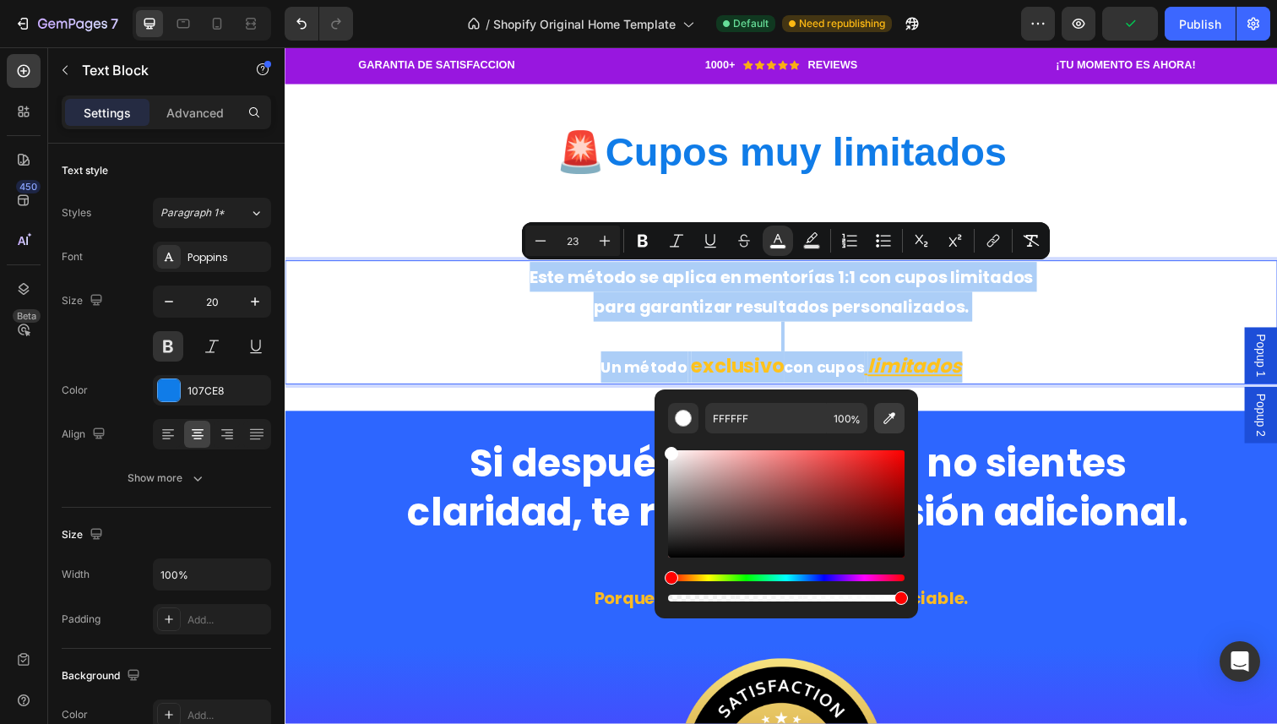
click at [900, 421] on button "Editor contextual toolbar" at bounding box center [889, 418] width 30 height 30
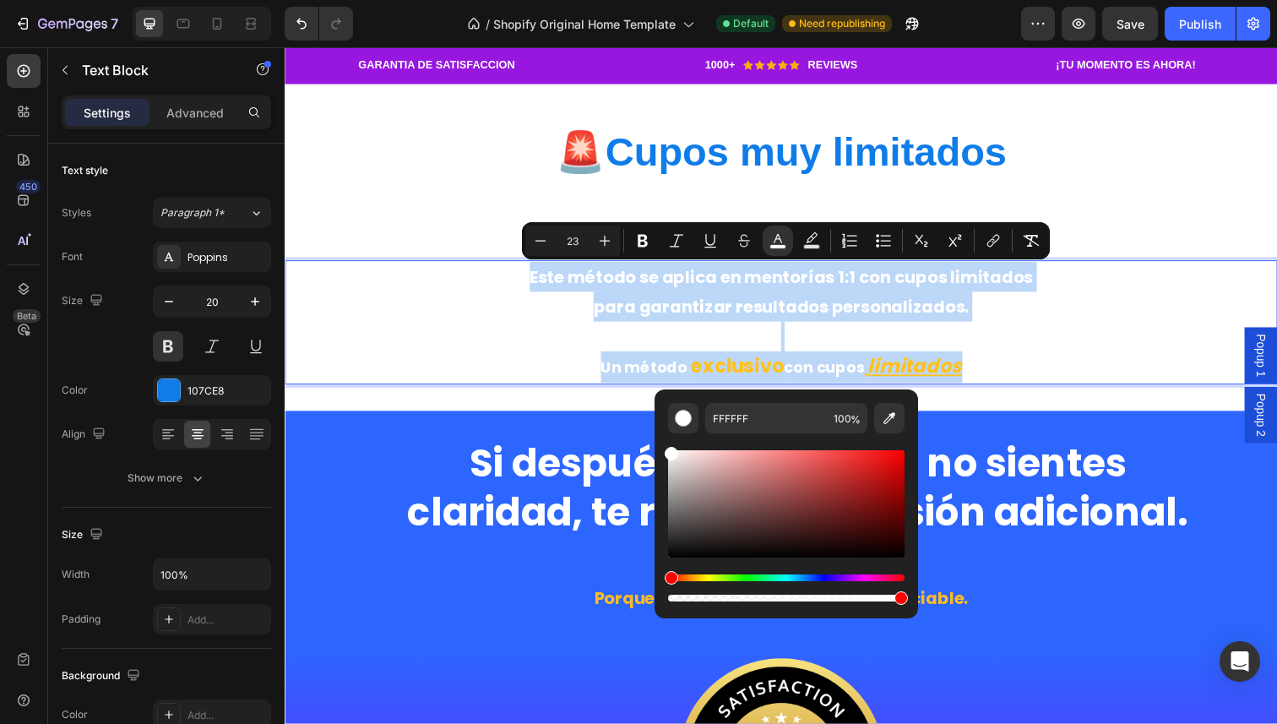
type input "2D65FF"
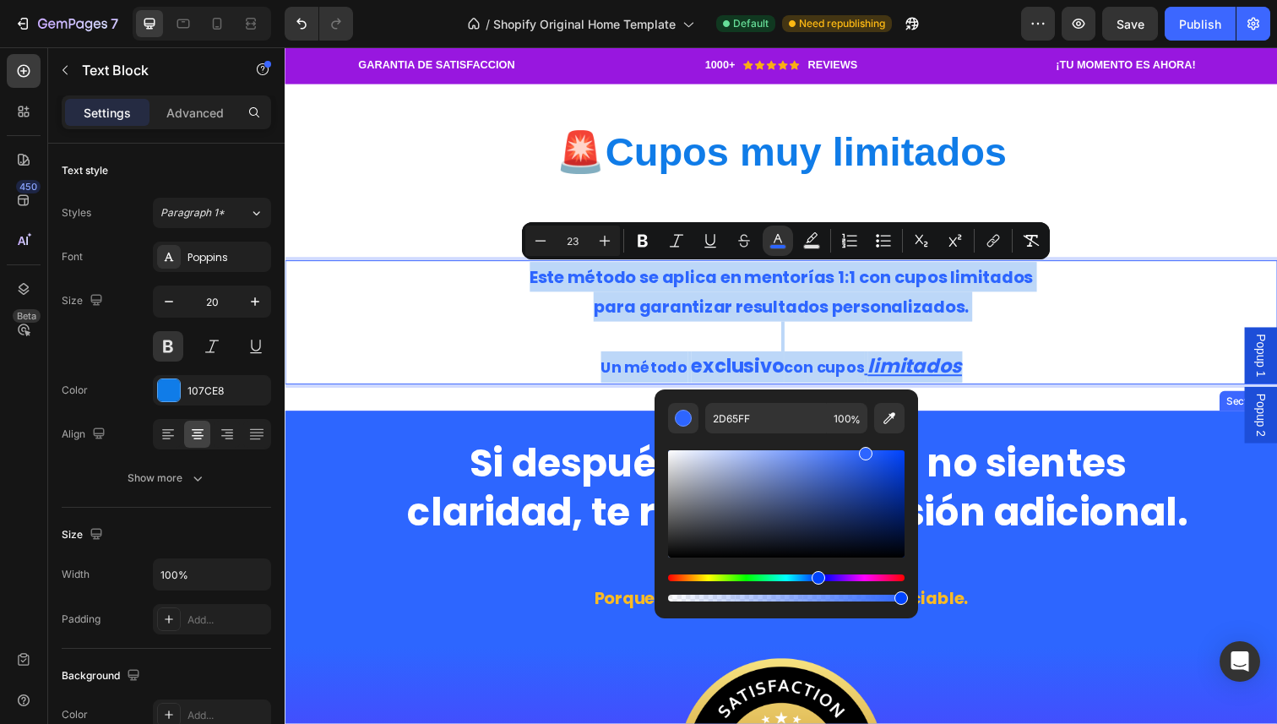
type input "20"
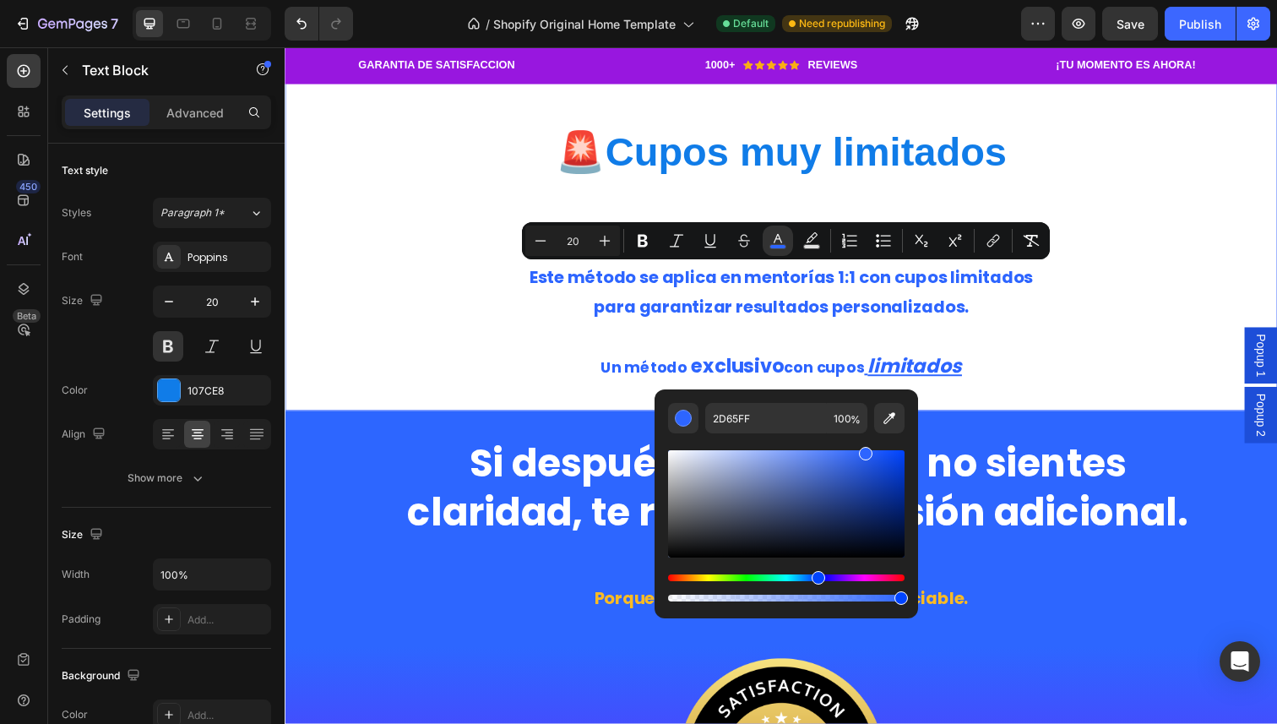
click at [595, 411] on div "Heading 🚨 Cupos muy limitados Heading Este método se aplica en mentorías 1:1 co…" at bounding box center [792, 235] width 1014 height 368
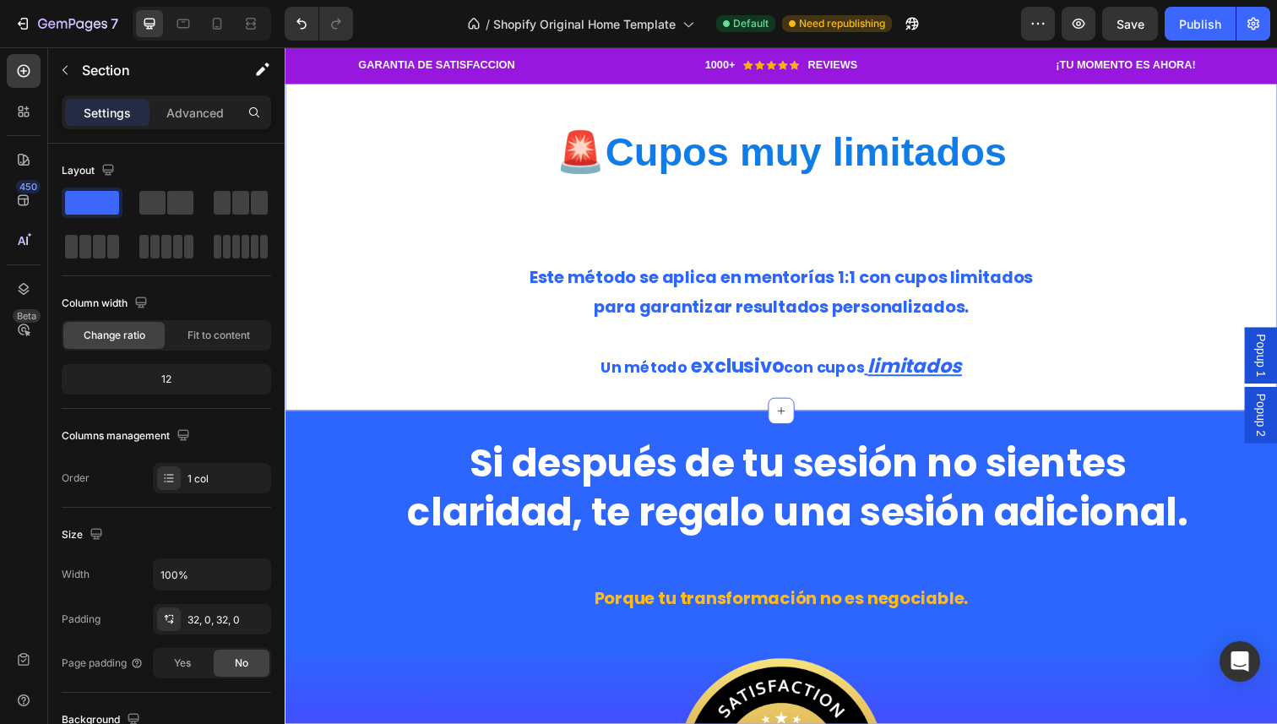
click at [722, 206] on div "Heading 🚨 Cupos muy limitados Heading Este método se aplica en mentorías 1:1 co…" at bounding box center [792, 235] width 1014 height 314
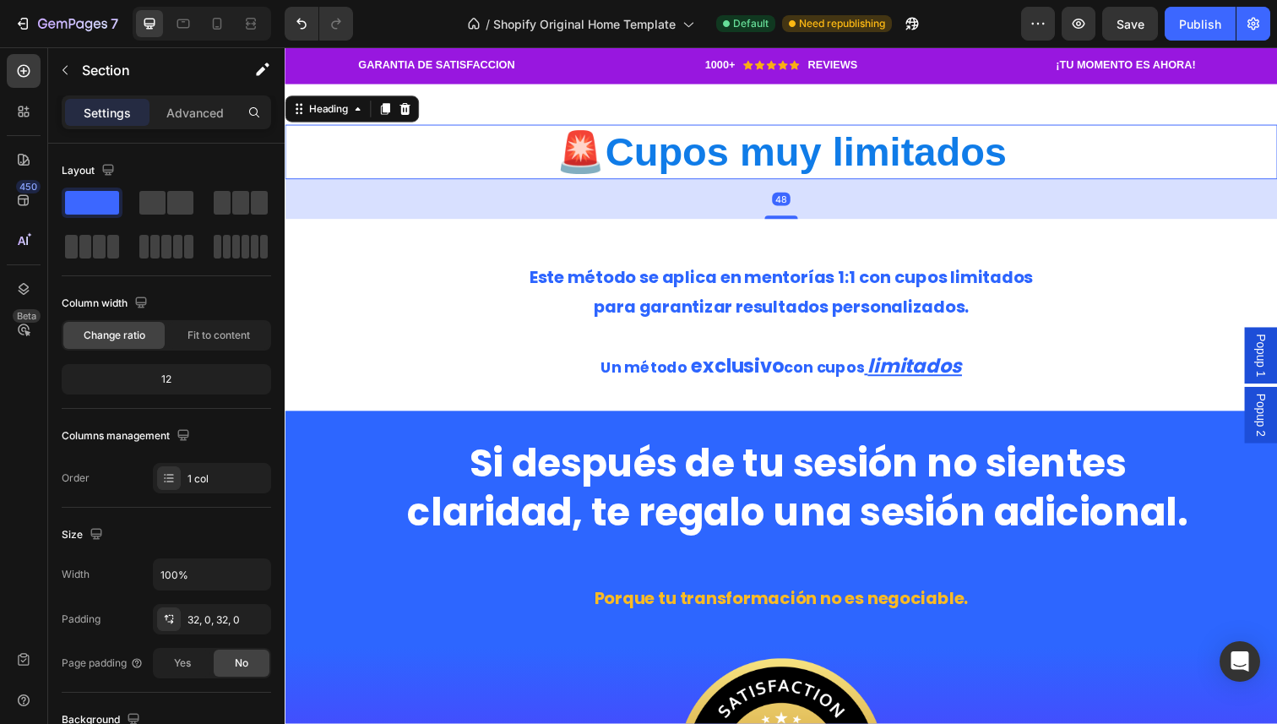
click at [728, 155] on strong "Cupos muy limitados" at bounding box center [817, 154] width 410 height 45
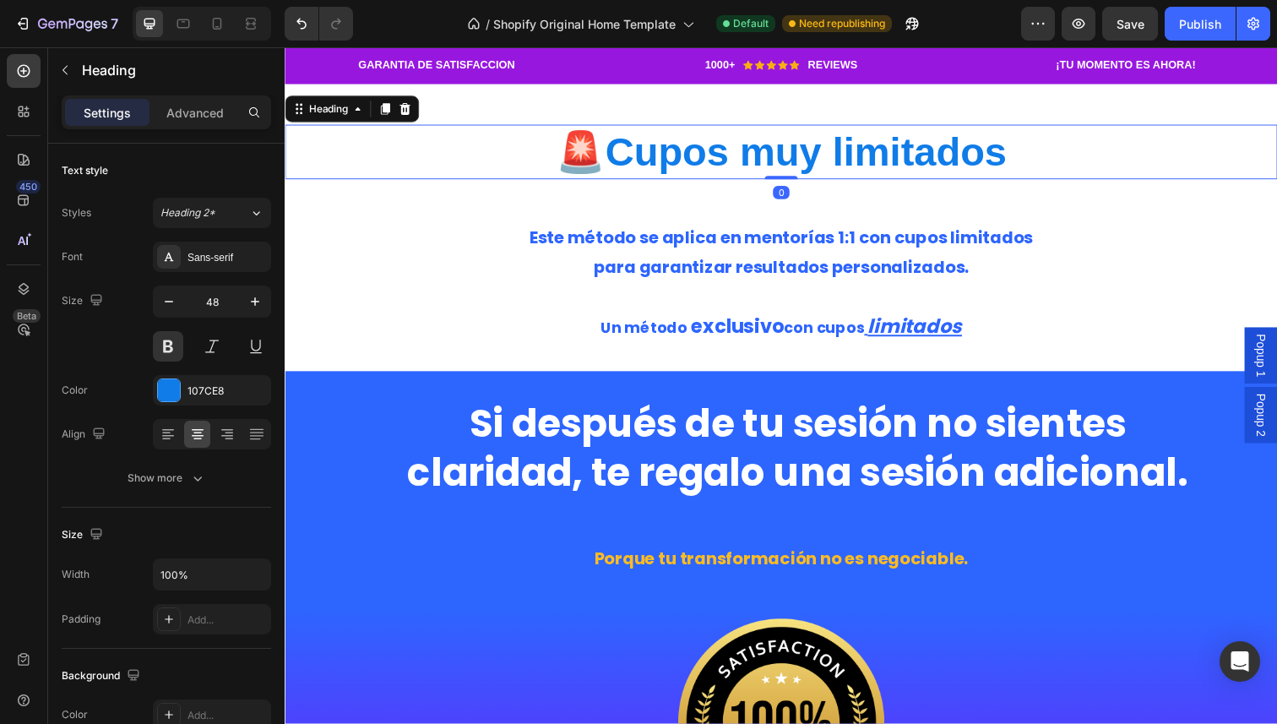
drag, startPoint x: 802, startPoint y: 220, endPoint x: 802, endPoint y: 159, distance: 61.7
click at [802, 159] on div "🚨 Cupos muy limitados Heading 0" at bounding box center [792, 155] width 1014 height 56
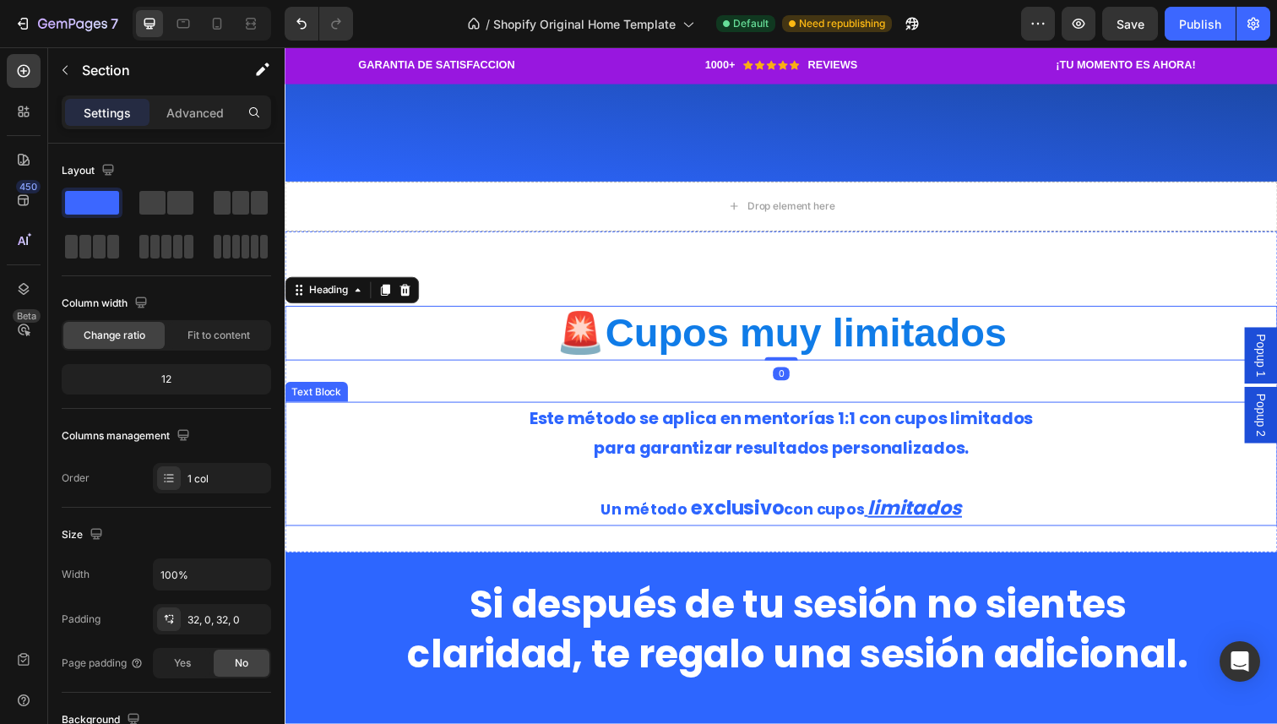
click at [754, 239] on div "Heading 🚨 Cupos muy limitados Heading 0 Este método se aplica en mentorías 1:1 …" at bounding box center [792, 400] width 1014 height 328
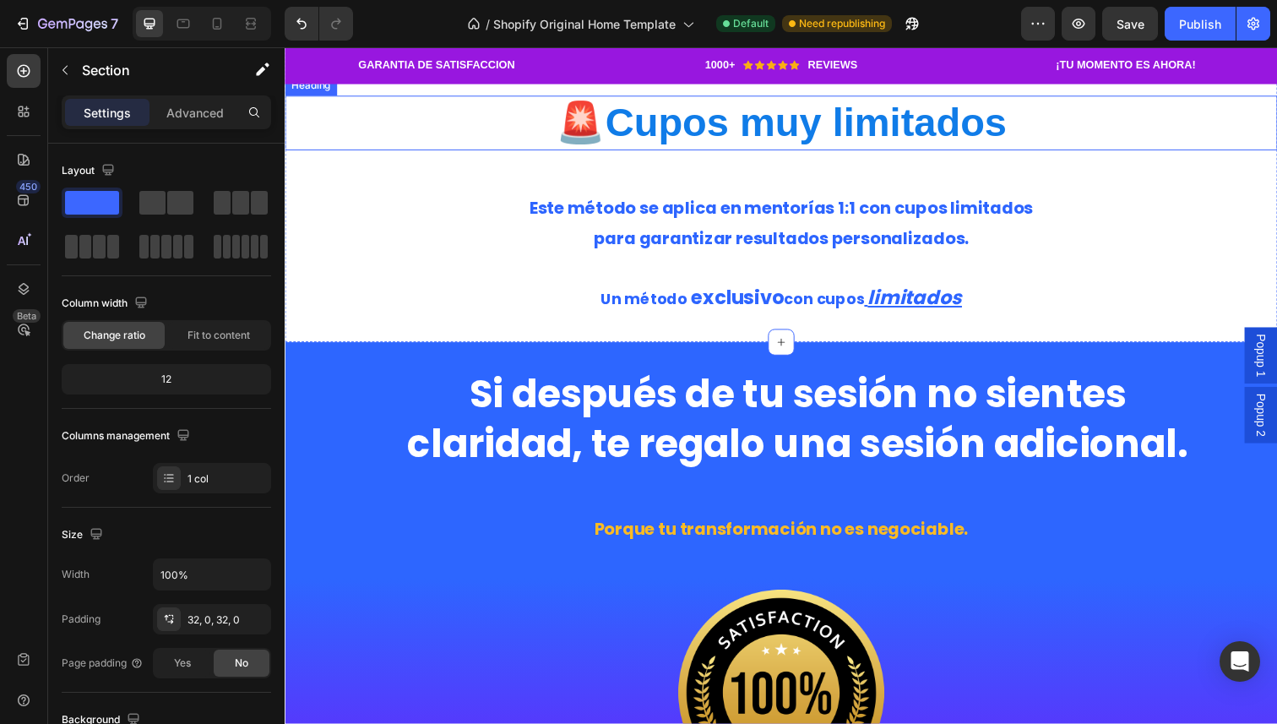
scroll to position [2216, 0]
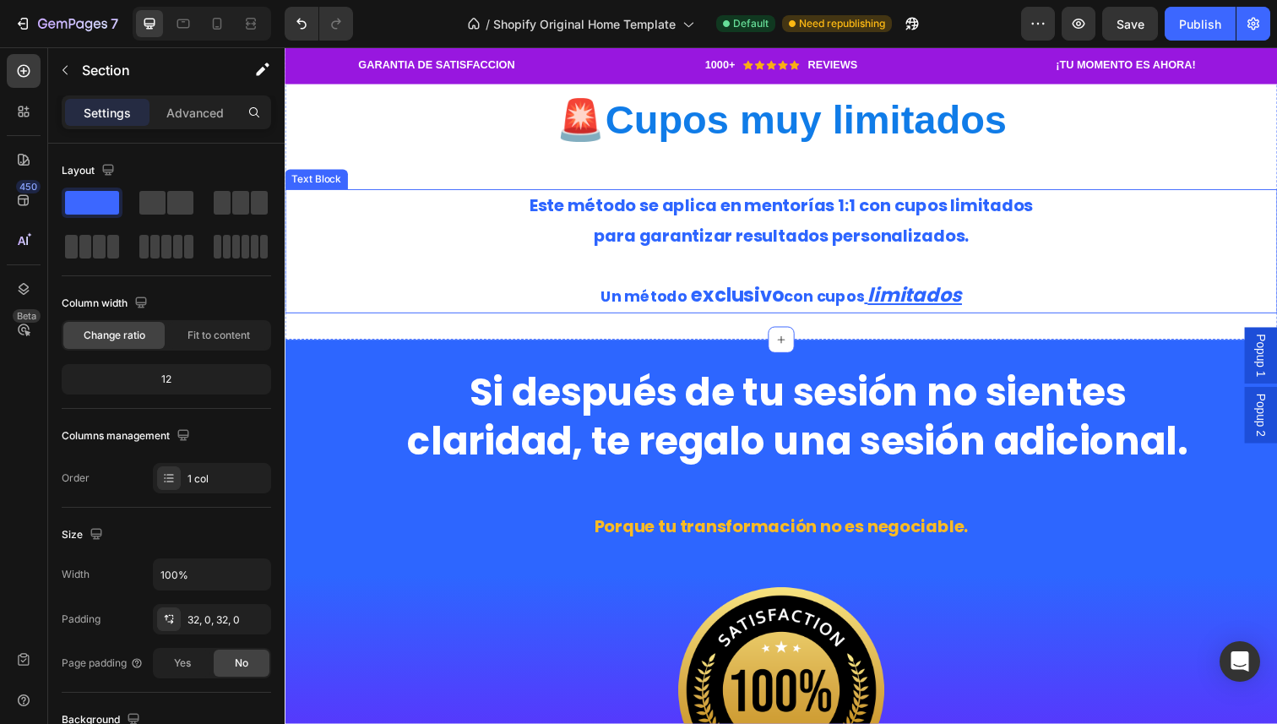
click at [1004, 221] on span "Este método se aplica en mentorías 1:1 con cupos limitados" at bounding box center [792, 210] width 514 height 24
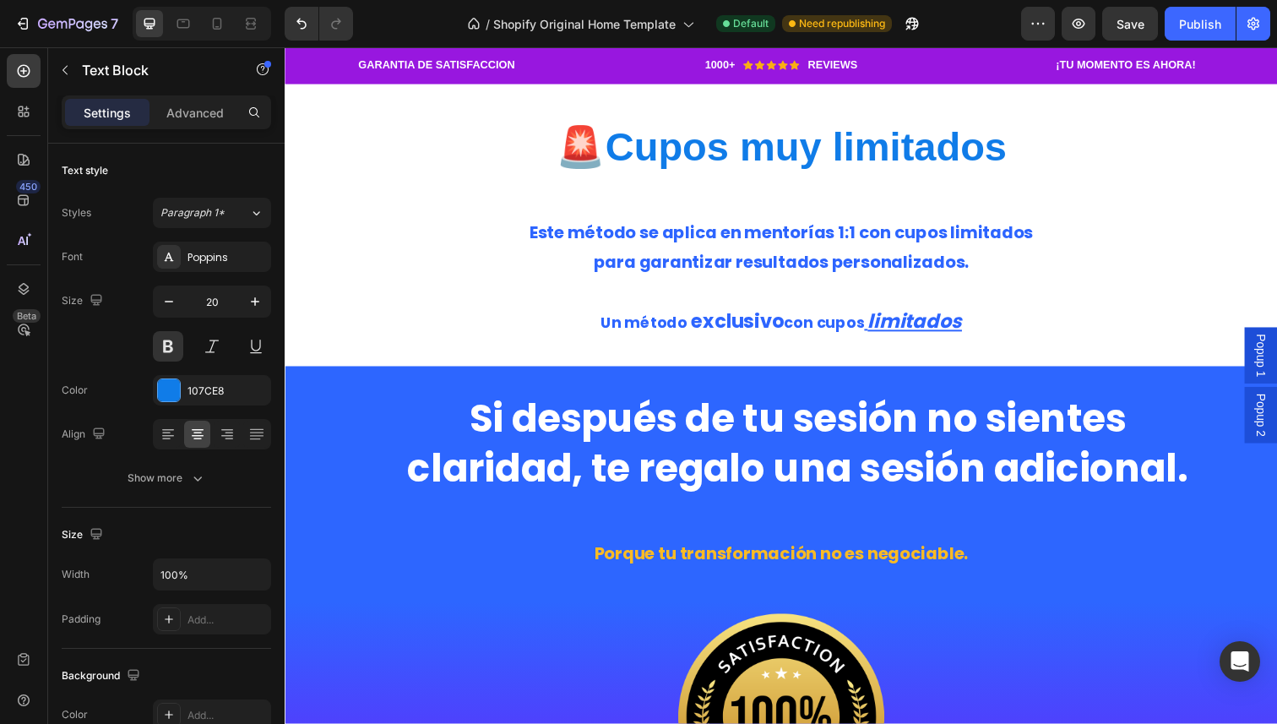
scroll to position [2184, 0]
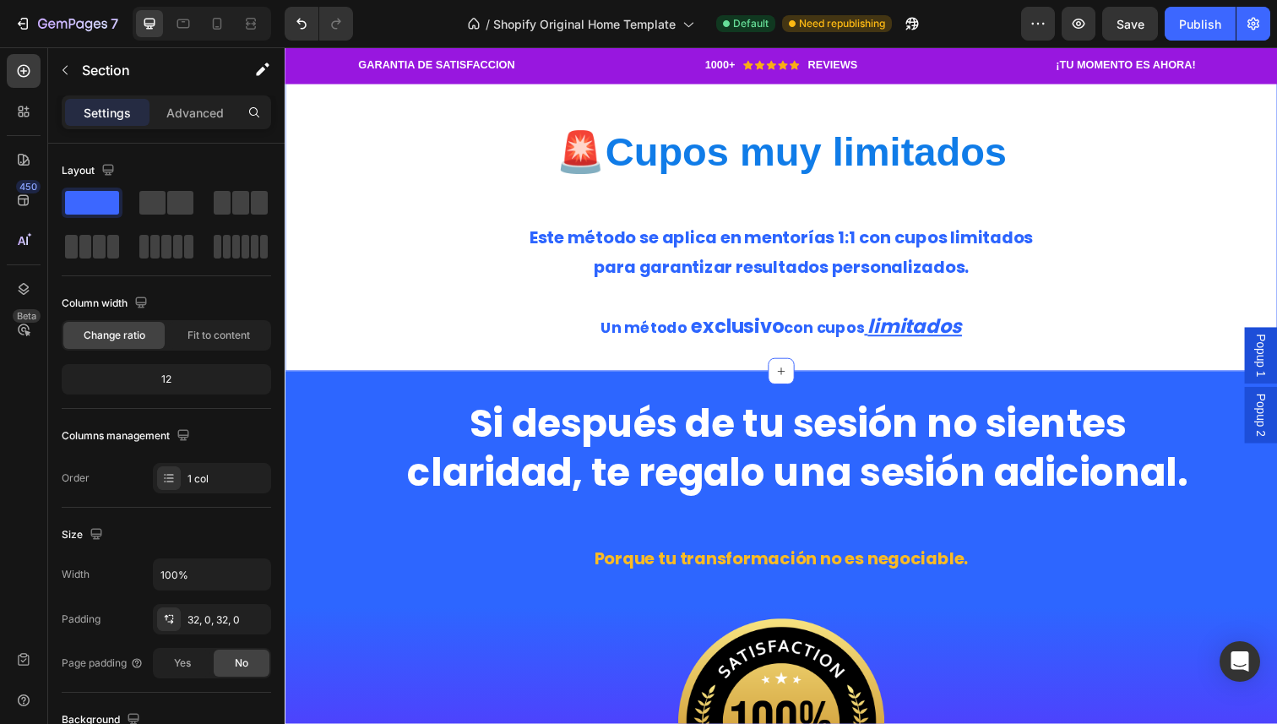
click at [514, 351] on div "Heading 🚨 Cupos muy limitados Heading Este método se aplica en mentorías 1:1 co…" at bounding box center [792, 215] width 1014 height 274
click at [985, 351] on div "Heading 🚨 Cupos muy limitados Heading Este método se aplica en mentorías 1:1 co…" at bounding box center [792, 215] width 1014 height 274
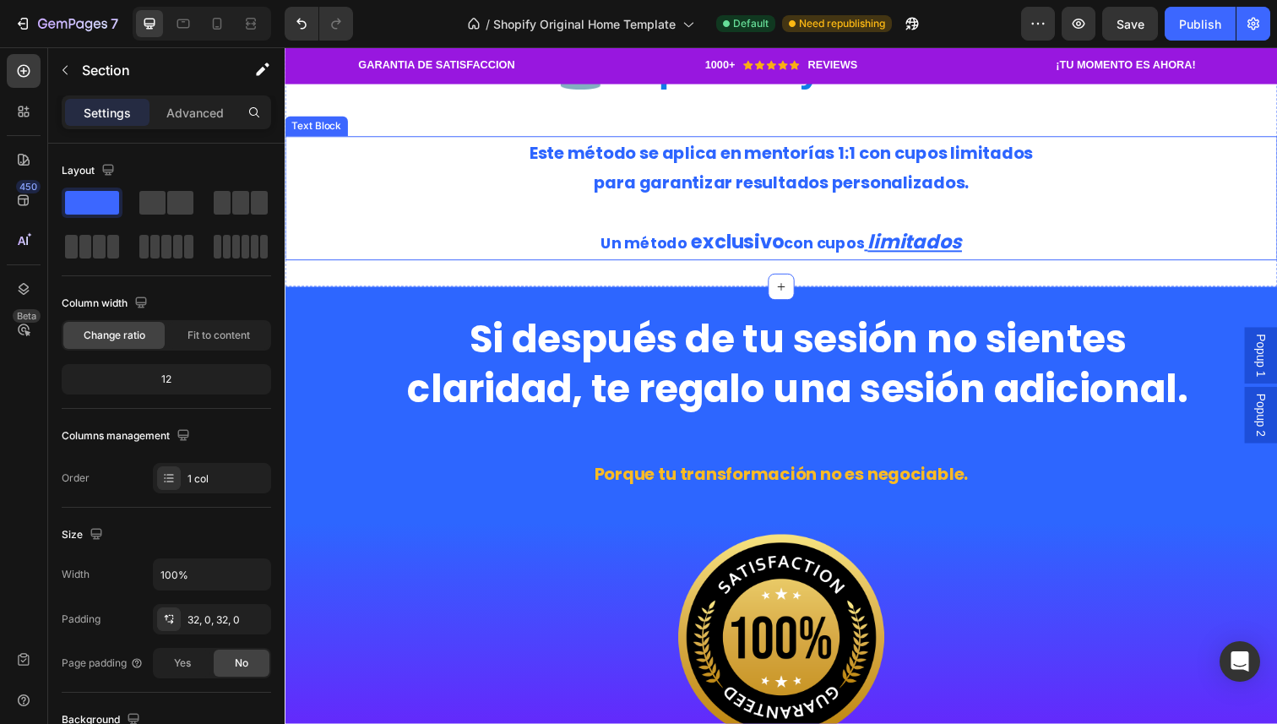
scroll to position [2272, 0]
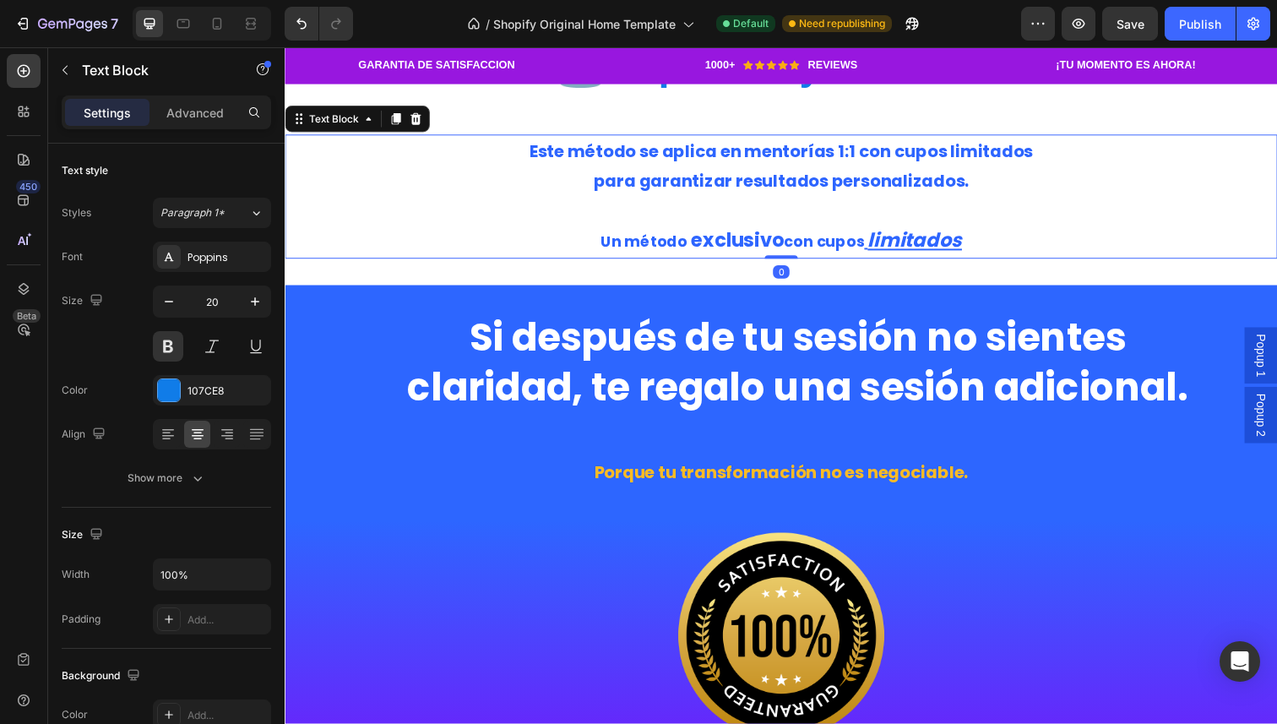
click at [645, 166] on span "Este método se aplica en mentorías 1:1 con cupos limitados" at bounding box center [792, 154] width 514 height 24
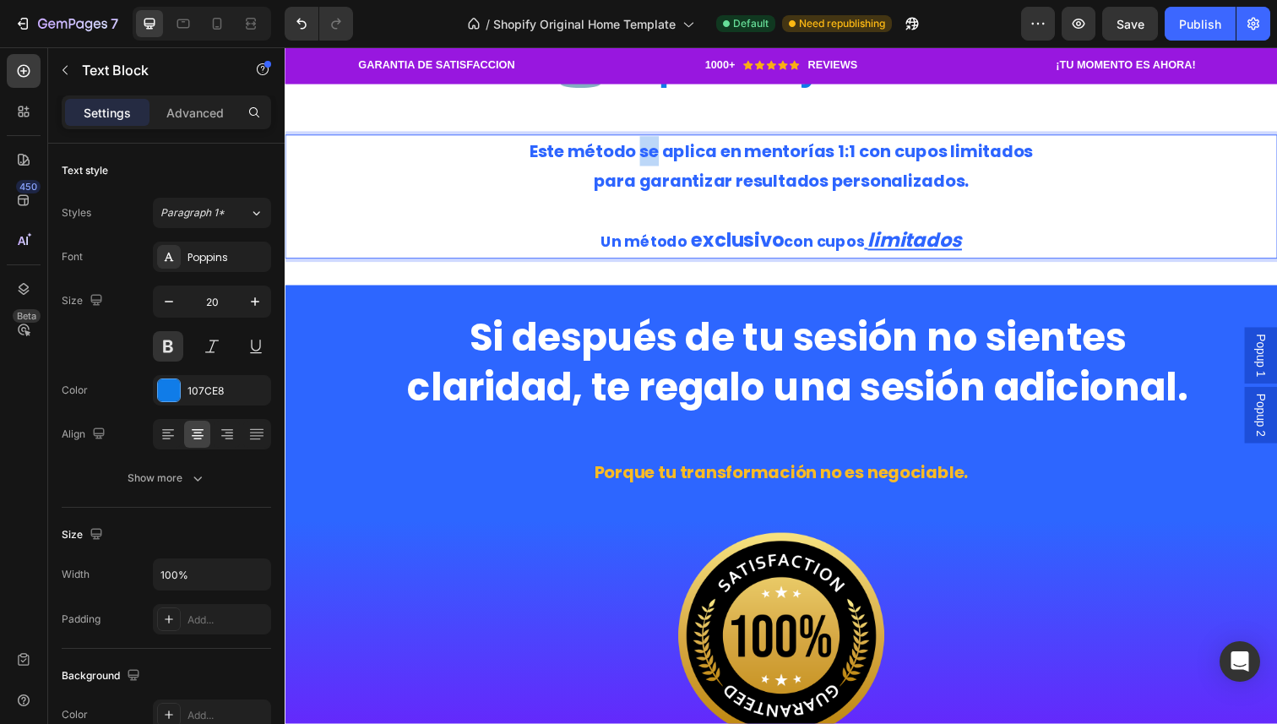
click at [645, 166] on span "Este método se aplica en mentorías 1:1 con cupos limitados" at bounding box center [792, 154] width 514 height 24
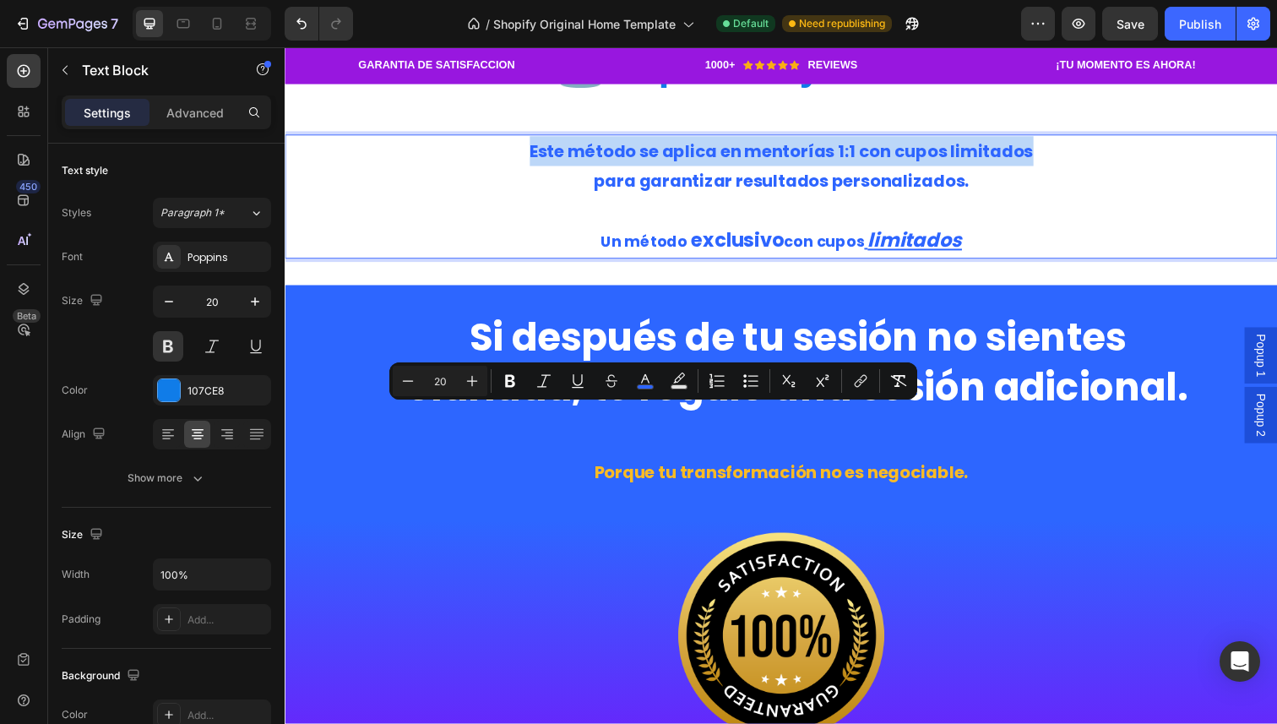
click at [645, 166] on span "Este método se aplica en mentorías 1:1 con cupos limitados" at bounding box center [792, 154] width 514 height 24
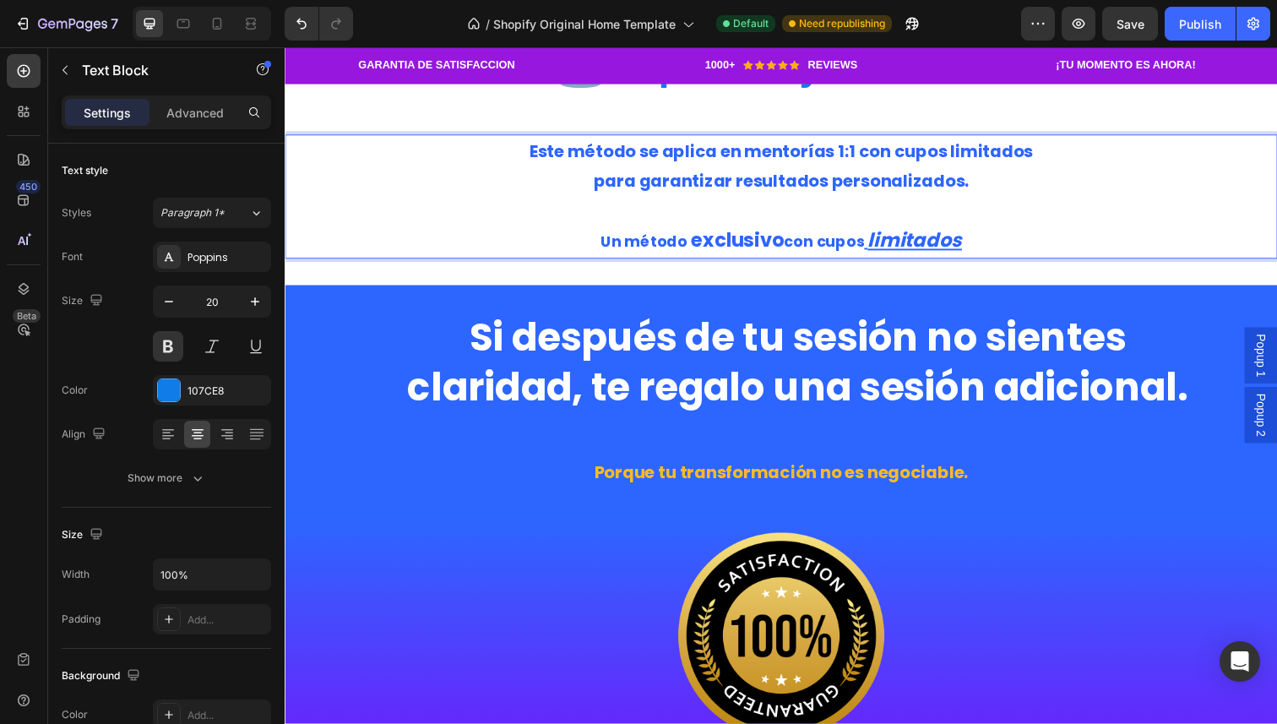
click at [987, 262] on p "Un método exclusivo con cupos limitados" at bounding box center [791, 246] width 1010 height 32
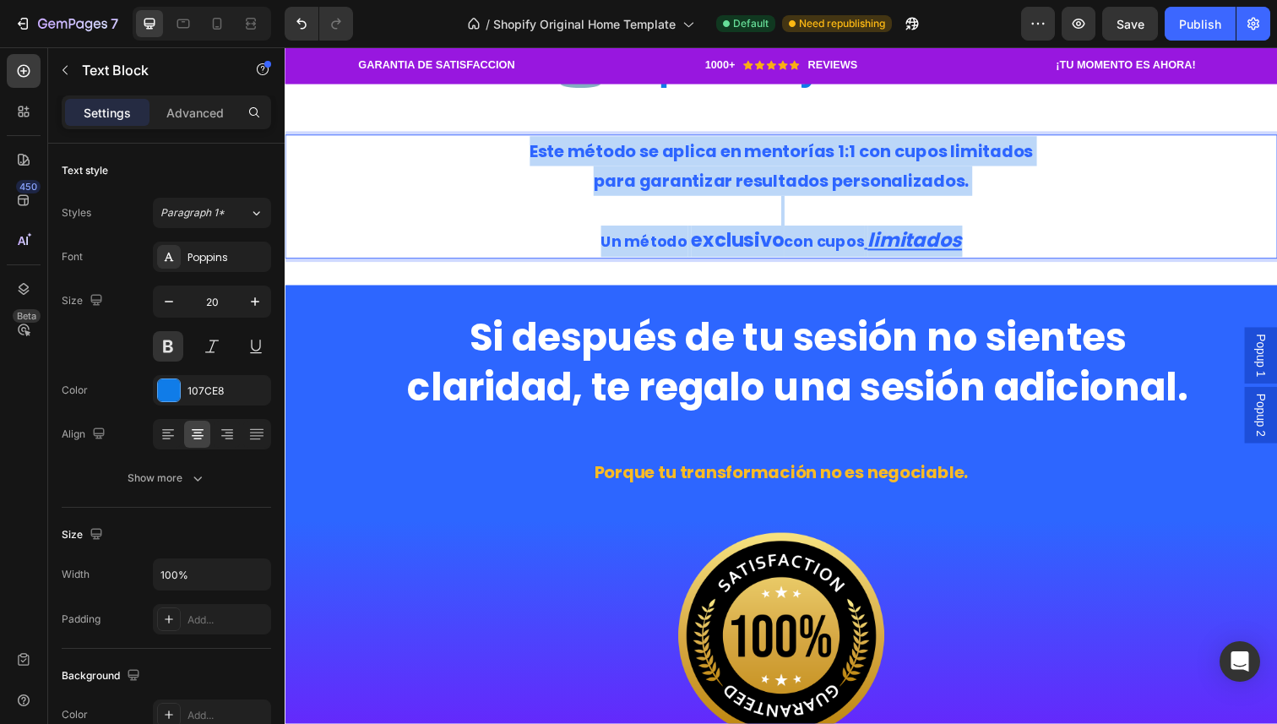
drag, startPoint x: 986, startPoint y: 515, endPoint x: 531, endPoint y: 416, distance: 465.3
click at [531, 264] on div "Este método se aplica en mentorías 1:1 con cupos limitados para garantizar resu…" at bounding box center [792, 200] width 1014 height 127
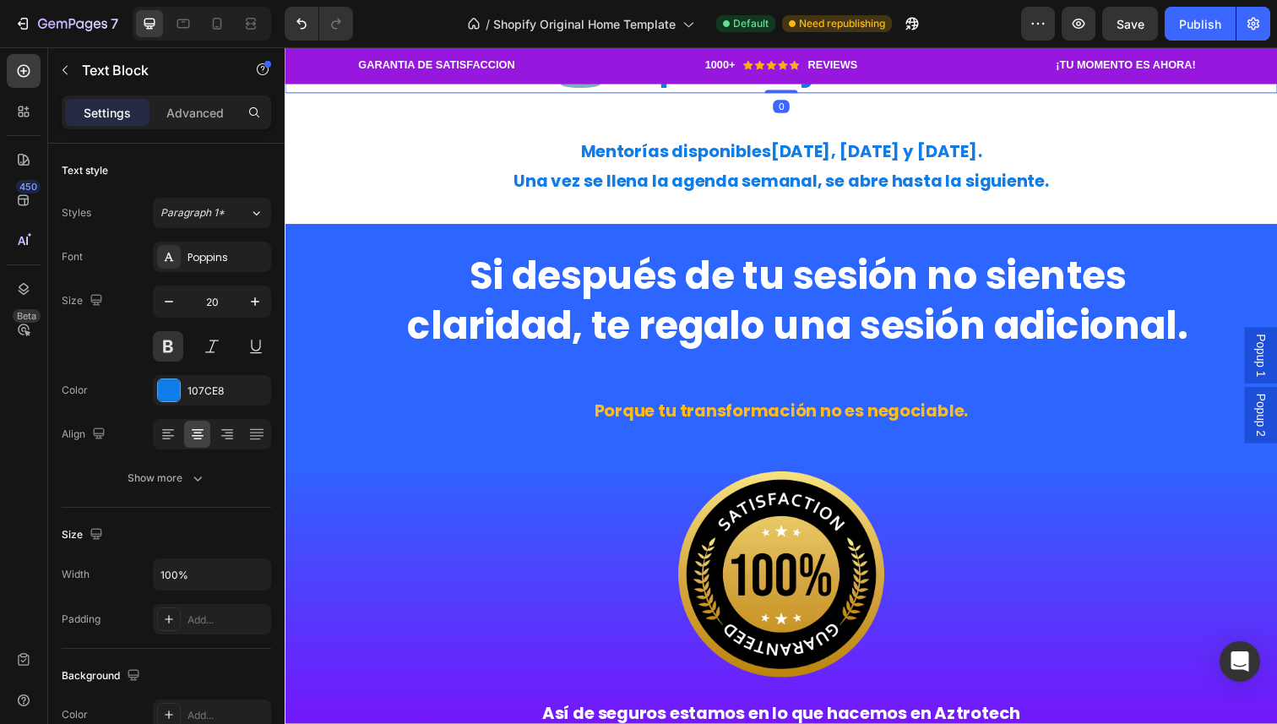
click at [514, 95] on h2 "🚨 Cupos muy limitados" at bounding box center [792, 67] width 1014 height 56
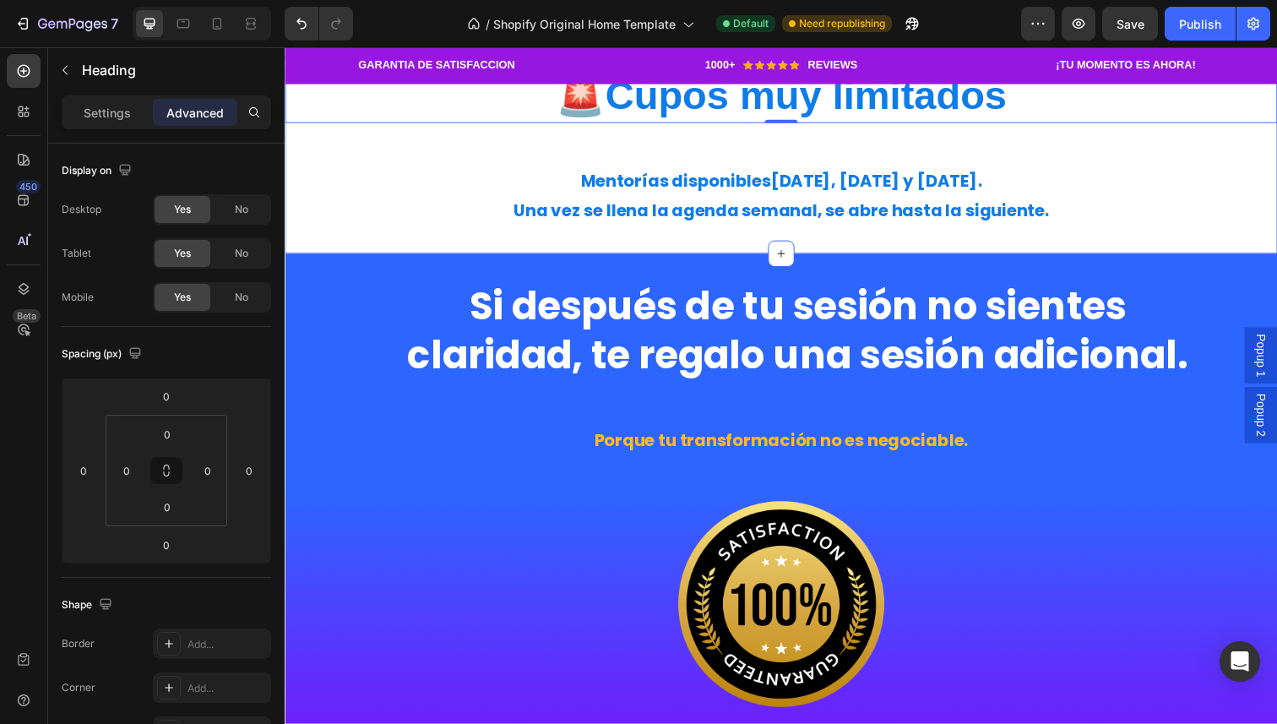
scroll to position [2228, 0]
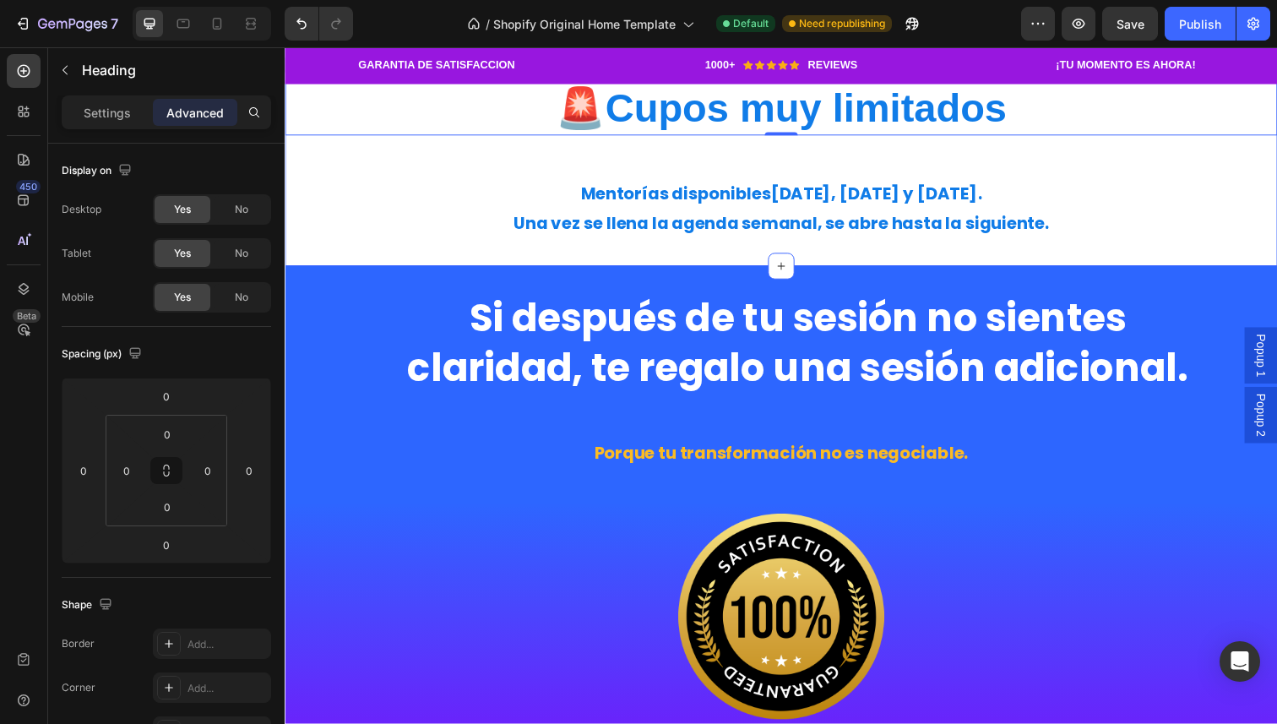
click at [790, 271] on div "Heading 🚨 Cupos muy limitados Heading 0 Mentorías disponibles martes, miércoles…" at bounding box center [792, 138] width 1014 height 265
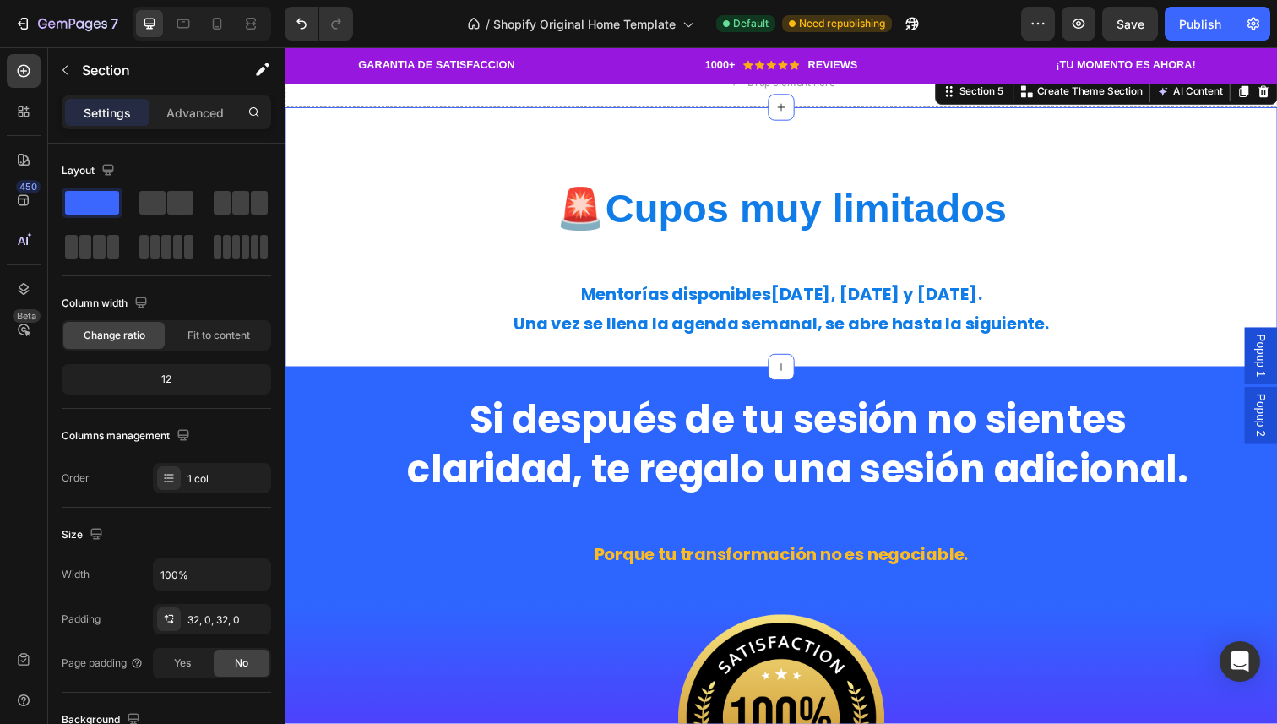
scroll to position [2124, 0]
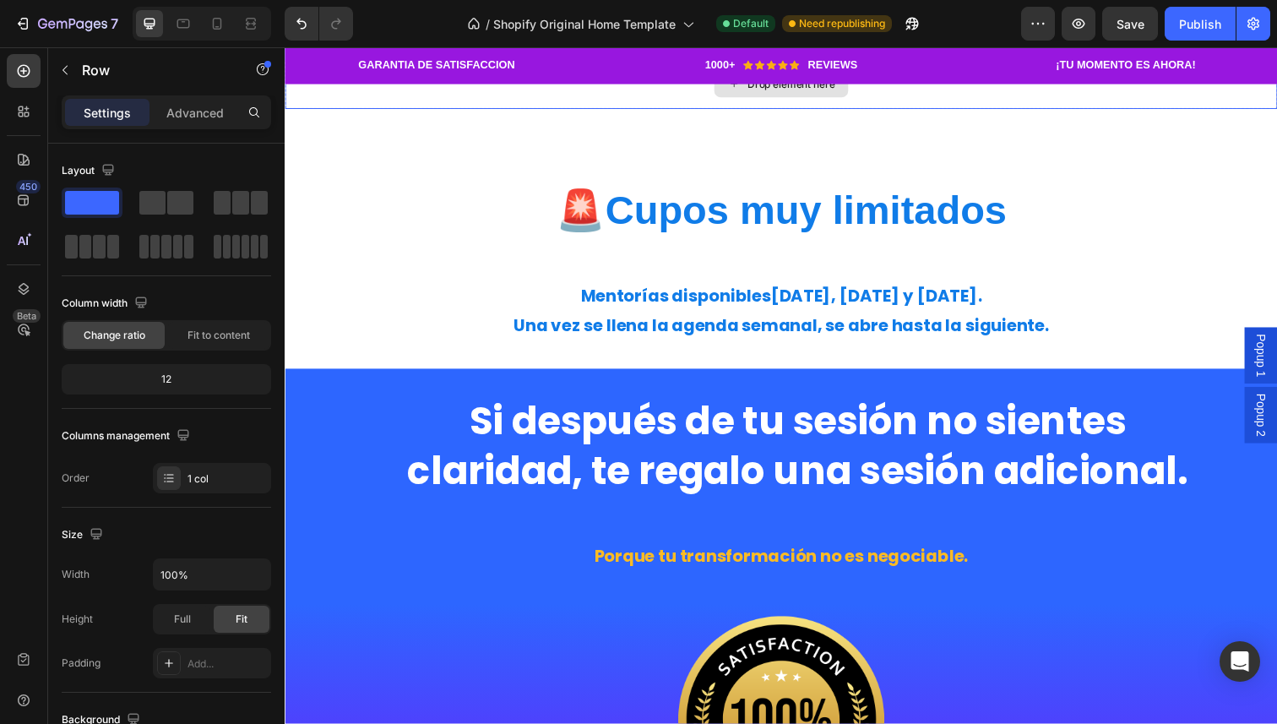
click at [690, 111] on div "Drop element here" at bounding box center [792, 85] width 1014 height 51
click at [389, 51] on icon at bounding box center [389, 44] width 14 height 14
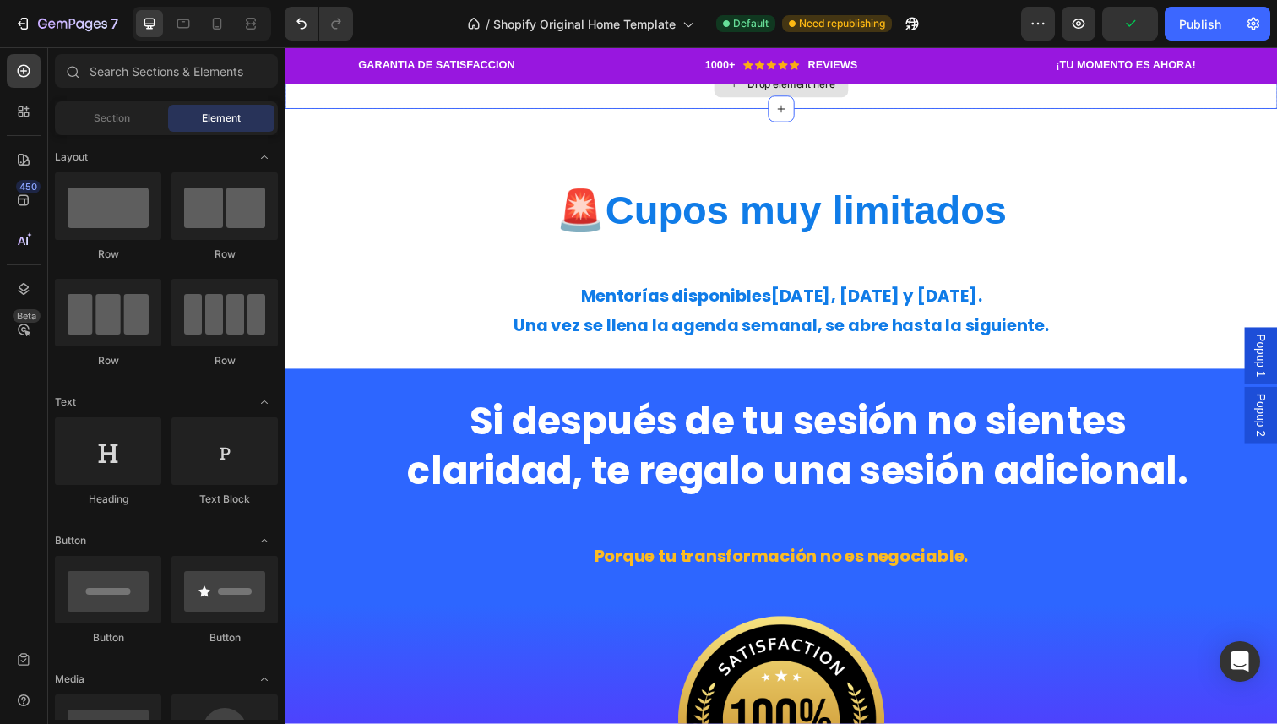
click at [402, 111] on div "Drop element here" at bounding box center [792, 85] width 1014 height 51
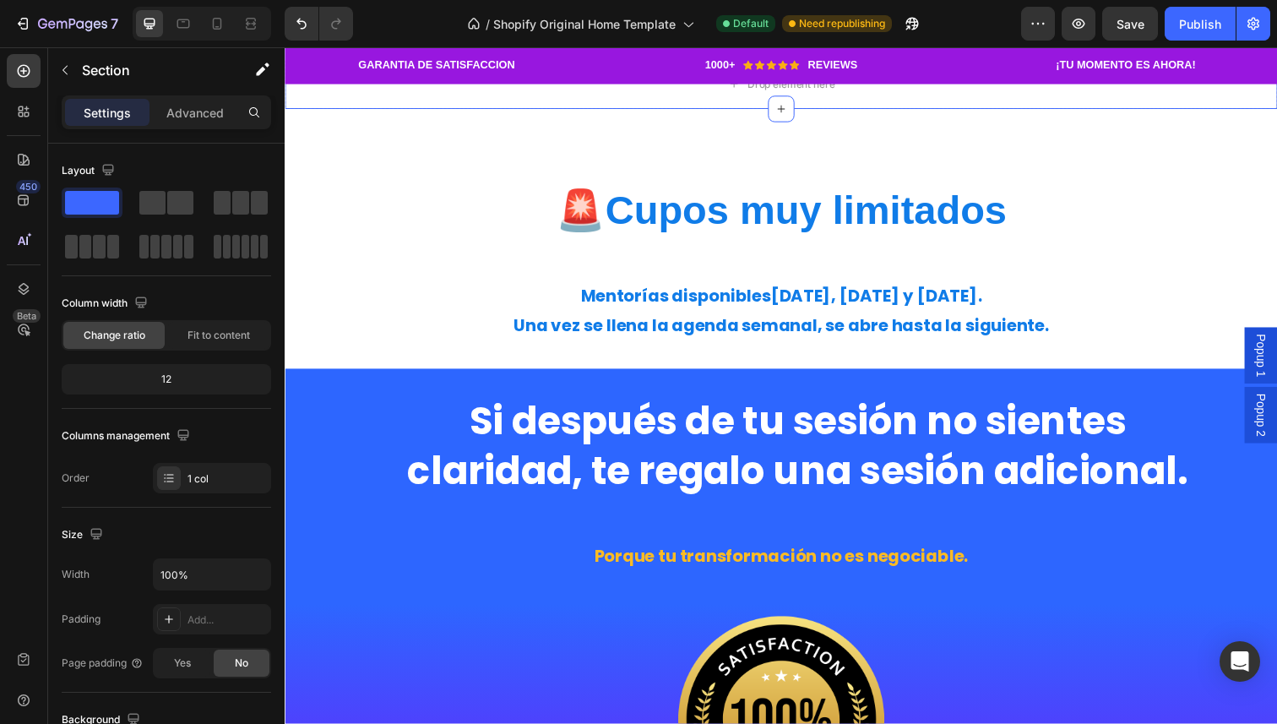
click at [1276, 57] on div "Section 4 You can create reusable sections Create Theme Section AI Content Writ…" at bounding box center [1123, 43] width 351 height 27
click at [1276, 51] on icon at bounding box center [1284, 44] width 14 height 14
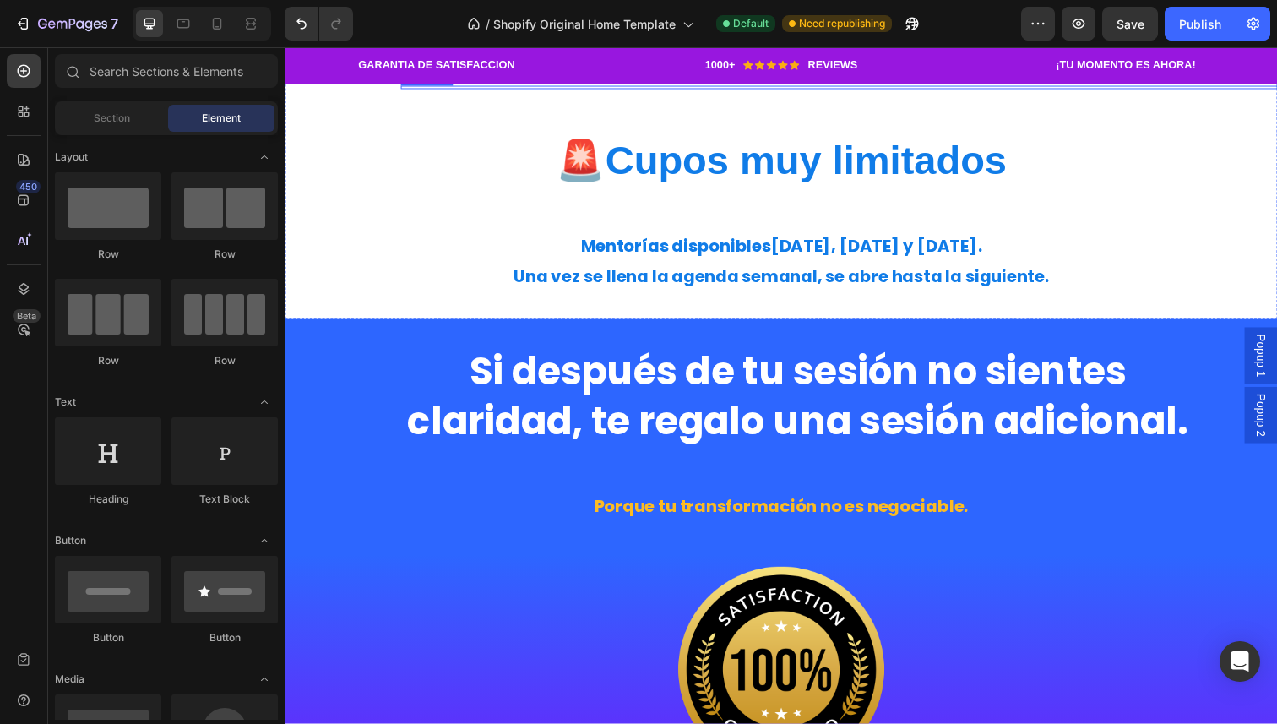
click at [835, 90] on h2 at bounding box center [808, 88] width 811 height 3
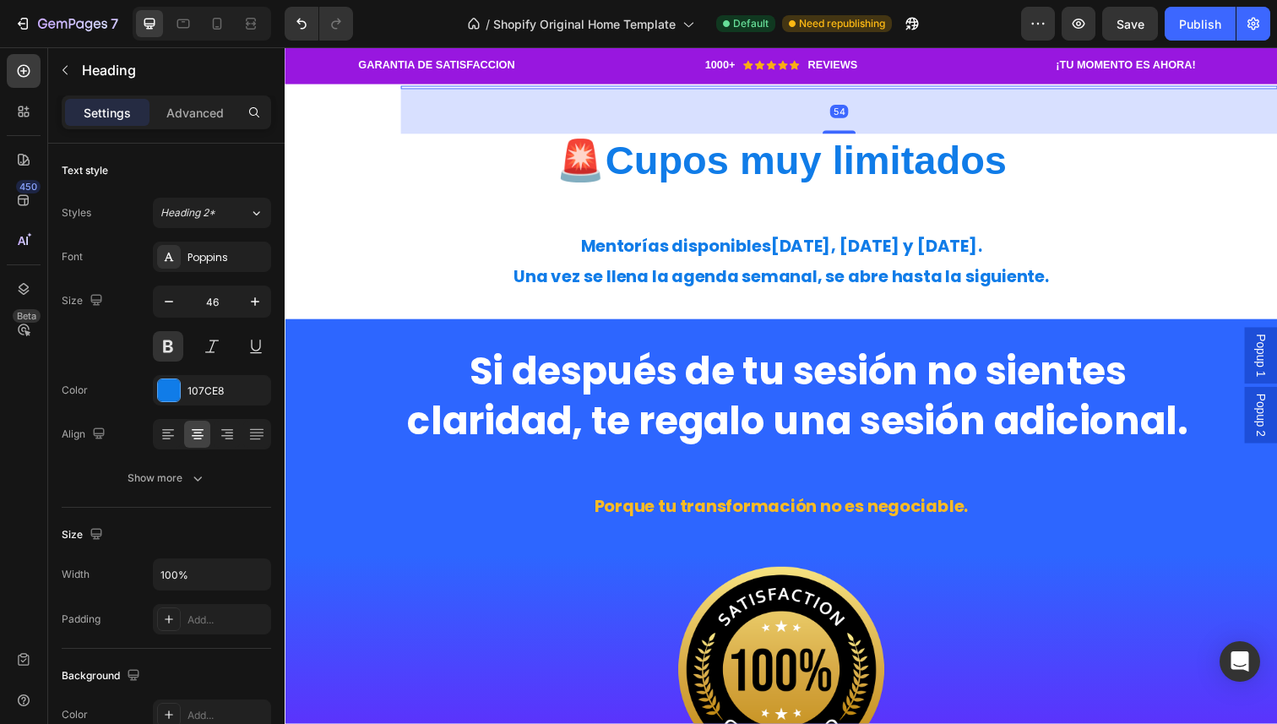
click at [705, 136] on div "54" at bounding box center [850, 113] width 895 height 46
click at [523, 77] on icon at bounding box center [525, 71] width 11 height 12
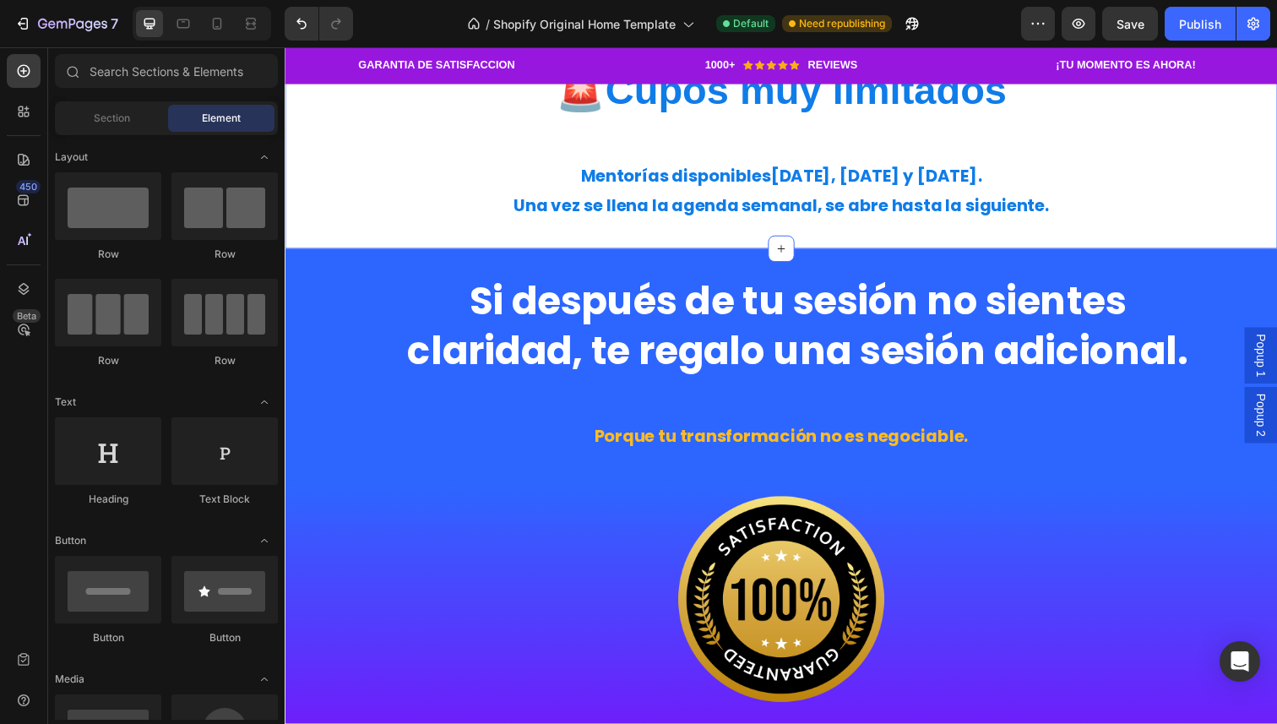
scroll to position [2150, 0]
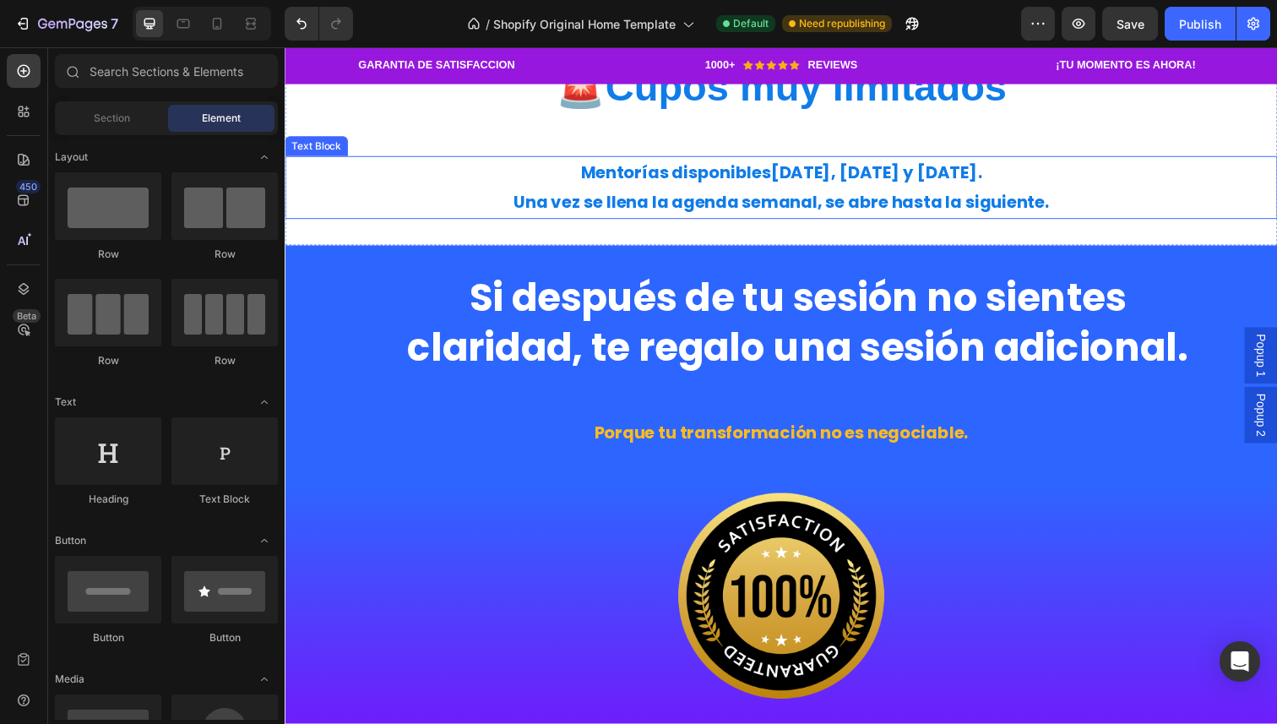
click at [427, 221] on p "Mentorías disponibles [DATE], [DATE] y [DATE] . Una vez se llena la agenda sema…" at bounding box center [791, 191] width 1010 height 61
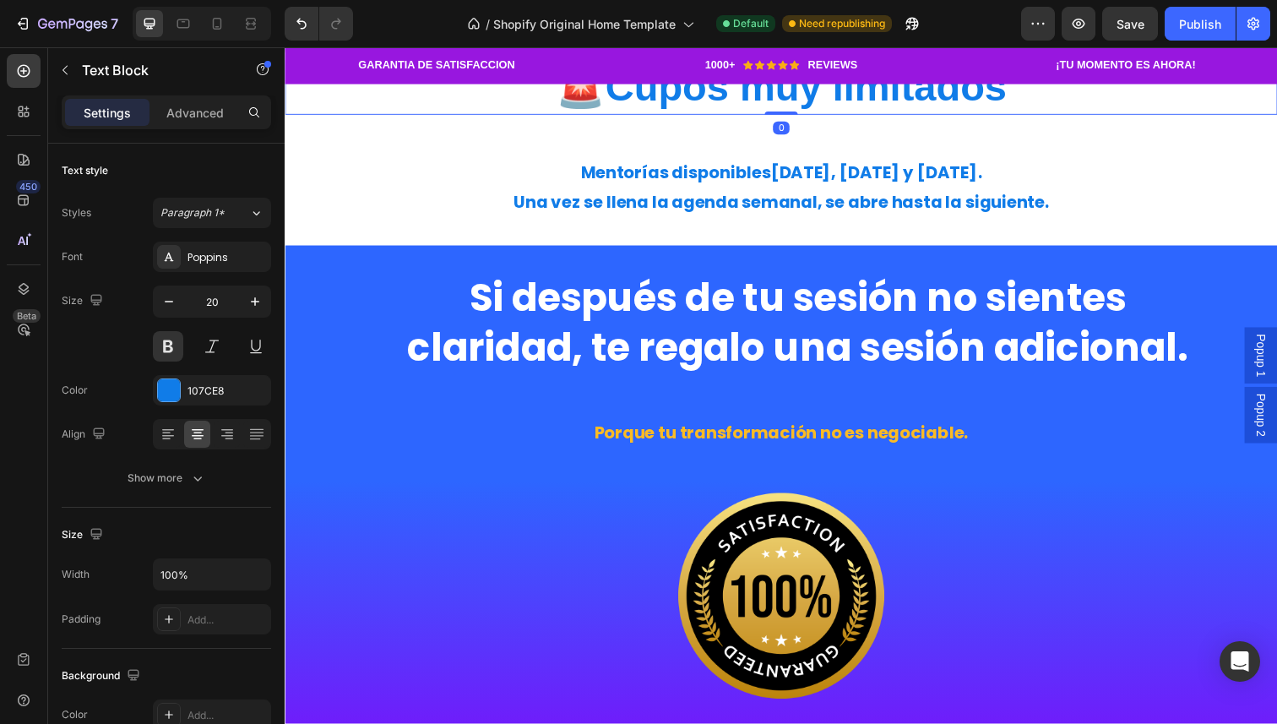
click at [410, 117] on h2 "🚨 Cupos muy limitados" at bounding box center [792, 89] width 1014 height 56
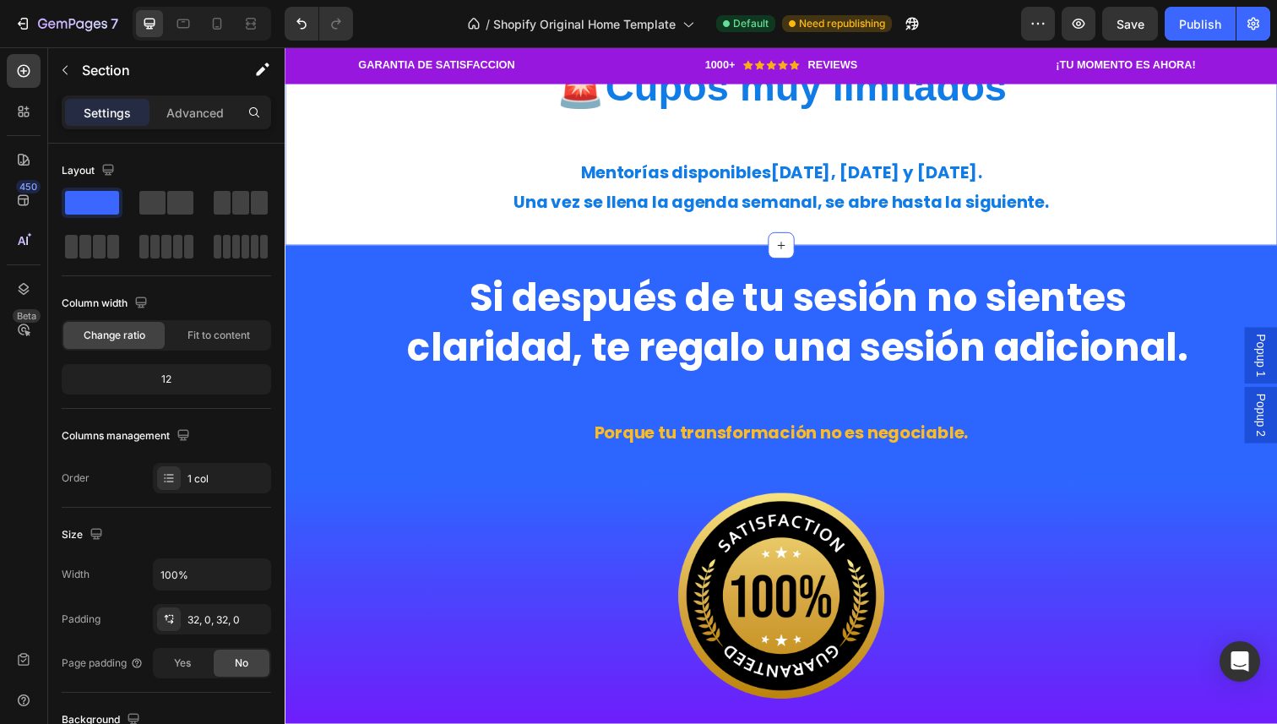
click at [474, 250] on div "🚨 Cupos muy limitados Heading Mentorías disponibles [DATE], [DATE] y [DATE] . U…" at bounding box center [792, 142] width 1014 height 216
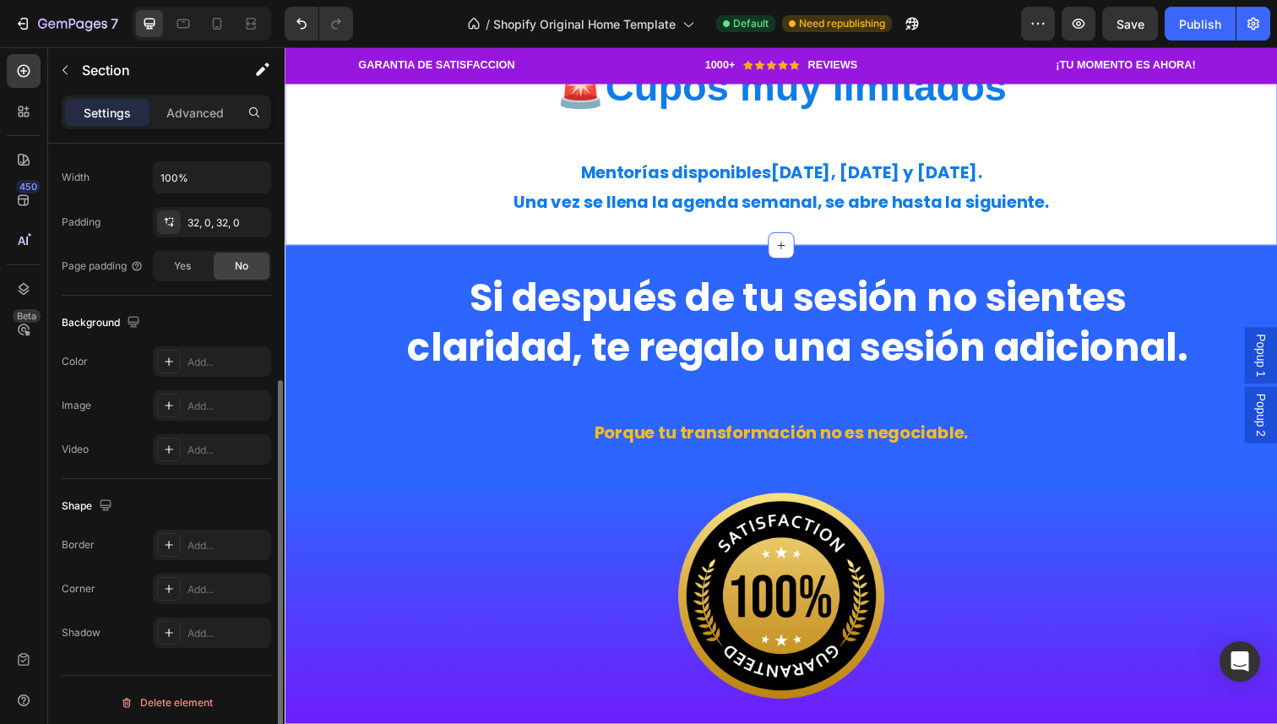
scroll to position [394, 0]
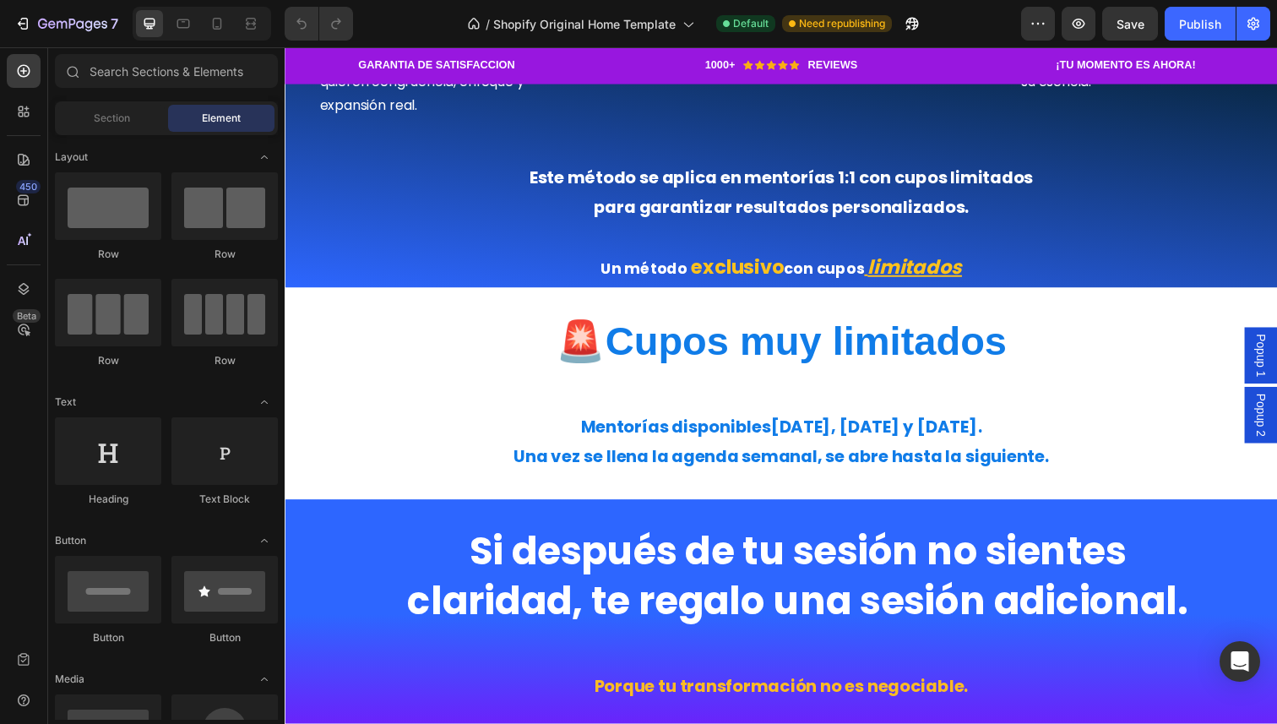
scroll to position [1858, 0]
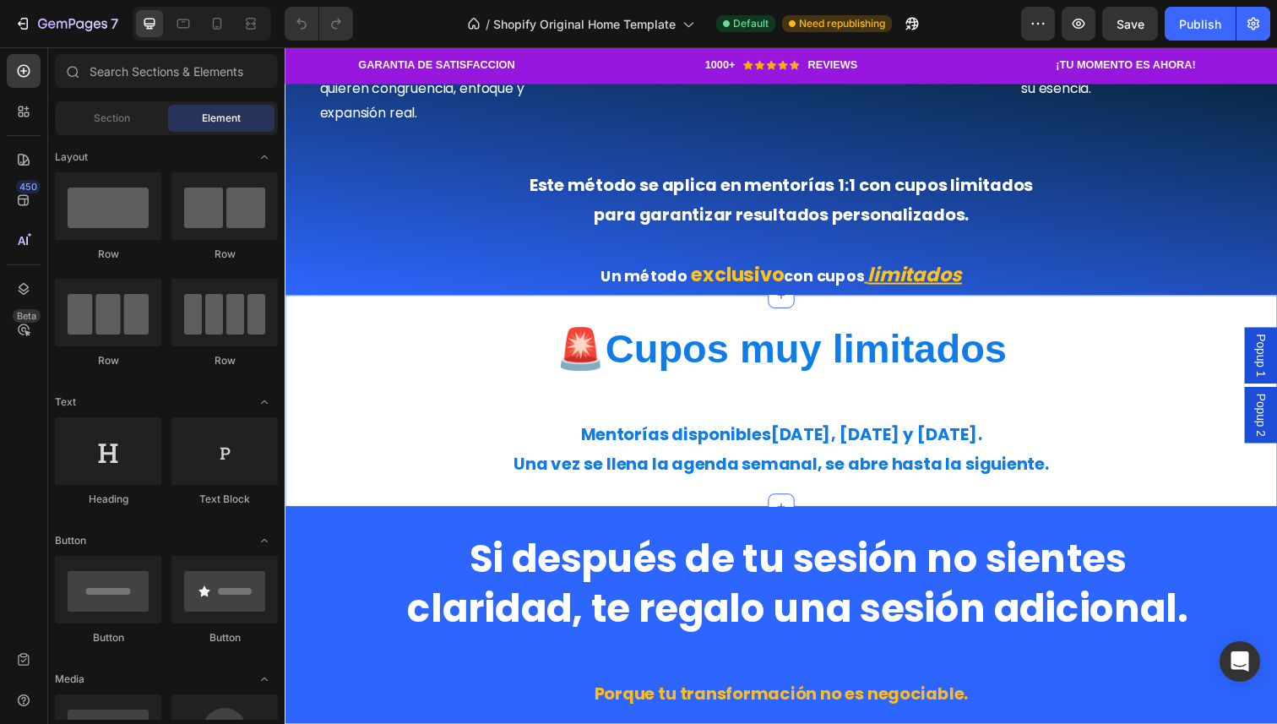
click at [367, 325] on div "🚨 Cupos muy limitados Heading Mentorías disponibles [DATE], [DATE] y [DATE] . U…" at bounding box center [792, 409] width 1014 height 216
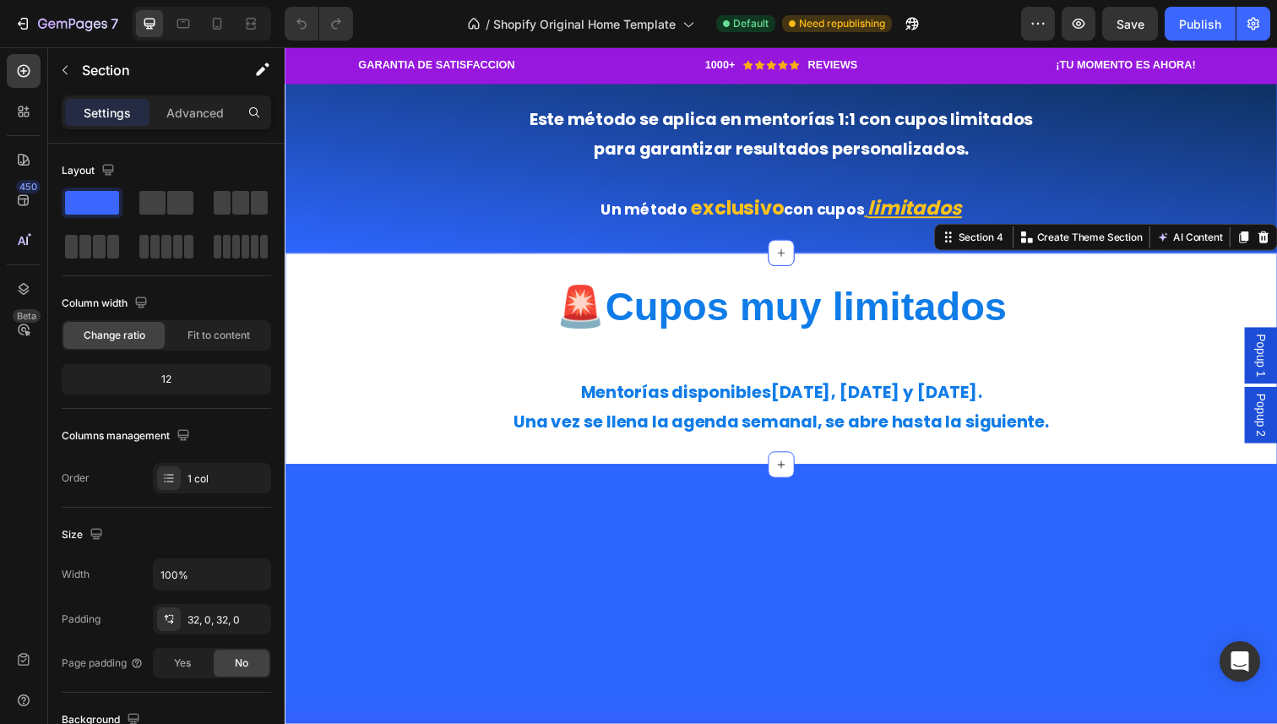
scroll to position [1983, 0]
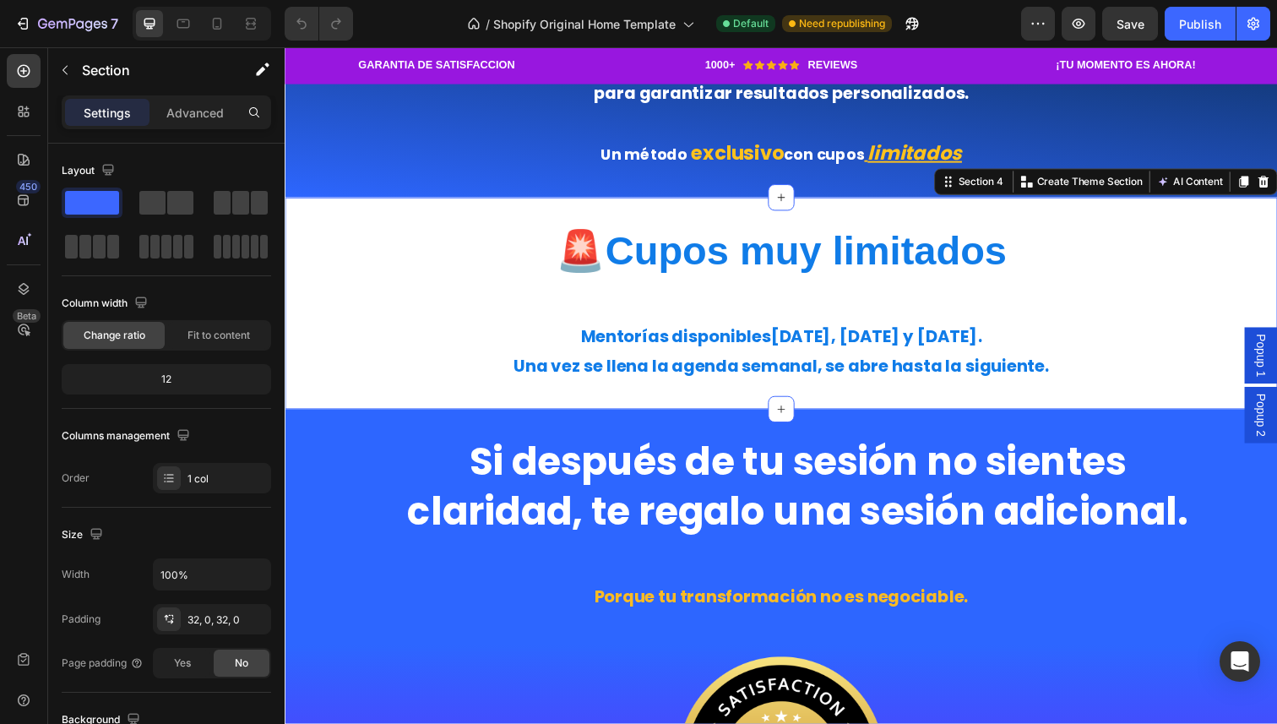
click at [984, 199] on div "Section 4 You can create reusable sections Create Theme Section AI Content Writ…" at bounding box center [1123, 184] width 351 height 27
click at [987, 193] on div "Section 4" at bounding box center [995, 184] width 52 height 15
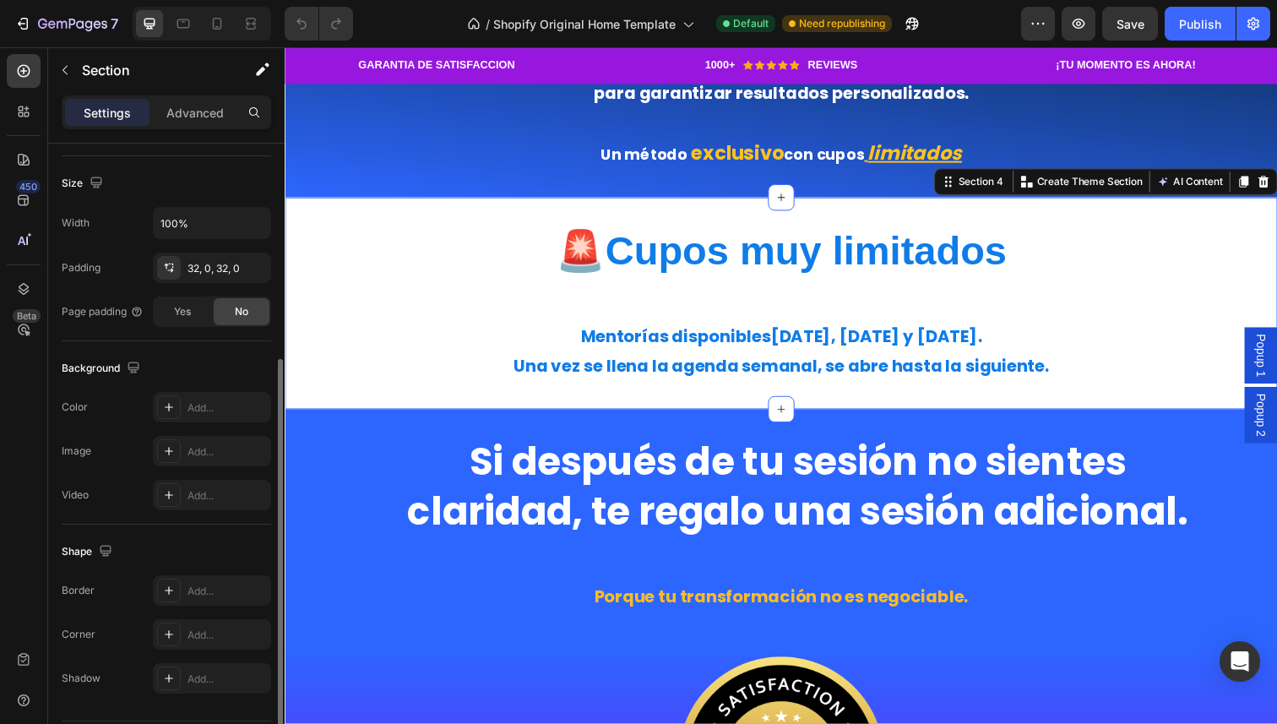
scroll to position [352, 0]
click at [206, 415] on div "Add..." at bounding box center [212, 406] width 118 height 30
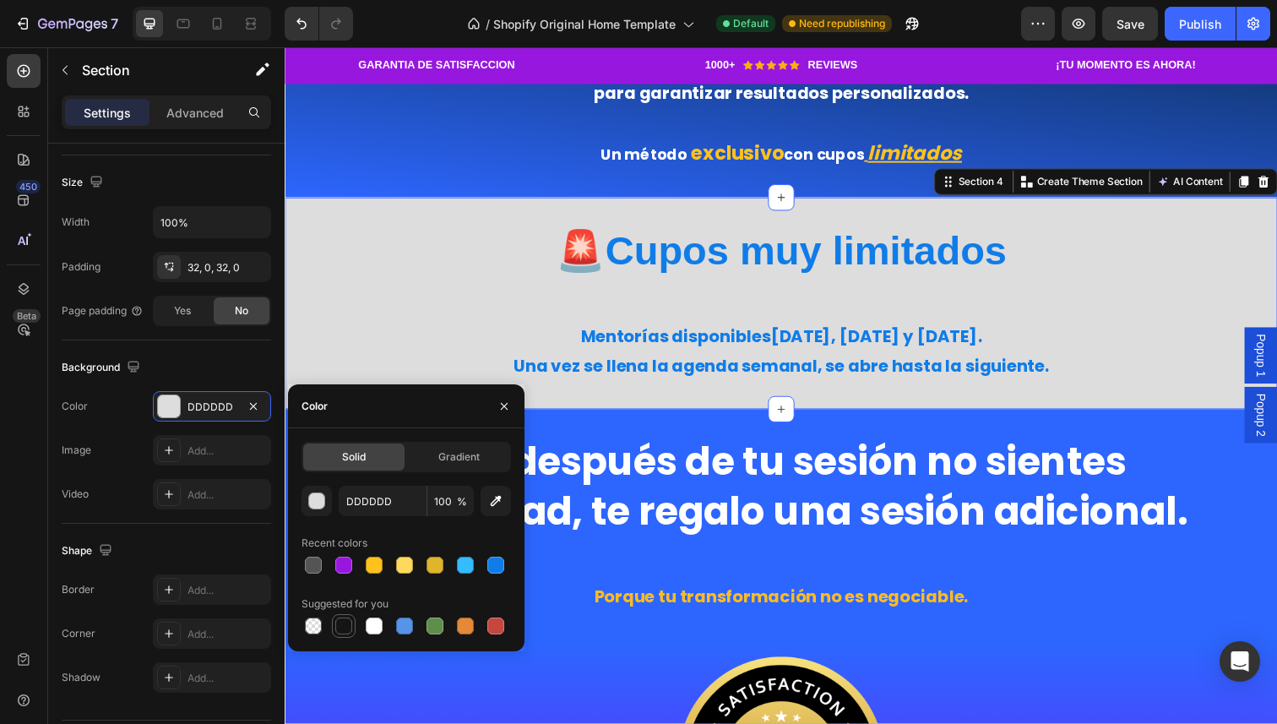
click at [340, 634] on div at bounding box center [343, 626] width 17 height 17
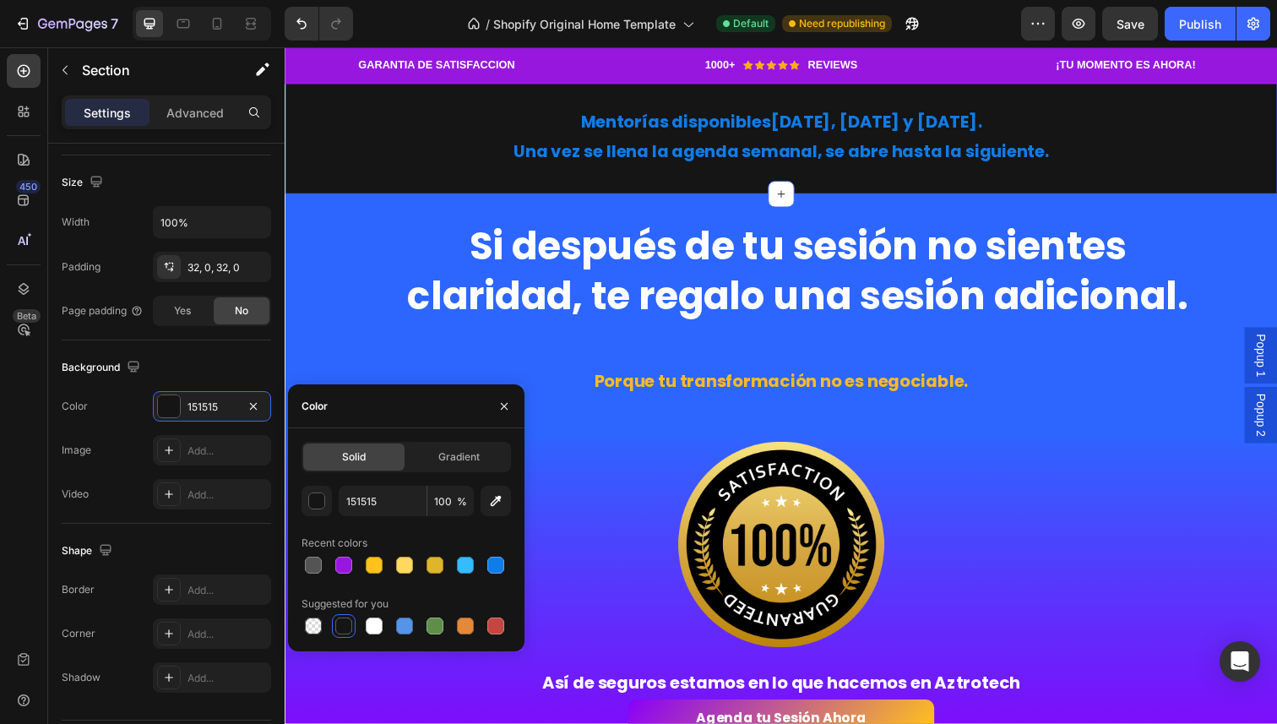
scroll to position [2218, 0]
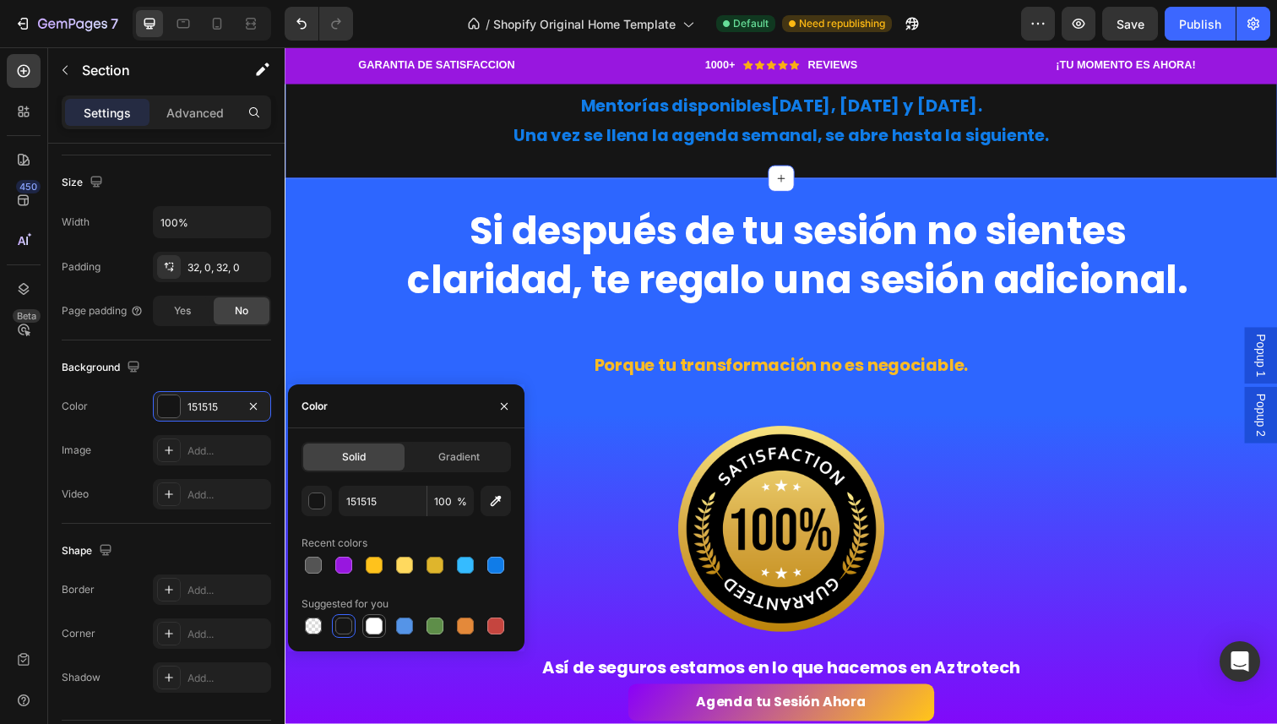
click at [374, 628] on div at bounding box center [374, 626] width 17 height 17
type input "FFFFFF"
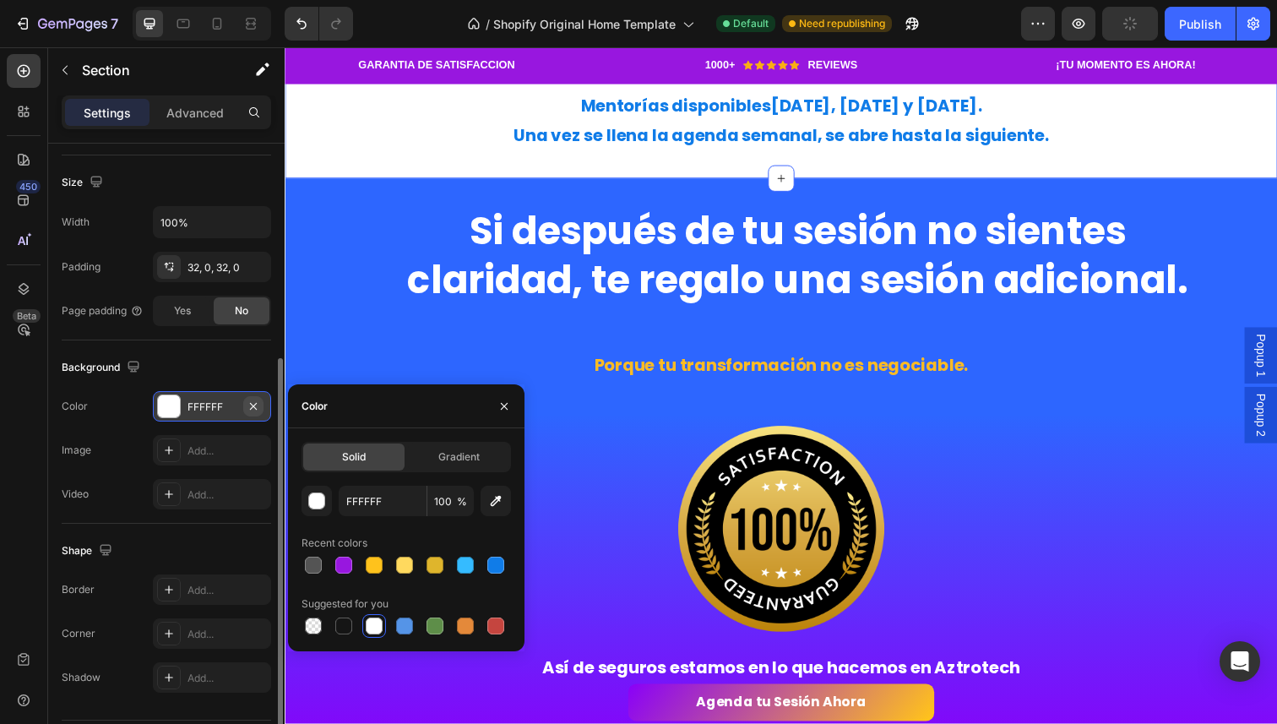
click at [258, 405] on icon "button" at bounding box center [254, 407] width 14 height 14
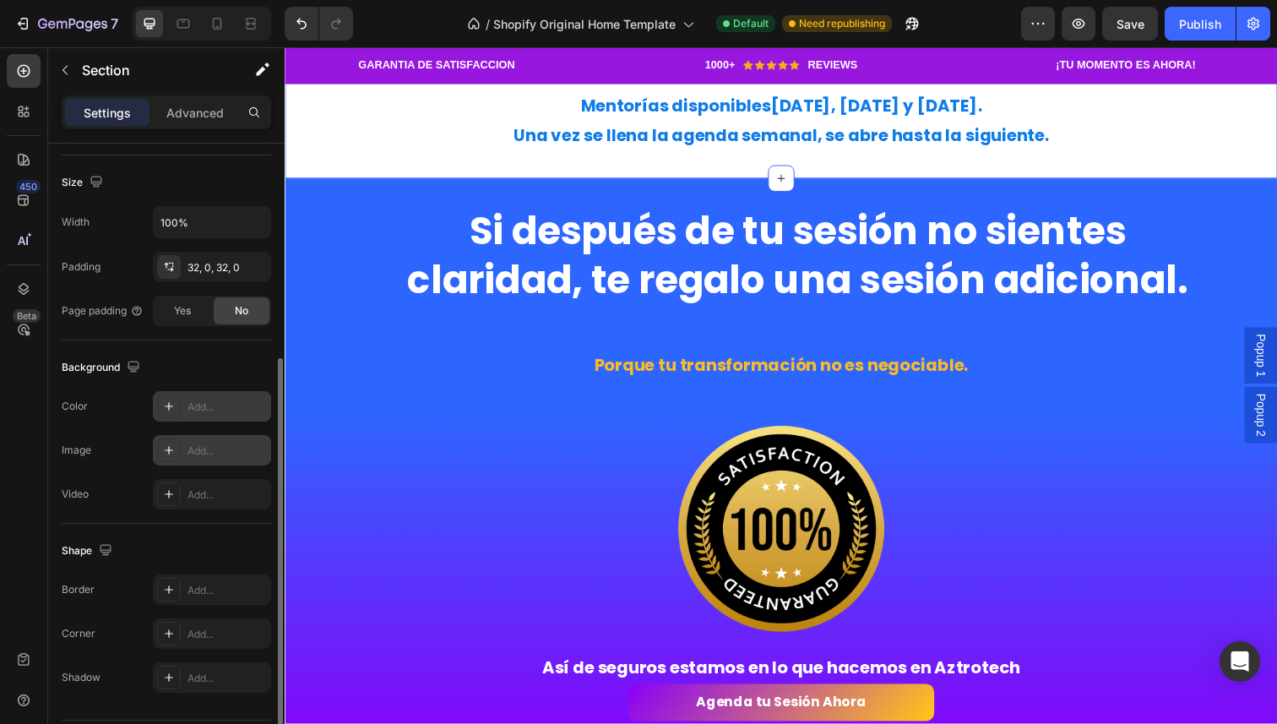
click at [211, 447] on div "Add..." at bounding box center [227, 450] width 79 height 15
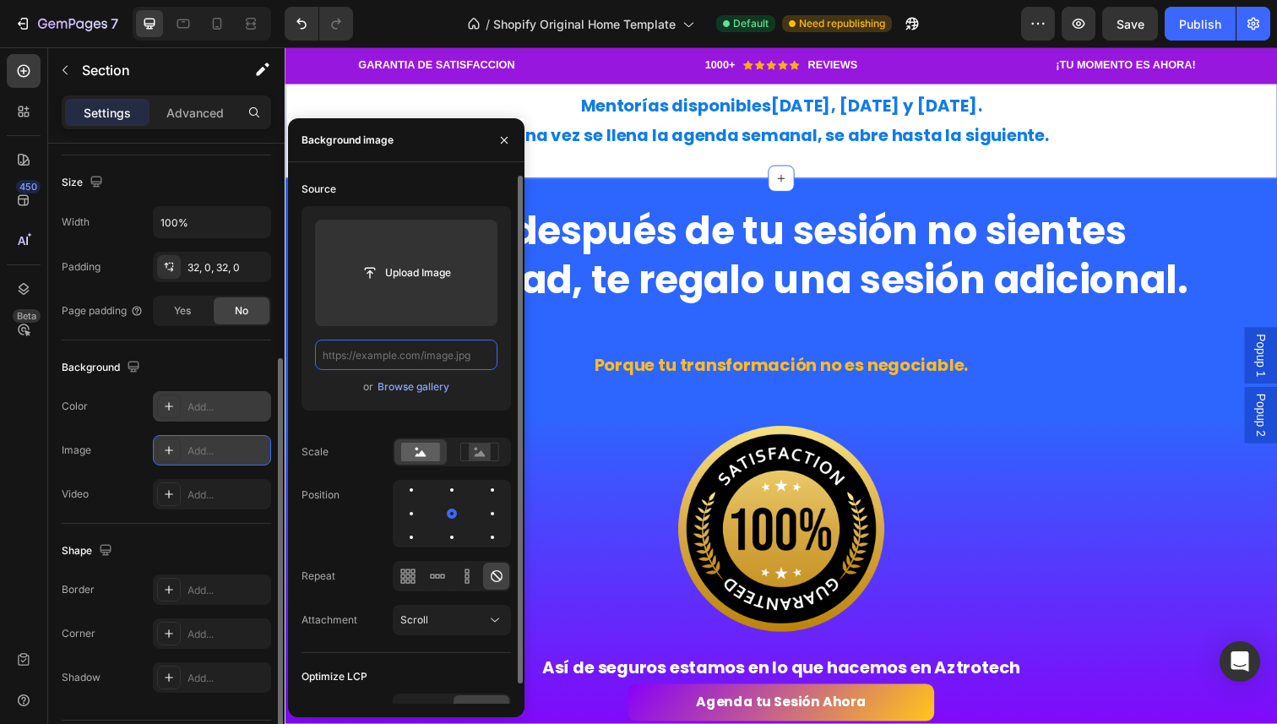
scroll to position [0, 0]
click at [418, 389] on div "Browse gallery" at bounding box center [414, 386] width 72 height 15
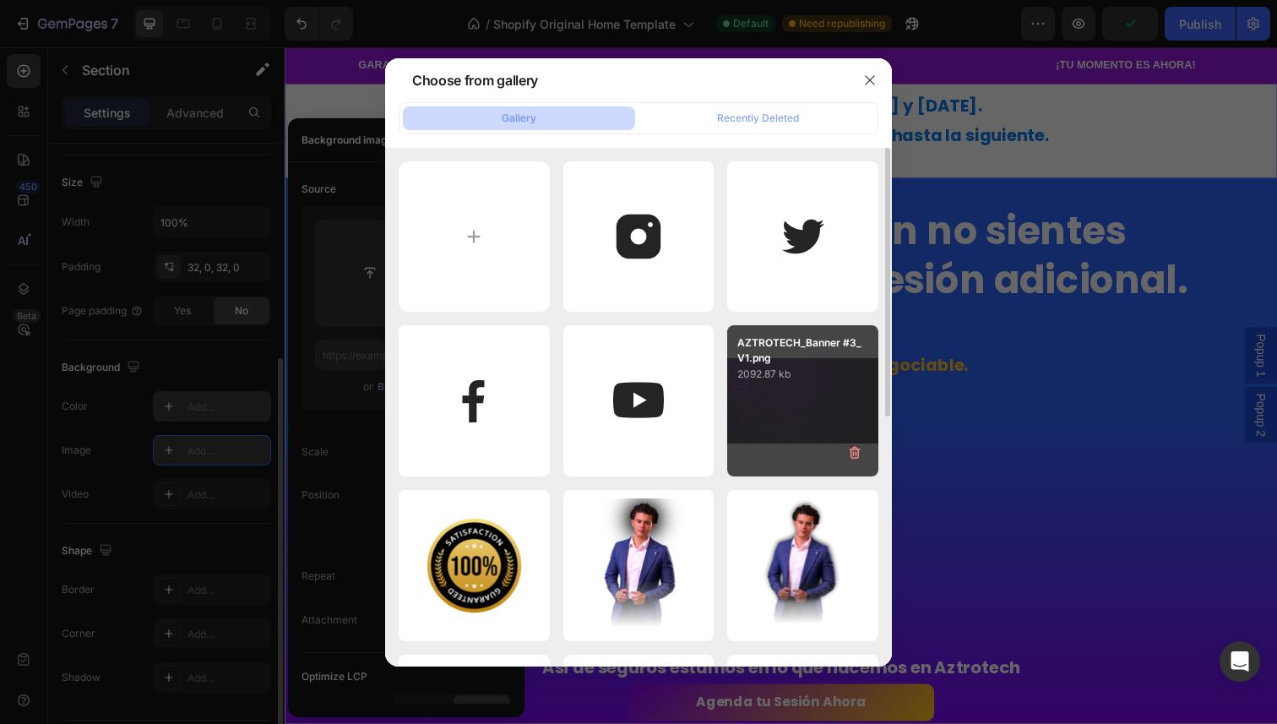
click at [798, 377] on p "2092.87 kb" at bounding box center [802, 374] width 131 height 17
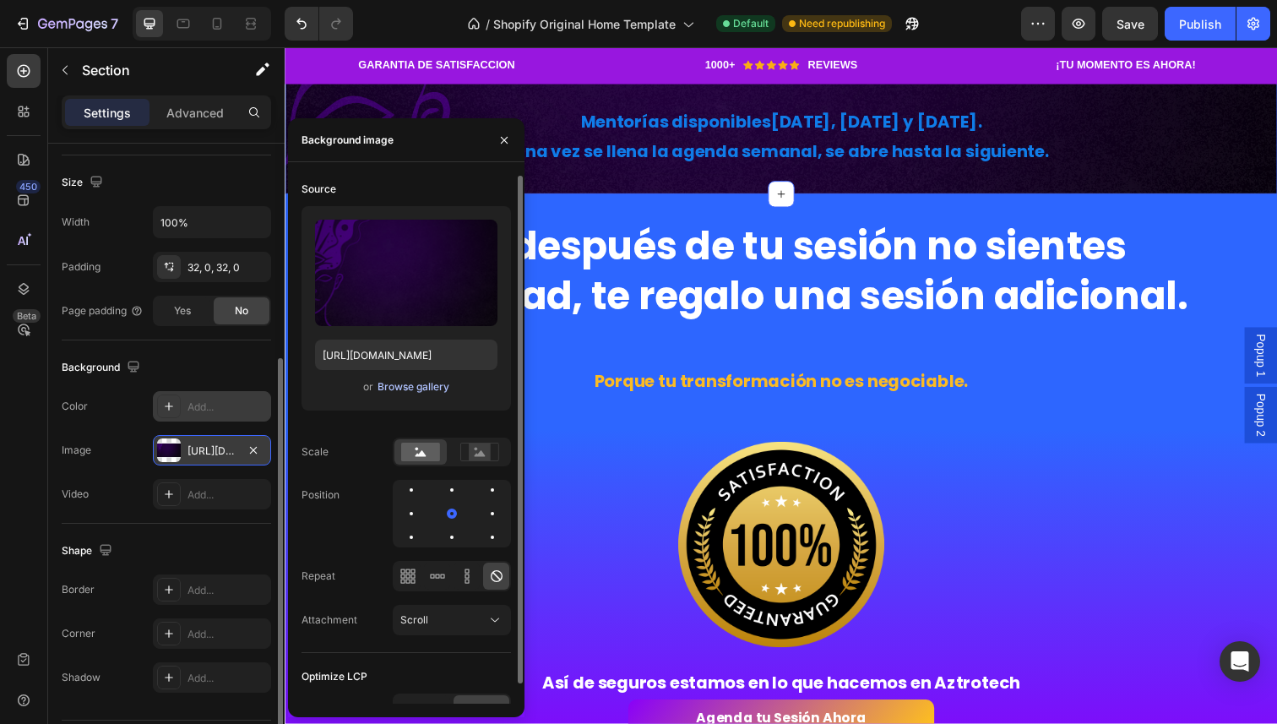
click at [431, 390] on div "Browse gallery" at bounding box center [414, 386] width 72 height 15
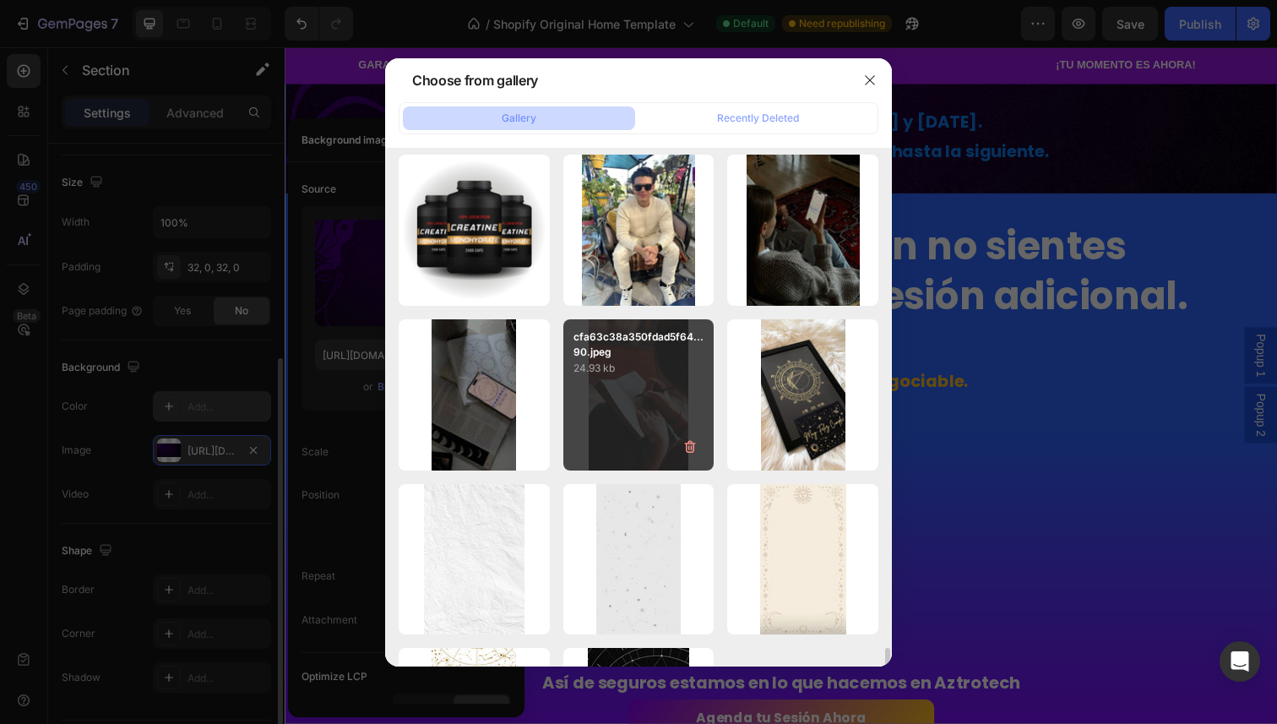
scroll to position [5594, 0]
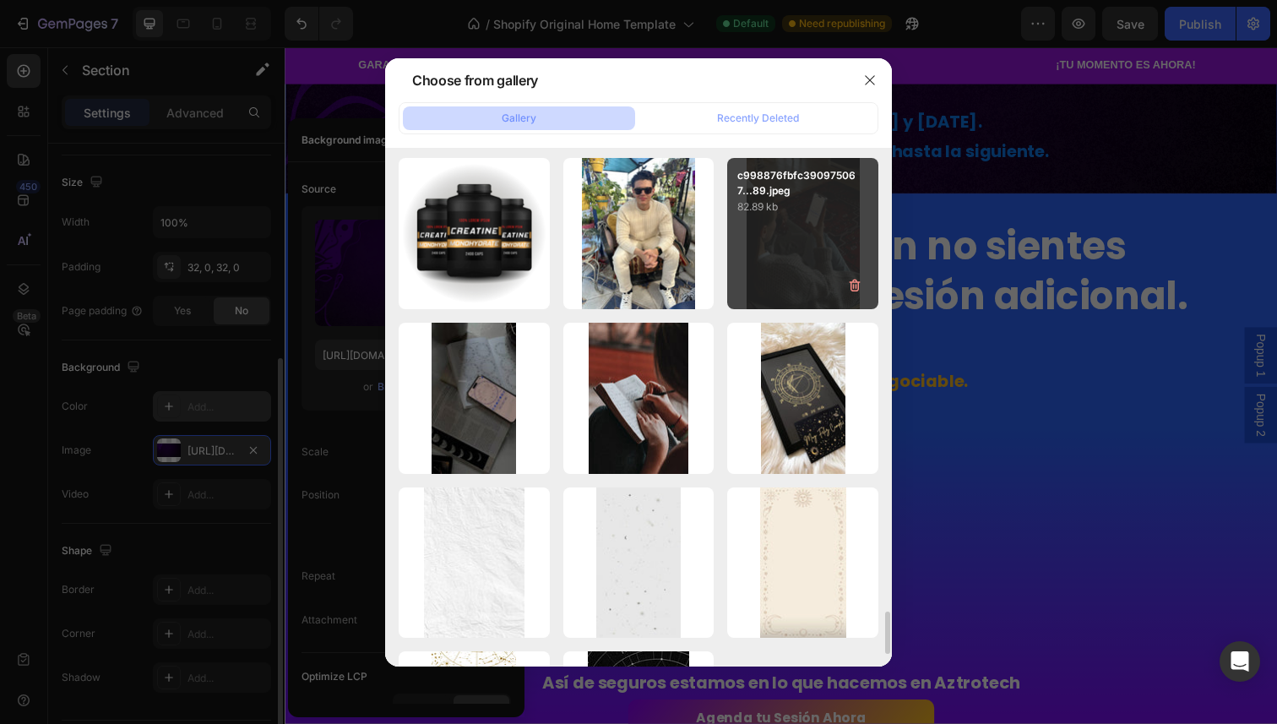
click at [797, 253] on div "c998876fbfc390975067...89.jpeg 82.89 kb" at bounding box center [802, 233] width 151 height 151
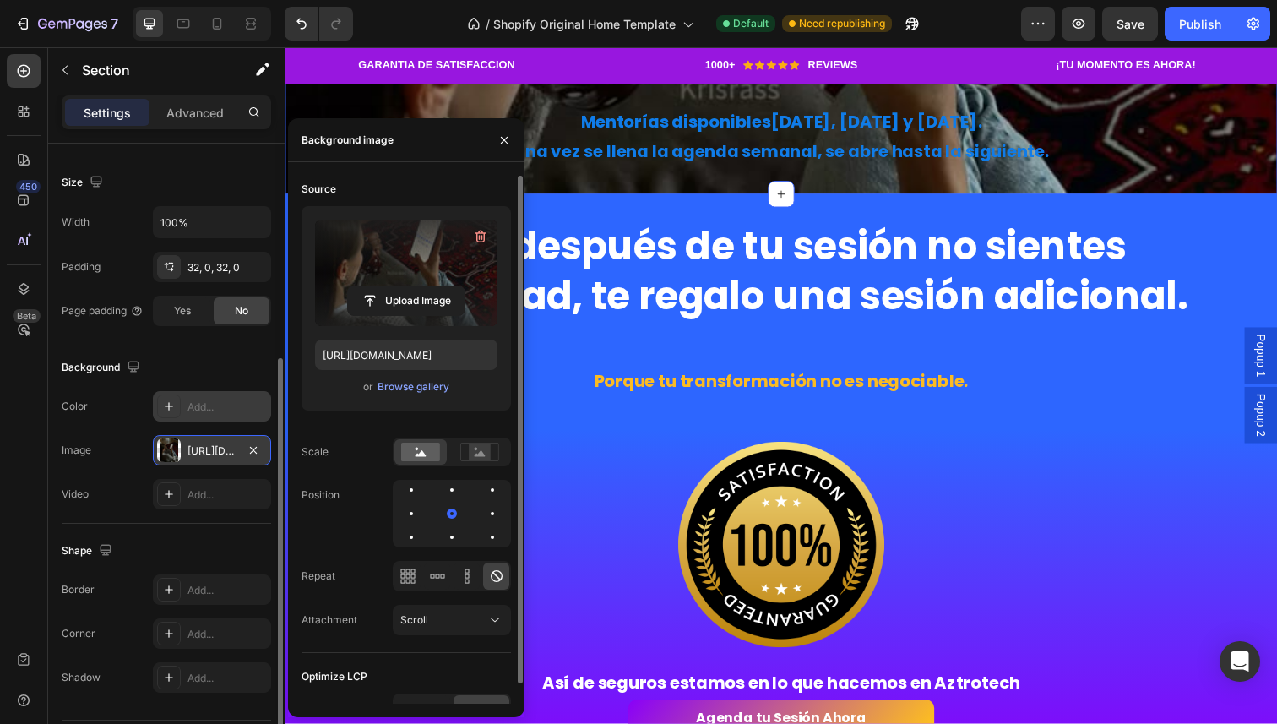
click at [438, 271] on label at bounding box center [406, 273] width 182 height 106
click at [438, 286] on input "file" at bounding box center [406, 300] width 117 height 29
click at [456, 537] on div at bounding box center [452, 537] width 20 height 20
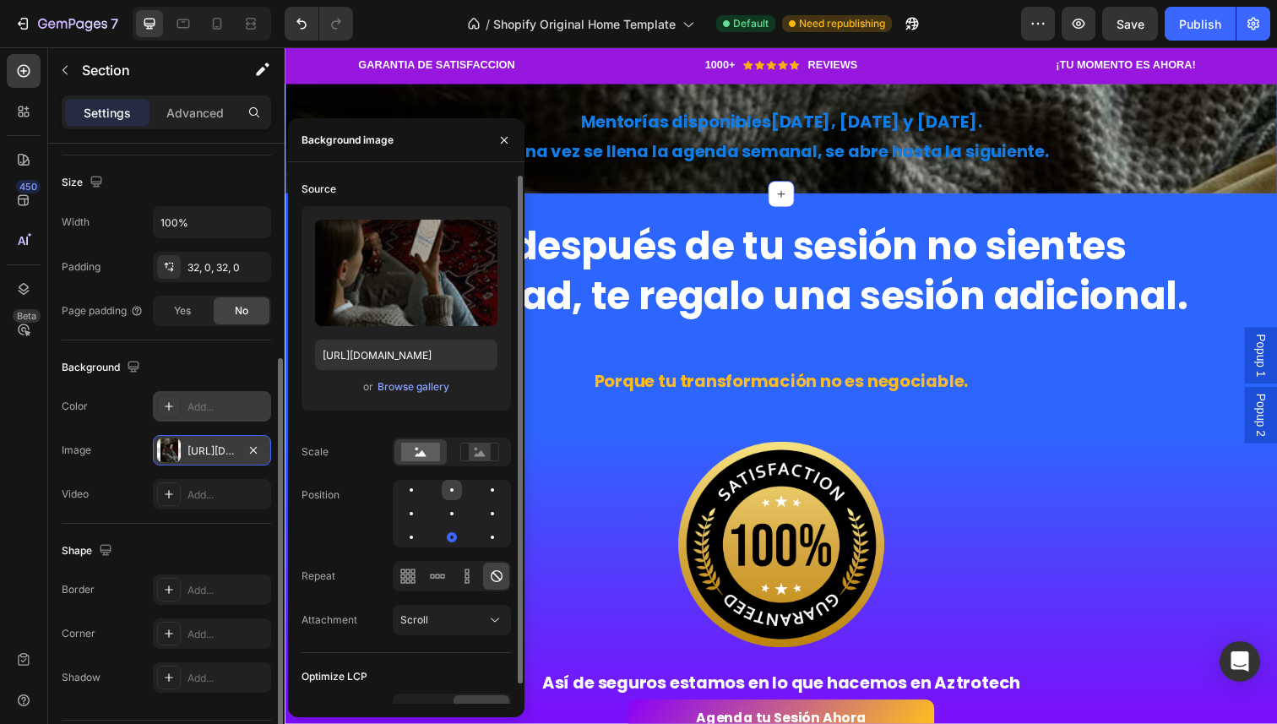
click at [450, 493] on div at bounding box center [452, 490] width 20 height 20
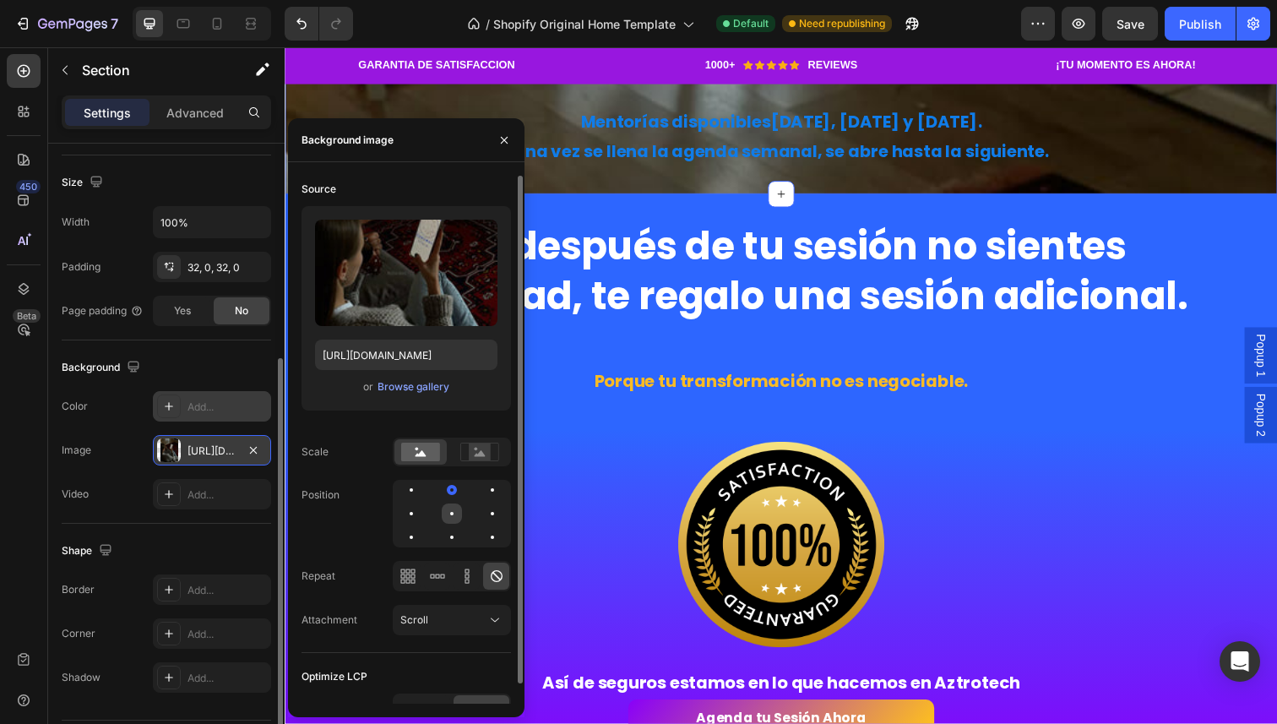
click at [450, 505] on div at bounding box center [452, 513] width 20 height 20
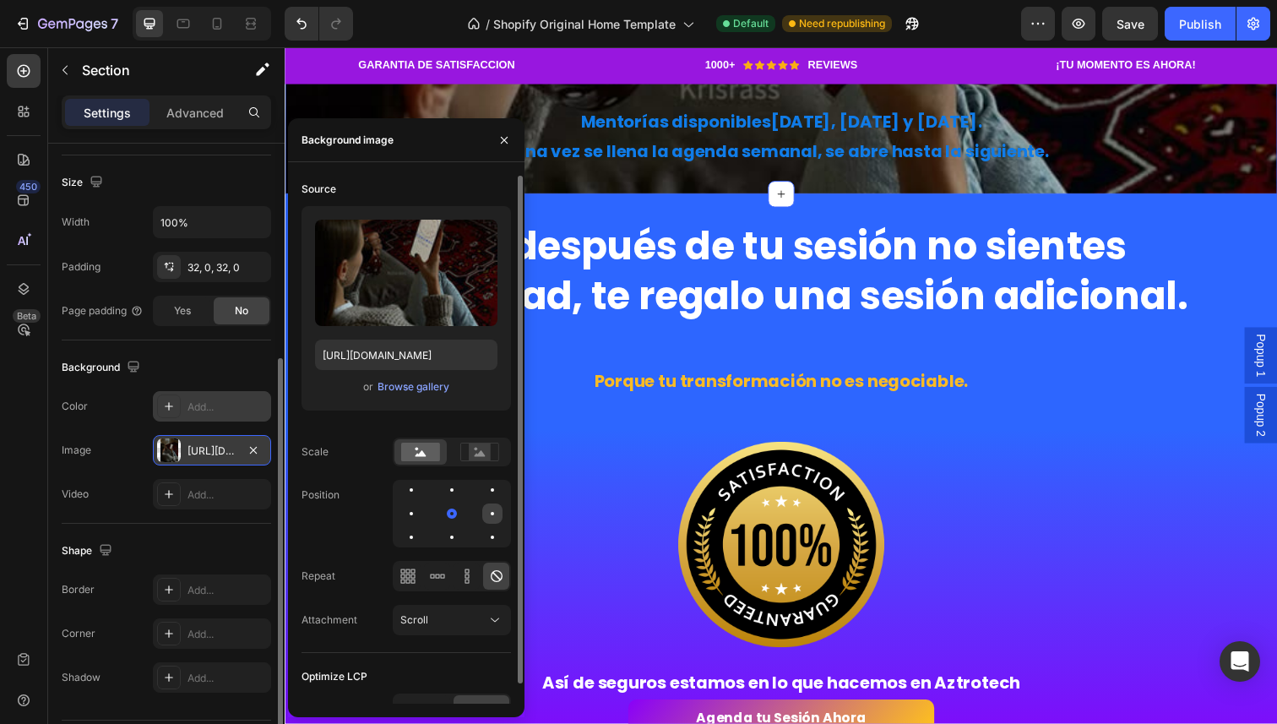
click at [487, 514] on div at bounding box center [492, 513] width 20 height 20
click at [453, 514] on div at bounding box center [451, 513] width 3 height 3
click at [475, 452] on rect at bounding box center [480, 451] width 22 height 17
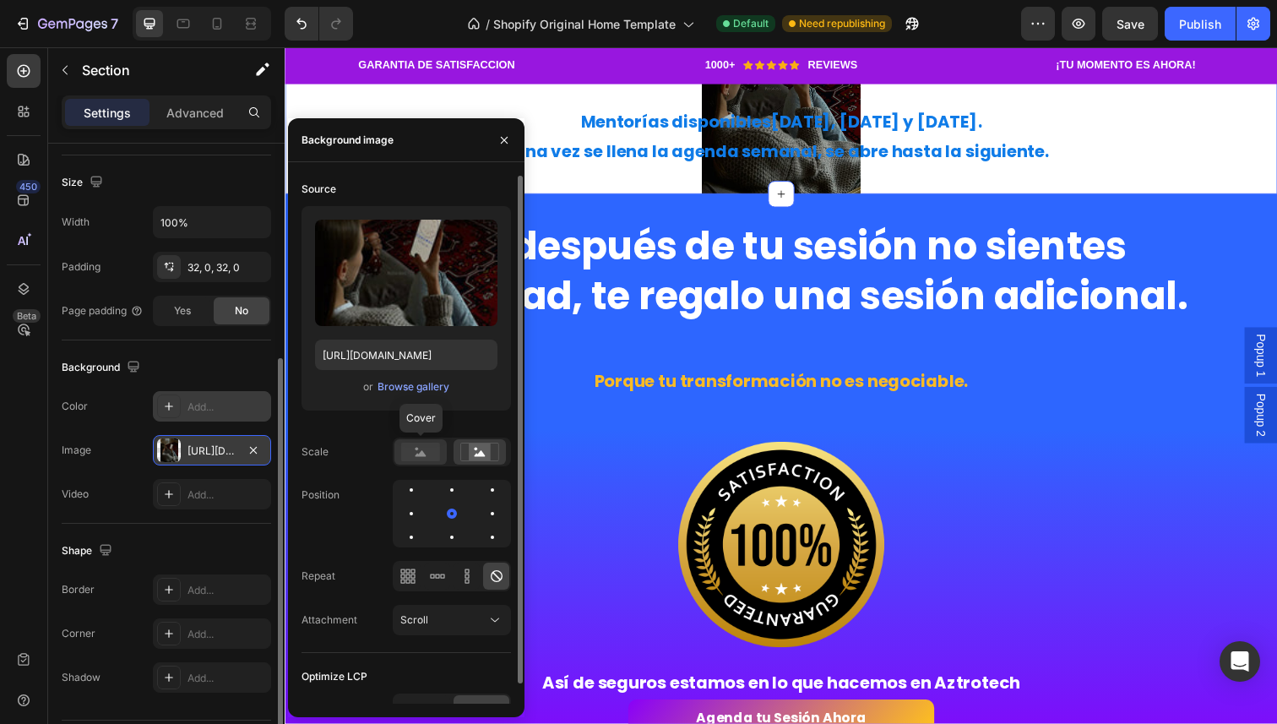
click at [428, 456] on rect at bounding box center [420, 452] width 39 height 19
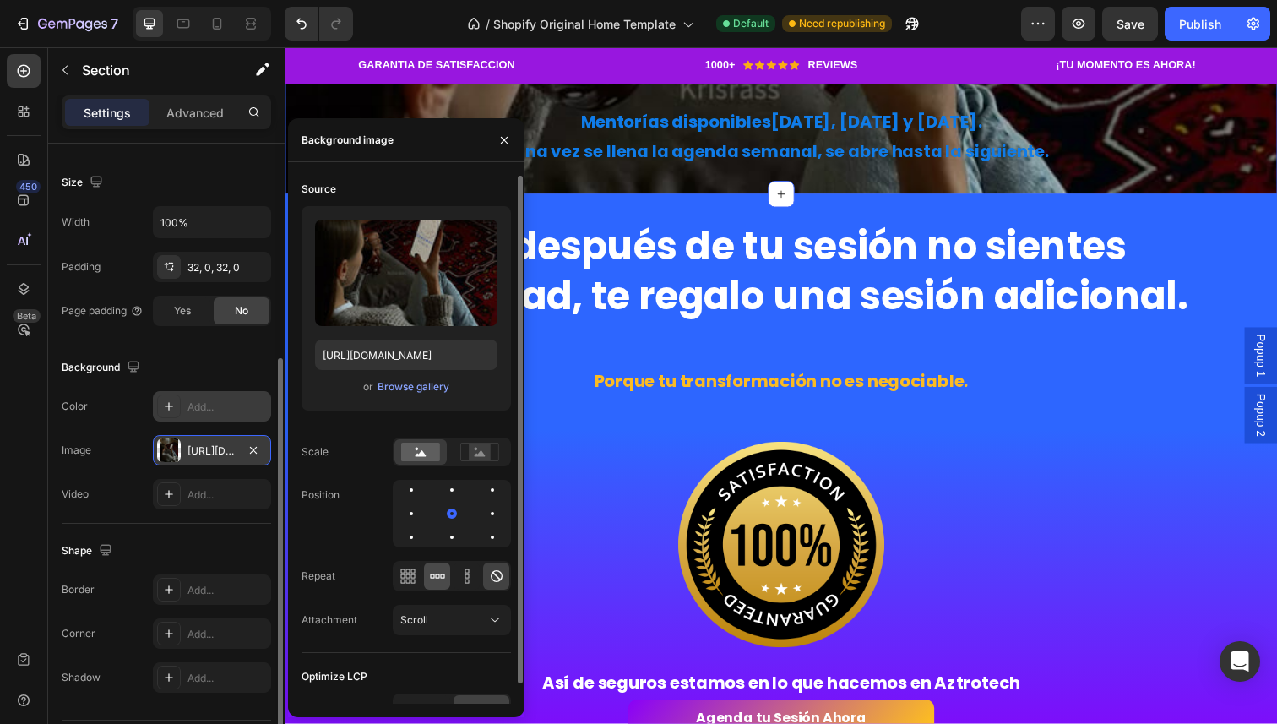
click at [448, 584] on div at bounding box center [437, 576] width 26 height 27
click at [463, 575] on icon at bounding box center [467, 576] width 17 height 17
click at [446, 575] on div at bounding box center [437, 576] width 26 height 27
click at [410, 573] on icon at bounding box center [408, 576] width 17 height 17
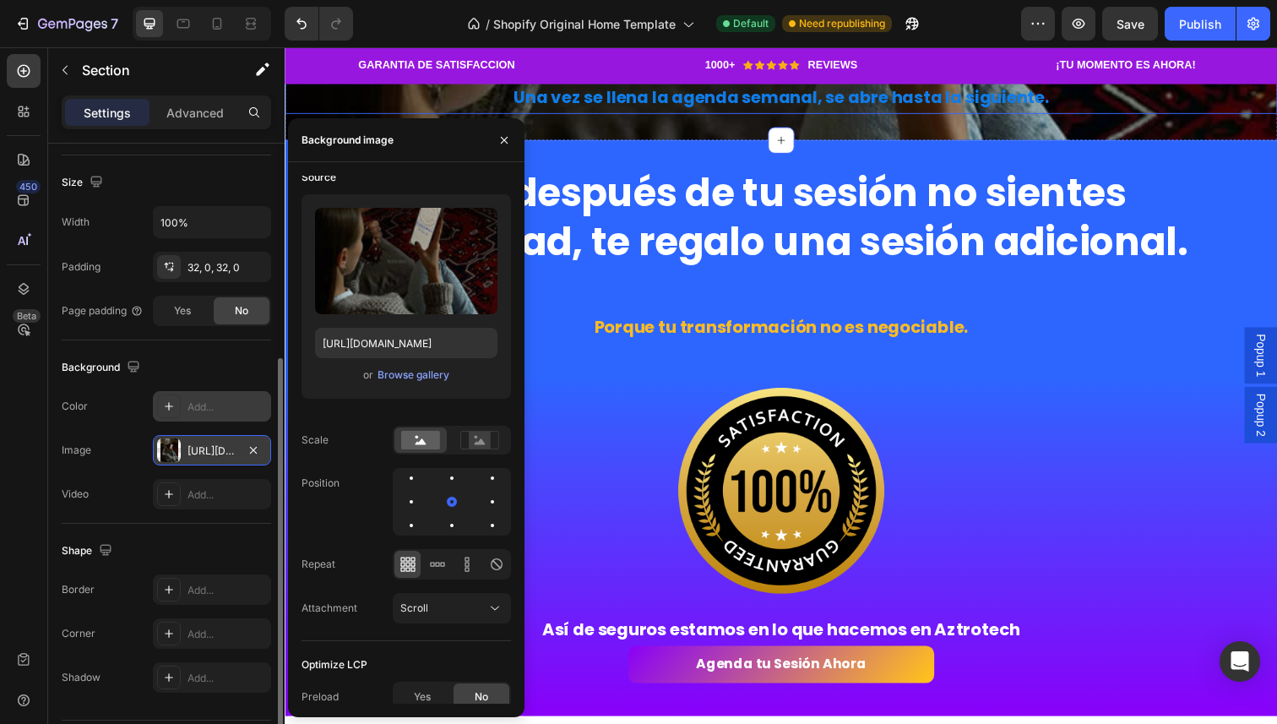
scroll to position [2266, 0]
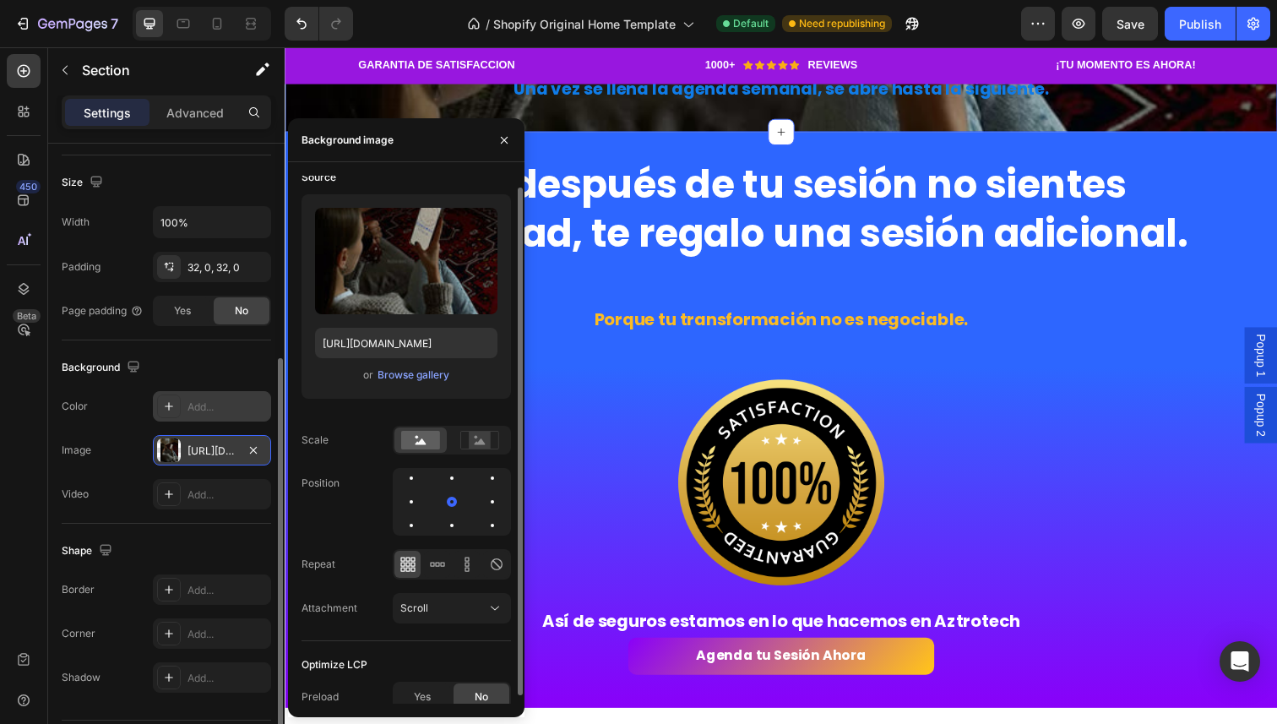
click at [463, 630] on div "Source Upload Image https://cdn.shopify.com/s/files/1/0629/1203/6951/files/gemp…" at bounding box center [406, 402] width 209 height 477
click at [501, 590] on div "Source Upload Image https://cdn.shopify.com/s/files/1/0629/1203/6951/files/gemp…" at bounding box center [406, 402] width 209 height 477
click at [497, 601] on icon at bounding box center [495, 608] width 17 height 17
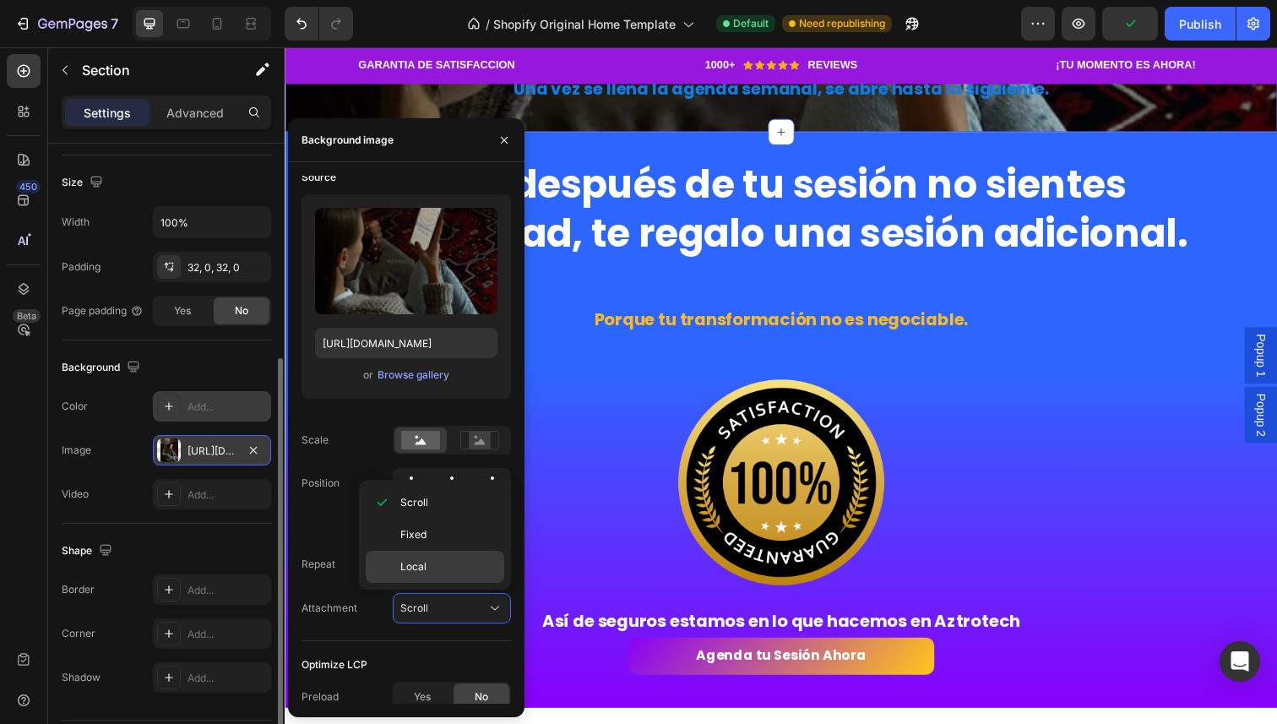
click at [456, 561] on p "Local" at bounding box center [448, 566] width 96 height 15
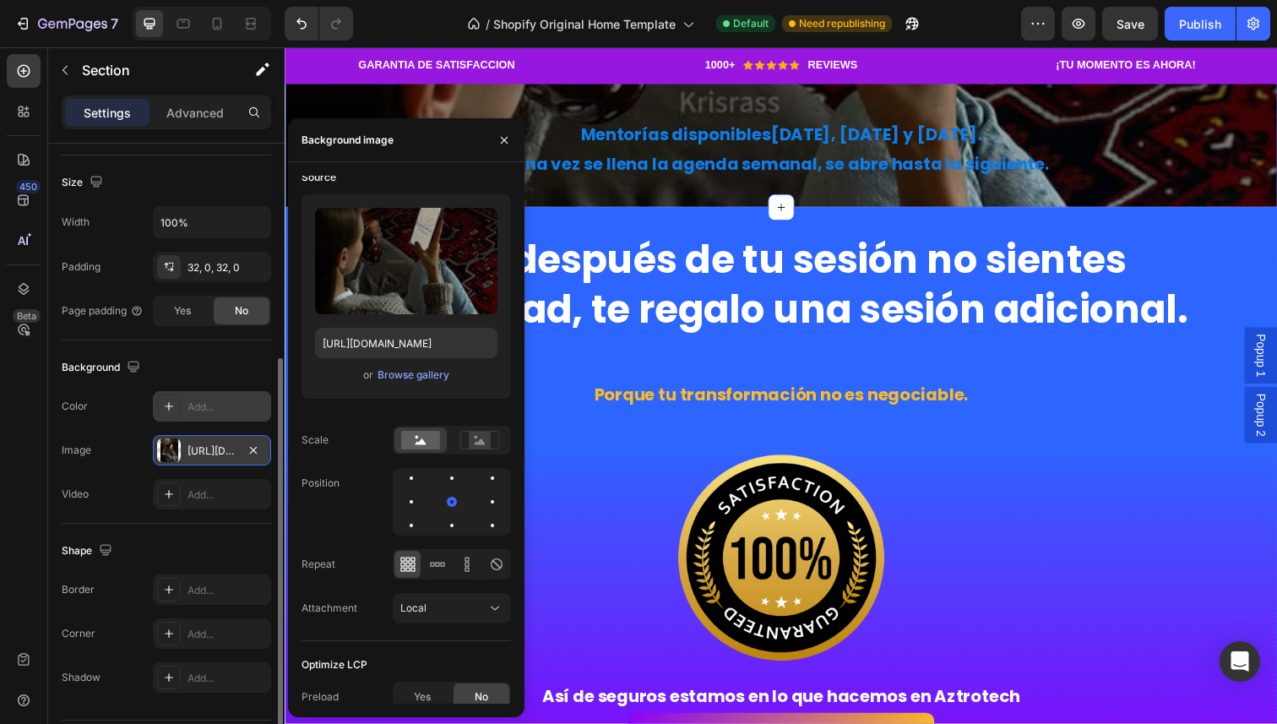
scroll to position [2196, 0]
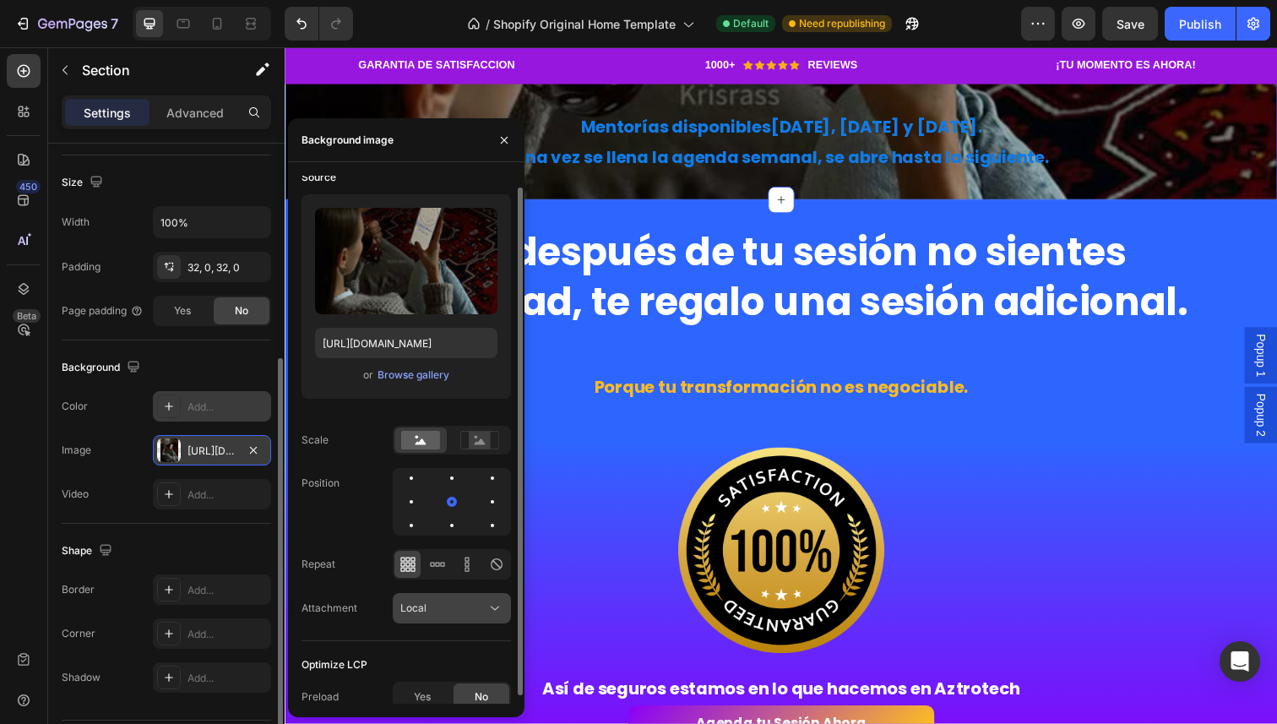
click at [464, 604] on div "Local" at bounding box center [443, 608] width 86 height 15
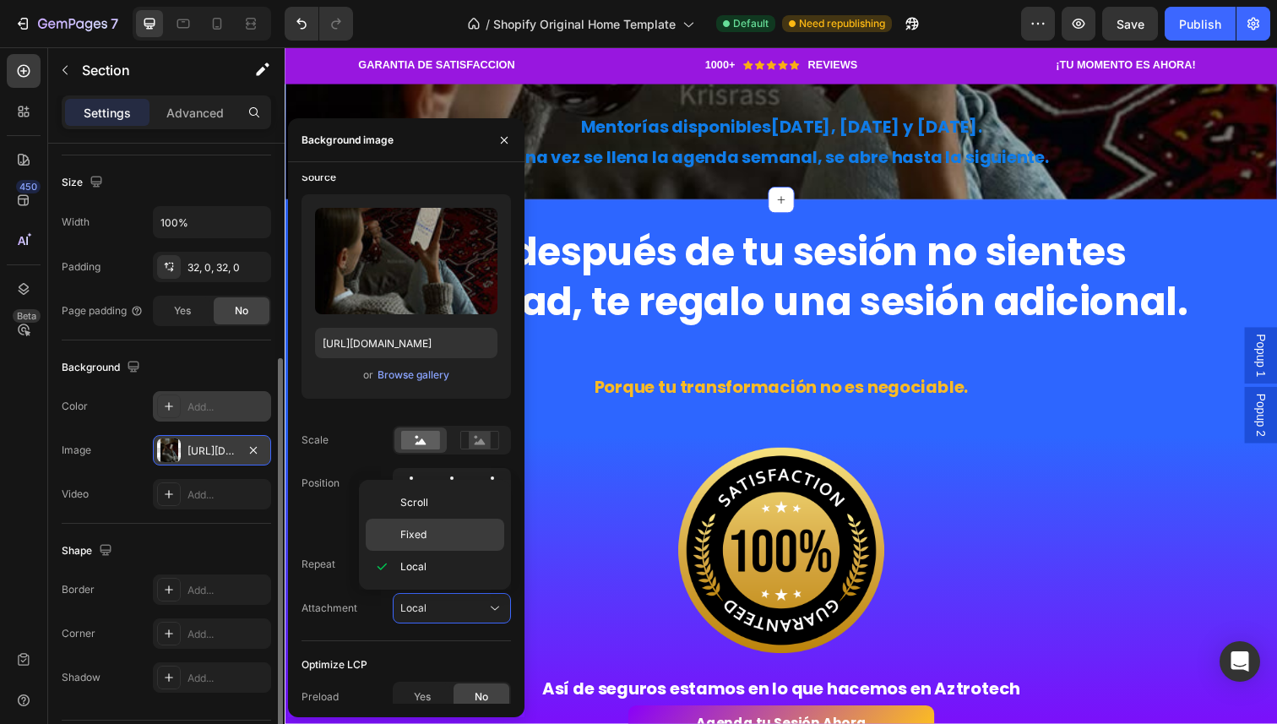
click at [458, 539] on p "Fixed" at bounding box center [448, 534] width 96 height 15
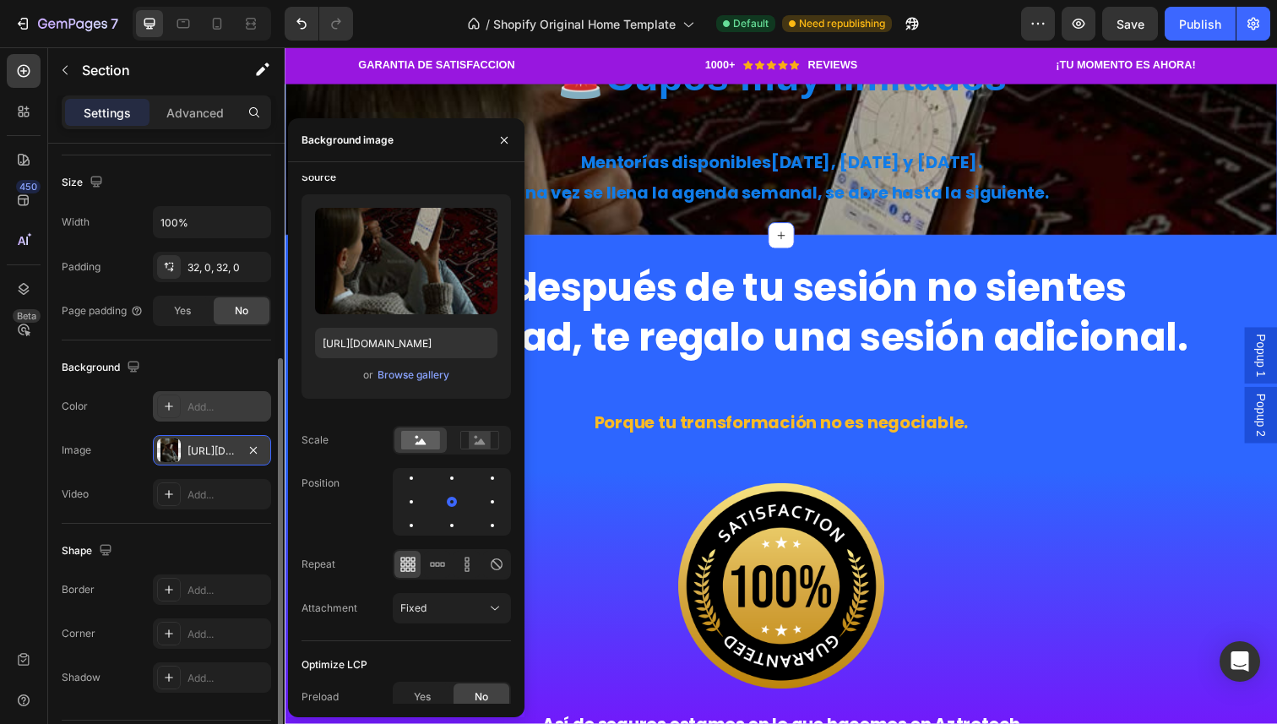
scroll to position [2176, 0]
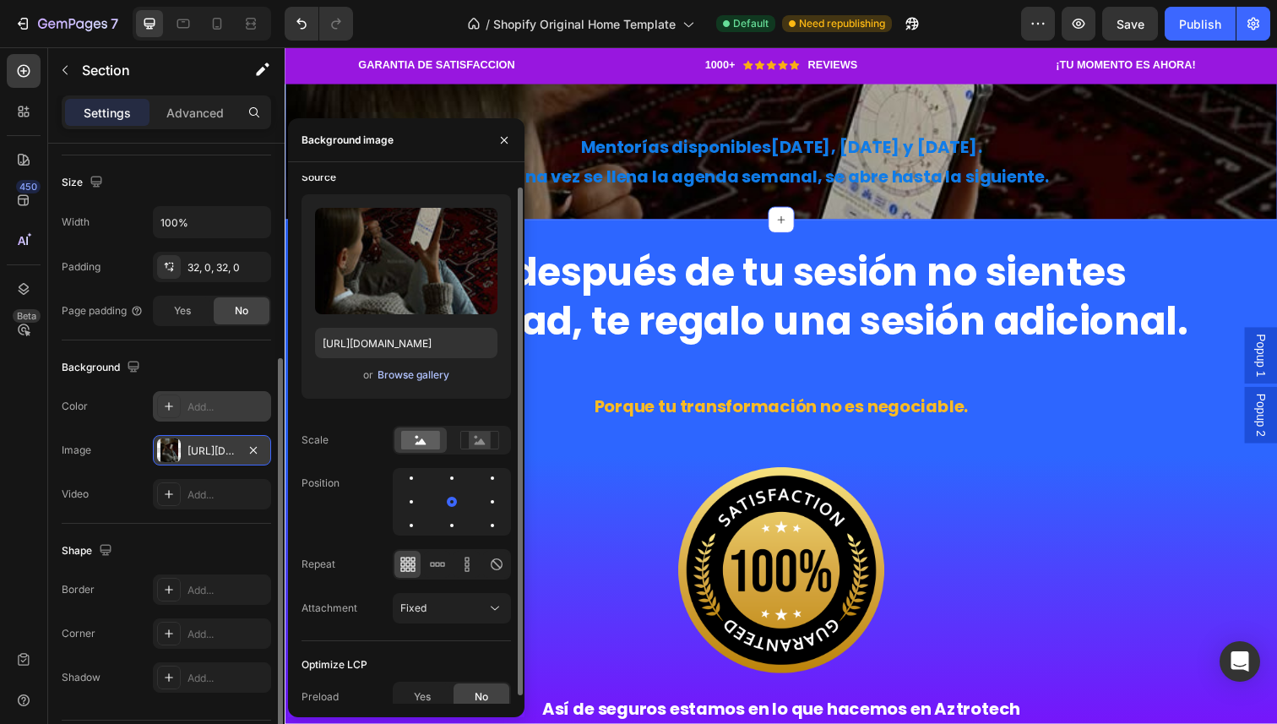
click at [412, 371] on div "Browse gallery" at bounding box center [414, 374] width 72 height 15
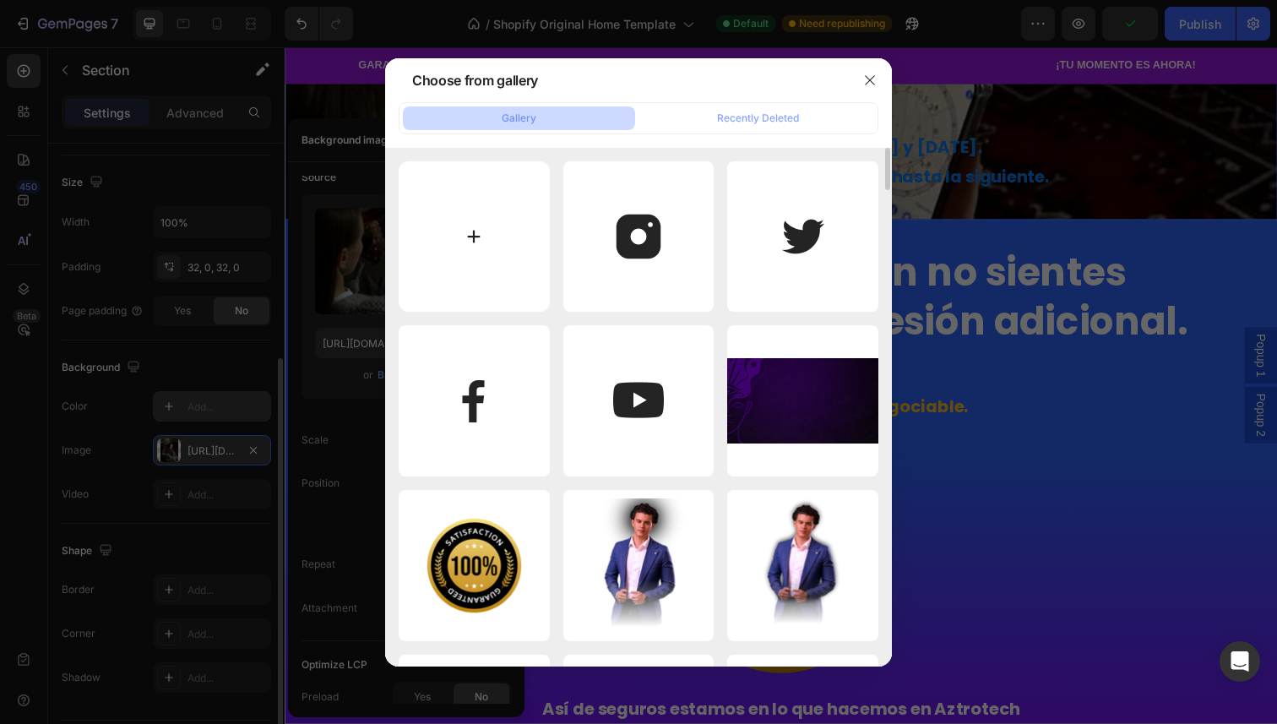
click at [478, 241] on input "file" at bounding box center [474, 236] width 151 height 151
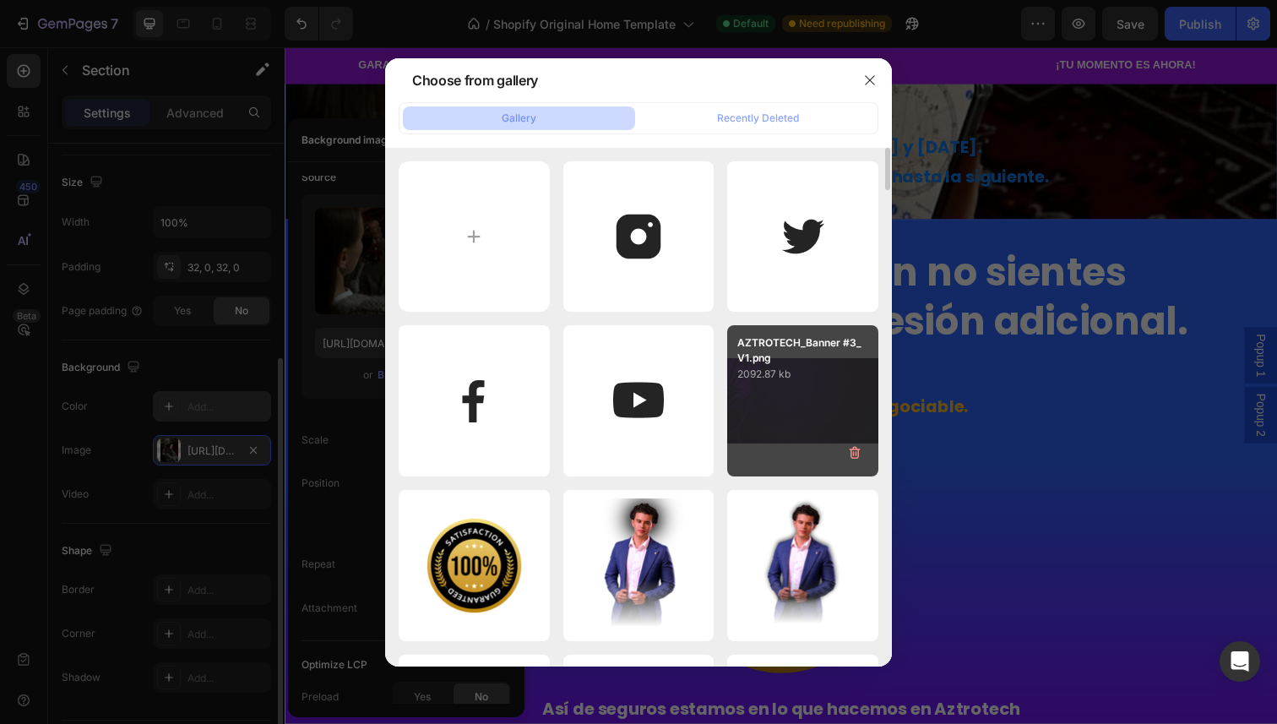
click at [770, 388] on div "AZTROTECH_Banner #3_V1.png 2092.87 kb" at bounding box center [802, 400] width 151 height 151
type input "[URL][DOMAIN_NAME]"
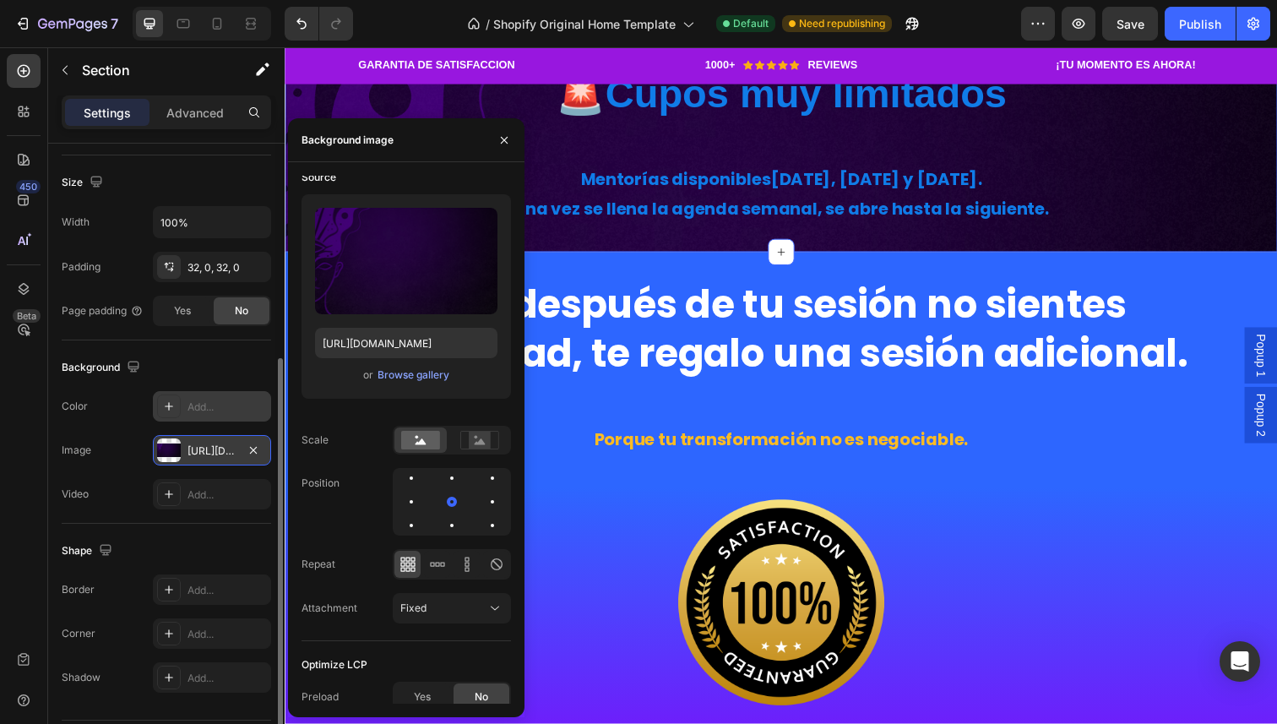
scroll to position [2144, 0]
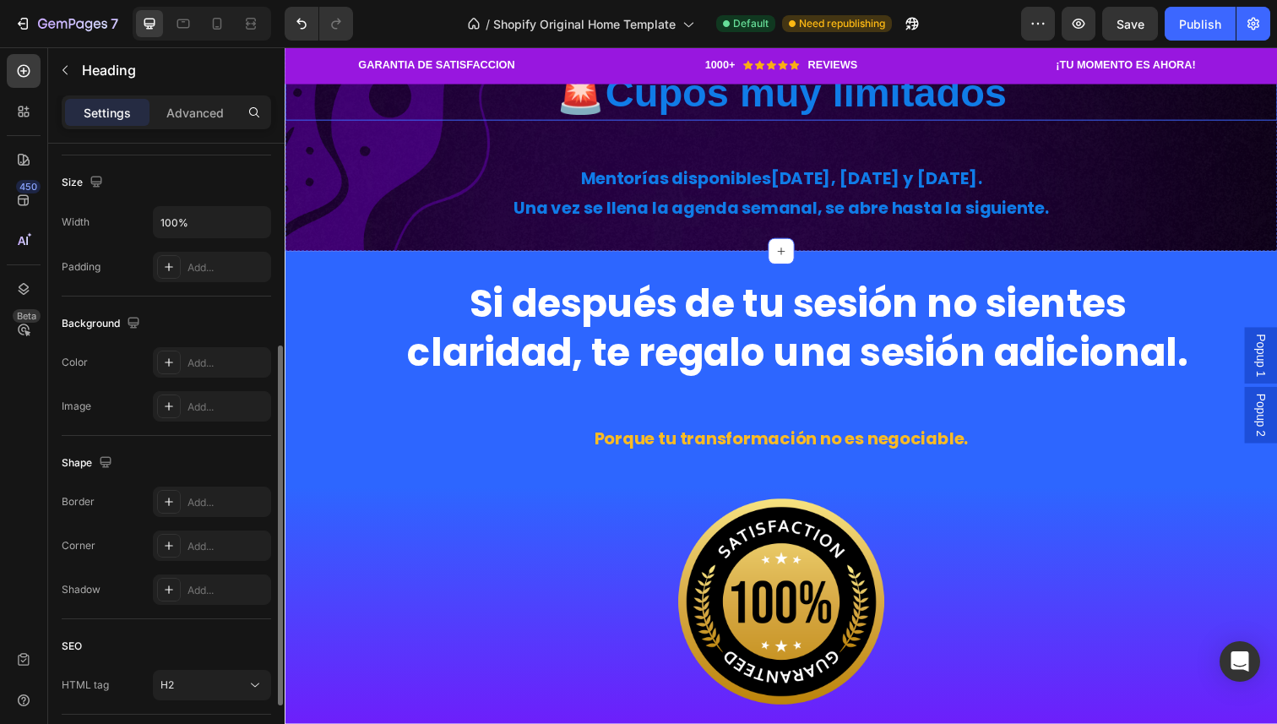
click at [668, 117] on strong "Cupos muy limitados" at bounding box center [817, 94] width 410 height 45
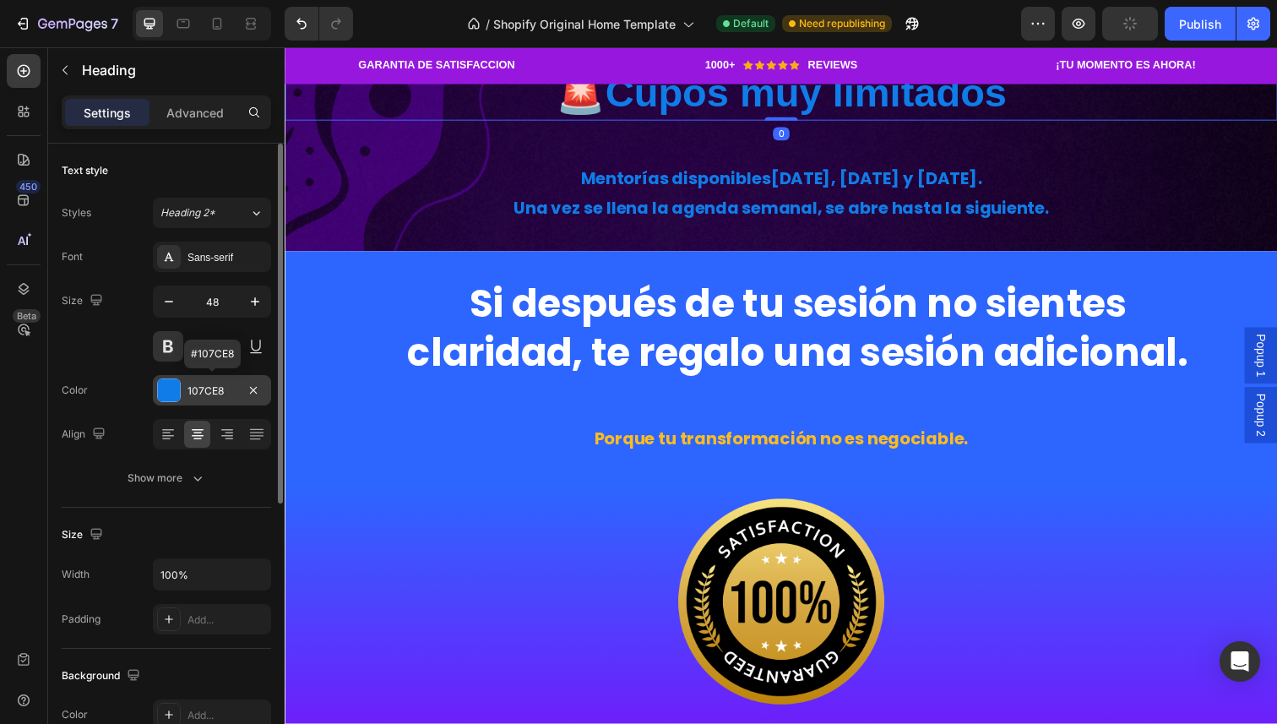
click at [185, 389] on div "107CE8" at bounding box center [212, 390] width 118 height 30
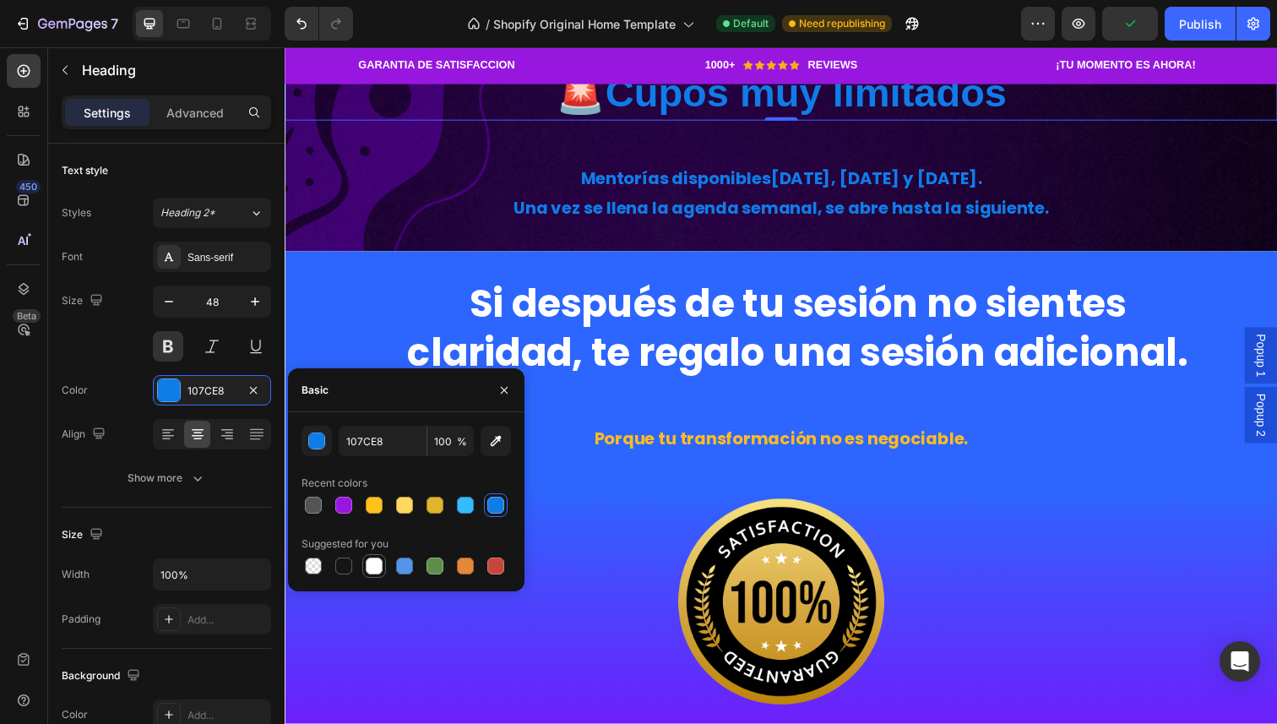
click at [366, 569] on div at bounding box center [374, 566] width 17 height 17
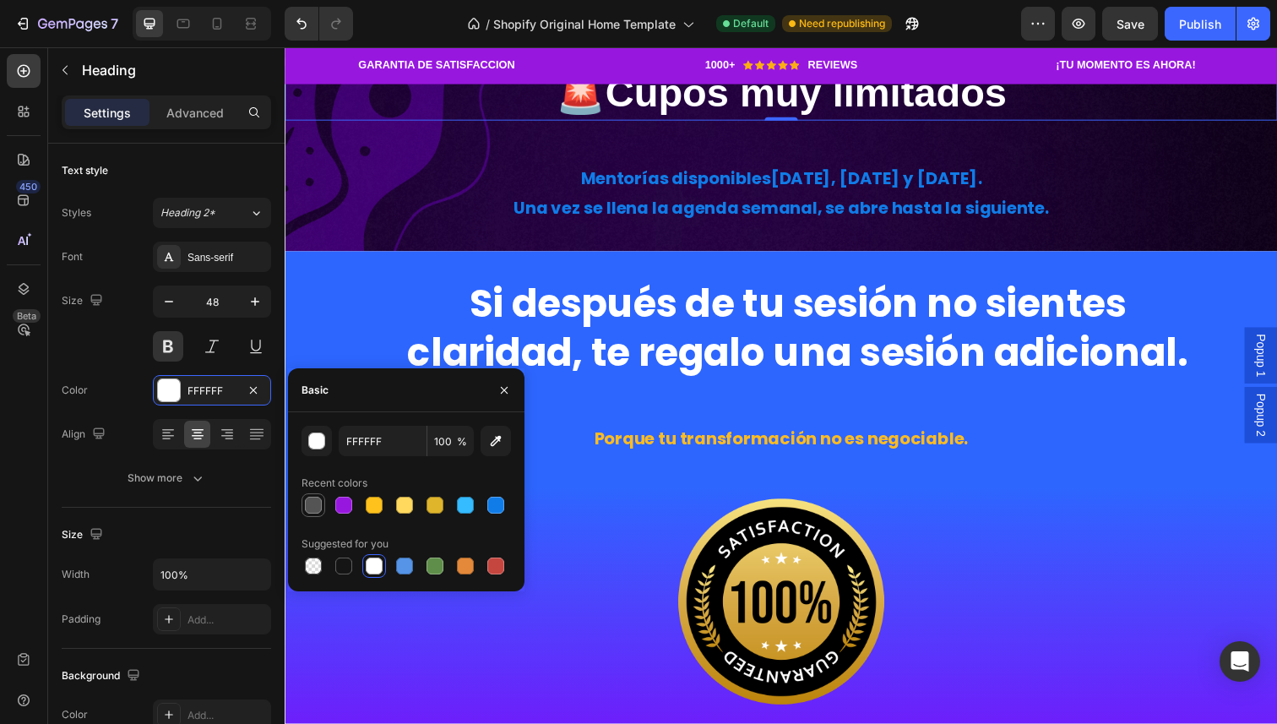
click at [315, 503] on div at bounding box center [313, 505] width 17 height 17
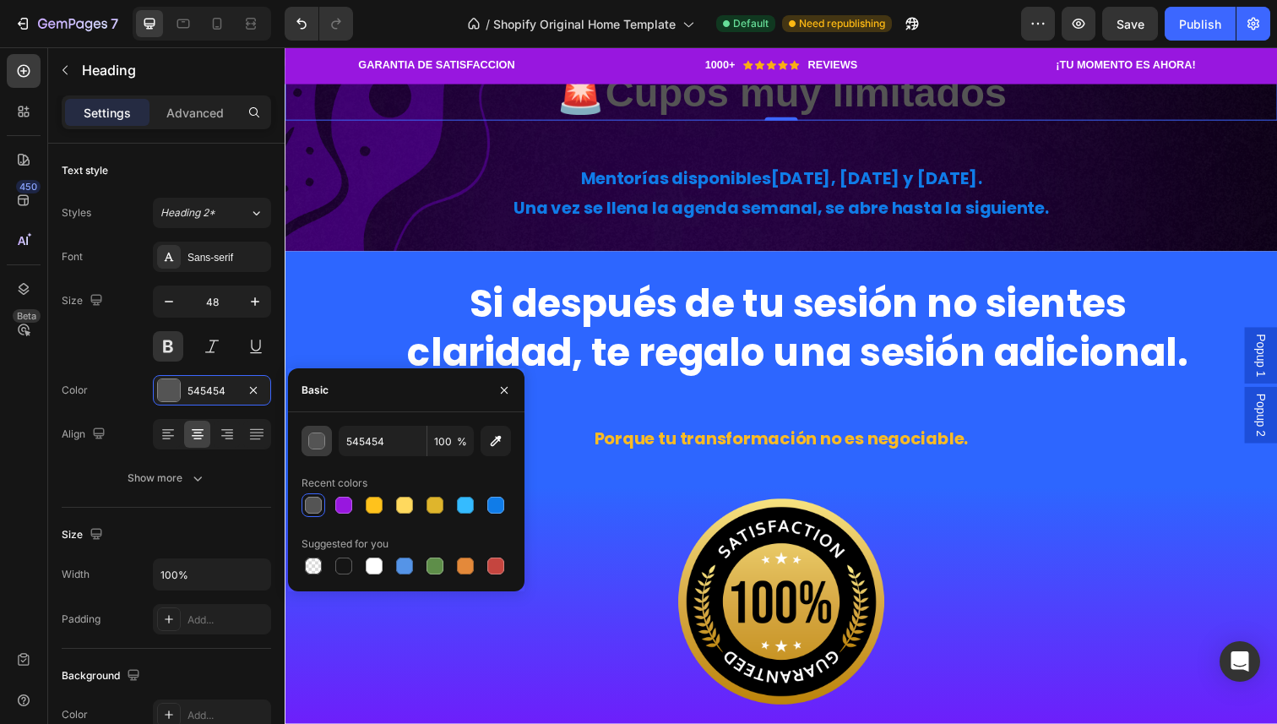
click at [320, 443] on div "button" at bounding box center [317, 441] width 17 height 17
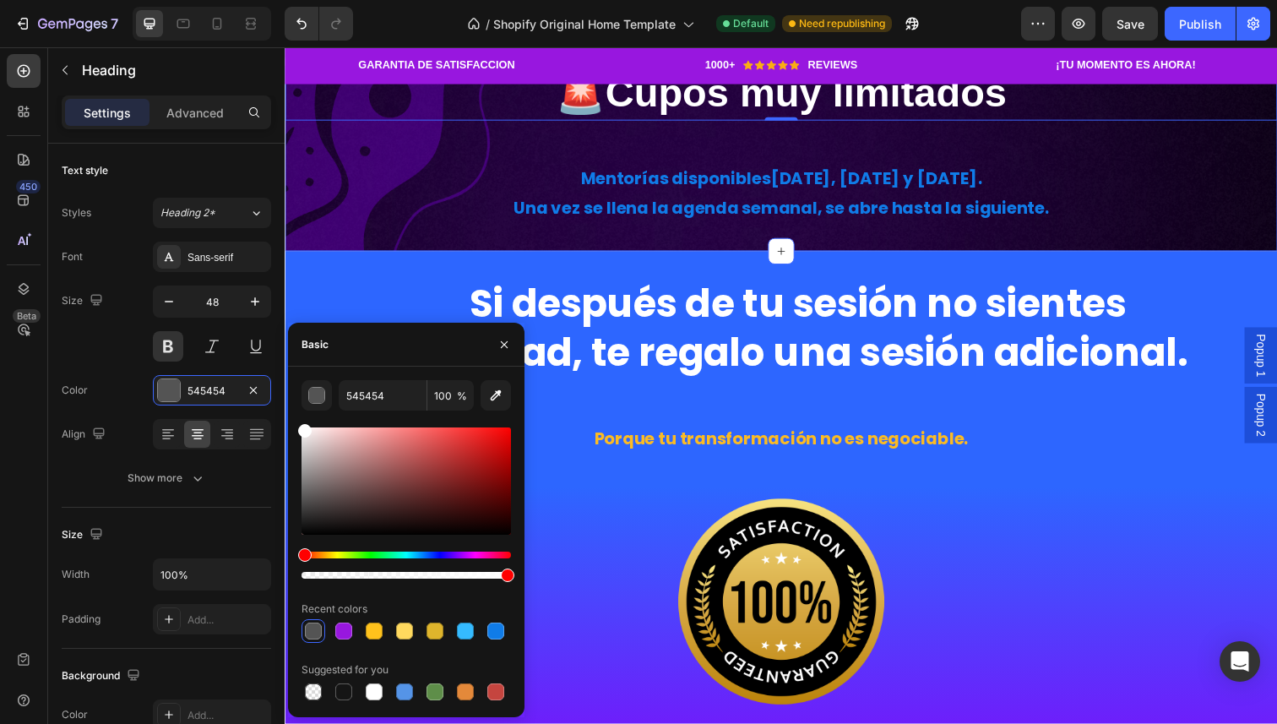
drag, startPoint x: 598, startPoint y: 542, endPoint x: 286, endPoint y: 412, distance: 338.5
type input "FFFFFF"
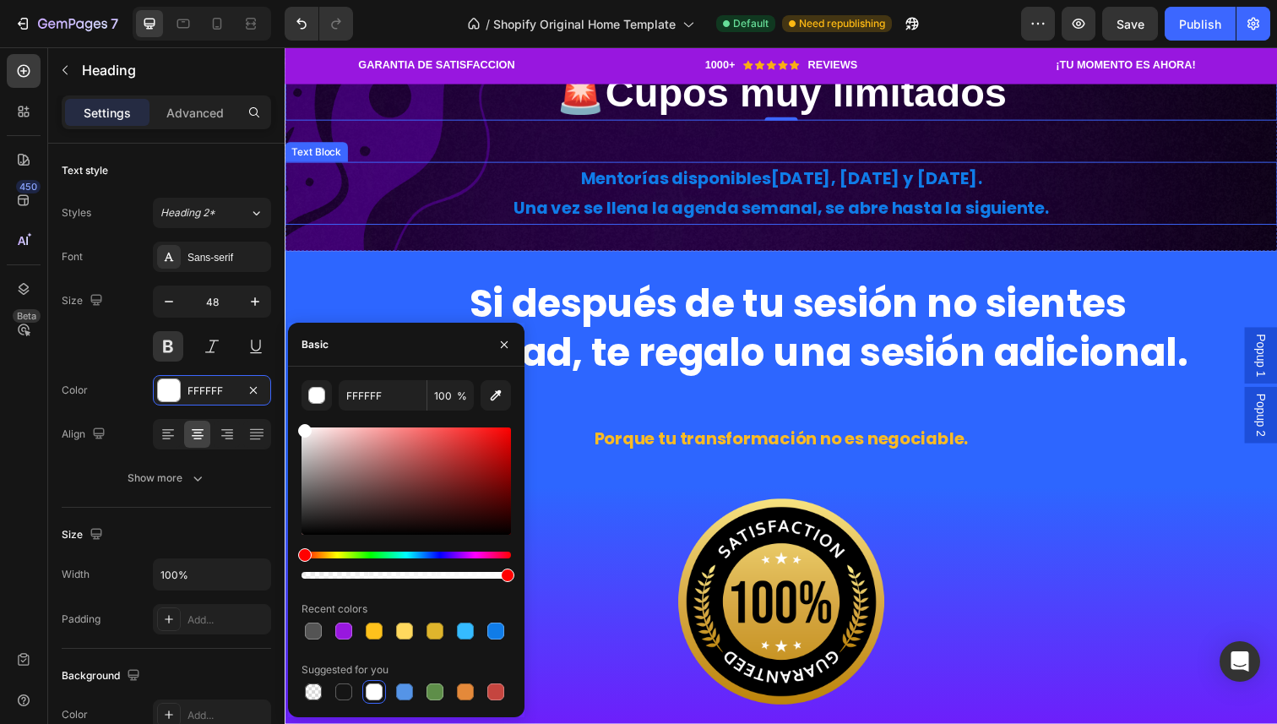
click at [606, 227] on p "Mentorías disponibles [DATE], [DATE] y [DATE] . Una vez se llena la agenda sema…" at bounding box center [791, 196] width 1010 height 61
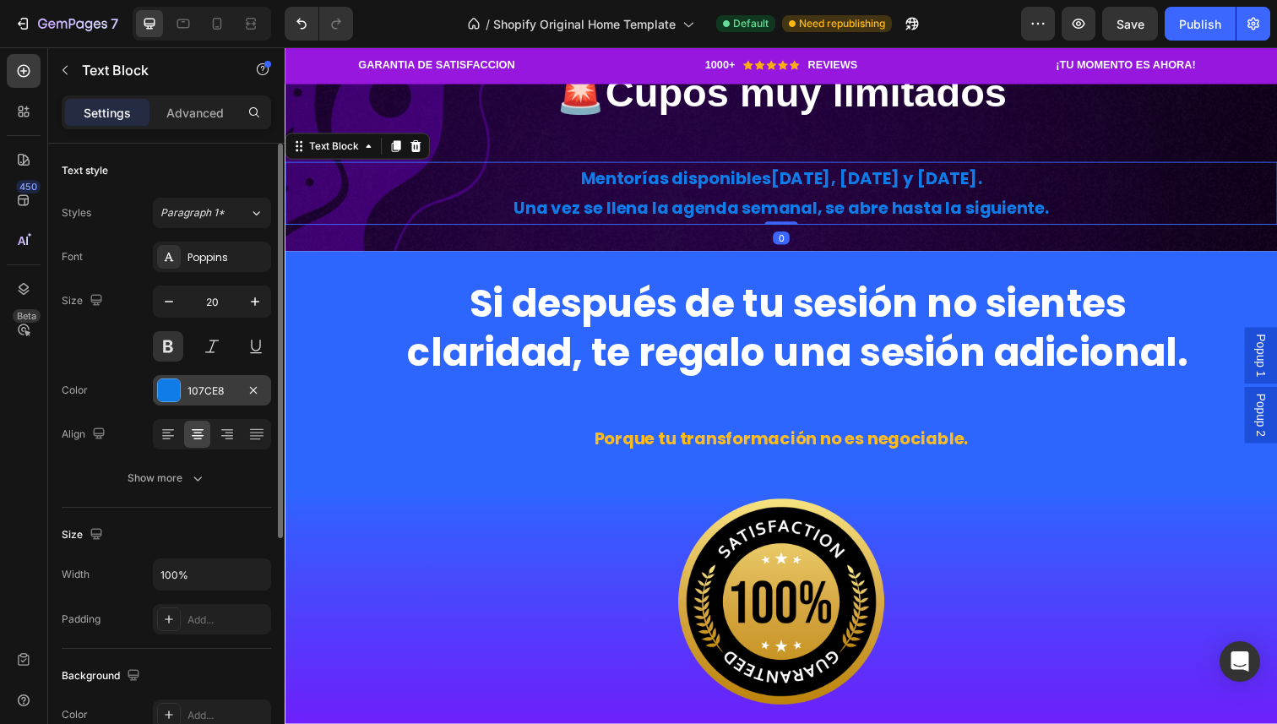
click at [169, 389] on div at bounding box center [169, 390] width 22 height 22
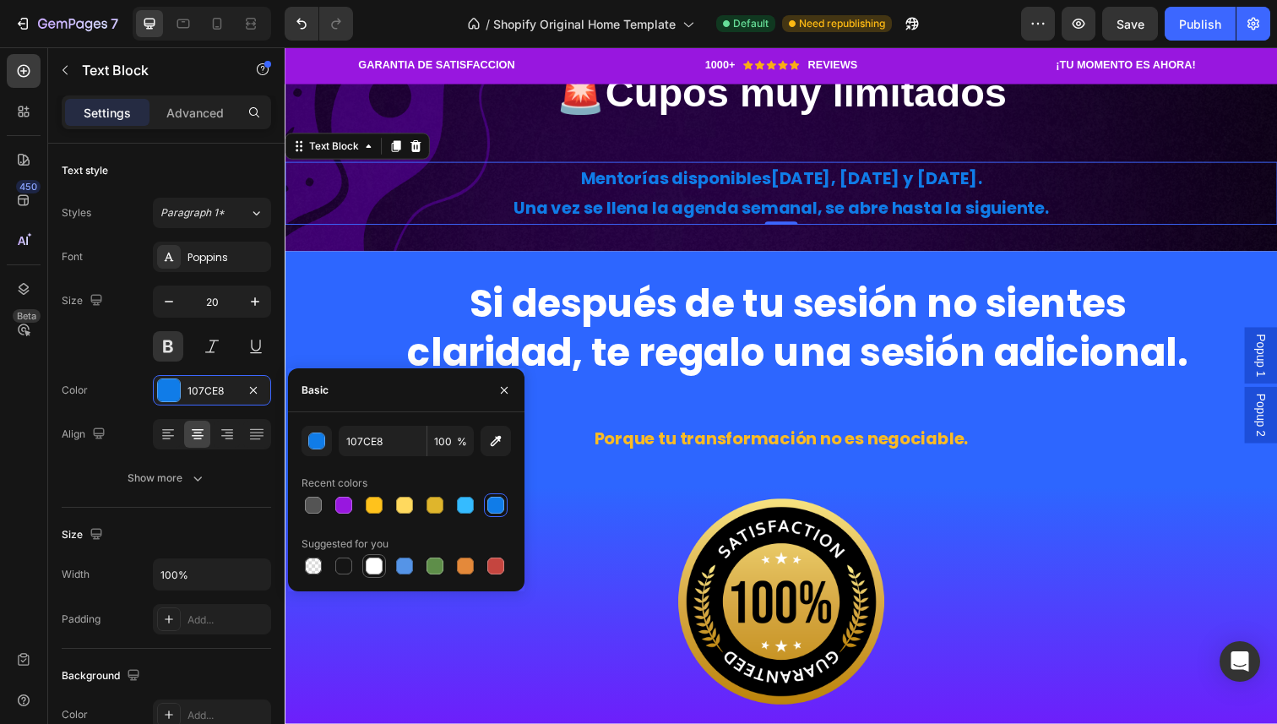
click at [385, 564] on div at bounding box center [374, 566] width 24 height 24
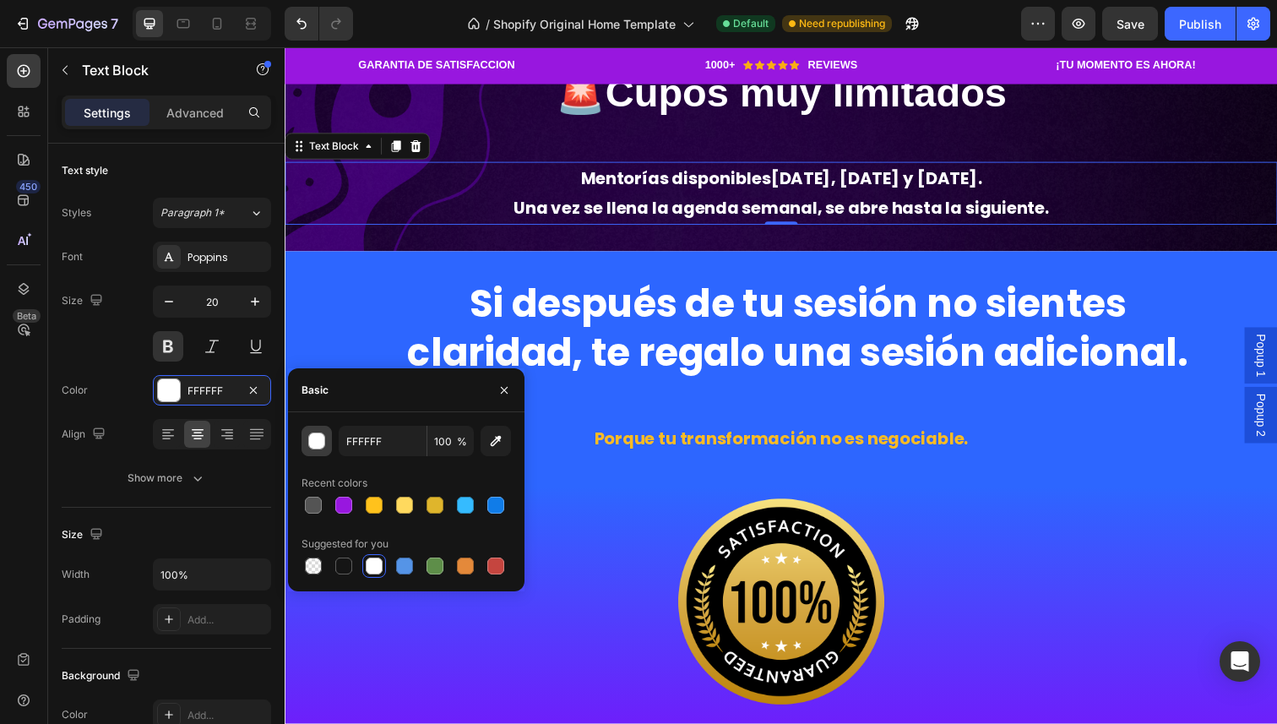
click at [316, 444] on div "button" at bounding box center [317, 441] width 17 height 17
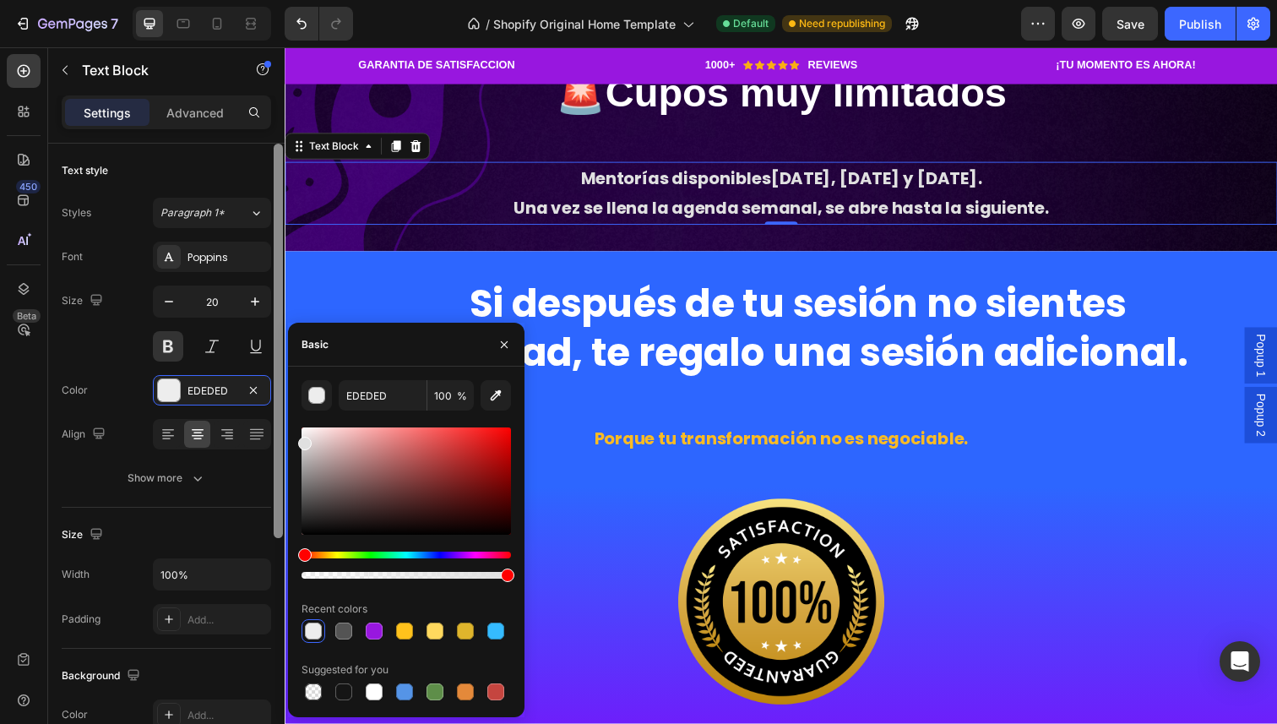
type input "E0E0E0"
drag, startPoint x: 321, startPoint y: 455, endPoint x: 280, endPoint y: 440, distance: 44.1
click at [280, 440] on div "450 Beta Sections(18) Elements(83) Section Element Hero Section Product Detail …" at bounding box center [142, 385] width 285 height 677
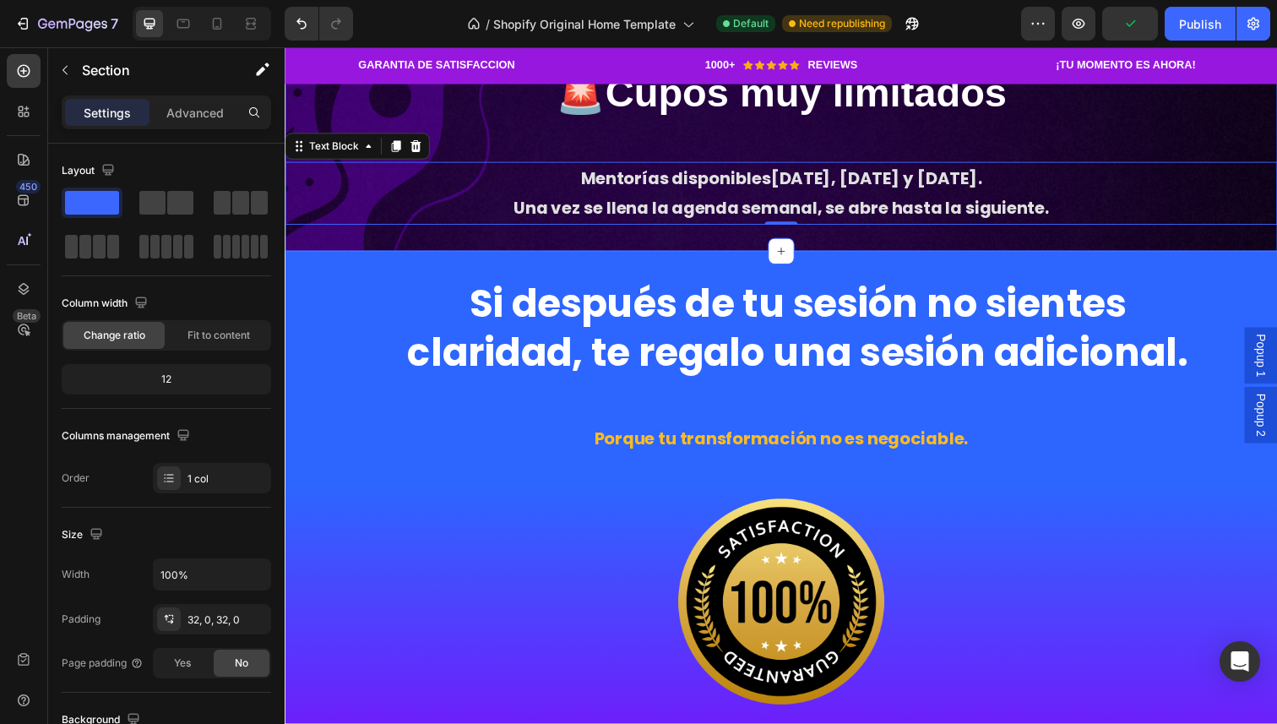
click at [585, 229] on div "🚨 Cupos muy limitados Heading Mentorías disponibles martes, miércoles y sábado …" at bounding box center [792, 148] width 1014 height 162
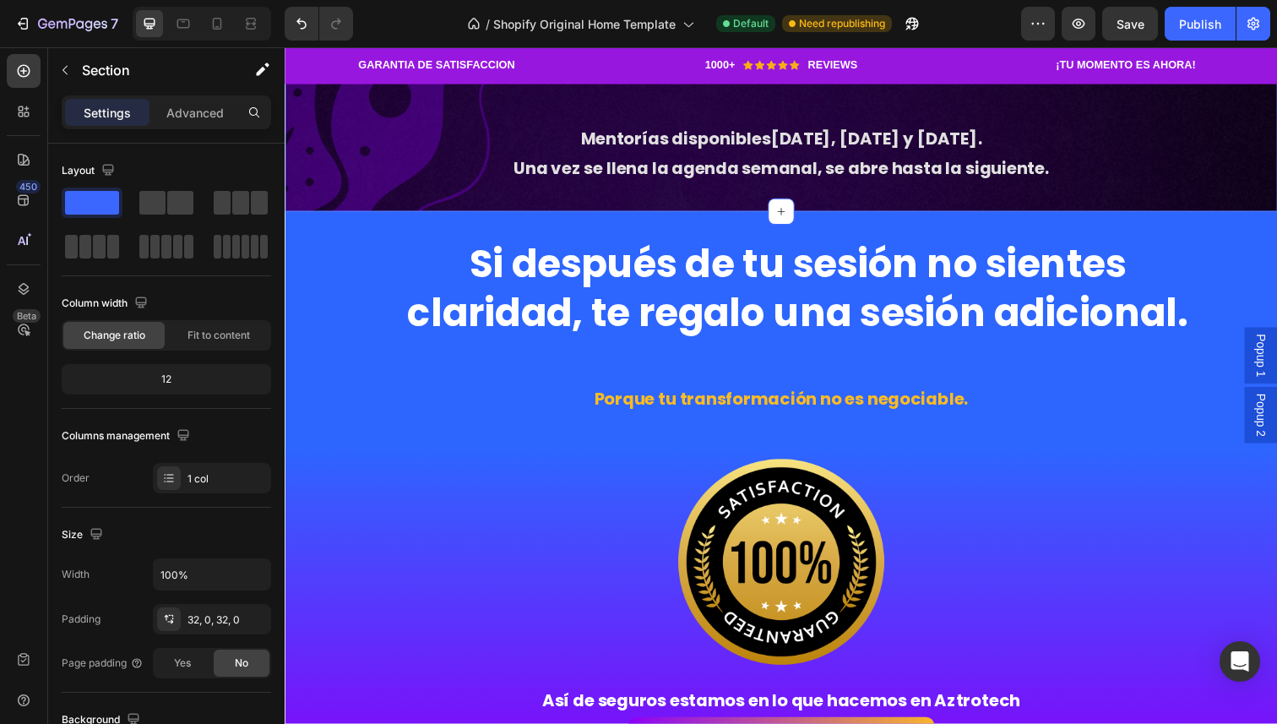
scroll to position [2185, 0]
click at [656, 75] on strong "Cupos muy limitados" at bounding box center [817, 52] width 410 height 45
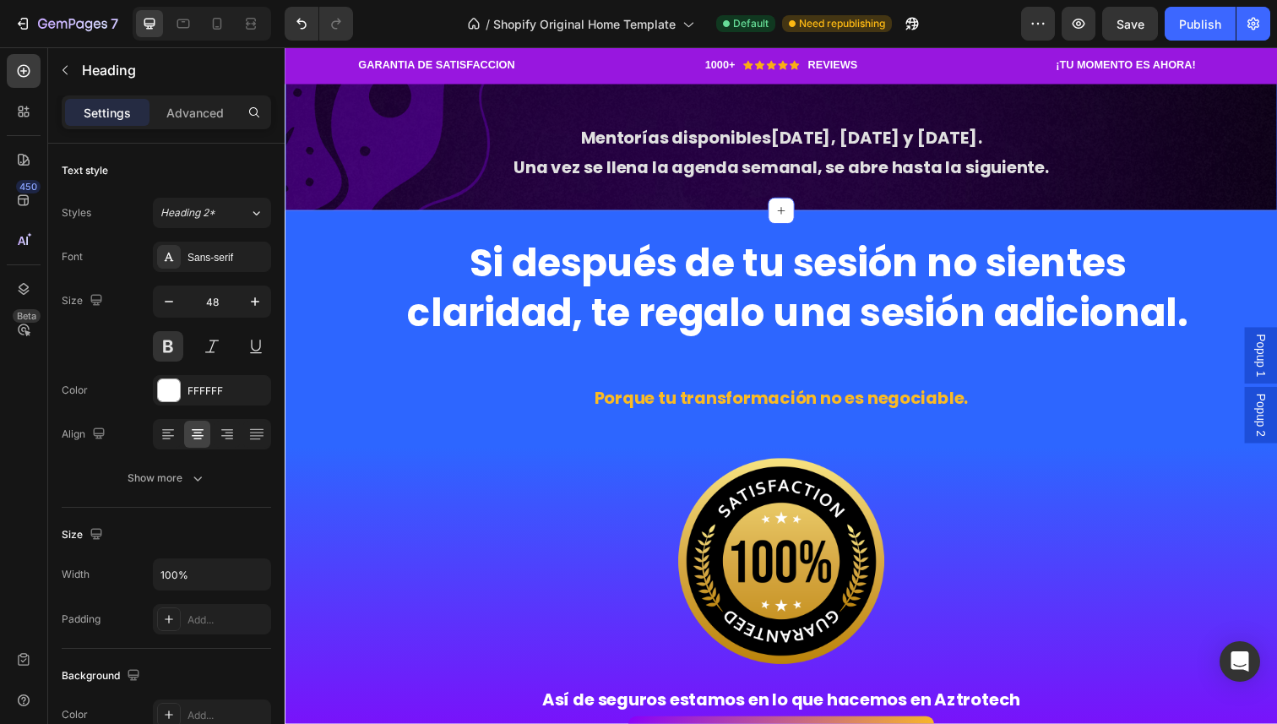
click at [551, 188] on div "🚨 Cupos muy limitados Heading 0 Mentorías disponibles martes, miércoles y sábad…" at bounding box center [792, 106] width 1014 height 162
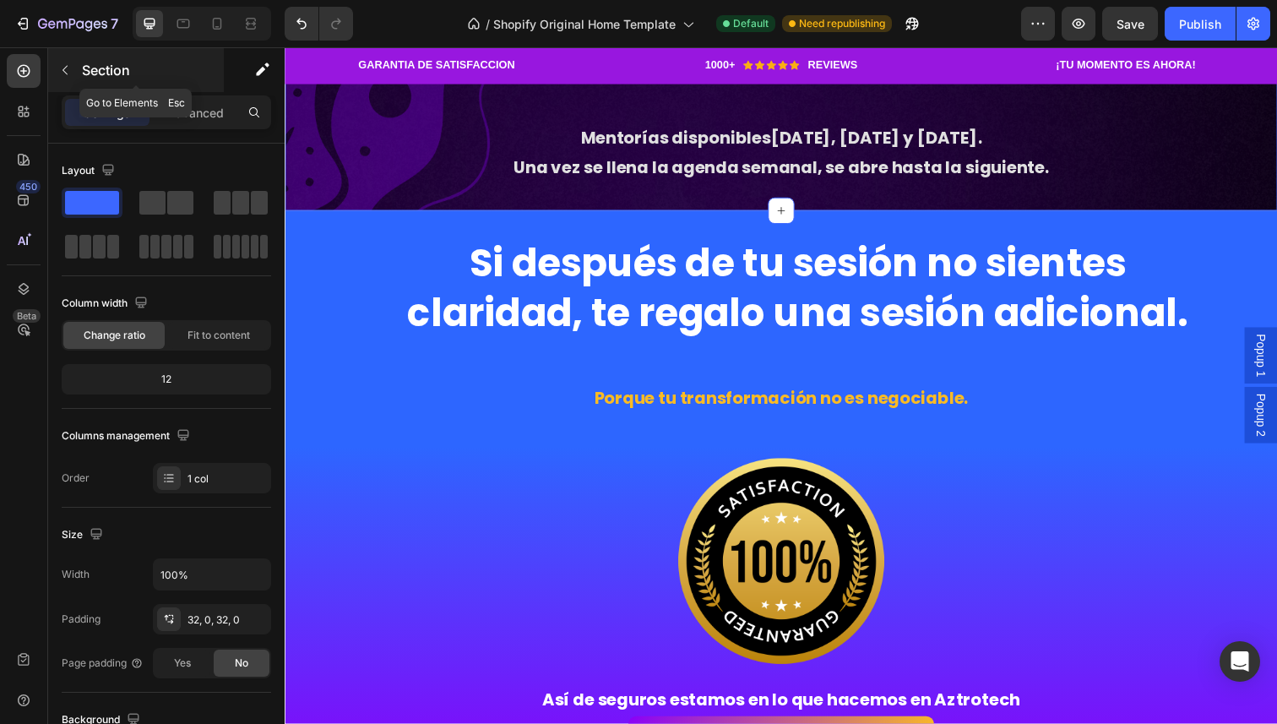
click at [67, 75] on icon "button" at bounding box center [65, 70] width 14 height 14
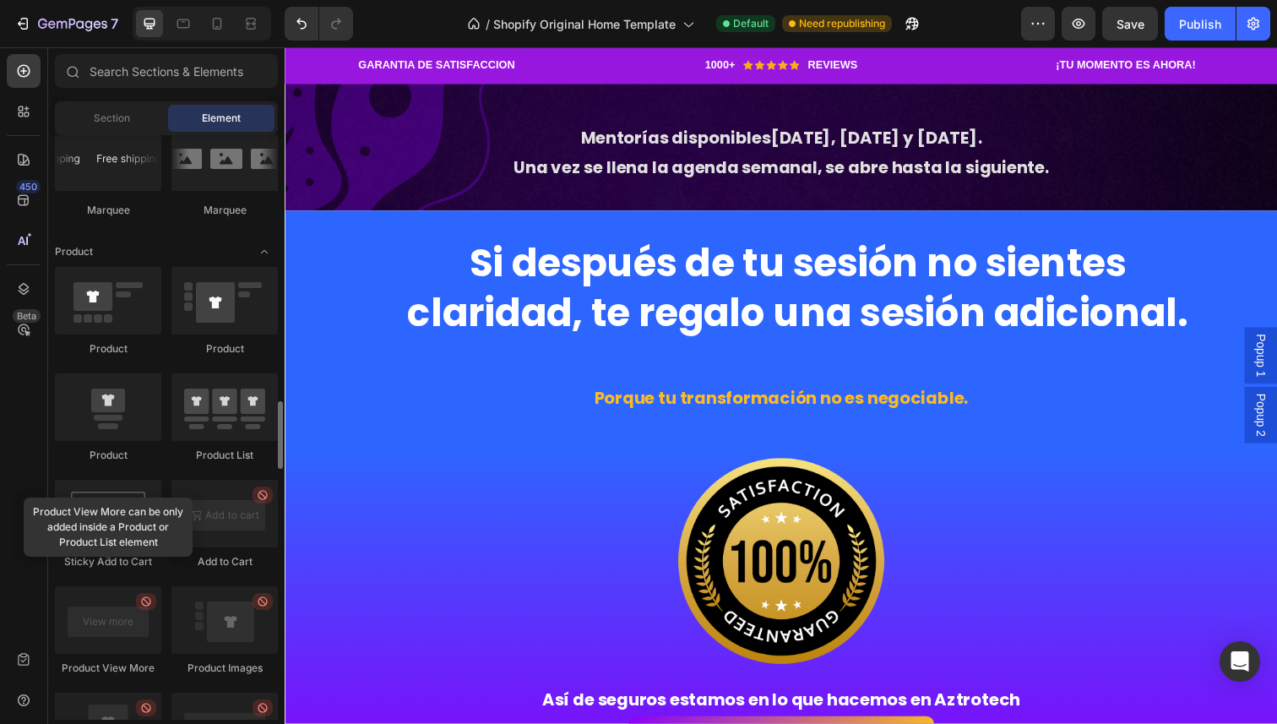
scroll to position [2080, 0]
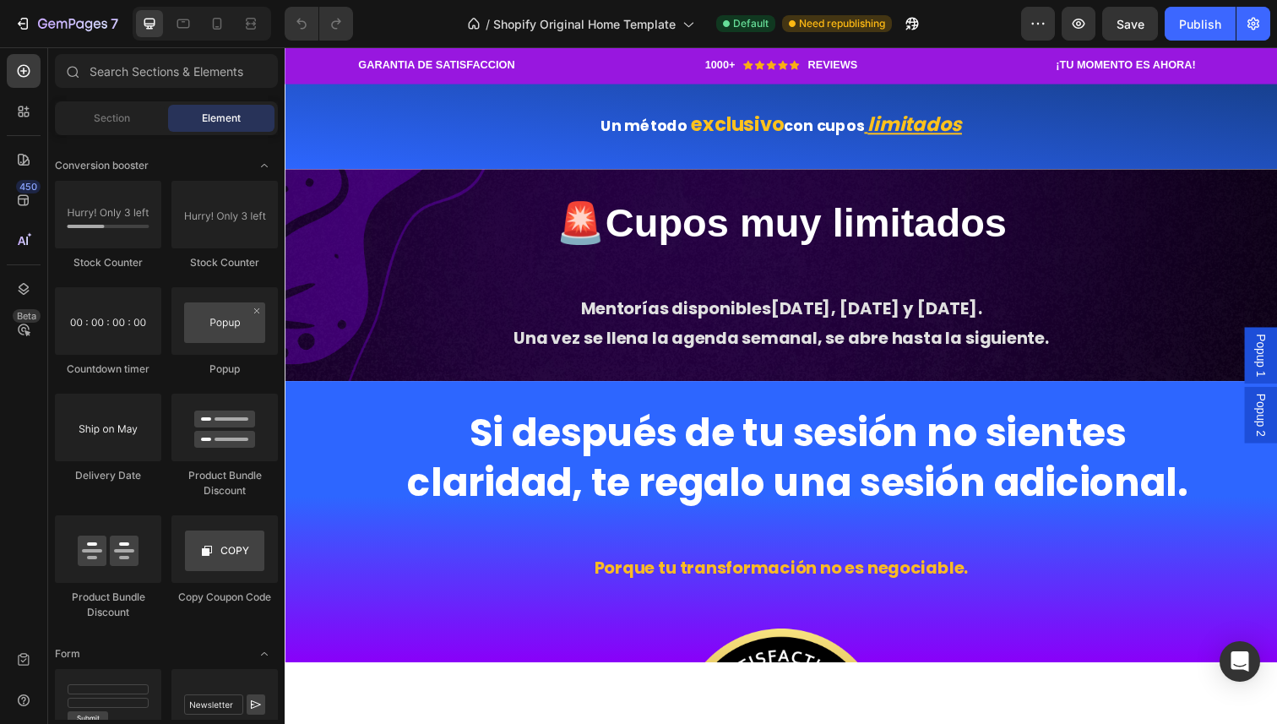
scroll to position [2043, 0]
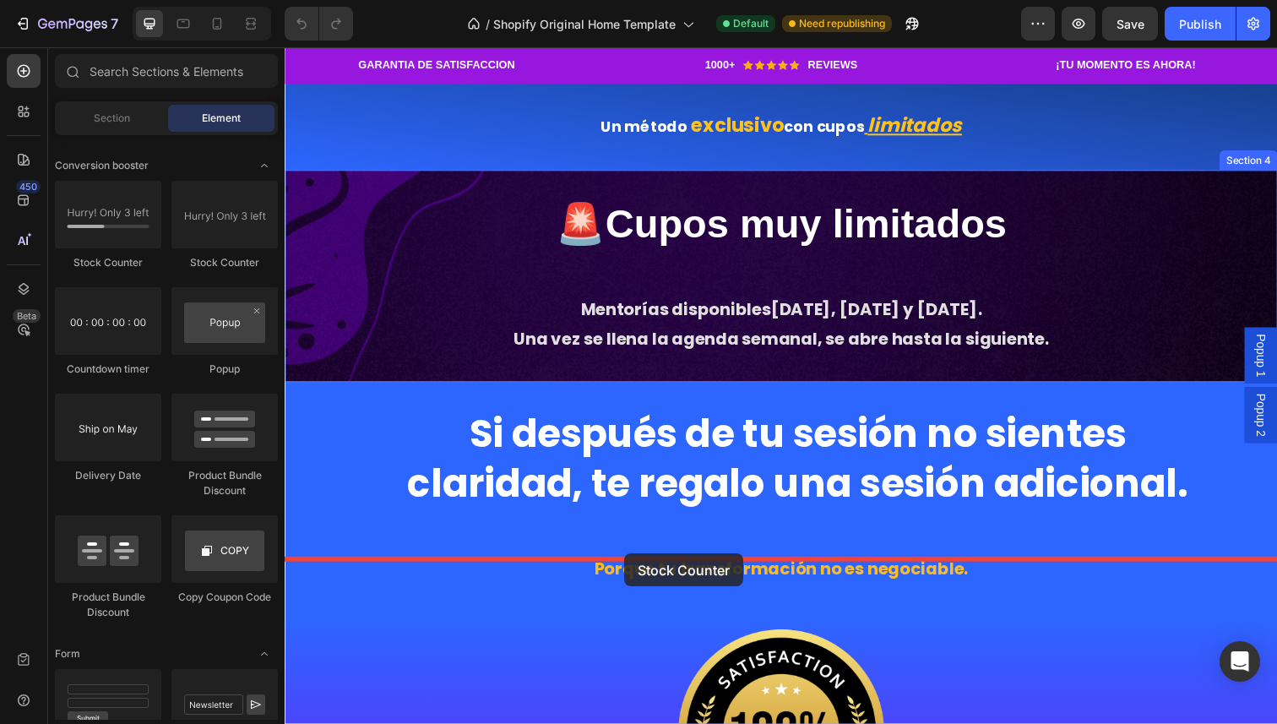
drag, startPoint x: 400, startPoint y: 289, endPoint x: 632, endPoint y: 563, distance: 359.1
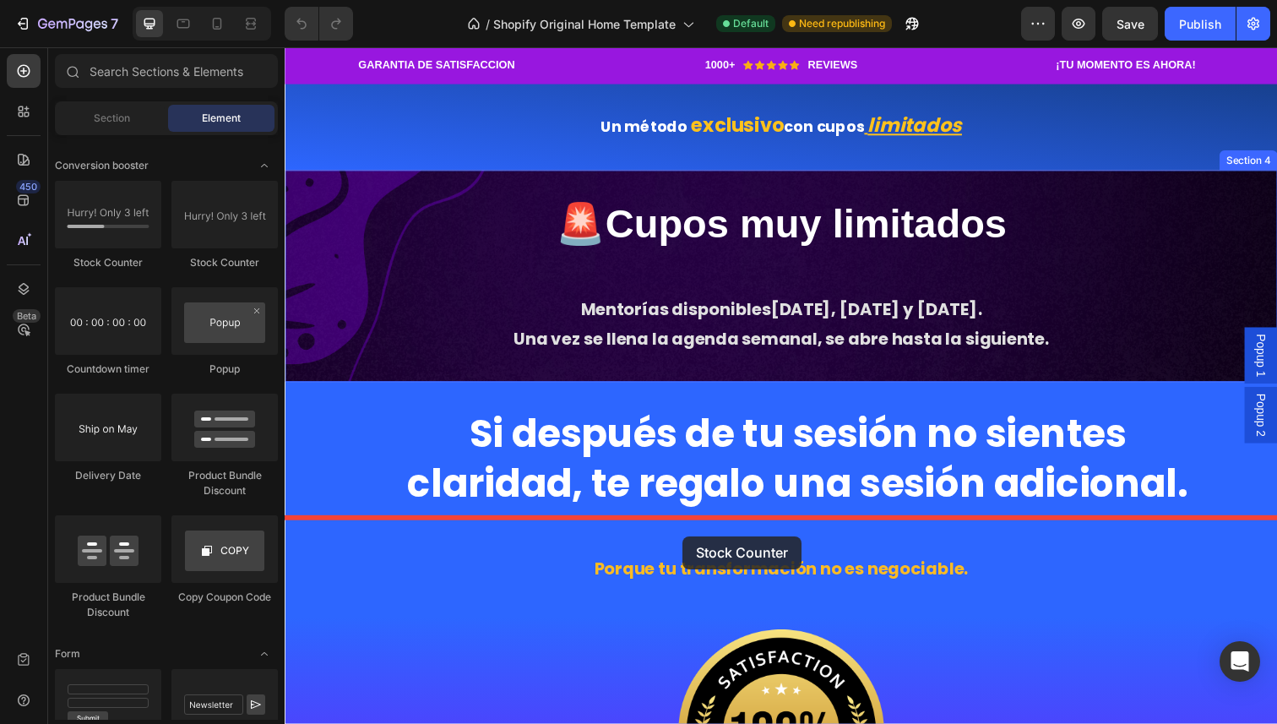
drag, startPoint x: 500, startPoint y: 271, endPoint x: 690, endPoint y: 544, distance: 332.5
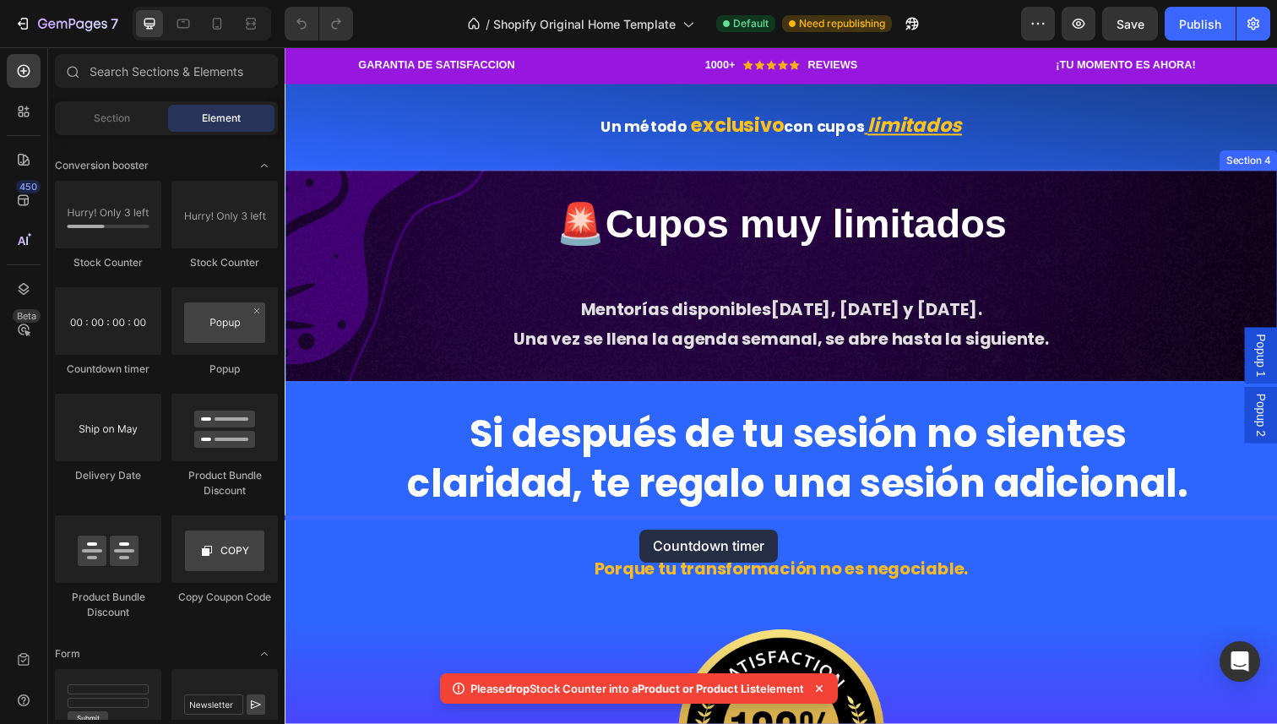
drag, startPoint x: 406, startPoint y: 382, endPoint x: 648, endPoint y: 541, distance: 289.1
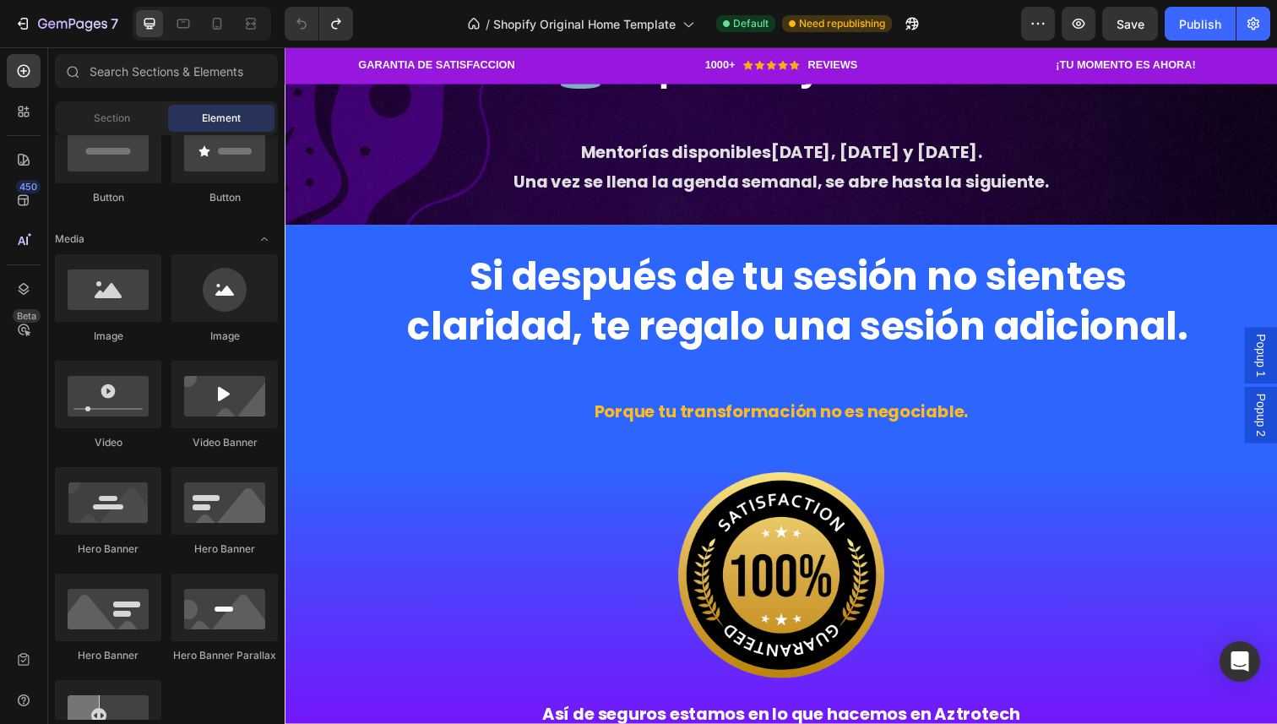
scroll to position [2206, 0]
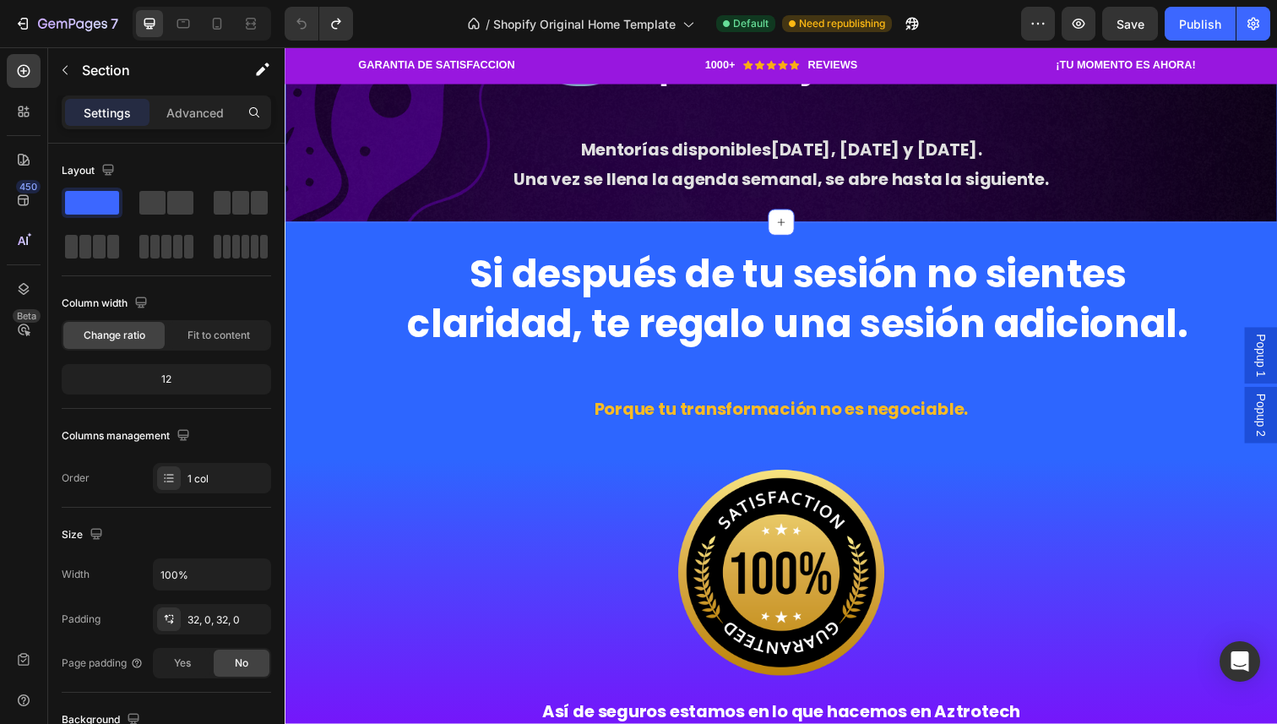
click at [377, 199] on div "🚨 Cupos muy limitados Heading Mentorías disponibles [DATE], [DATE] y [DATE] . U…" at bounding box center [792, 118] width 1014 height 162
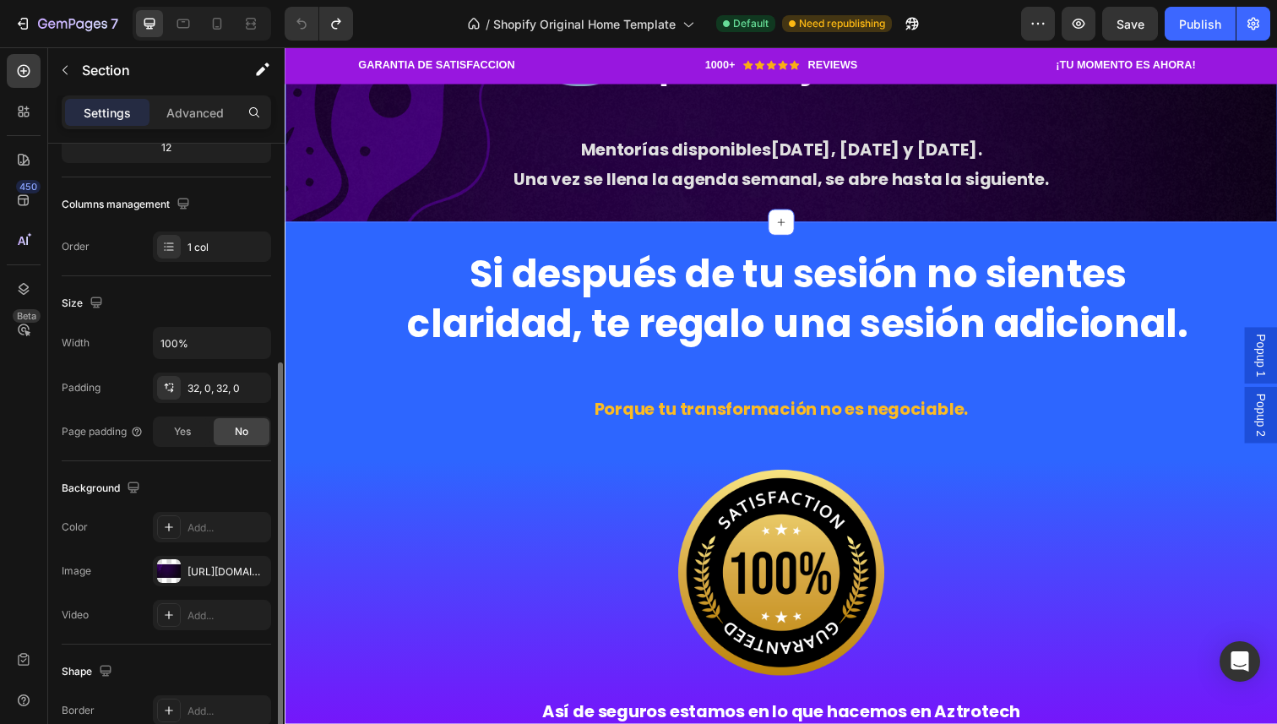
scroll to position [402, 0]
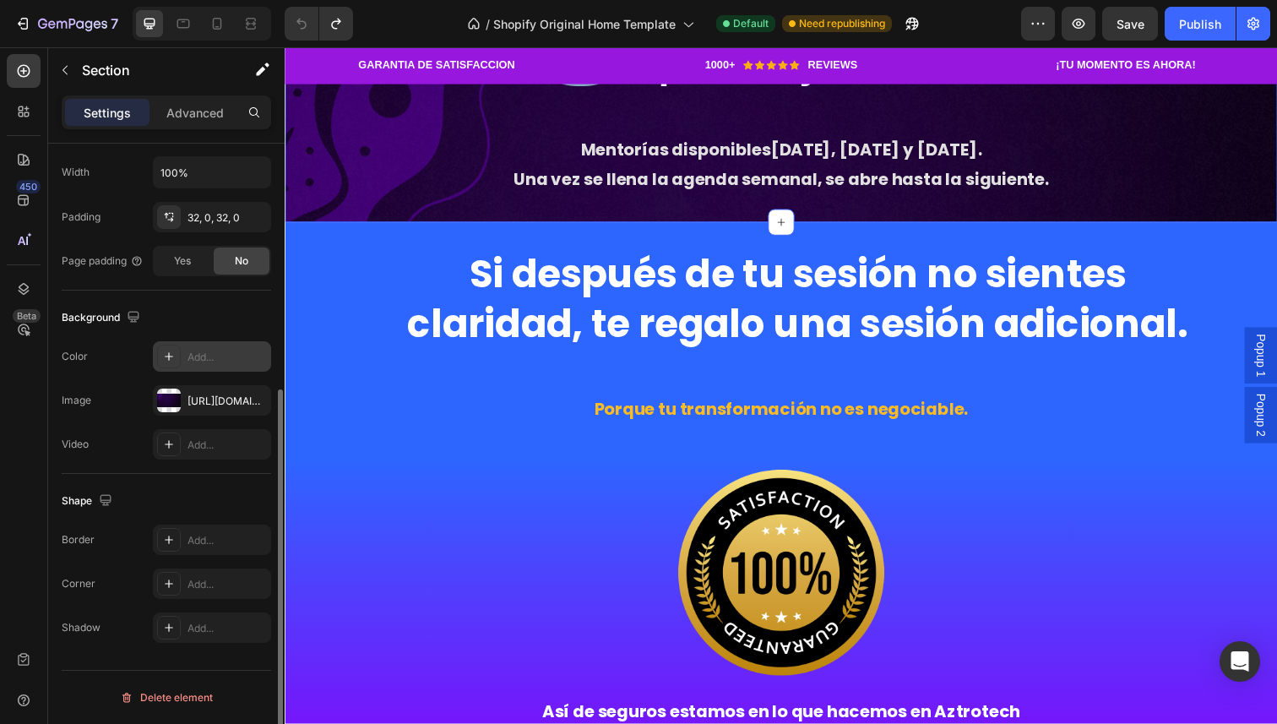
click at [174, 362] on icon at bounding box center [169, 357] width 14 height 14
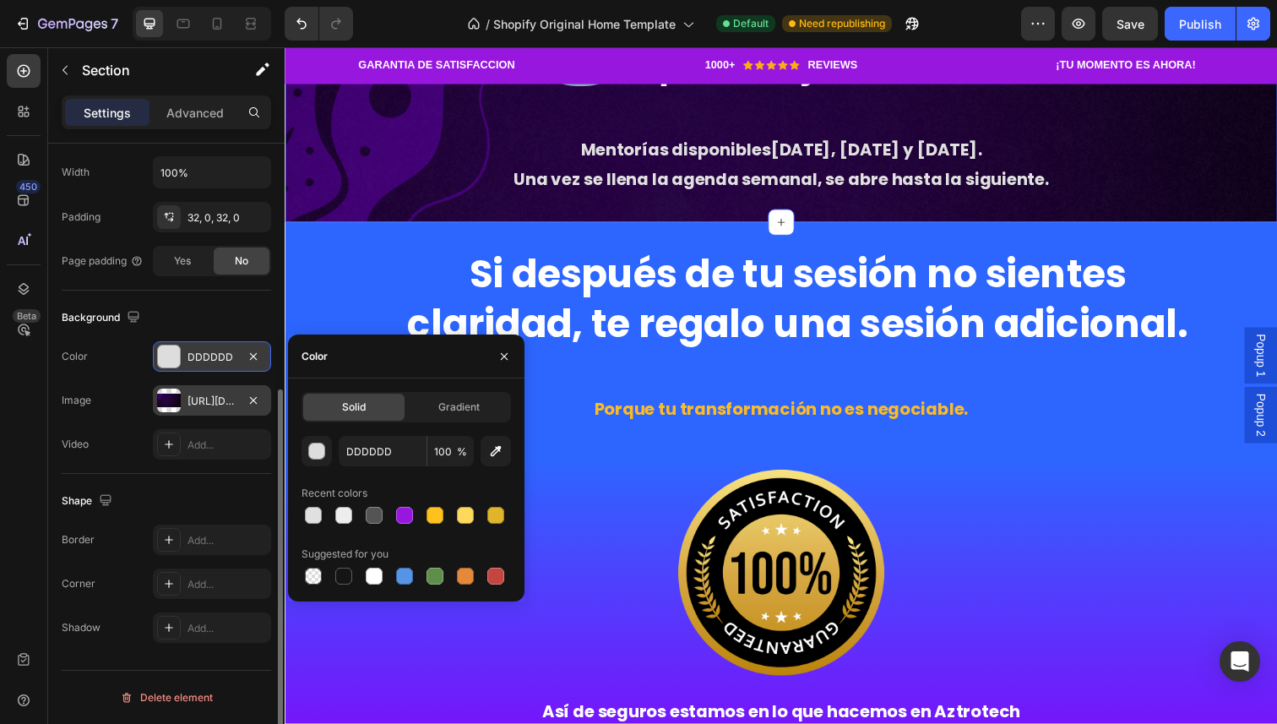
click at [226, 399] on div "[URL][DOMAIN_NAME]" at bounding box center [212, 401] width 49 height 15
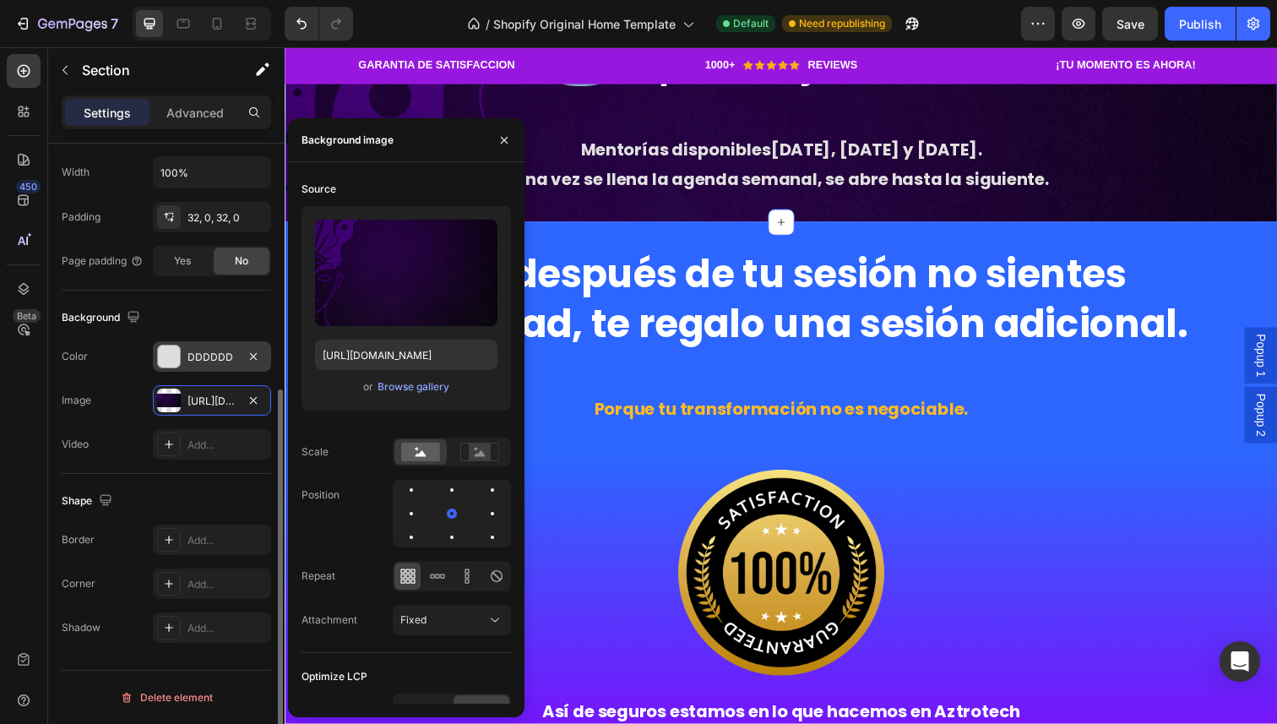
click at [126, 402] on div "Image [URL][DOMAIN_NAME]" at bounding box center [166, 400] width 209 height 30
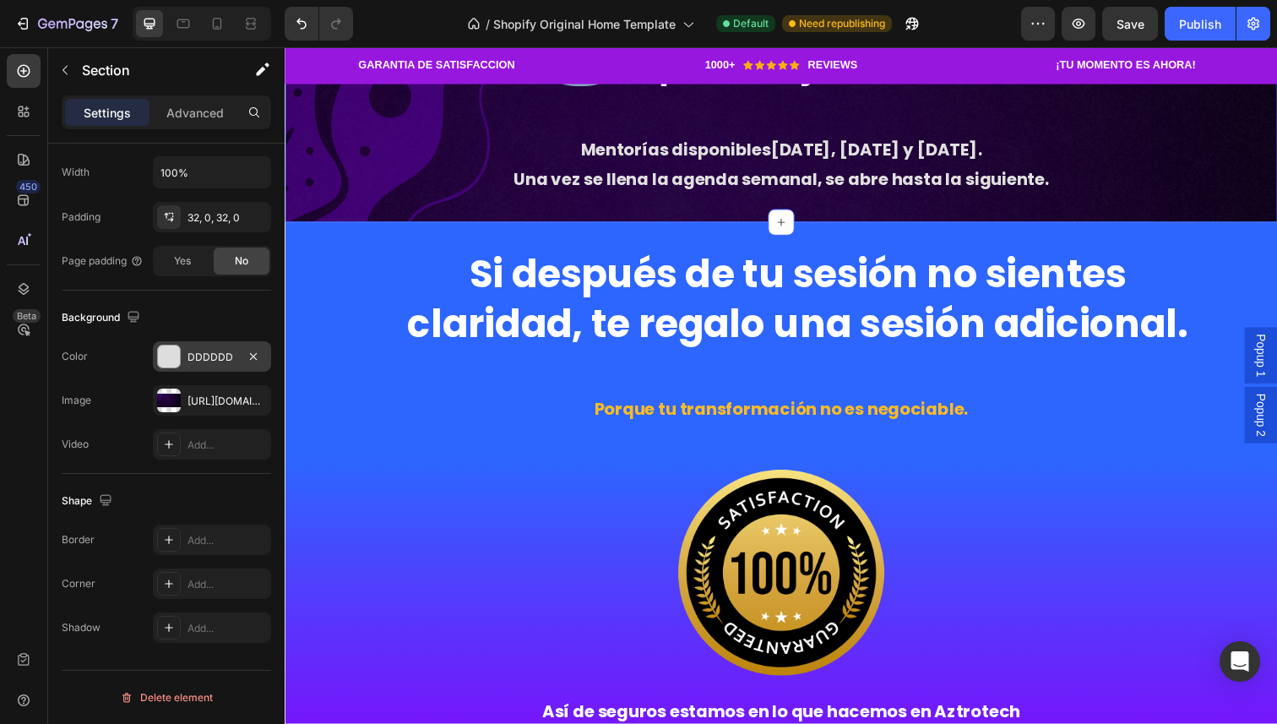
click at [216, 356] on div "DDDDDD" at bounding box center [212, 357] width 49 height 15
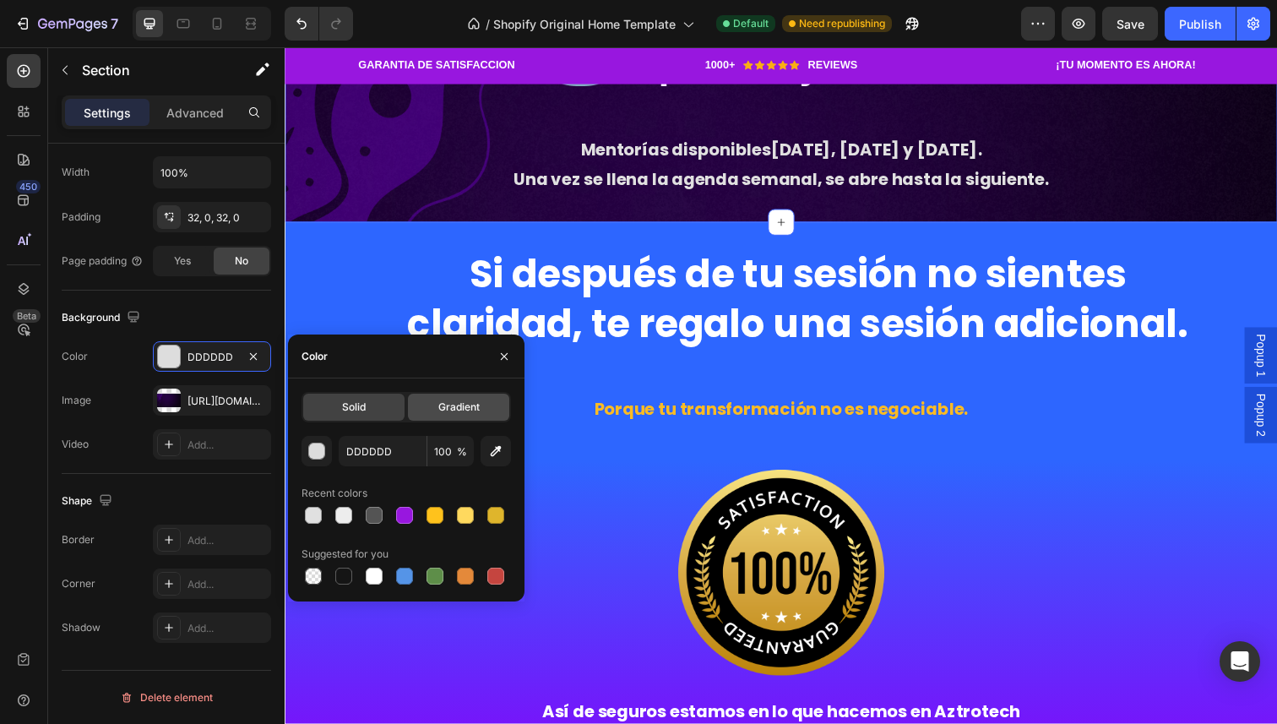
click at [424, 416] on div "Gradient" at bounding box center [458, 407] width 101 height 27
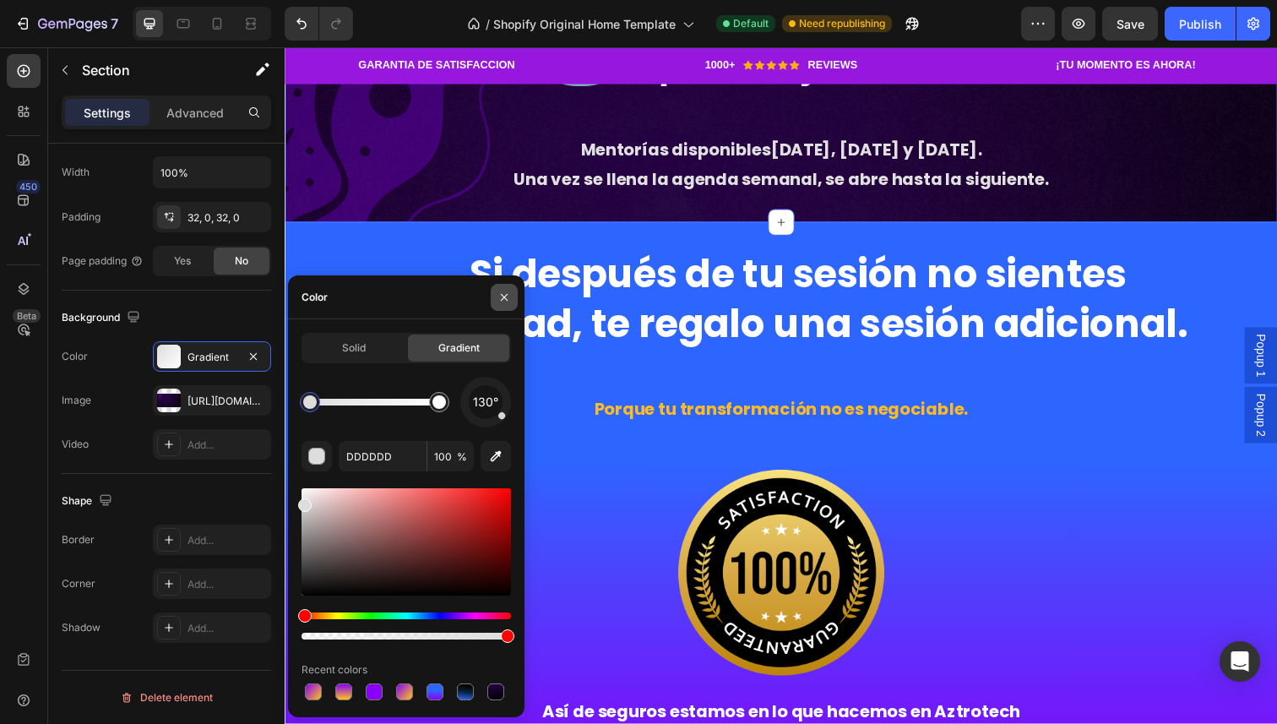
click at [503, 298] on icon "button" at bounding box center [505, 298] width 14 height 14
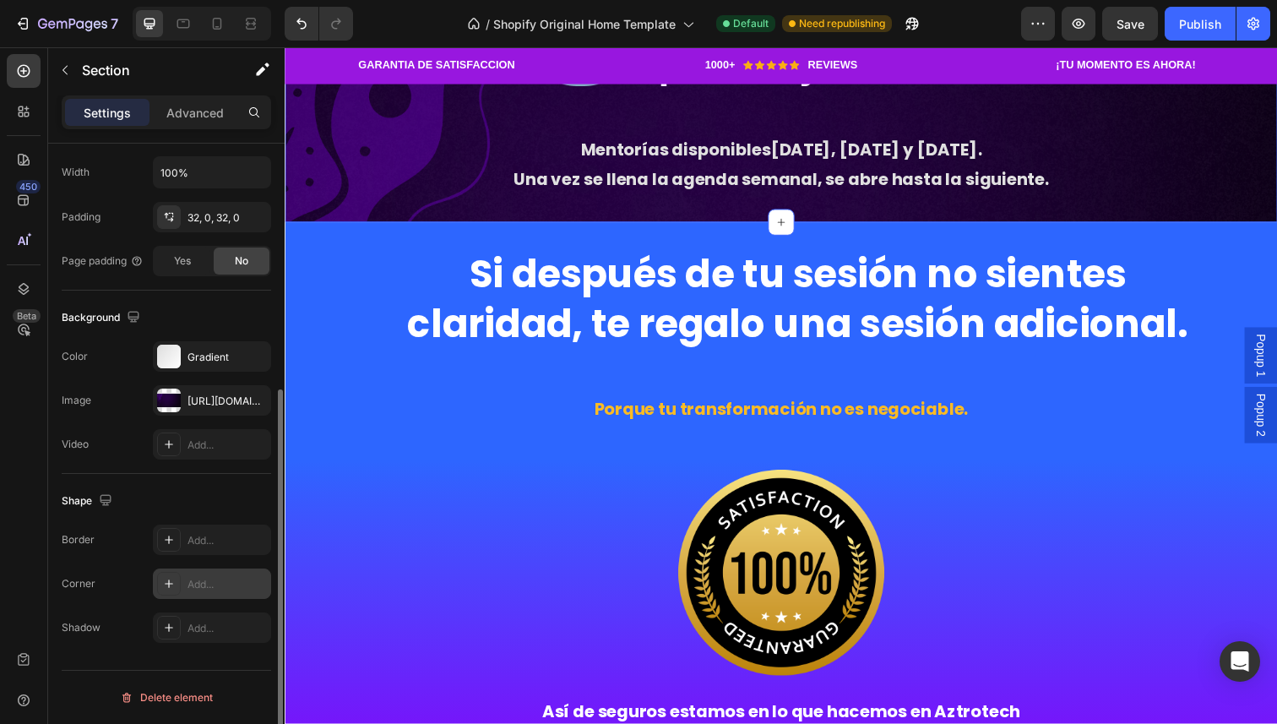
click at [180, 579] on div at bounding box center [169, 584] width 24 height 24
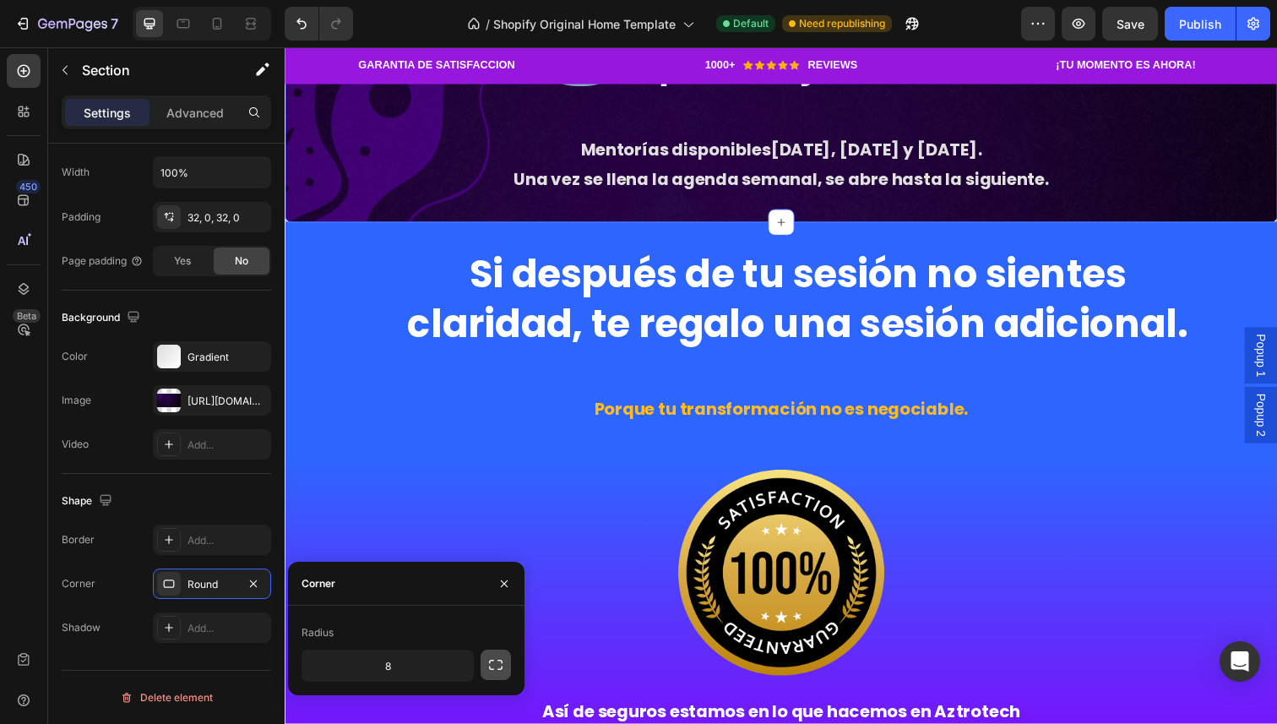
click at [494, 669] on icon "button" at bounding box center [495, 664] width 17 height 17
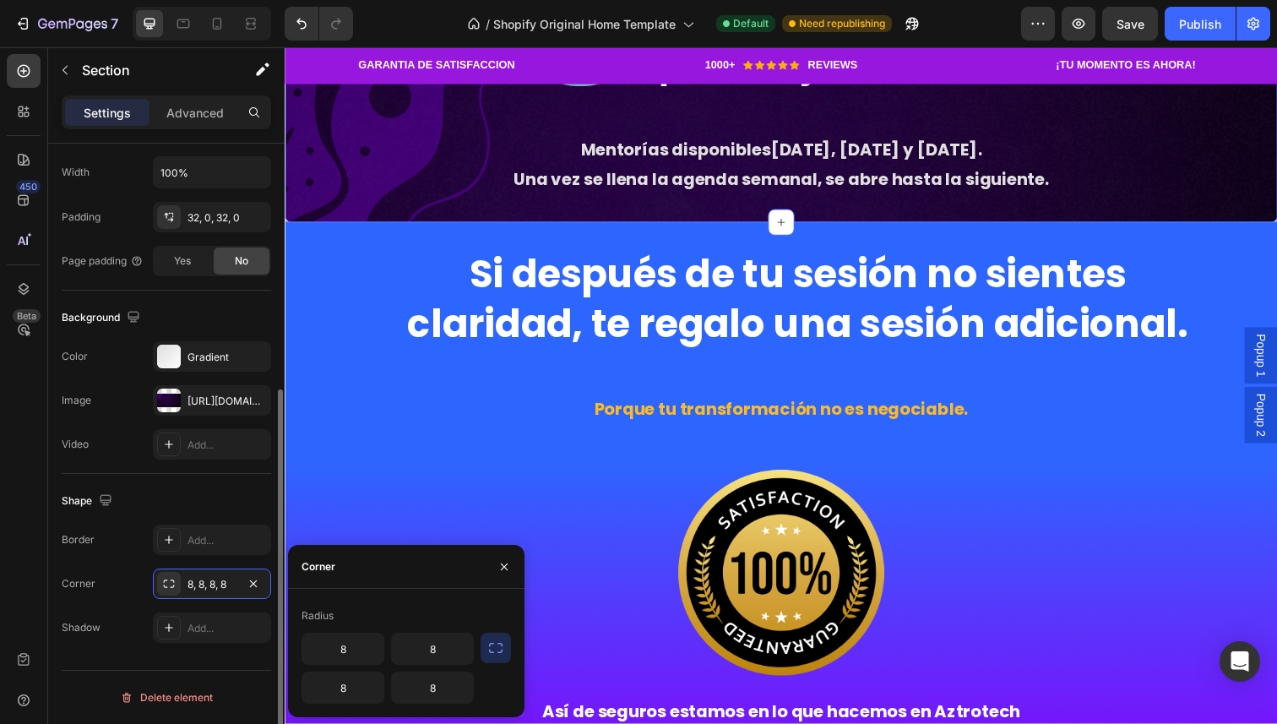
click at [163, 501] on div "Shape" at bounding box center [166, 500] width 209 height 27
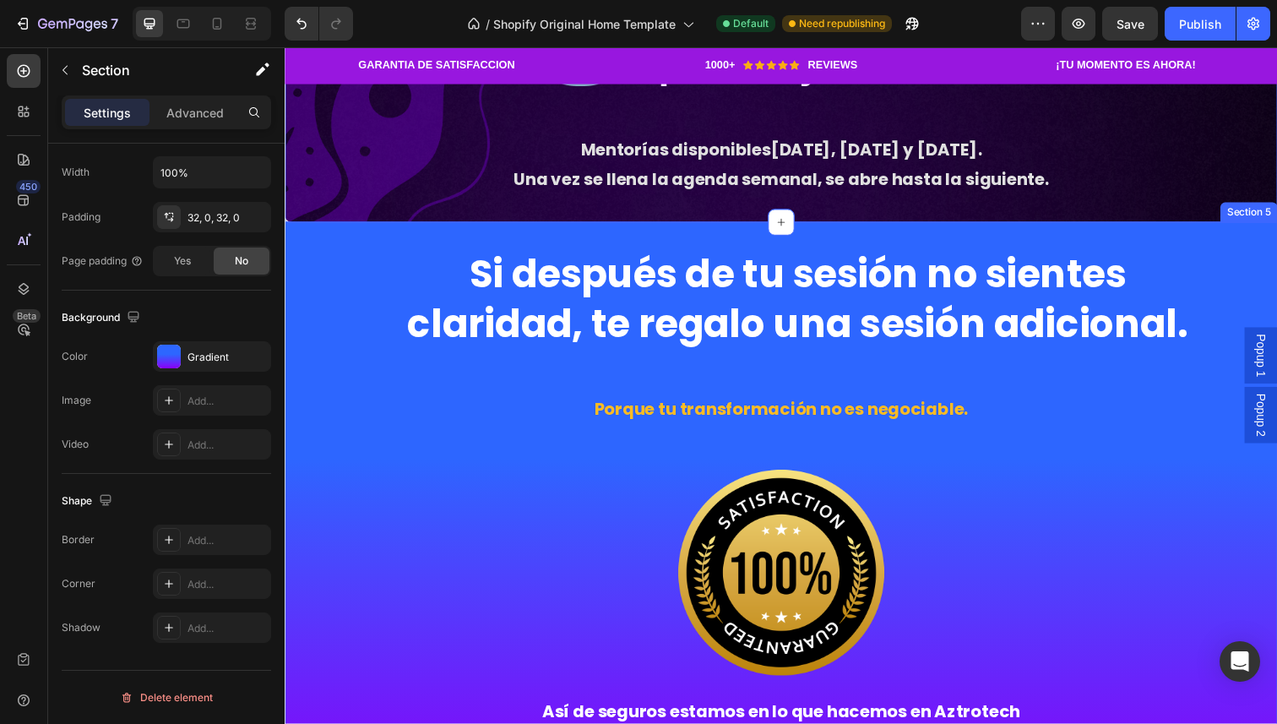
click at [372, 538] on div "Si después de tu sesión no sientes claridad, te regalo una sesión adicional. He…" at bounding box center [792, 520] width 1014 height 534
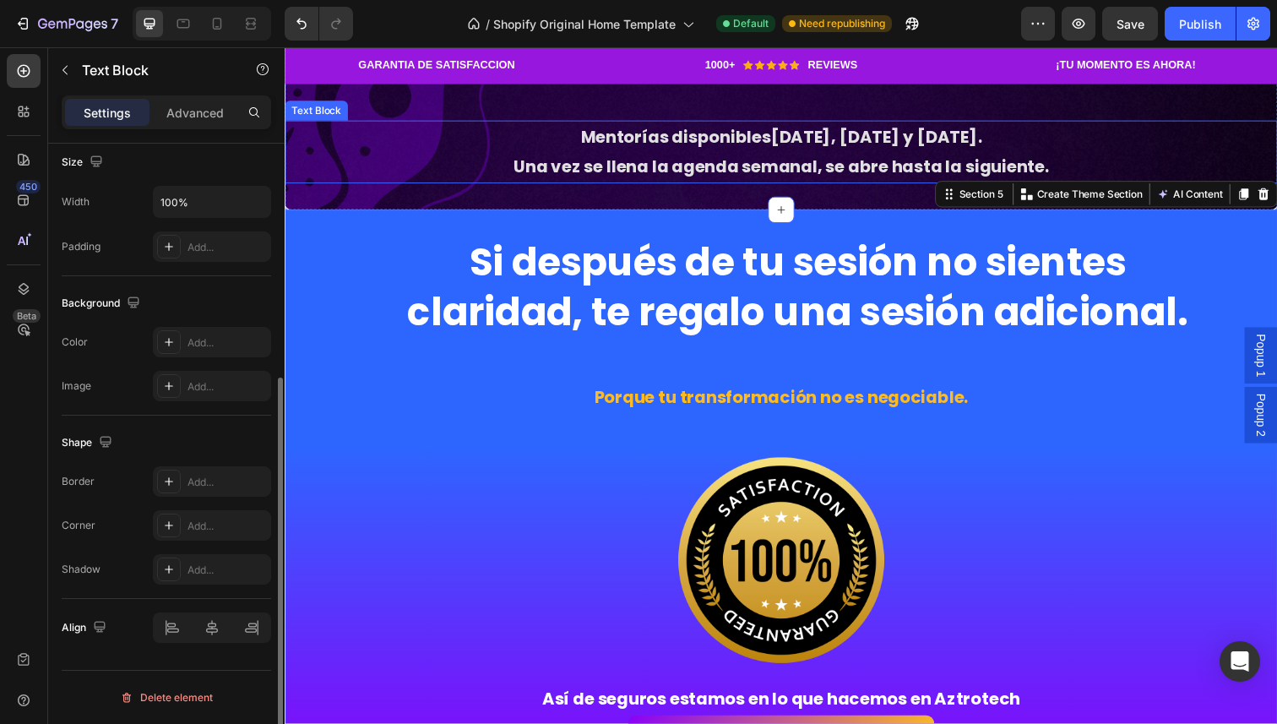
scroll to position [0, 0]
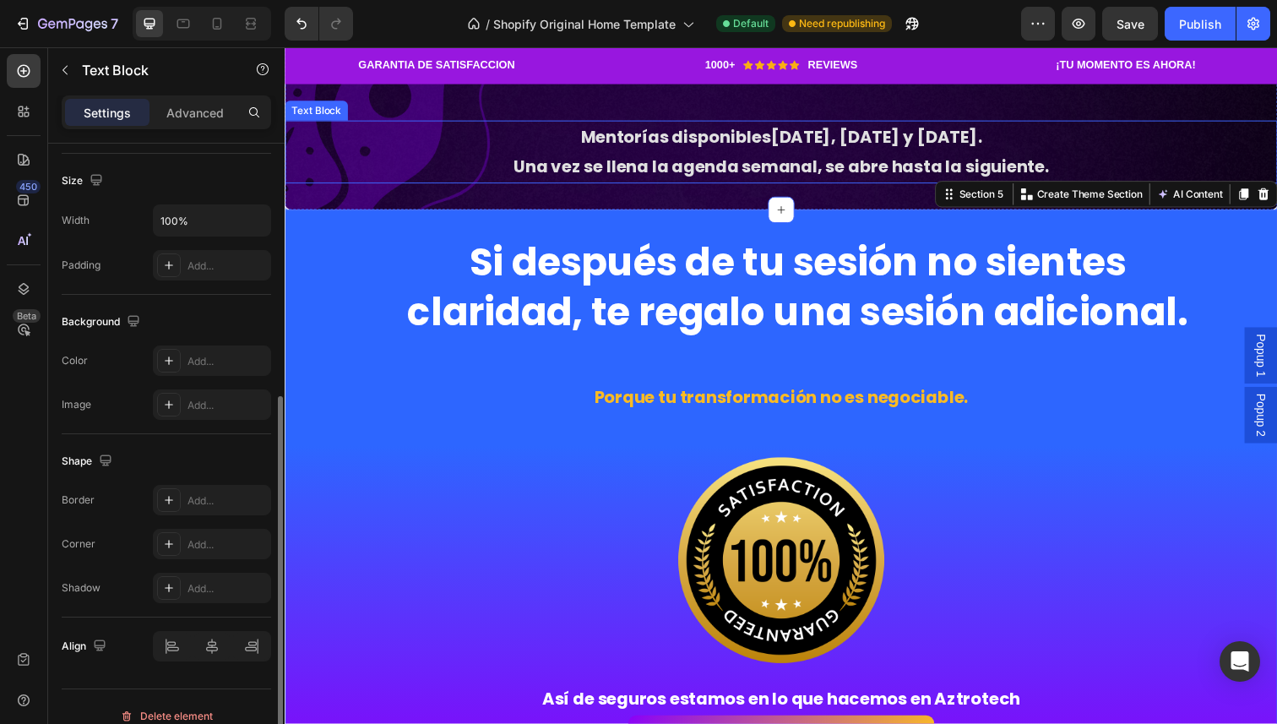
click at [372, 185] on p "Mentorías disponibles [DATE], [DATE] y [DATE] . Una vez se llena la agenda sema…" at bounding box center [791, 154] width 1010 height 61
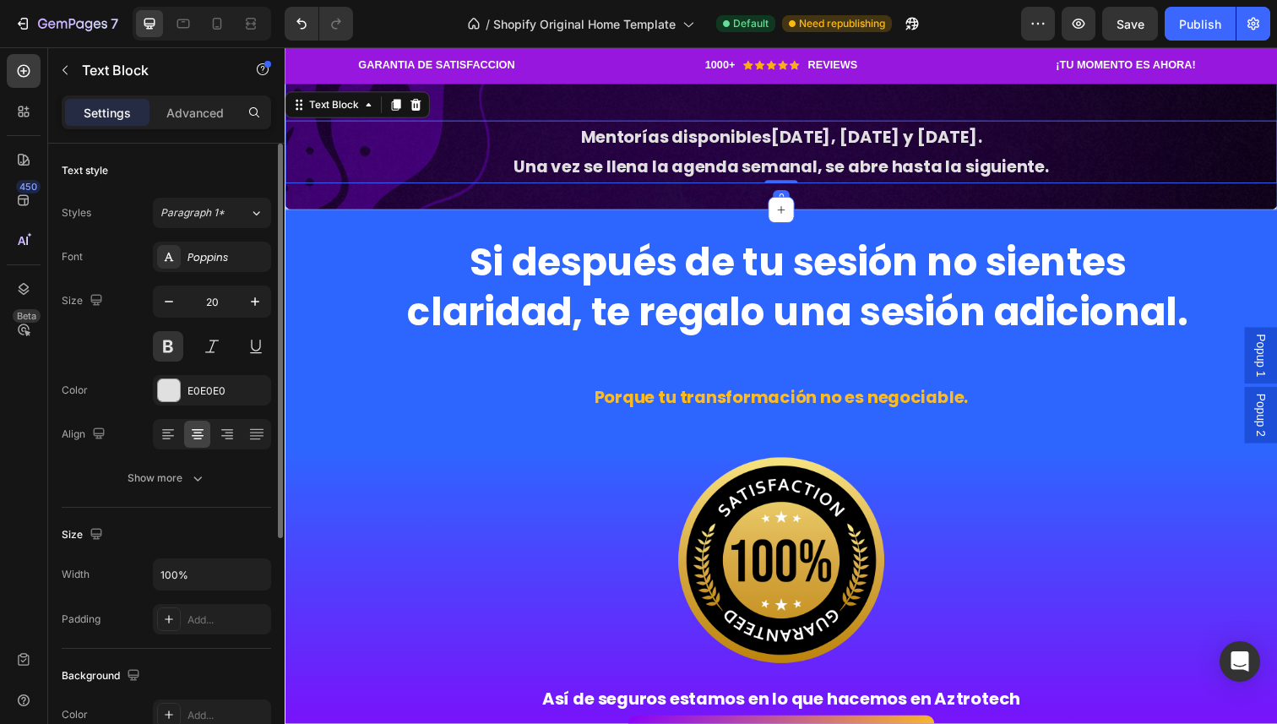
click at [325, 214] on div "🚨 Cupos muy limitados Heading Mentorías disponibles [DATE], [DATE] y [DATE] . U…" at bounding box center [792, 105] width 1014 height 216
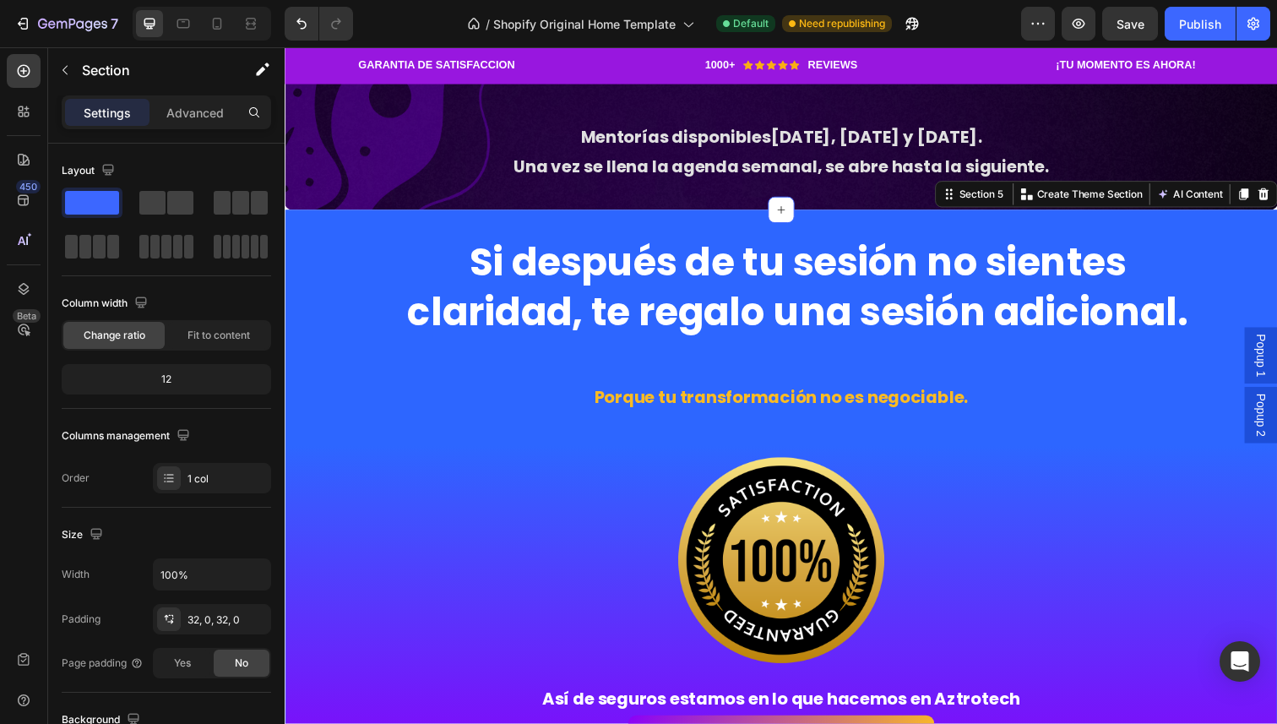
click at [346, 523] on div "Si después de tu sesión no sientes claridad, te regalo una sesión adicional. He…" at bounding box center [792, 508] width 1014 height 534
click at [319, 187] on div "Mentorías disponibles [DATE], [DATE] y [DATE] . Una vez se llena la agenda sema…" at bounding box center [792, 154] width 1014 height 64
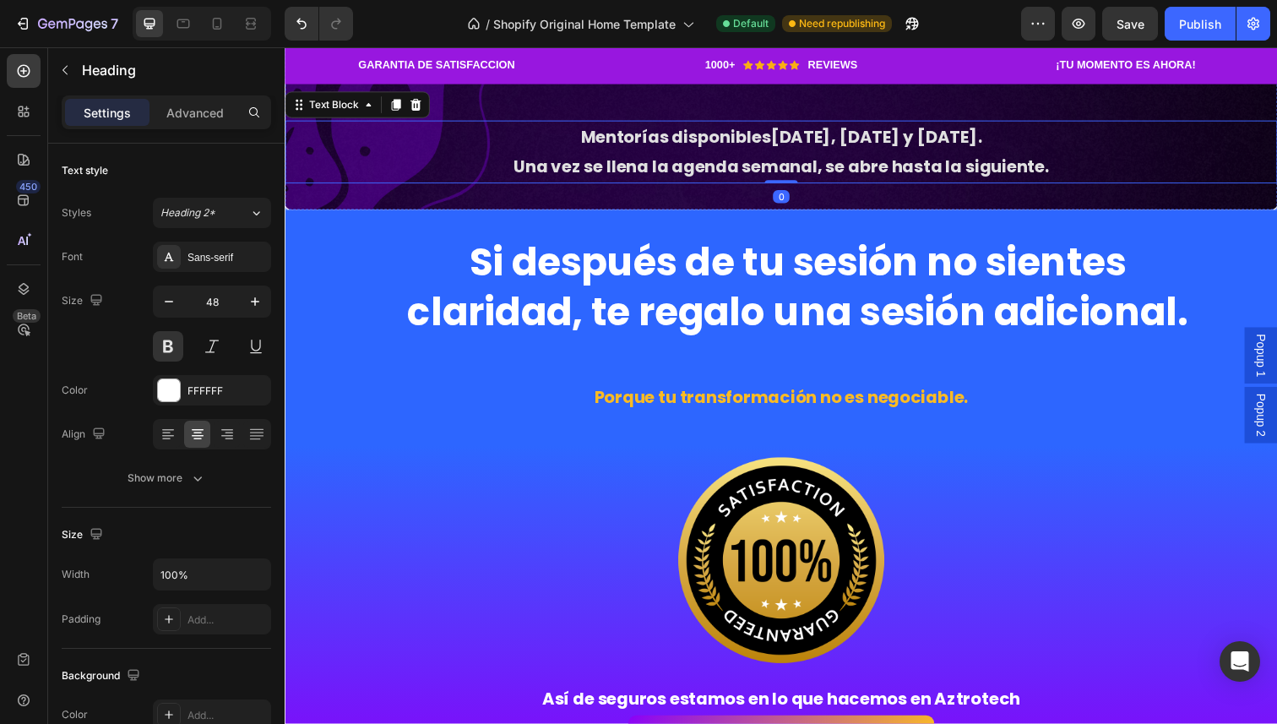
click at [381, 80] on h2 "🚨 Cupos muy limitados" at bounding box center [792, 52] width 1014 height 56
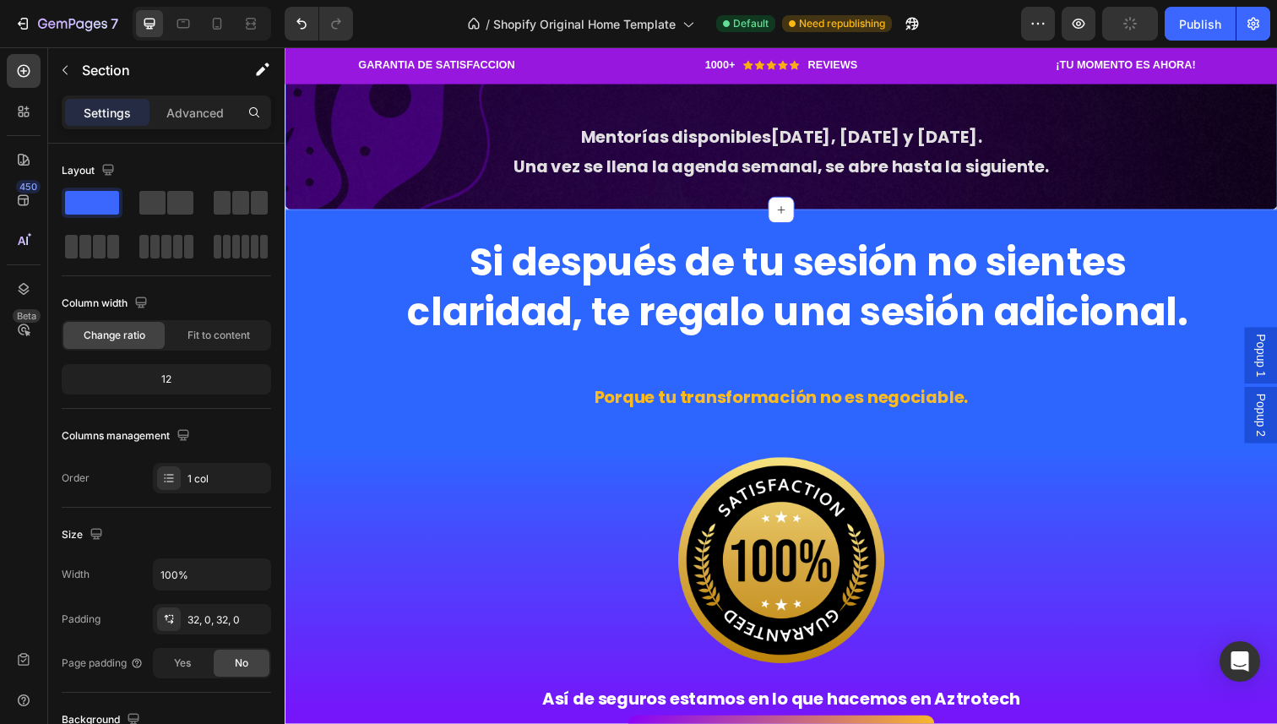
click at [480, 214] on div "🚨 Cupos muy limitados Heading Mentorías disponibles [DATE], [DATE] y [DATE] . U…" at bounding box center [792, 105] width 1014 height 216
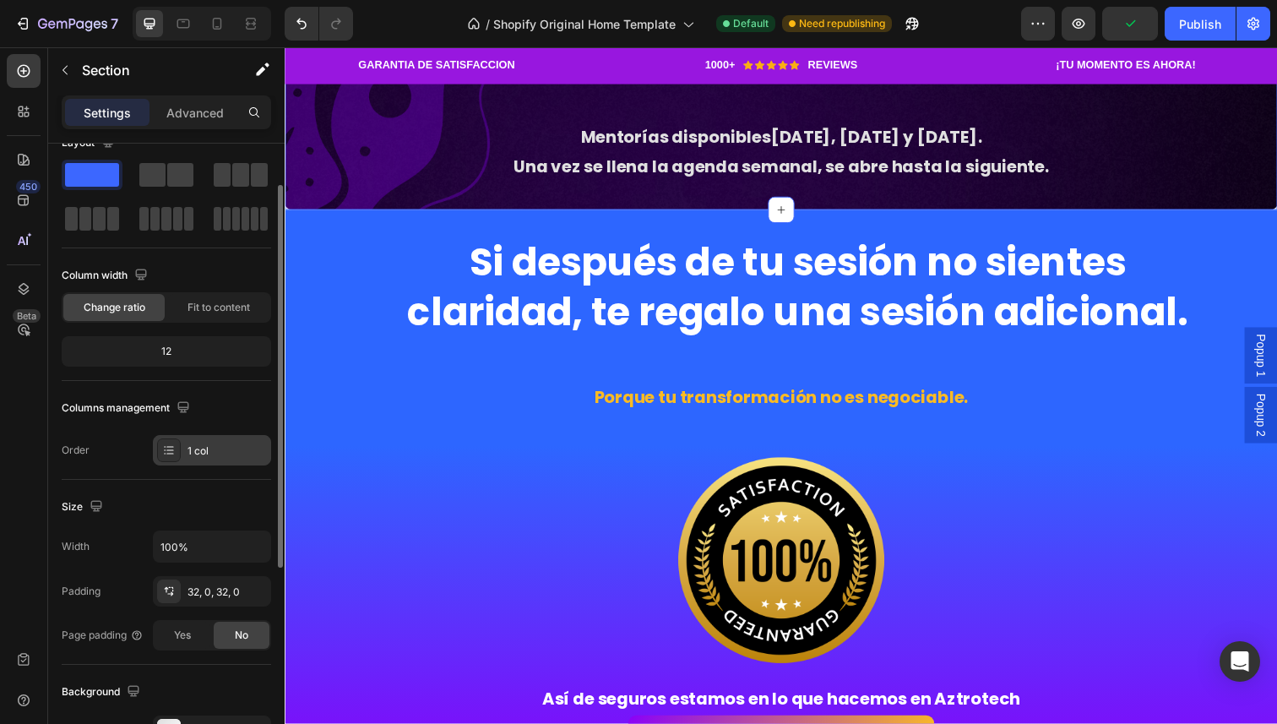
scroll to position [46, 0]
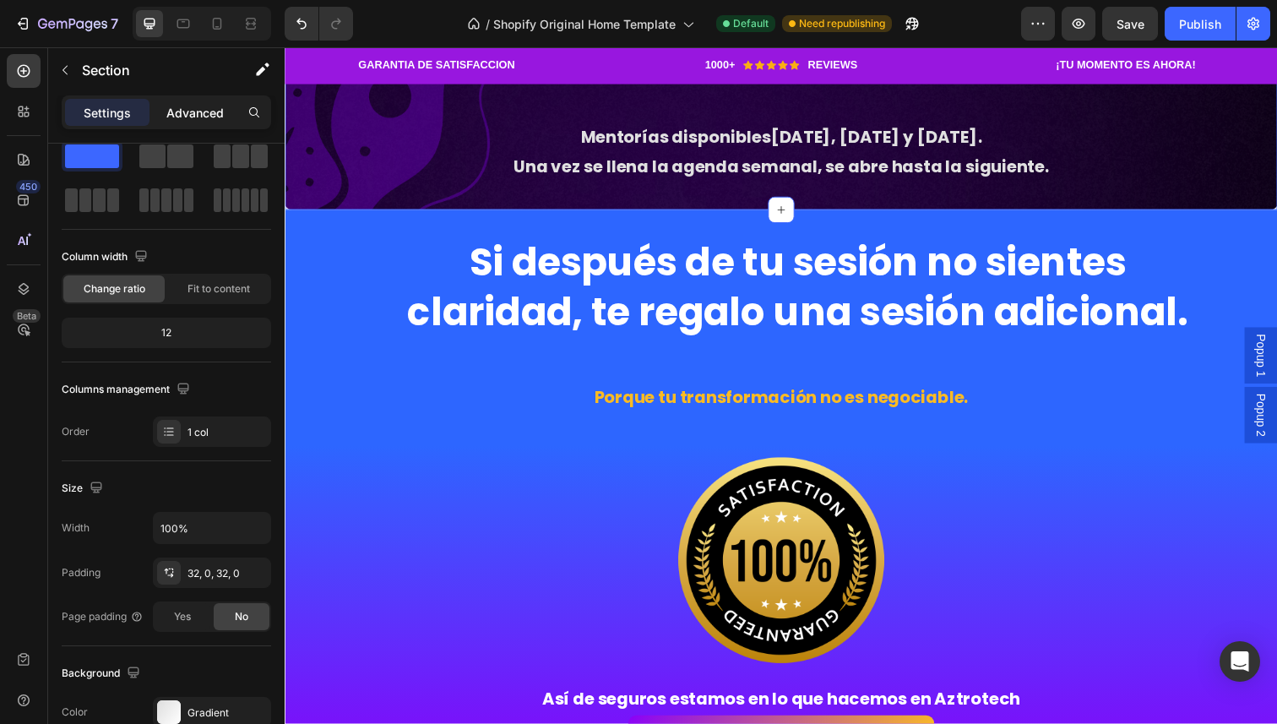
click at [207, 109] on p "Advanced" at bounding box center [194, 113] width 57 height 18
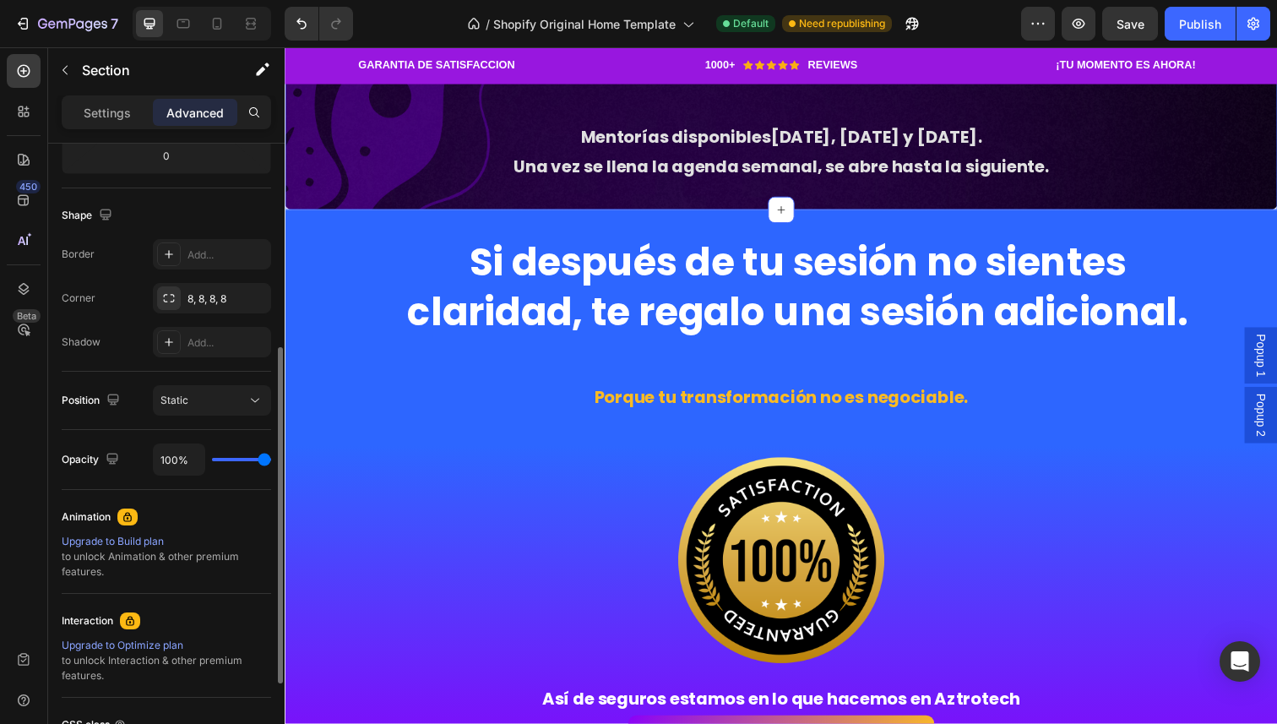
scroll to position [386, 0]
click at [219, 303] on div "8, 8, 8, 8" at bounding box center [212, 302] width 49 height 15
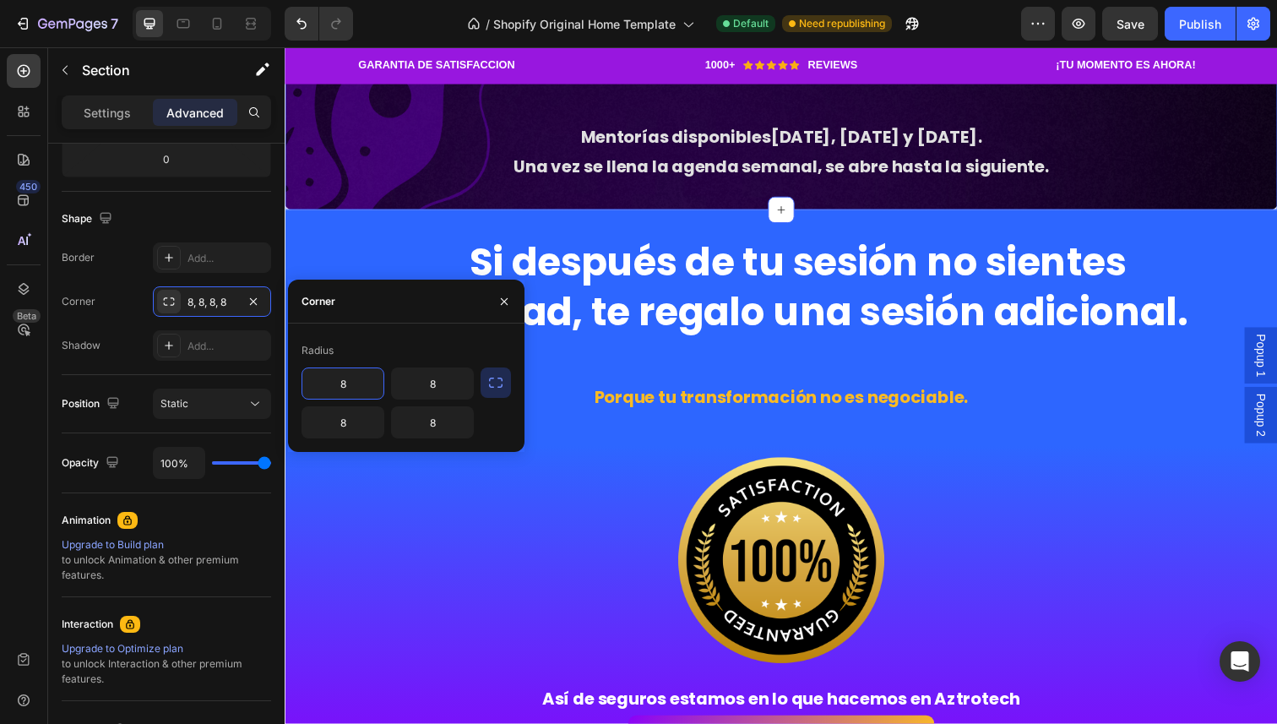
click at [364, 381] on input "8" at bounding box center [342, 383] width 81 height 30
type input "10"
click at [437, 375] on input "8" at bounding box center [432, 383] width 81 height 30
type input "10"
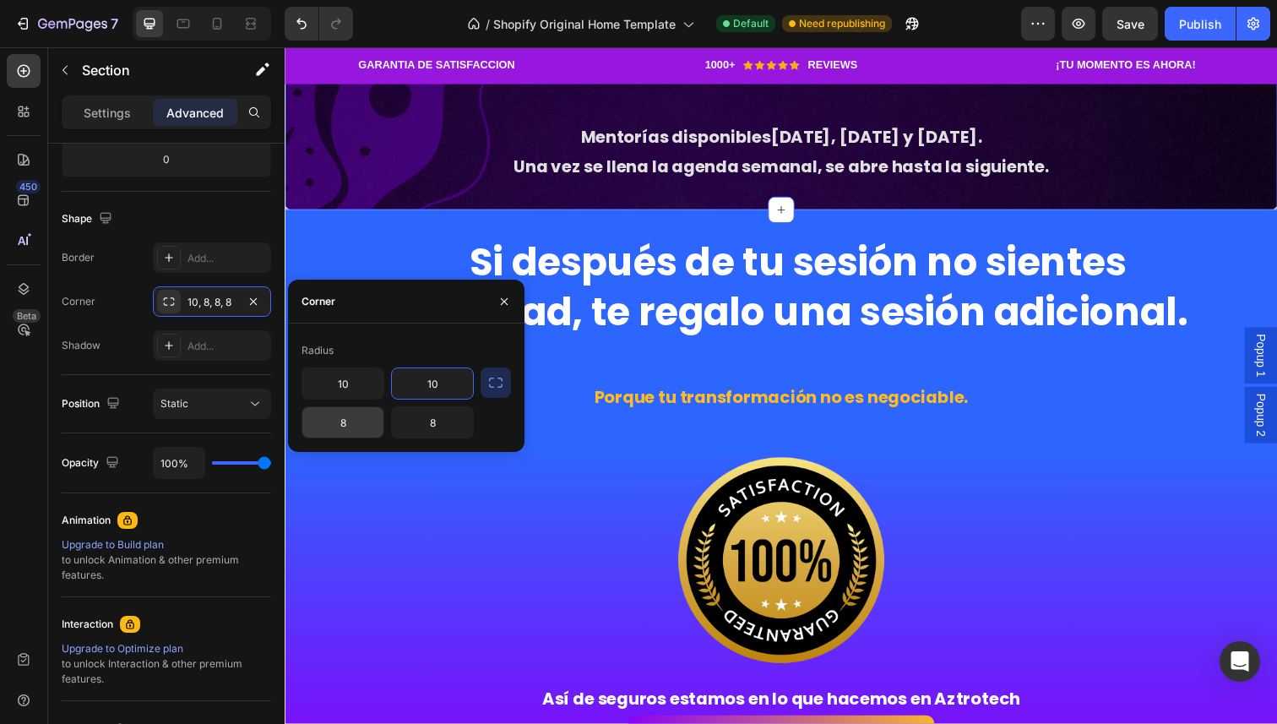
click at [354, 423] on input "8" at bounding box center [342, 422] width 81 height 30
type input "10"
click at [432, 435] on input "8" at bounding box center [432, 422] width 81 height 30
type input "10"
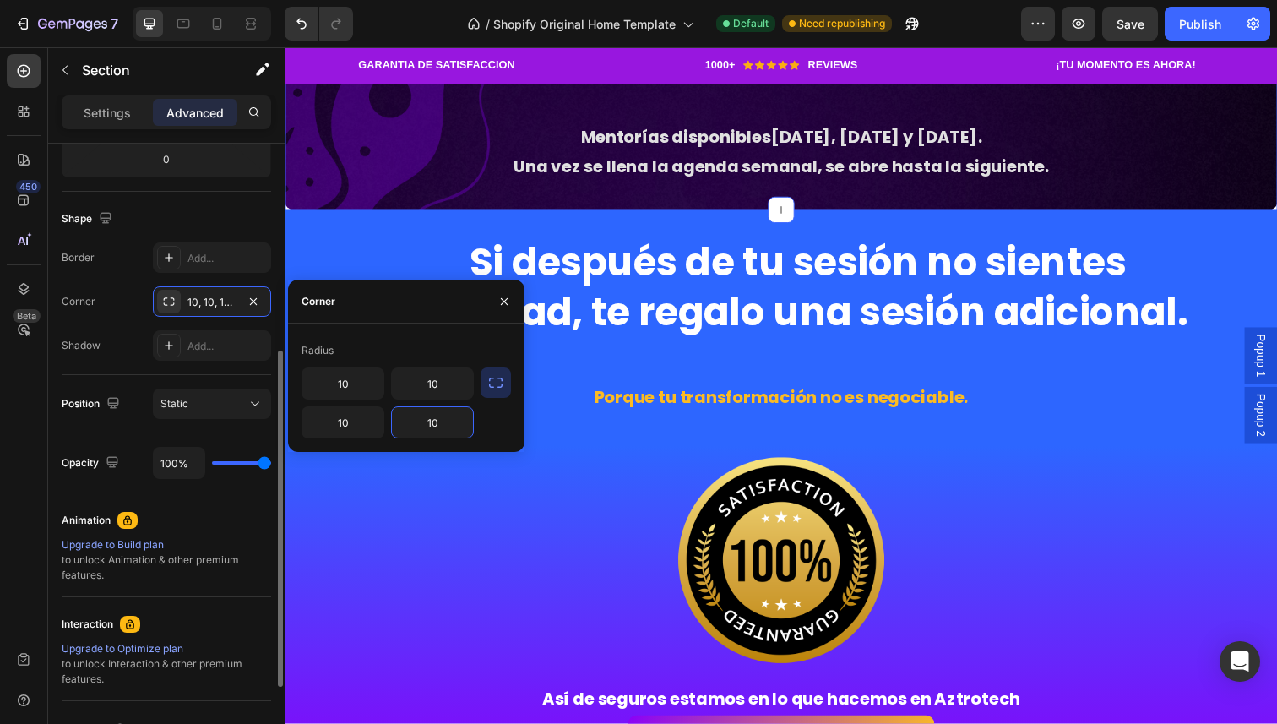
click at [122, 351] on div "Shadow Add..." at bounding box center [166, 345] width 209 height 30
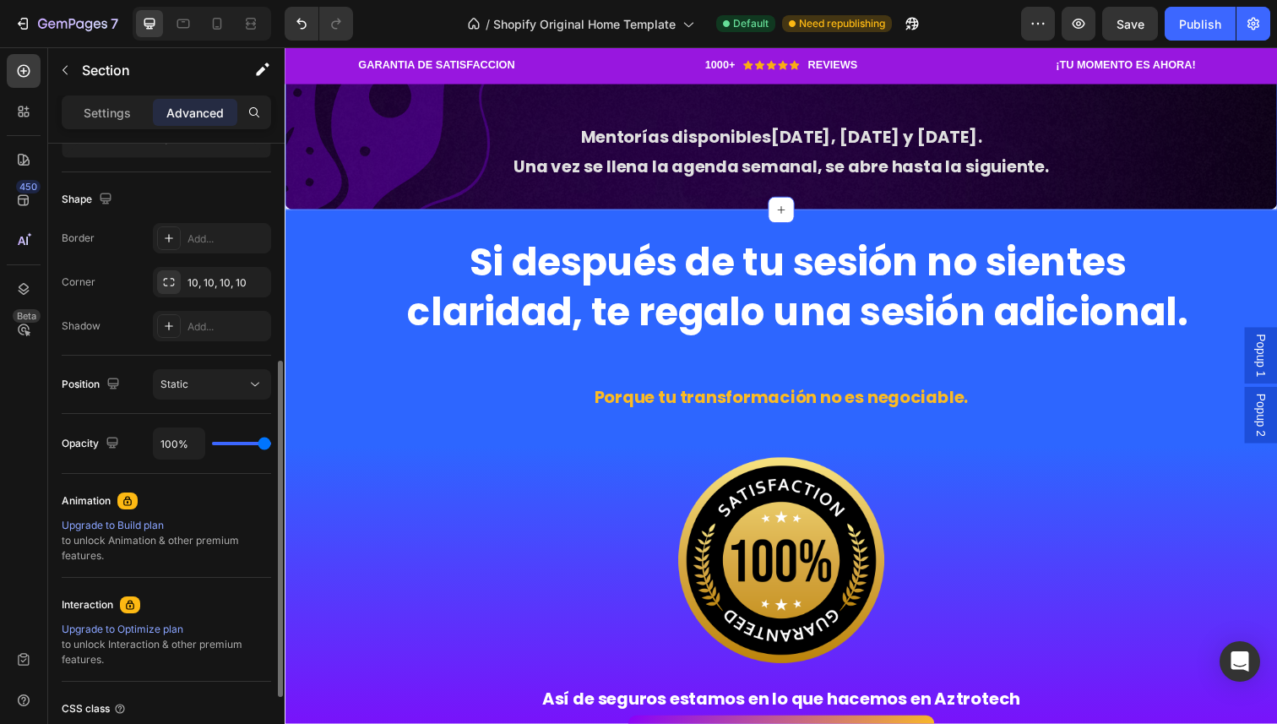
scroll to position [393, 0]
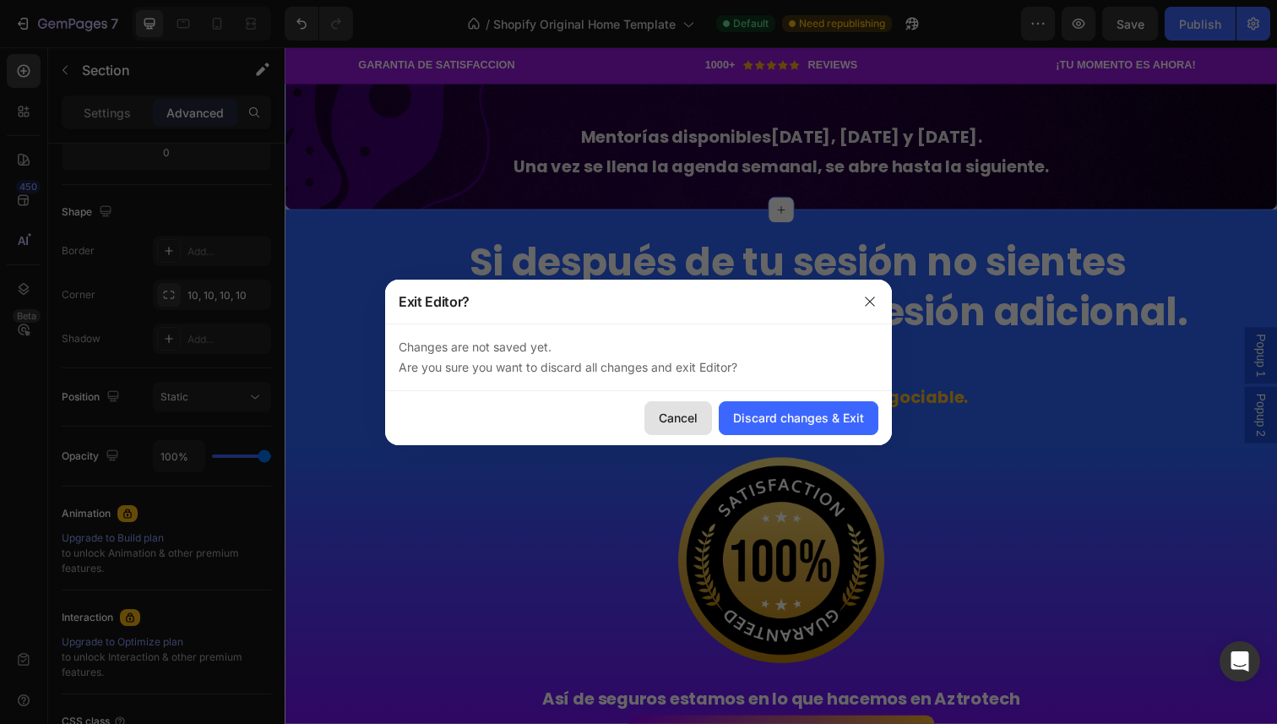
click at [667, 405] on button "Cancel" at bounding box center [679, 418] width 68 height 34
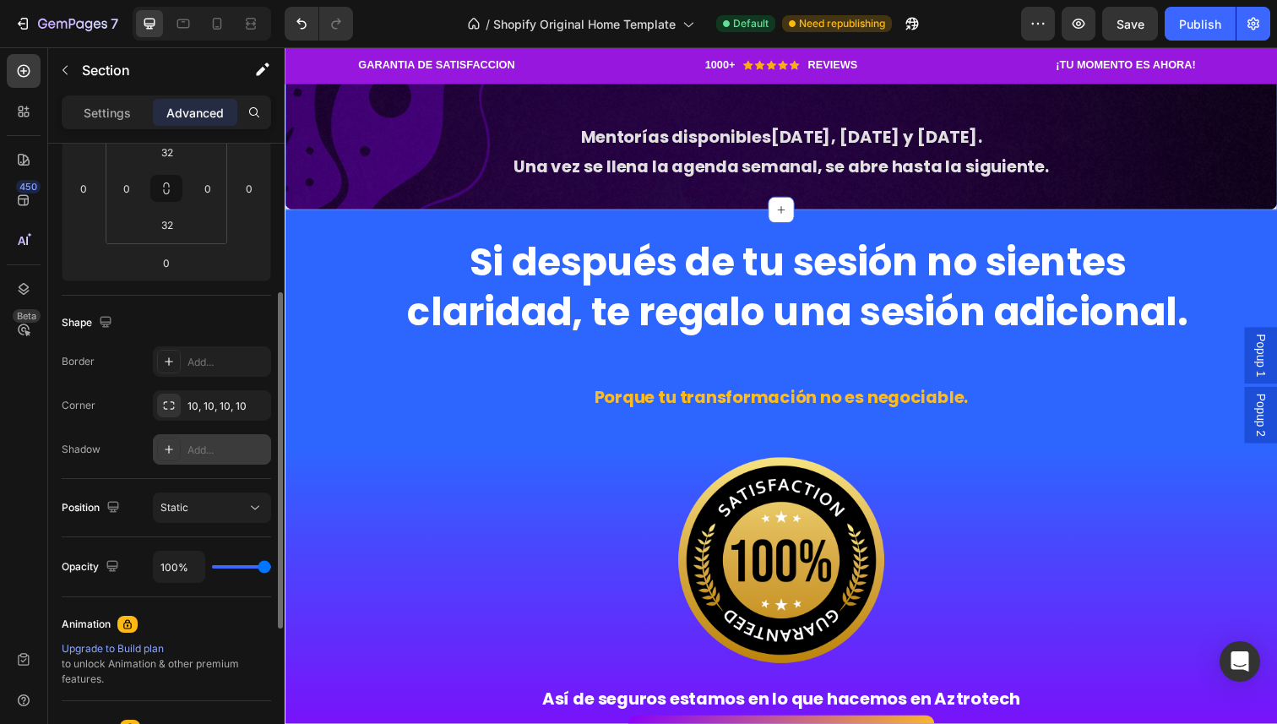
scroll to position [280, 0]
click at [118, 113] on p "Settings" at bounding box center [107, 113] width 47 height 18
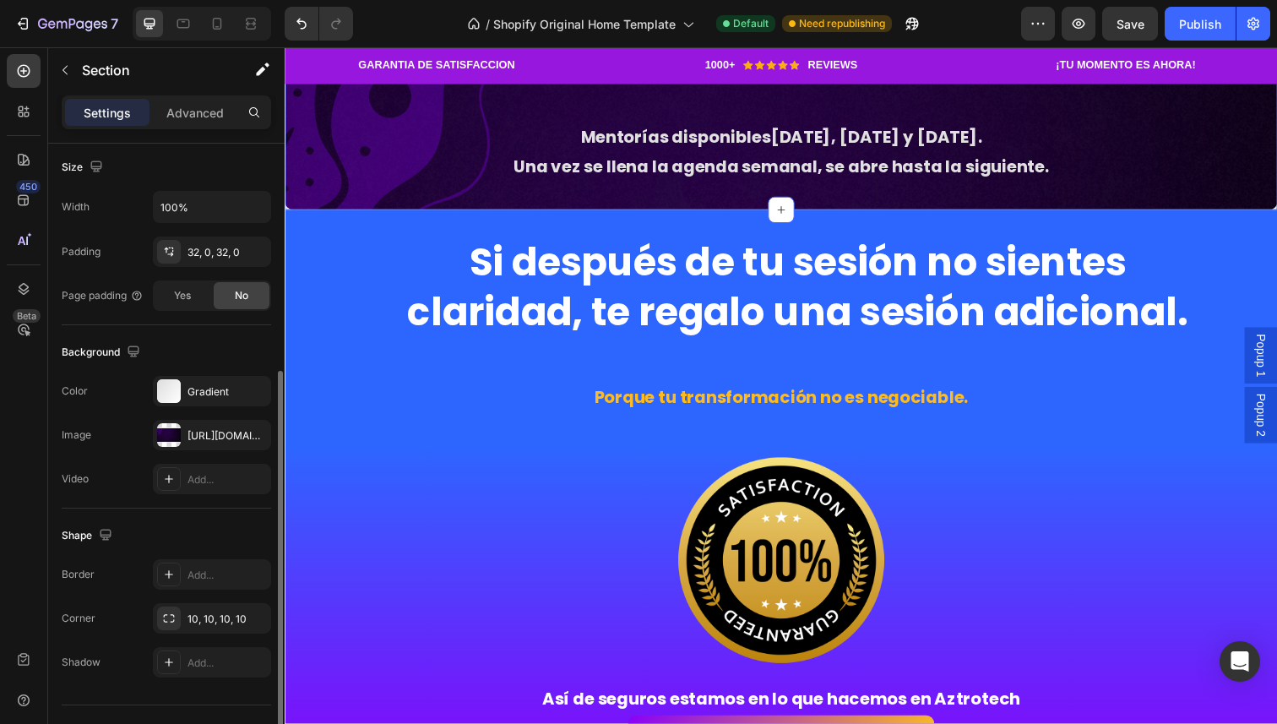
scroll to position [370, 0]
click at [189, 391] on div "Gradient" at bounding box center [212, 389] width 49 height 15
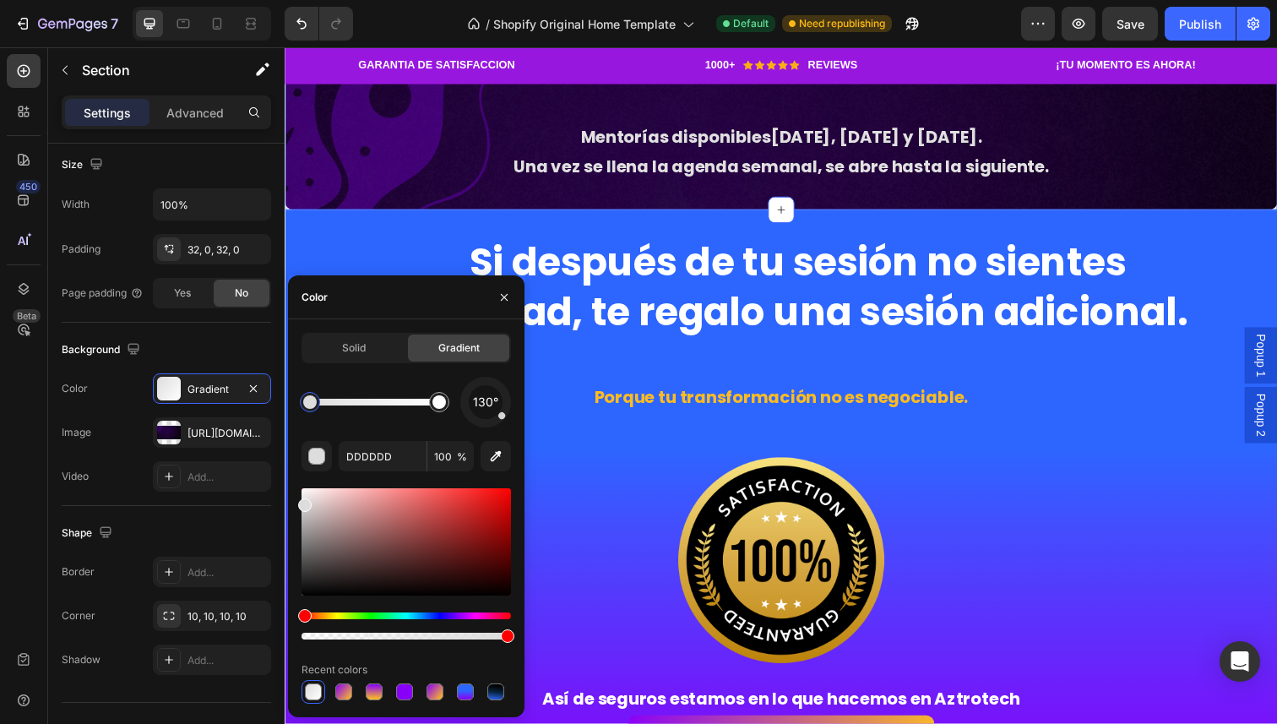
click at [383, 362] on div "Solid Gradient" at bounding box center [406, 348] width 209 height 30
click at [375, 356] on div "Solid" at bounding box center [353, 348] width 101 height 27
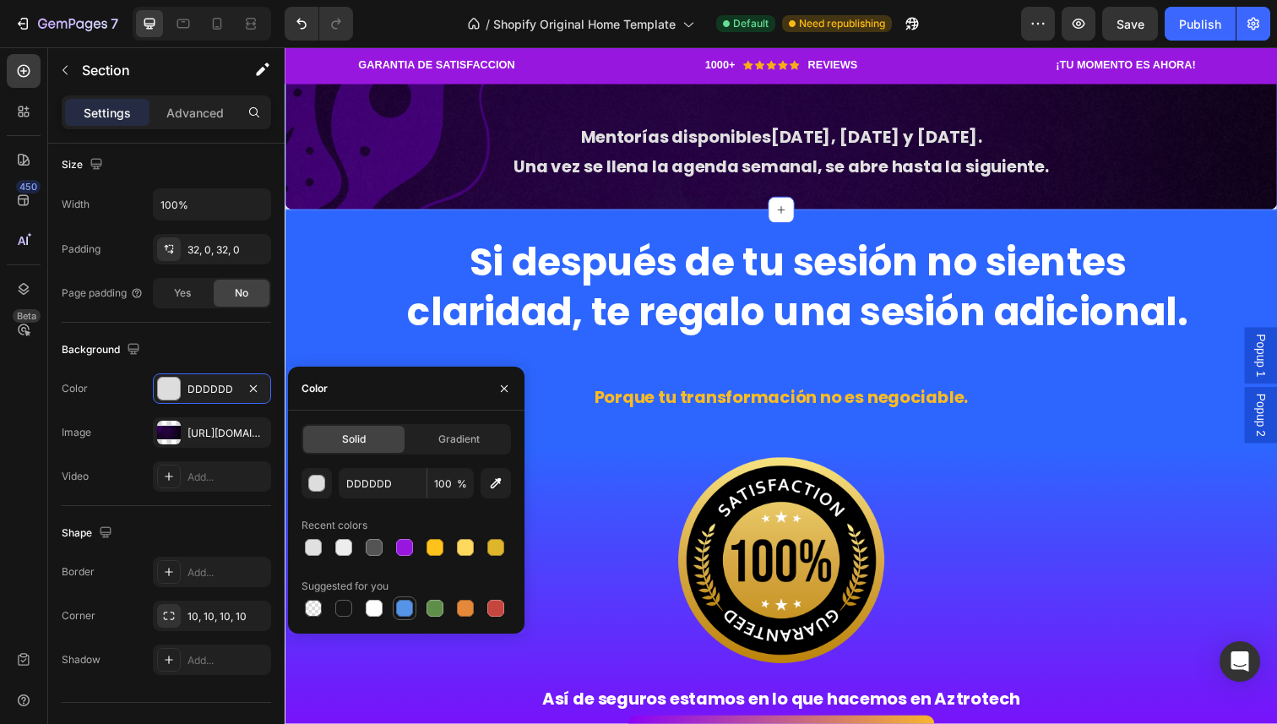
click at [410, 607] on div at bounding box center [404, 608] width 17 height 17
click at [498, 485] on icon "button" at bounding box center [495, 483] width 17 height 17
type input "2658D8"
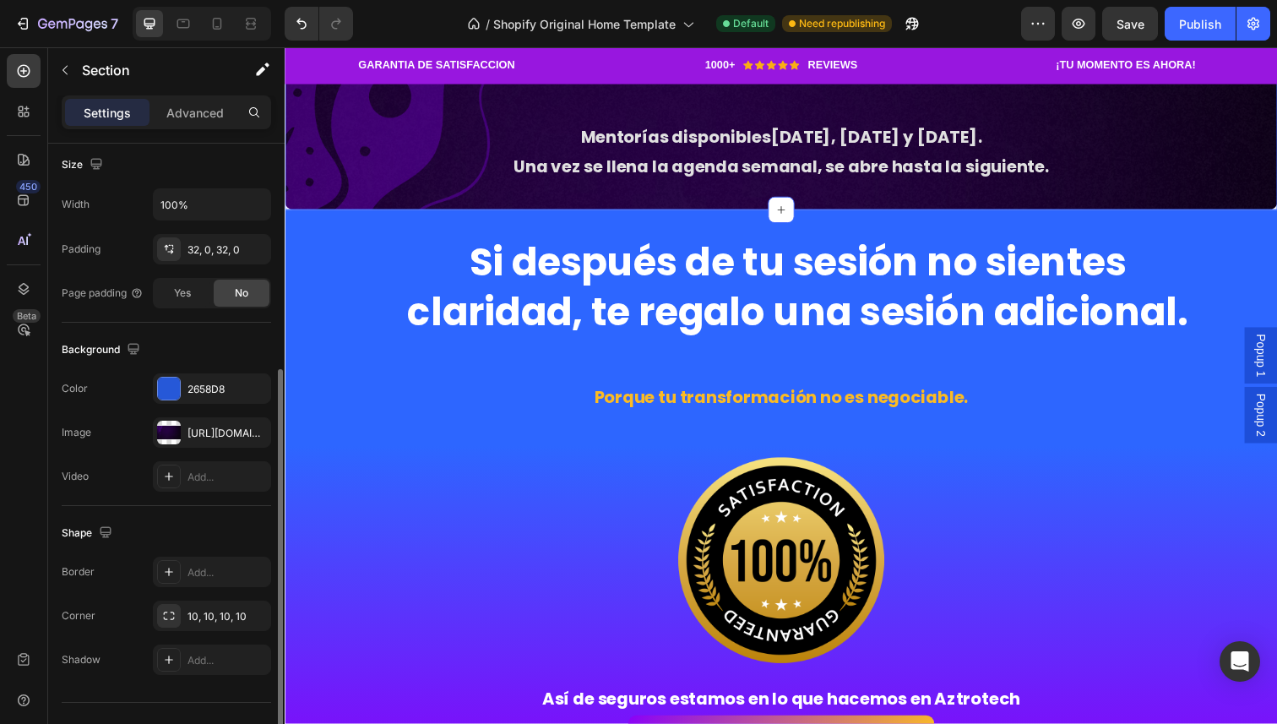
click at [226, 346] on div "Background" at bounding box center [166, 349] width 209 height 27
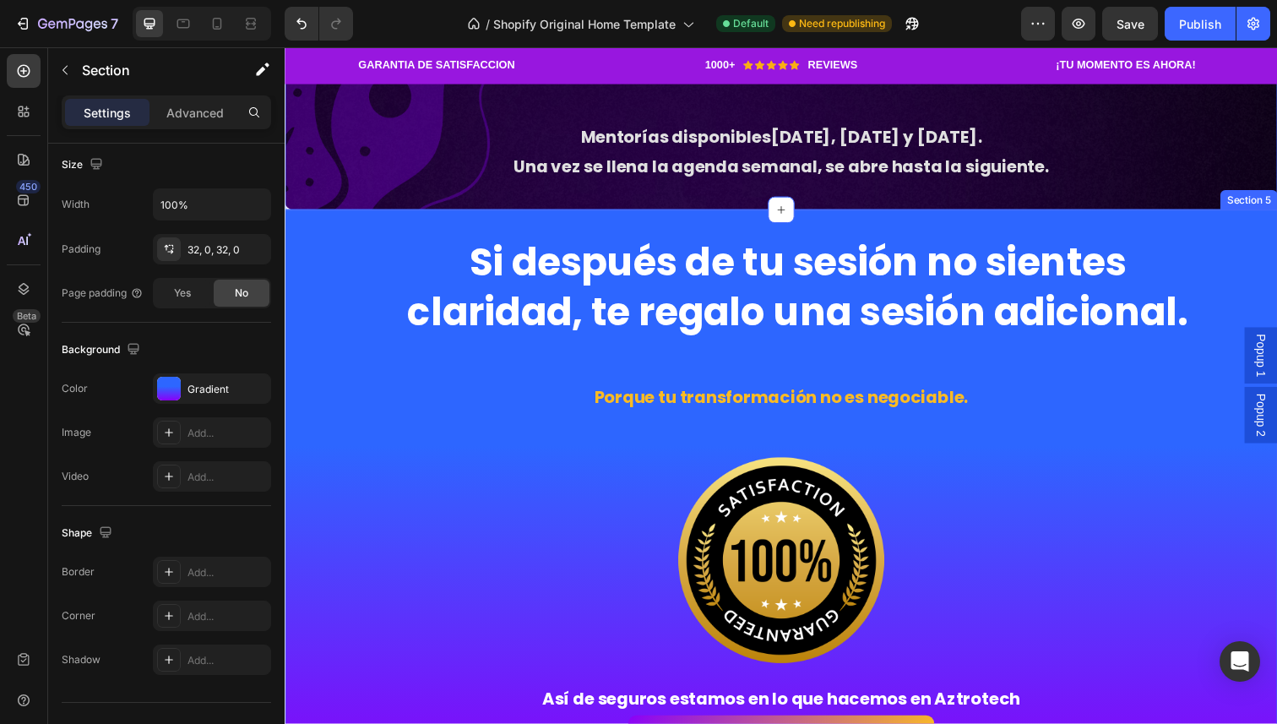
click at [368, 526] on div "Si después de tu sesión no sientes claridad, te regalo una sesión adicional. He…" at bounding box center [792, 508] width 1014 height 534
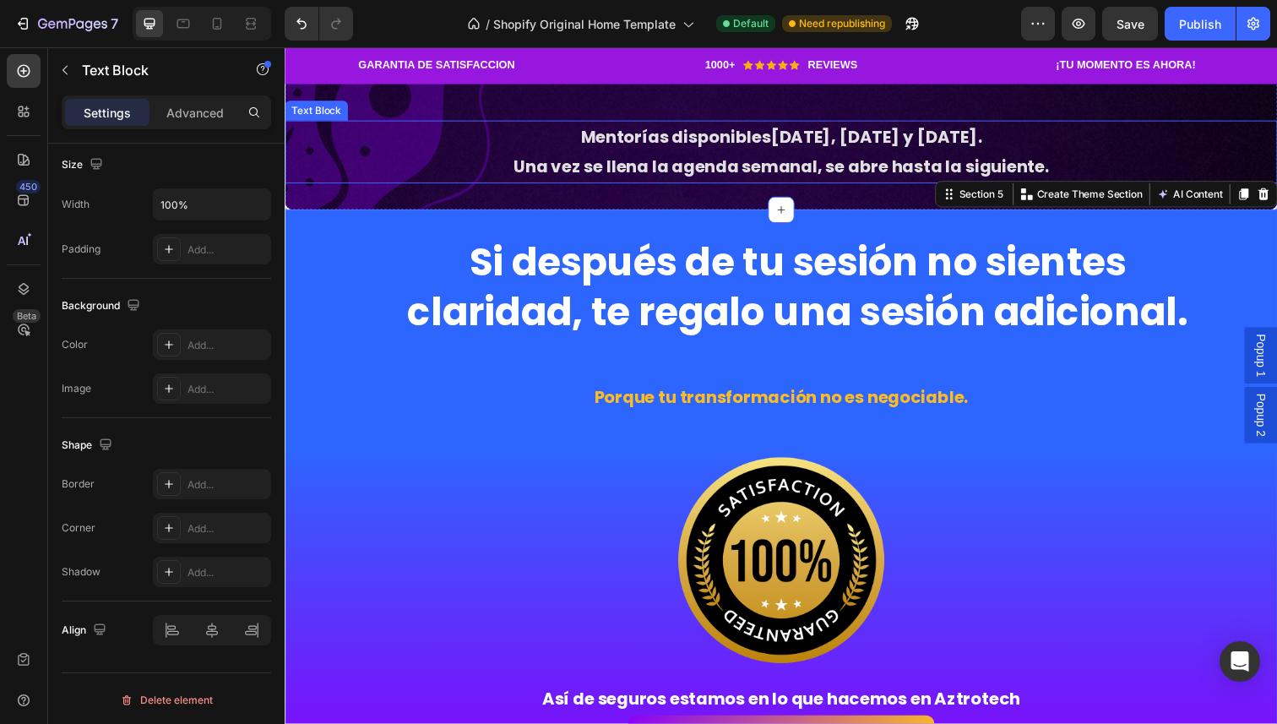
click at [376, 185] on p "Mentorías disponibles [DATE], [DATE] y [DATE] . Una vez se llena la agenda sema…" at bounding box center [791, 154] width 1010 height 61
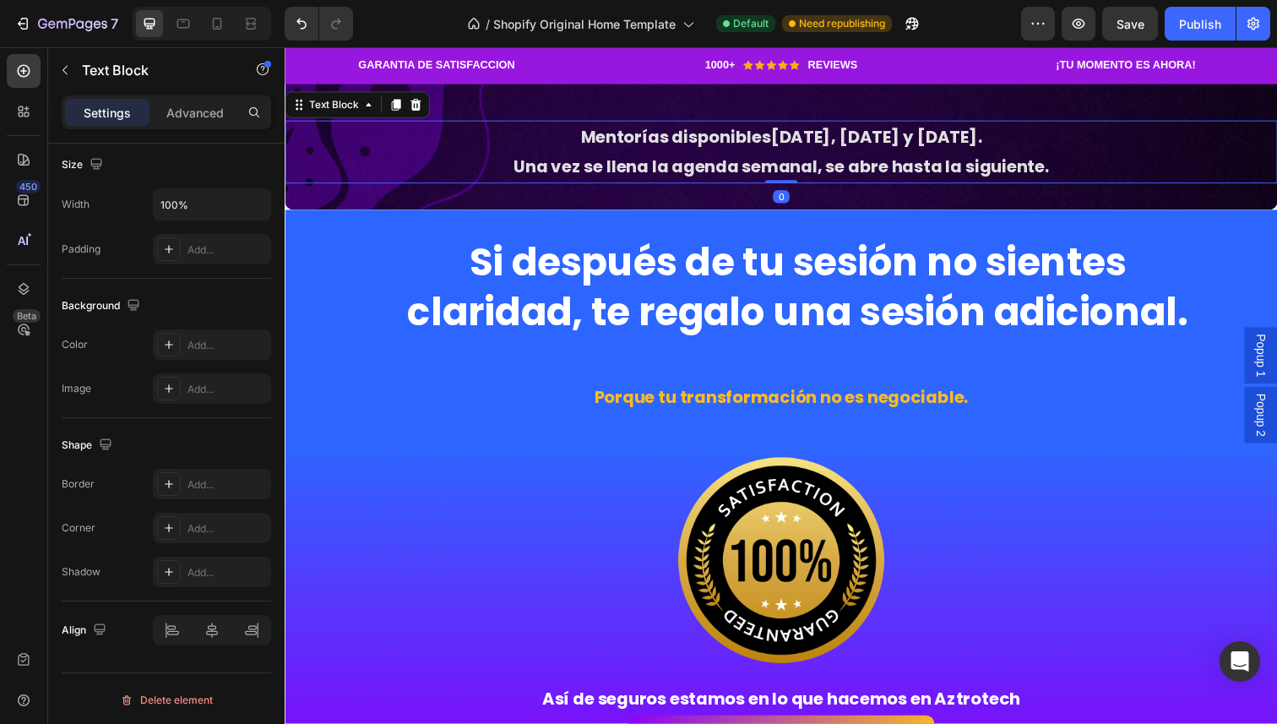
scroll to position [0, 0]
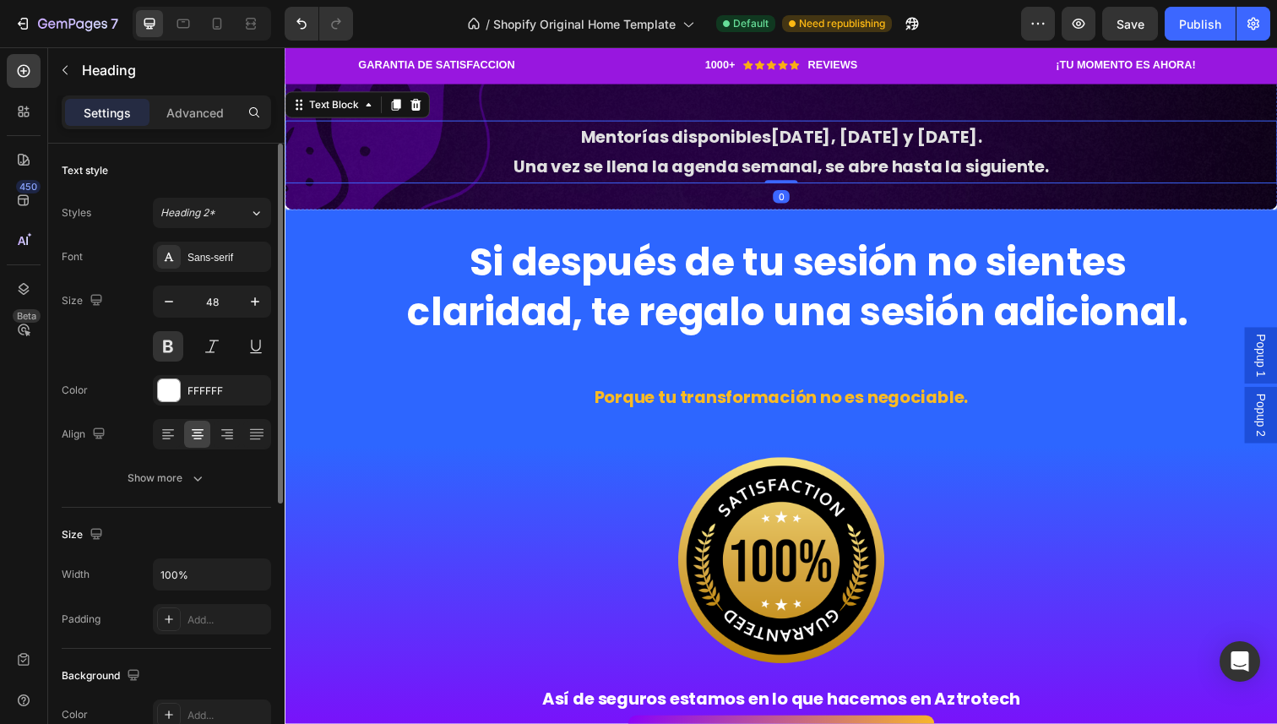
click at [414, 80] on h2 "🚨 Cupos muy limitados" at bounding box center [792, 52] width 1014 height 56
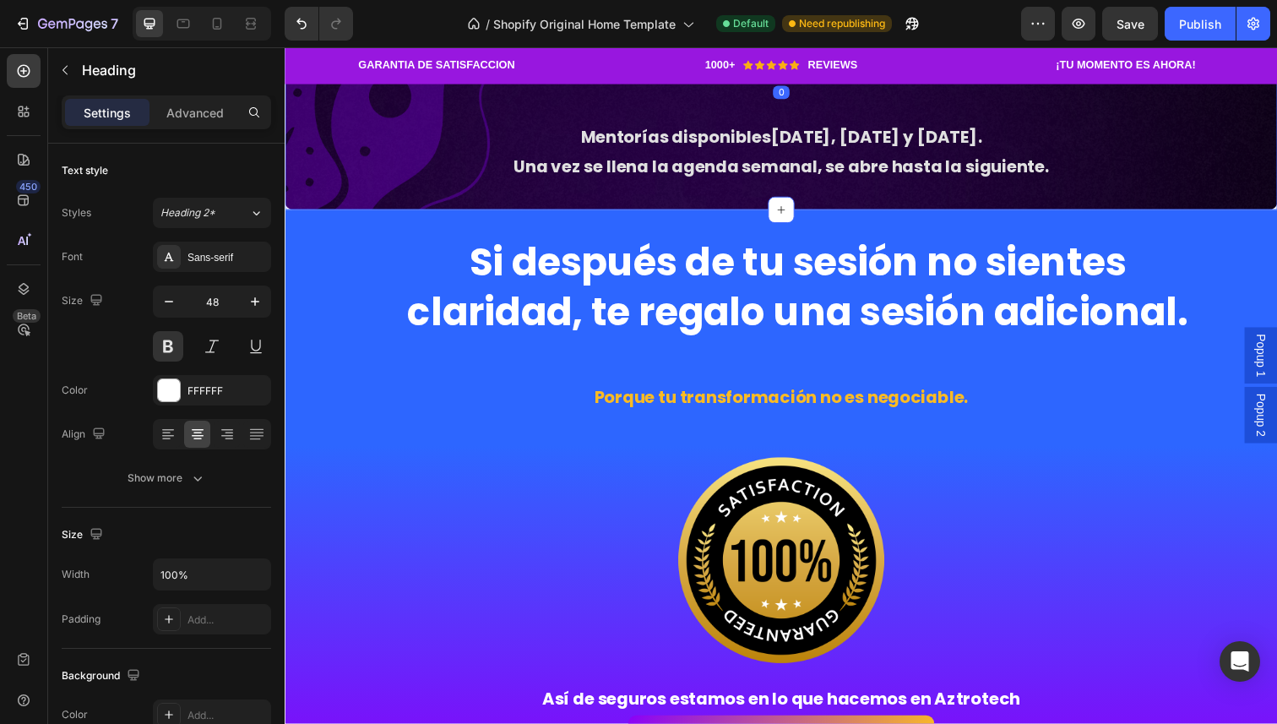
click at [434, 214] on div "🚨 Cupos muy limitados Heading 0 Mentorías disponibles [DATE], [DATE] y [DATE] .…" at bounding box center [792, 105] width 1014 height 216
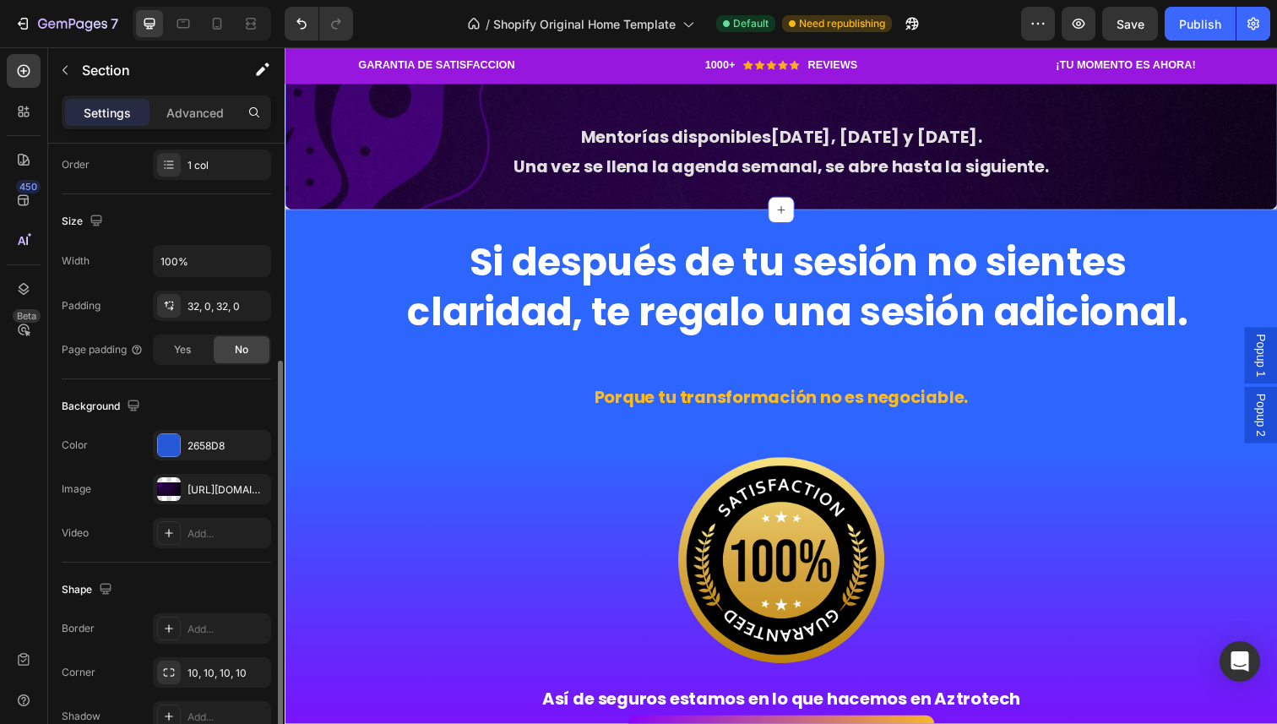
scroll to position [345, 0]
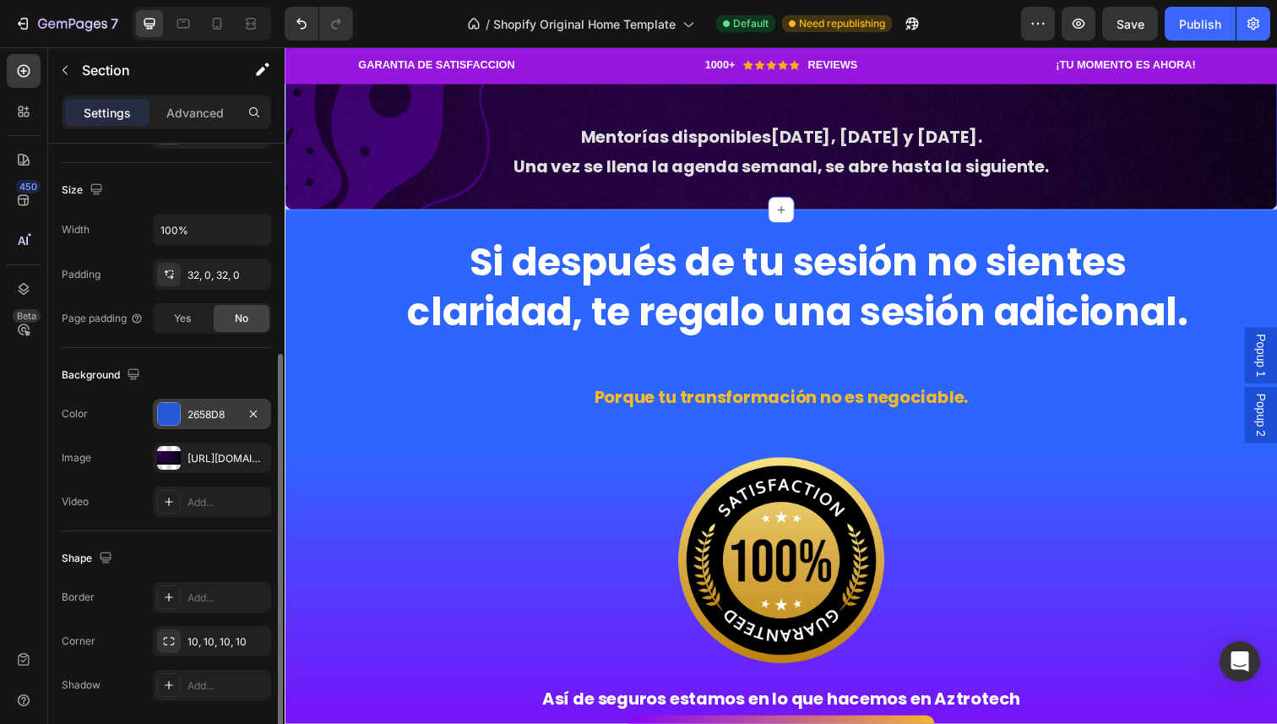
click at [193, 422] on div "2658D8" at bounding box center [212, 414] width 118 height 30
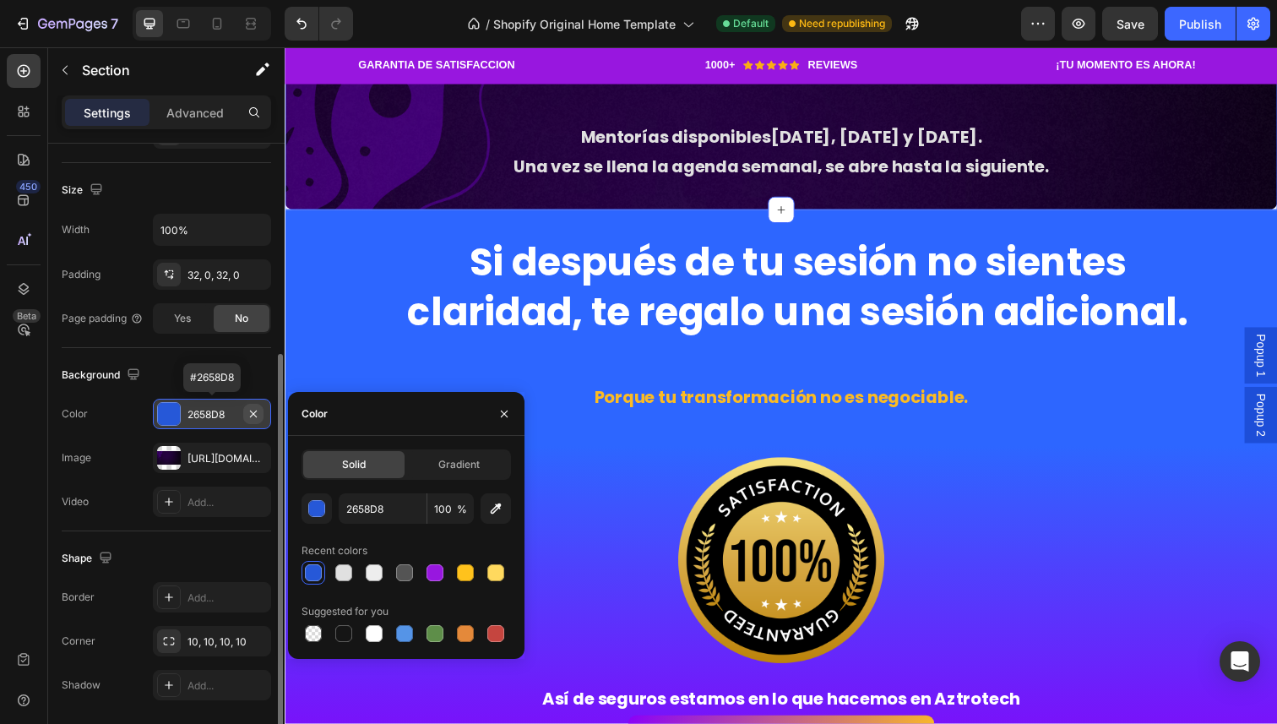
click at [258, 416] on icon "button" at bounding box center [254, 414] width 14 height 14
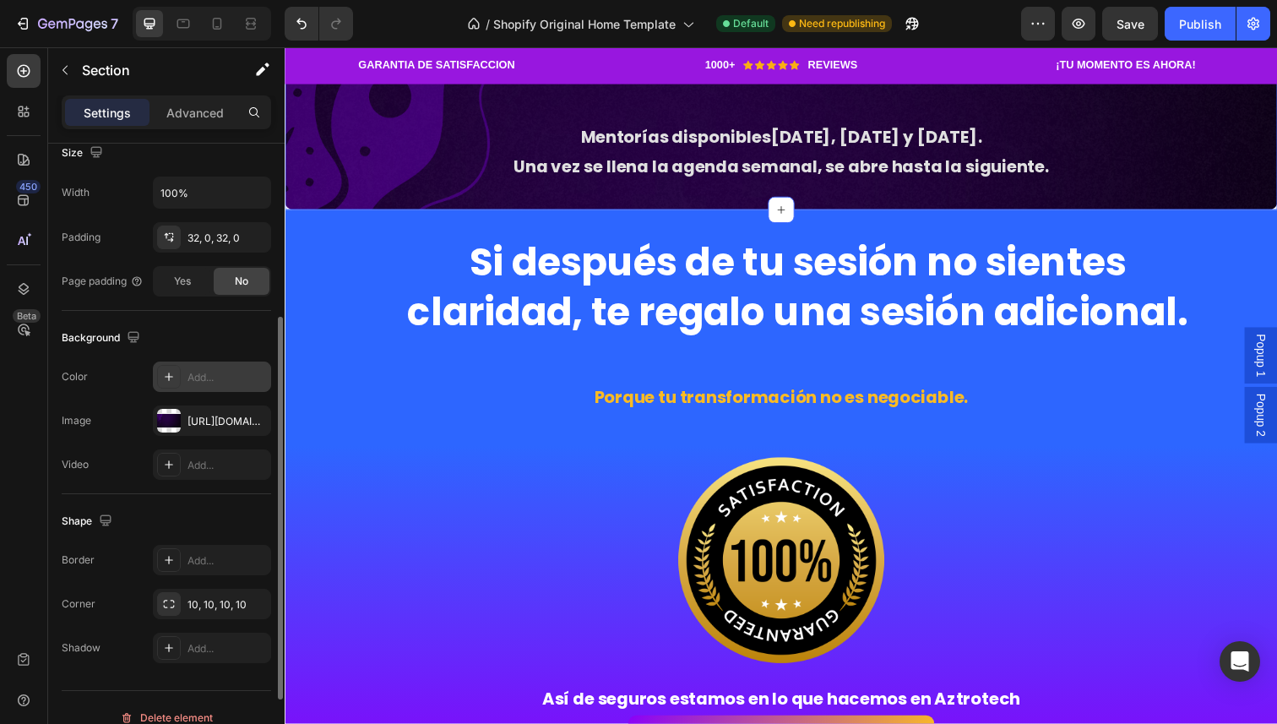
scroll to position [402, 0]
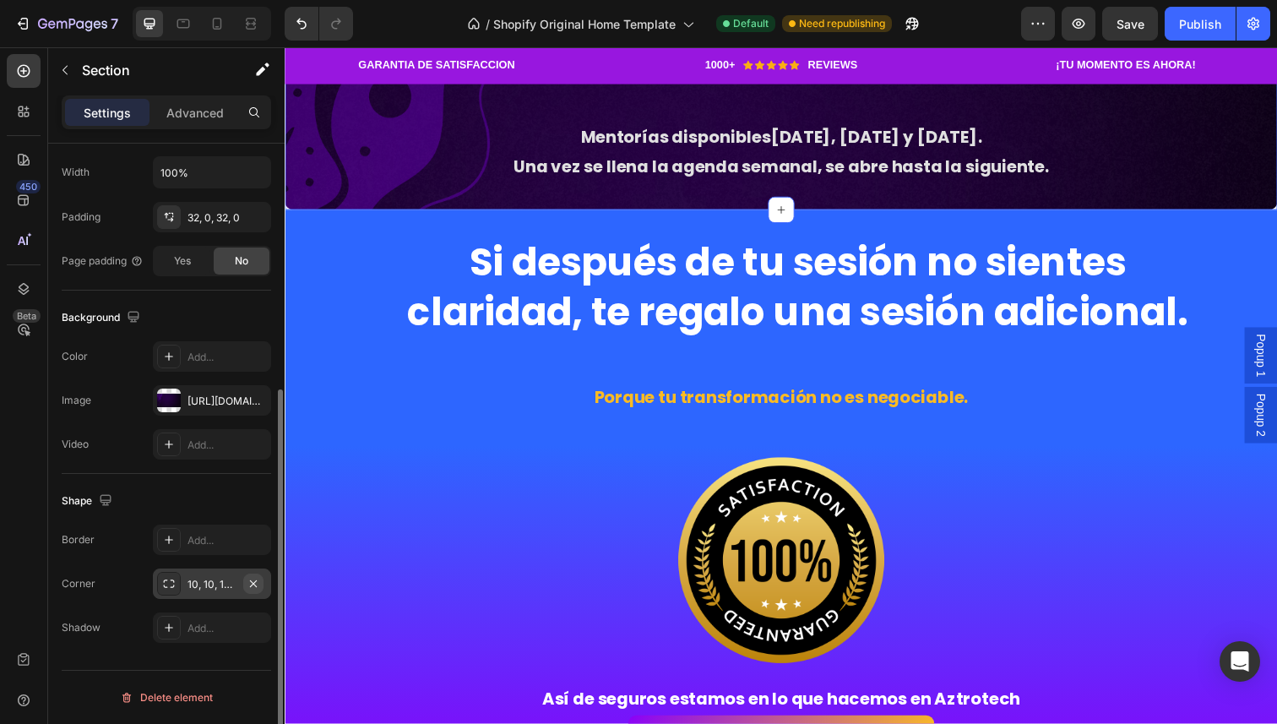
click at [258, 580] on icon "button" at bounding box center [254, 584] width 14 height 14
click at [386, 537] on div "Si después de tu sesión no sientes claridad, te regalo una sesión adicional. He…" at bounding box center [792, 508] width 1014 height 534
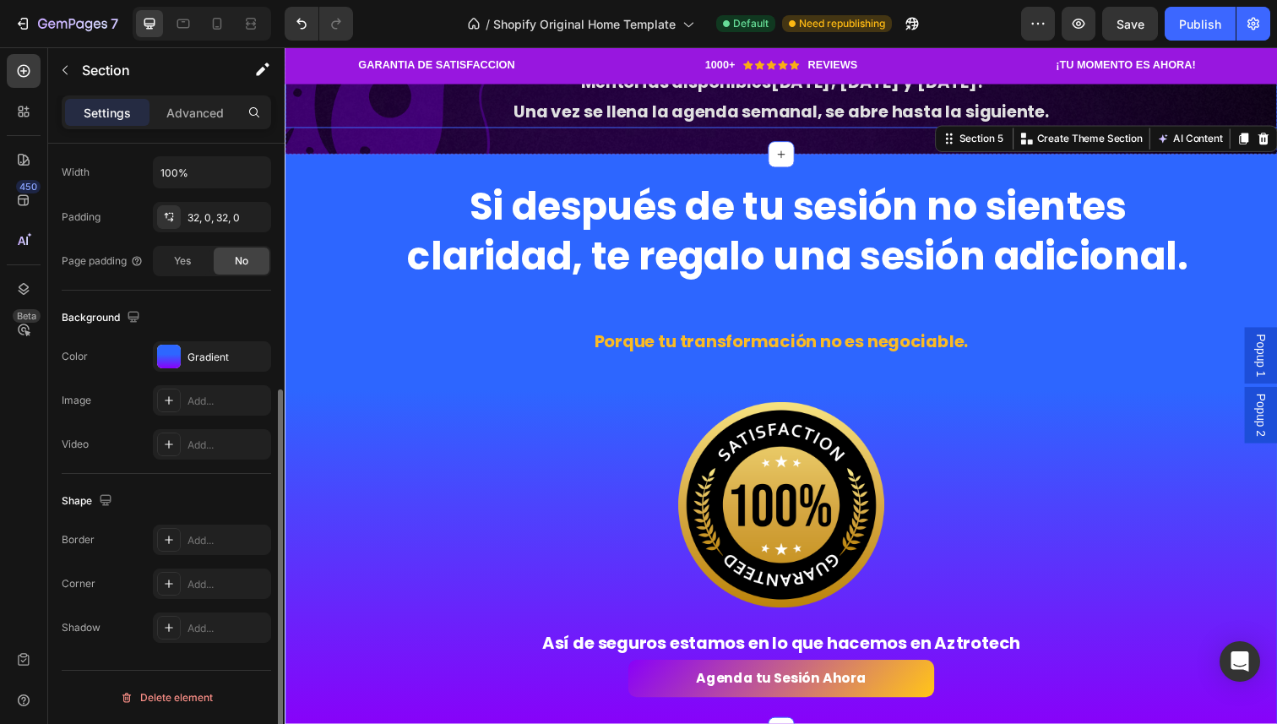
scroll to position [0, 0]
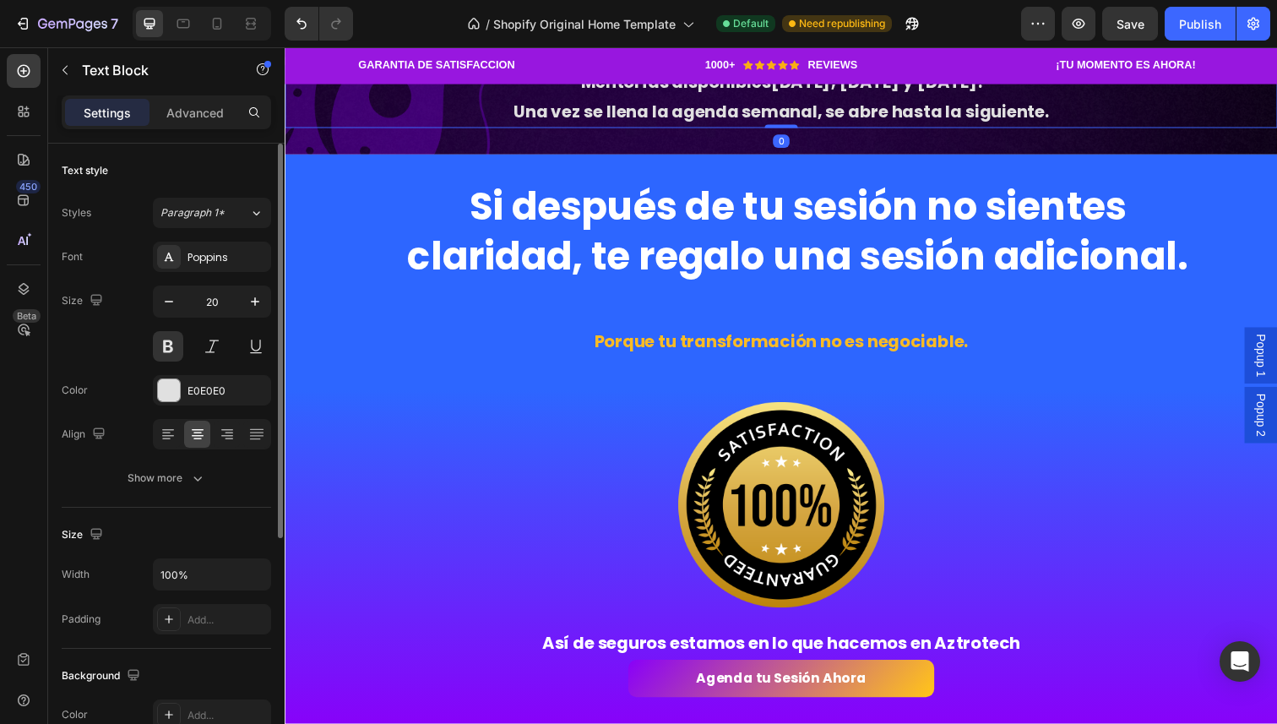
click at [728, 128] on p "Mentorías disponibles [DATE], [DATE] y [DATE] . Una vez se llena la agenda sema…" at bounding box center [791, 98] width 1010 height 61
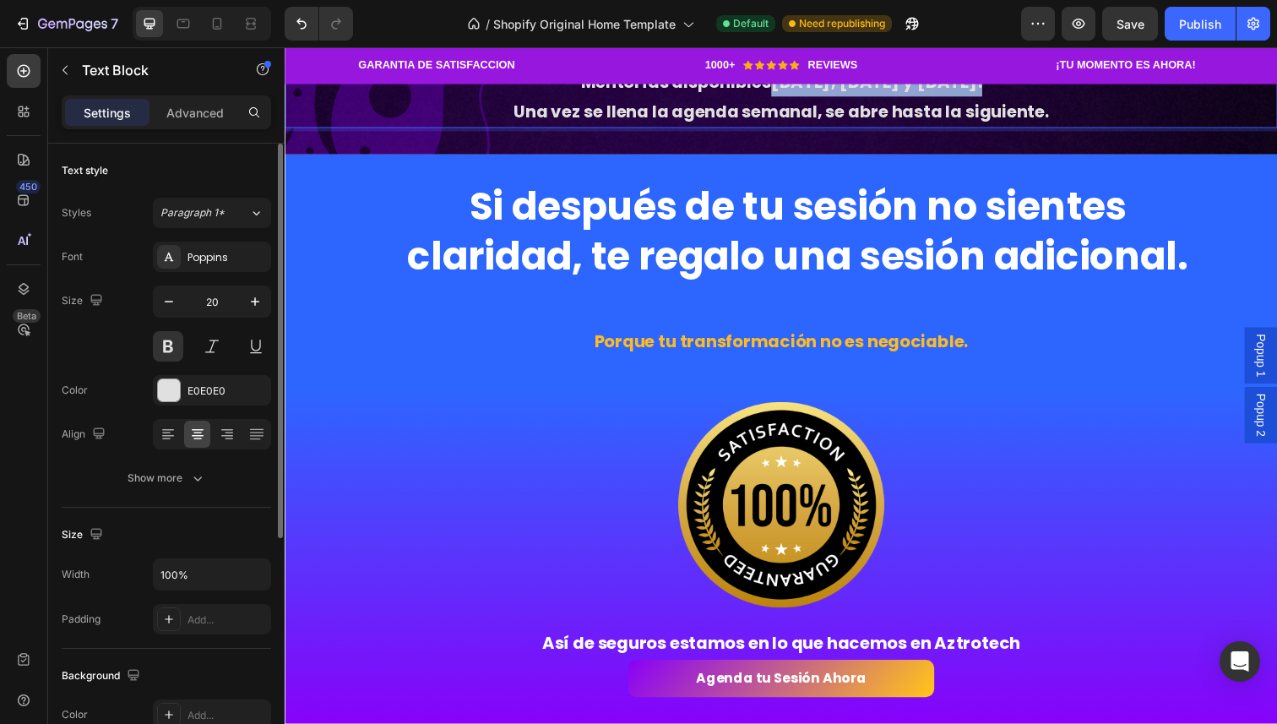
drag, startPoint x: 766, startPoint y: 354, endPoint x: 1023, endPoint y: 355, distance: 256.8
click at [1023, 128] on p "Mentorías disponibles [DATE], [DATE] y [DATE] . Una vez se llena la agenda sema…" at bounding box center [791, 98] width 1010 height 61
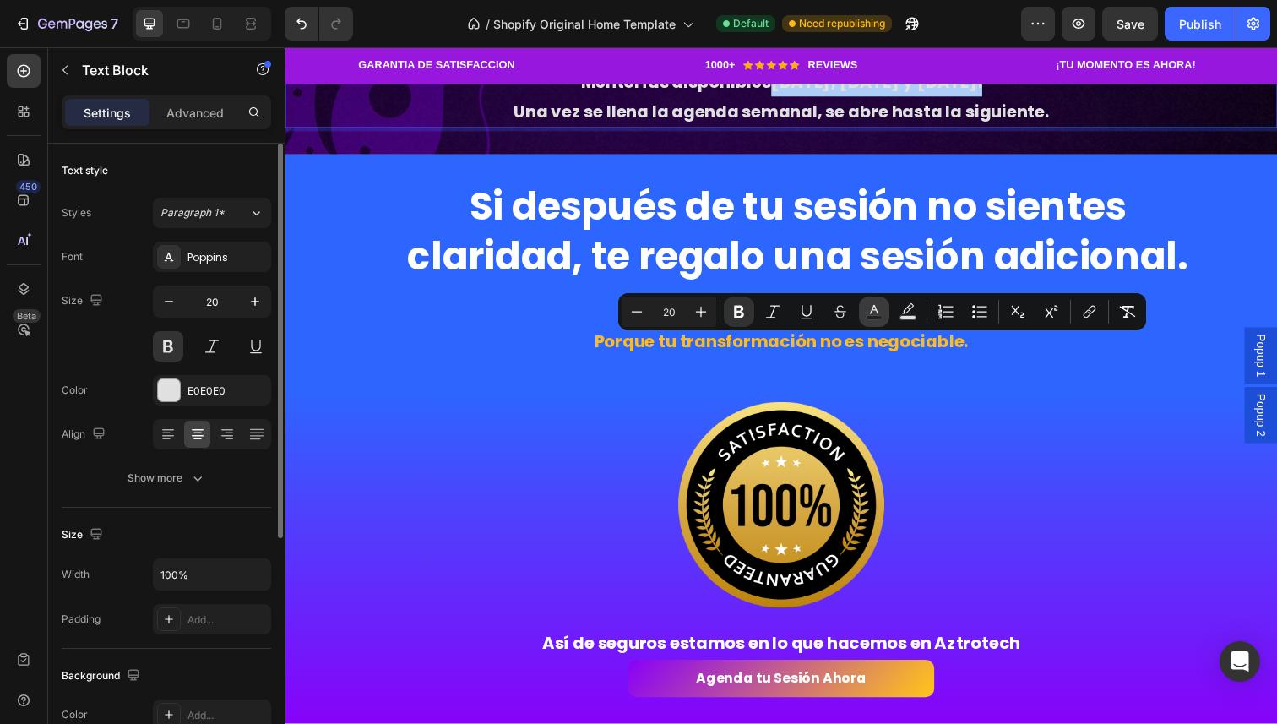
click at [884, 313] on button "Text Color" at bounding box center [874, 312] width 30 height 30
type input "E0E0E0"
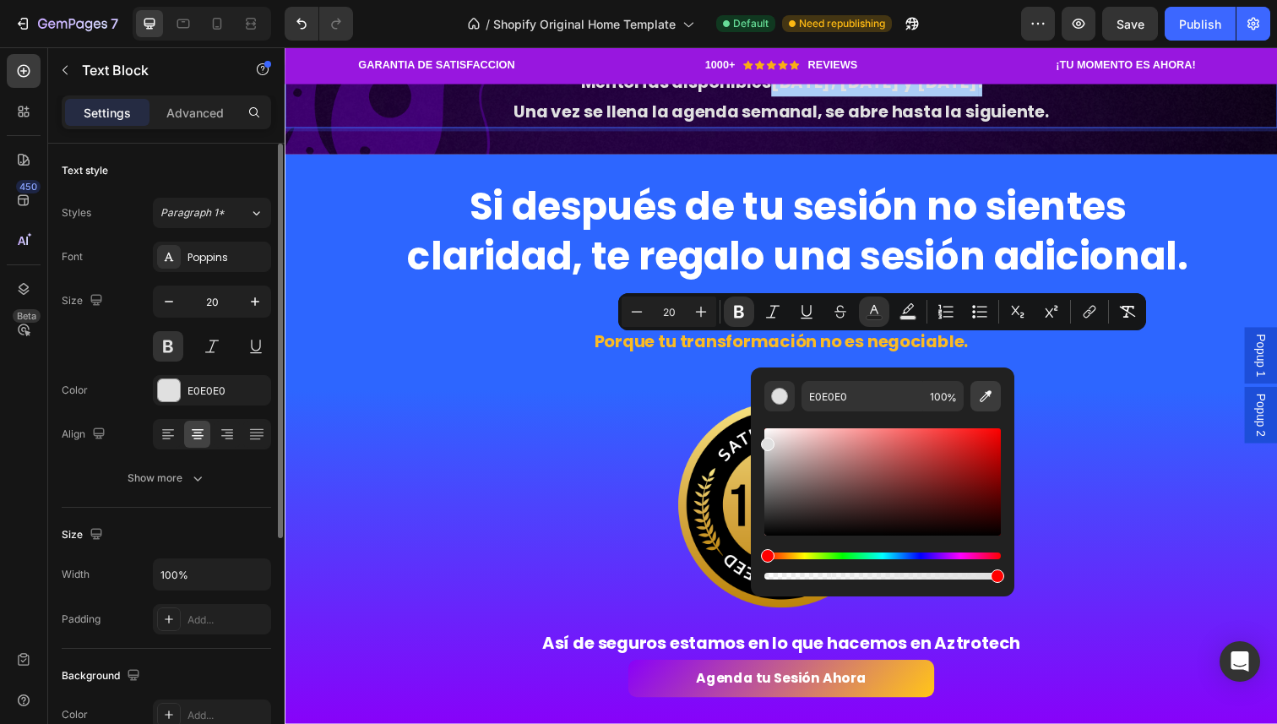
click at [988, 397] on icon "Editor contextual toolbar" at bounding box center [985, 396] width 17 height 17
type input "FFC21C"
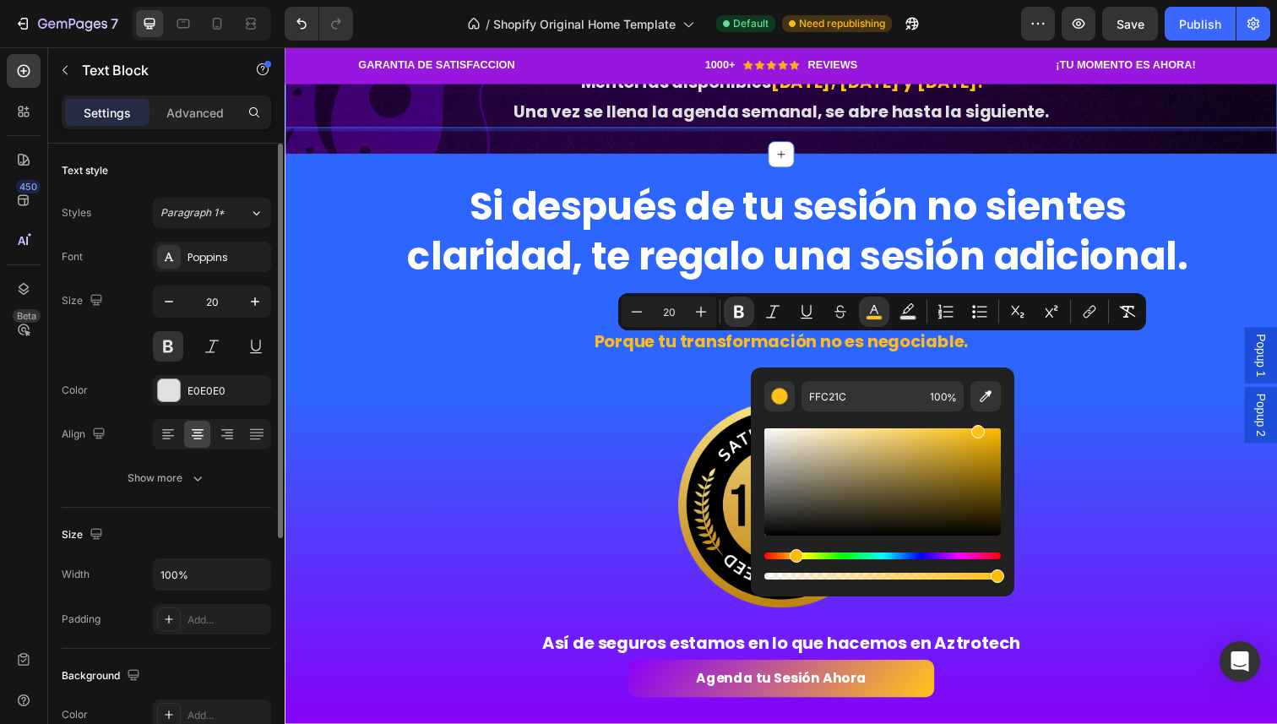
click at [624, 157] on div "🚨 Cupos muy limitados Heading Mentorías disponibles [DATE], [DATE] y [DATE] . U…" at bounding box center [792, 49] width 1014 height 216
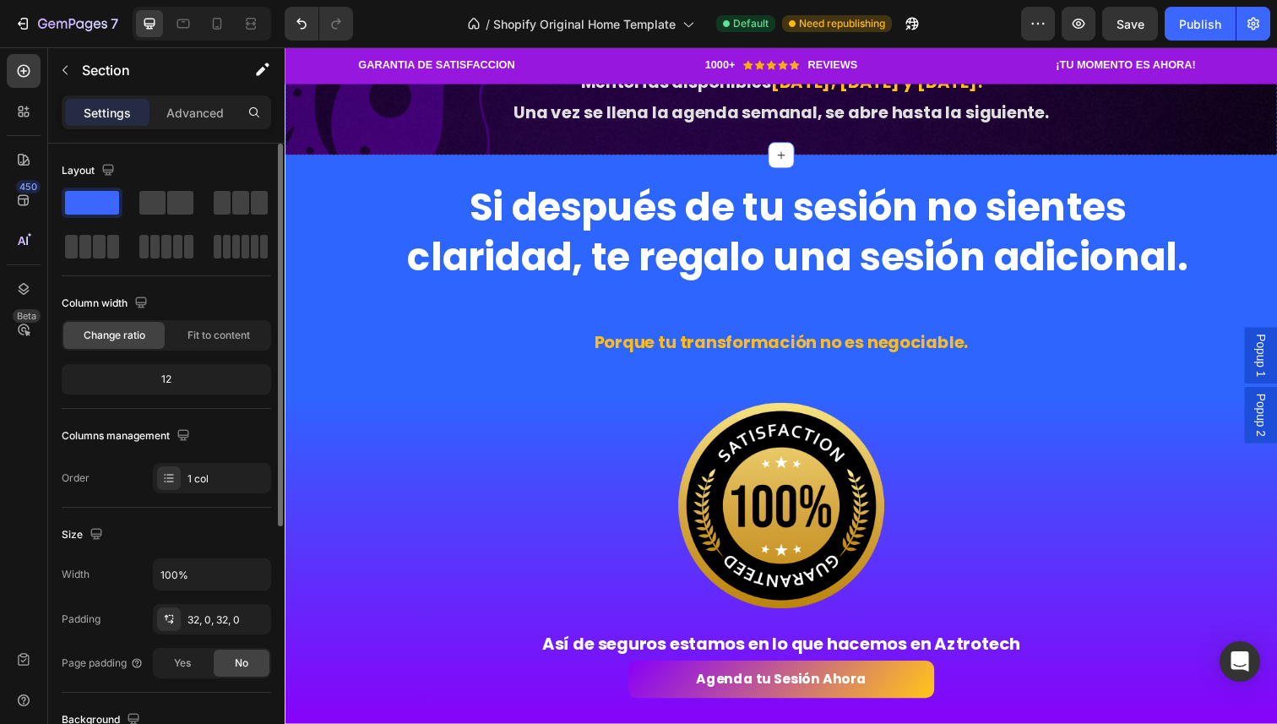
scroll to position [2263, 0]
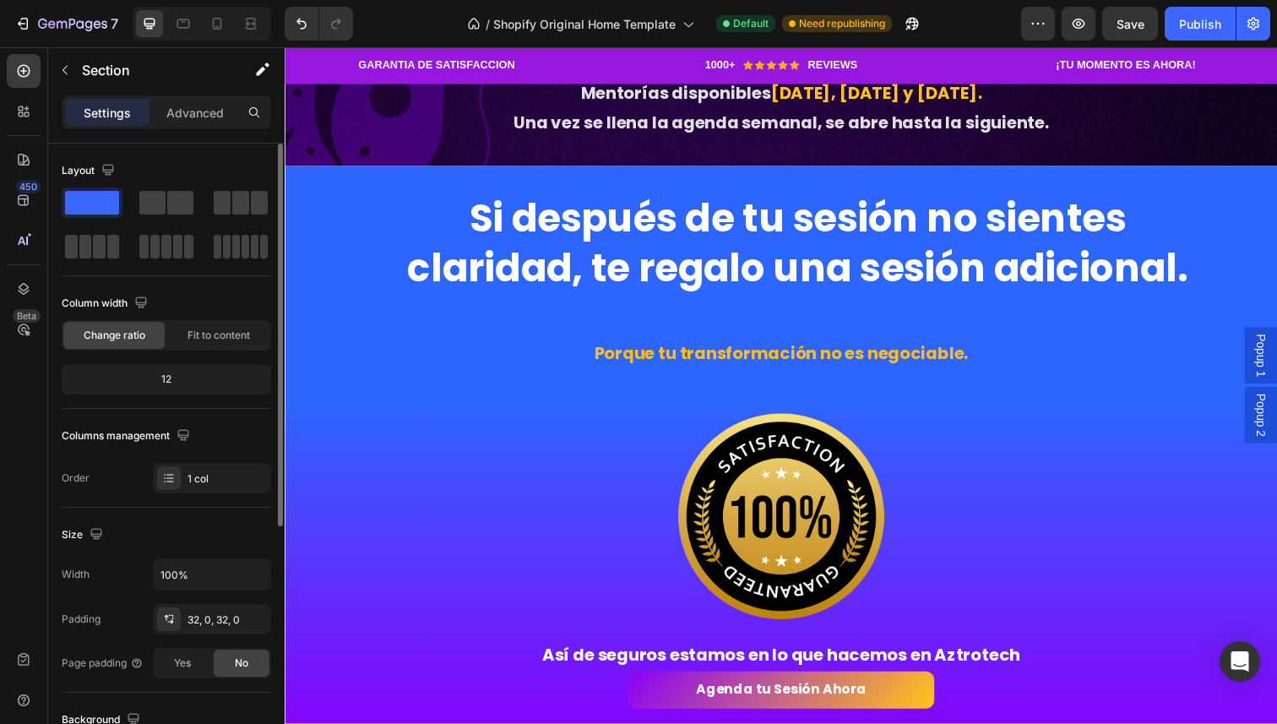
click at [688, 30] on strong "Cupos muy limitados" at bounding box center [817, 7] width 410 height 45
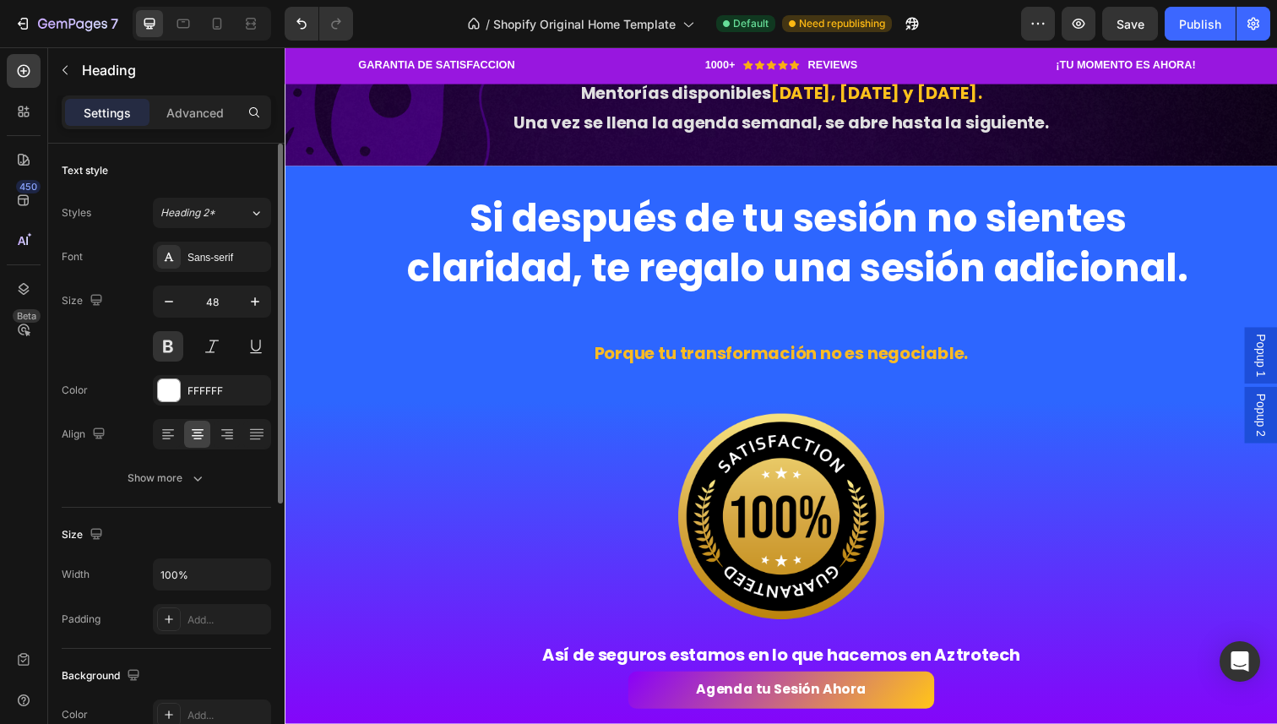
click at [688, 30] on strong "Cupos muy limitados" at bounding box center [817, 7] width 410 height 45
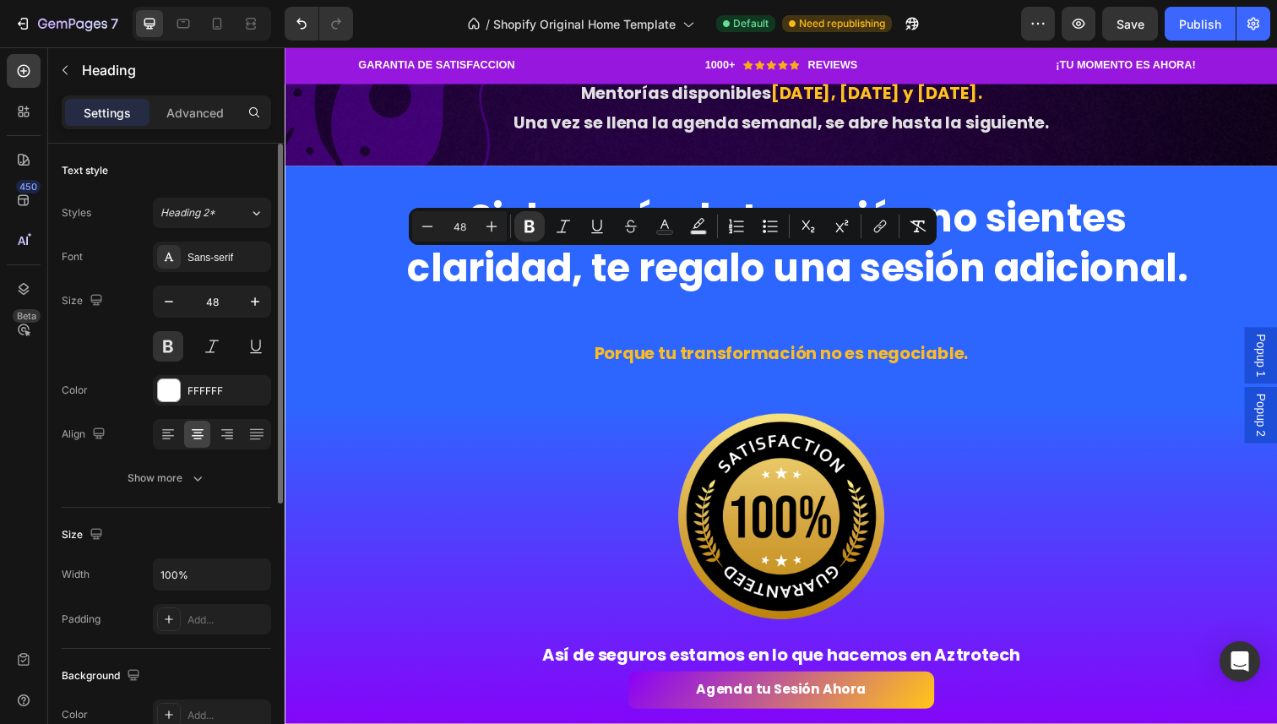
click at [688, 30] on strong "Cupos muy limitados" at bounding box center [817, 7] width 410 height 45
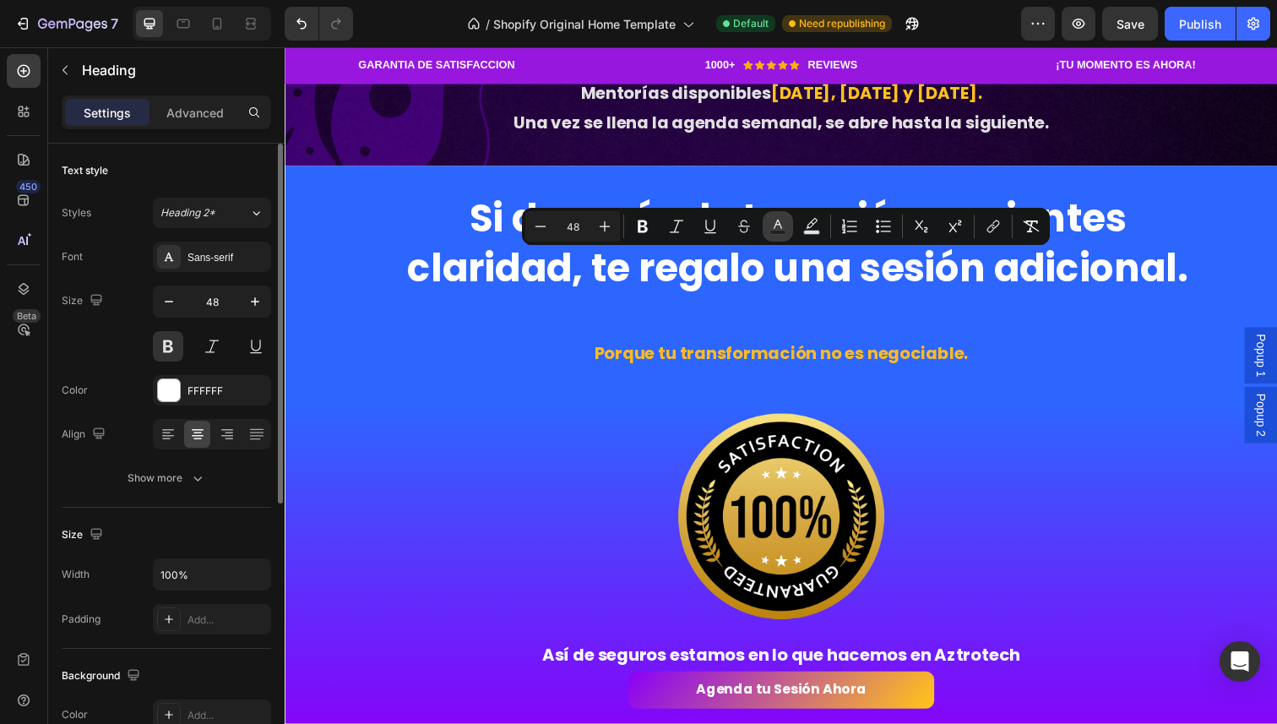
click at [774, 220] on icon "Editor contextual toolbar" at bounding box center [778, 226] width 17 height 17
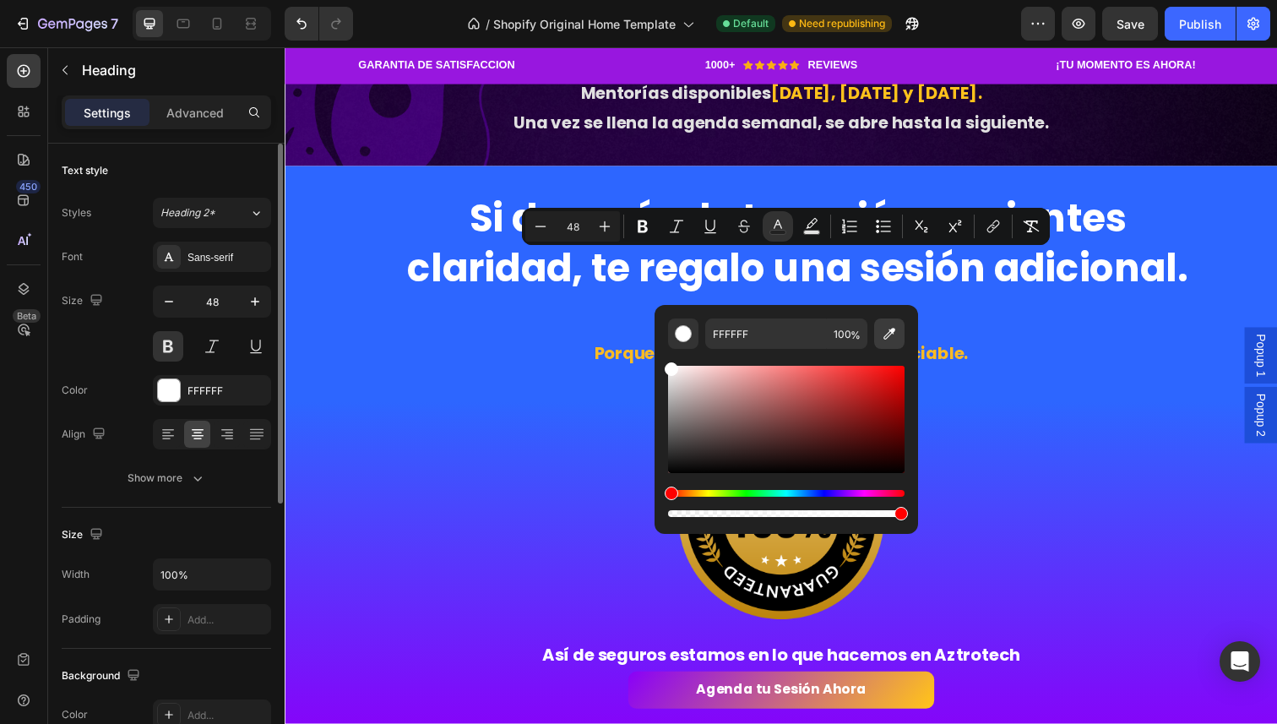
click at [883, 334] on icon "Editor contextual toolbar" at bounding box center [889, 333] width 17 height 17
type input "FFC21C"
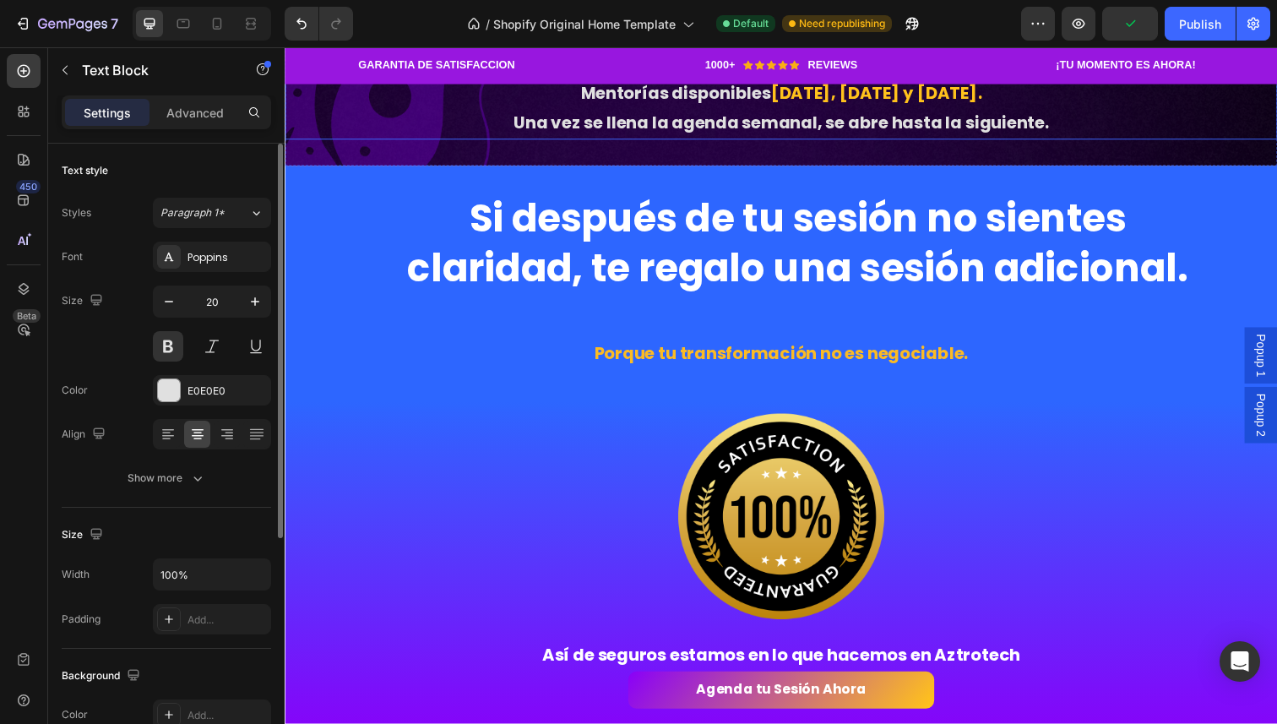
click at [983, 106] on strong "[DATE], [DATE] y [DATE]" at bounding box center [886, 95] width 211 height 24
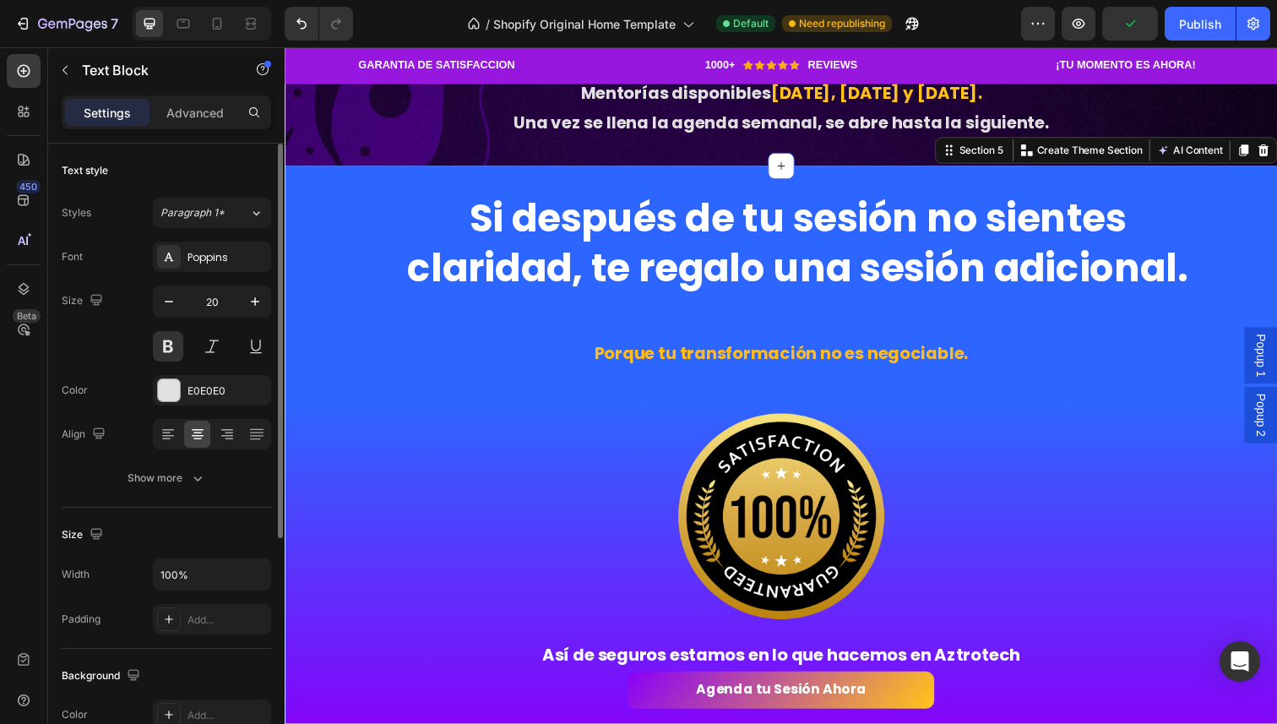
click at [935, 449] on div "Si después de tu sesión no sientes claridad, te regalo una sesión adicional. He…" at bounding box center [792, 463] width 1014 height 588
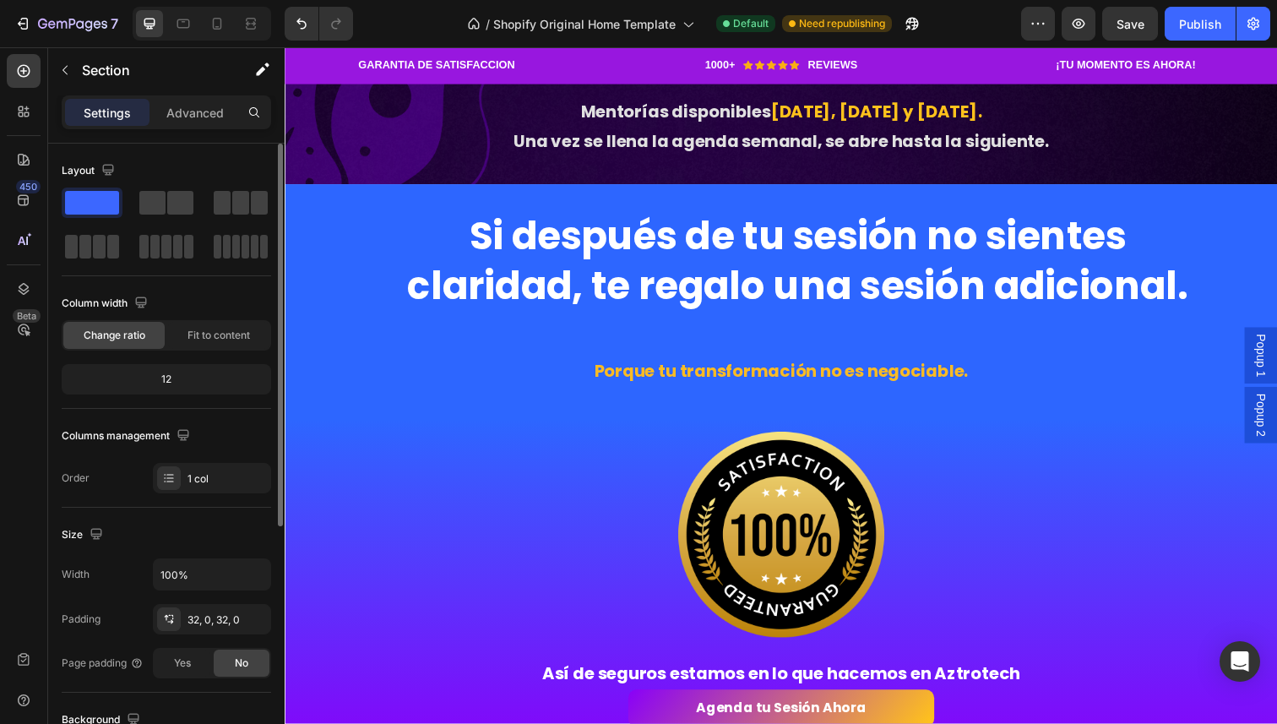
scroll to position [2230, 0]
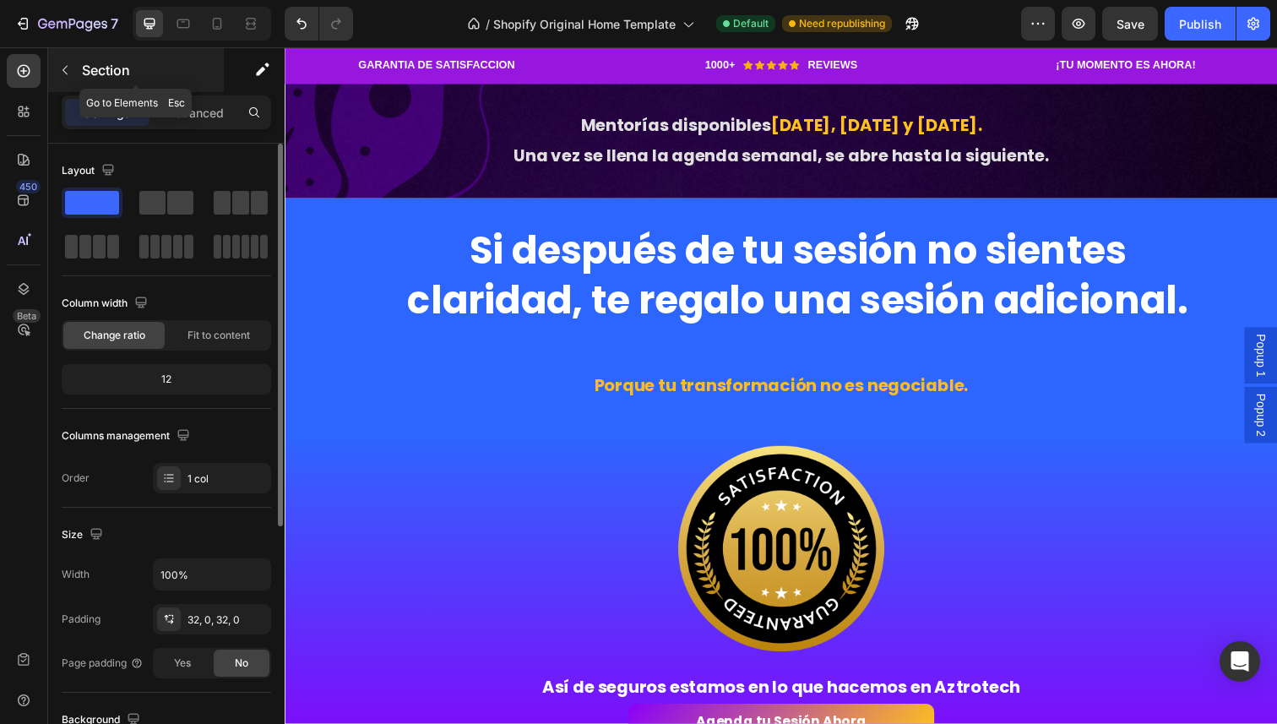
click at [67, 63] on icon "button" at bounding box center [65, 70] width 14 height 14
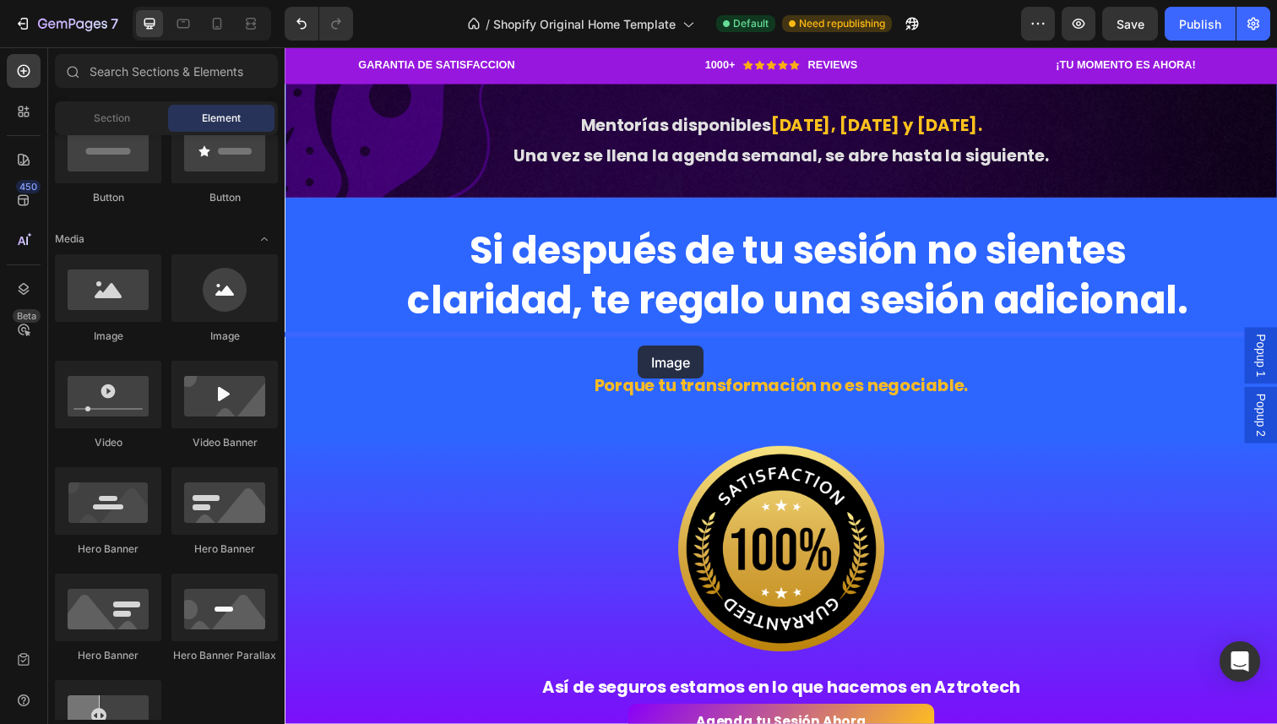
drag, startPoint x: 409, startPoint y: 338, endPoint x: 646, endPoint y: 350, distance: 237.7
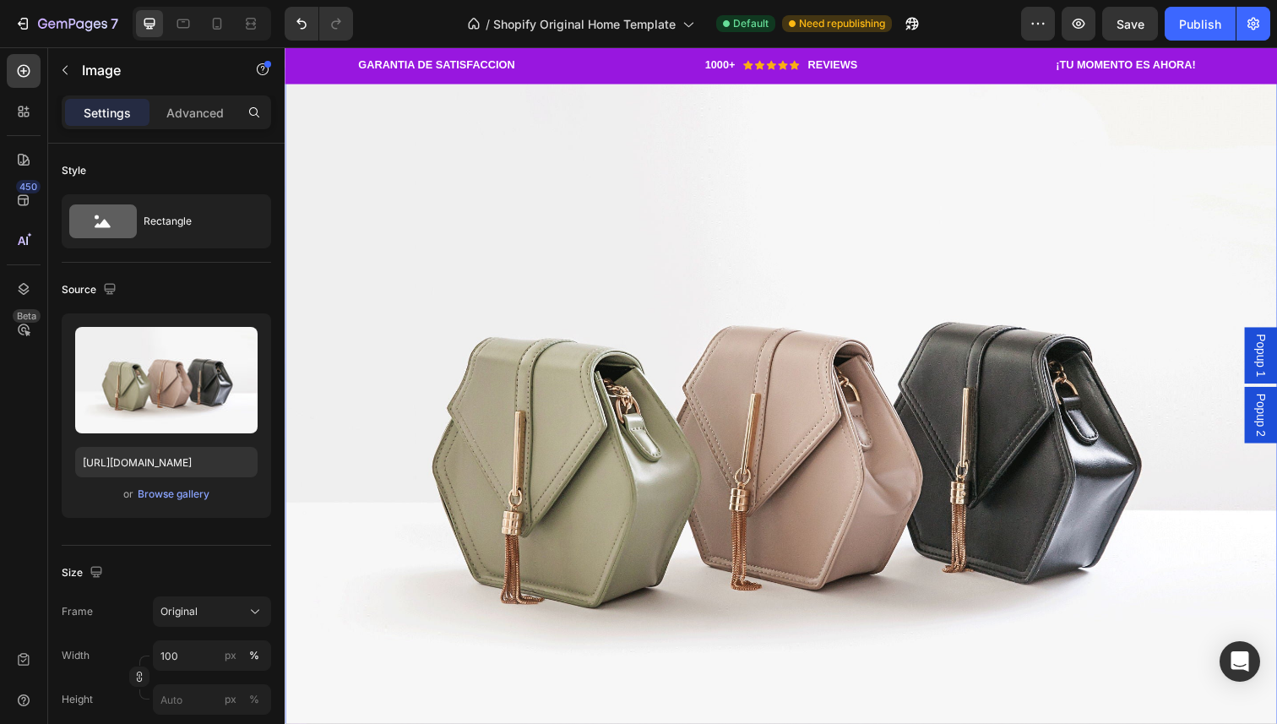
click at [704, 476] on img at bounding box center [792, 448] width 1014 height 760
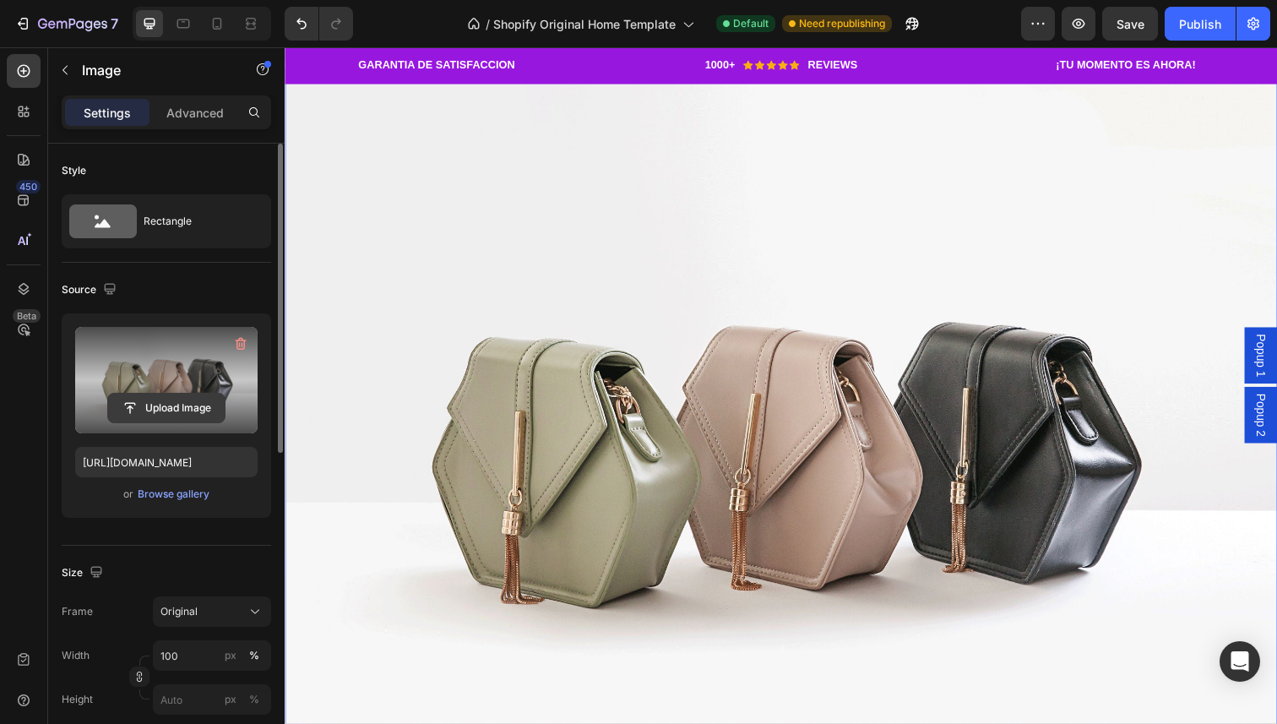
click at [162, 408] on input "file" at bounding box center [166, 408] width 117 height 29
click at [190, 406] on input "file" at bounding box center [166, 408] width 117 height 29
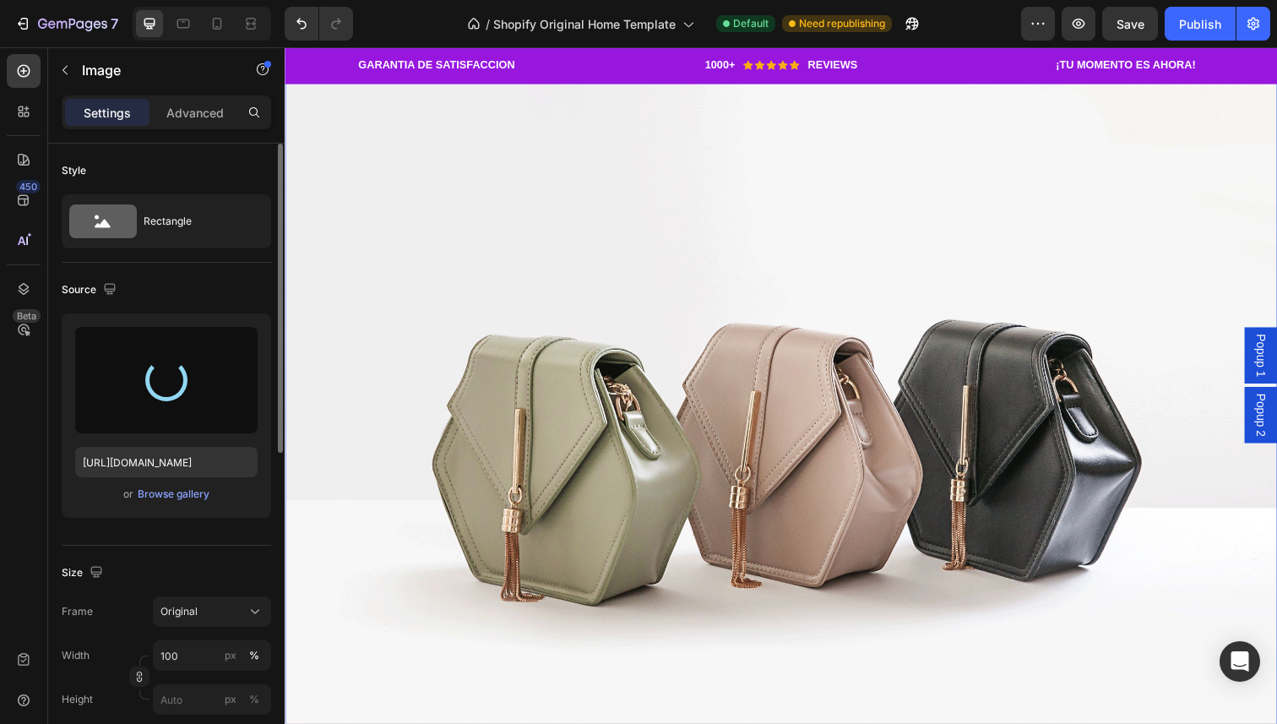
scroll to position [2506, 0]
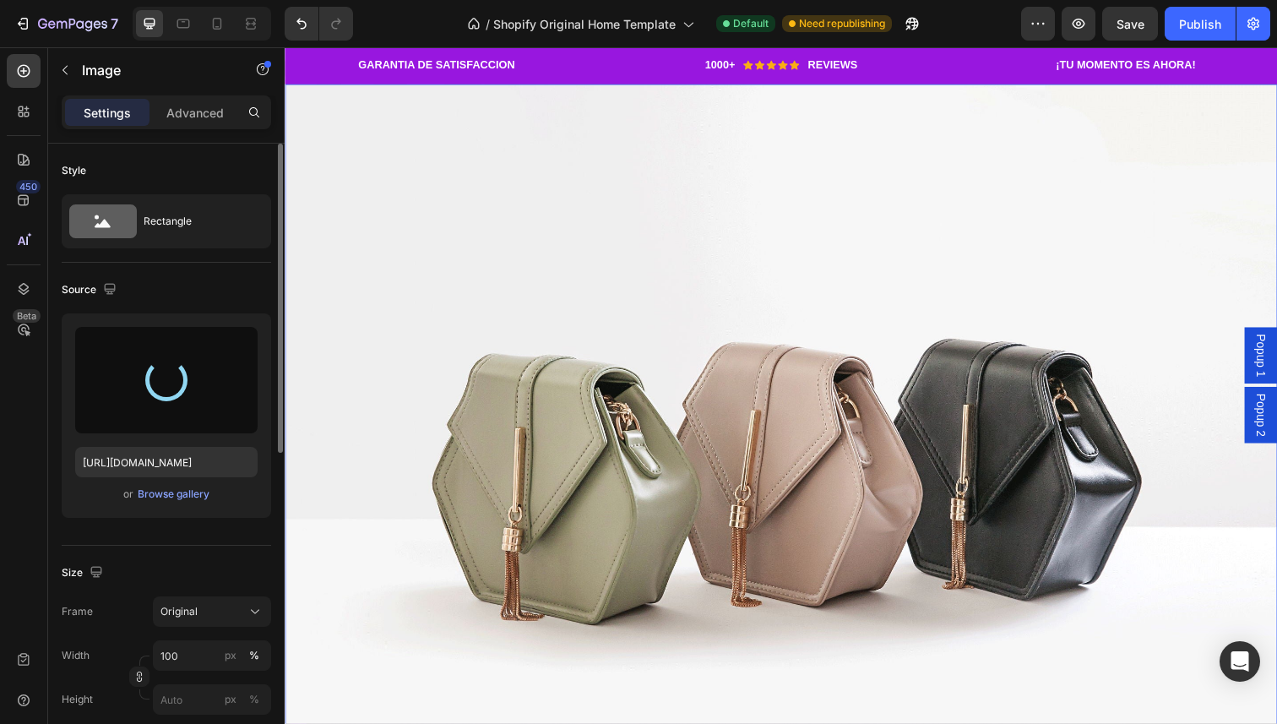
type input "[URL][DOMAIN_NAME]"
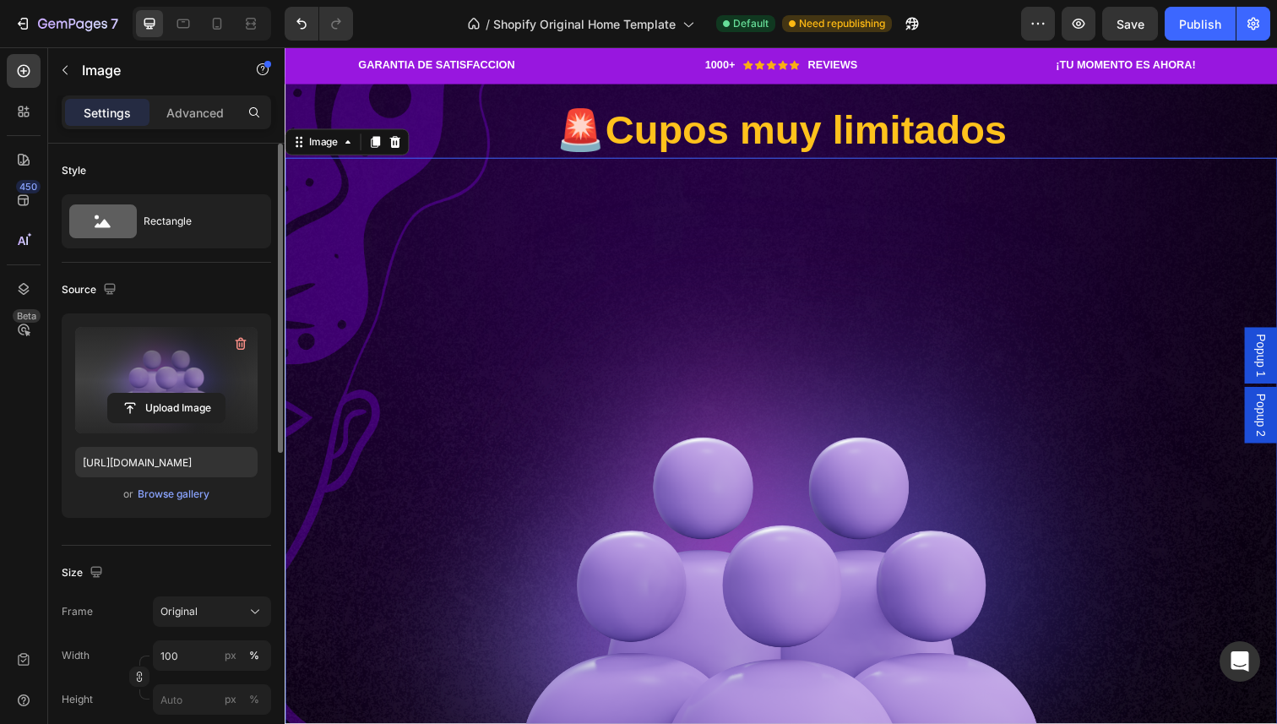
scroll to position [2409, 0]
click at [619, 351] on img at bounding box center [792, 611] width 1014 height 901
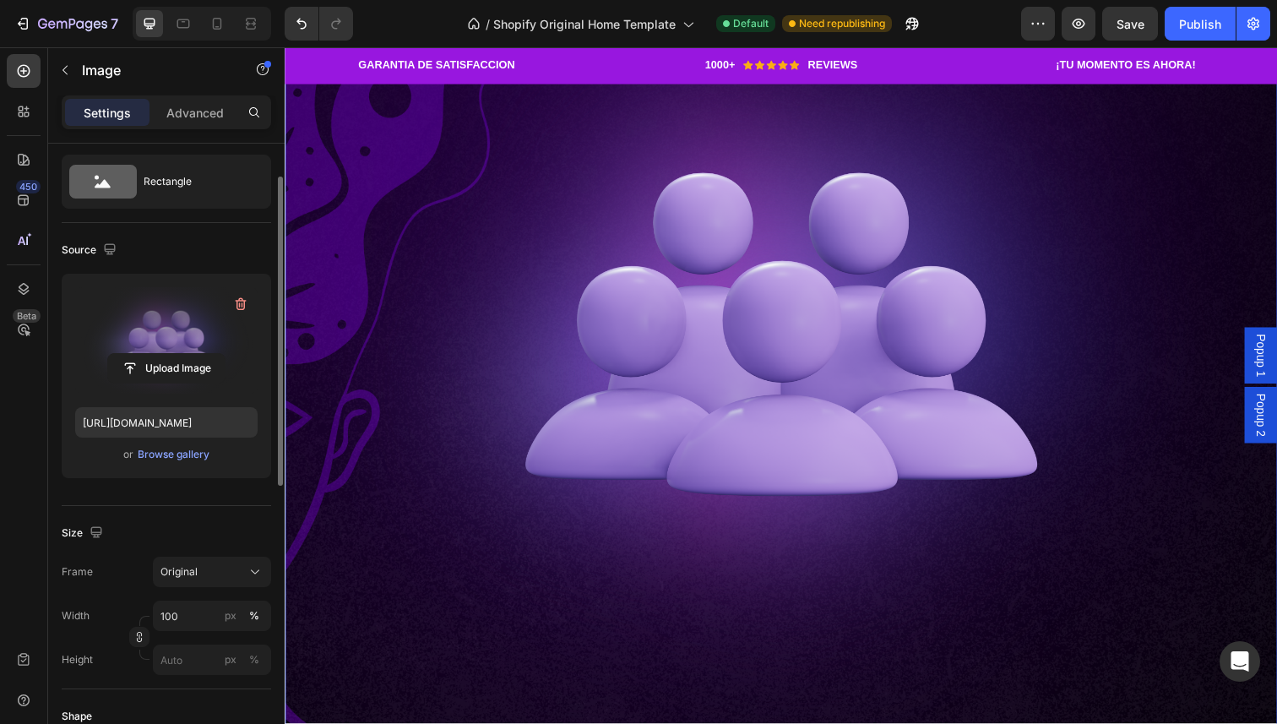
scroll to position [60, 0]
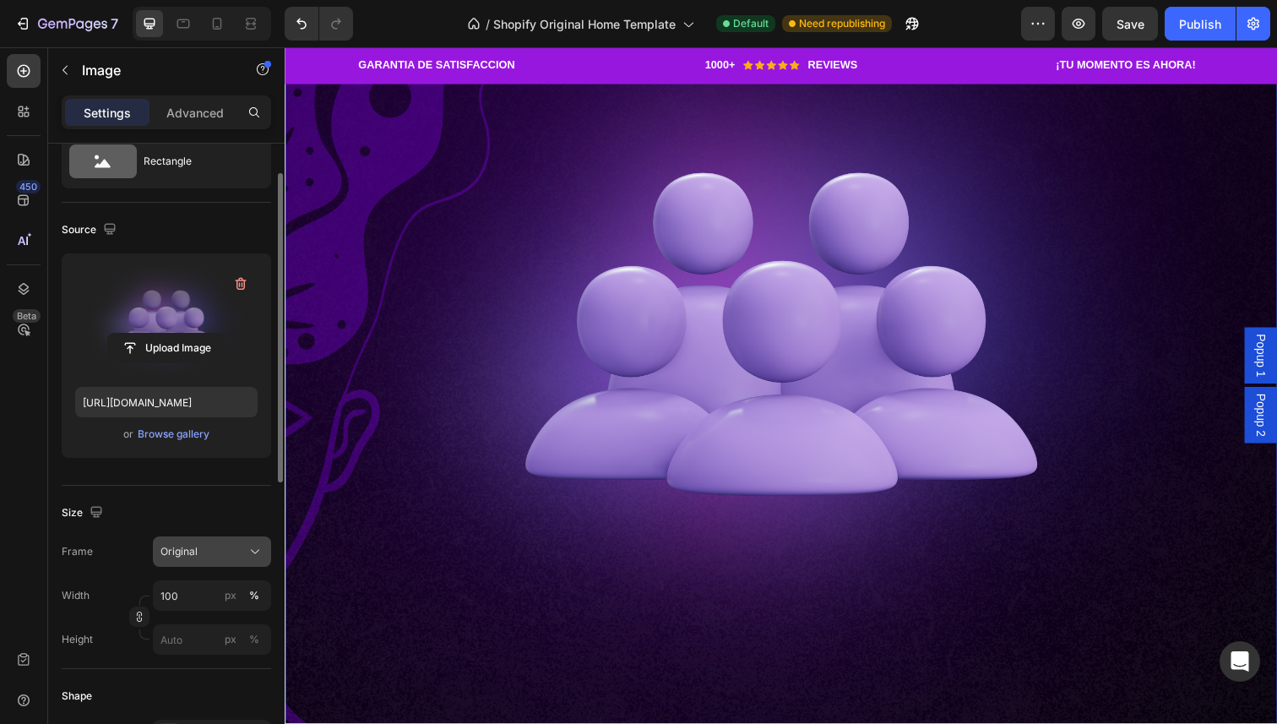
click at [224, 552] on div "Original" at bounding box center [202, 551] width 83 height 15
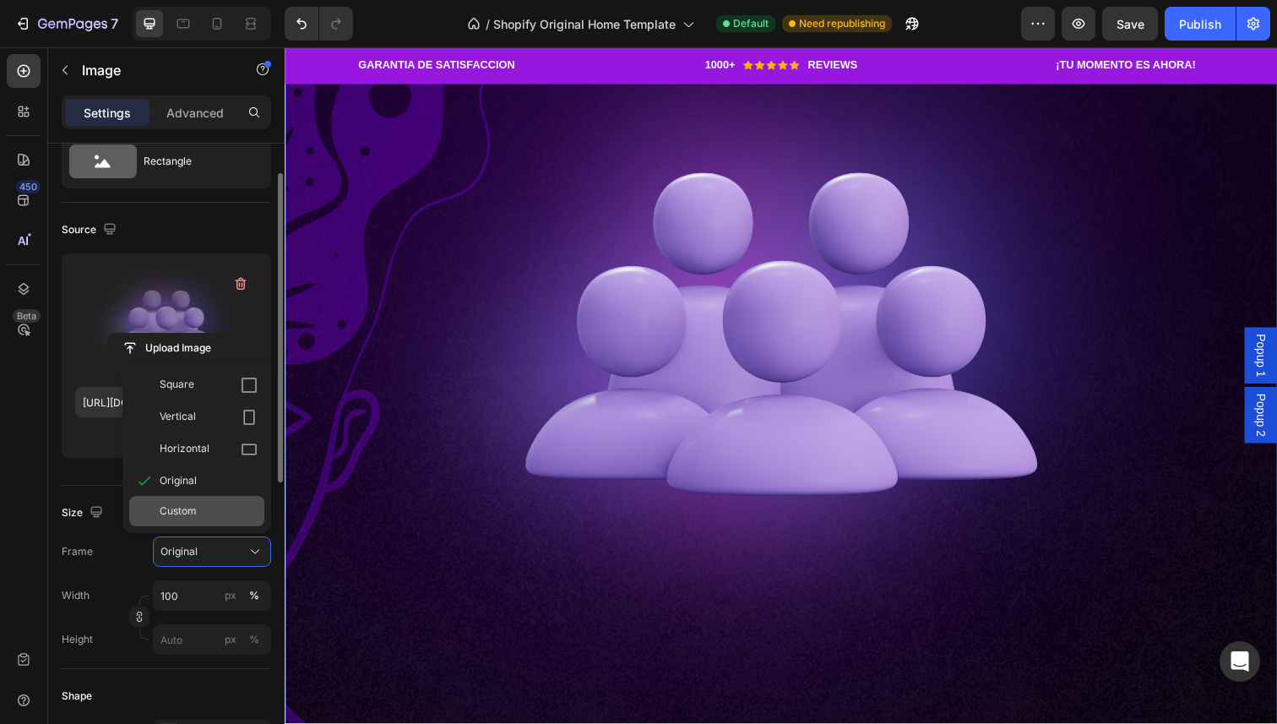
click at [204, 510] on div "Custom" at bounding box center [209, 510] width 98 height 15
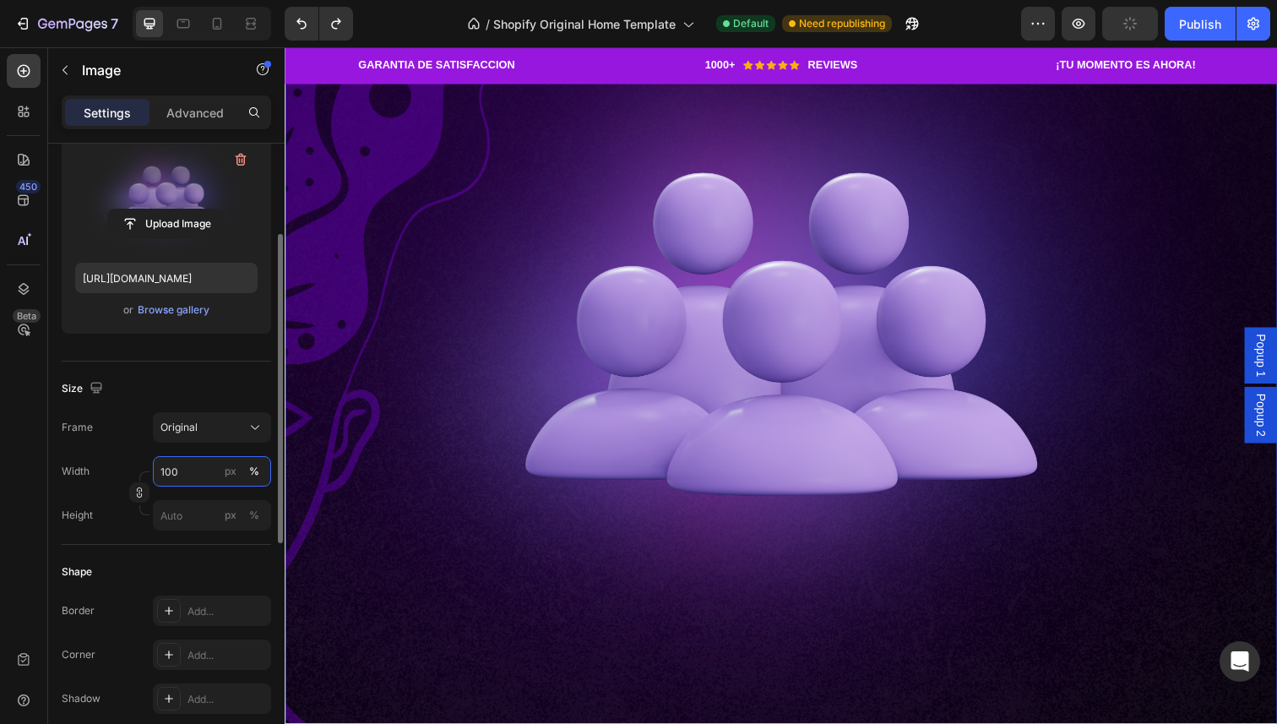
scroll to position [198, 0]
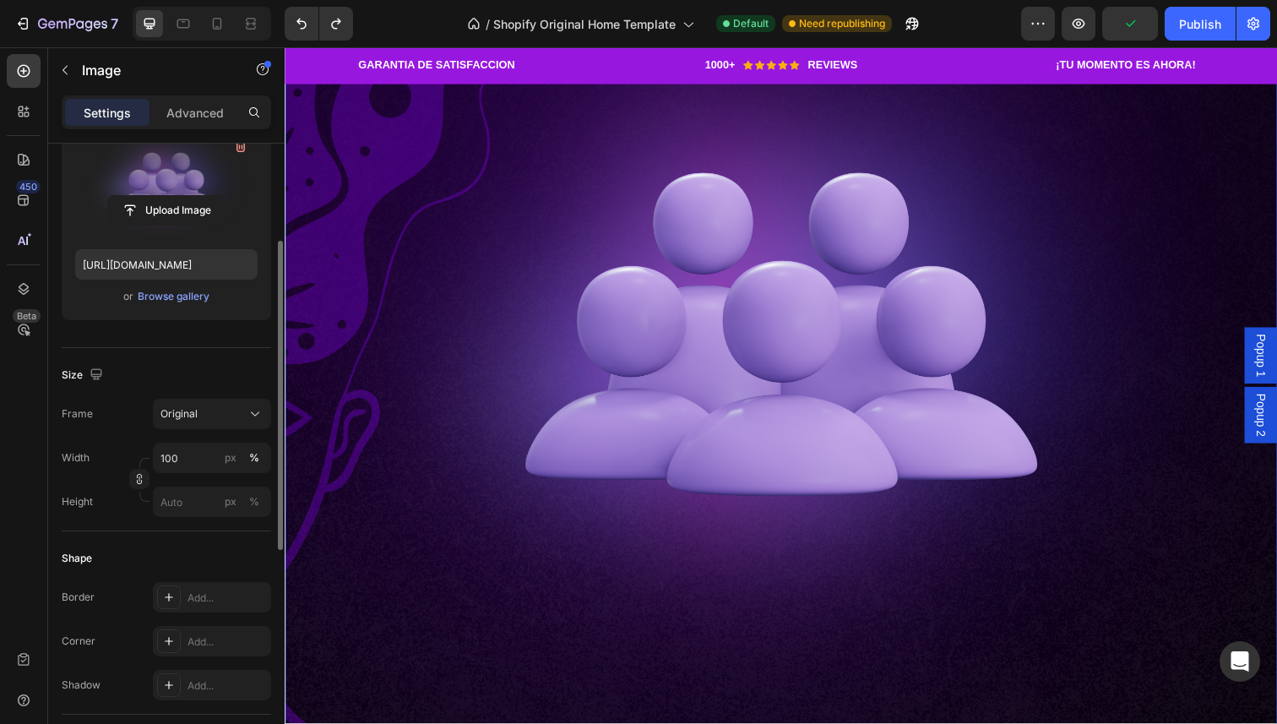
click at [183, 531] on div "Shape Border Add... Corner Add... Shadow Add..." at bounding box center [166, 622] width 209 height 183
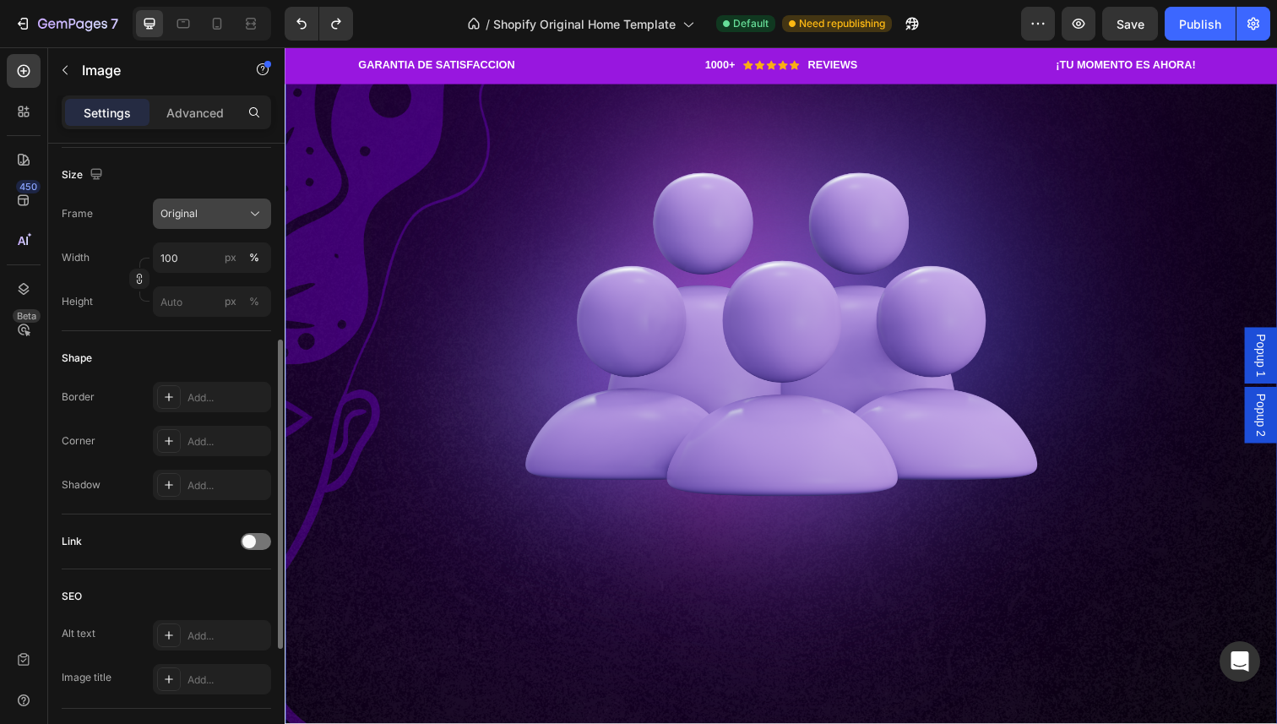
scroll to position [400, 0]
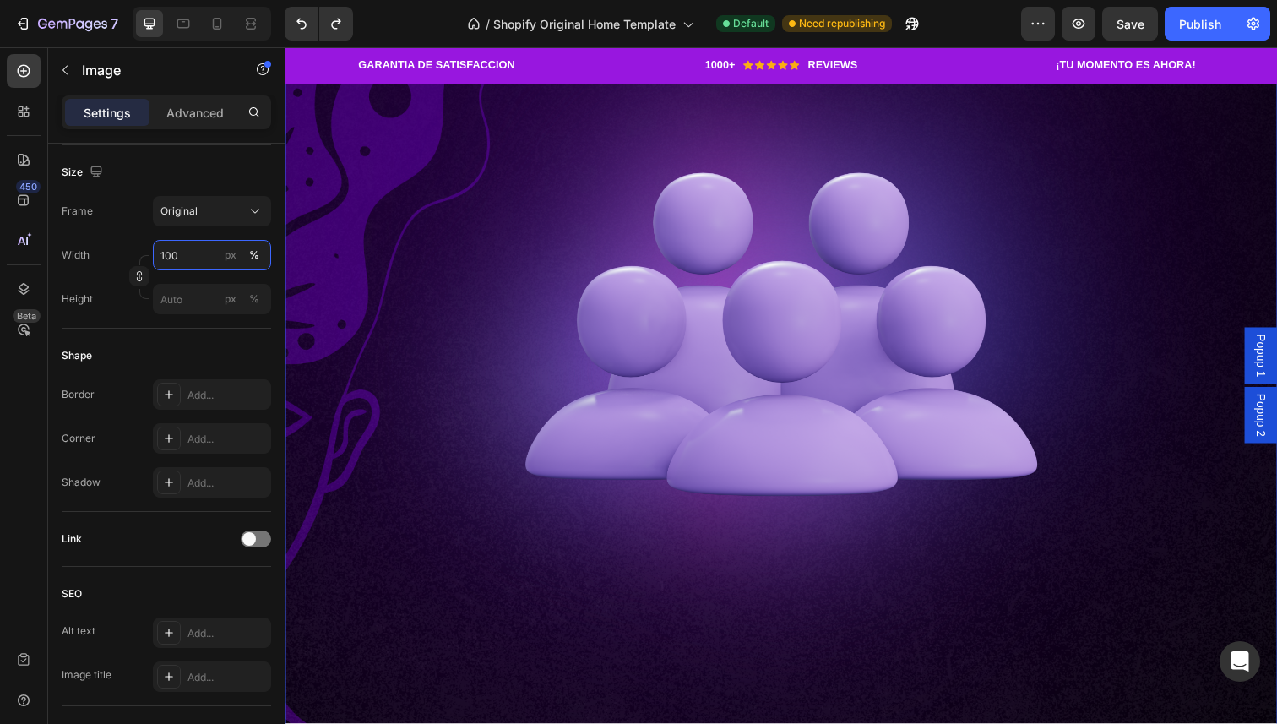
click at [177, 258] on input "100" at bounding box center [212, 255] width 118 height 30
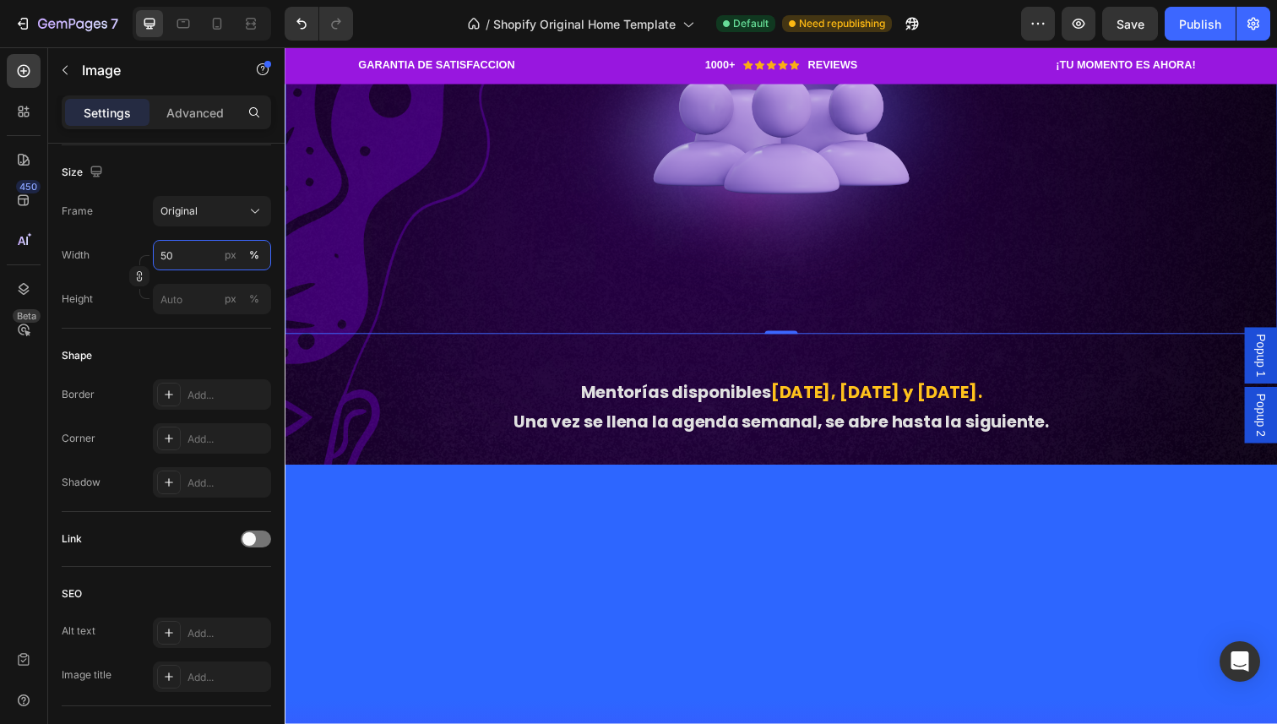
type input "5"
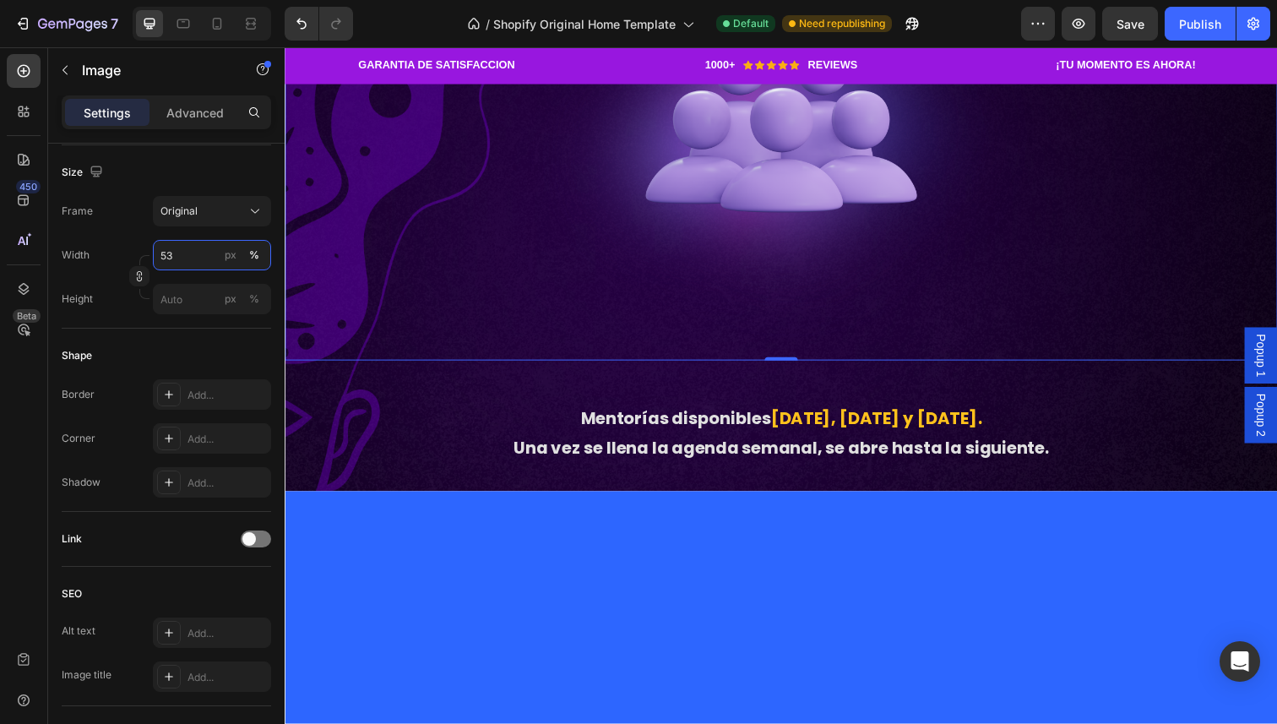
type input "5"
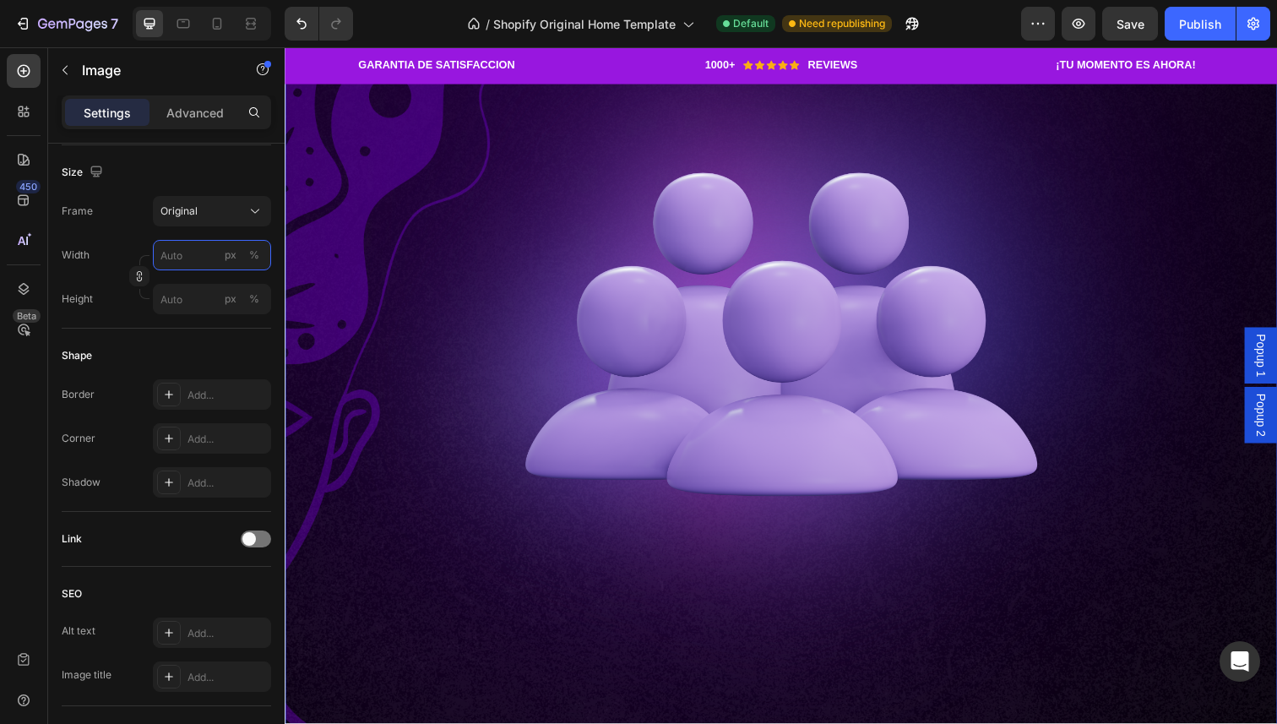
type input "4"
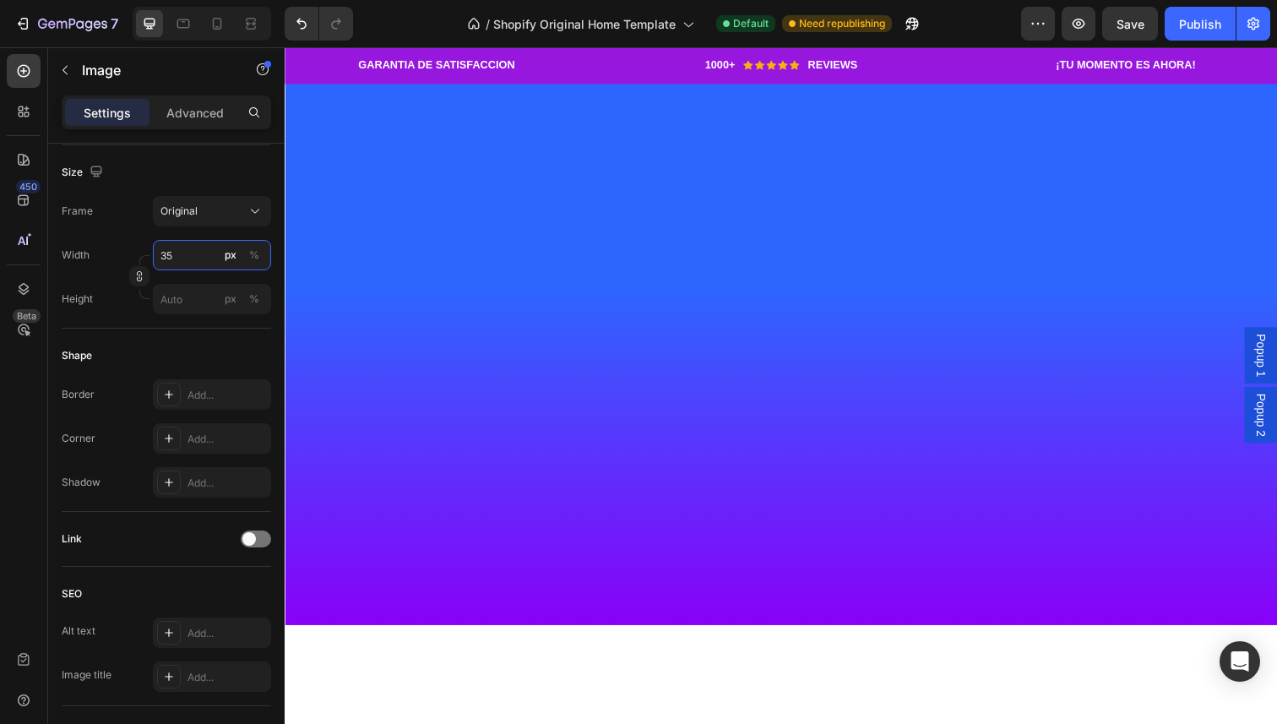
type input "3"
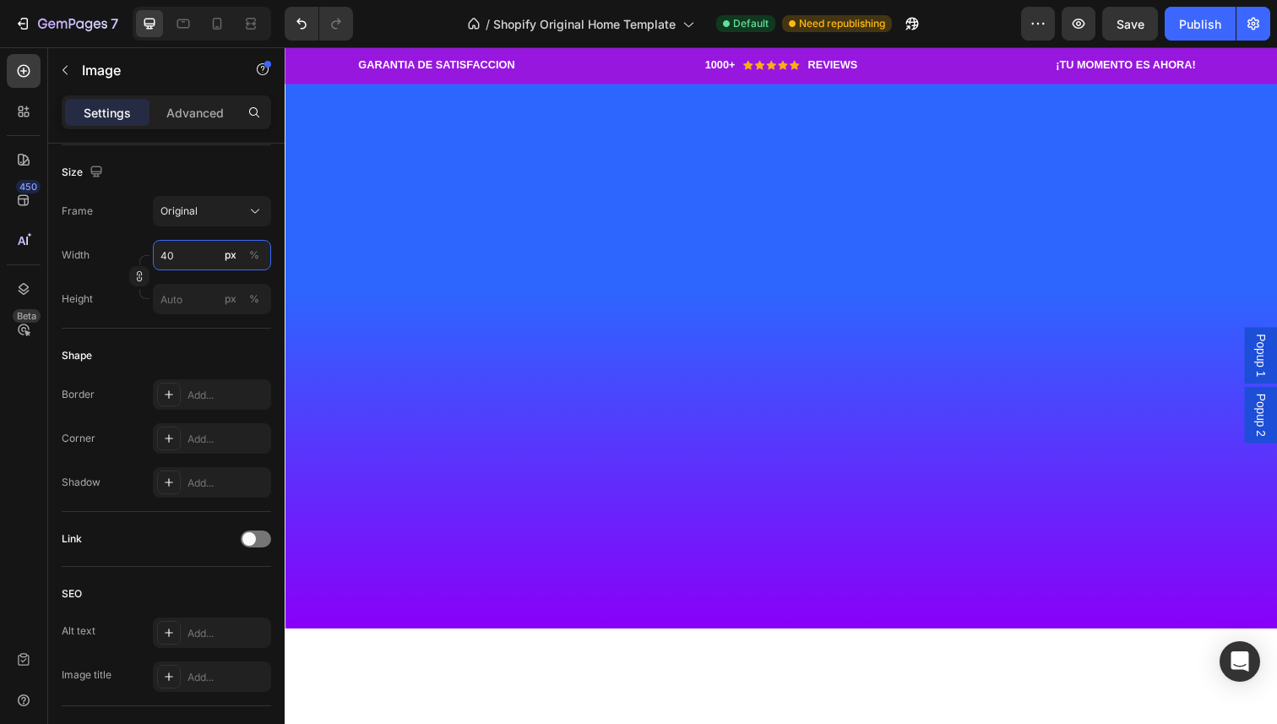
type input "4"
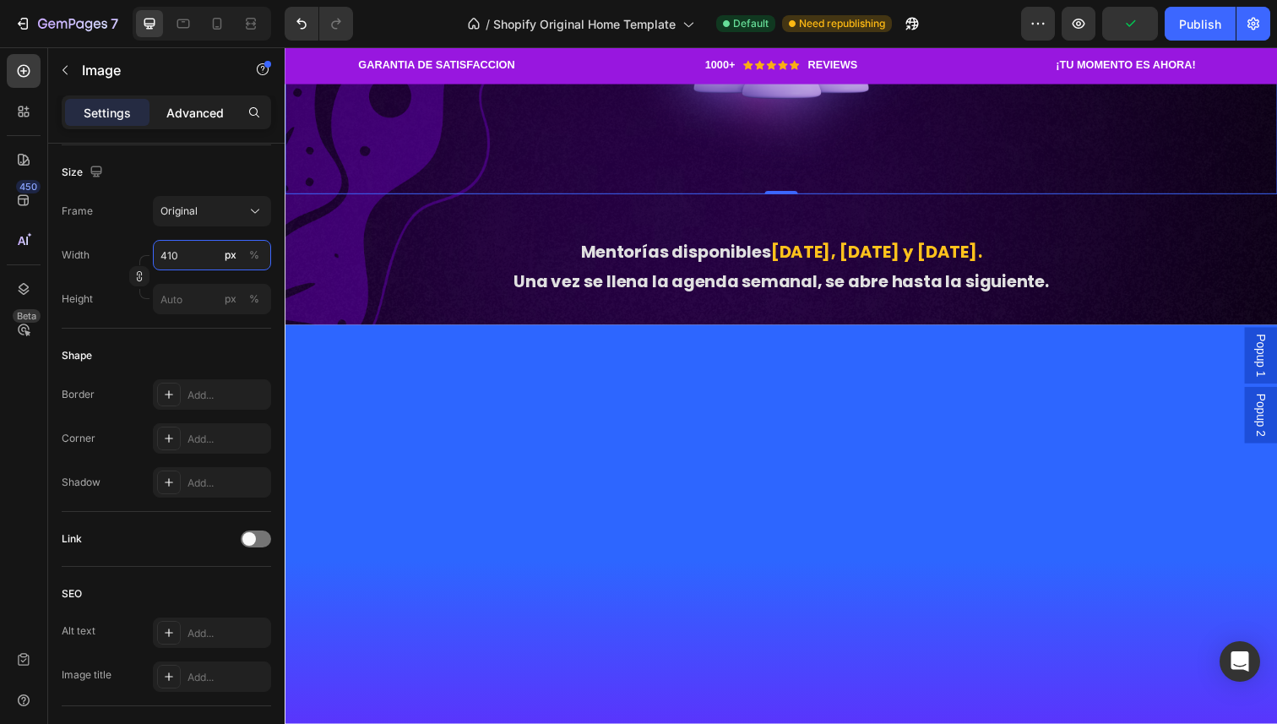
type input "410"
click at [215, 107] on p "Advanced" at bounding box center [194, 113] width 57 height 18
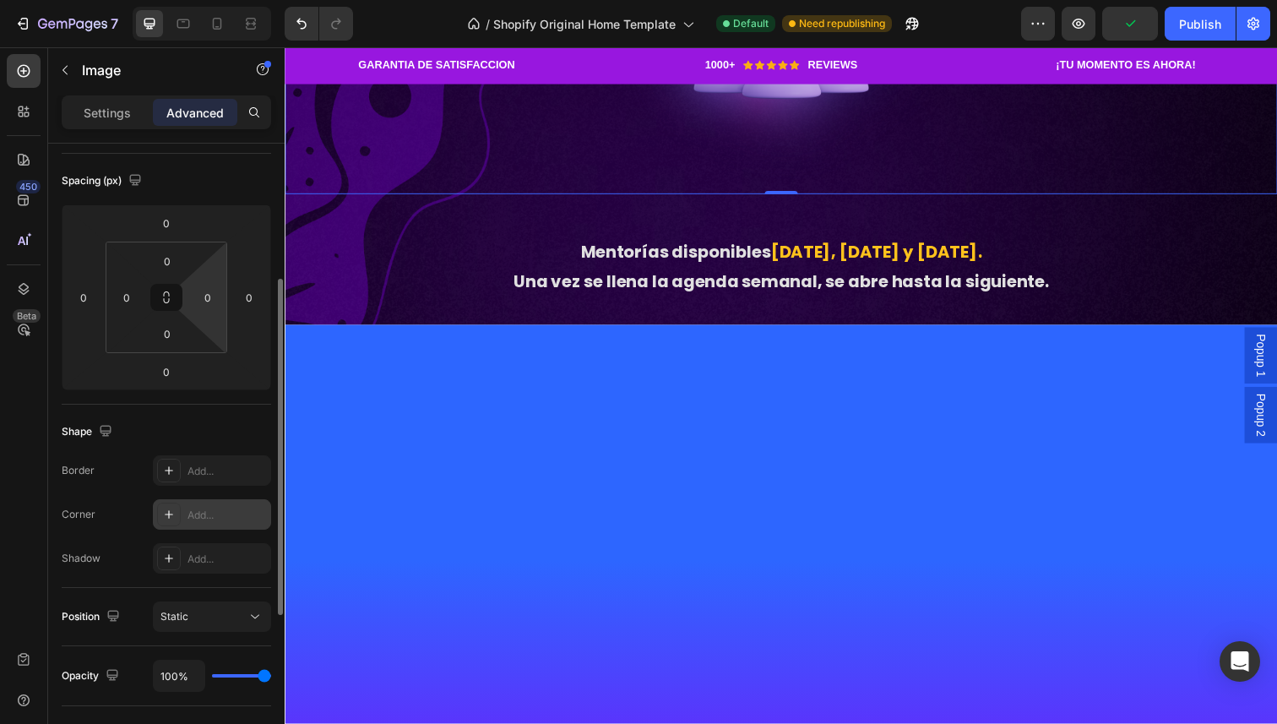
scroll to position [166, 0]
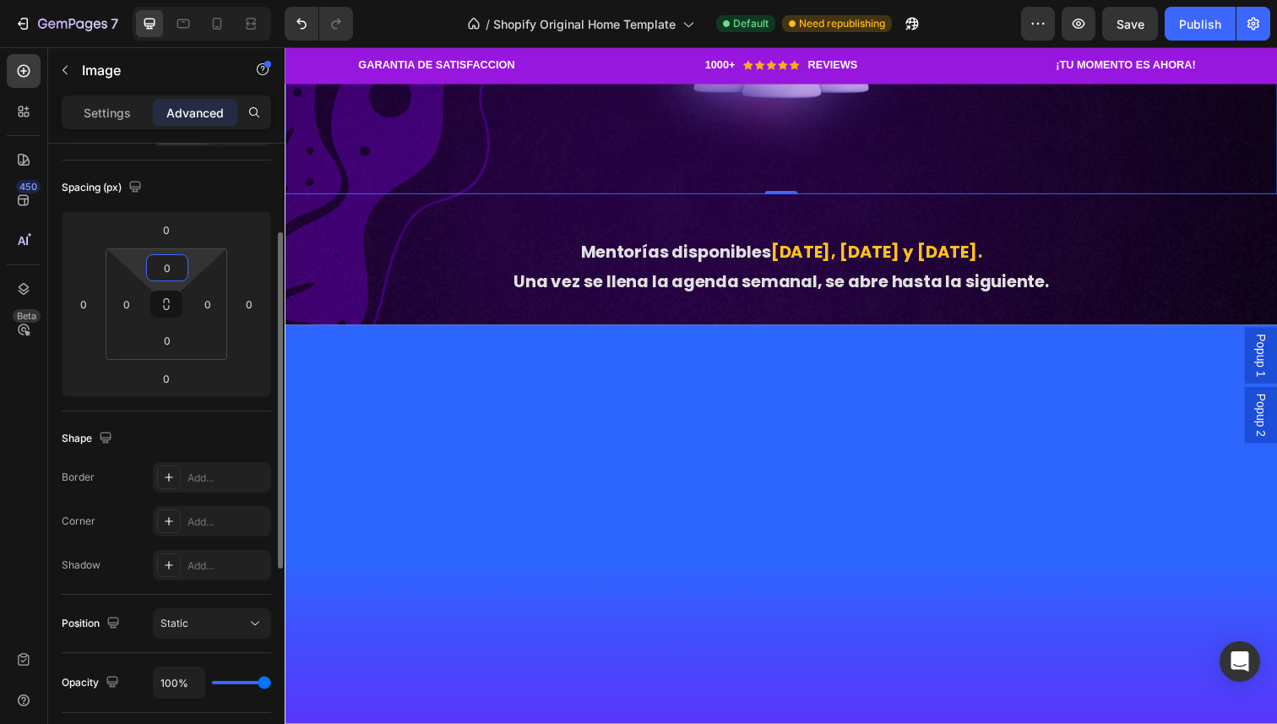
click at [165, 274] on input "0" at bounding box center [167, 267] width 34 height 25
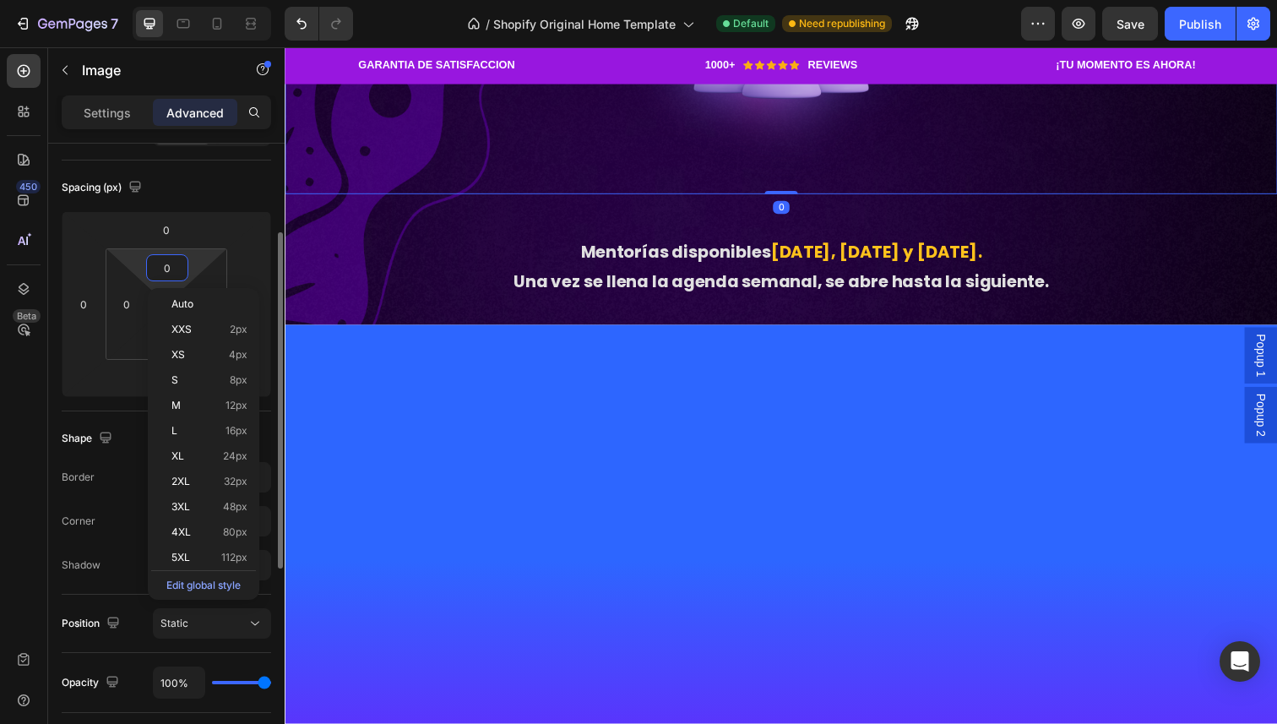
type input "'"
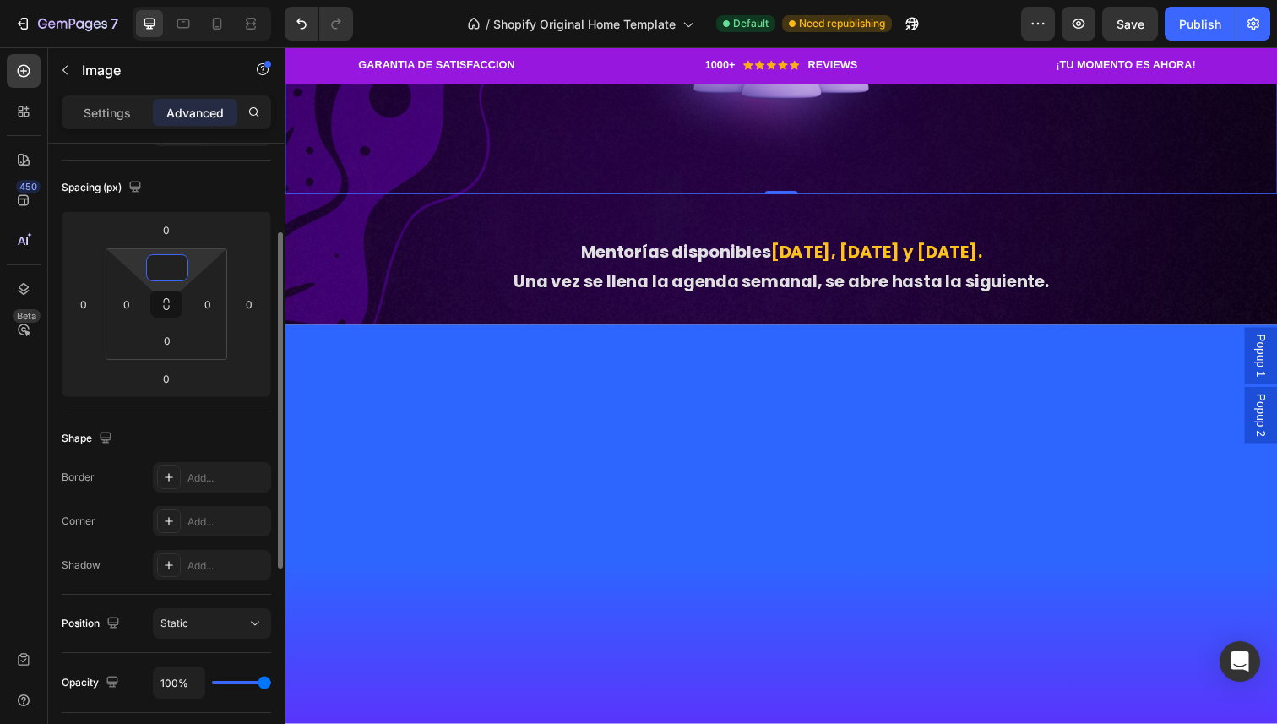
type input "¿"
type input "+"
type input "´"
type input "}"
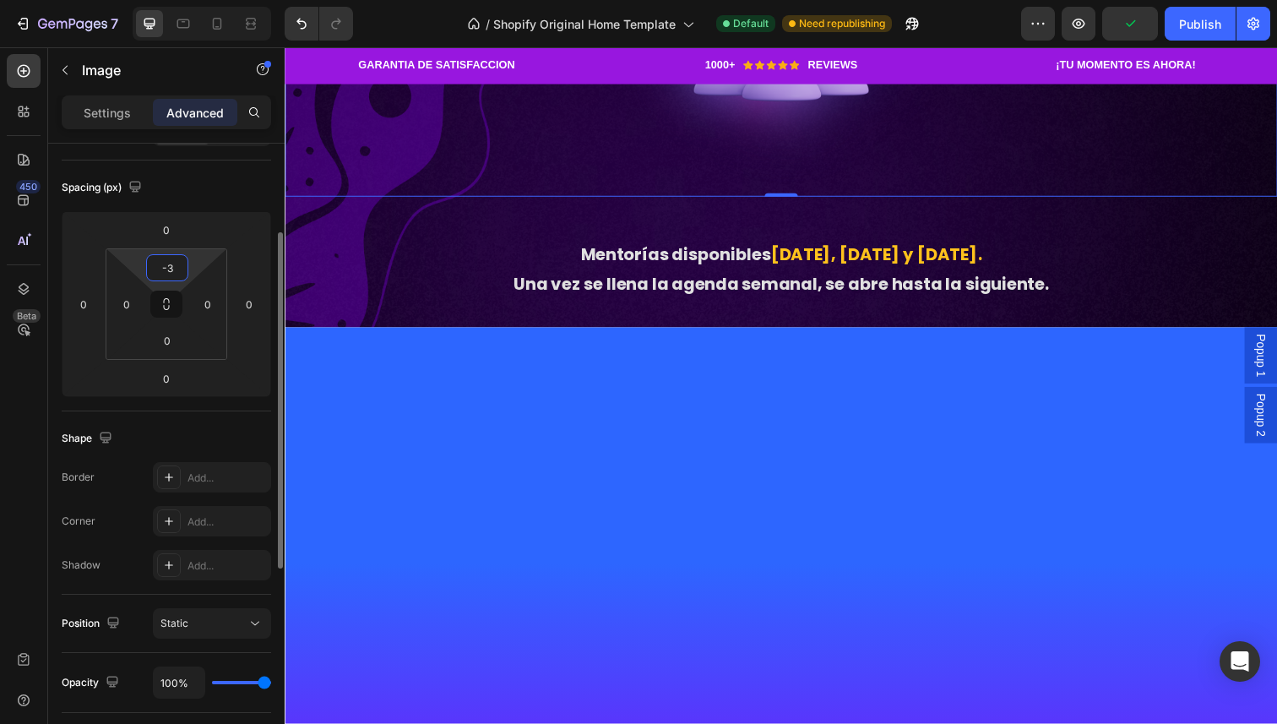
type input "-"
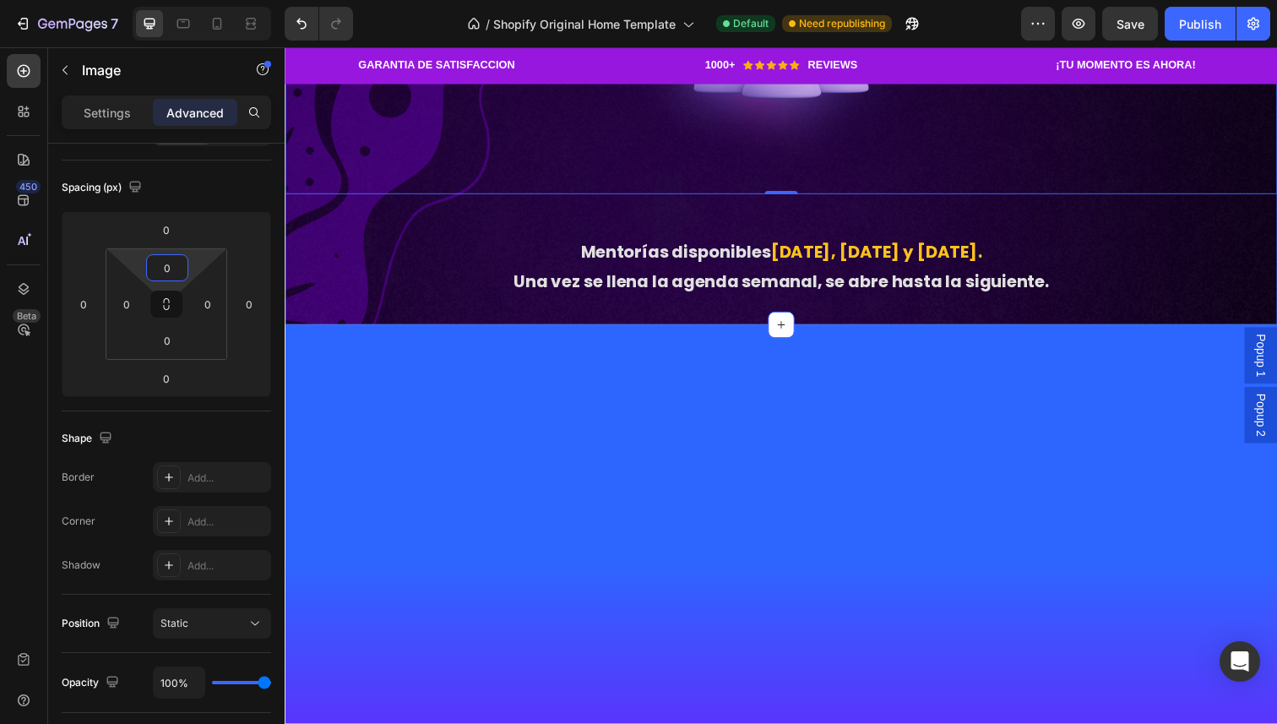
click at [471, 305] on div "🚨 Cupos muy limitados Heading Image 0 Mentorías disponibles [DATE], [DATE] y [D…" at bounding box center [792, 69] width 1014 height 471
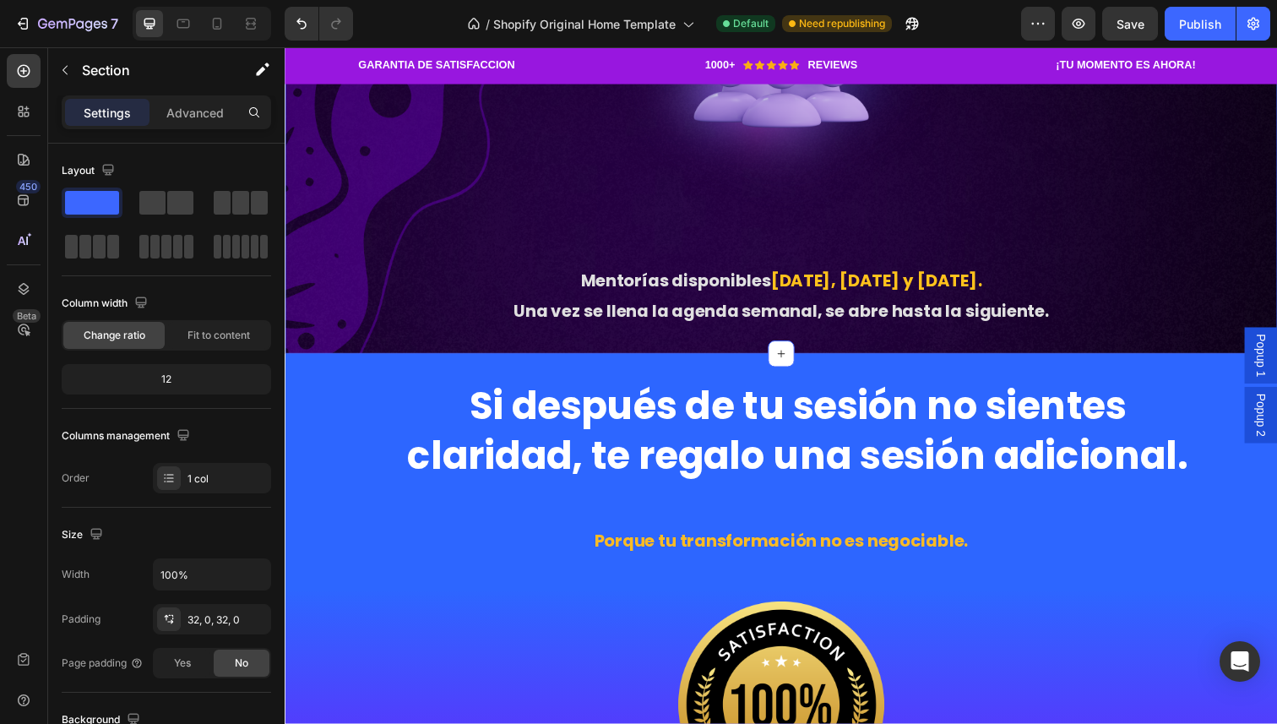
scroll to position [2383, 0]
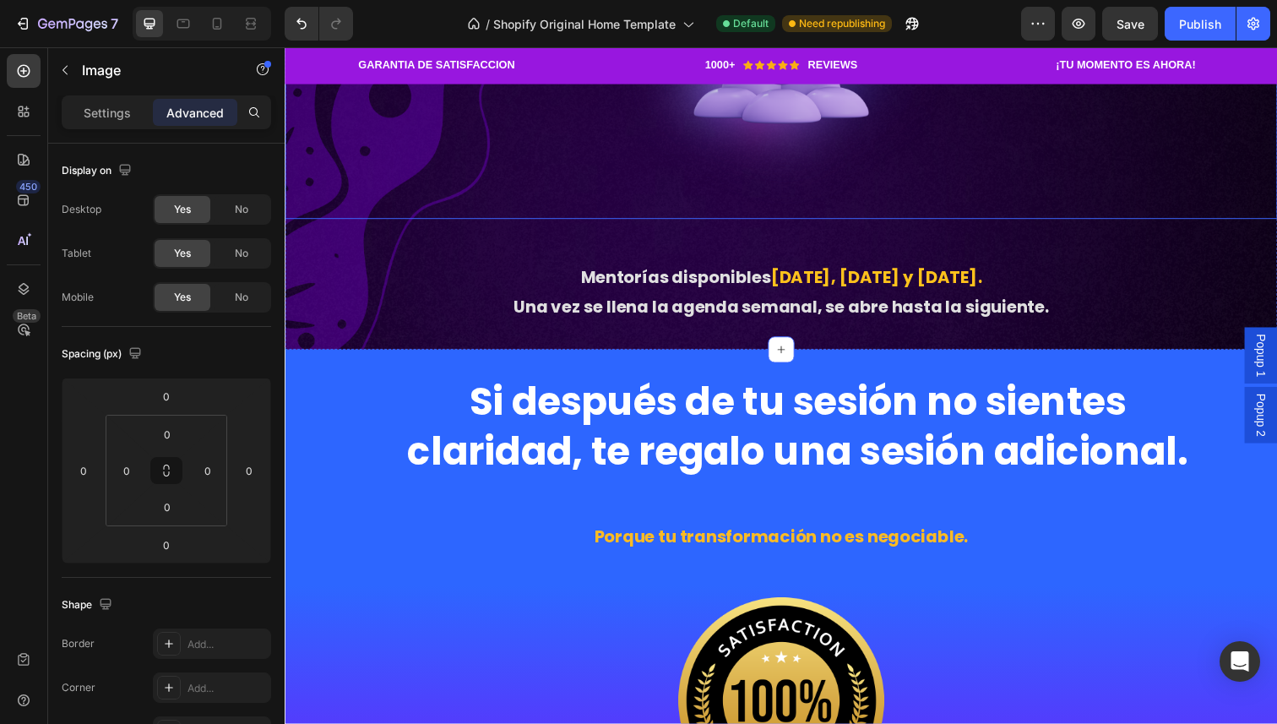
click at [804, 223] on img at bounding box center [791, 69] width 346 height 307
click at [664, 223] on img at bounding box center [791, 69] width 346 height 307
click at [124, 124] on div "Settings" at bounding box center [107, 112] width 84 height 27
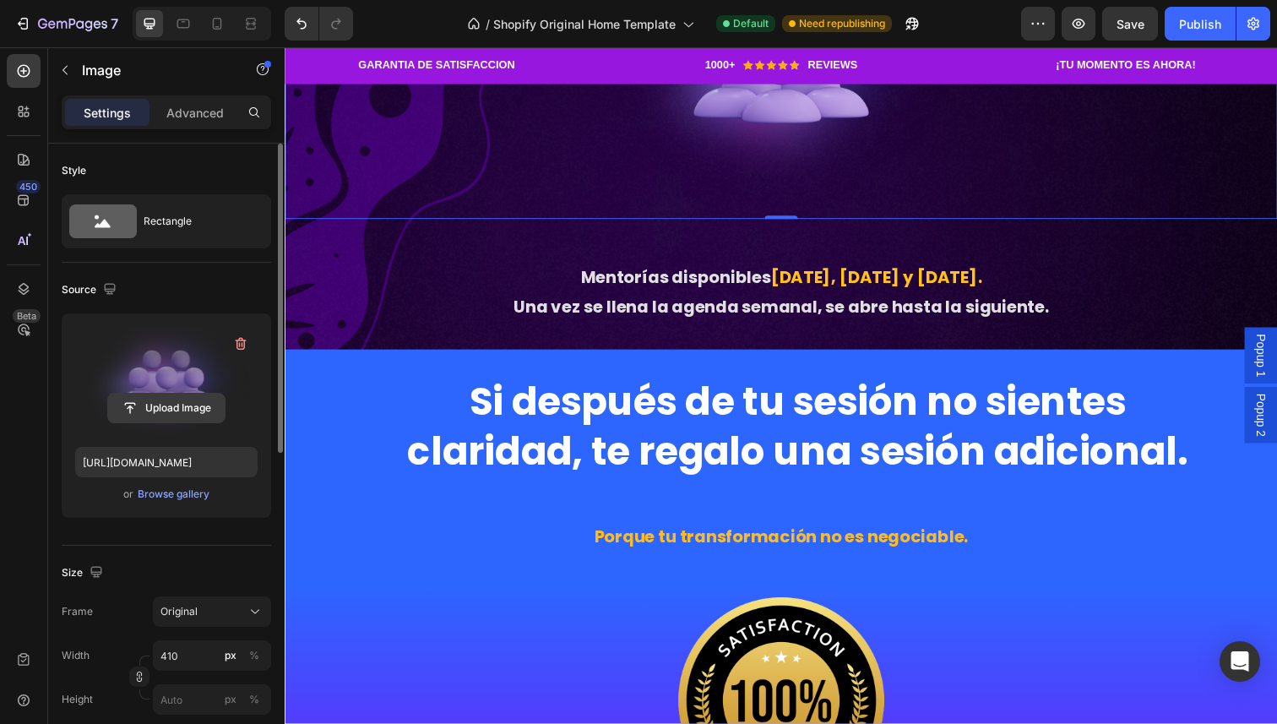
click at [181, 406] on input "file" at bounding box center [166, 408] width 117 height 29
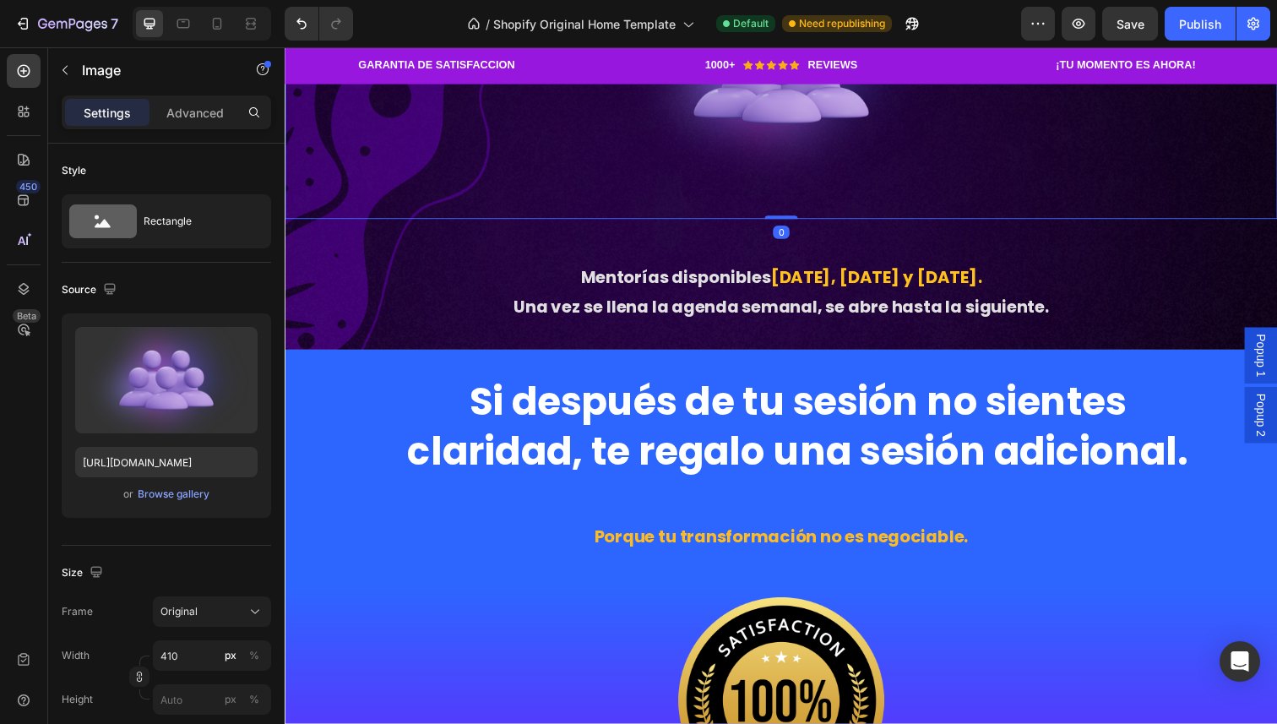
drag, startPoint x: 801, startPoint y: 494, endPoint x: 797, endPoint y: 453, distance: 41.5
click at [797, 223] on div "Image 0" at bounding box center [792, 69] width 1014 height 307
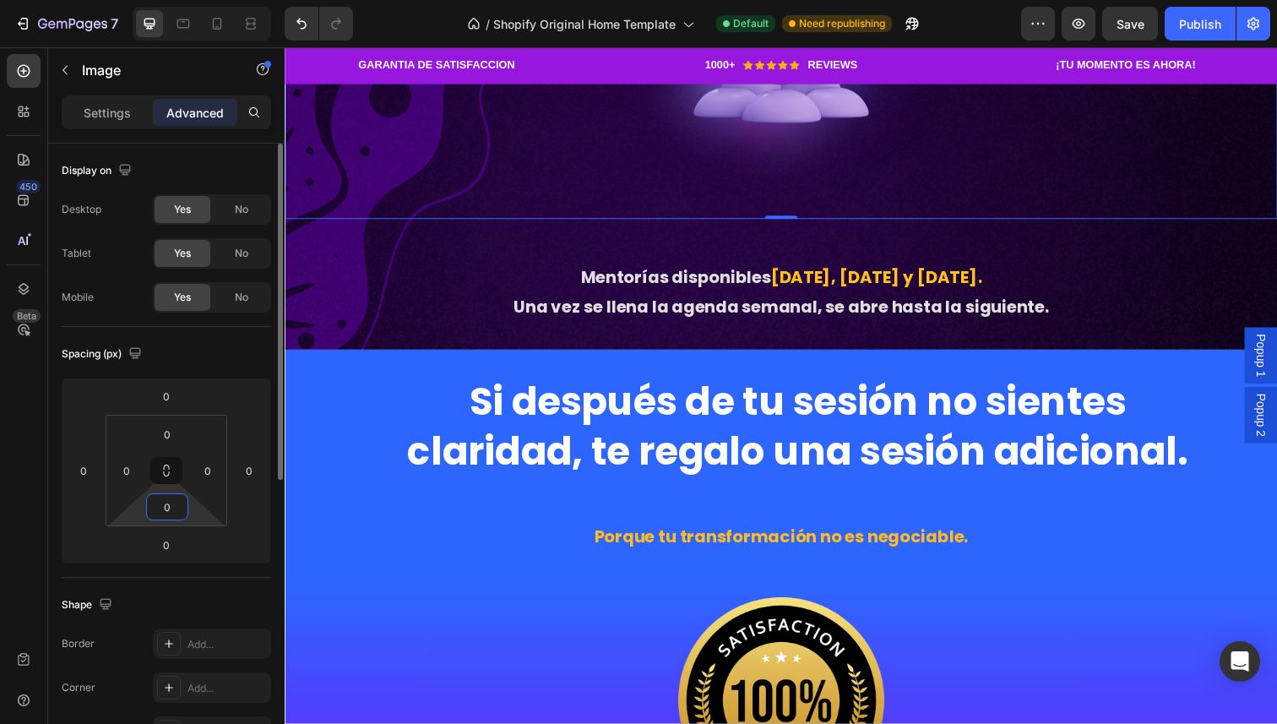
click at [180, 502] on input "0" at bounding box center [167, 506] width 34 height 25
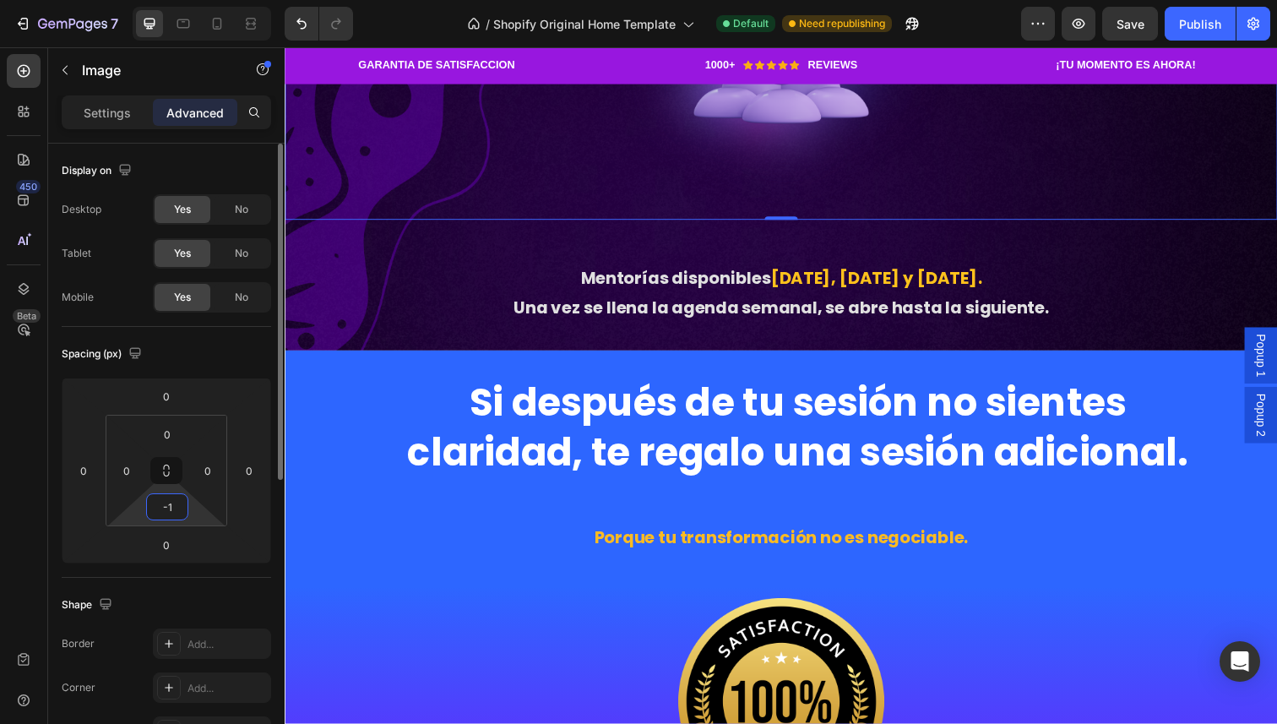
type input "-"
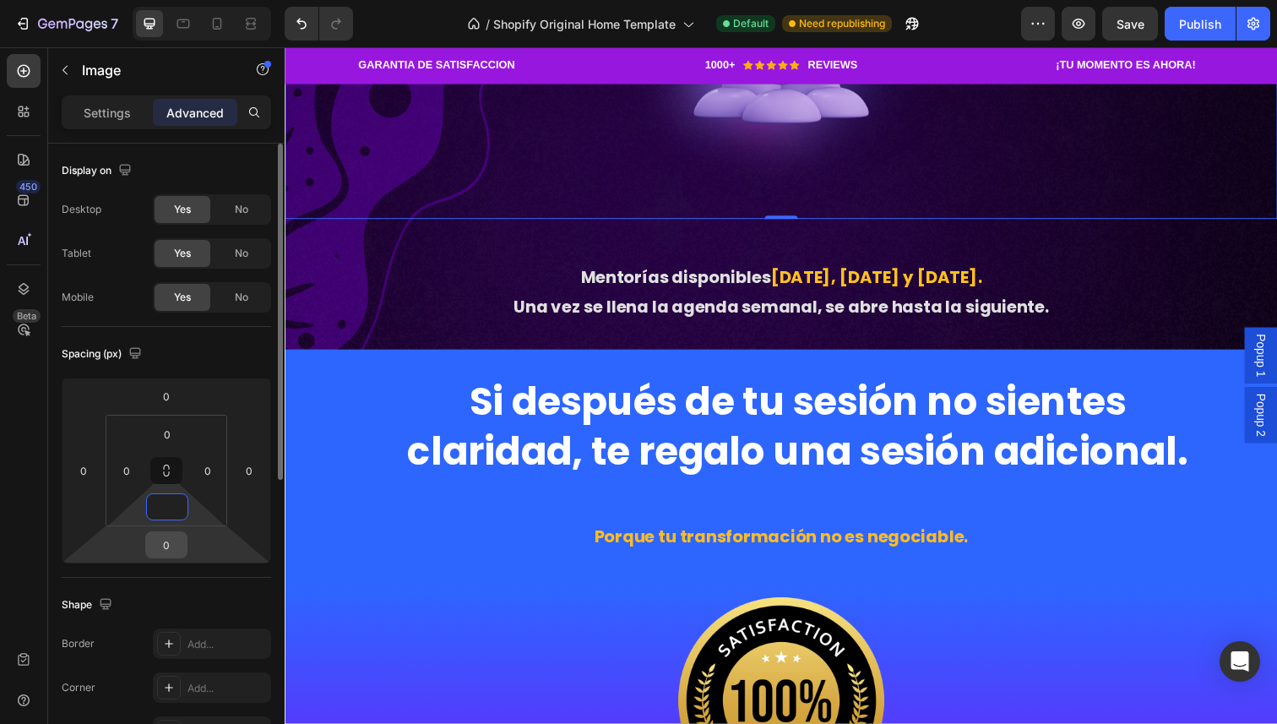
type input "0"
click at [161, 552] on input "0" at bounding box center [167, 544] width 34 height 25
type input "1"
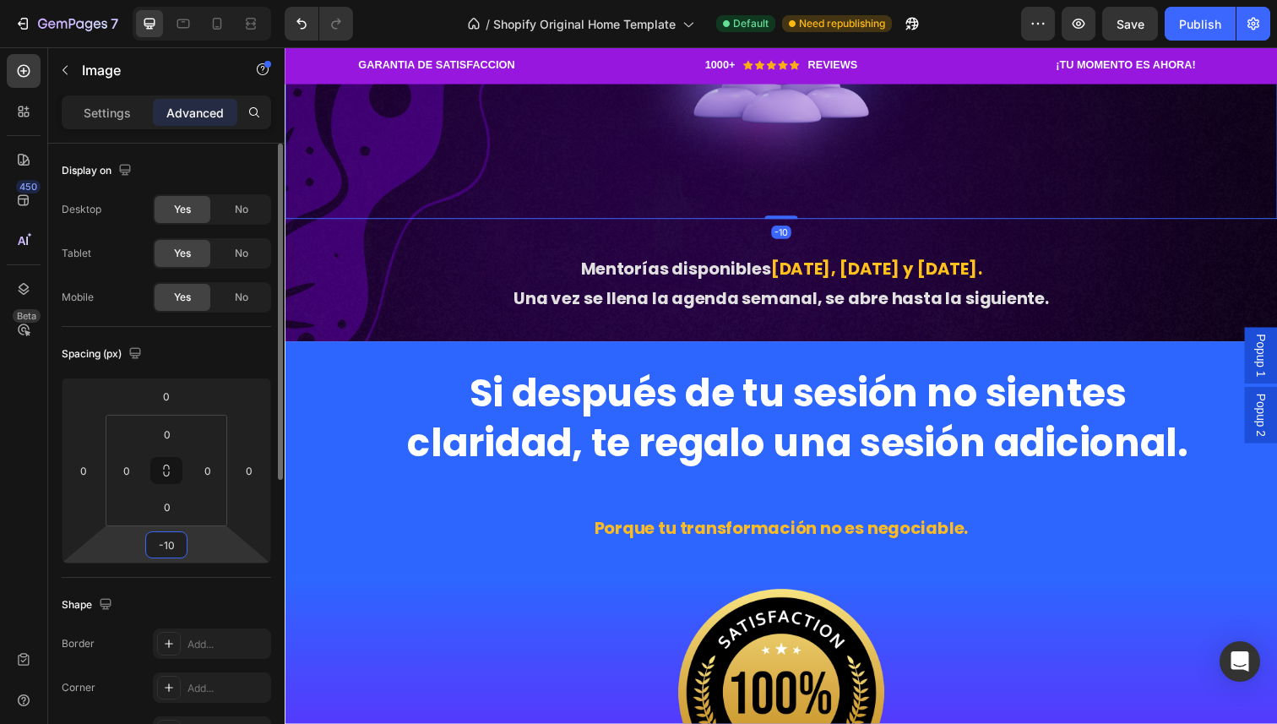
type input "-100"
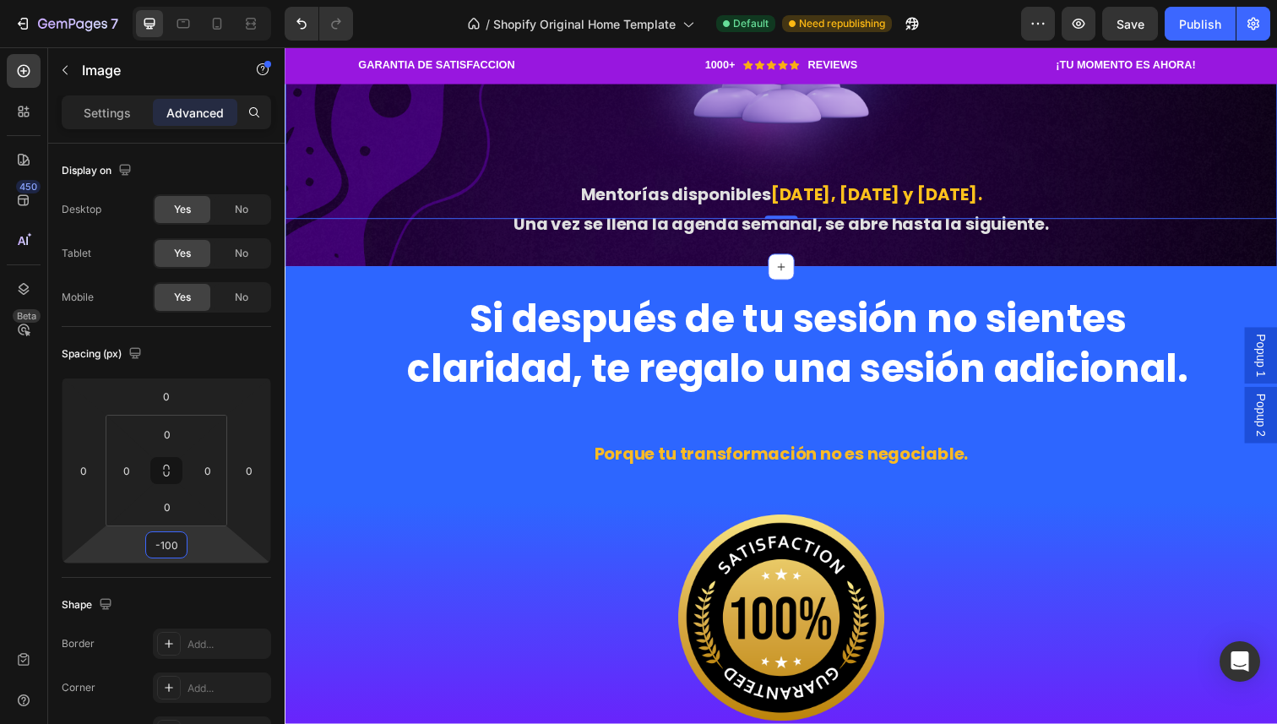
click at [456, 273] on div "🚨 Cupos muy limitados Heading Image -100 Mentorías disponibles [DATE], [DATE] y…" at bounding box center [792, 53] width 1014 height 440
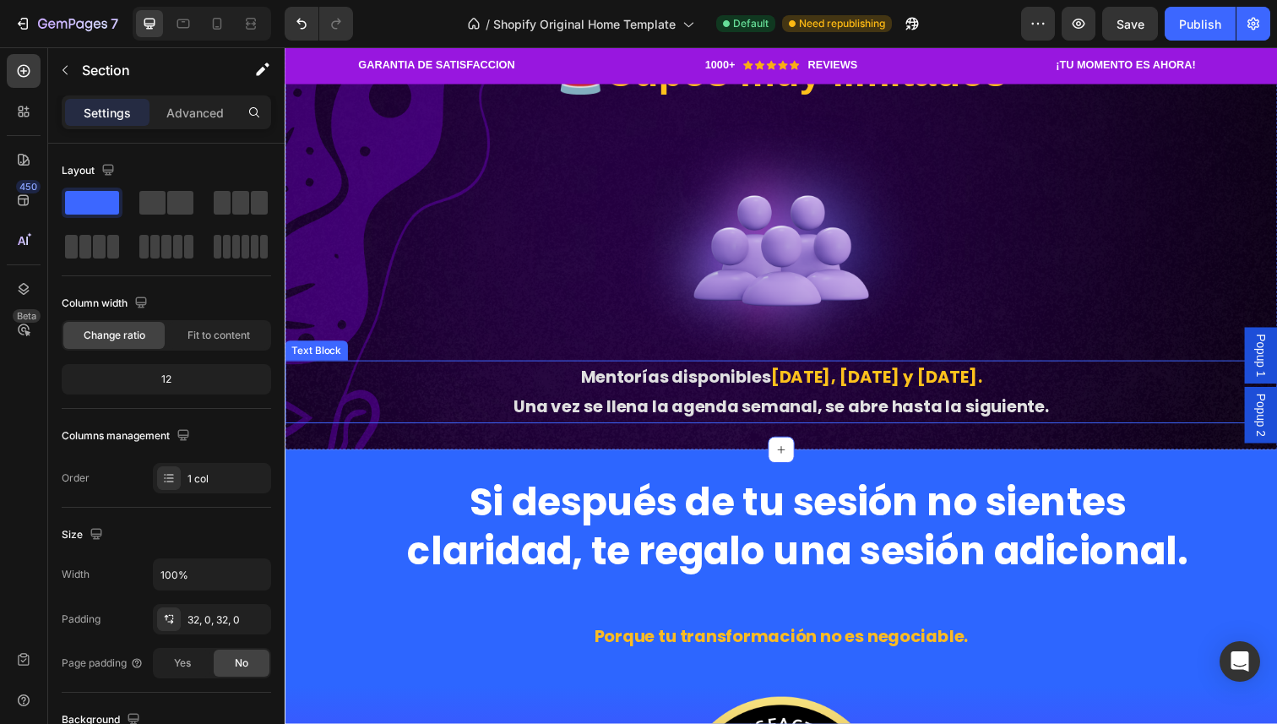
scroll to position [2473, 0]
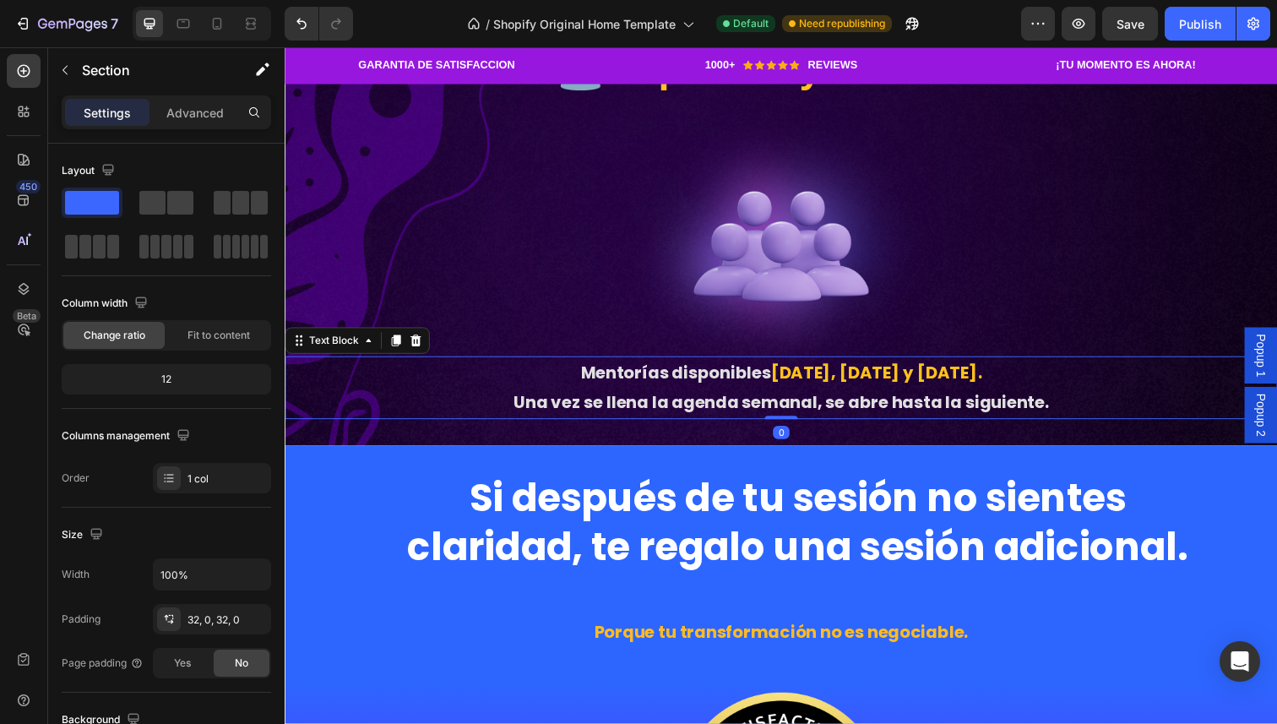
click at [618, 422] on p "Mentorías disponibles [DATE], [DATE] y [DATE] . Una vez se llena la agenda sema…" at bounding box center [791, 395] width 1010 height 61
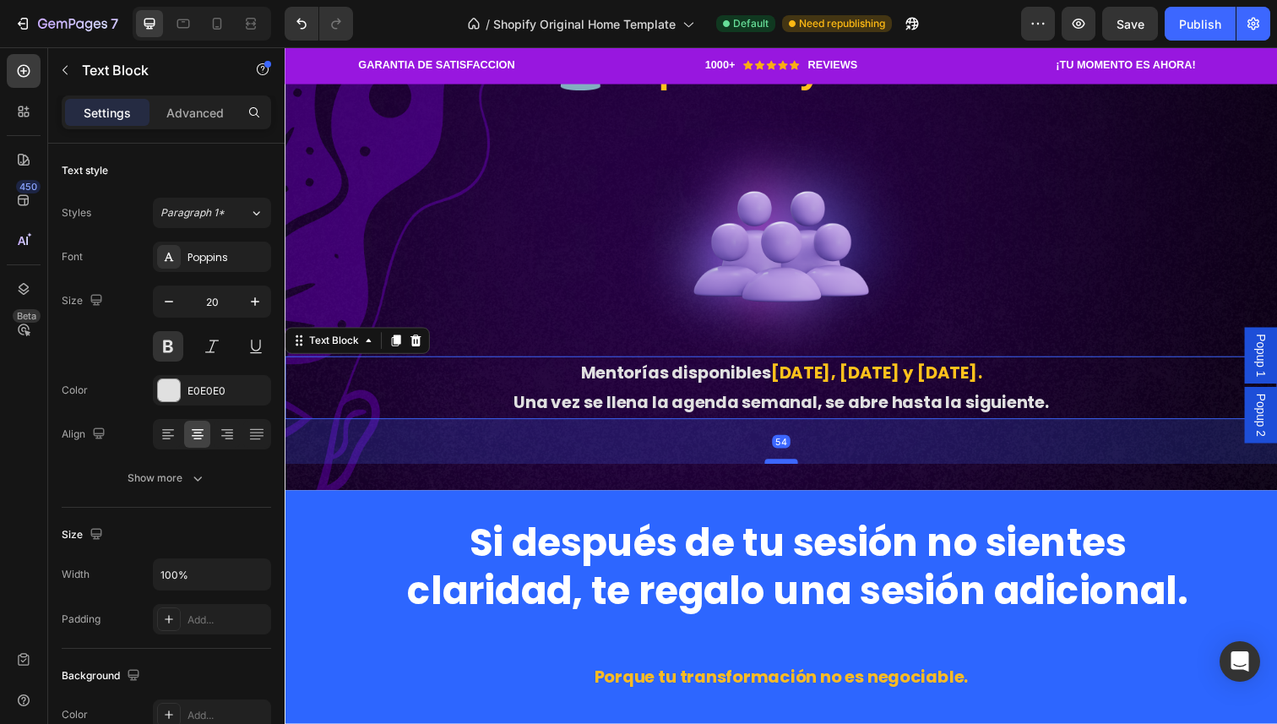
drag, startPoint x: 788, startPoint y: 424, endPoint x: 787, endPoint y: 474, distance: 49.8
click at [787, 473] on div at bounding box center [792, 470] width 34 height 5
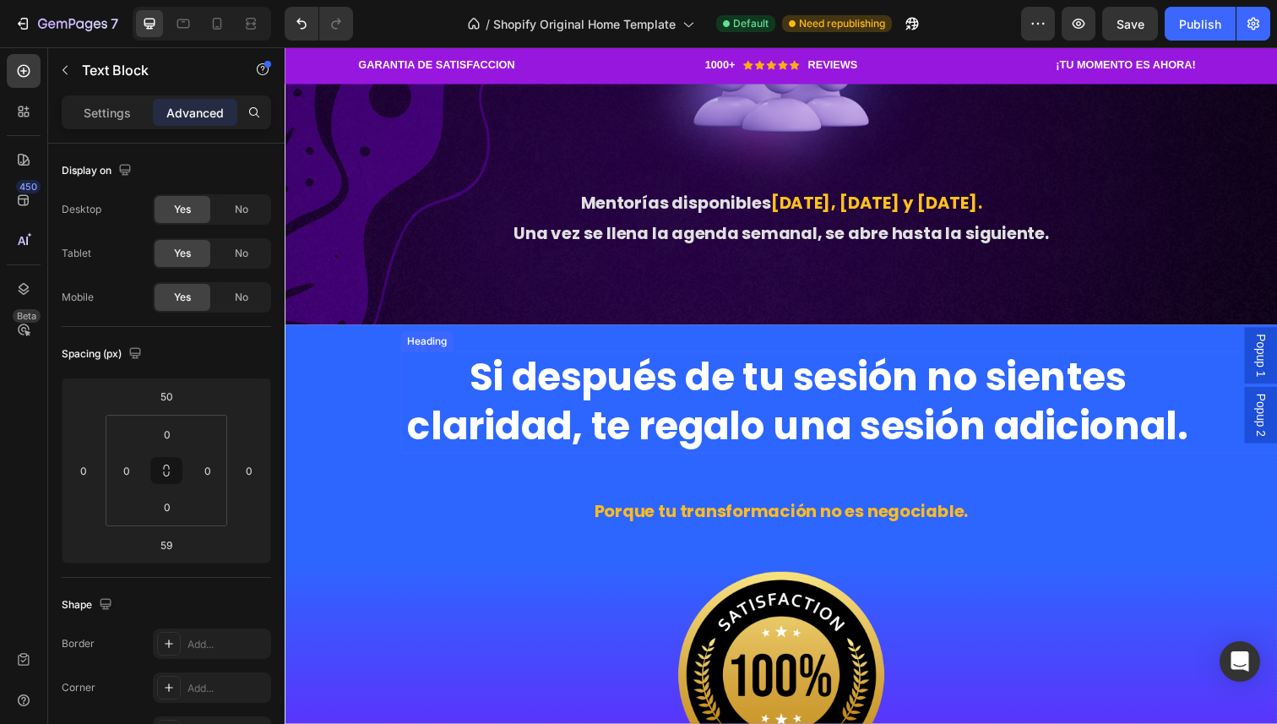
scroll to position [2654, 0]
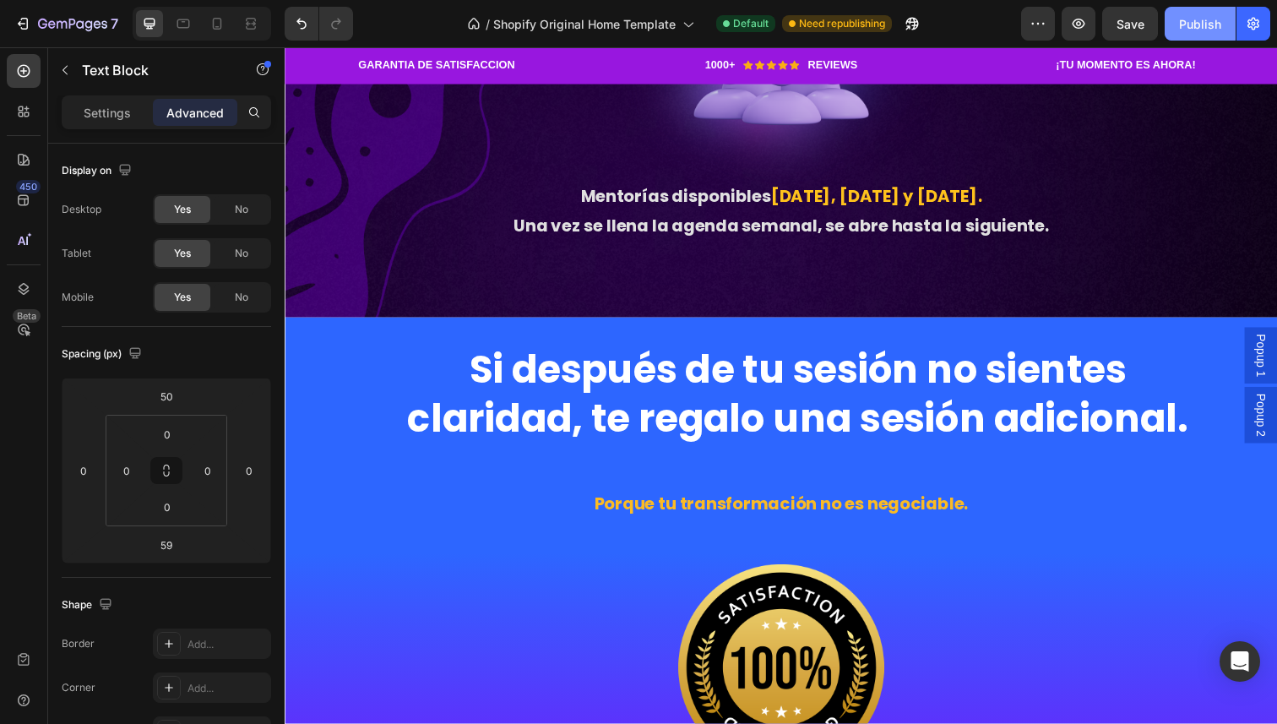
click at [1198, 24] on div "Publish" at bounding box center [1200, 24] width 42 height 18
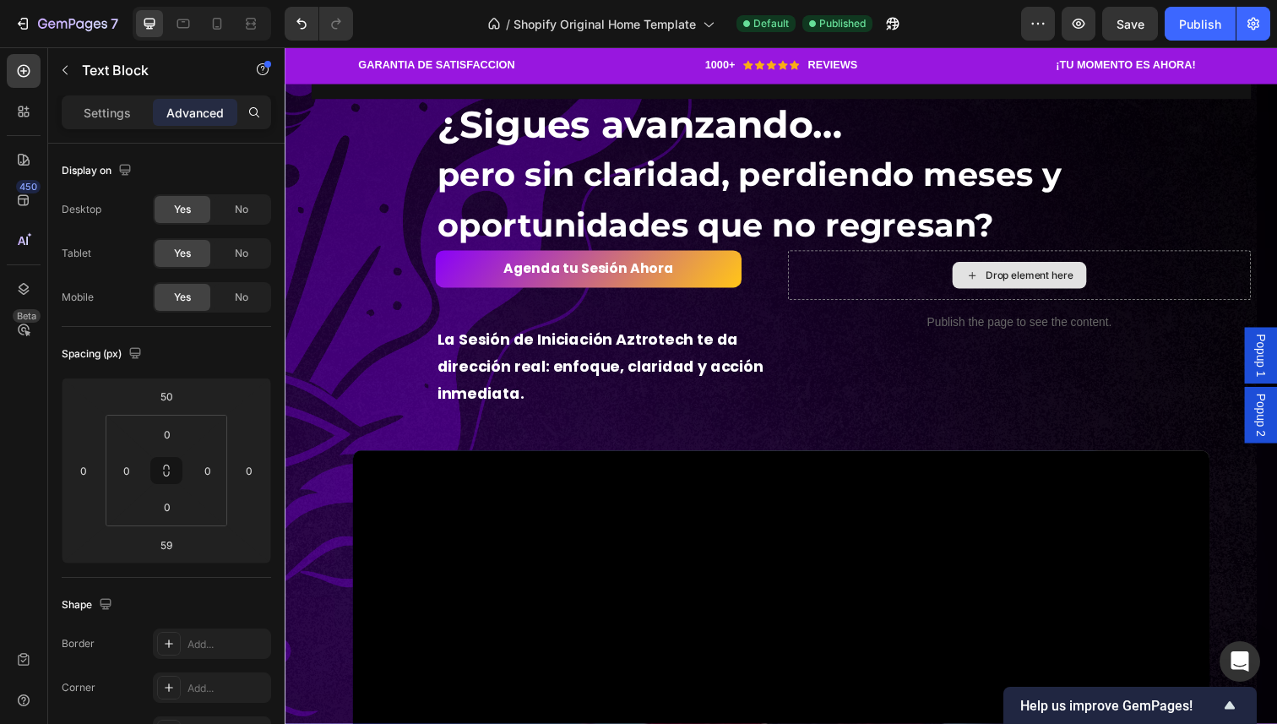
scroll to position [0, 0]
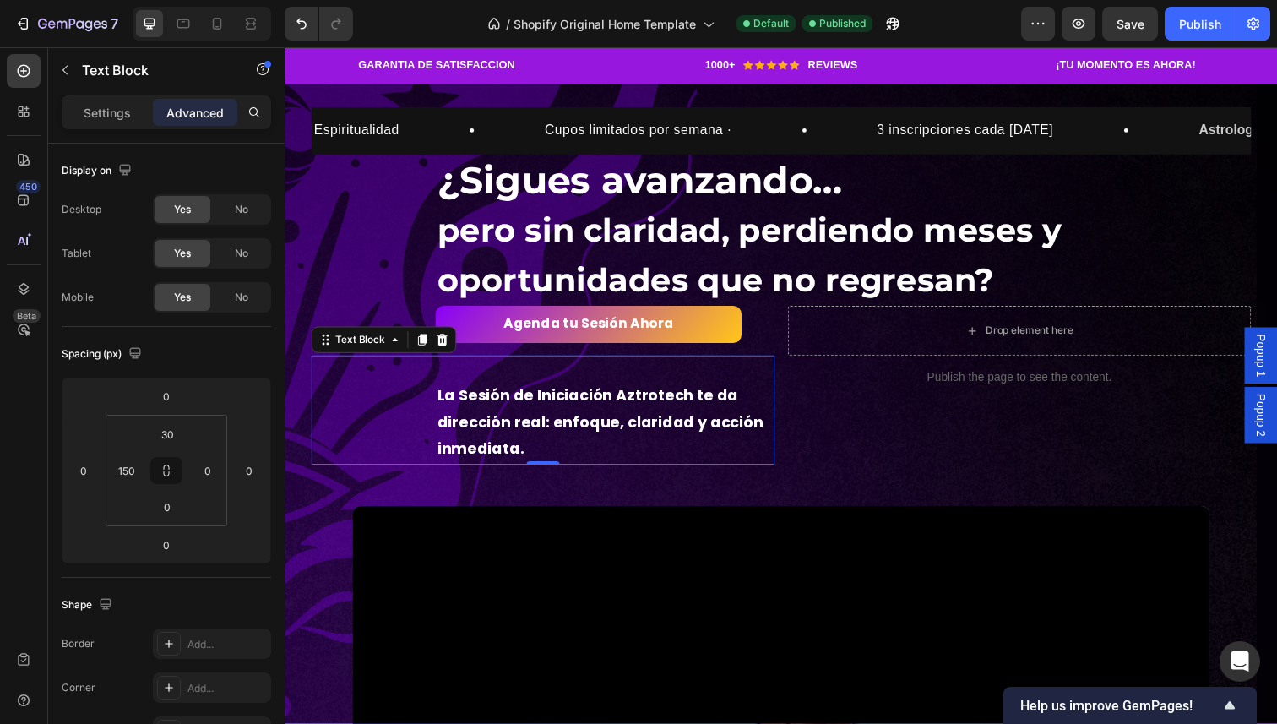
click at [721, 437] on p "La Sesión de Iniciación Aztrotech te da dirección real: enfoque, claridad y acc…" at bounding box center [611, 430] width 343 height 82
click at [710, 450] on p "La Sesión de Iniciación Aztrotech te da dirección real: enfoque, claridad y acc…" at bounding box center [611, 430] width 343 height 82
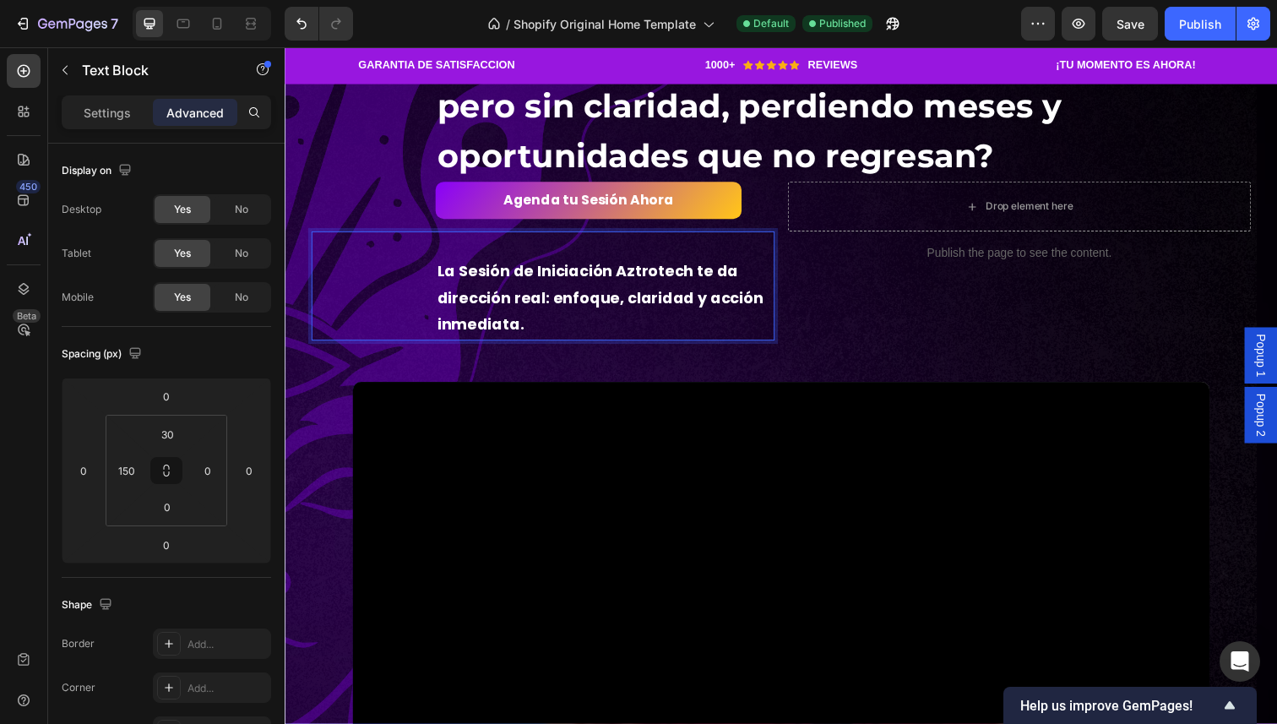
scroll to position [126, 0]
click at [641, 330] on p "La Sesión de Iniciación Aztrotech te da dirección real: enfoque, claridad y acc…" at bounding box center [611, 305] width 343 height 82
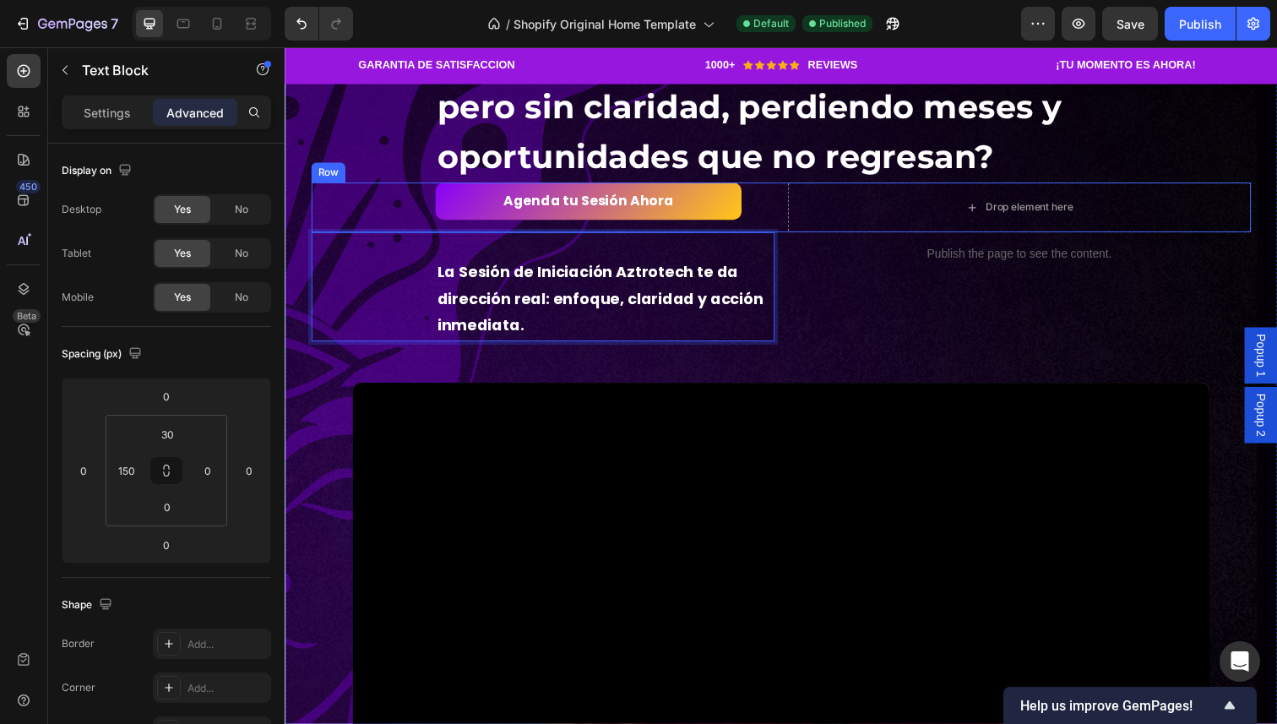
click at [394, 225] on div "Agenda tu Sesión Ahora Button" at bounding box center [548, 208] width 473 height 45
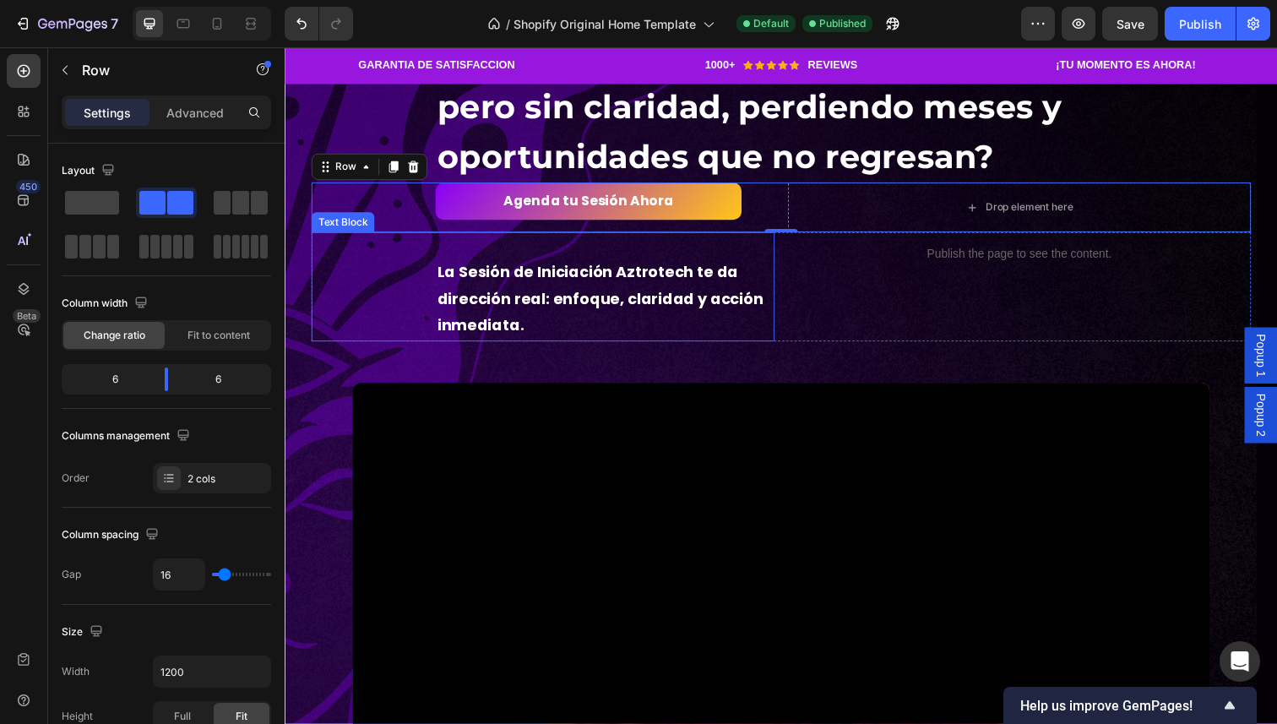
click at [423, 271] on div "La Sesión de Iniciación Aztrotech te da dirección real: enfoque, claridad y acc…" at bounding box center [548, 292] width 473 height 111
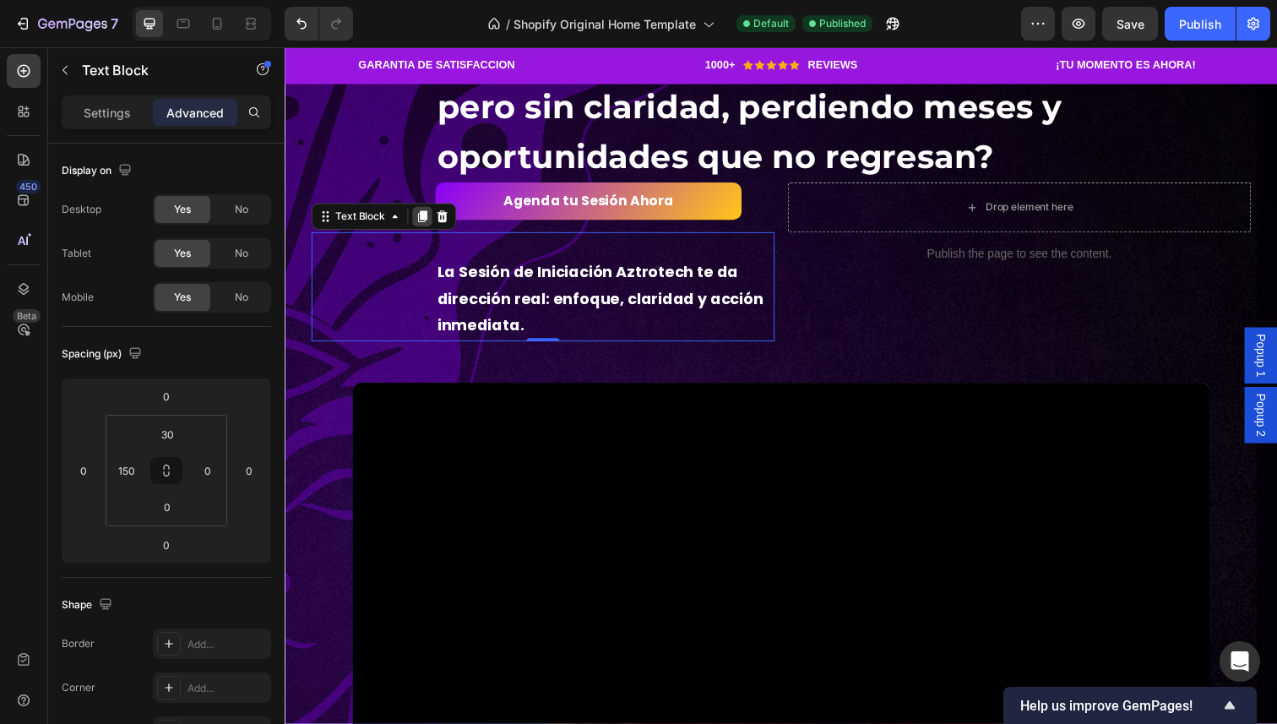
click at [418, 223] on icon at bounding box center [425, 221] width 14 height 14
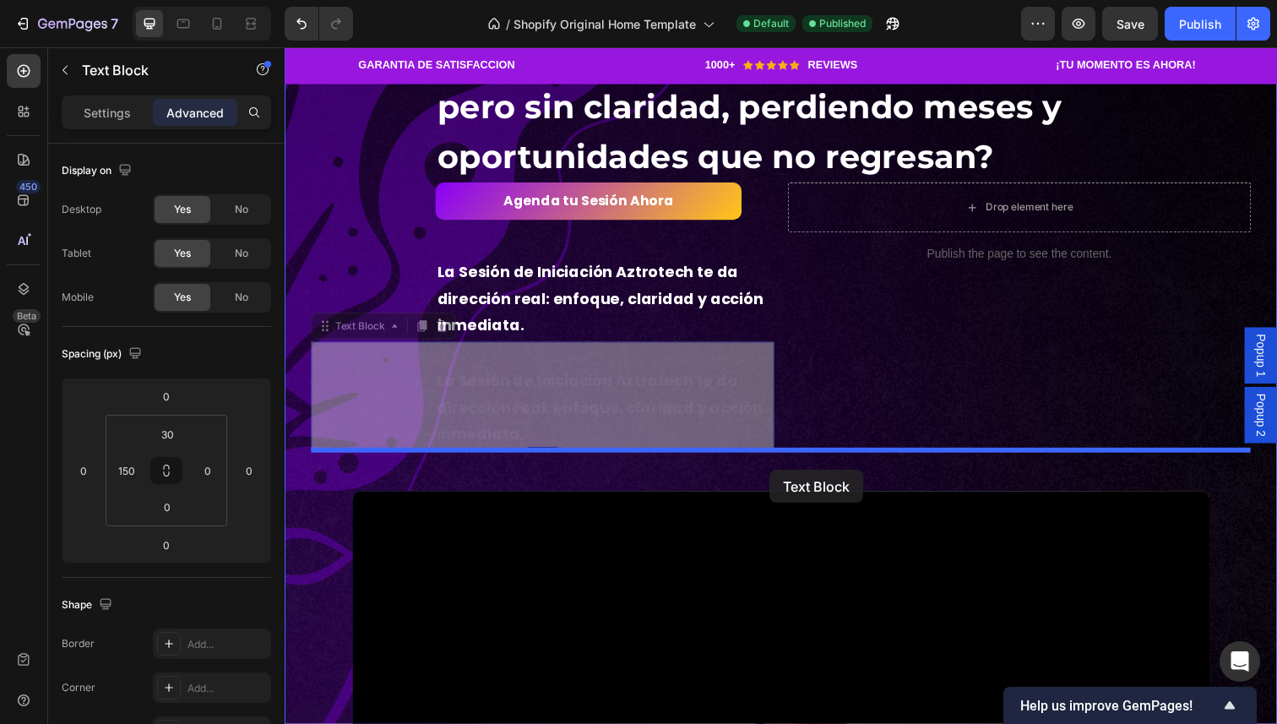
drag, startPoint x: 334, startPoint y: 329, endPoint x: 780, endPoint y: 479, distance: 470.4
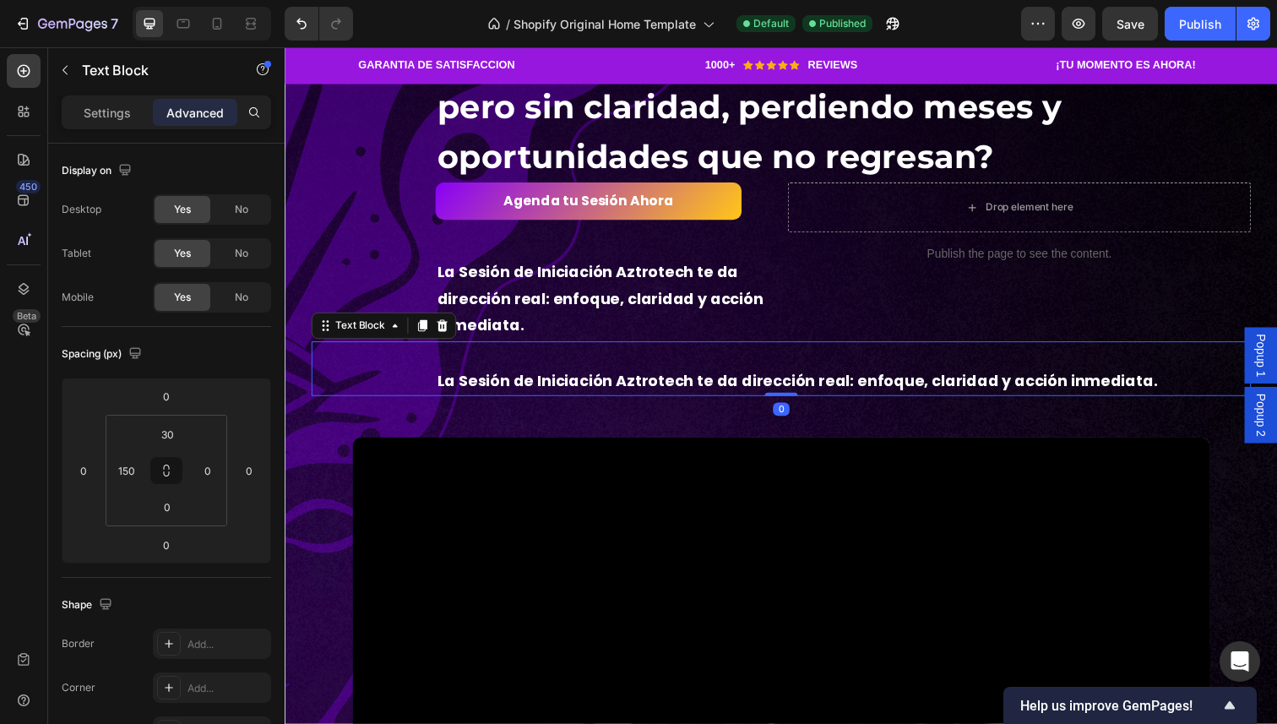
click at [746, 390] on p "La Sesión de Iniciación Aztrotech te da dirección real: enfoque, claridad y acc…" at bounding box center [855, 388] width 830 height 27
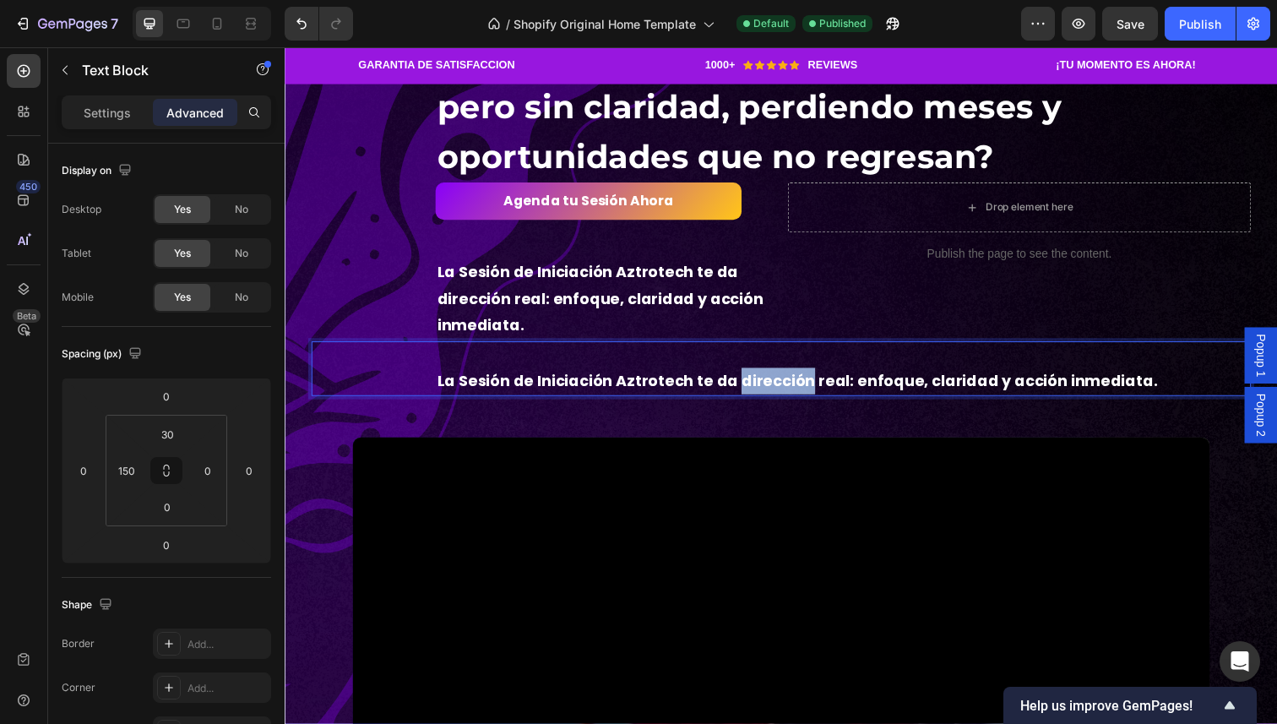
click at [746, 390] on p "La Sesión de Iniciación Aztrotech te da dirección real: enfoque, claridad y acc…" at bounding box center [855, 388] width 830 height 27
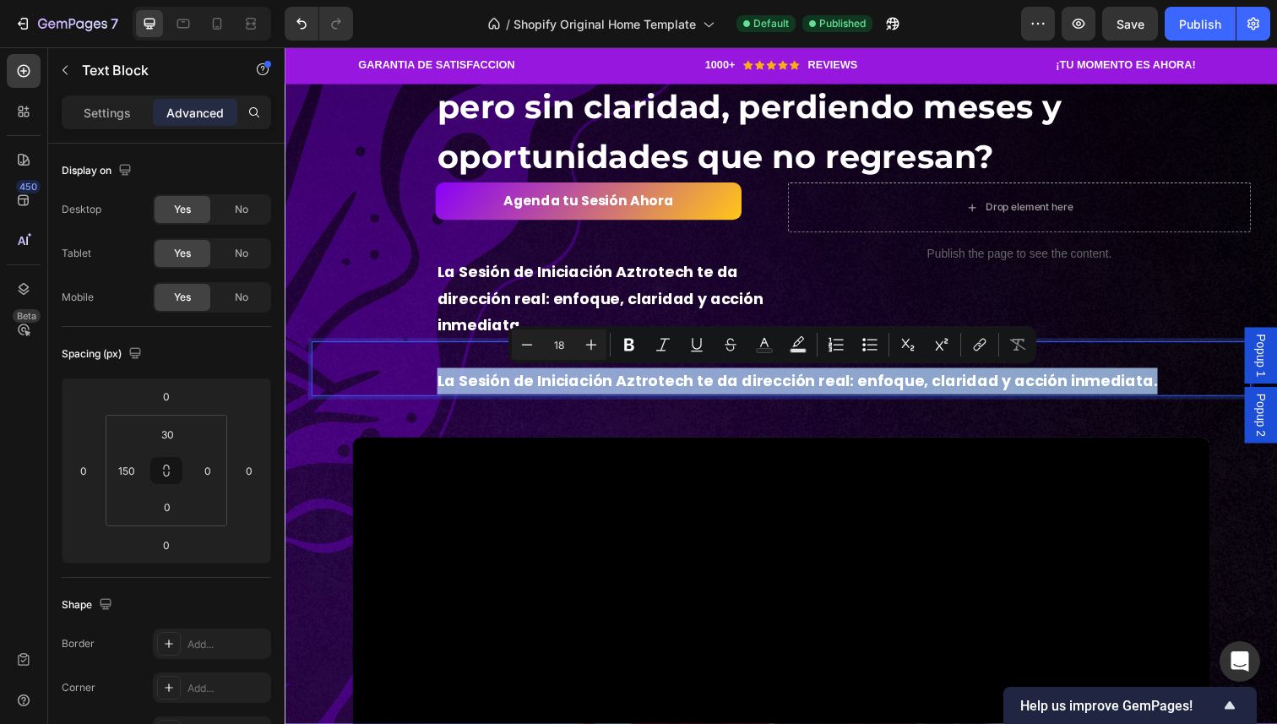
click at [746, 390] on p "La Sesión de Iniciación Aztrotech te da dirección real: enfoque, claridad y acc…" at bounding box center [855, 388] width 830 height 27
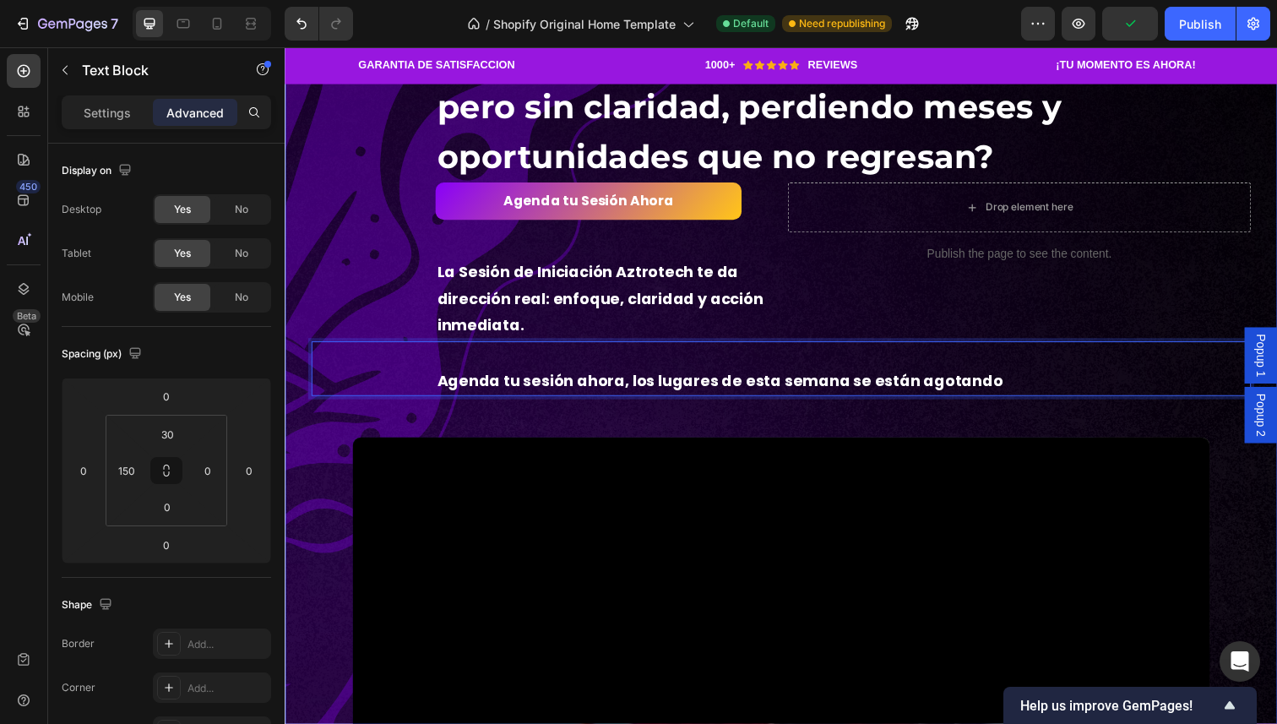
click at [690, 431] on div "Espiritualidad Text Block Row Cupos limitados por semana · Text Block Row 3 ins…" at bounding box center [792, 460] width 960 height 955
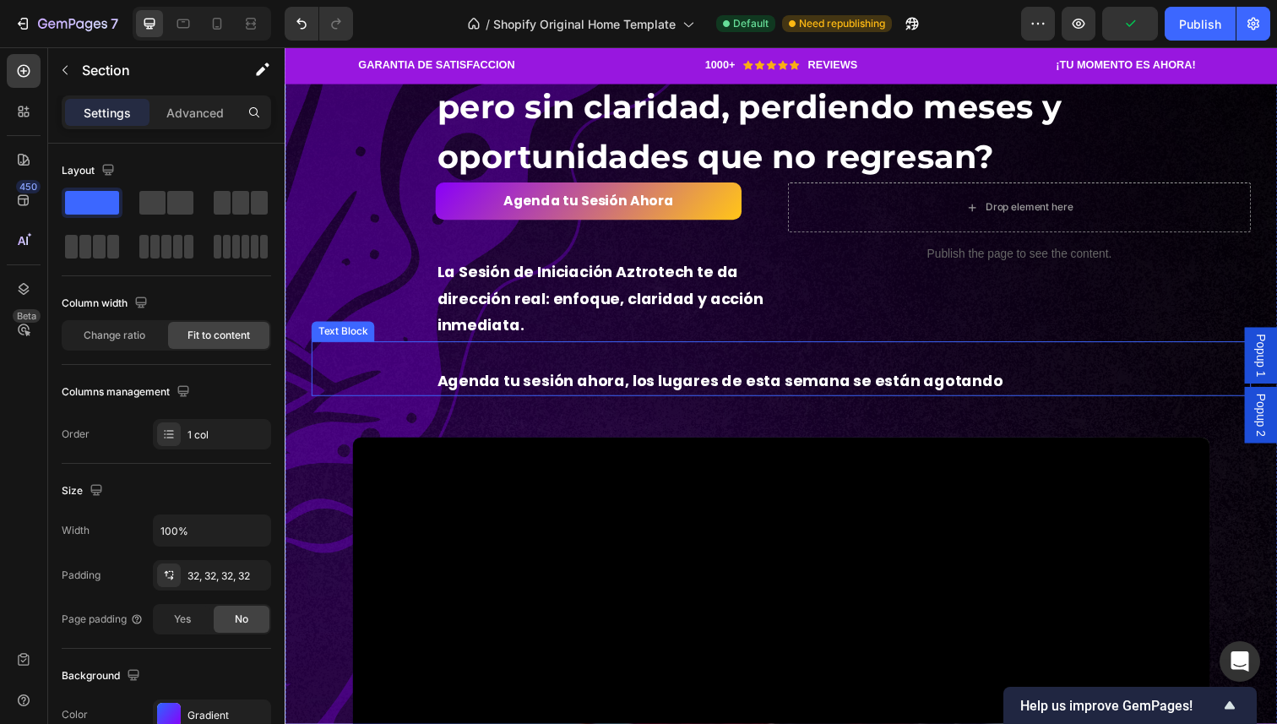
click at [684, 398] on p "Agenda tu sesión ahora, los lugares de esta semana se están agotando" at bounding box center [855, 388] width 830 height 27
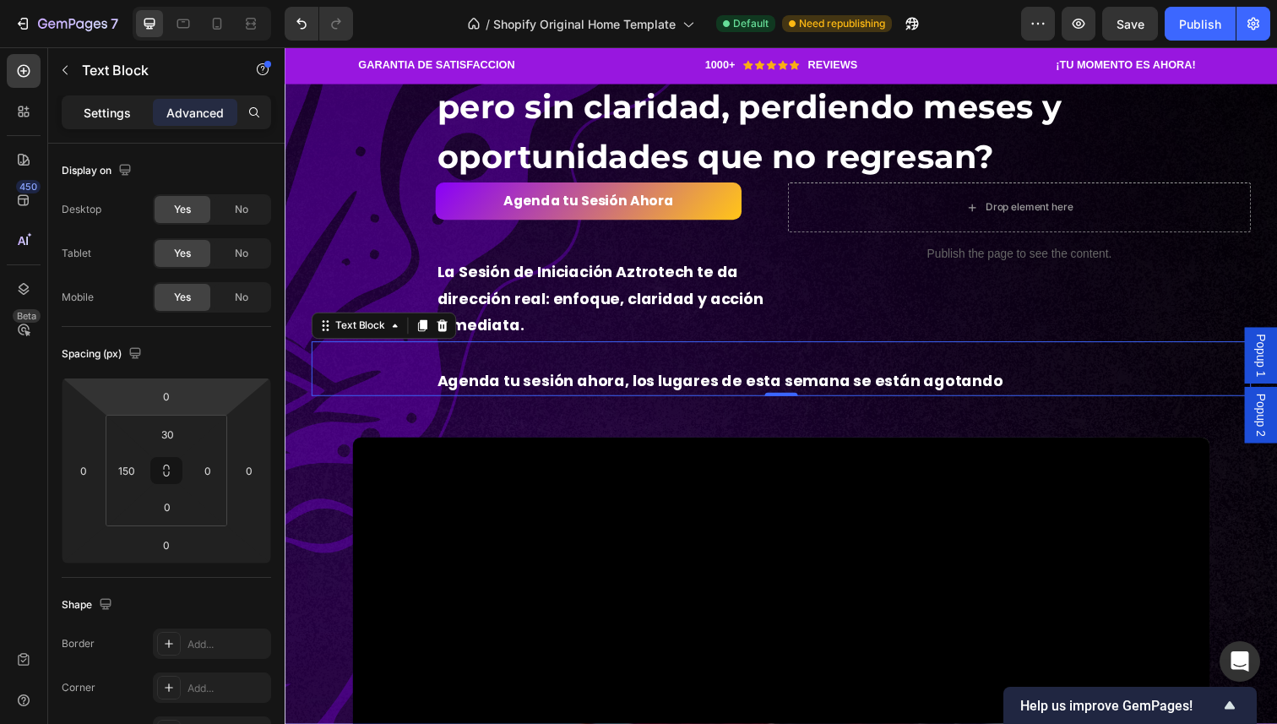
click at [107, 119] on p "Settings" at bounding box center [107, 113] width 47 height 18
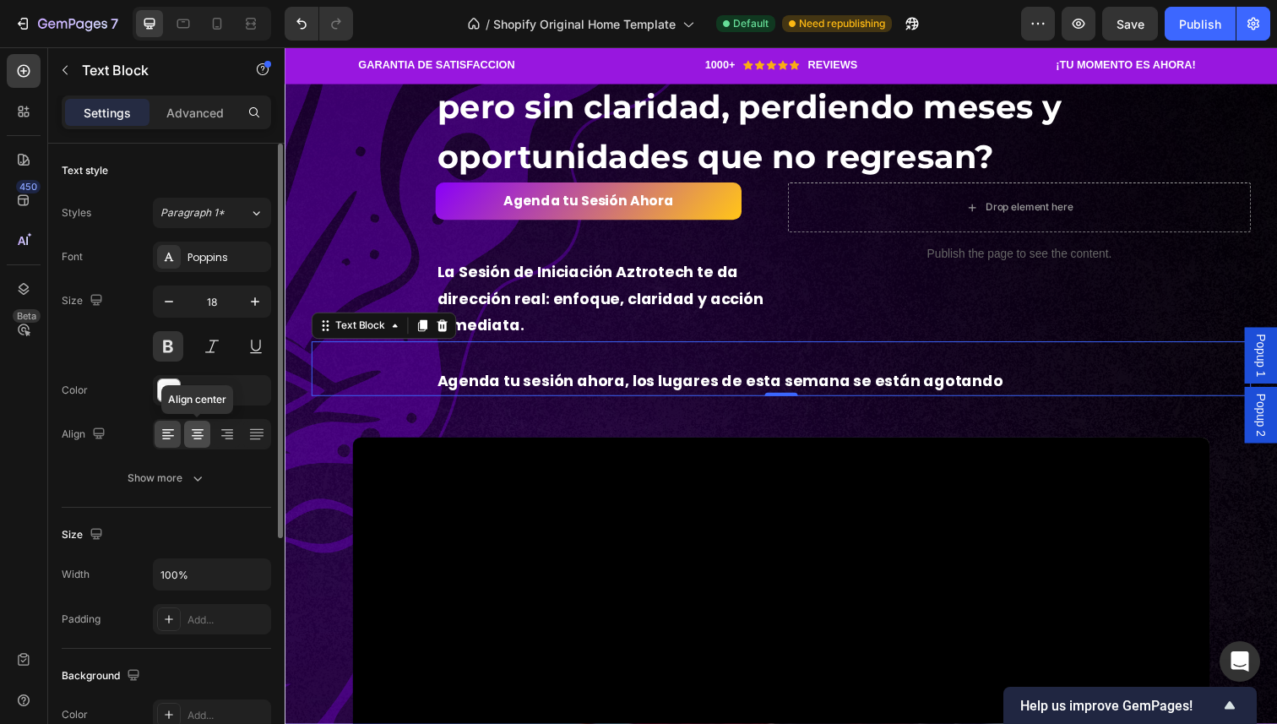
click at [195, 439] on icon at bounding box center [197, 434] width 17 height 17
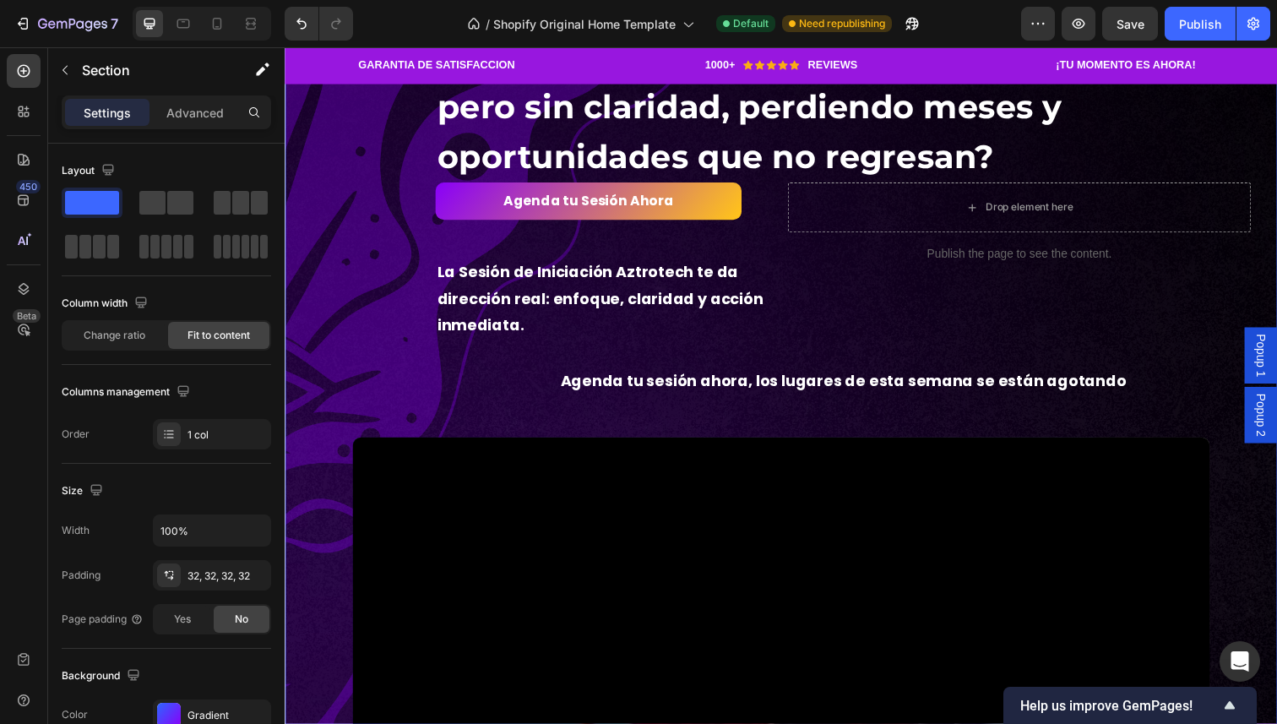
click at [566, 430] on div "Espiritualidad Text Block Row Cupos limitados por semana · Text Block Row 3 ins…" at bounding box center [792, 460] width 960 height 955
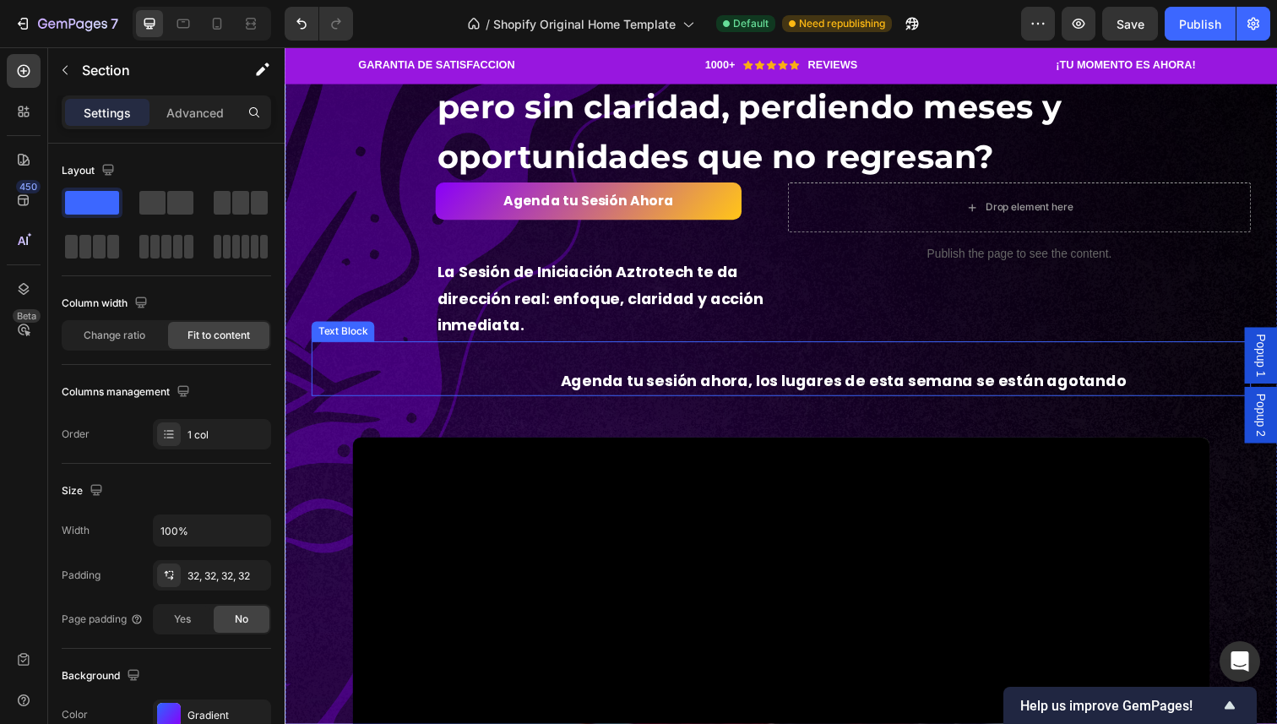
click at [642, 383] on p "Agenda tu sesión ahora, los lugares de esta semana se están agotando" at bounding box center [855, 388] width 830 height 27
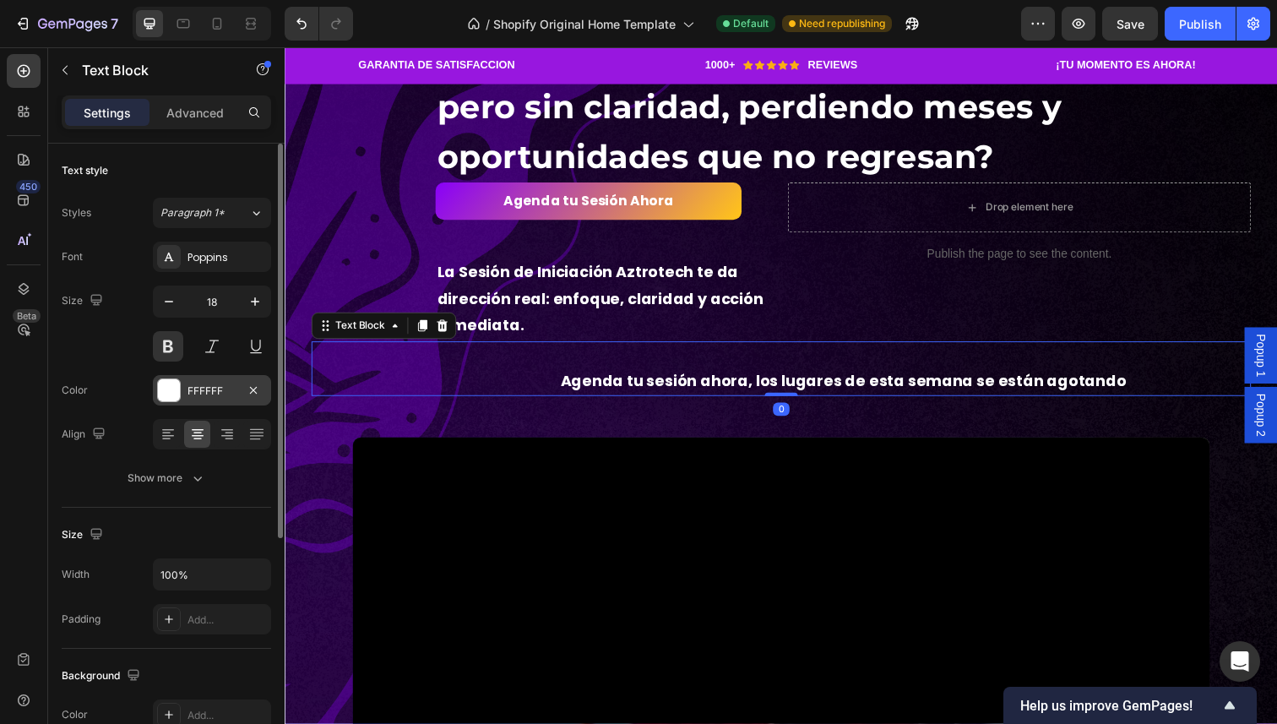
click at [188, 391] on div "FFFFFF" at bounding box center [212, 391] width 49 height 15
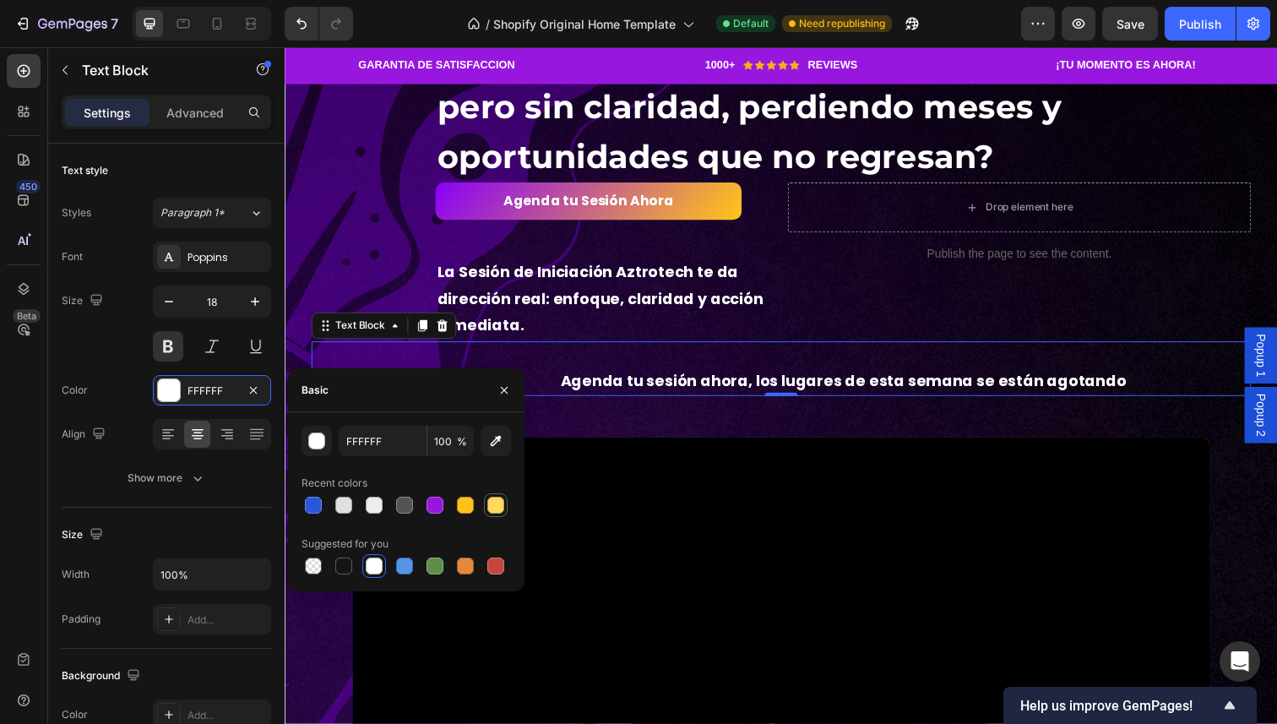
click at [495, 512] on div at bounding box center [495, 505] width 17 height 17
type input "FFD95E"
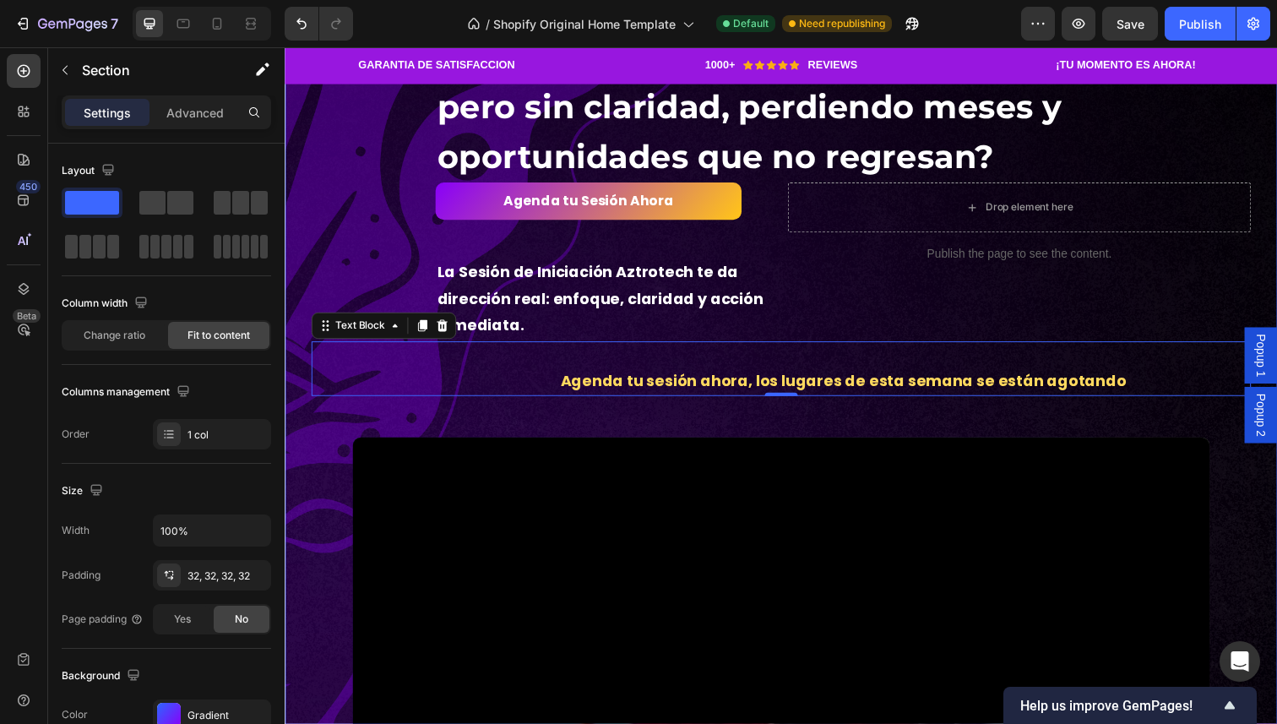
click at [698, 415] on div "Espiritualidad Text Block Row Cupos limitados por semana · Text Block Row 3 ins…" at bounding box center [792, 460] width 960 height 955
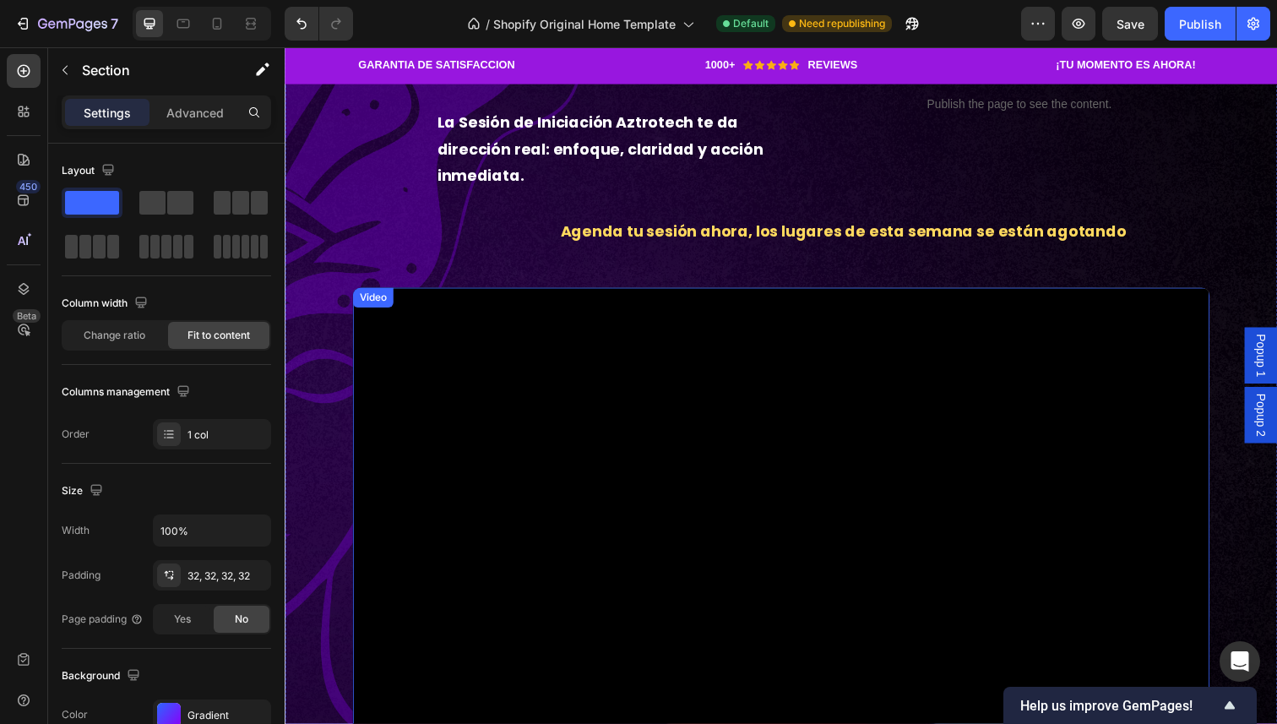
scroll to position [291, 0]
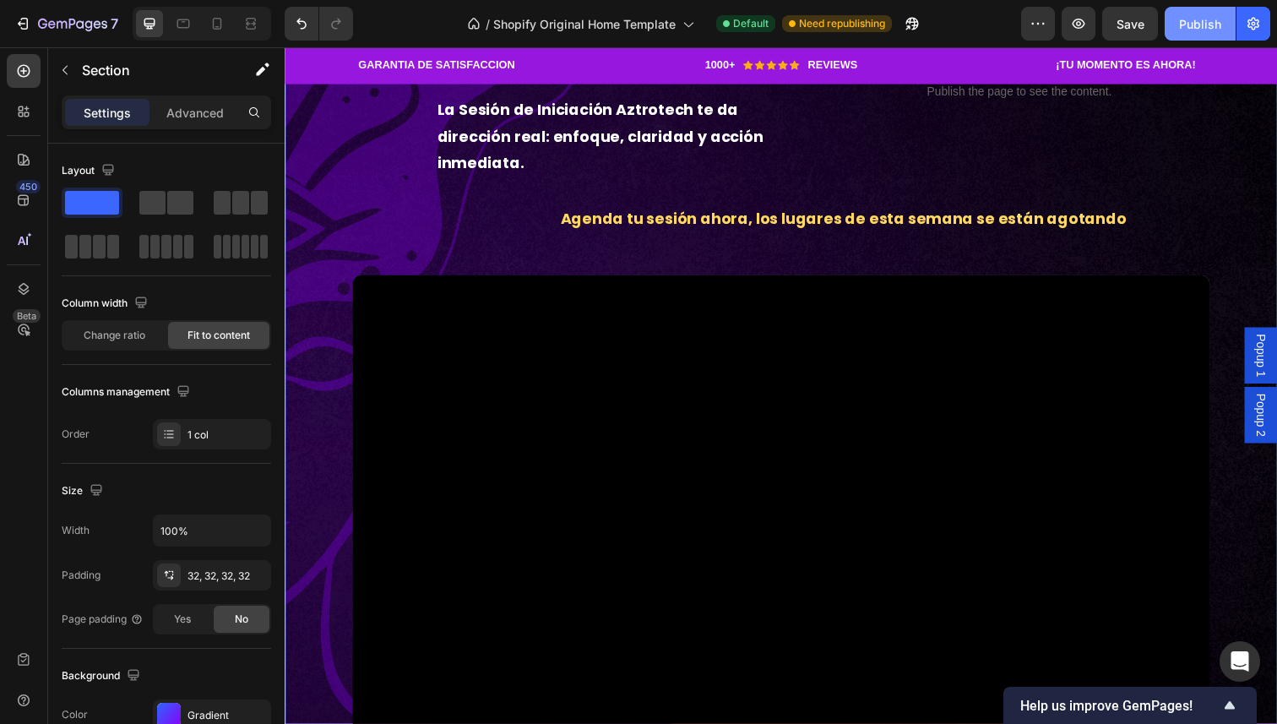
click at [1201, 30] on div "Publish" at bounding box center [1200, 24] width 42 height 18
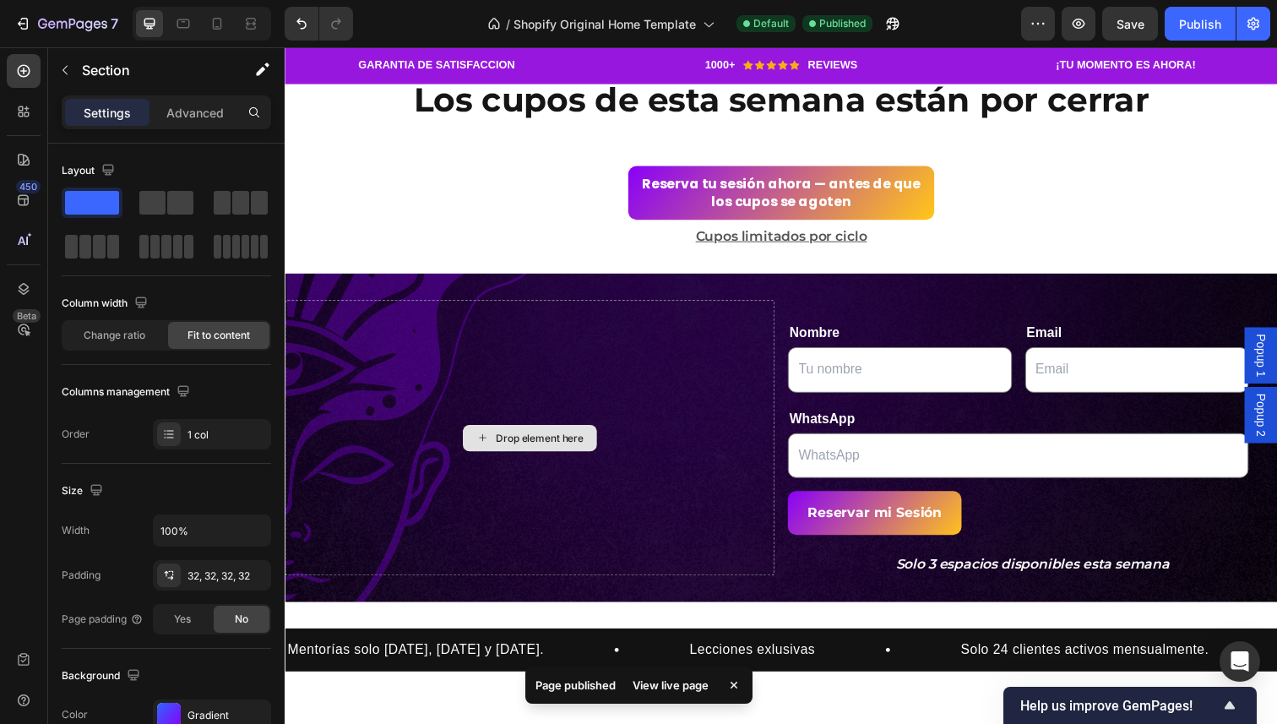
scroll to position [4227, 0]
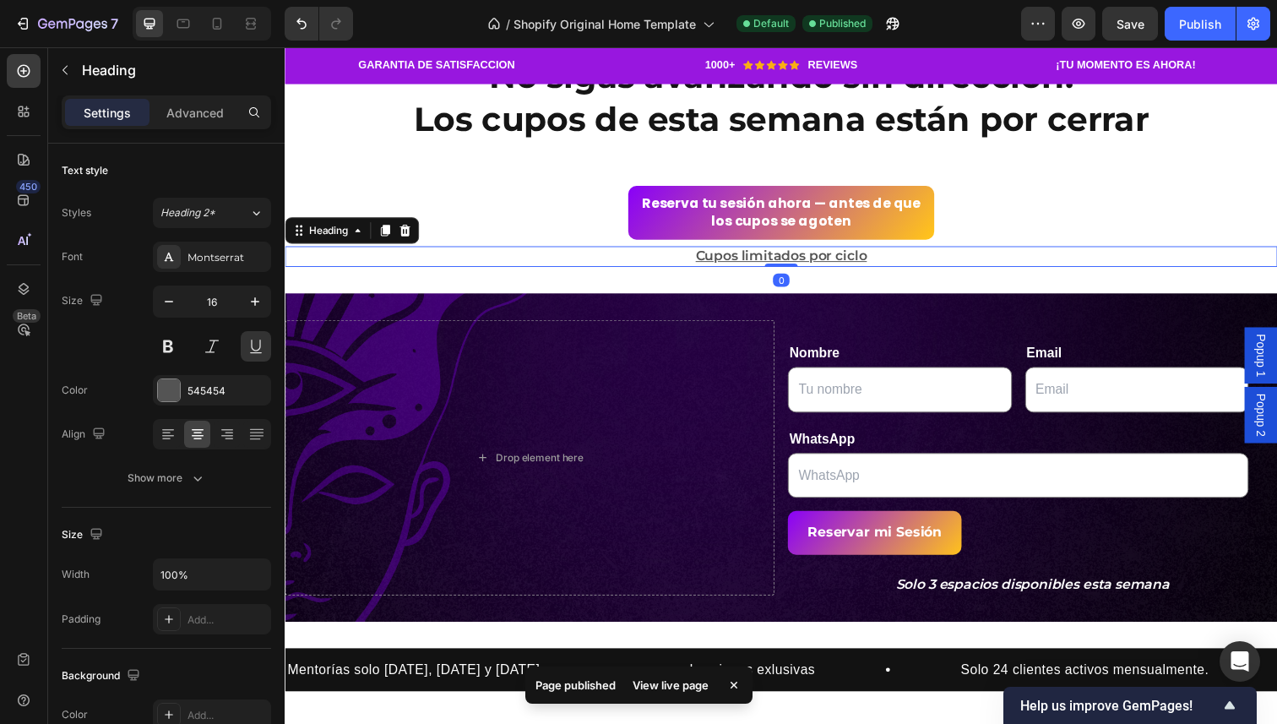
click at [835, 262] on h2 "Cupos limitados por ciclo" at bounding box center [792, 261] width 1014 height 21
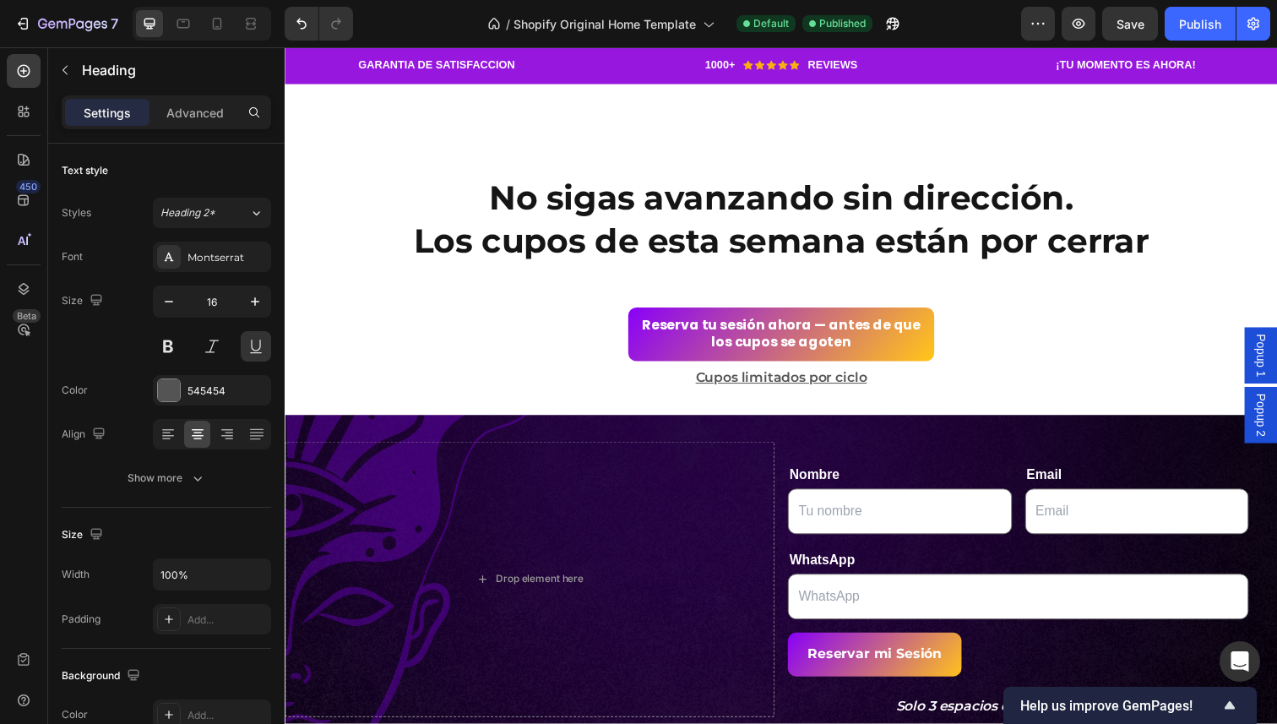
scroll to position [4197, 0]
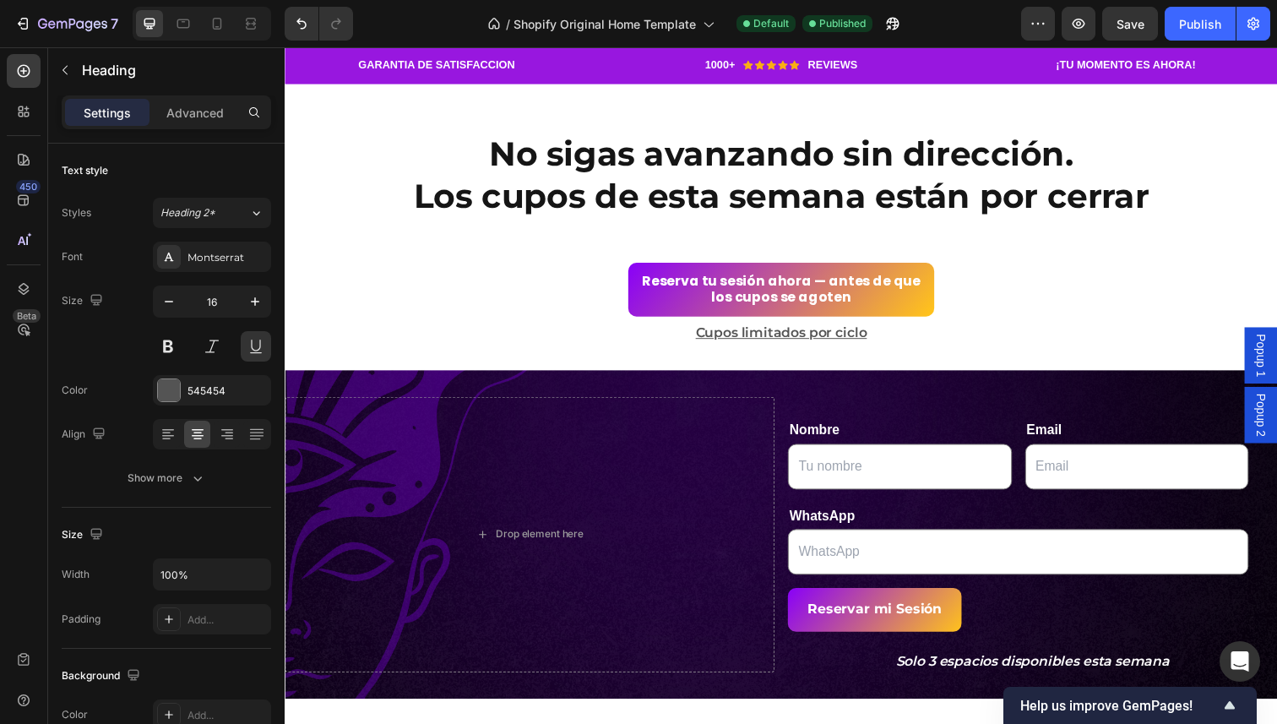
click at [773, 338] on h2 "Cupos limitados por ciclo" at bounding box center [792, 339] width 1014 height 21
click at [715, 347] on p "Cupos limitados por ciclo" at bounding box center [791, 340] width 1010 height 18
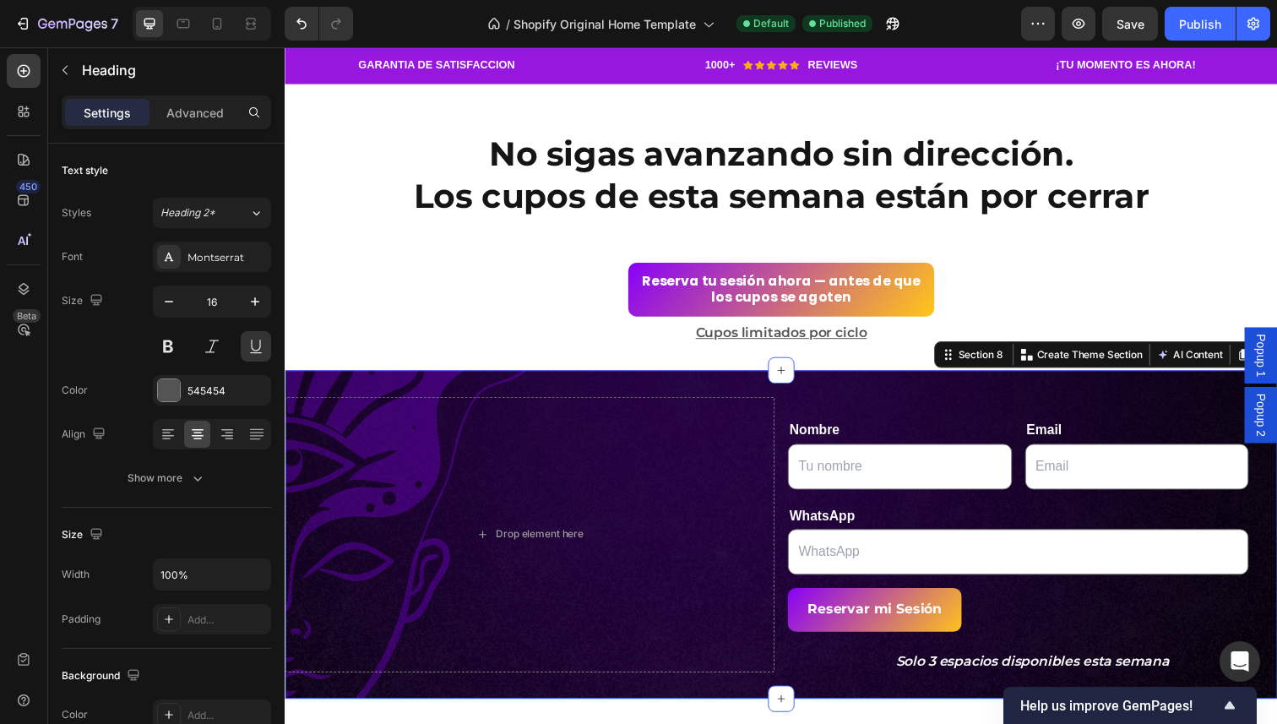
click at [723, 379] on div "Drop element here Nombre Text Block Text Field Email Text Block Email Field Row…" at bounding box center [792, 545] width 1014 height 335
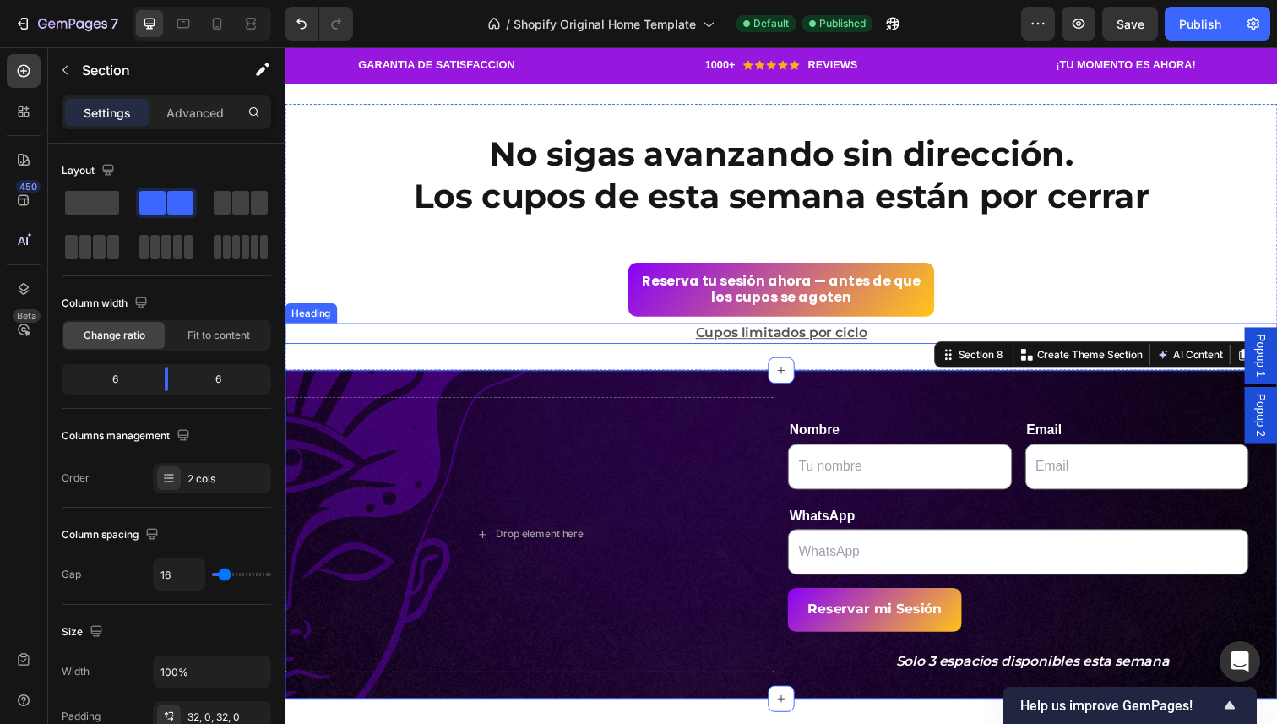
click at [754, 340] on p "Cupos limitados por ciclo" at bounding box center [791, 340] width 1010 height 18
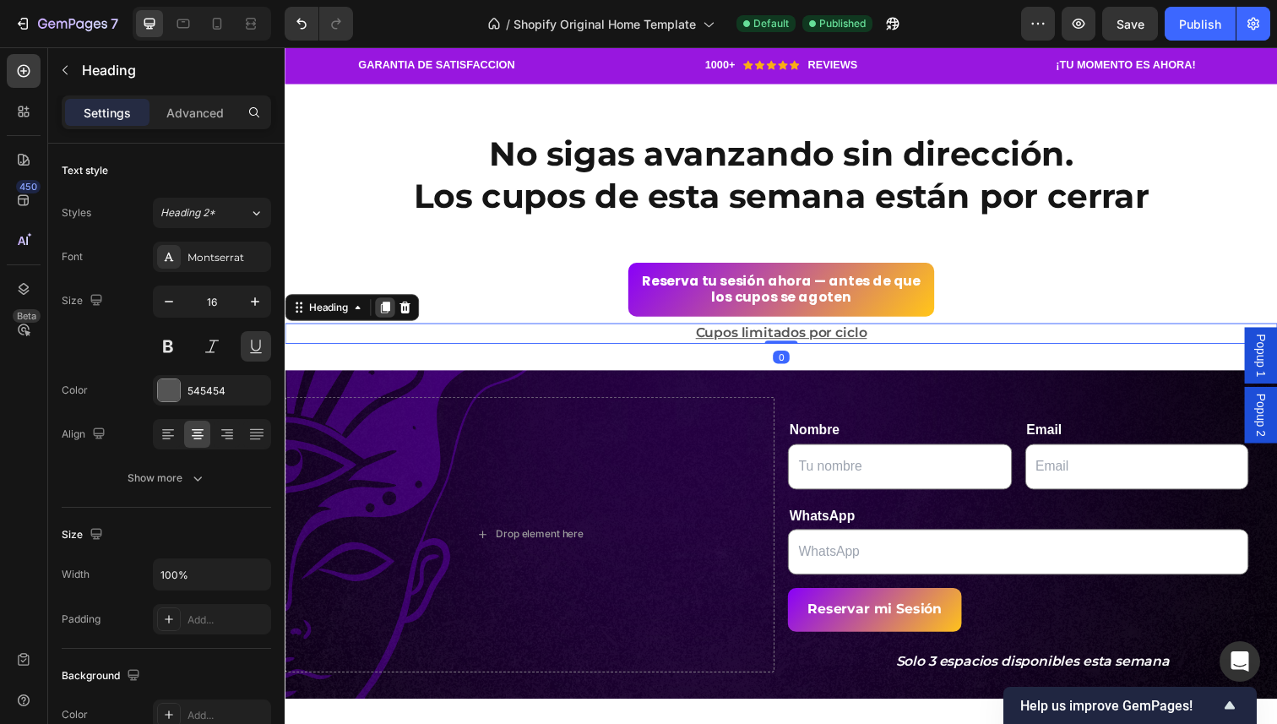
click at [381, 314] on icon at bounding box center [387, 314] width 14 height 14
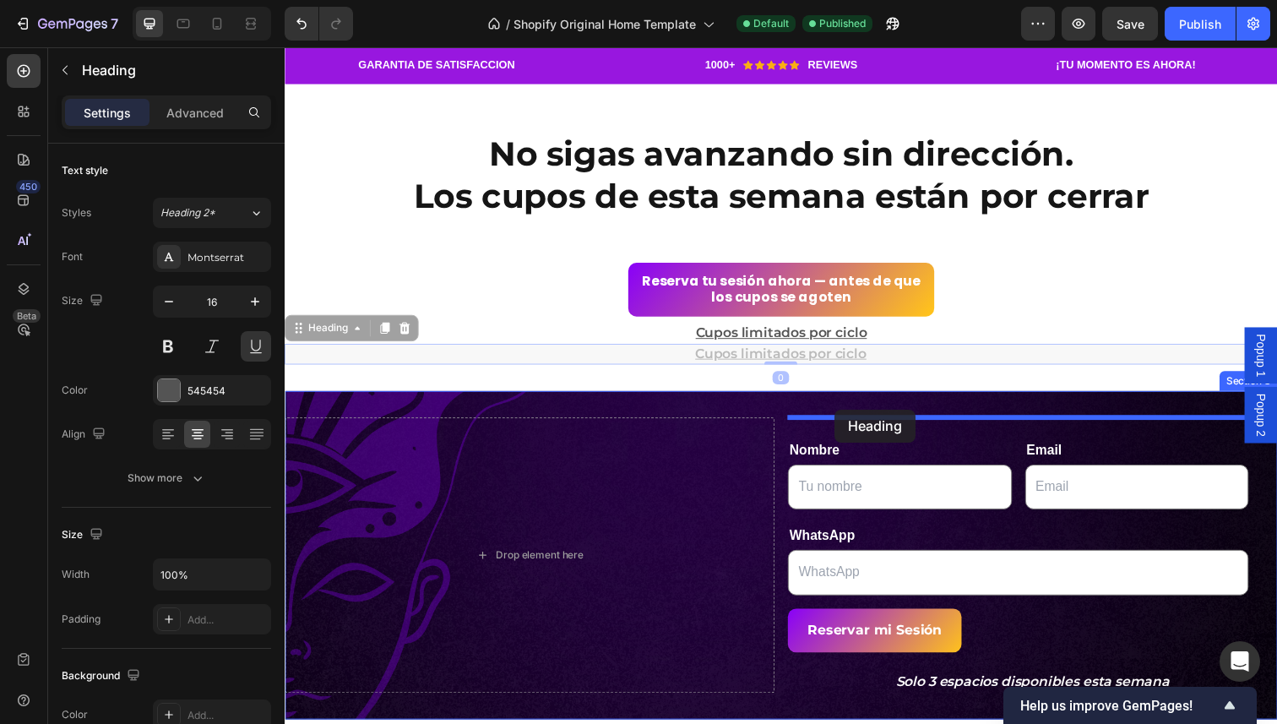
drag, startPoint x: 312, startPoint y: 336, endPoint x: 846, endPoint y: 418, distance: 541.0
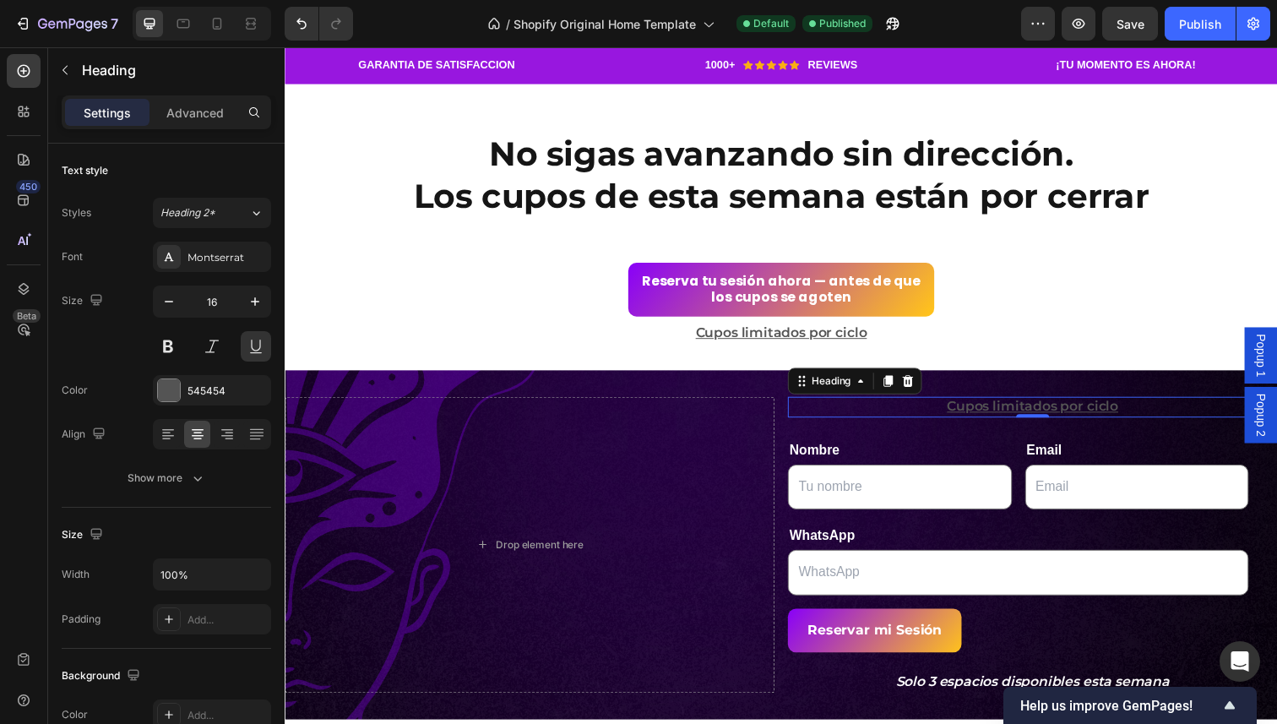
click at [857, 410] on h2 "Cupos limitados por ciclo" at bounding box center [1048, 415] width 500 height 21
click at [857, 410] on p "Cupos limitados por ciclo" at bounding box center [1048, 415] width 497 height 18
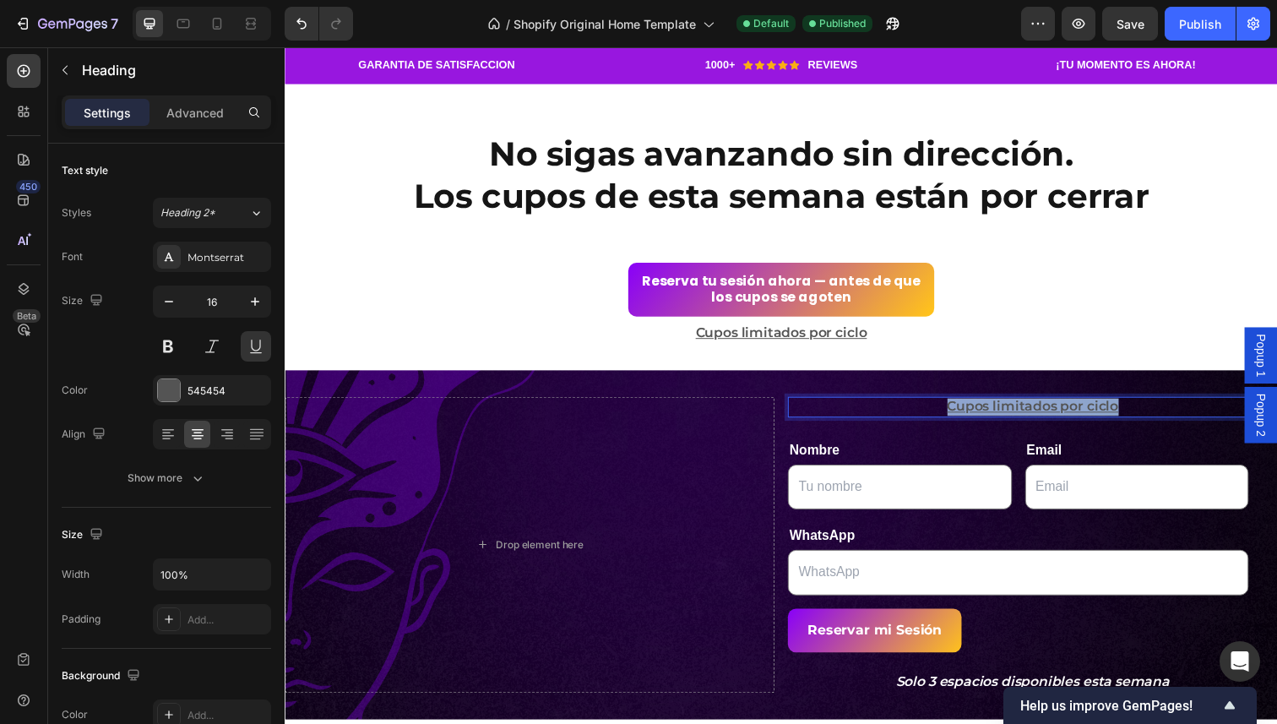
click at [857, 410] on p "Cupos limitados por ciclo" at bounding box center [1048, 415] width 497 height 18
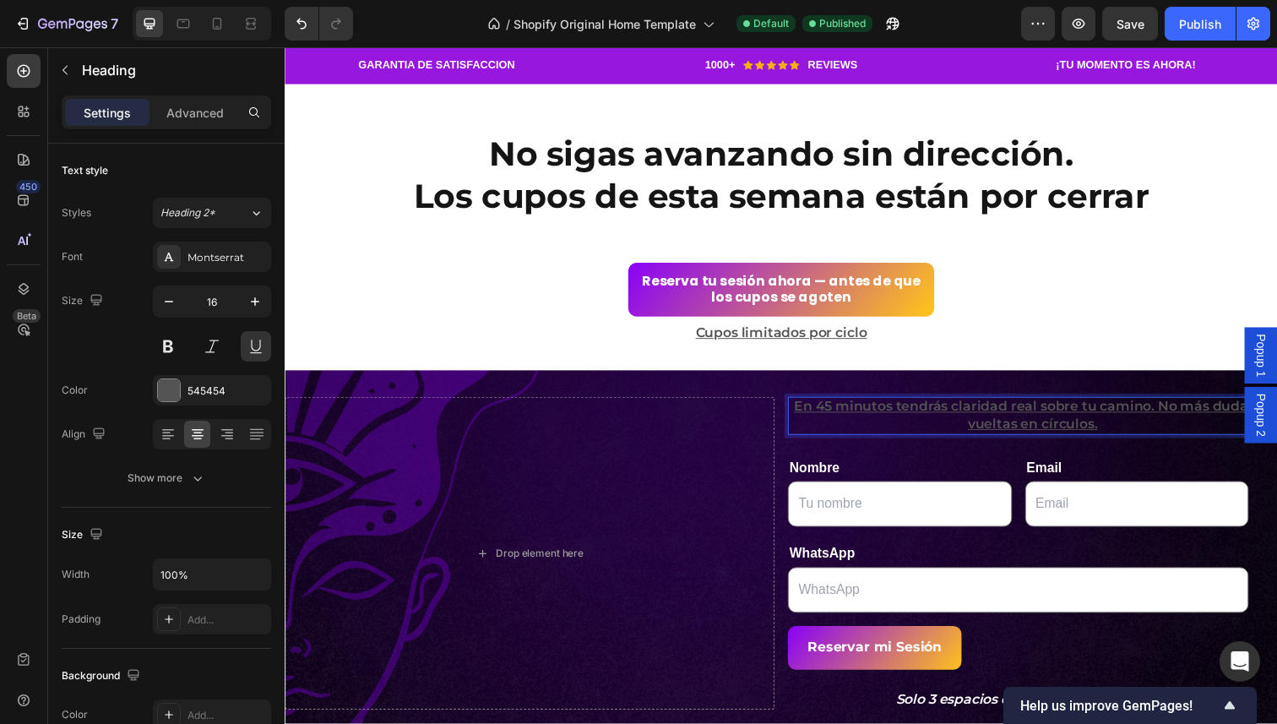
click at [835, 429] on p "En 45 minutos tendrás claridad real sobre tu camino. No más dudas ni vueltas en…" at bounding box center [1048, 423] width 497 height 35
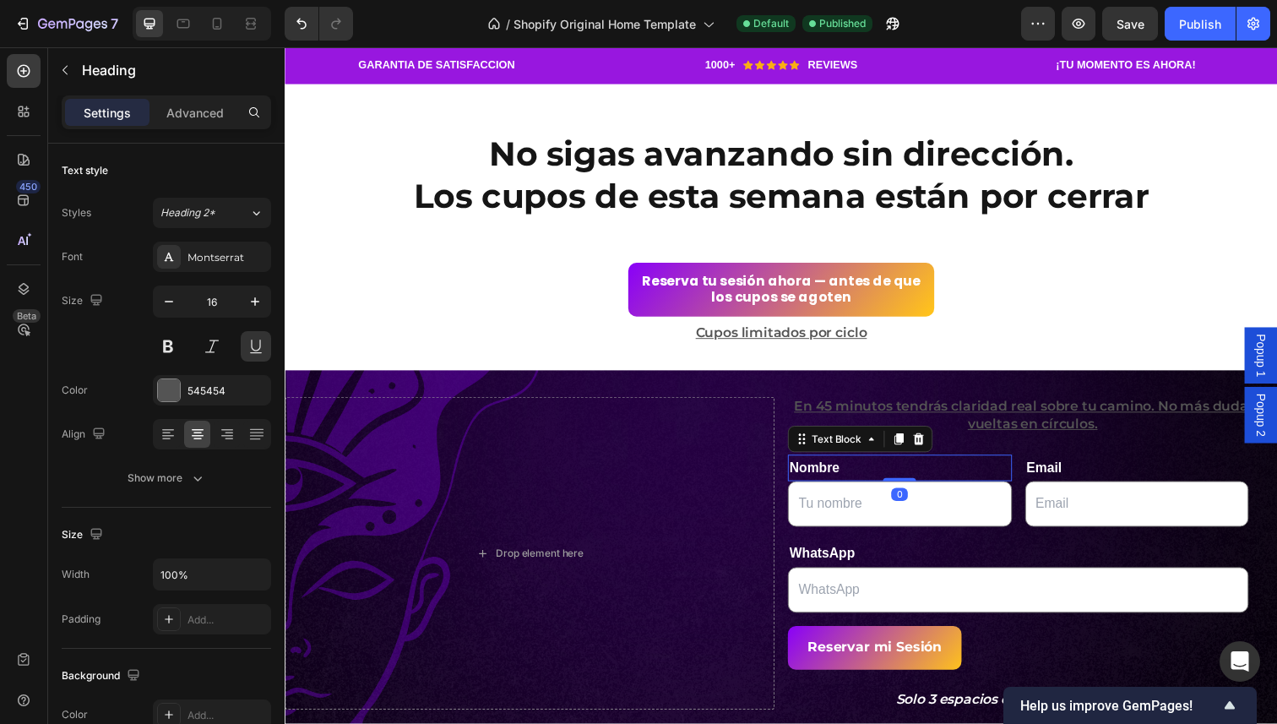
click at [824, 468] on p "Nombre" at bounding box center [913, 477] width 226 height 24
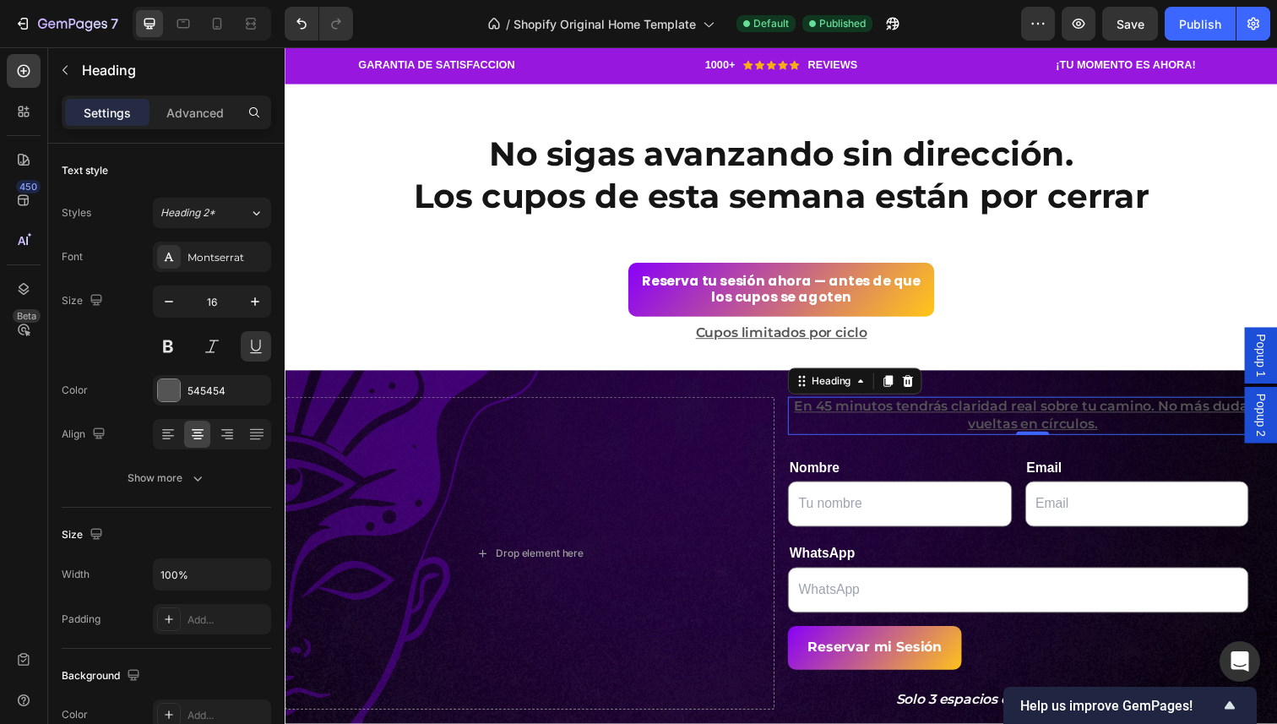
click at [864, 421] on p "En 45 minutos tendrás claridad real sobre tu camino. No más dudas ni vueltas en…" at bounding box center [1048, 423] width 497 height 35
click at [257, 341] on button at bounding box center [256, 346] width 30 height 30
click at [192, 390] on div "545454" at bounding box center [212, 391] width 49 height 15
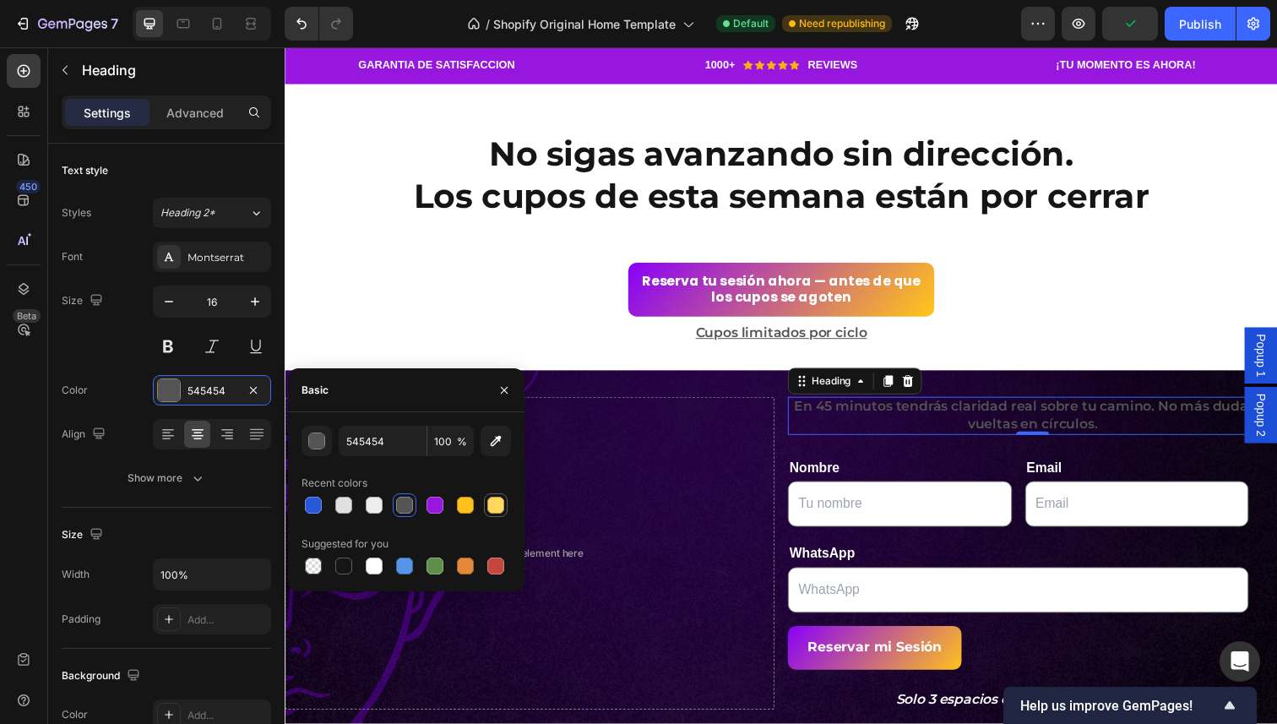
click at [503, 503] on div at bounding box center [495, 505] width 17 height 17
type input "FFD95E"
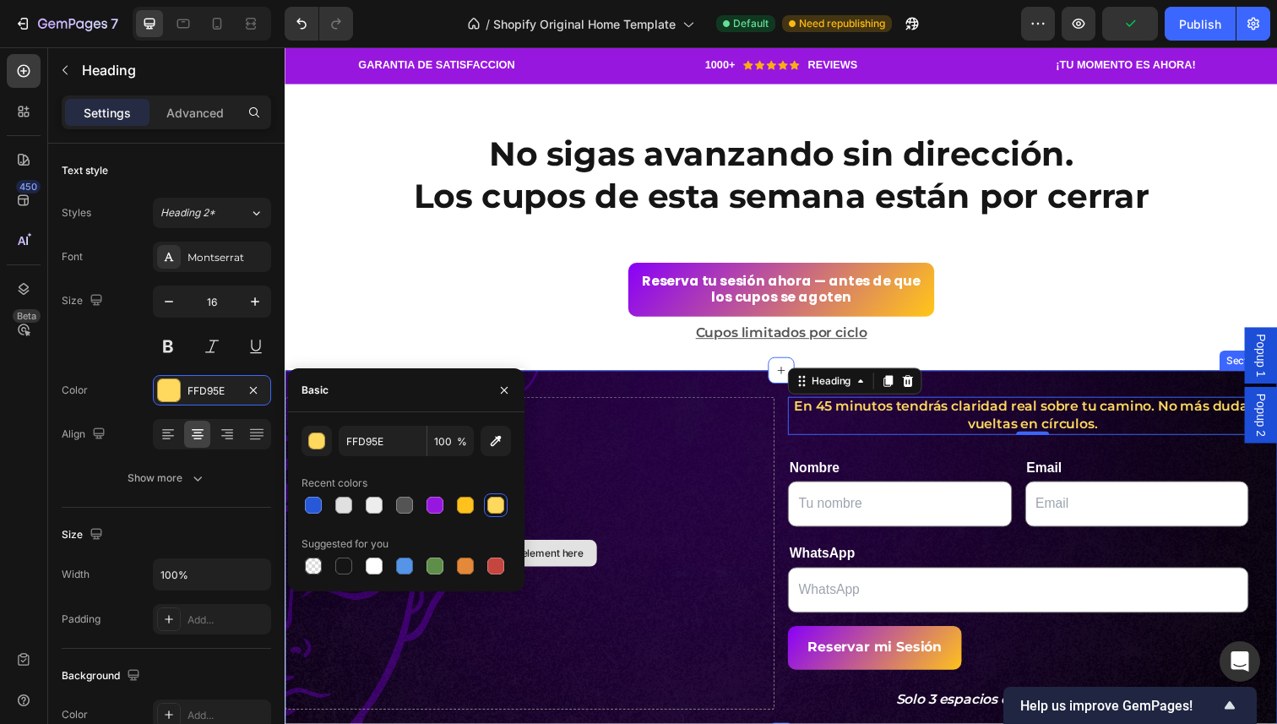
click at [748, 514] on div "Drop element here" at bounding box center [535, 564] width 500 height 319
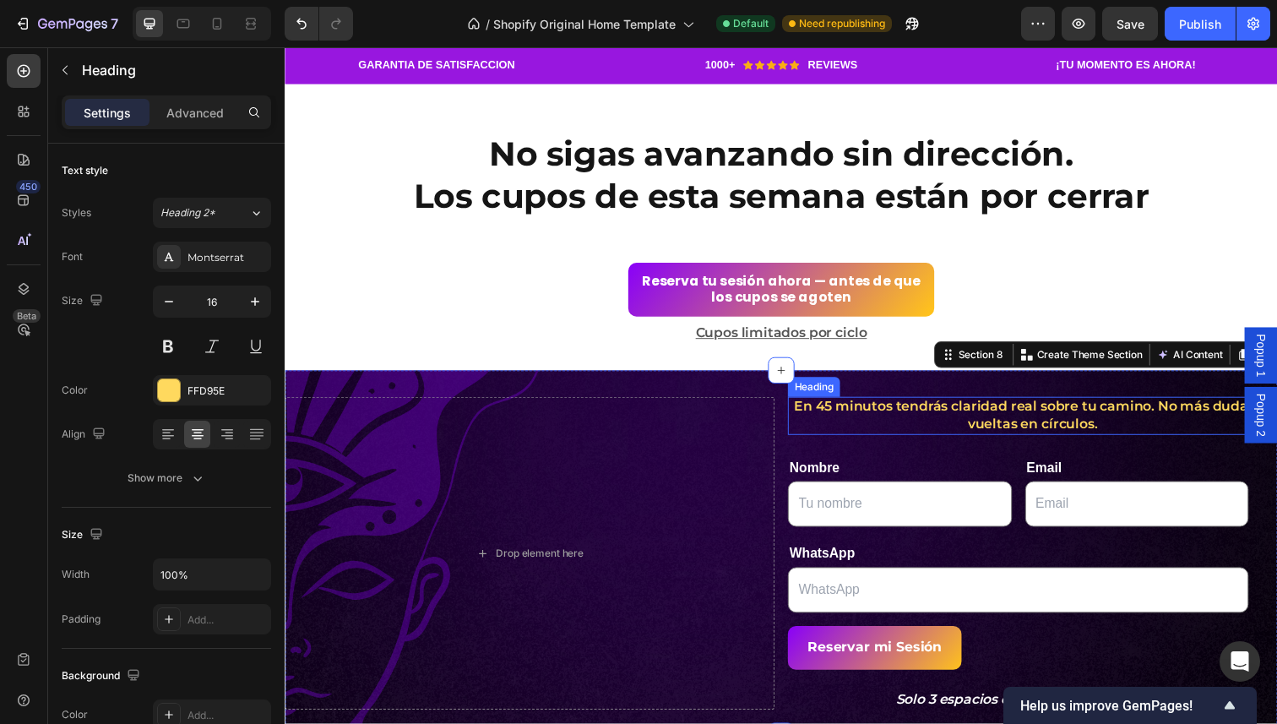
click at [858, 430] on p "En 45 minutos tendrás claridad real sobre tu camino. No más dudas ni vueltas en…" at bounding box center [1048, 423] width 497 height 35
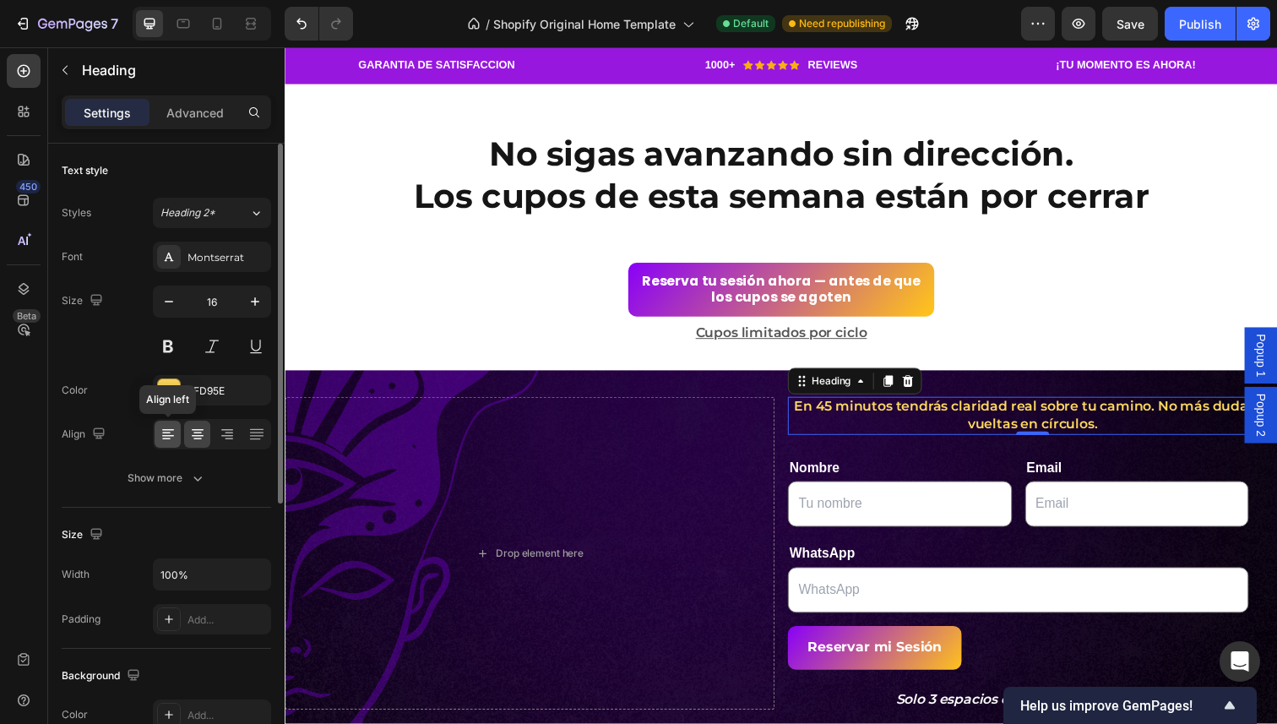
click at [173, 441] on icon at bounding box center [168, 434] width 17 height 17
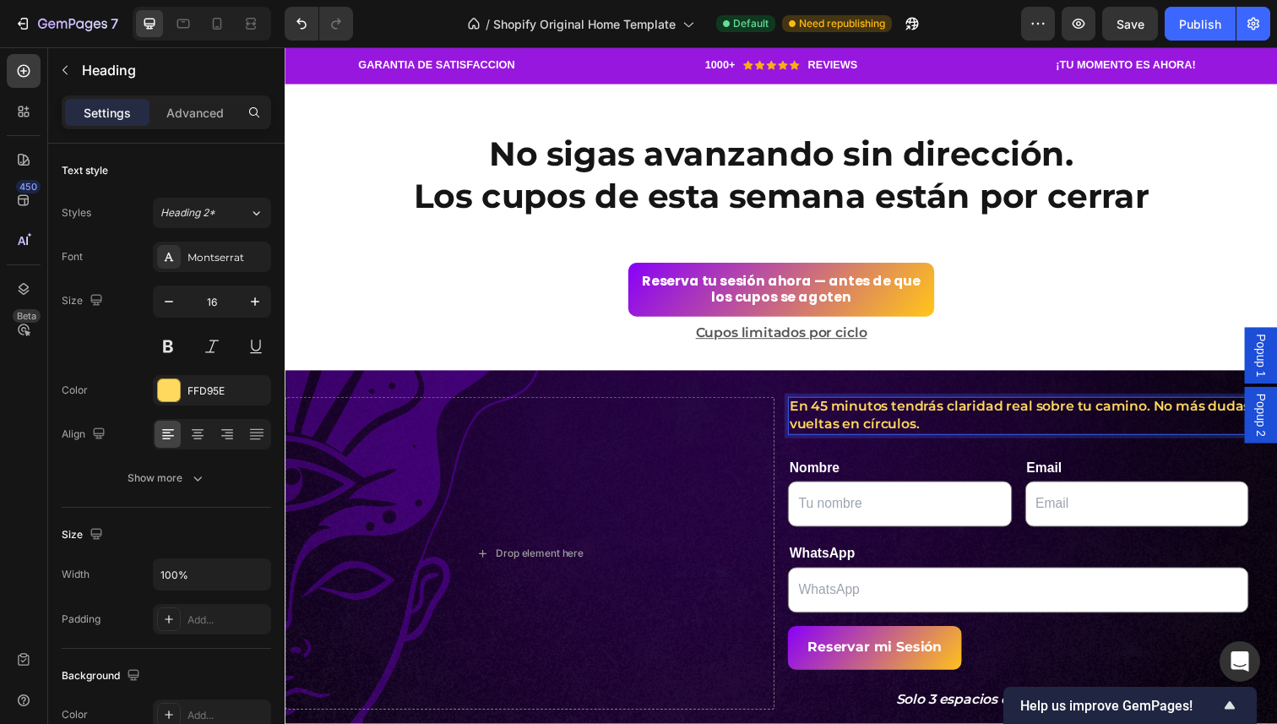
click at [1170, 416] on p "En 45 minutos tendrás claridad real sobre tu camino. No más dudas ni vueltas en…" at bounding box center [1048, 423] width 497 height 35
click at [1029, 480] on div "Nombre Text Block Text Field Email Text Block Email Field Row" at bounding box center [1033, 501] width 471 height 74
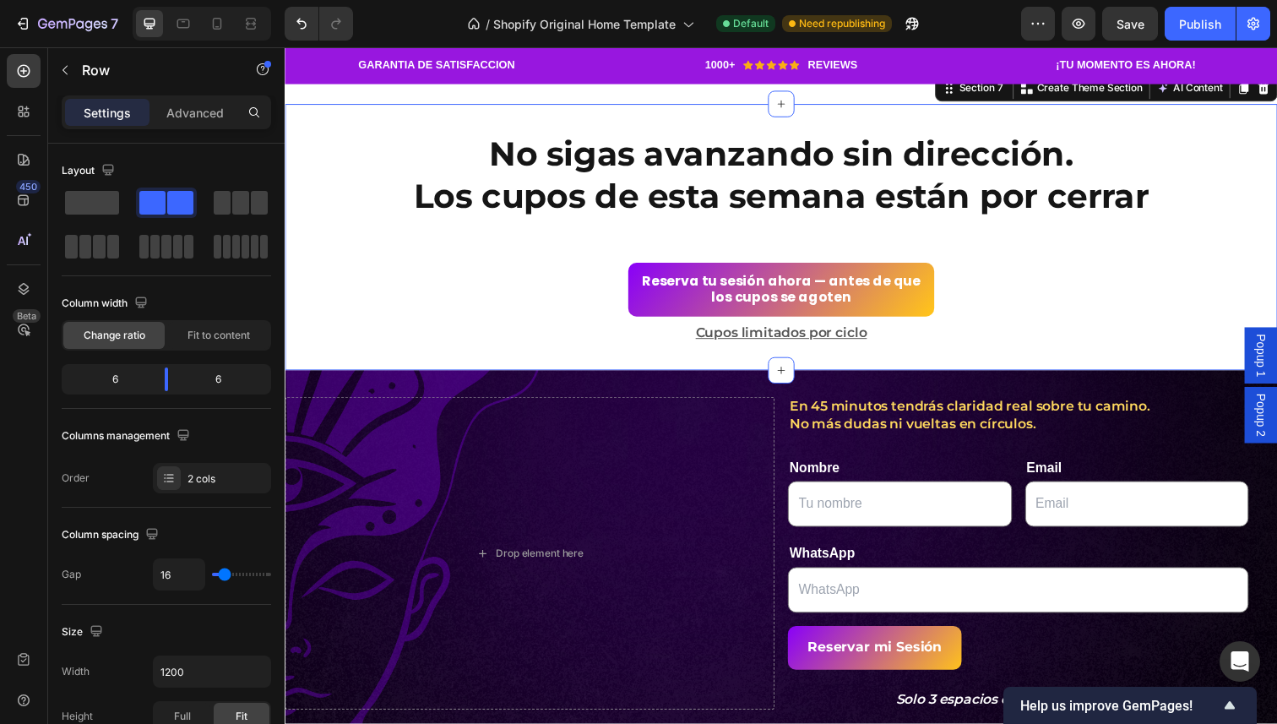
click at [1118, 325] on div "Reserva tu sesión ahora — antes de que los cupos se agoten Button" at bounding box center [792, 299] width 1014 height 63
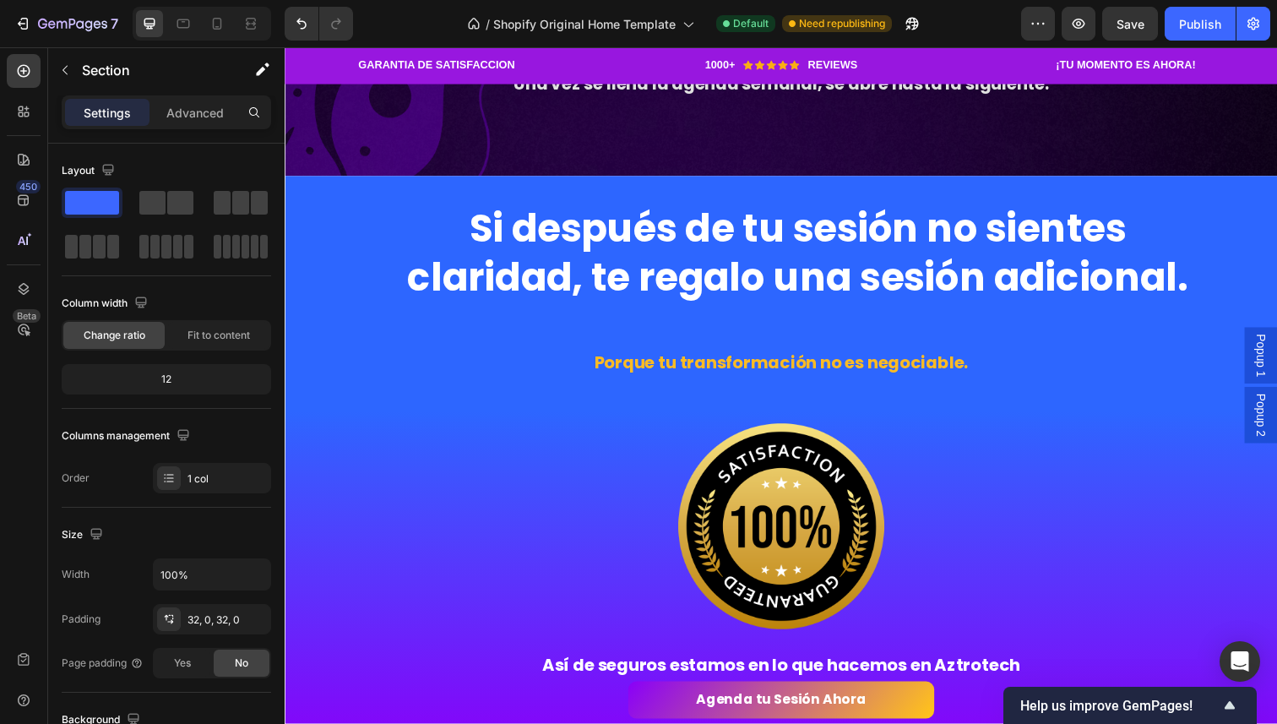
scroll to position [2808, 0]
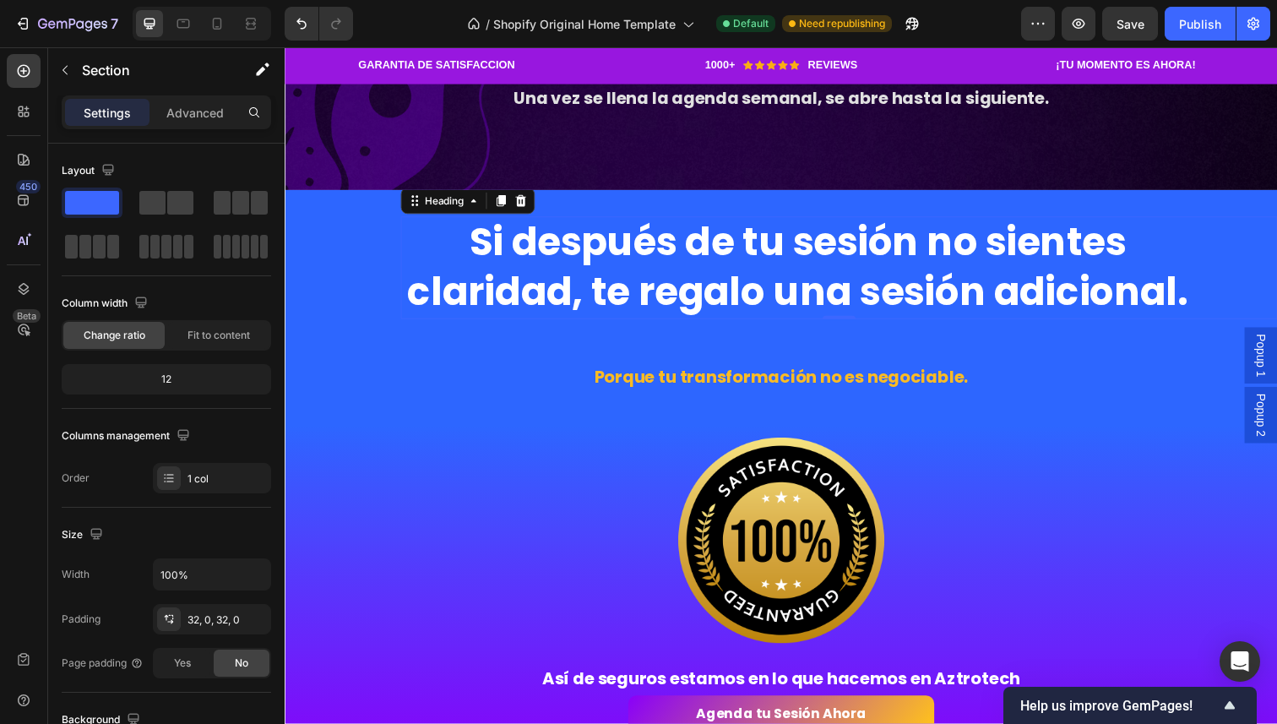
click at [732, 264] on h2 "Si después de tu sesión no sientes claridad, te regalo una sesión adicional." at bounding box center [808, 272] width 811 height 105
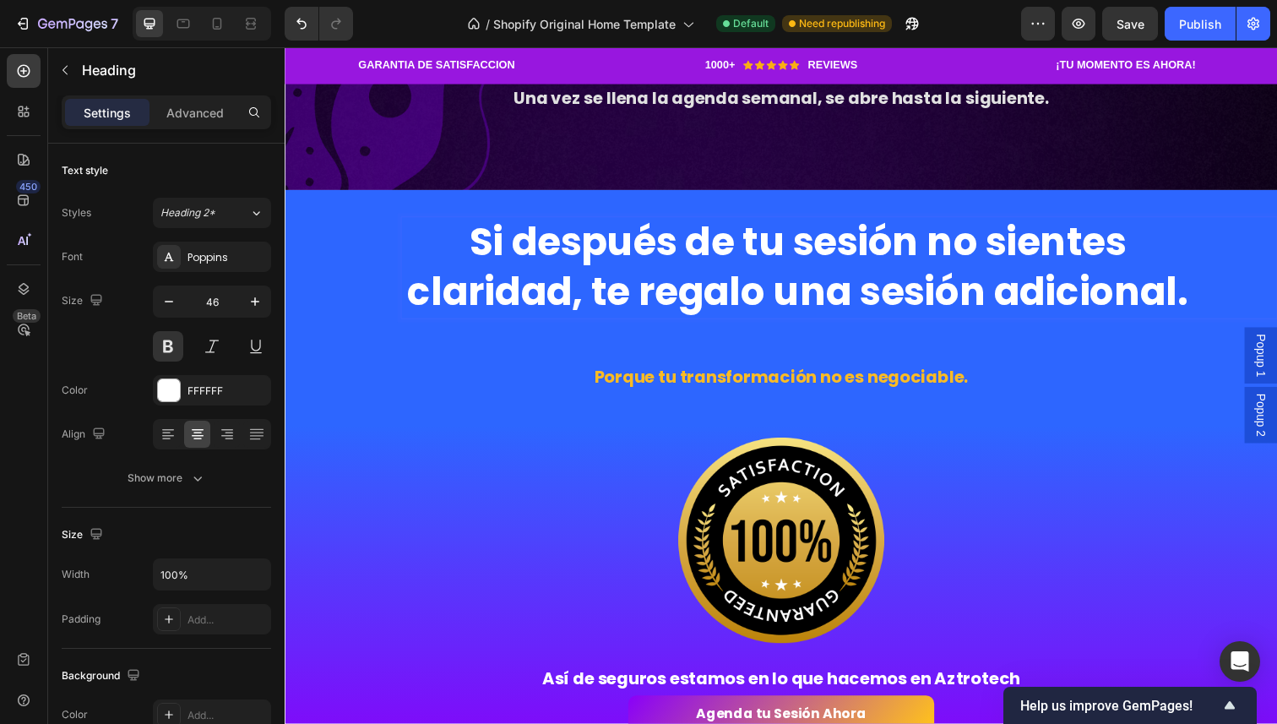
click at [732, 264] on h2 "Si después de tu sesión no sientes claridad, te regalo una sesión adicional." at bounding box center [808, 272] width 811 height 105
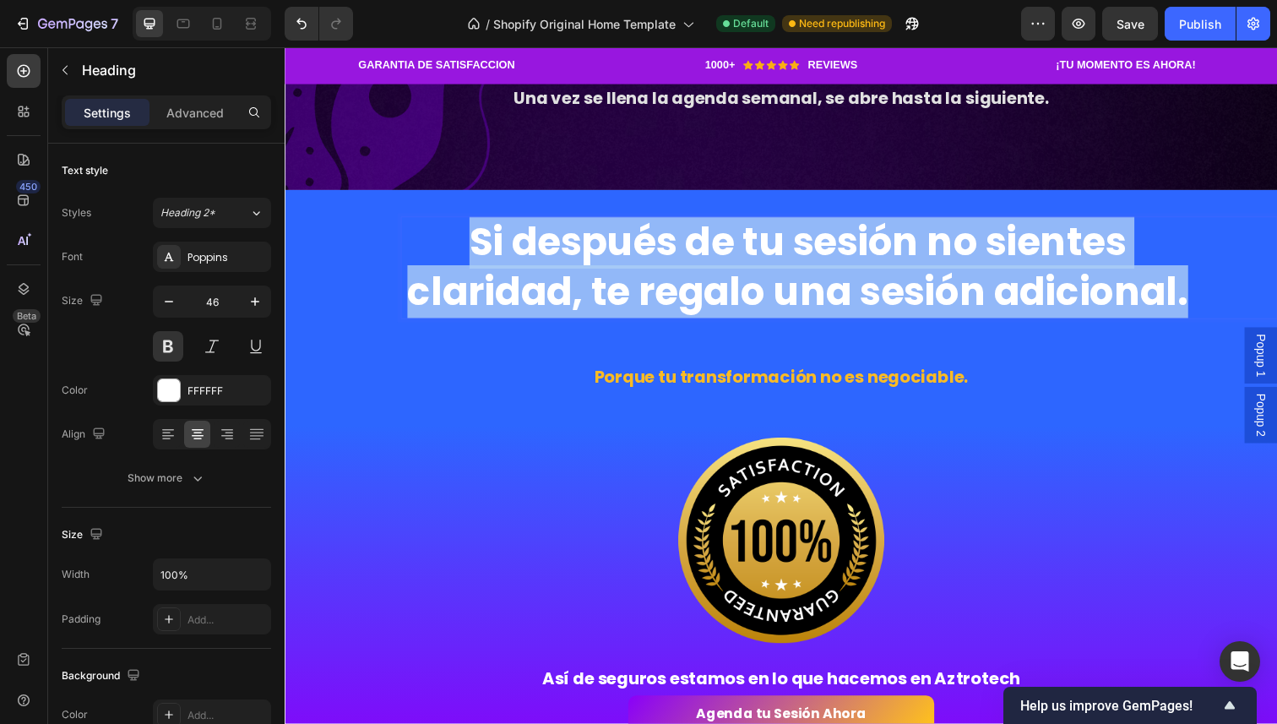
click at [732, 264] on p "Si después de tu sesión no sientes claridad, te regalo una sesión adicional." at bounding box center [809, 272] width 808 height 101
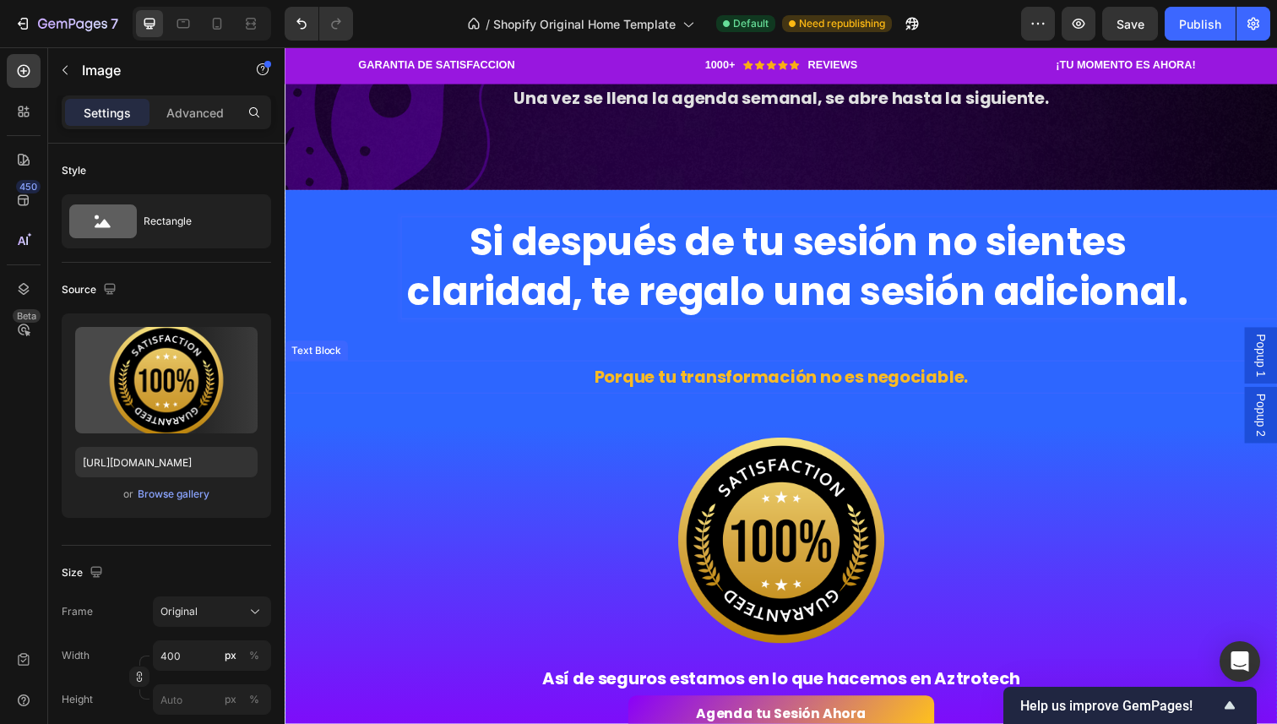
click at [694, 442] on img at bounding box center [792, 551] width 338 height 301
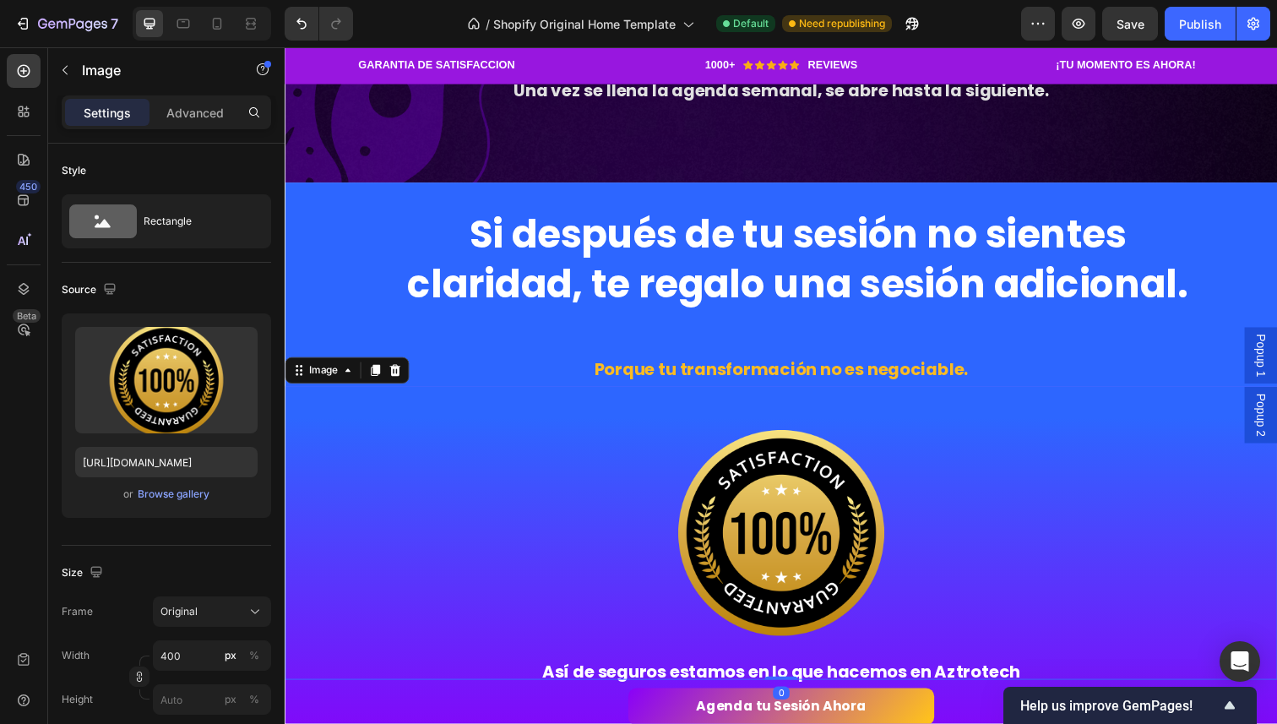
scroll to position [2814, 0]
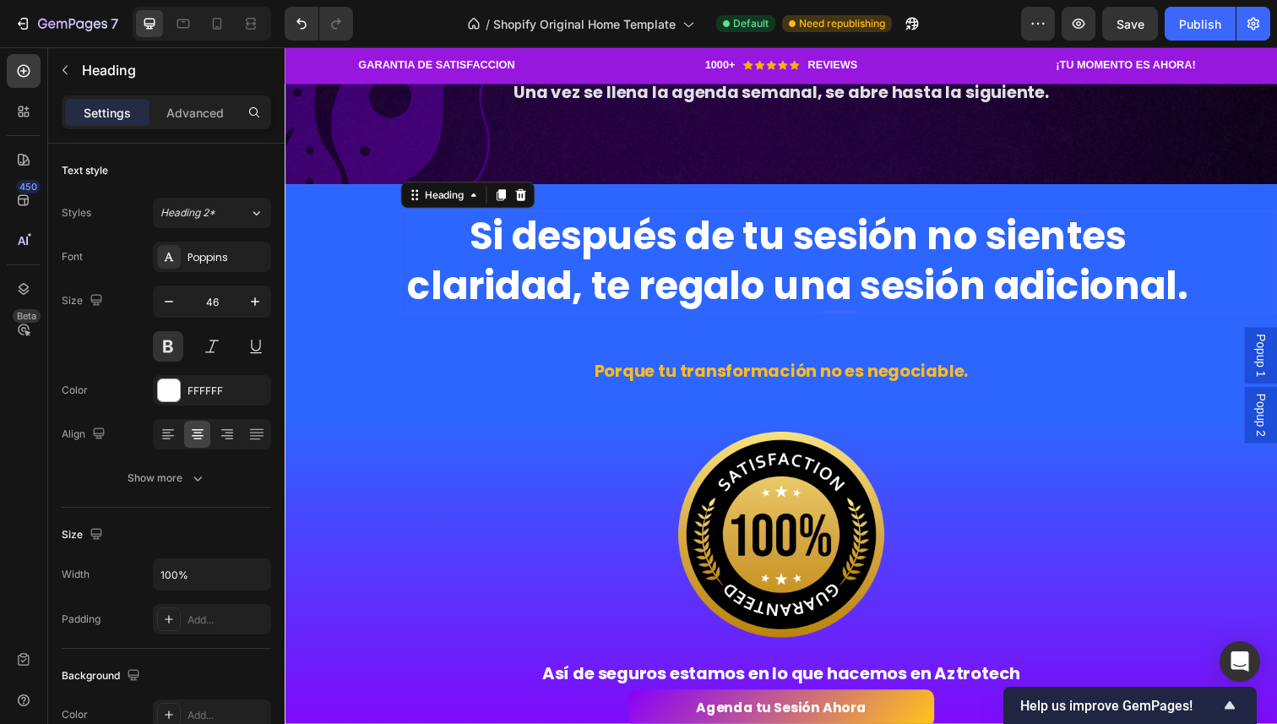
click at [767, 242] on p "Si después de tu sesión no sientes claridad, te regalo una sesión adicional." at bounding box center [809, 266] width 808 height 101
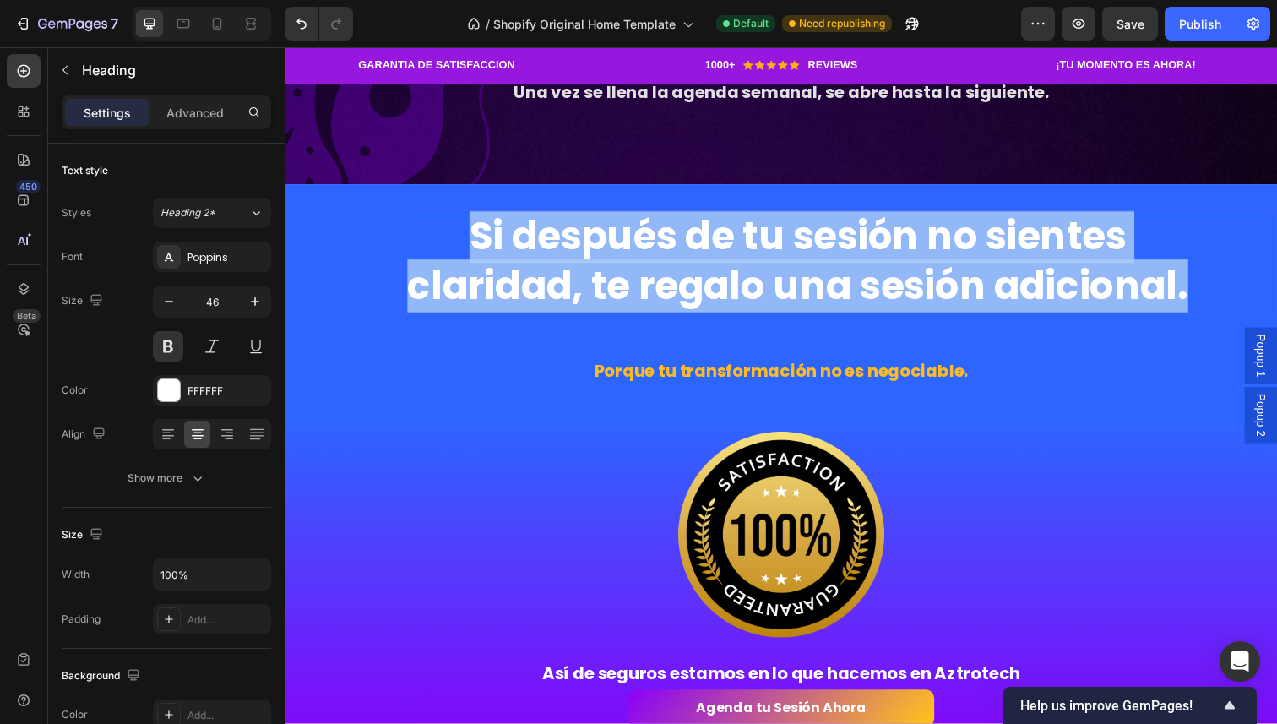
click at [767, 242] on p "Si después de tu sesión no sientes claridad, te regalo una sesión adicional." at bounding box center [809, 266] width 808 height 101
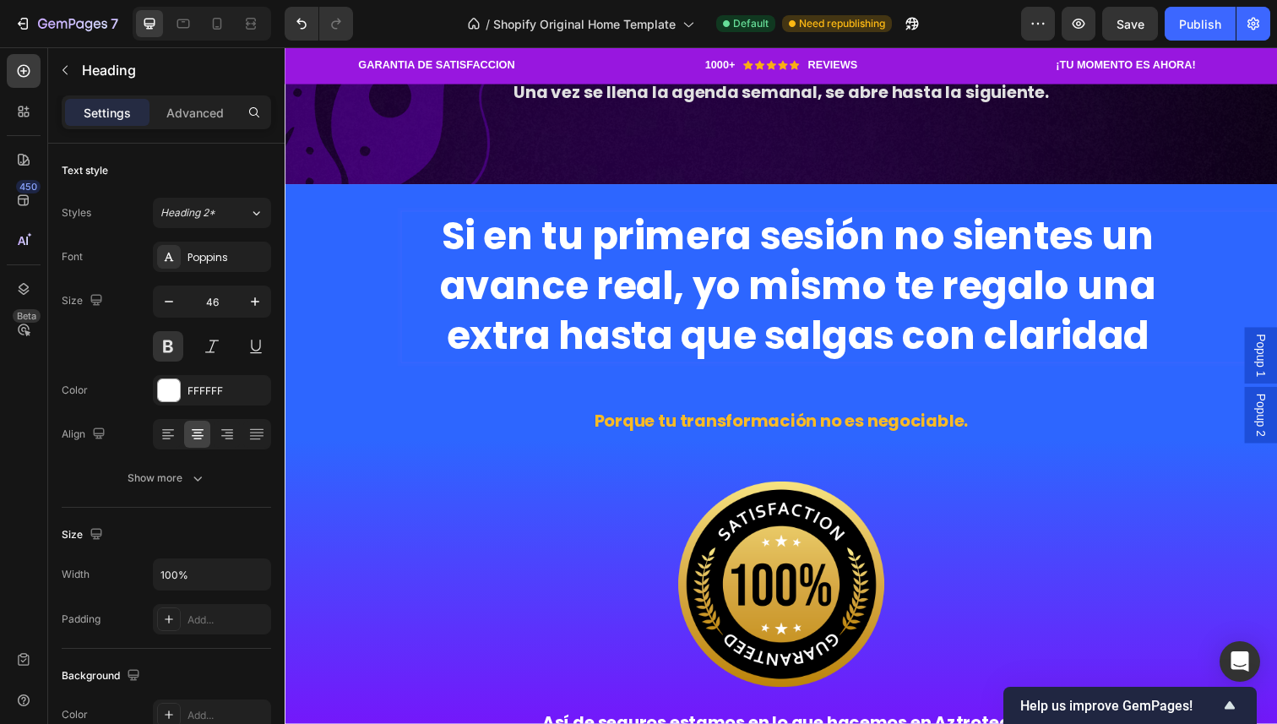
click at [715, 282] on p "Si en tu primera sesión no sientes un avance real, yo mismo te regalo una extra…" at bounding box center [809, 291] width 808 height 151
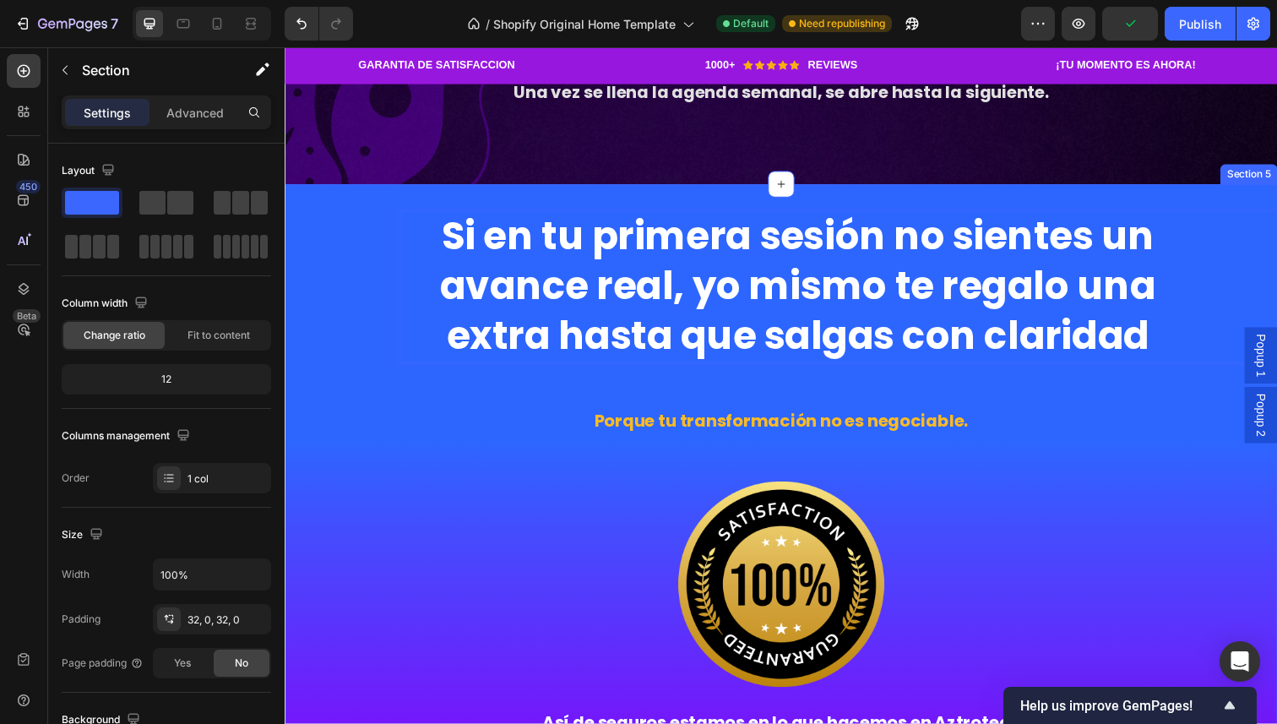
click at [711, 404] on div "Si en tu primera sesión no sientes un avance real, yo mismo te regalo una extra…" at bounding box center [792, 507] width 1014 height 585
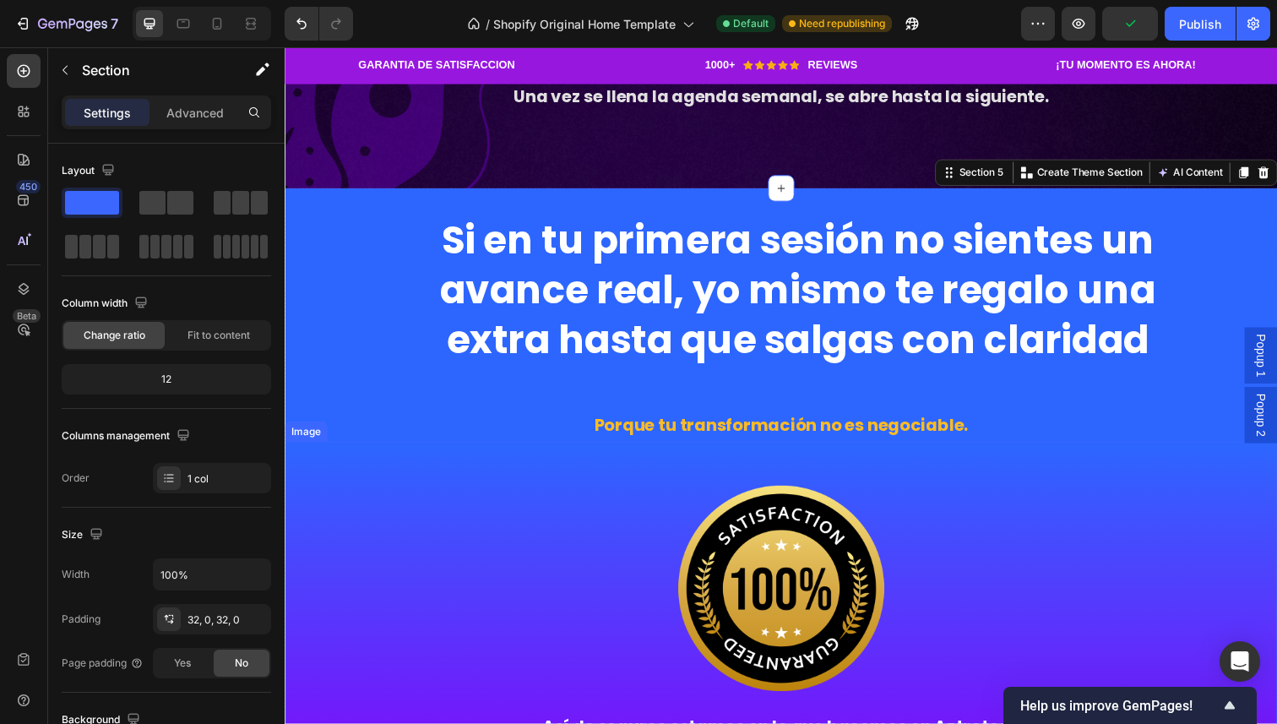
scroll to position [2775, 0]
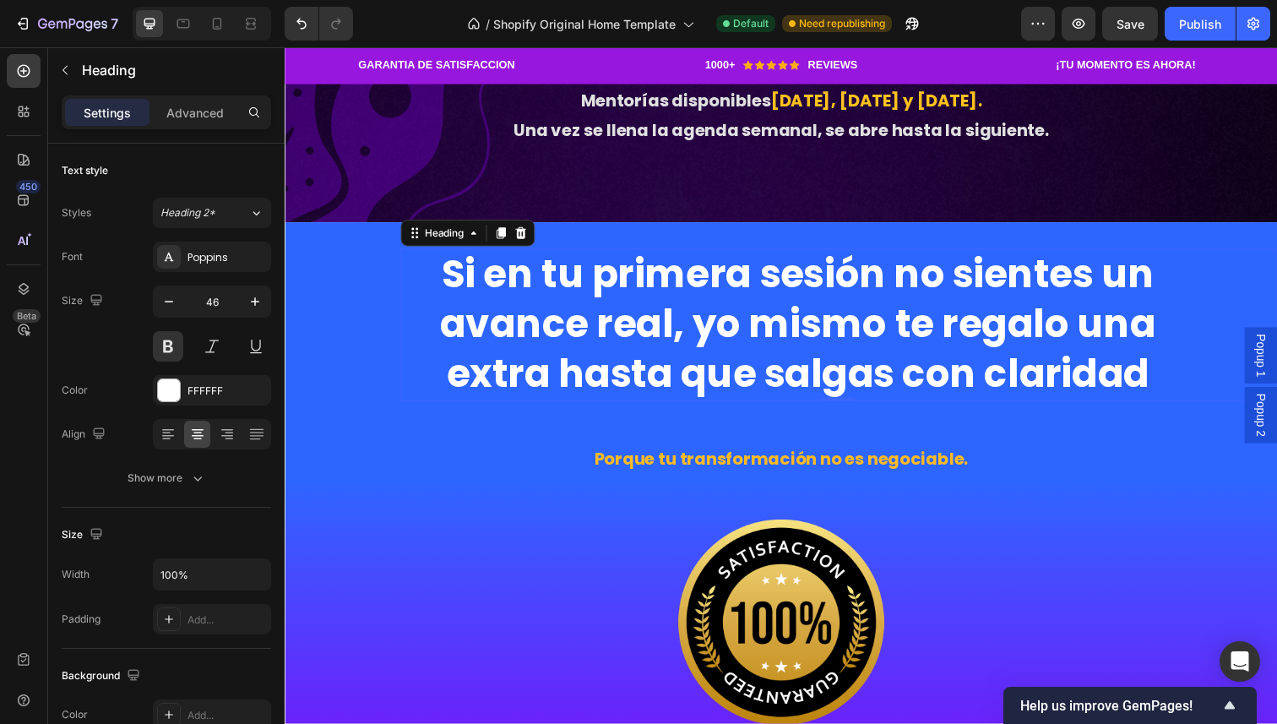
click at [661, 348] on p "Si en tu primera sesión no sientes un avance real, yo mismo te regalo una extra…" at bounding box center [809, 330] width 808 height 151
click at [168, 296] on icon "button" at bounding box center [169, 301] width 17 height 17
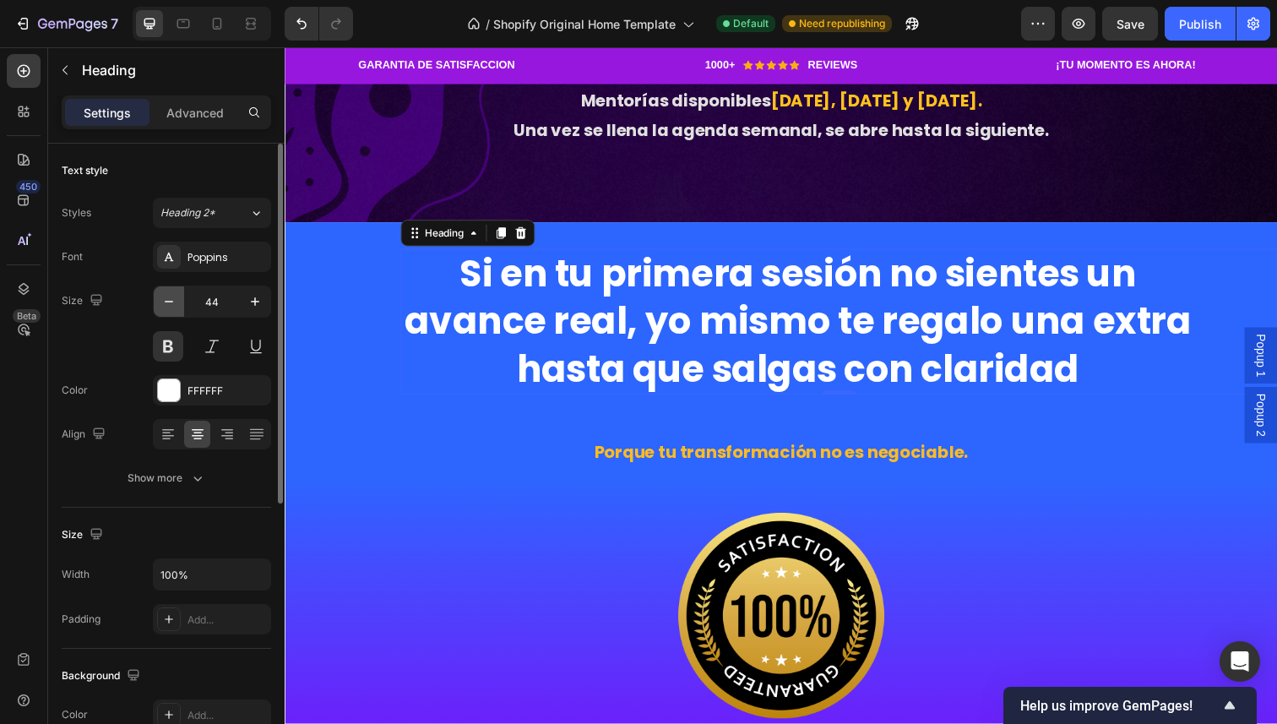
click at [168, 296] on icon "button" at bounding box center [169, 301] width 17 height 17
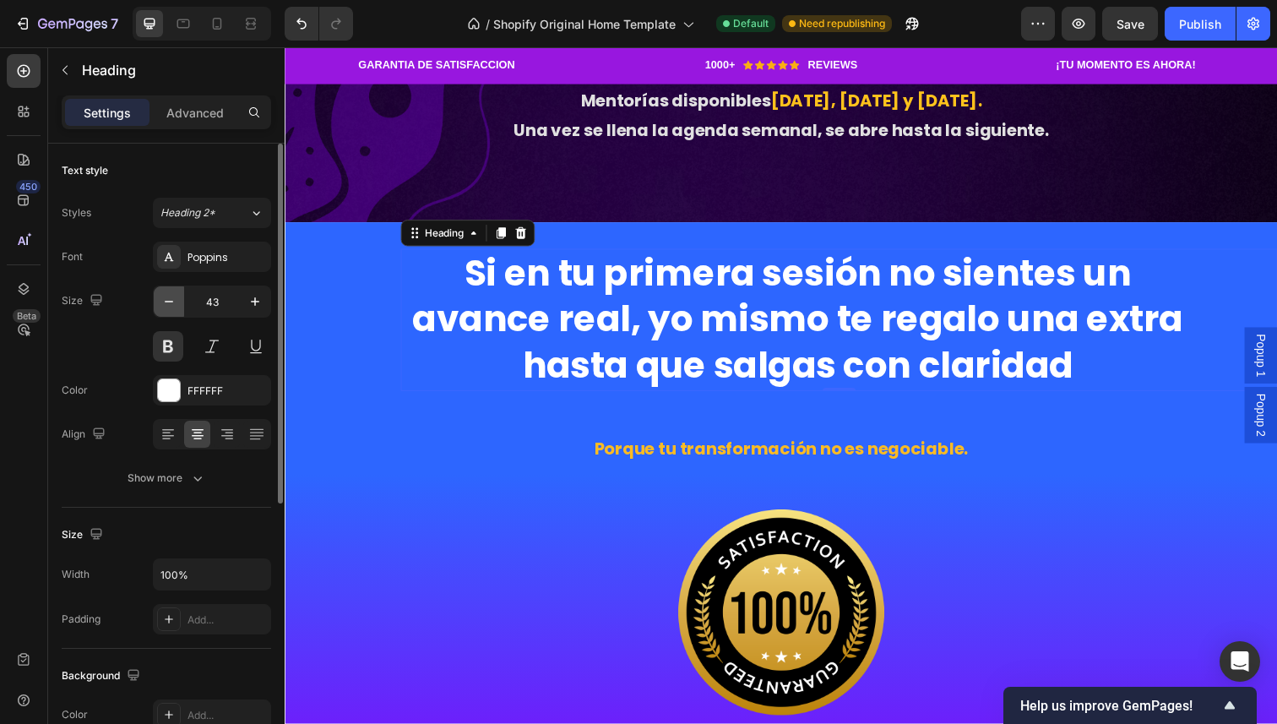
click at [168, 296] on icon "button" at bounding box center [169, 301] width 17 height 17
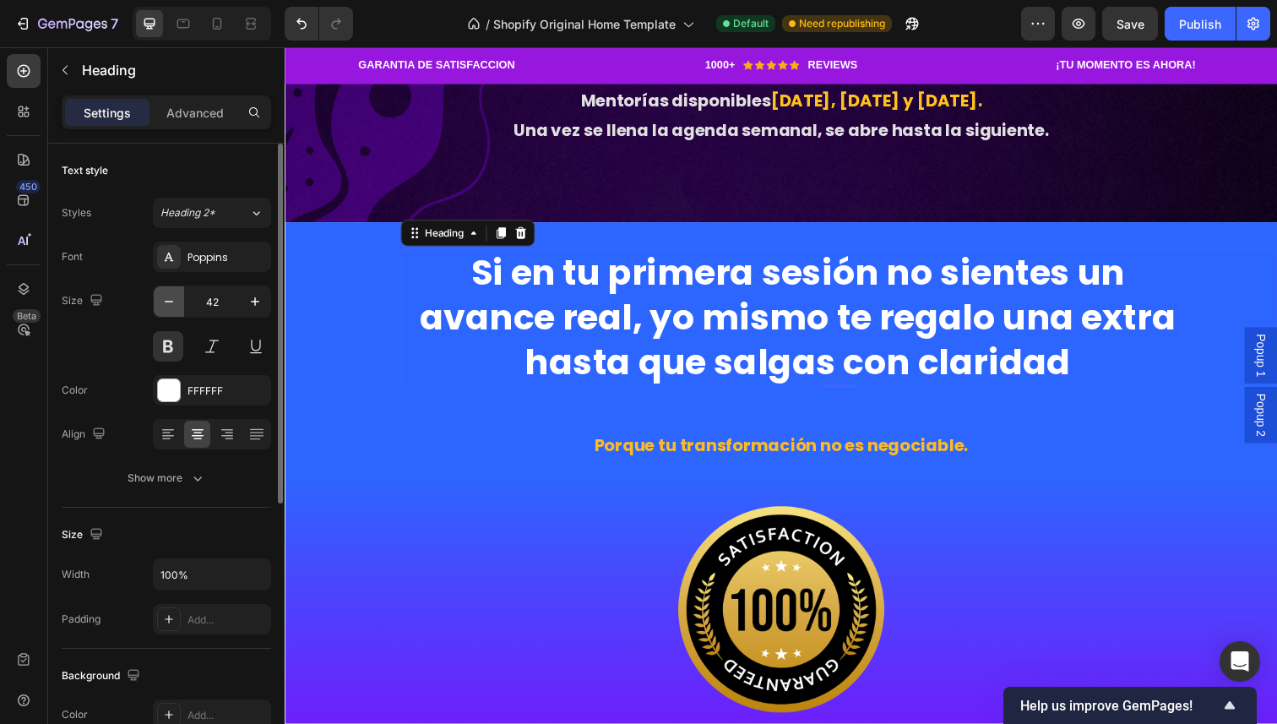
click at [168, 296] on icon "button" at bounding box center [169, 301] width 17 height 17
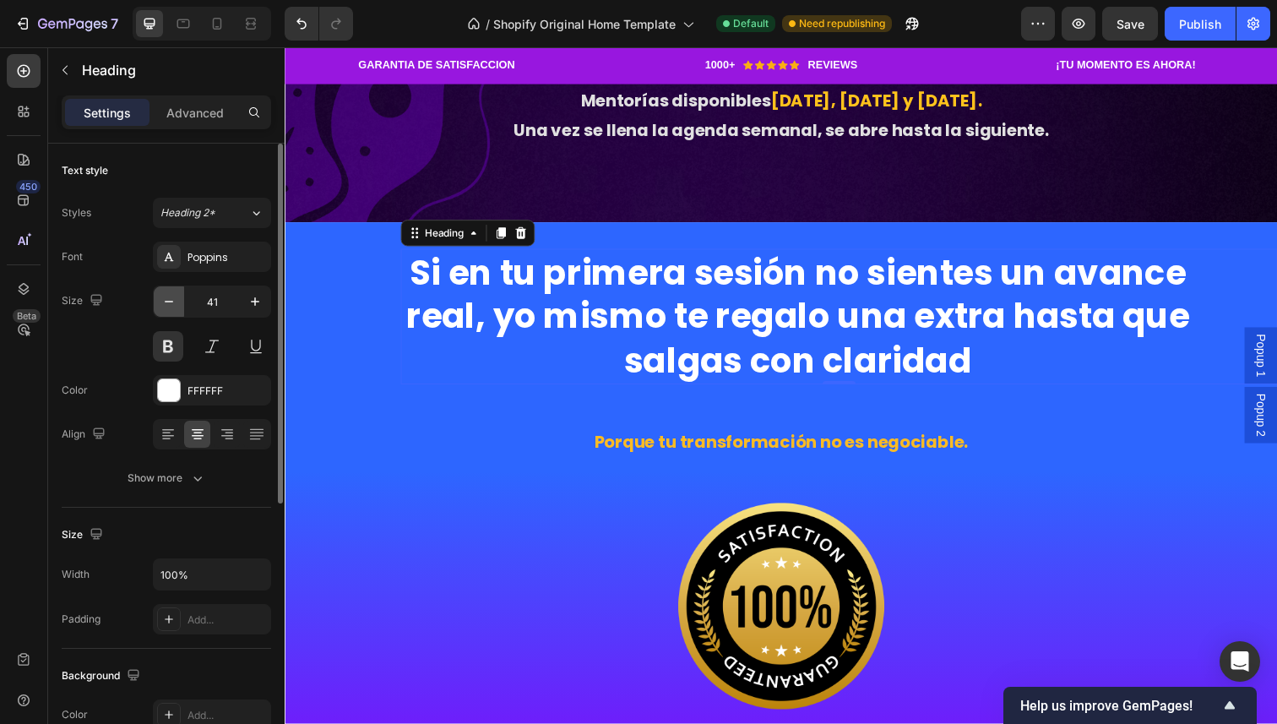
click at [168, 296] on icon "button" at bounding box center [169, 301] width 17 height 17
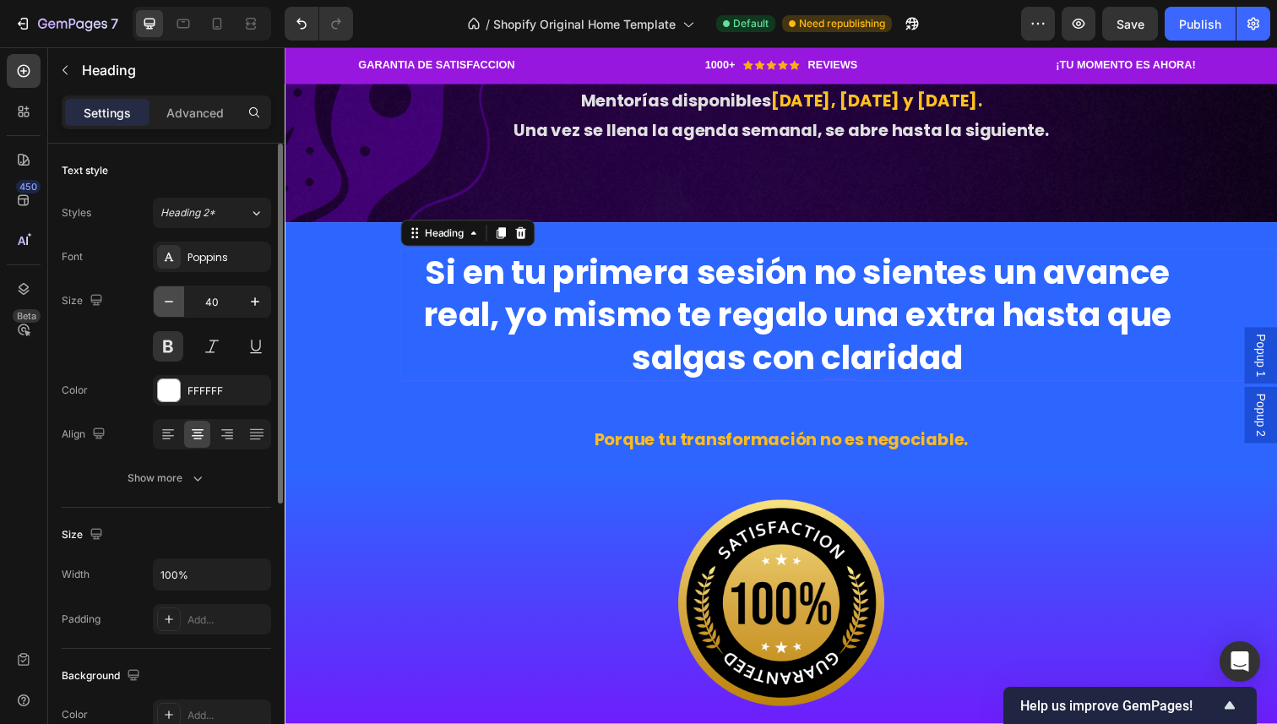
click at [168, 296] on icon "button" at bounding box center [169, 301] width 17 height 17
type input "39"
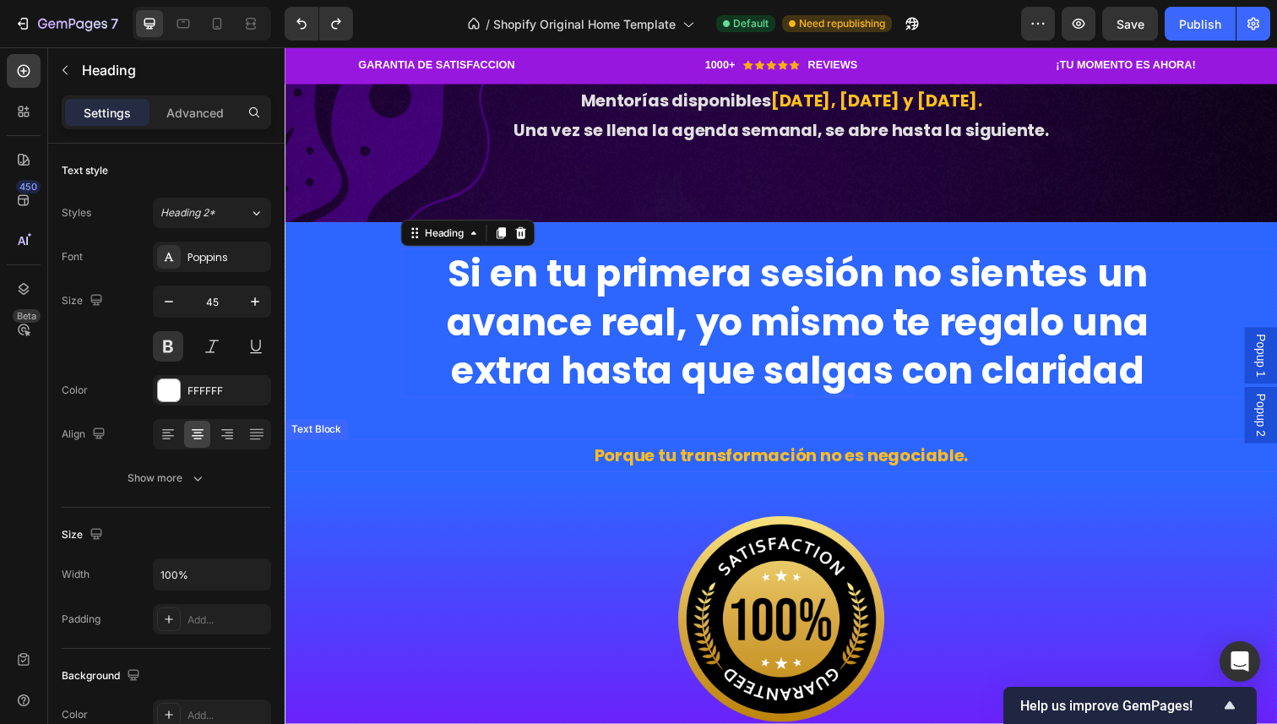
type input "46"
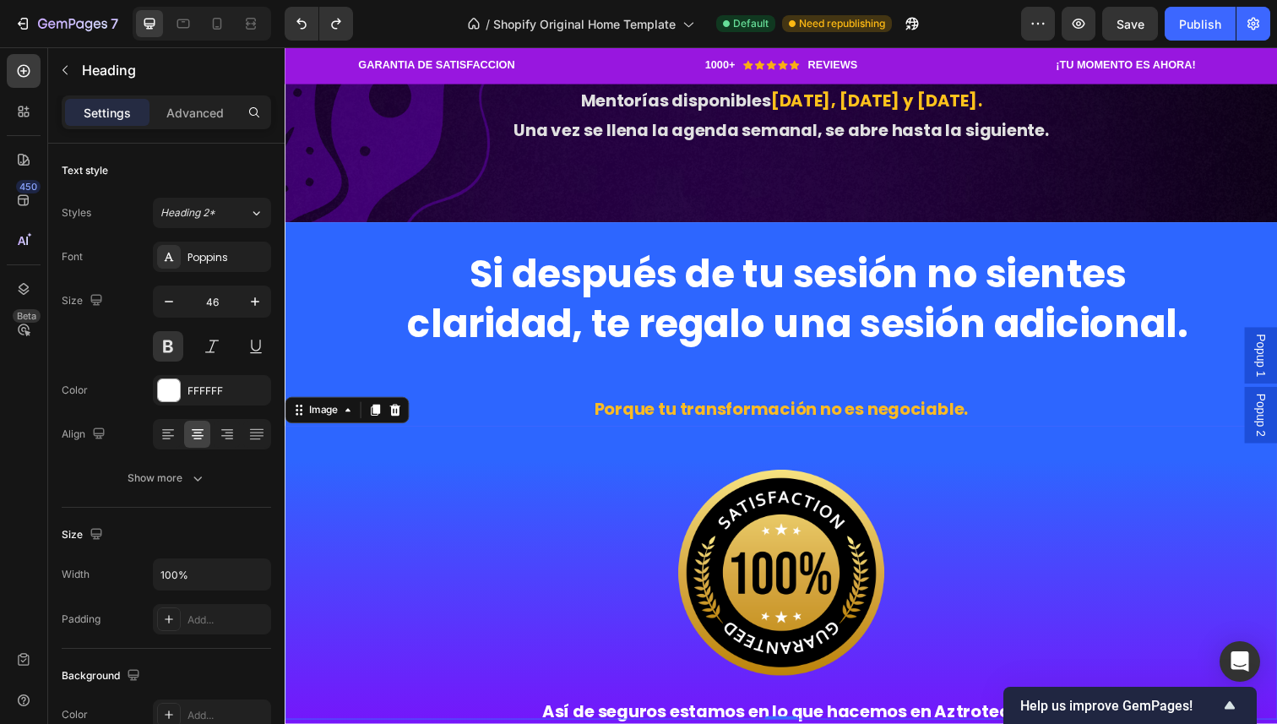
click at [505, 478] on div at bounding box center [792, 584] width 1014 height 301
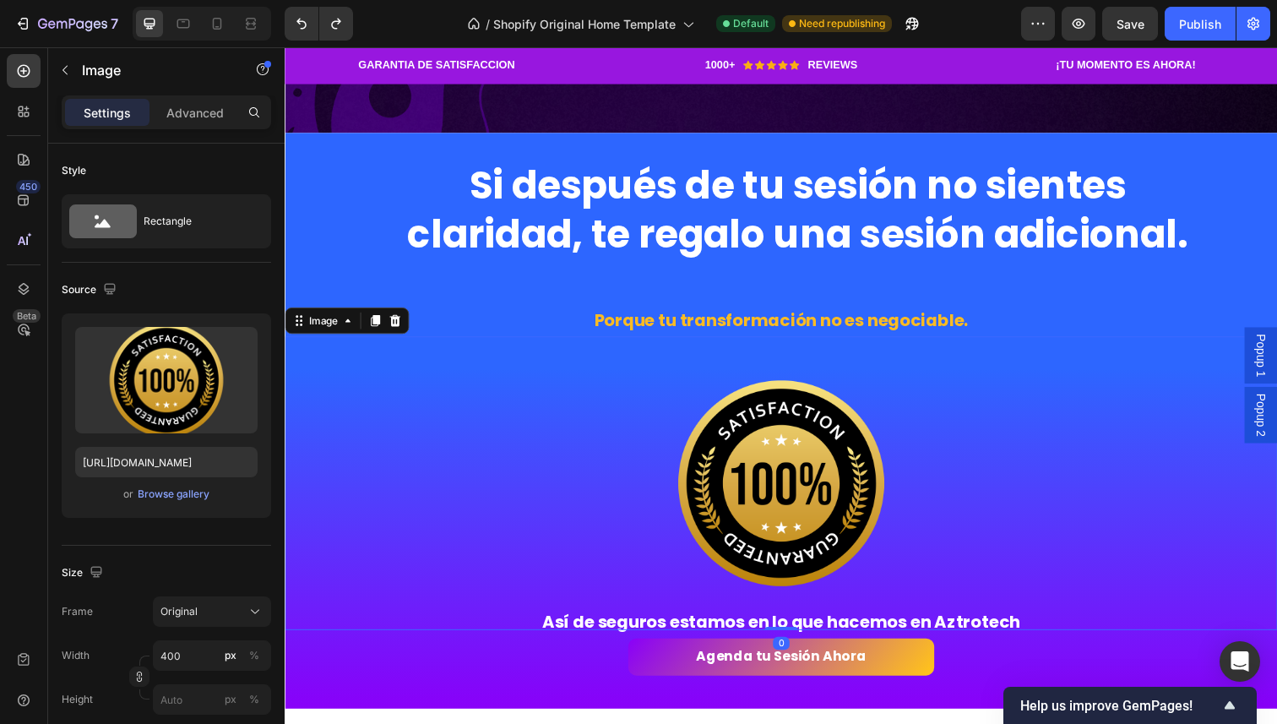
scroll to position [2870, 0]
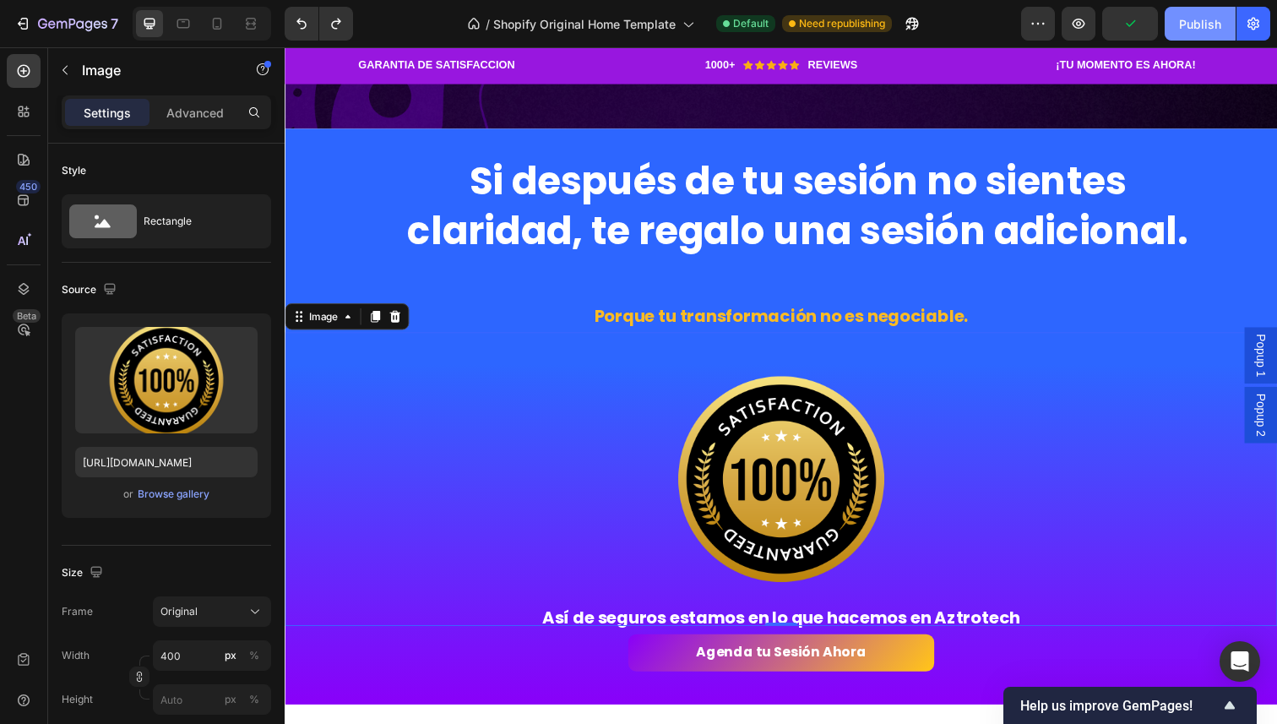
click at [1176, 19] on button "Publish" at bounding box center [1200, 24] width 71 height 34
